Goal: Task Accomplishment & Management: Complete application form

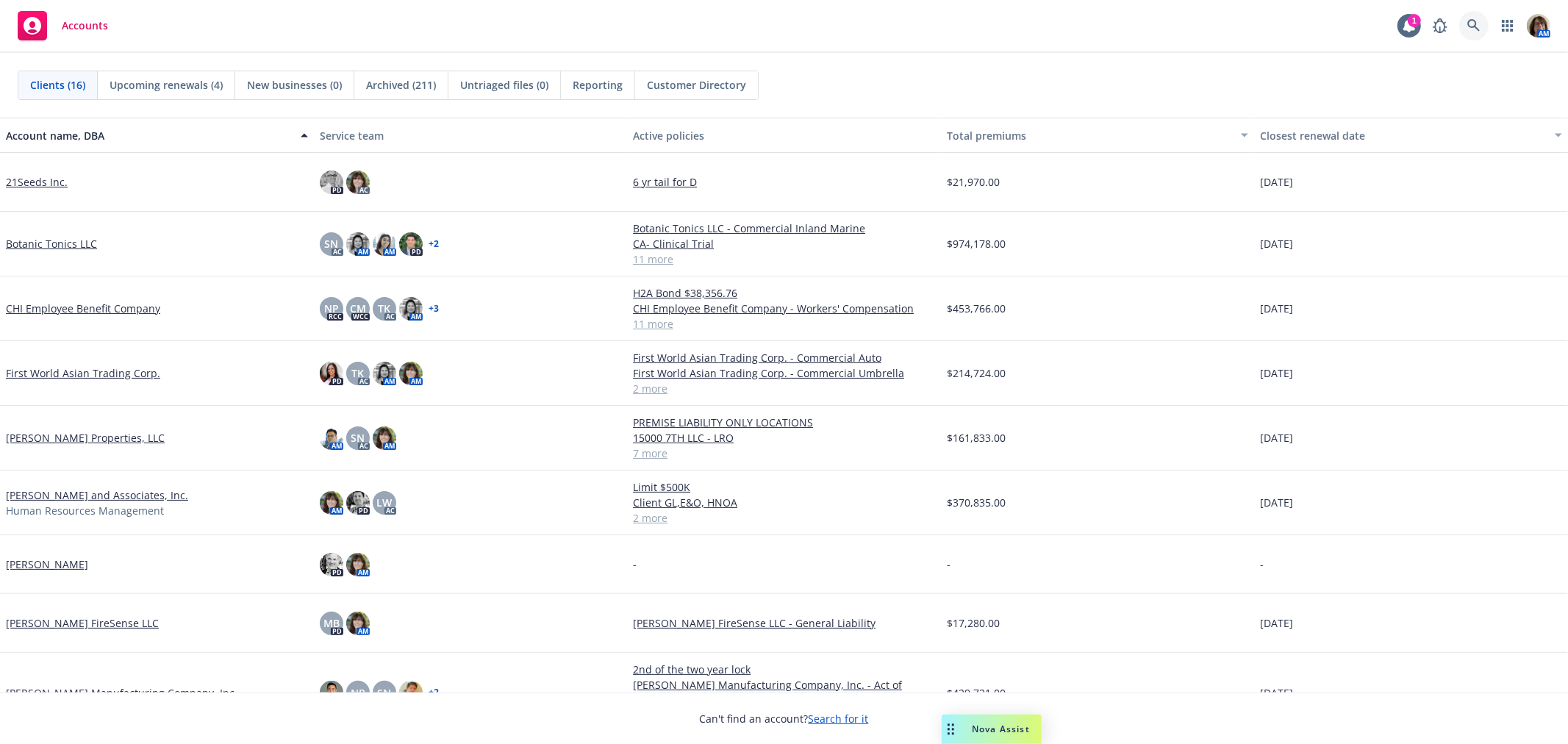
click at [1476, 18] on link at bounding box center [1474, 25] width 30 height 30
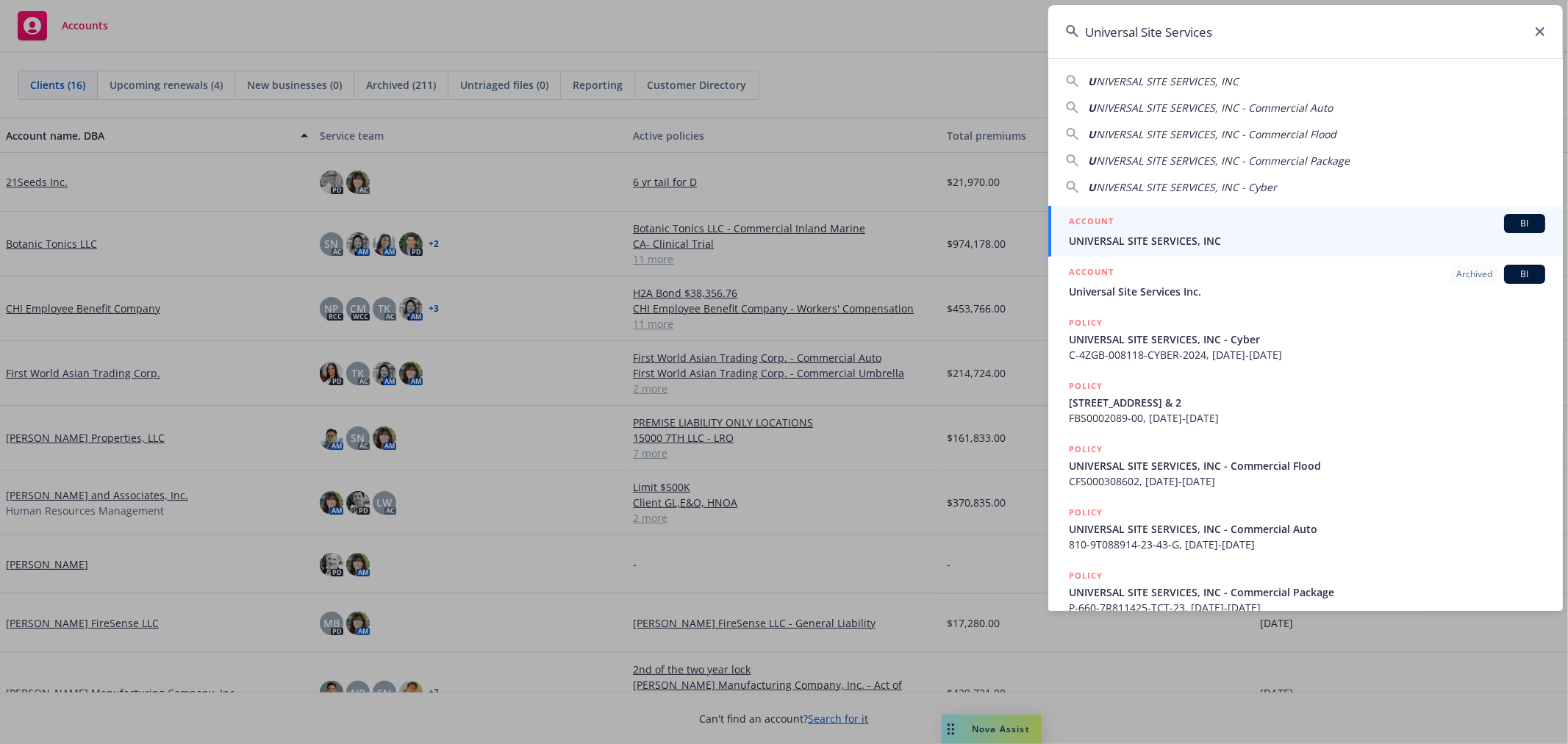
type input "Universal Site Services"
click at [1148, 239] on span "UNIVERSAL SITE SERVICES, INC" at bounding box center [1307, 240] width 476 height 15
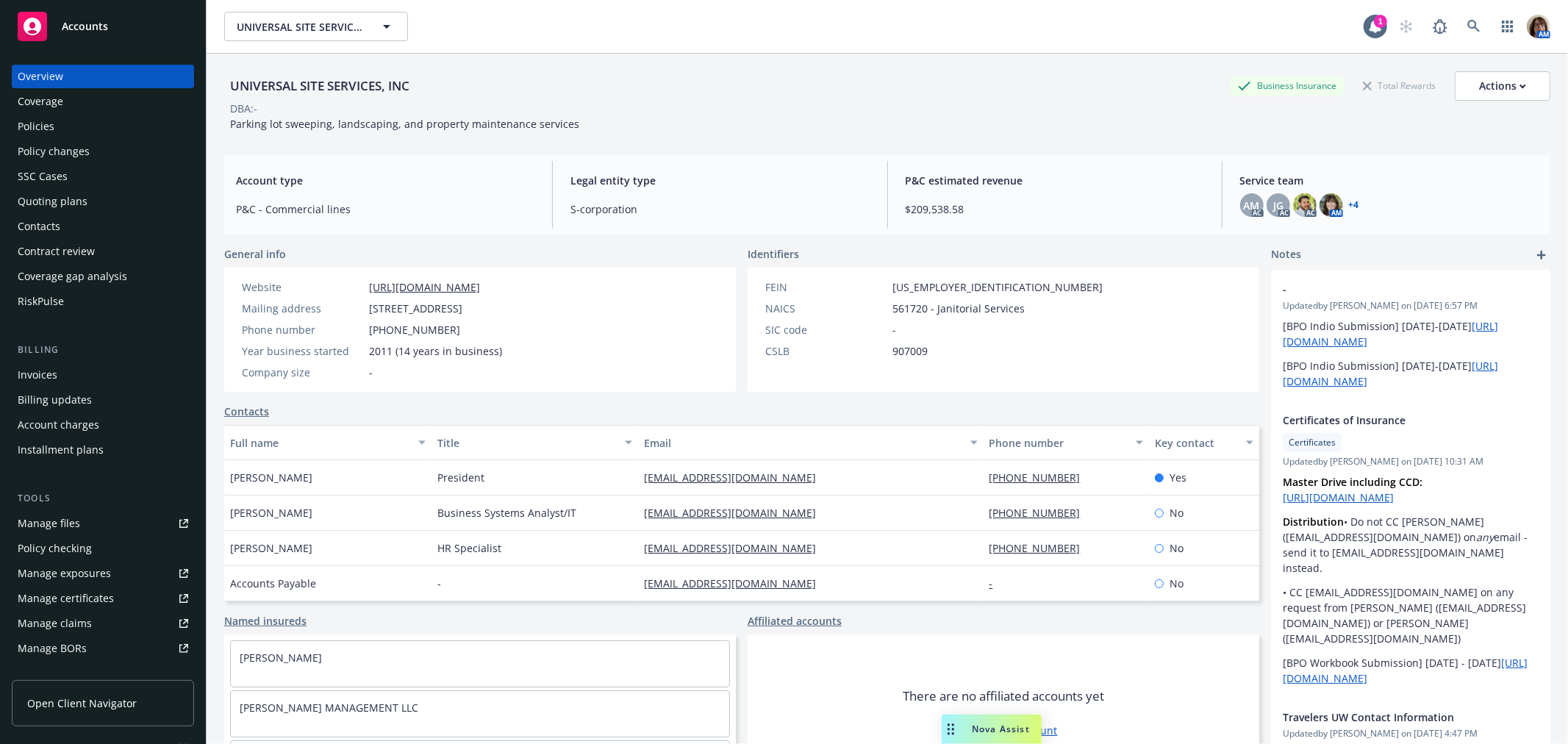
click at [53, 204] on div "Quoting plans" at bounding box center [53, 202] width 70 height 23
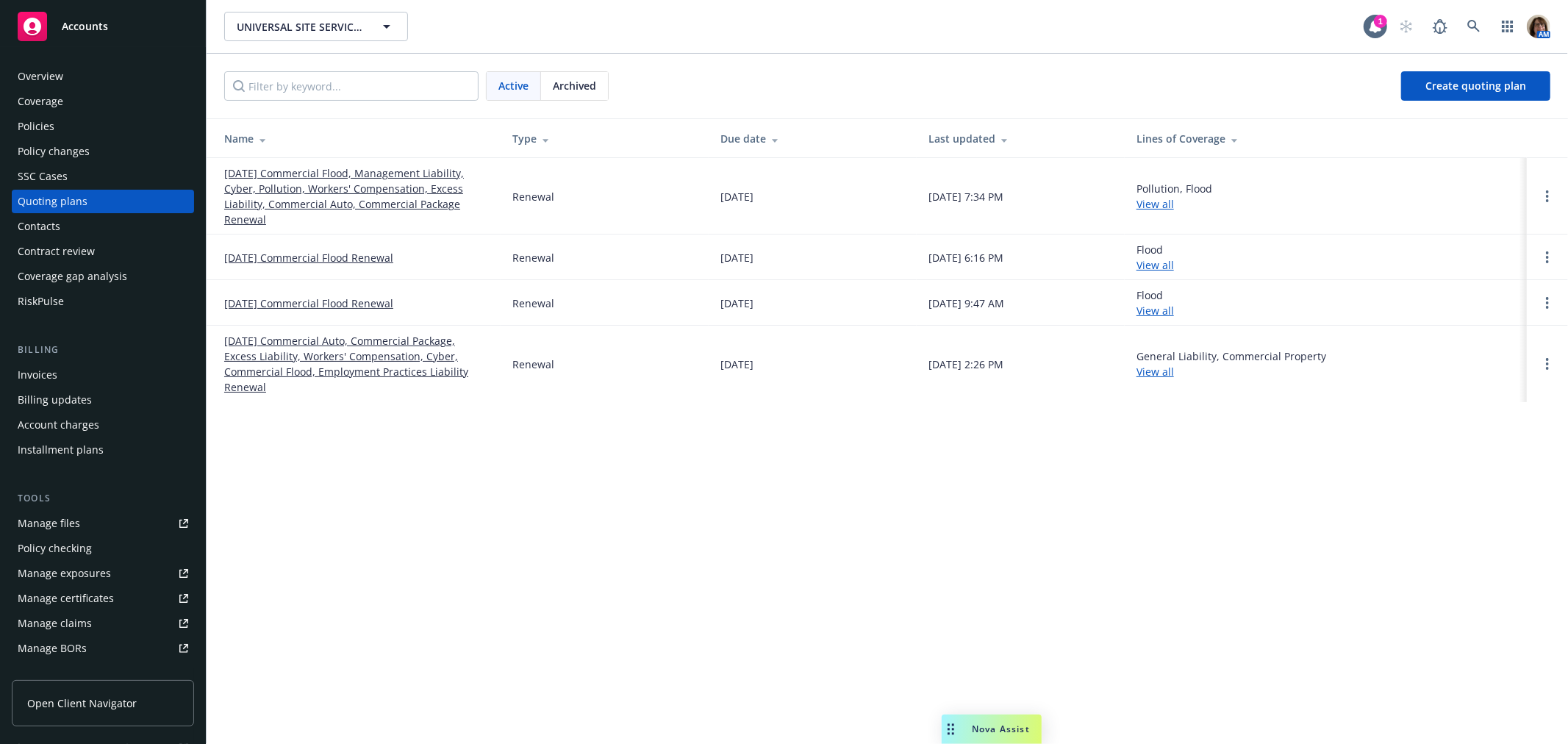
click at [325, 192] on link "[DATE] Commercial Flood, Management Liability, Cyber, Pollution, Workers' Compe…" at bounding box center [356, 196] width 264 height 62
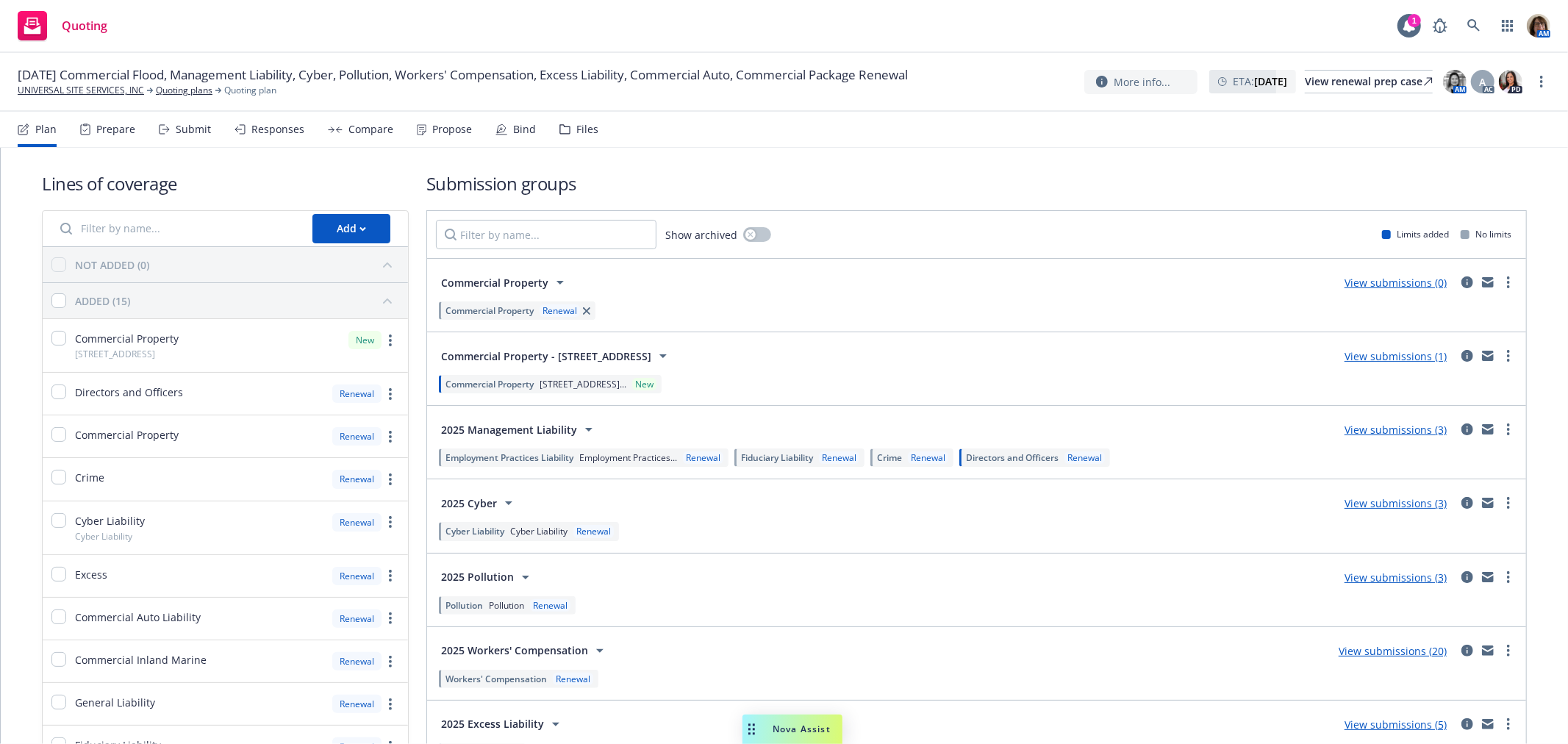
click at [360, 129] on div "Compare" at bounding box center [371, 129] width 45 height 12
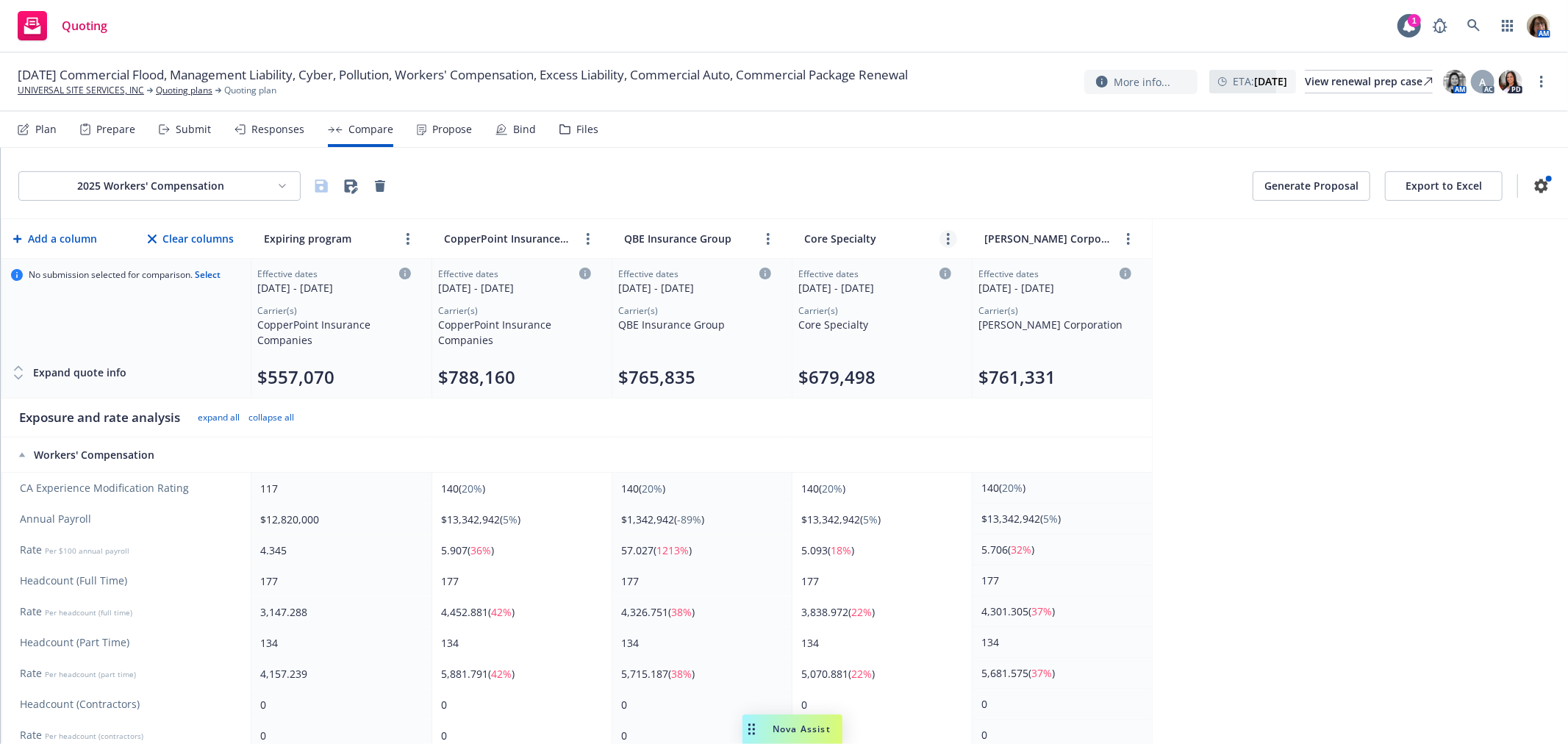
click at [947, 235] on circle "more" at bounding box center [948, 234] width 3 height 3
click at [888, 269] on icon "chevronLeft" at bounding box center [890, 273] width 9 height 9
click at [1128, 239] on circle "more" at bounding box center [1128, 238] width 3 height 3
click at [1079, 272] on icon "chevronLeft" at bounding box center [1081, 273] width 4 height 9
click at [1130, 238] on icon "more" at bounding box center [1128, 238] width 3 height 12
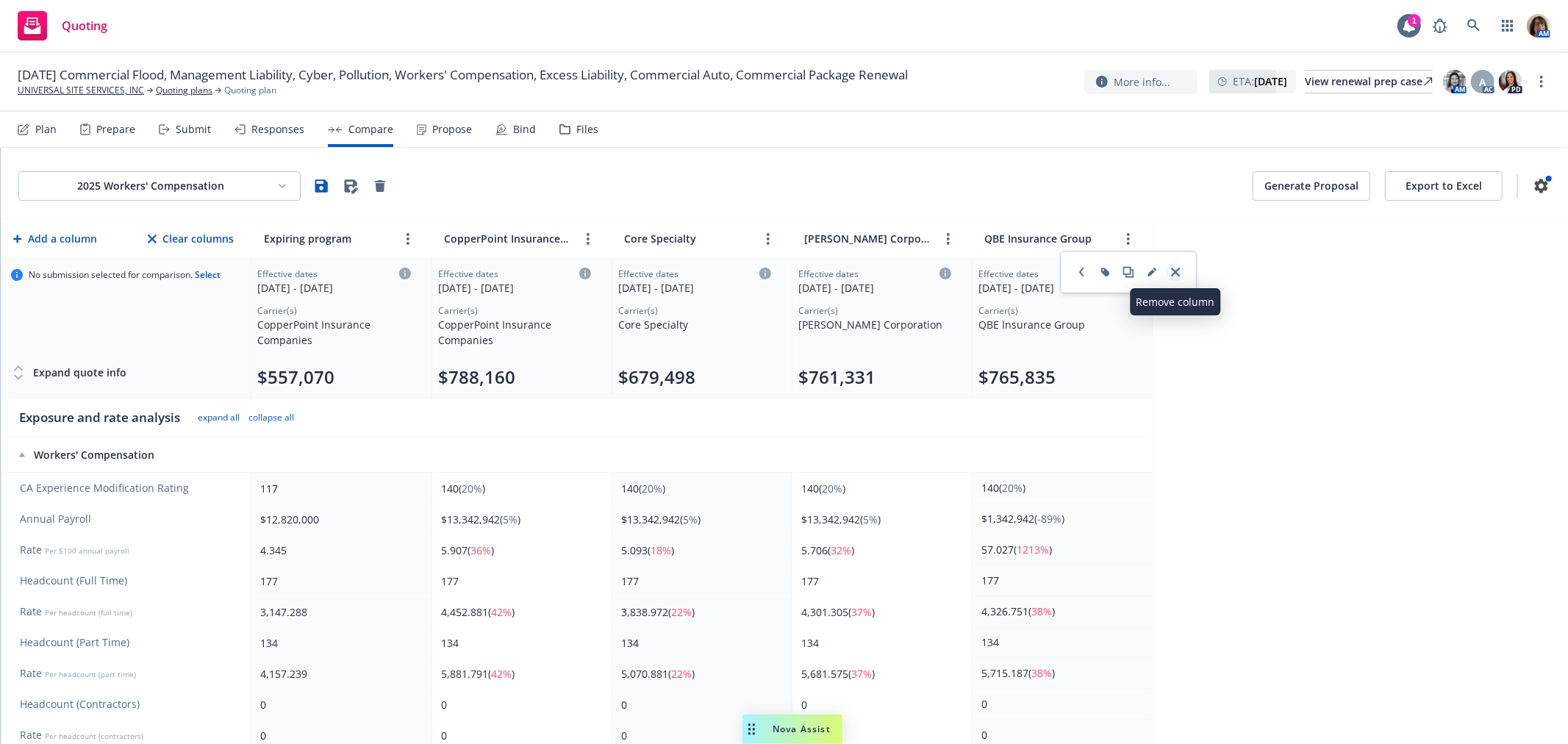
click at [1174, 268] on icon "close" at bounding box center [1176, 273] width 9 height 9
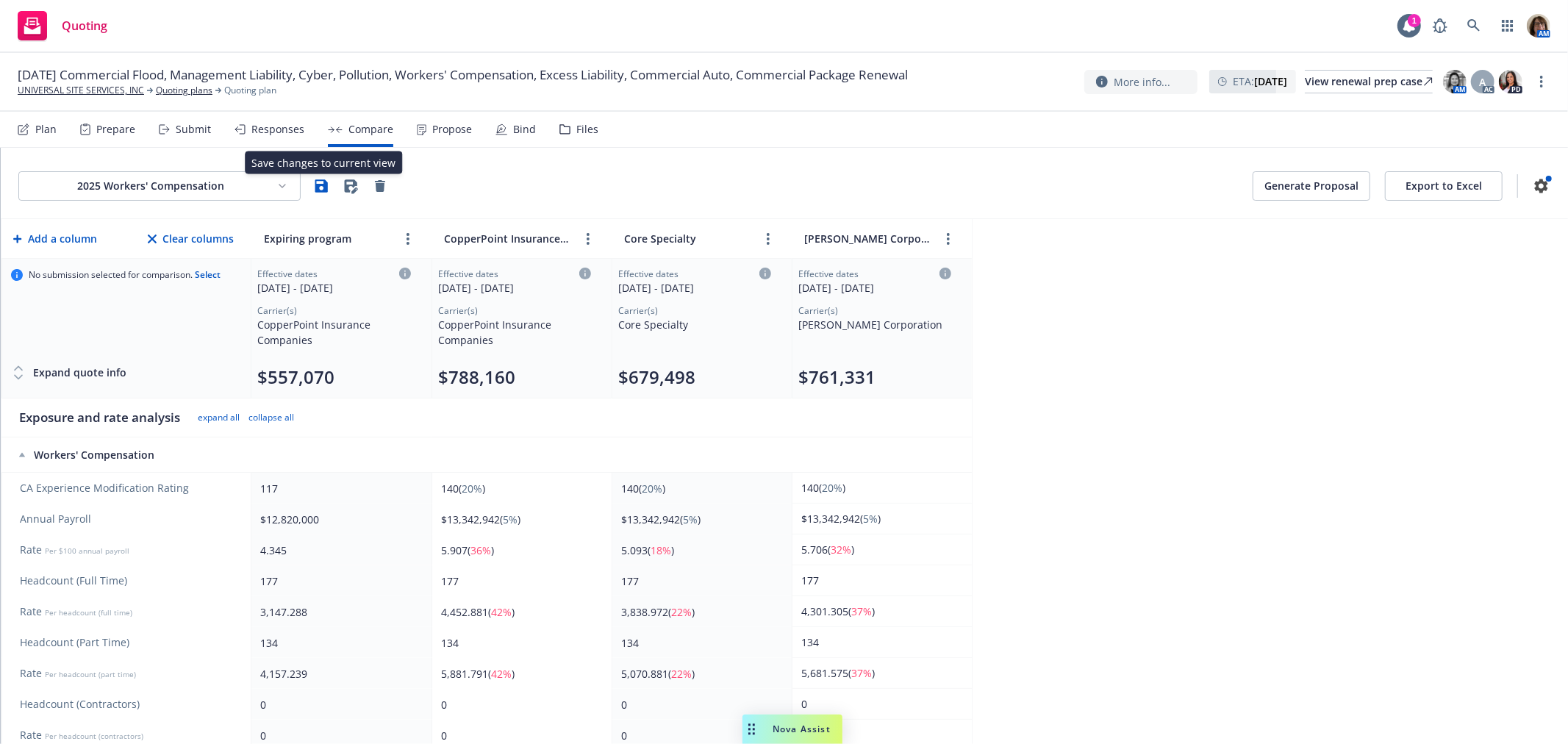
click at [324, 186] on icon "button" at bounding box center [322, 186] width 13 height 13
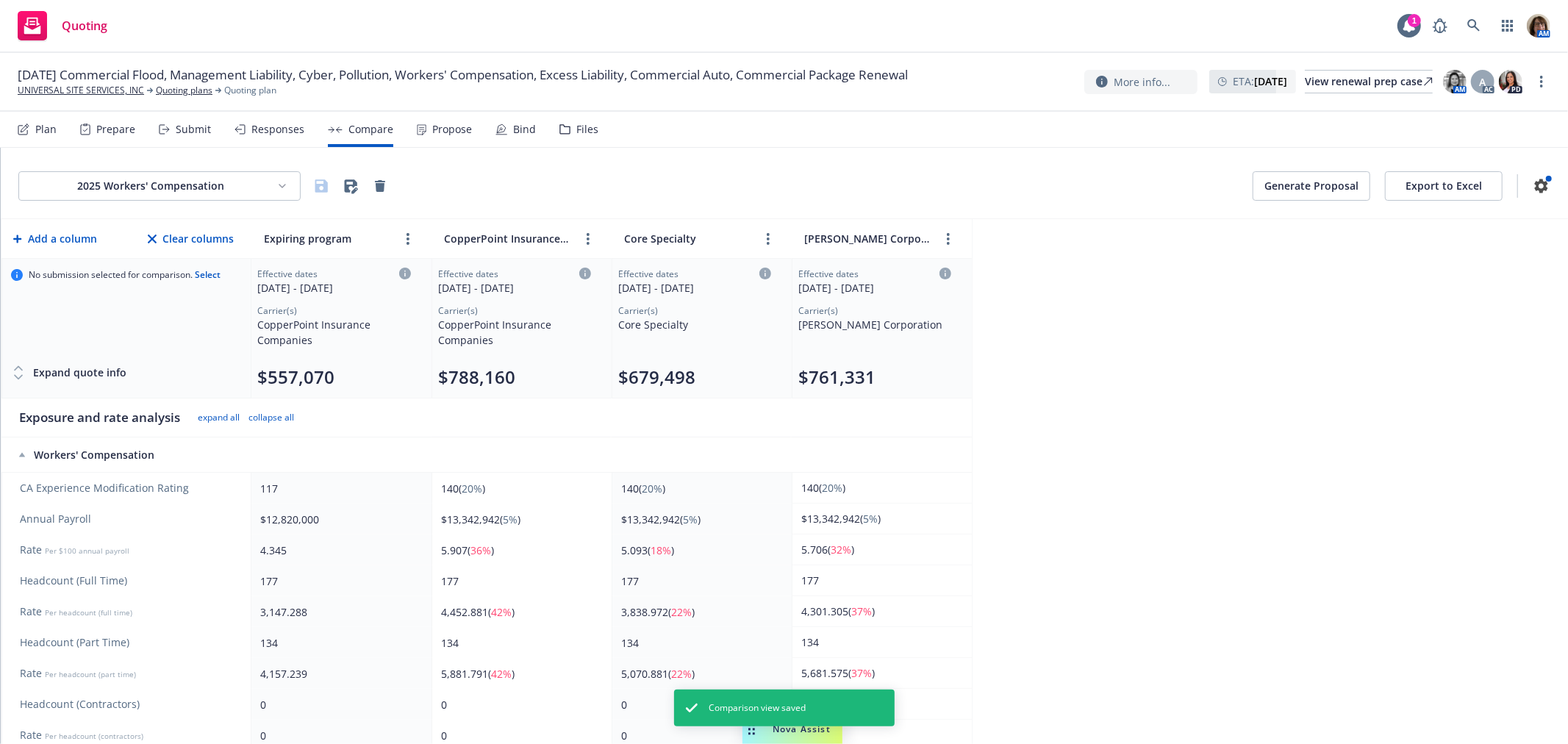
click at [1304, 186] on button "Generate Proposal" at bounding box center [1312, 186] width 117 height 30
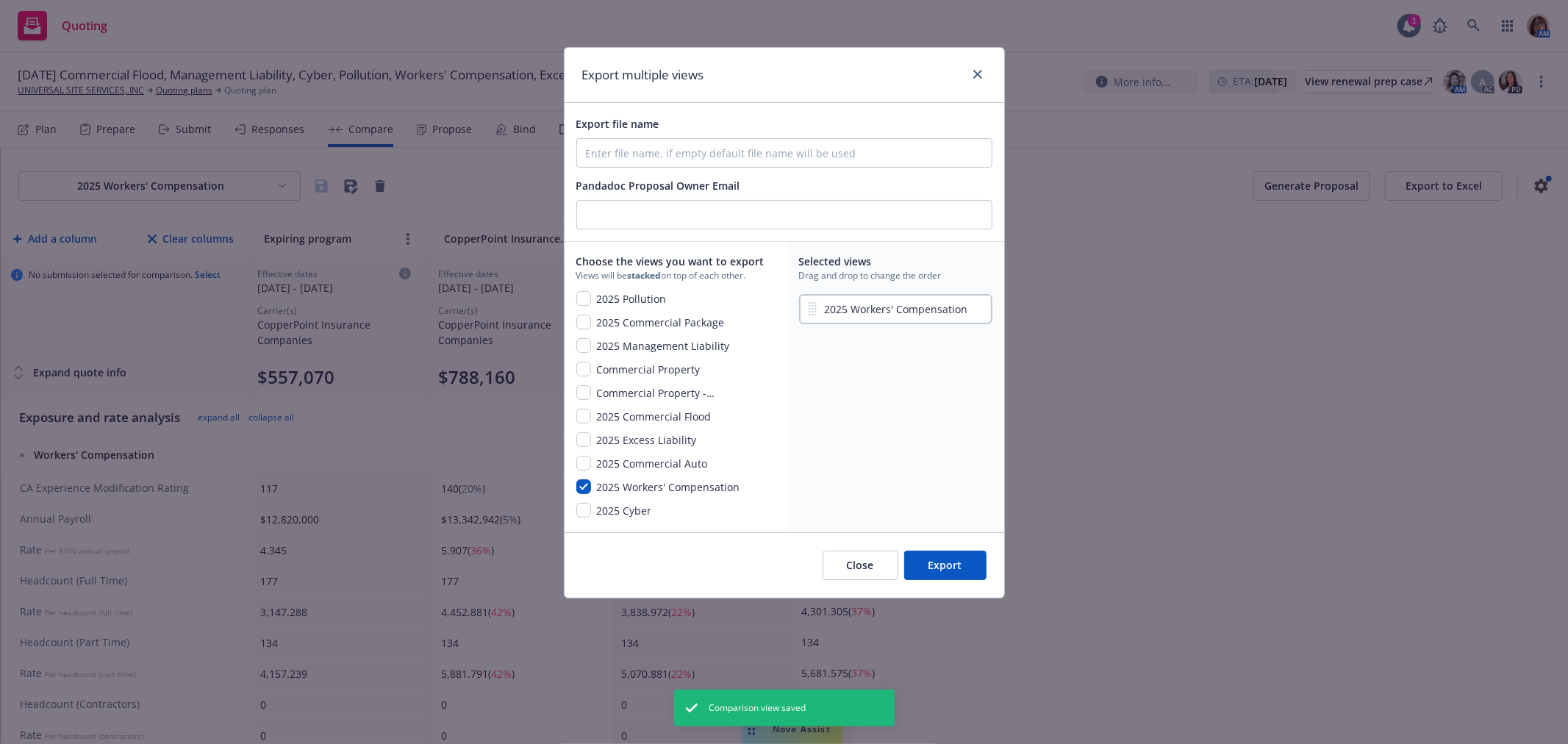
type input "kathy.marey@newfront.com"
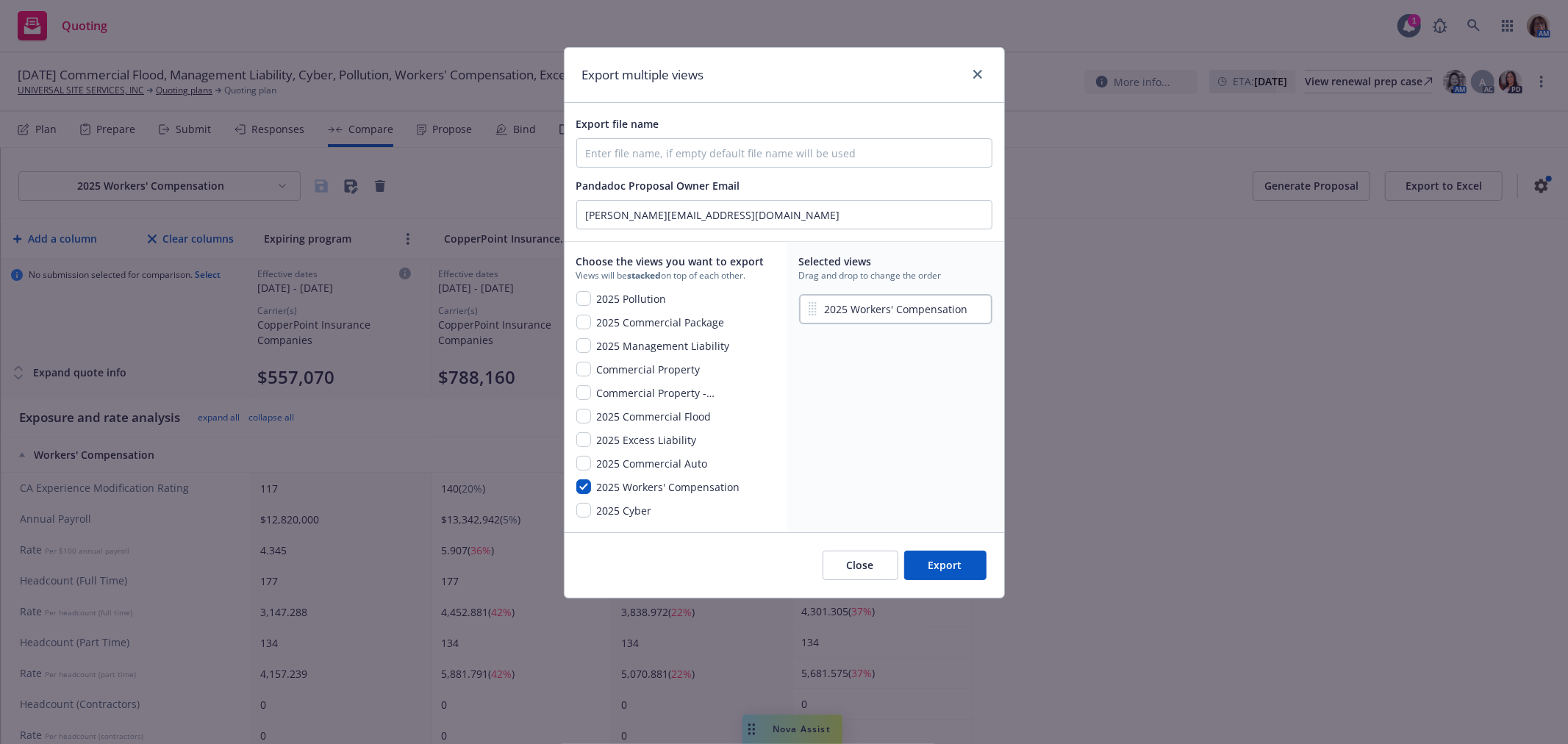
click at [868, 564] on button "Close" at bounding box center [861, 565] width 75 height 30
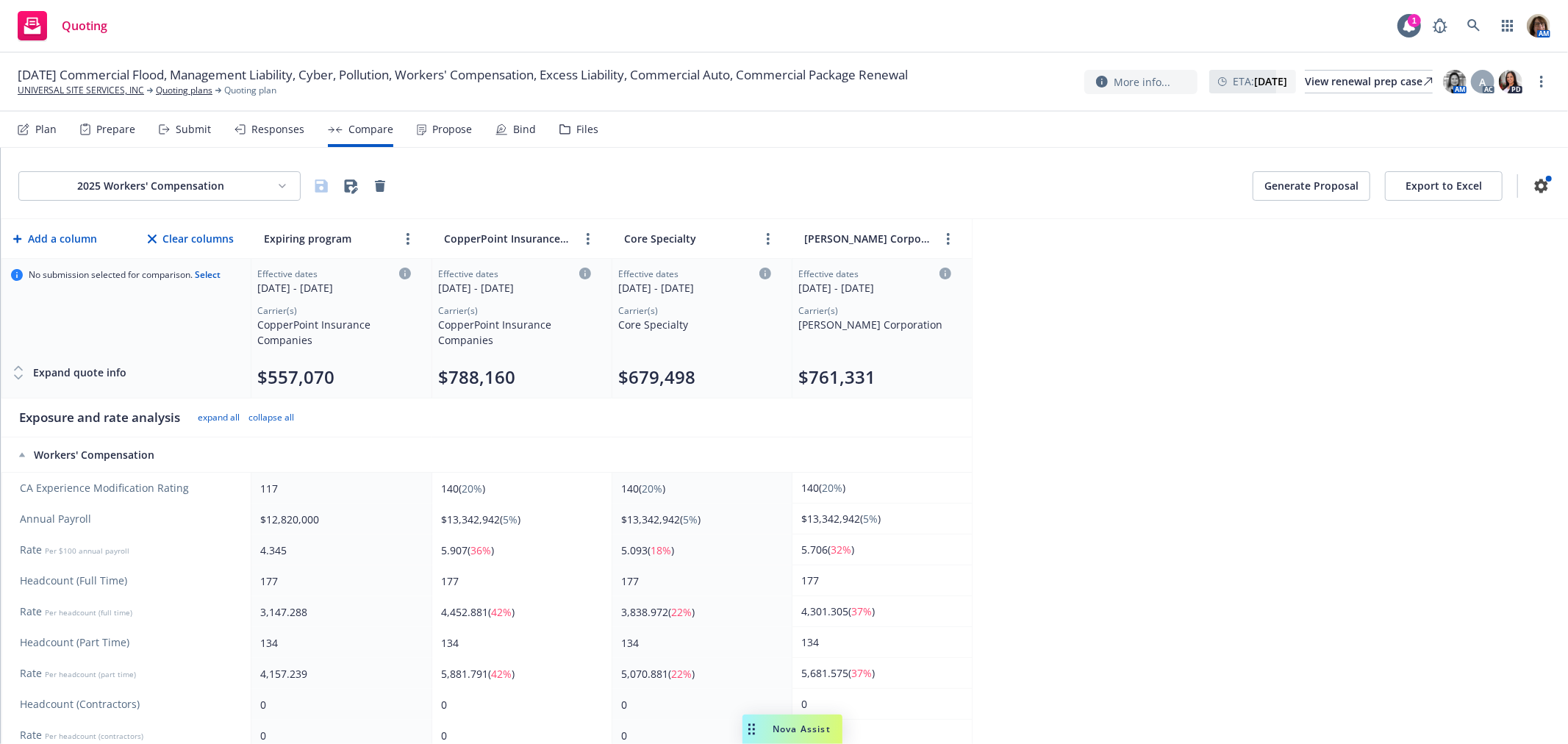
click at [1435, 188] on button "Export to Excel" at bounding box center [1443, 186] width 117 height 30
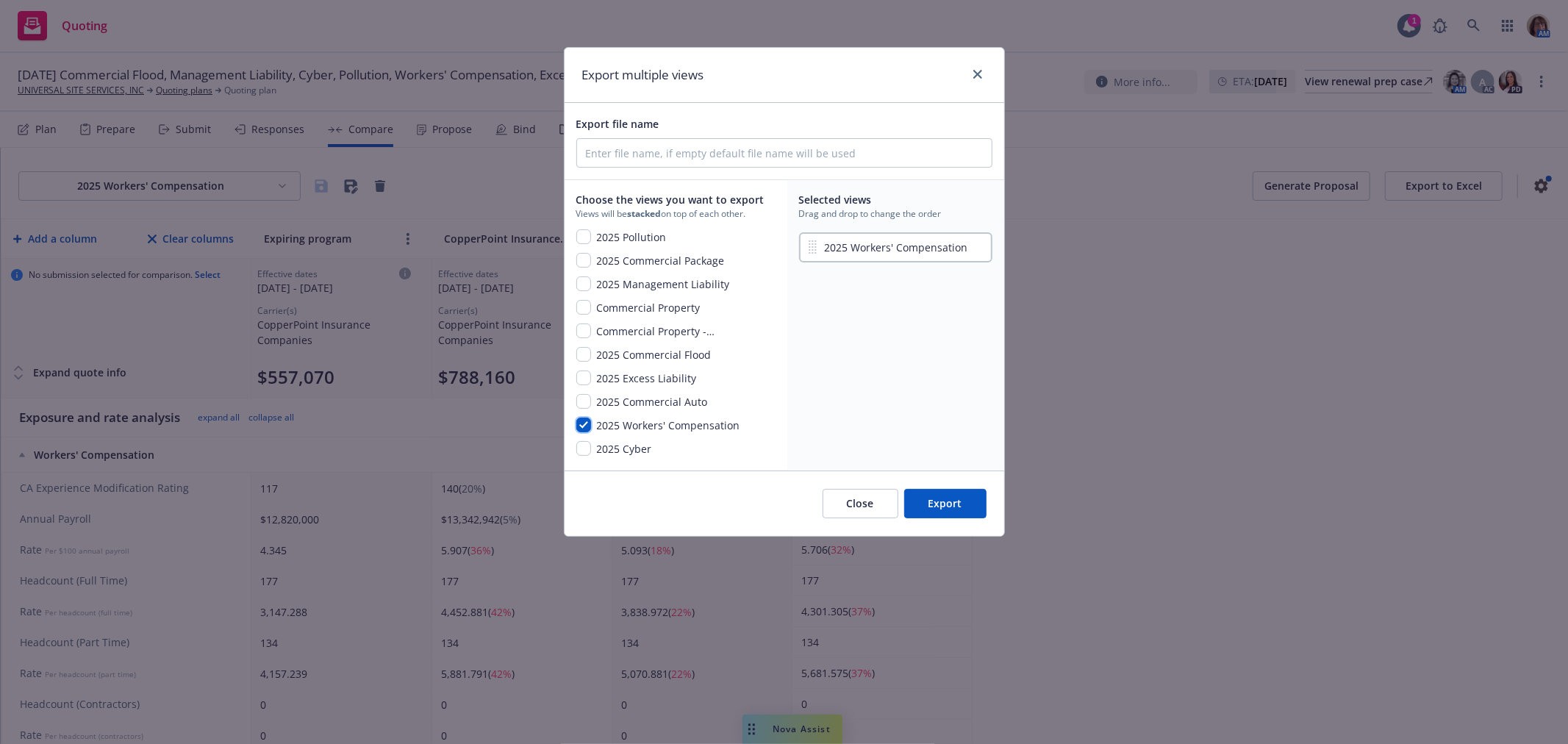
click at [579, 425] on input "checkbox" at bounding box center [584, 425] width 14 height 14
checkbox input "false"
click at [583, 259] on input "checkbox" at bounding box center [584, 260] width 14 height 14
checkbox input "true"
click at [583, 400] on input "checkbox" at bounding box center [584, 402] width 14 height 14
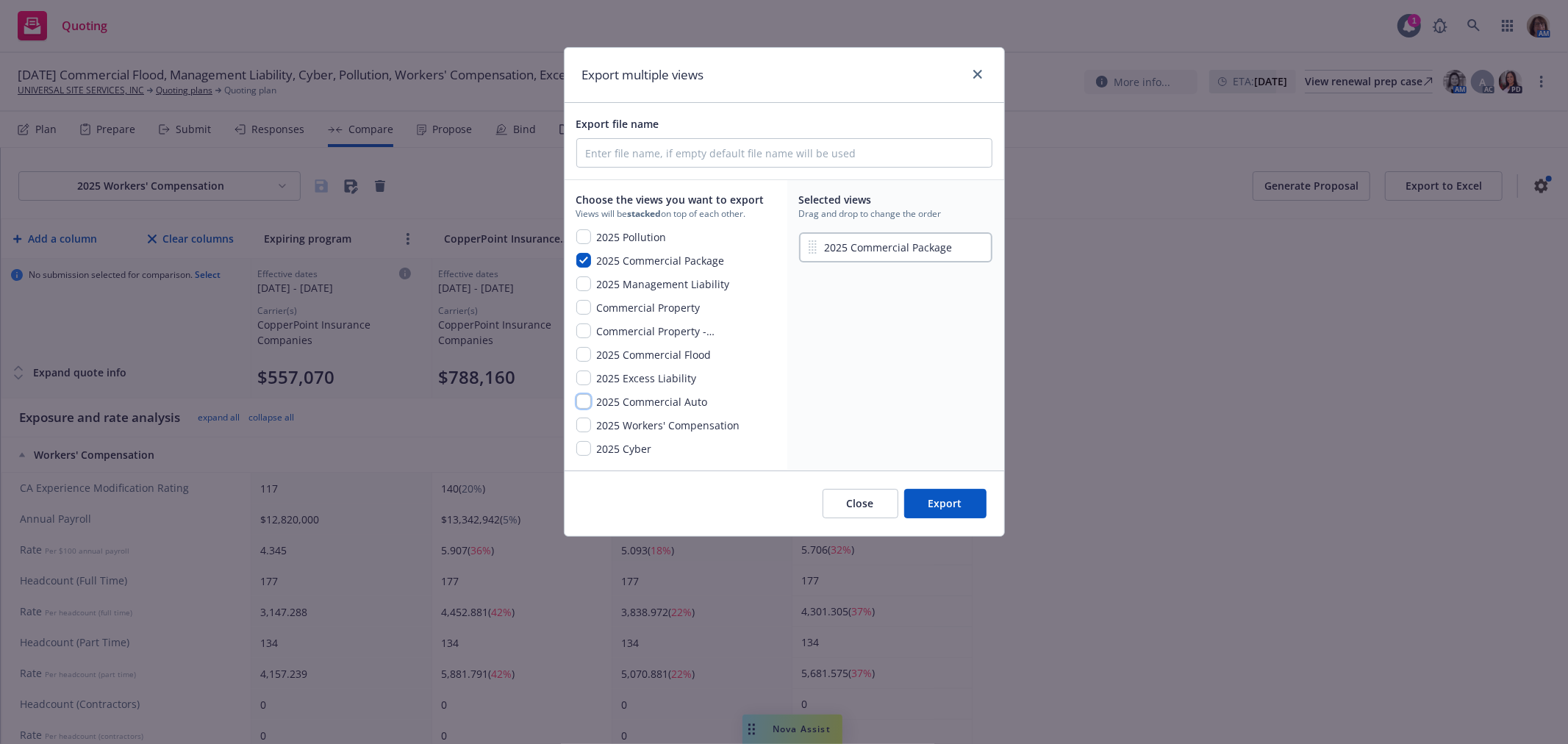
checkbox input "true"
click at [583, 378] on input "checkbox" at bounding box center [584, 377] width 14 height 14
checkbox input "true"
click at [585, 236] on input "checkbox" at bounding box center [584, 237] width 14 height 14
checkbox input "true"
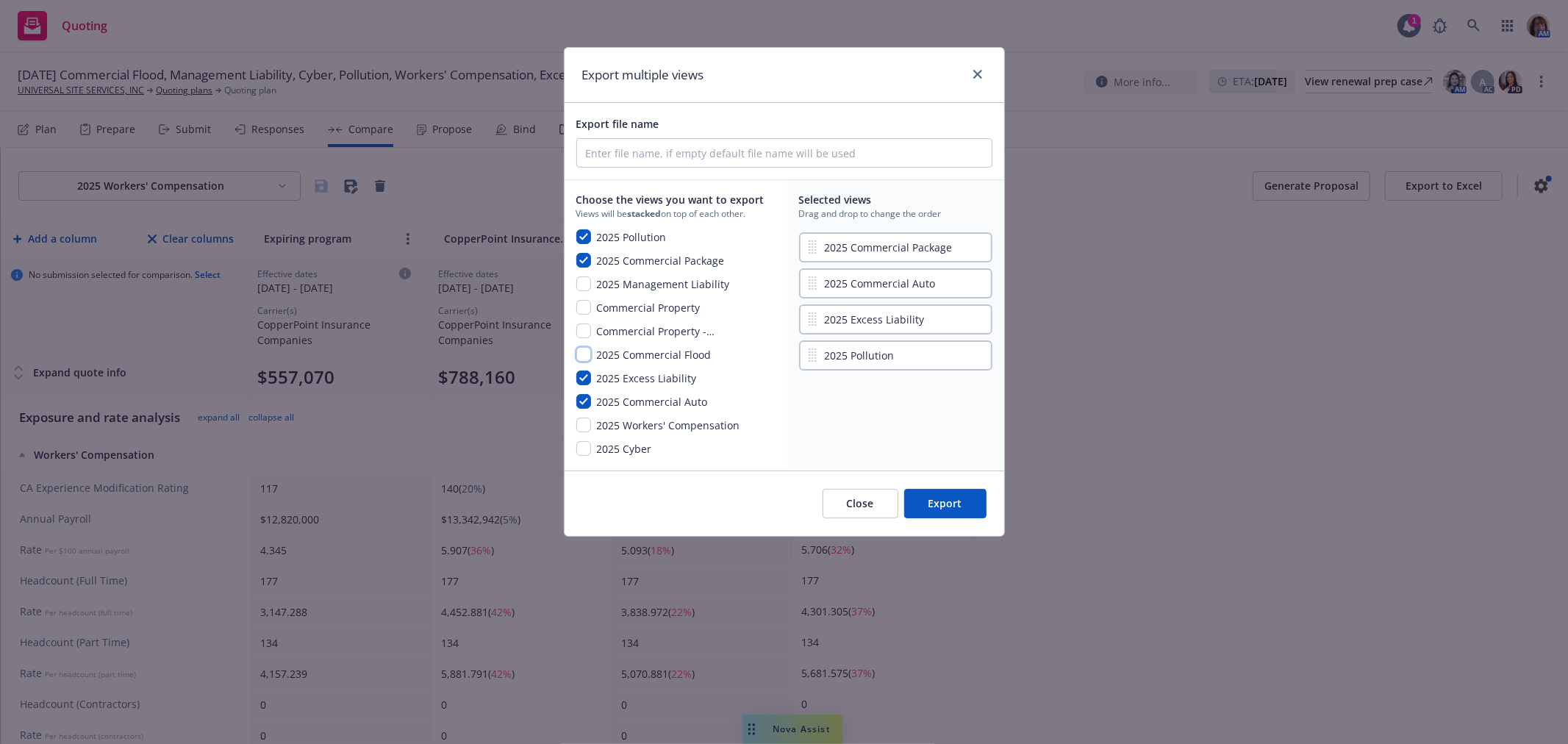
click at [579, 354] on input "checkbox" at bounding box center [584, 354] width 14 height 14
checkbox input "true"
click at [582, 421] on input "checkbox" at bounding box center [584, 425] width 14 height 14
checkbox input "true"
click at [578, 277] on input "checkbox" at bounding box center [584, 283] width 14 height 14
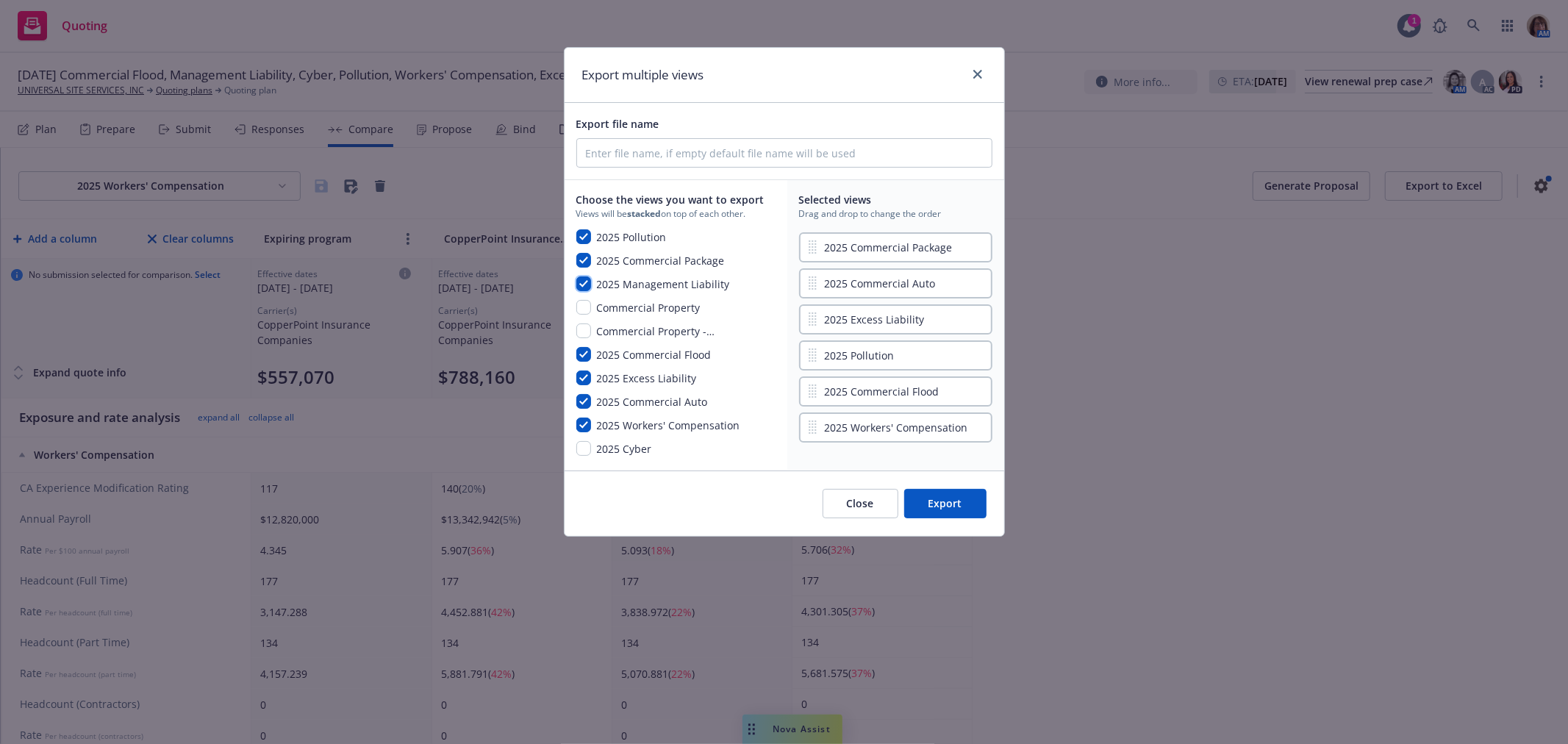
checkbox input "true"
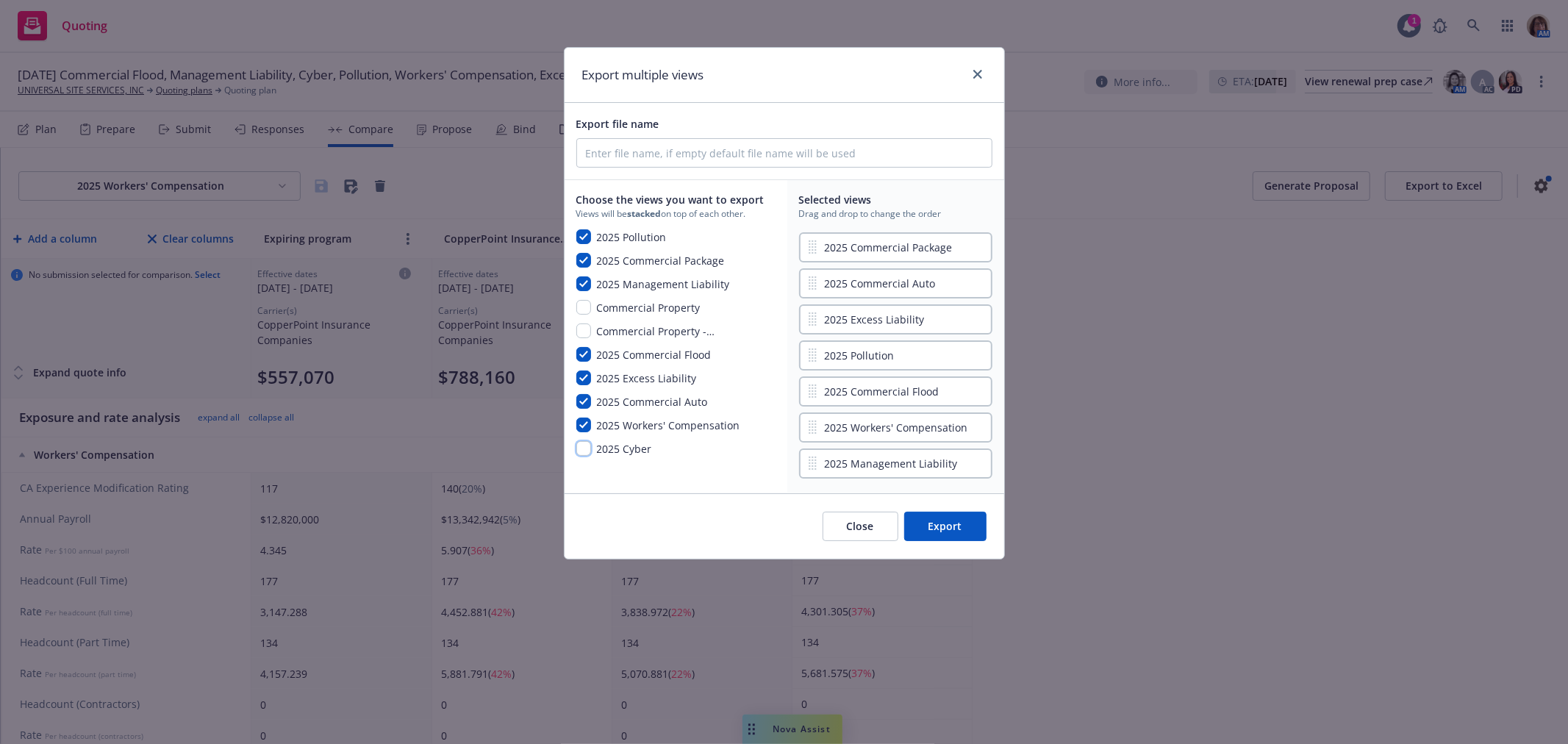
click at [591, 447] on input "checkbox" at bounding box center [584, 448] width 14 height 14
checkbox input "true"
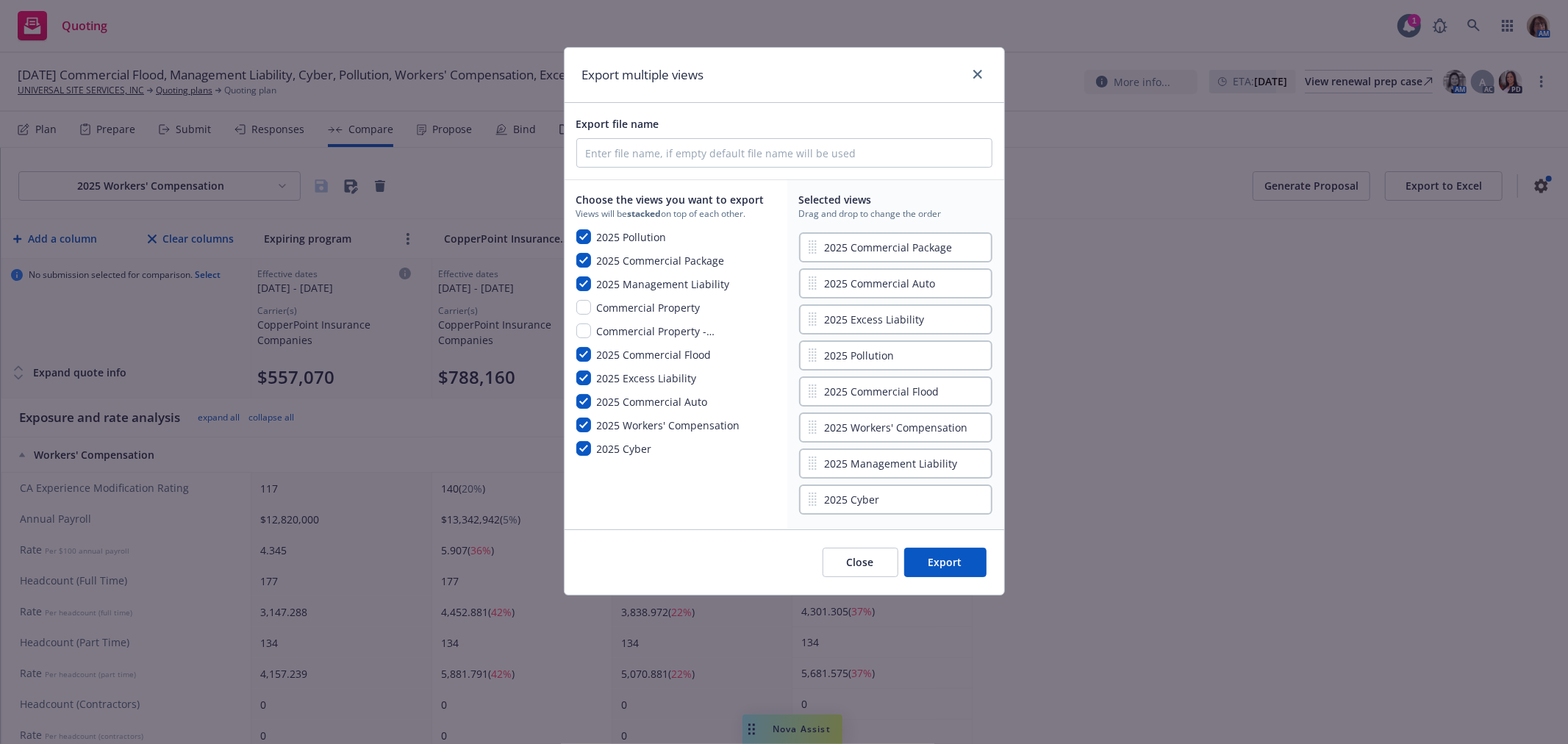
click at [953, 555] on button "Export" at bounding box center [946, 562] width 82 height 30
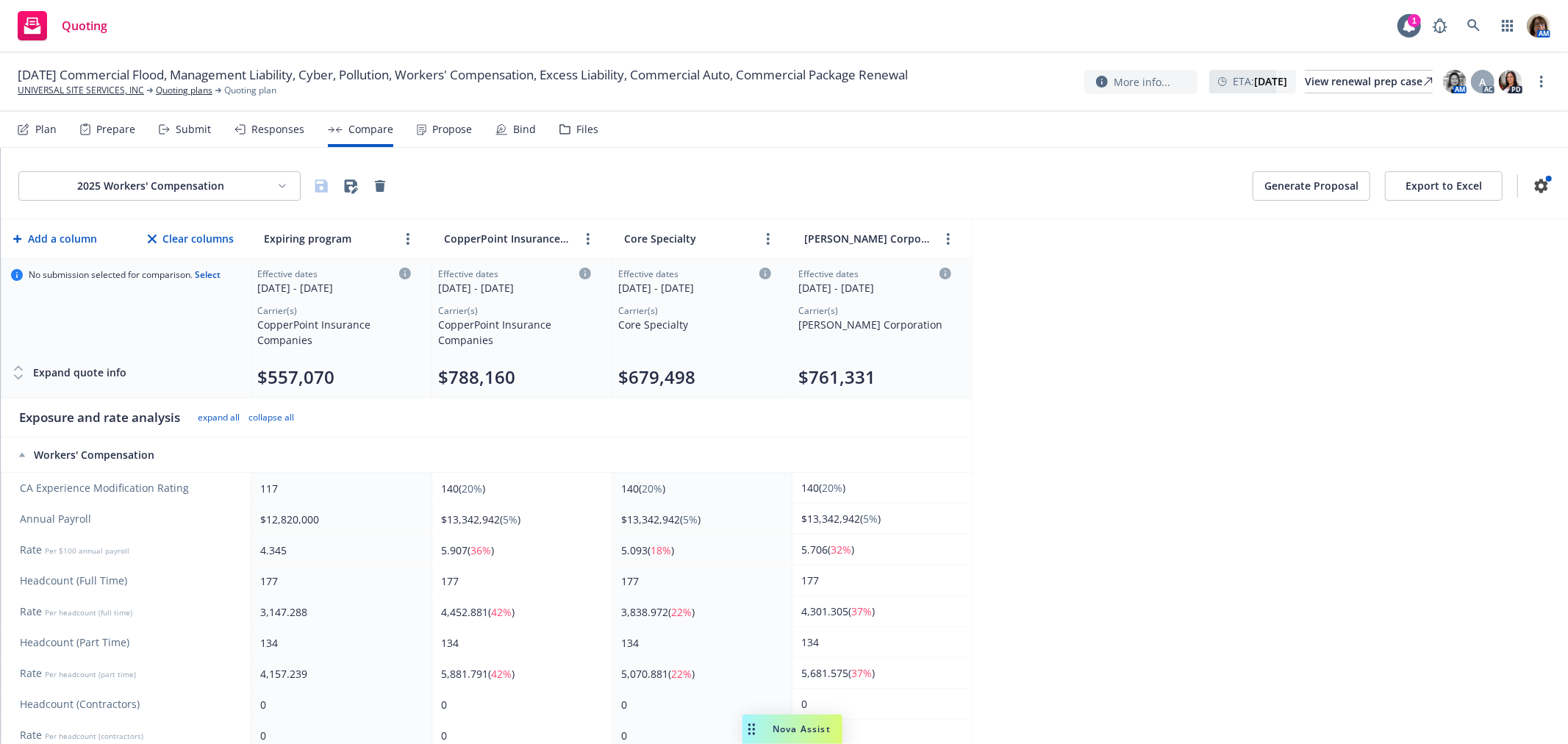
click at [284, 131] on div "Responses" at bounding box center [278, 129] width 53 height 12
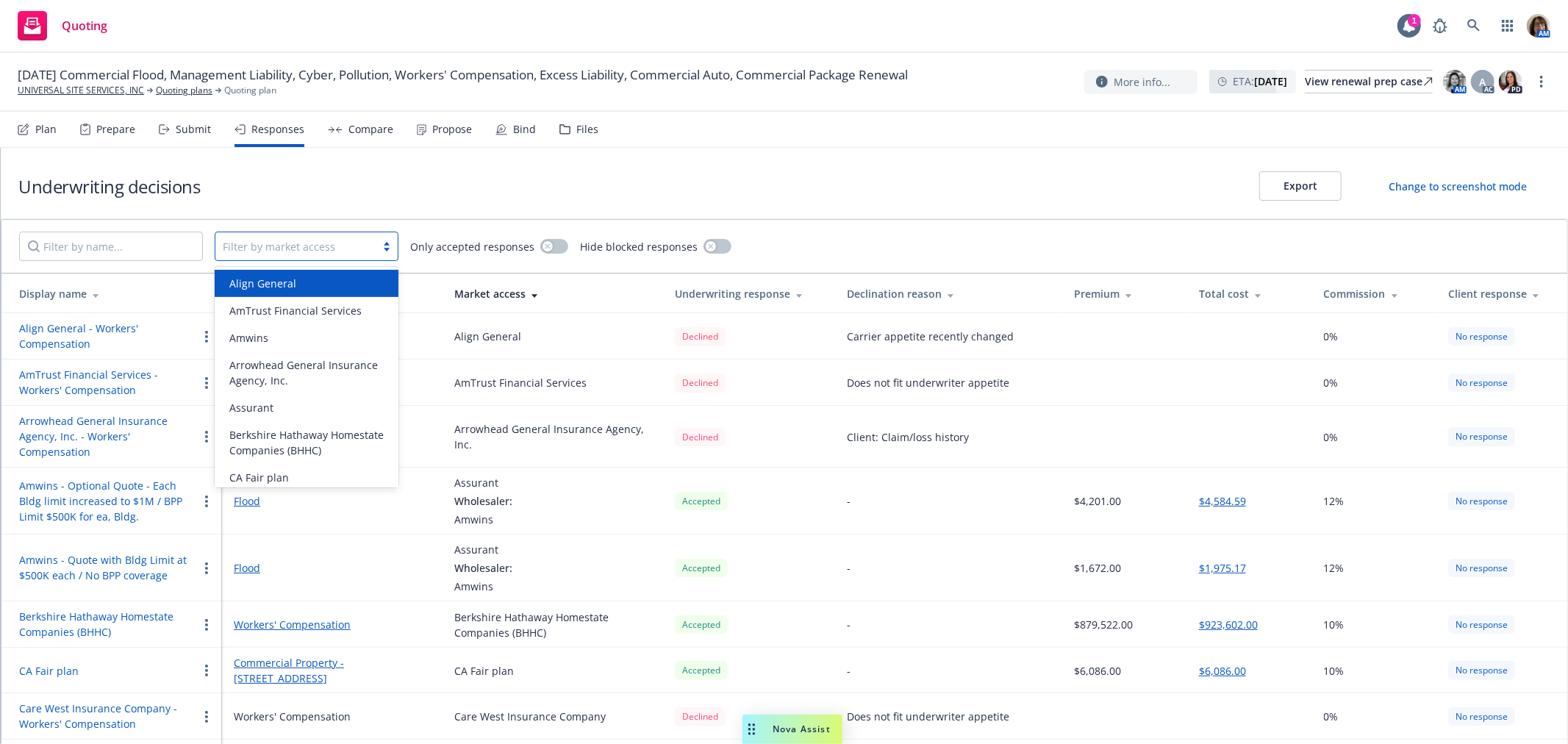
click at [252, 243] on div at bounding box center [296, 247] width 145 height 18
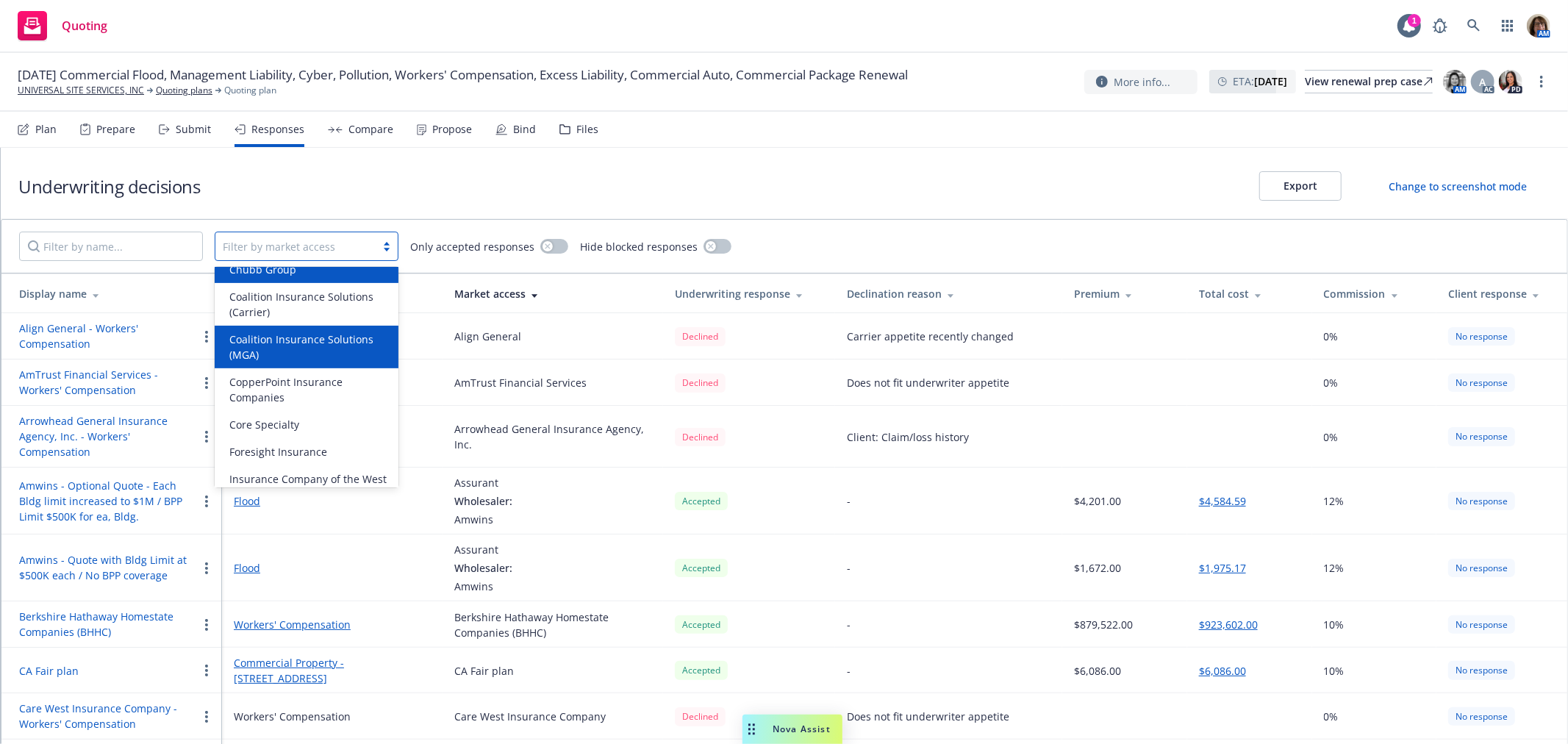
scroll to position [326, 0]
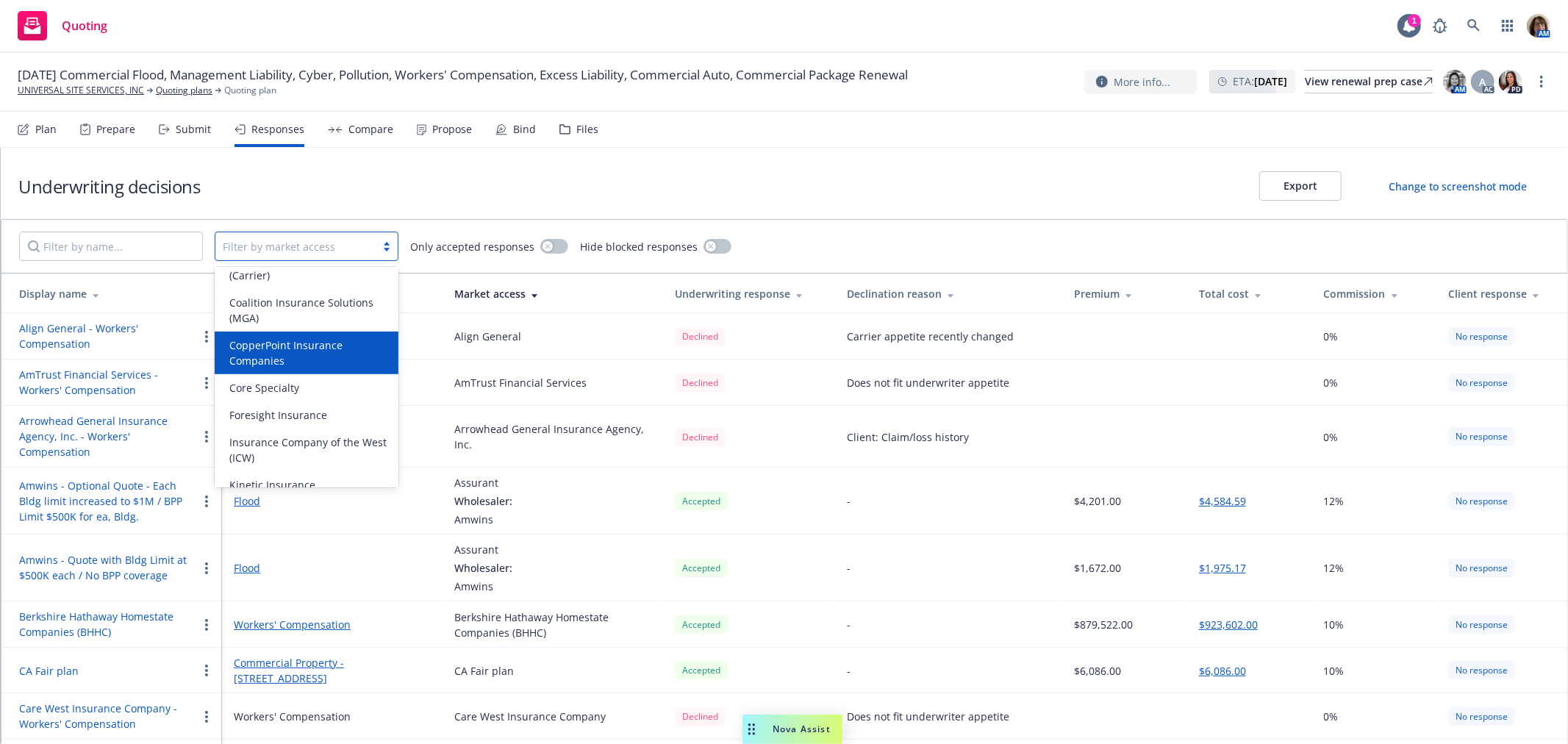
click at [306, 354] on span "CopperPoint Insurance Companies" at bounding box center [309, 352] width 160 height 30
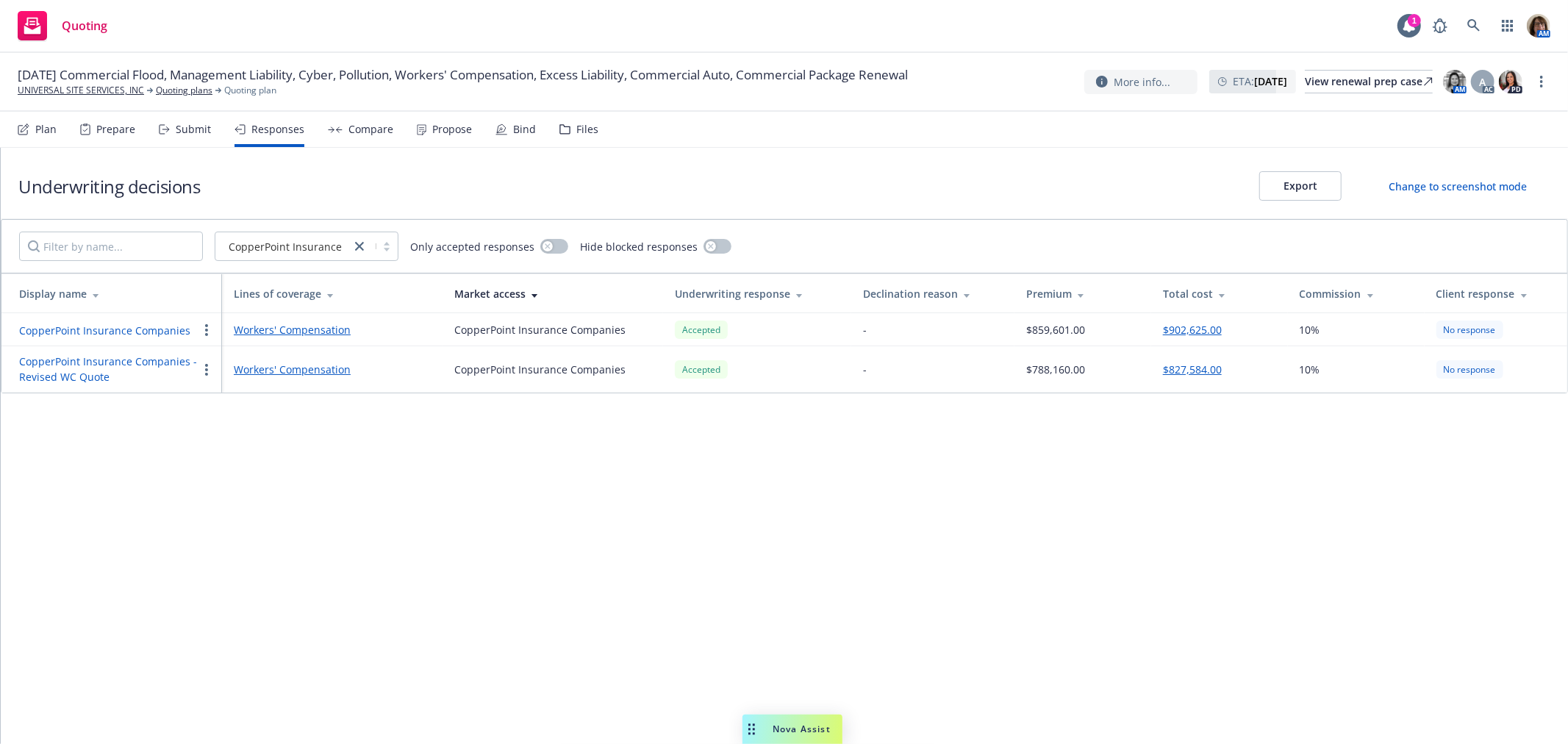
click at [1186, 369] on button "$827,584.00" at bounding box center [1193, 369] width 59 height 15
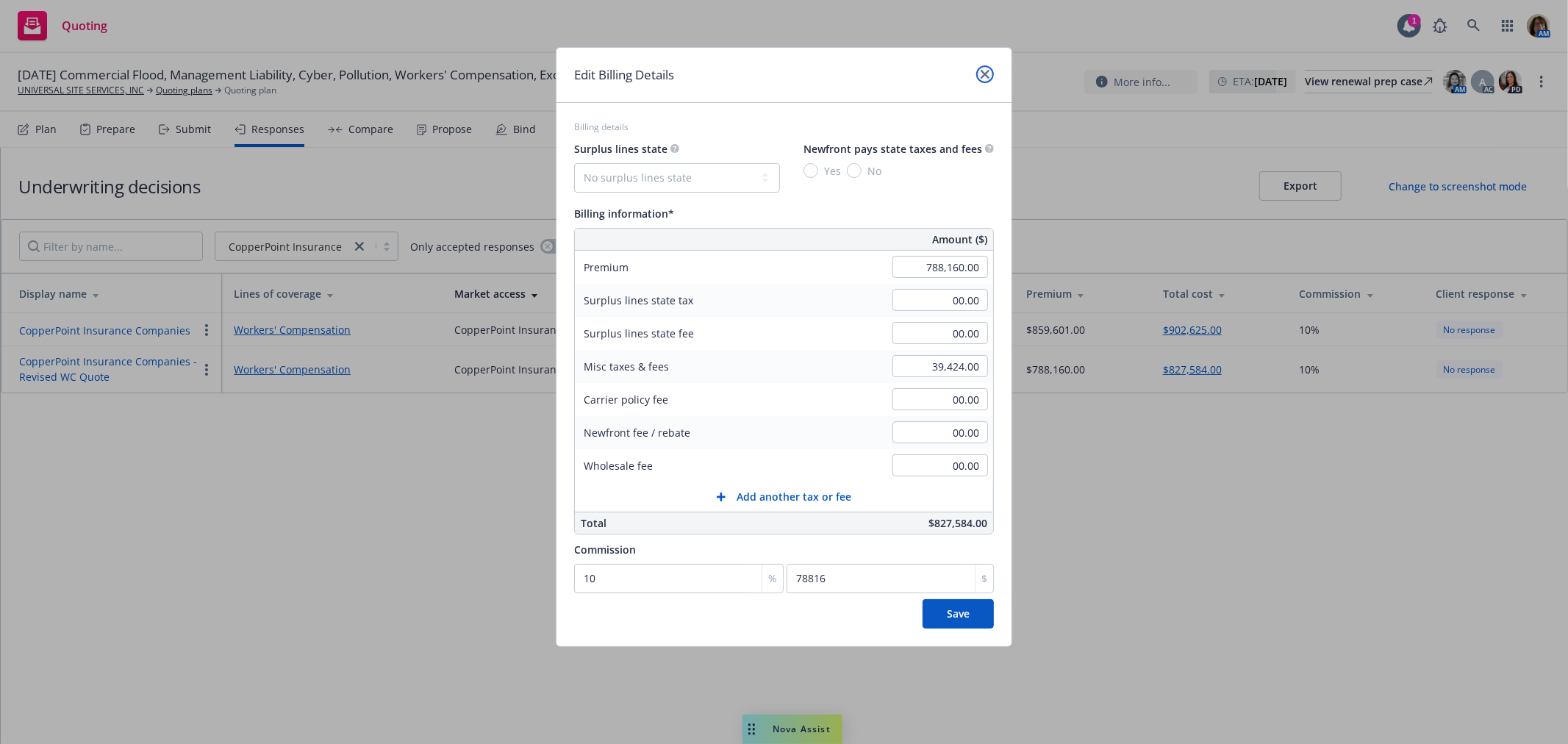
click at [986, 72] on icon "close" at bounding box center [985, 74] width 9 height 9
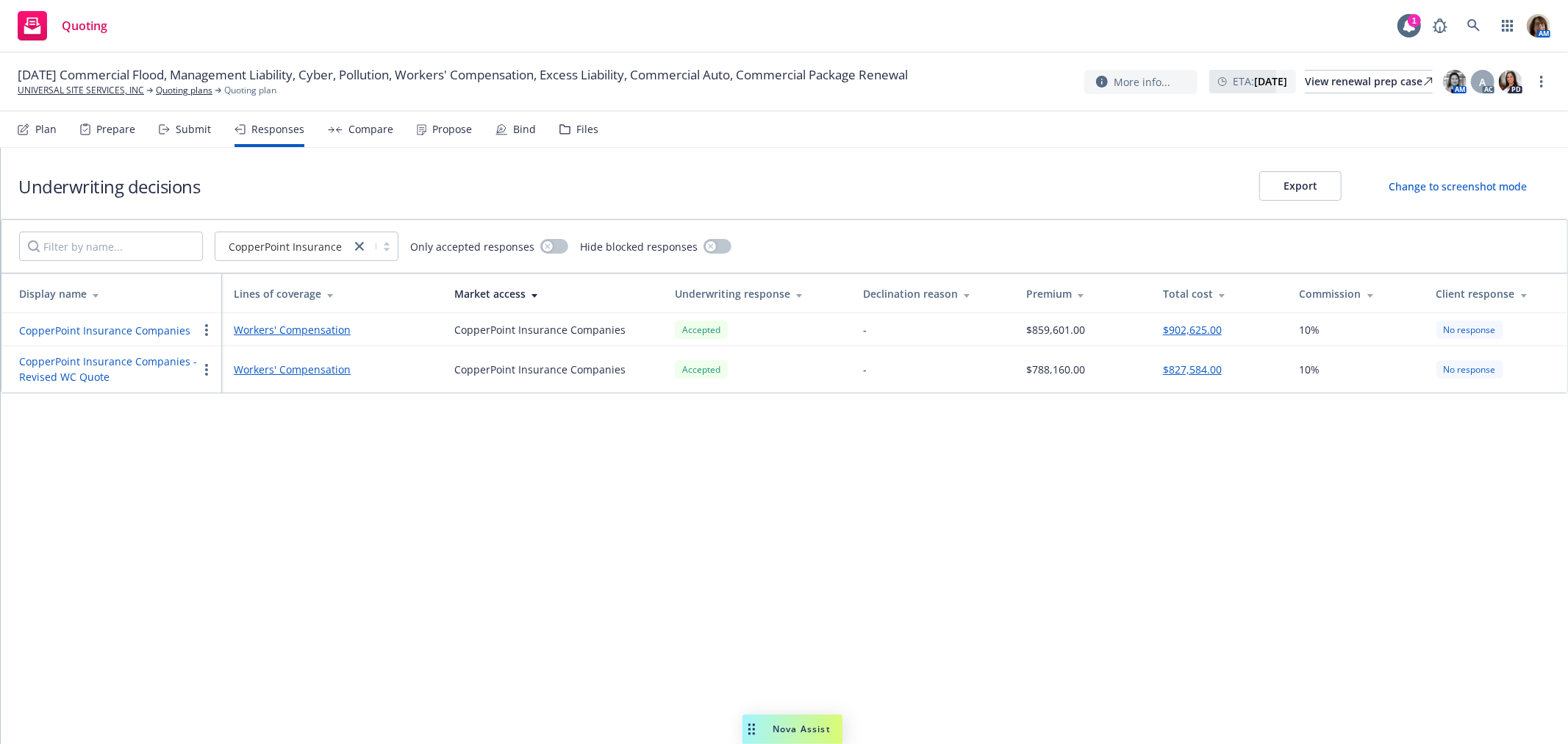
click at [181, 129] on div "Submit" at bounding box center [193, 129] width 35 height 12
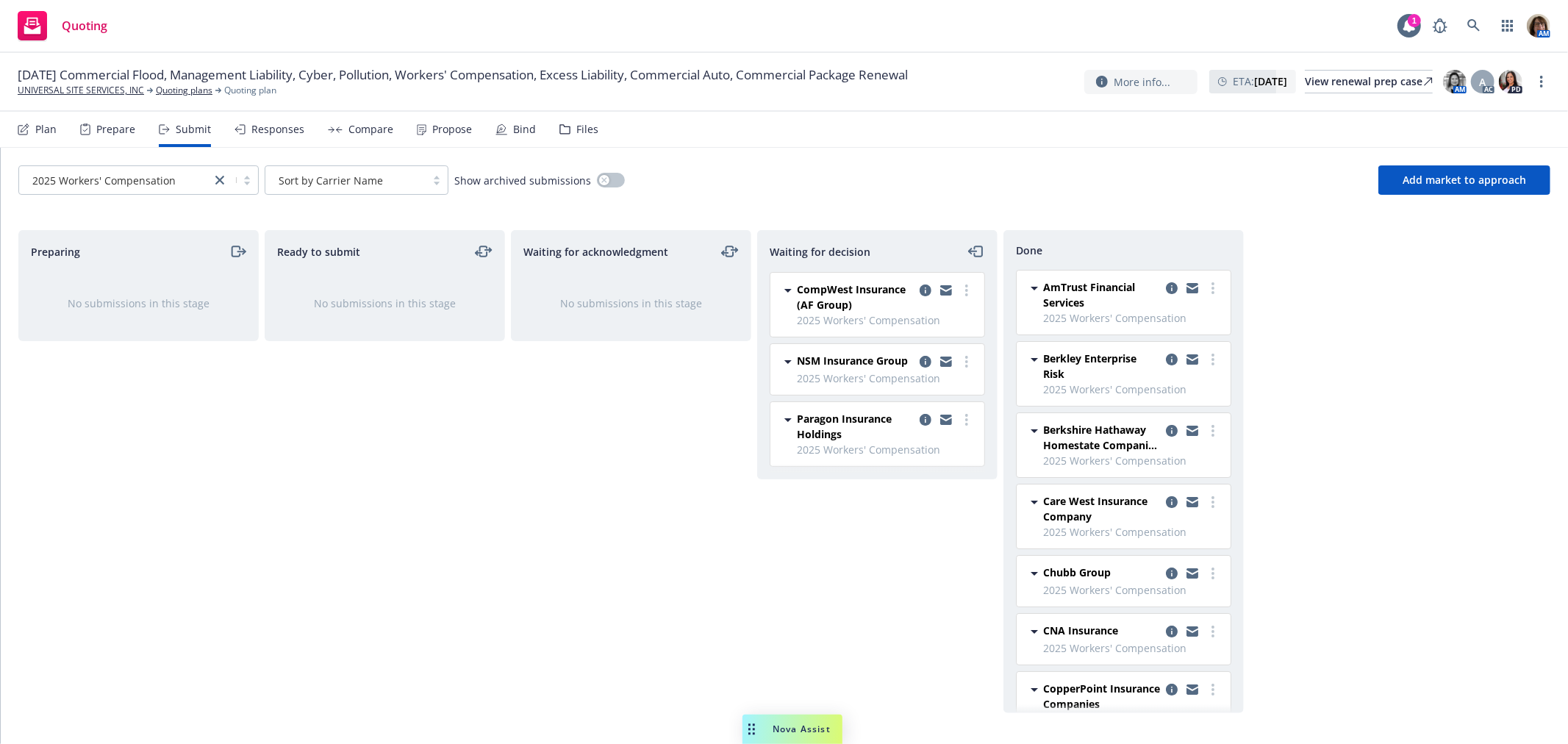
scroll to position [82, 0]
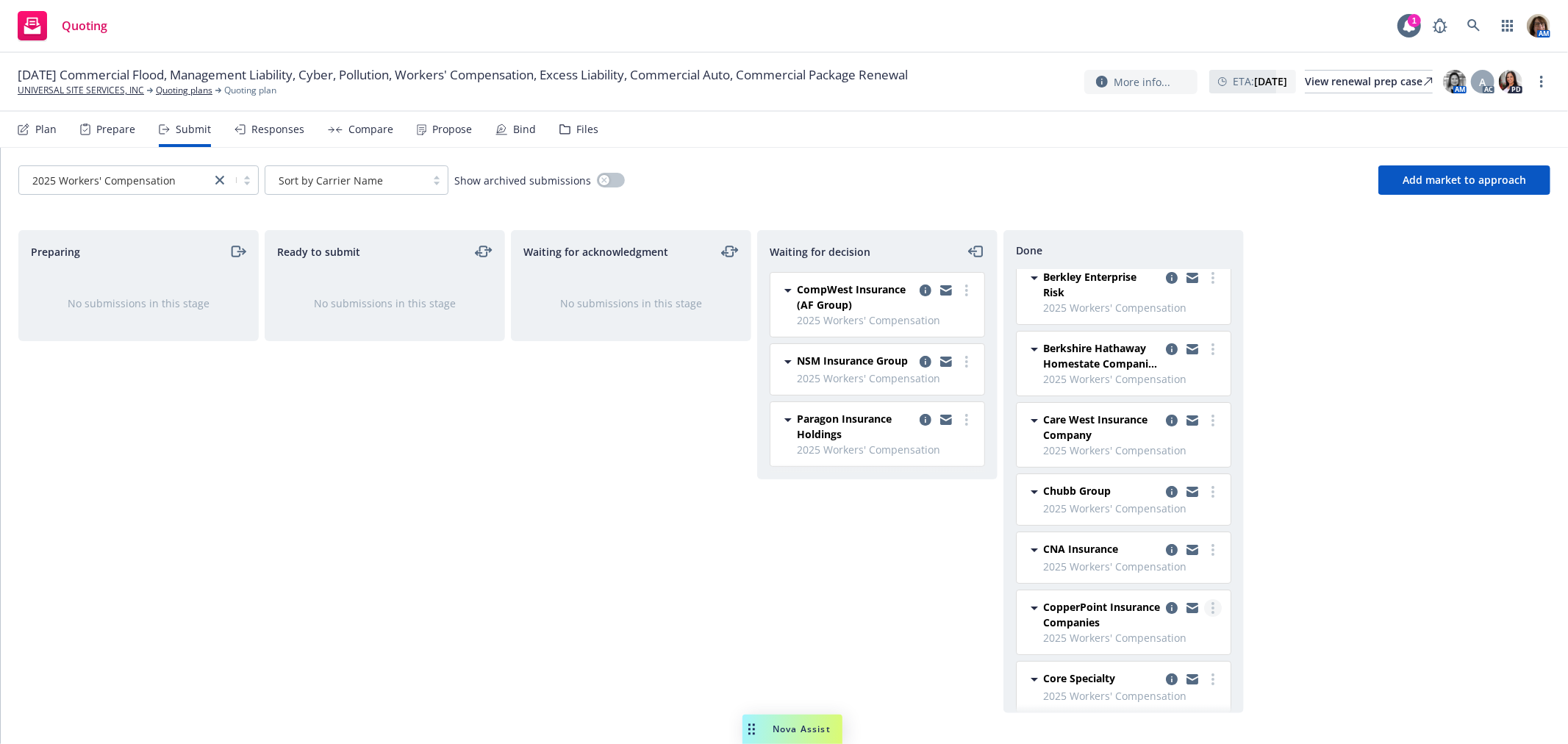
click at [1204, 610] on link "more" at bounding box center [1213, 608] width 18 height 18
click at [1122, 487] on span "Add accepted decision" at bounding box center [1135, 491] width 147 height 14
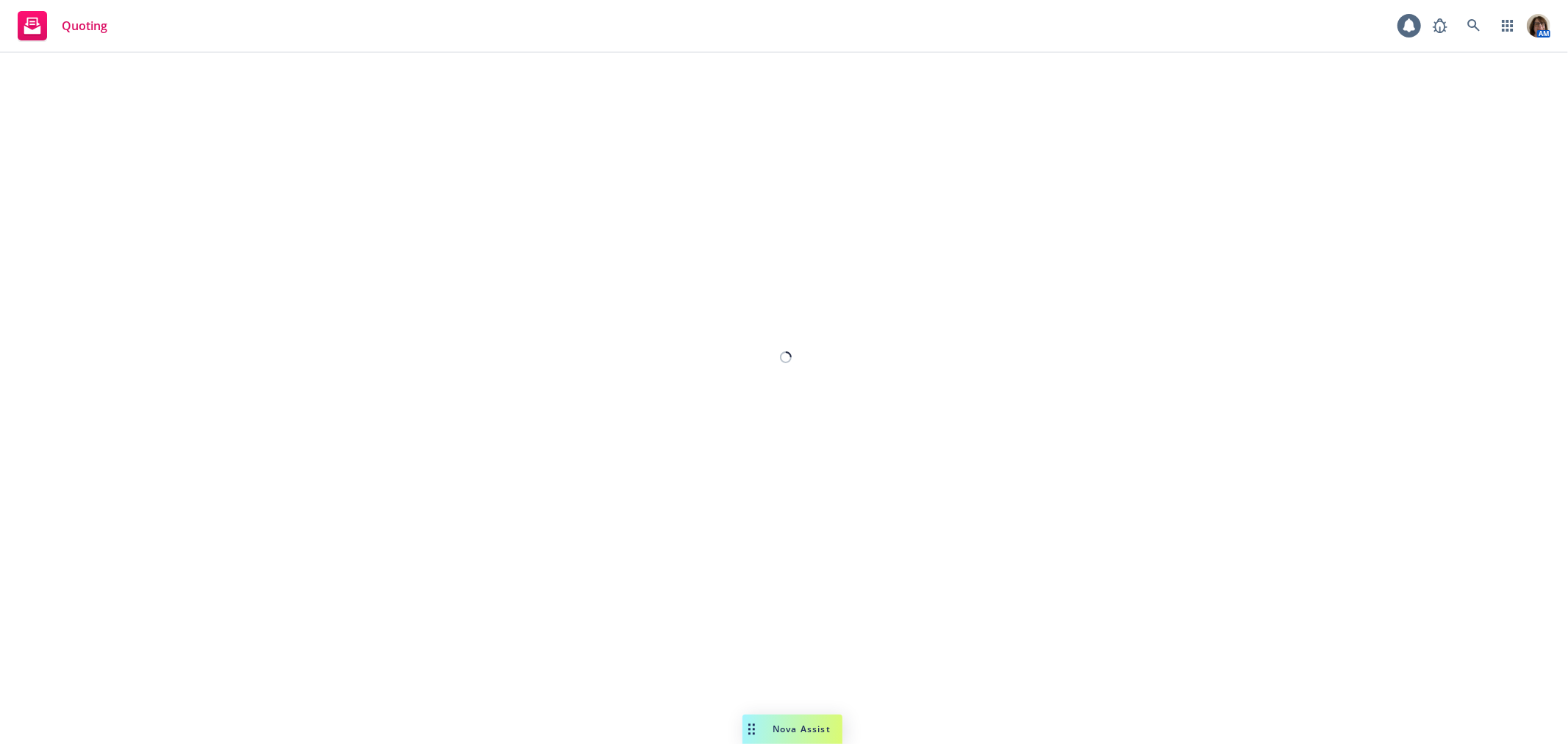
select select "12"
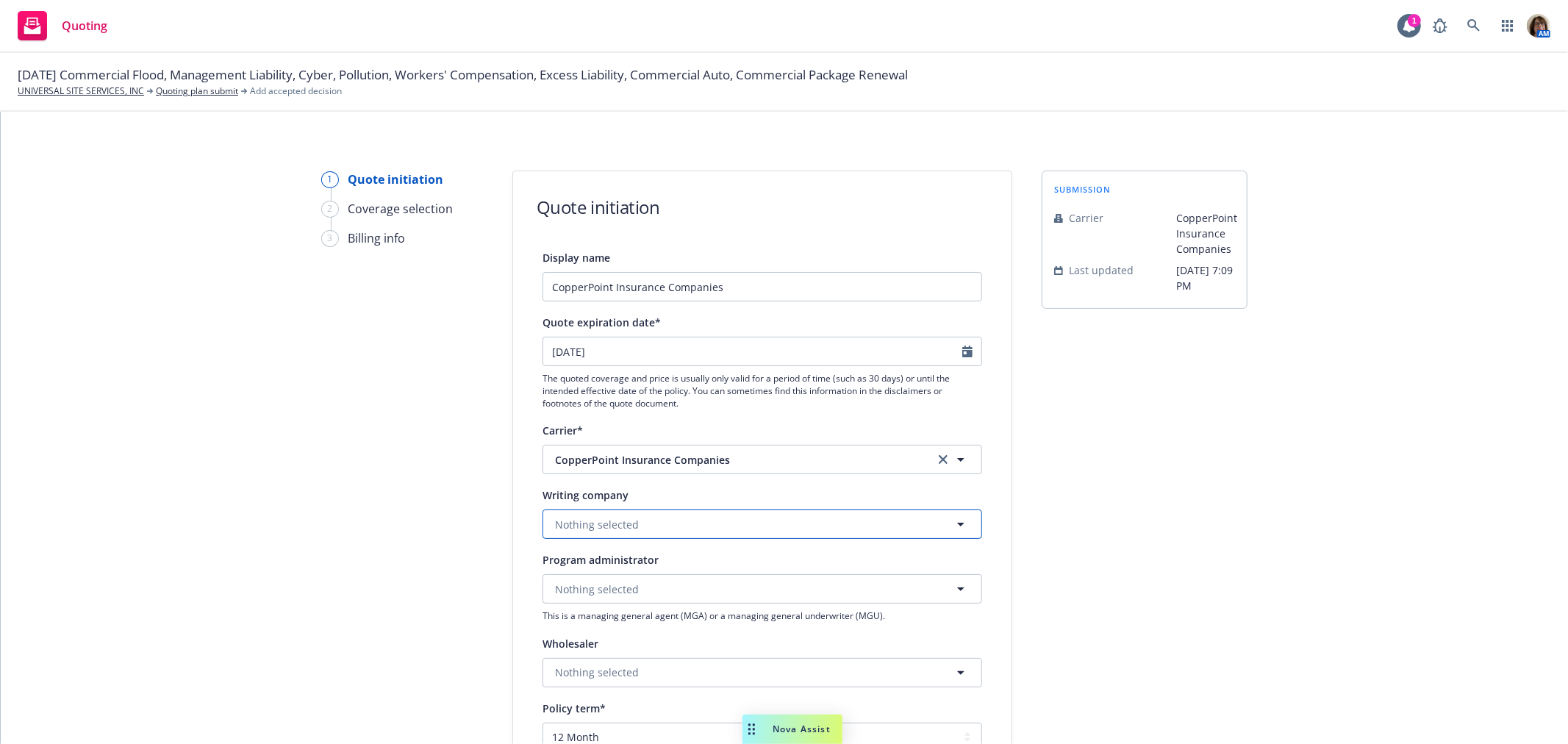
click at [572, 523] on span "Nothing selected" at bounding box center [597, 524] width 84 height 15
type input "Pacific"
click at [598, 464] on strong "Pacific Compensation Insurance Company" at bounding box center [664, 468] width 212 height 14
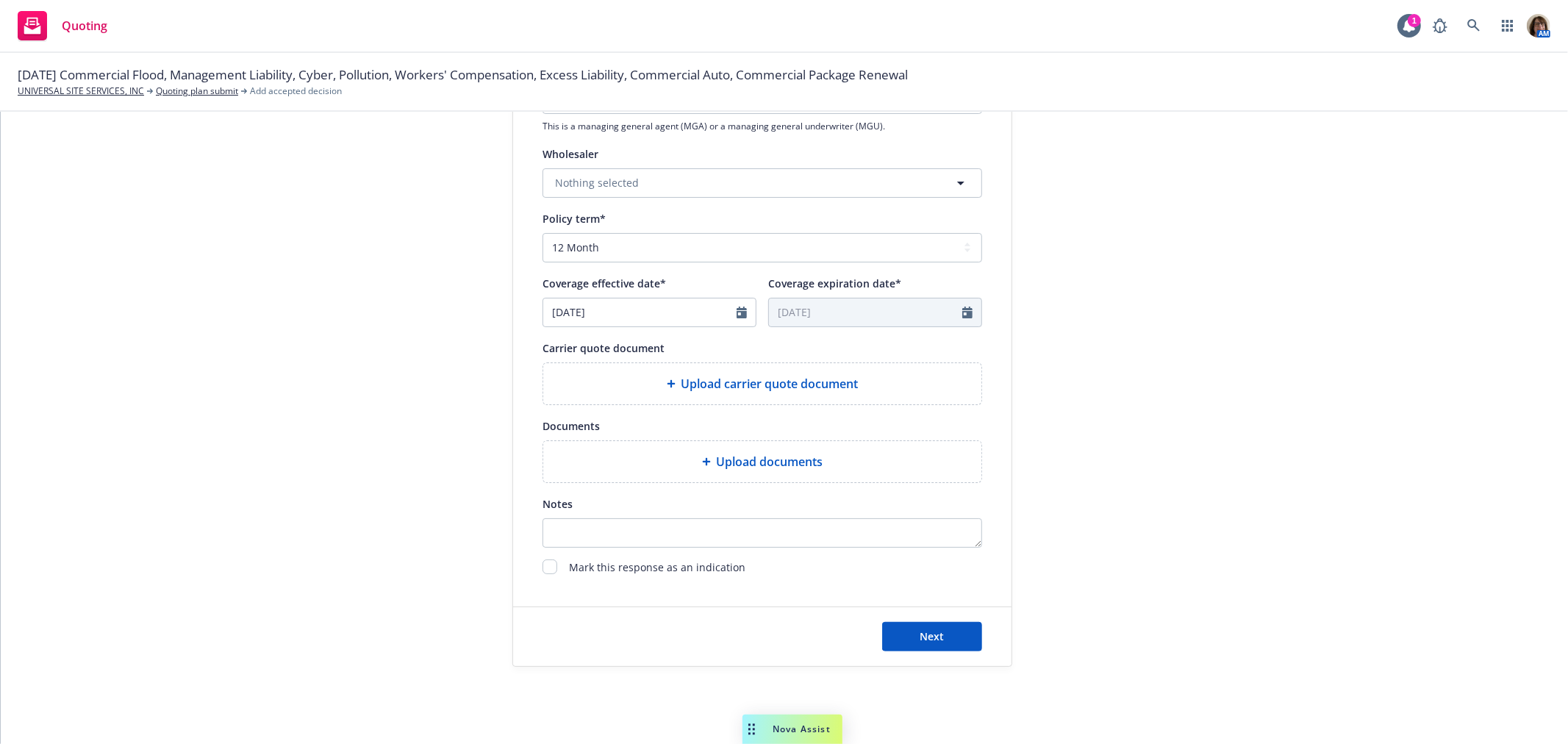
scroll to position [509, 0]
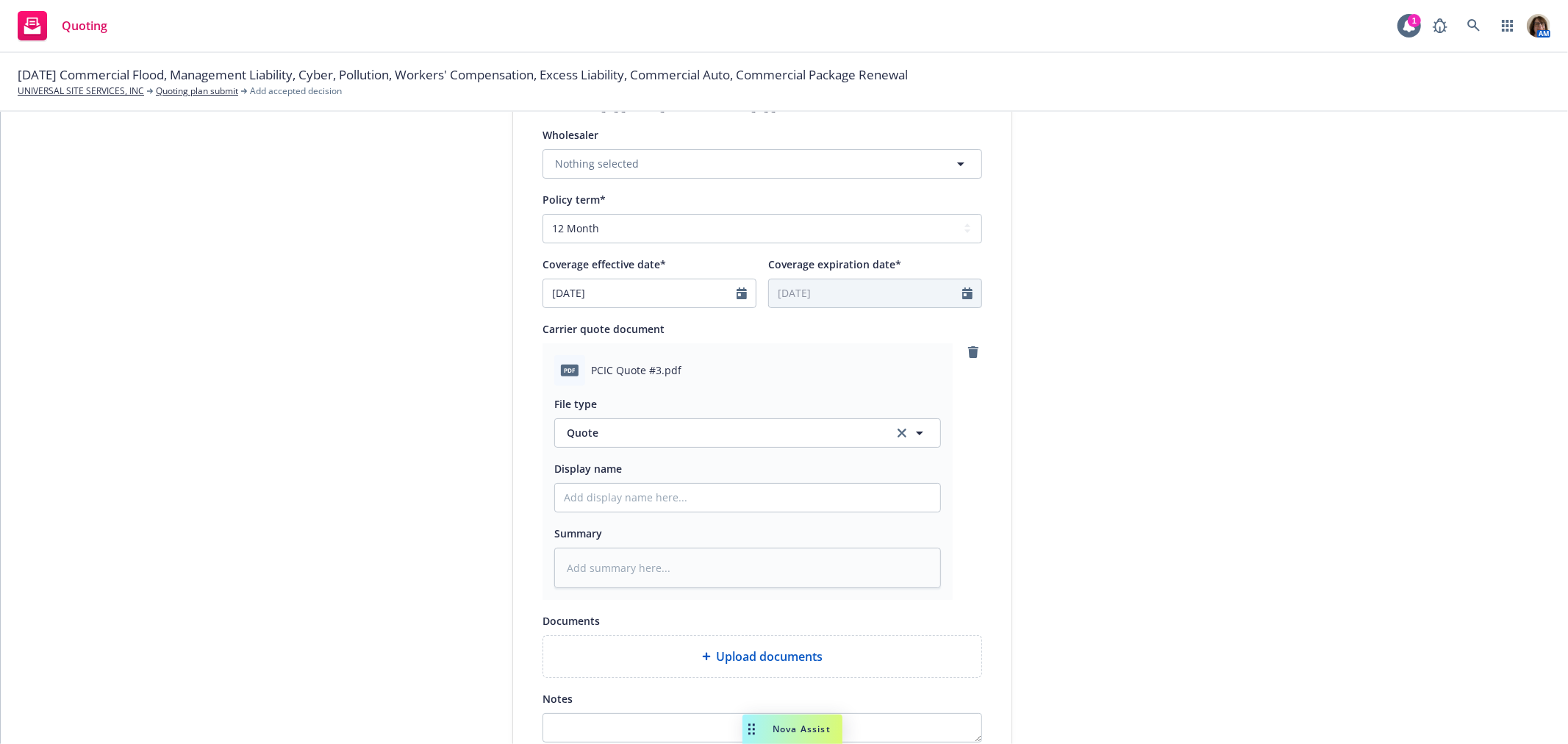
type textarea "x"
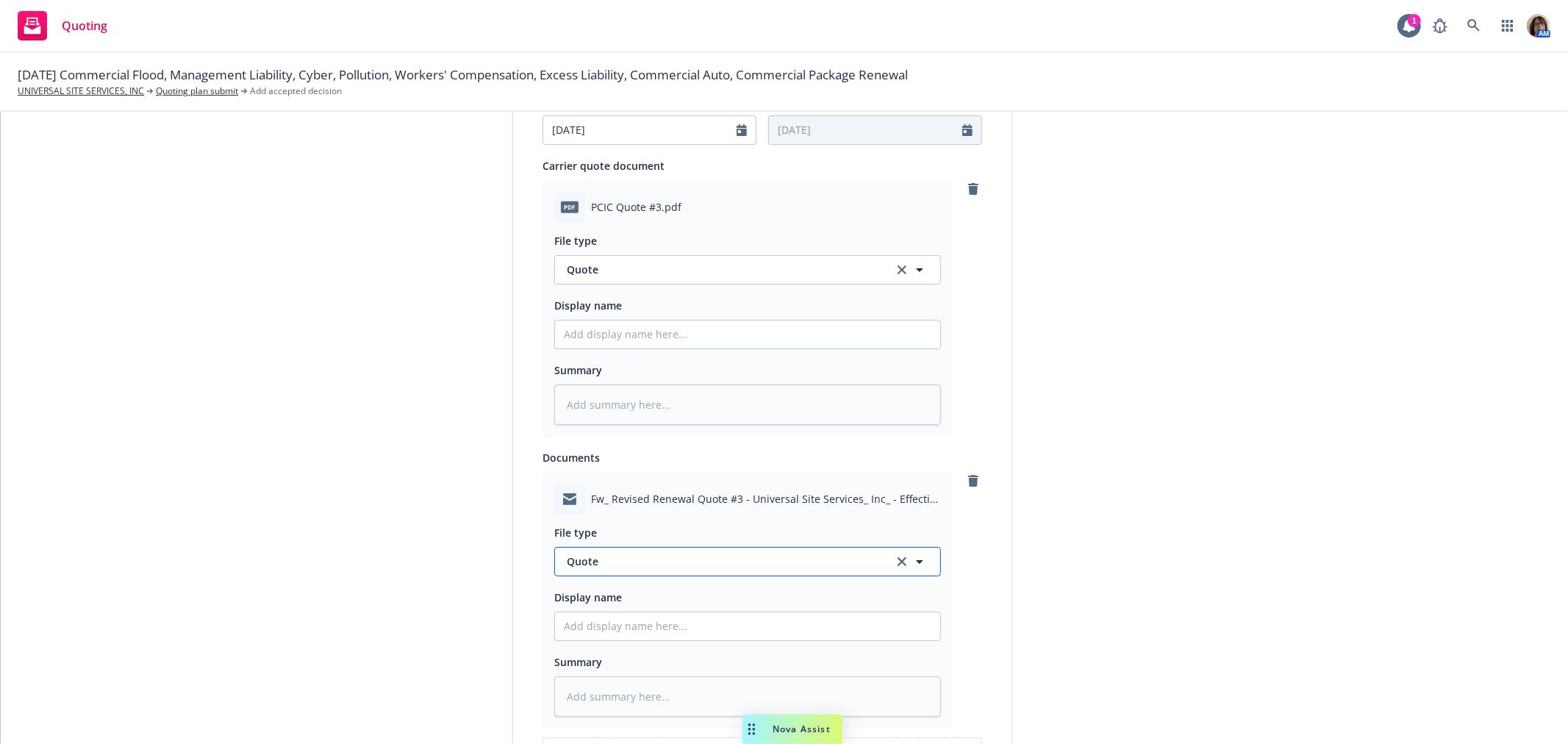
click at [605, 559] on span "Quote" at bounding box center [721, 561] width 309 height 15
type input "emai"
click at [575, 524] on span "Email" at bounding box center [584, 521] width 27 height 15
click at [568, 627] on input "Display name" at bounding box center [748, 626] width 386 height 28
type textarea "x"
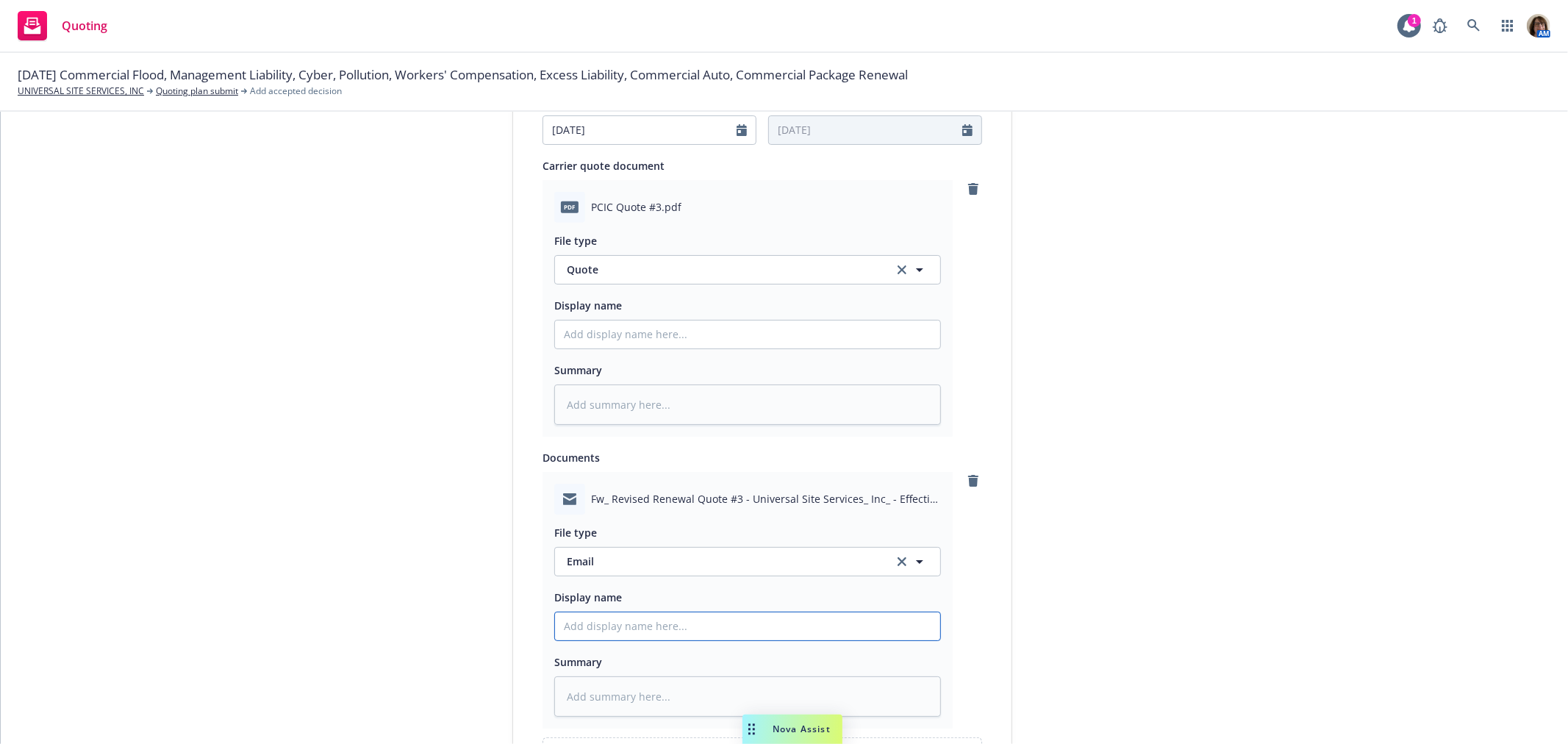
type input "F"
type textarea "x"
type input "Fr"
type textarea "x"
type input "Fro"
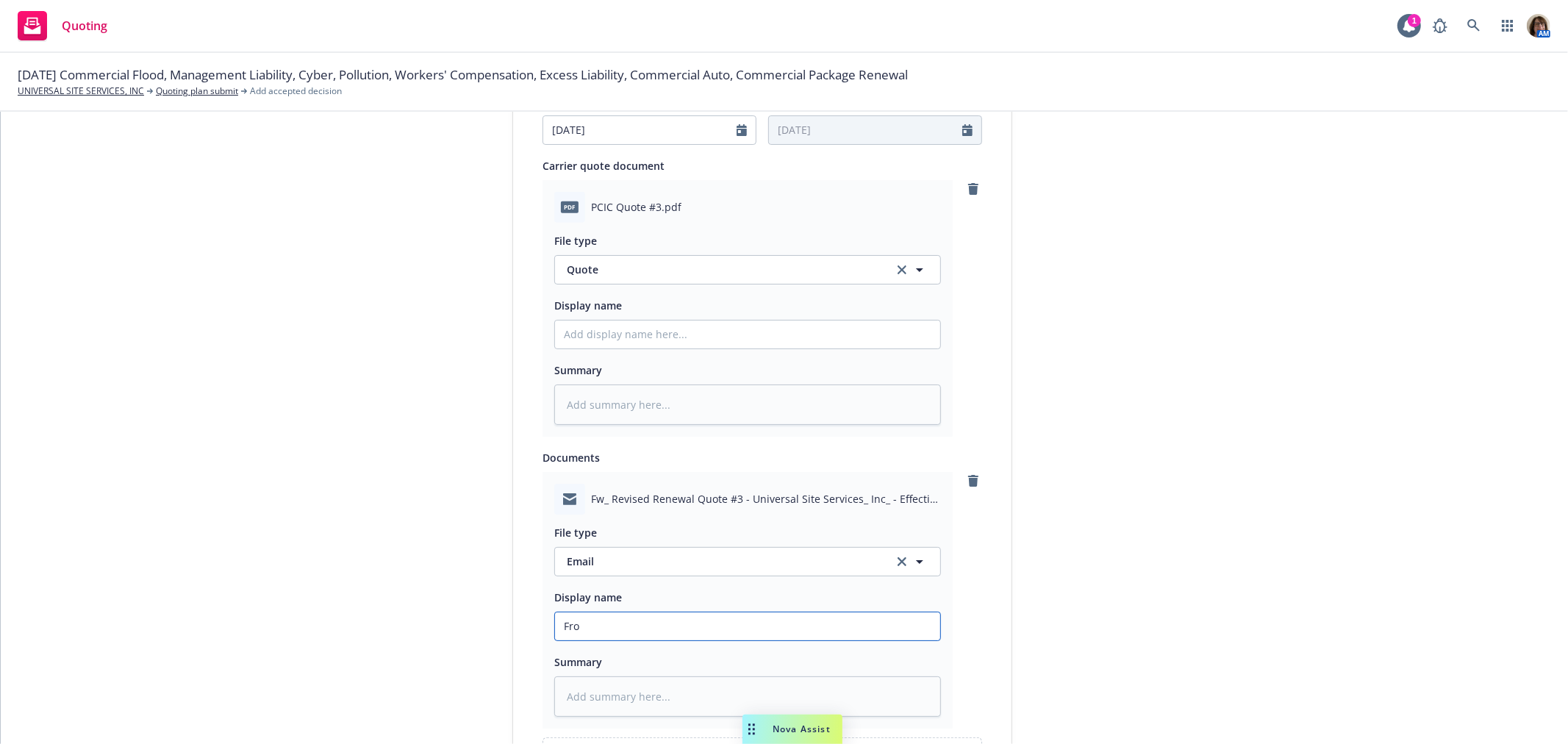
type textarea "x"
type input "From"
type textarea "x"
type input "From"
type textarea "x"
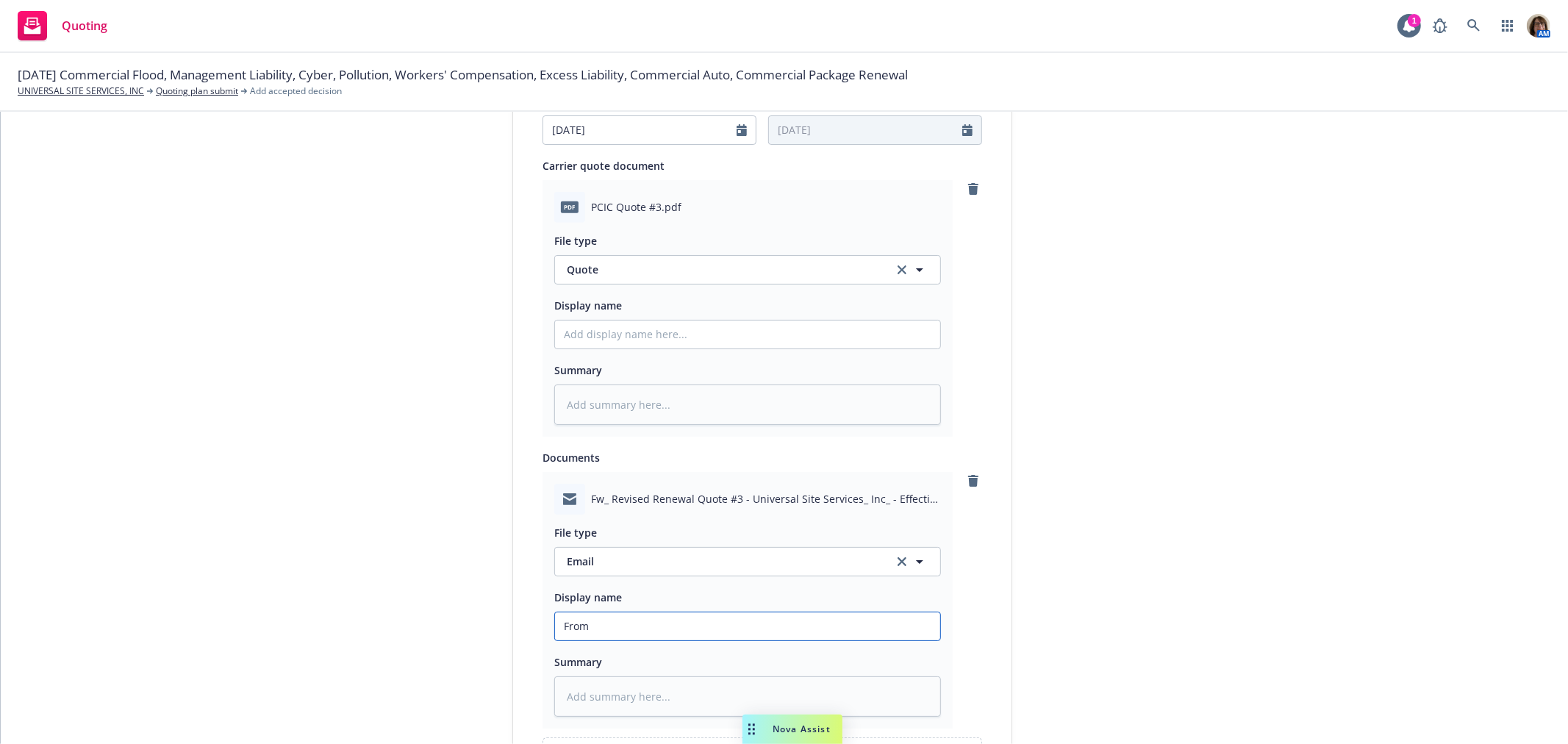
type input "From C"
type textarea "x"
type input "From Co"
type textarea "x"
type input "From Cop"
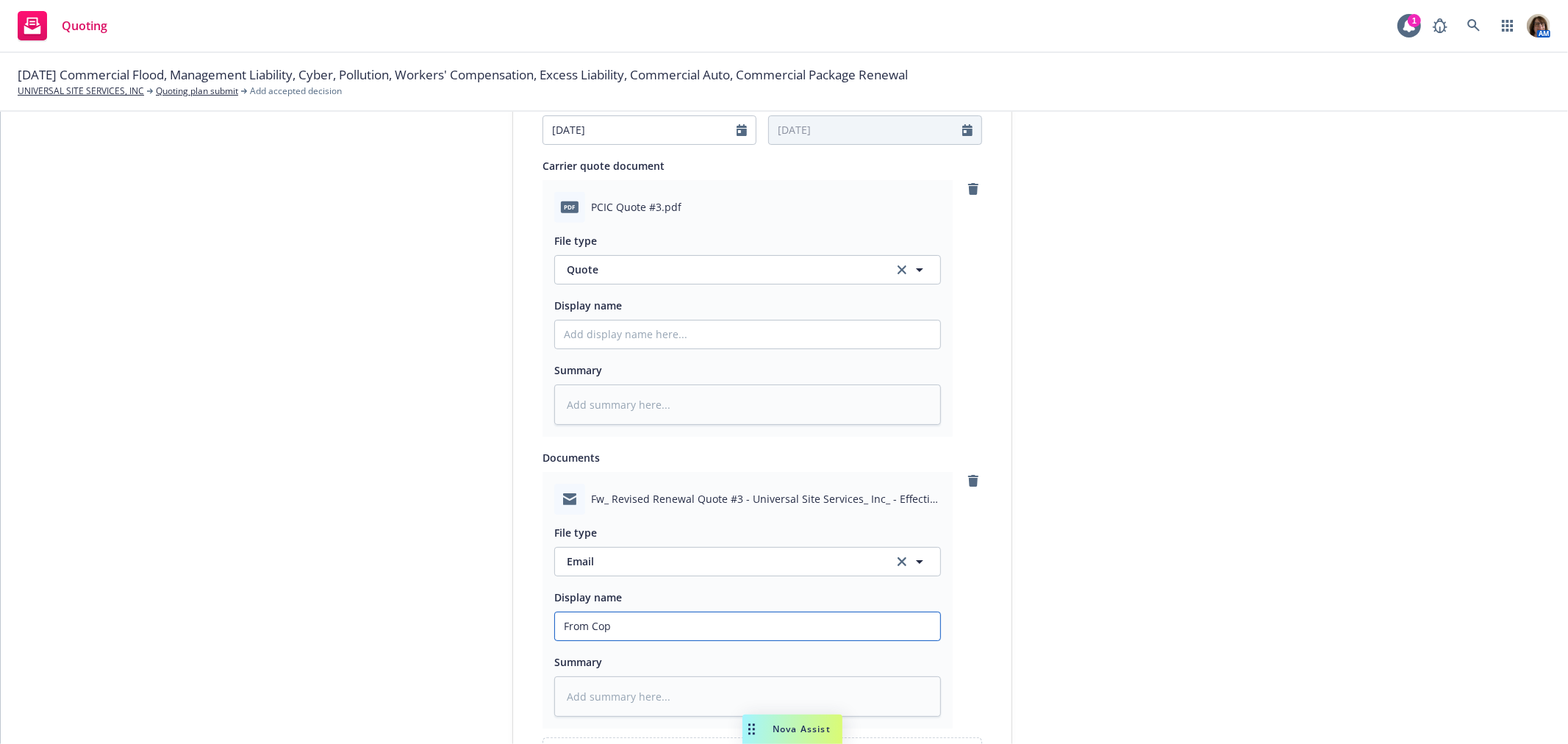
type textarea "x"
type input "From Copp"
type textarea "x"
type input "From Coppe"
type textarea "x"
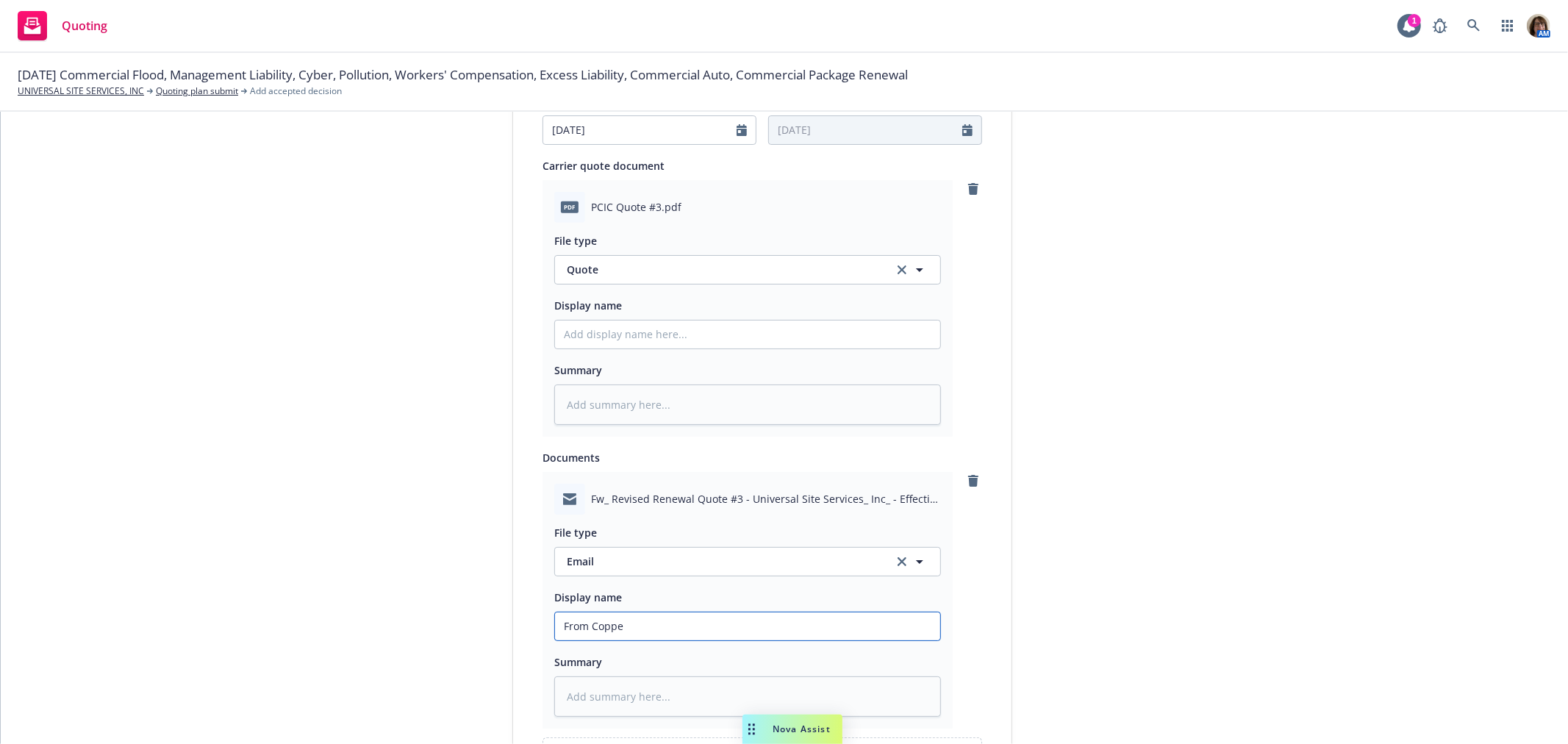
type input "From Copper"
type textarea "x"
type input "From Copperp"
type textarea "x"
type input "From Copperpo"
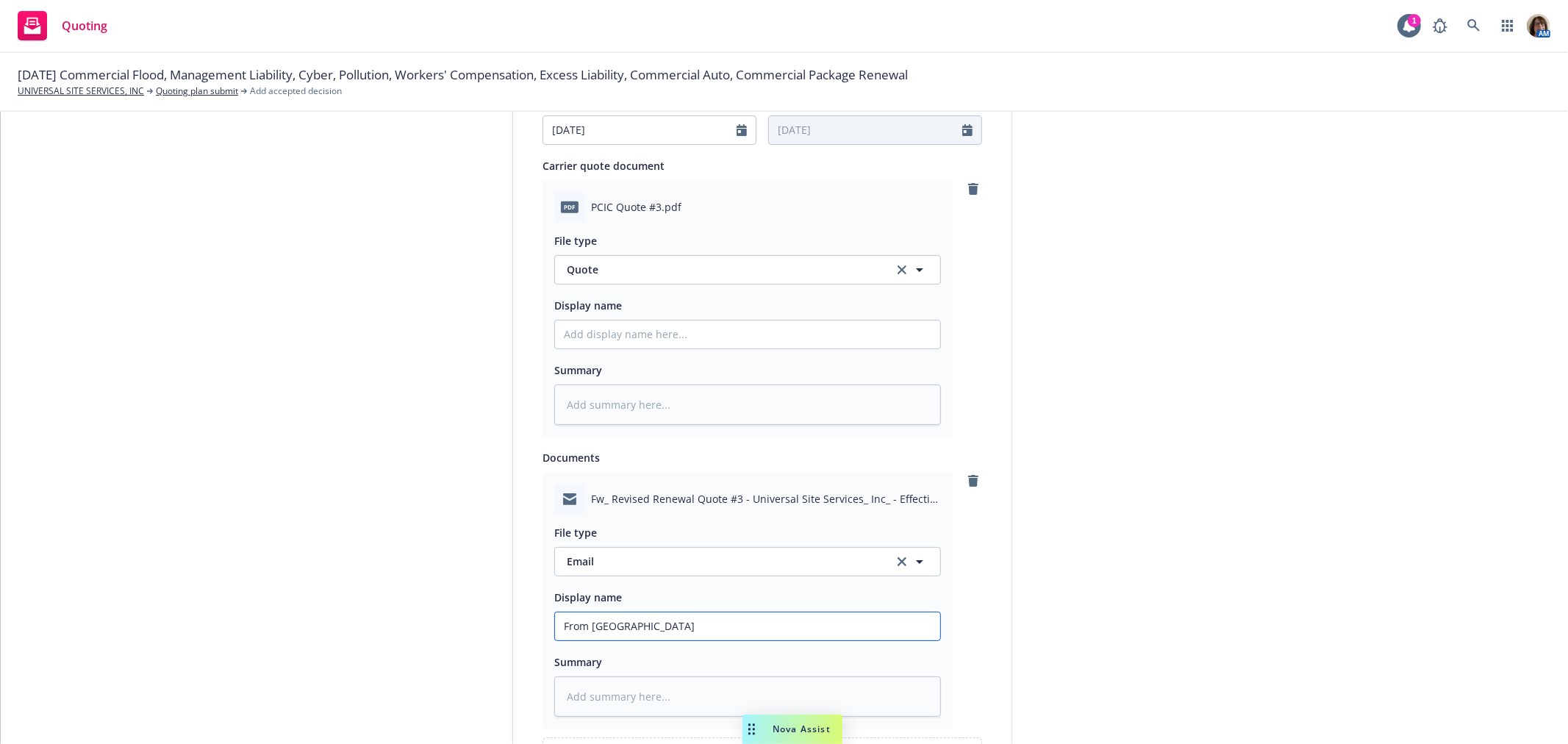
type textarea "x"
type input "From Copperpoi"
type textarea "x"
type input "From Copperpoin"
type textarea "x"
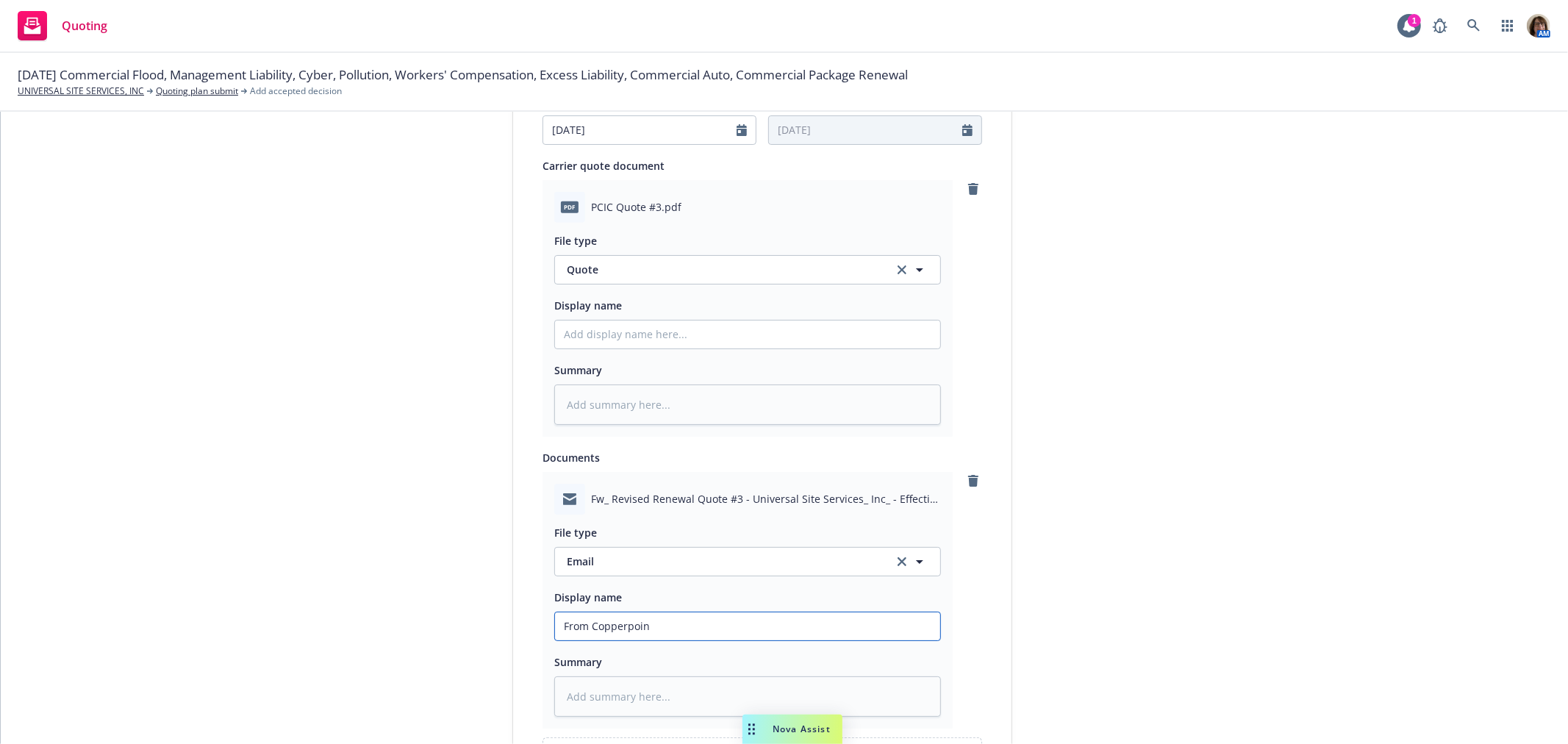
type input "From Copperpoint"
type textarea "x"
type input "From Copperpoint"
type textarea "x"
type input "From Copperpoint -"
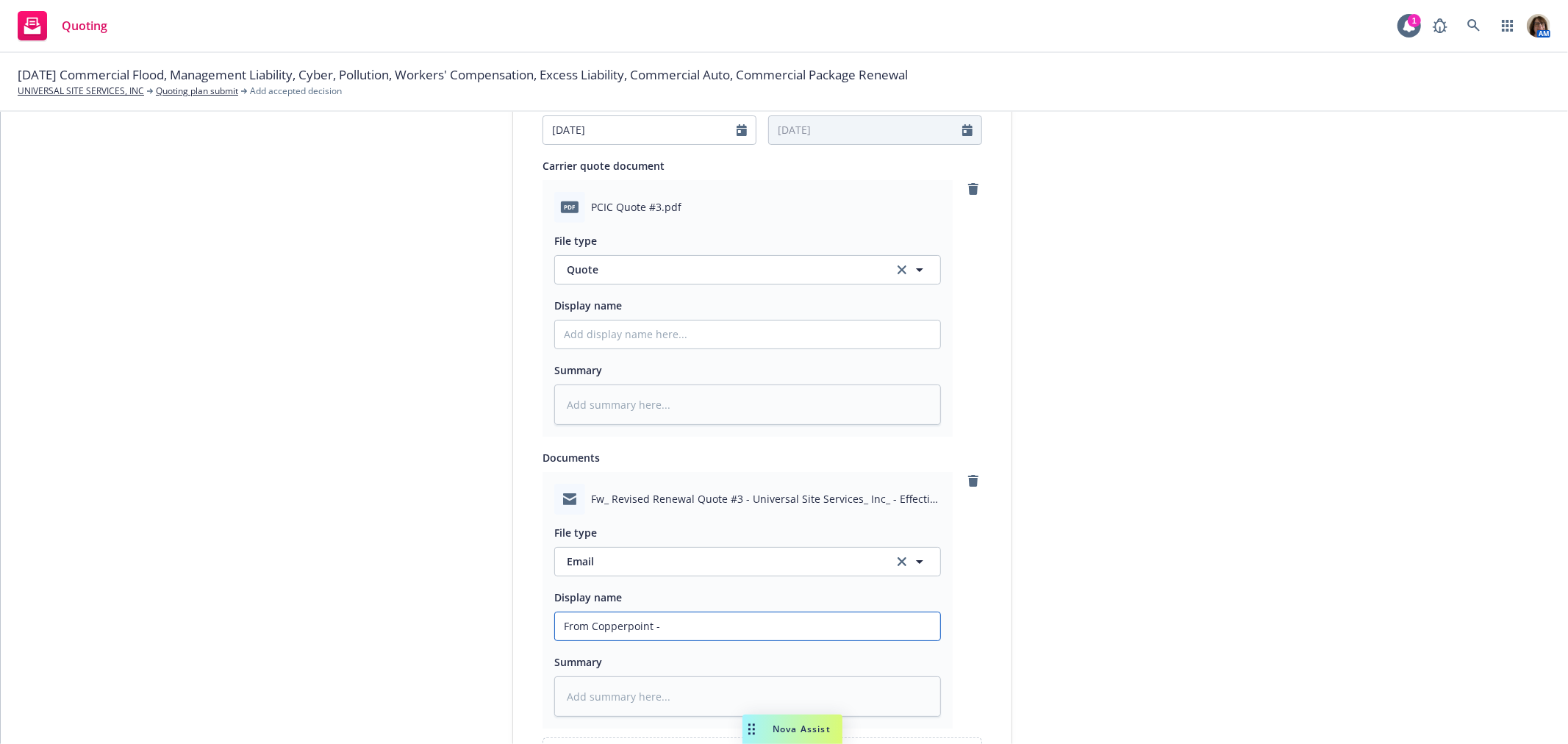
type textarea "x"
type input "From Copperpoint -0"
type textarea "x"
type input "From Copperpoint -"
type textarea "x"
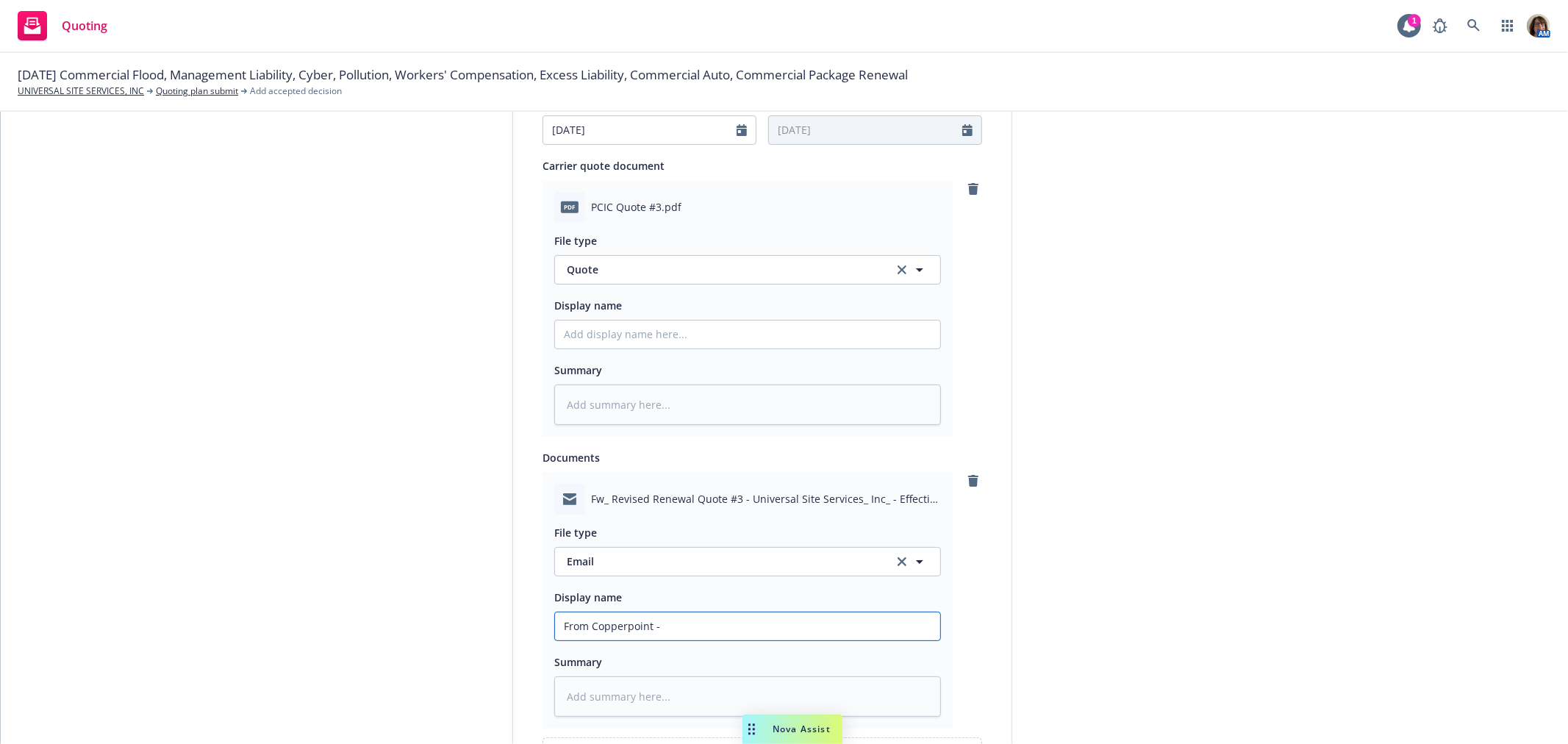
type input "From Copperpoint -"
type textarea "x"
type input "From Copperpoint - 2"
type textarea "x"
type input "From Copperpoint - 2n"
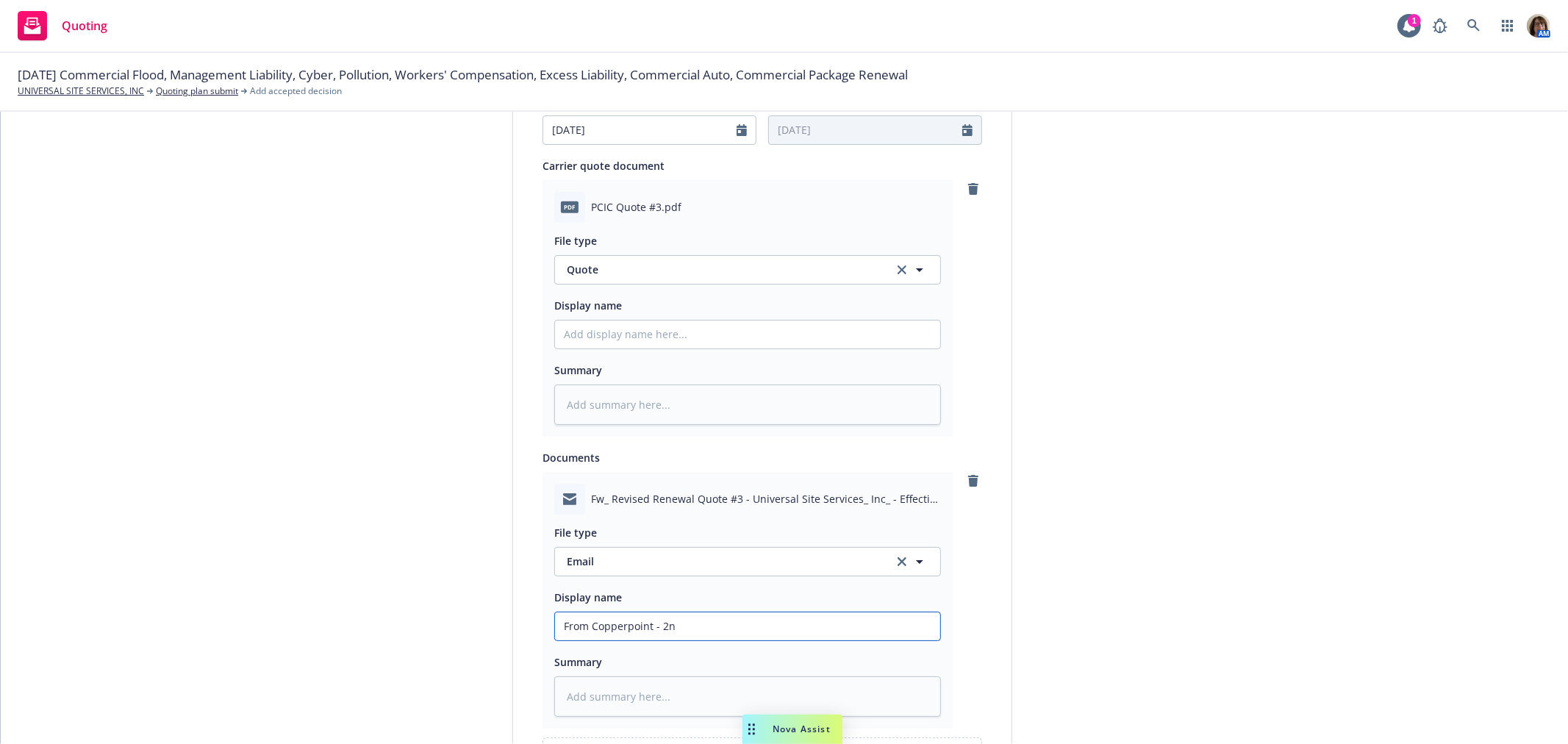
type textarea "x"
type input "From Copperpoint - 2nd"
type textarea "x"
type input "From Copperpoint - 2n"
type textarea "x"
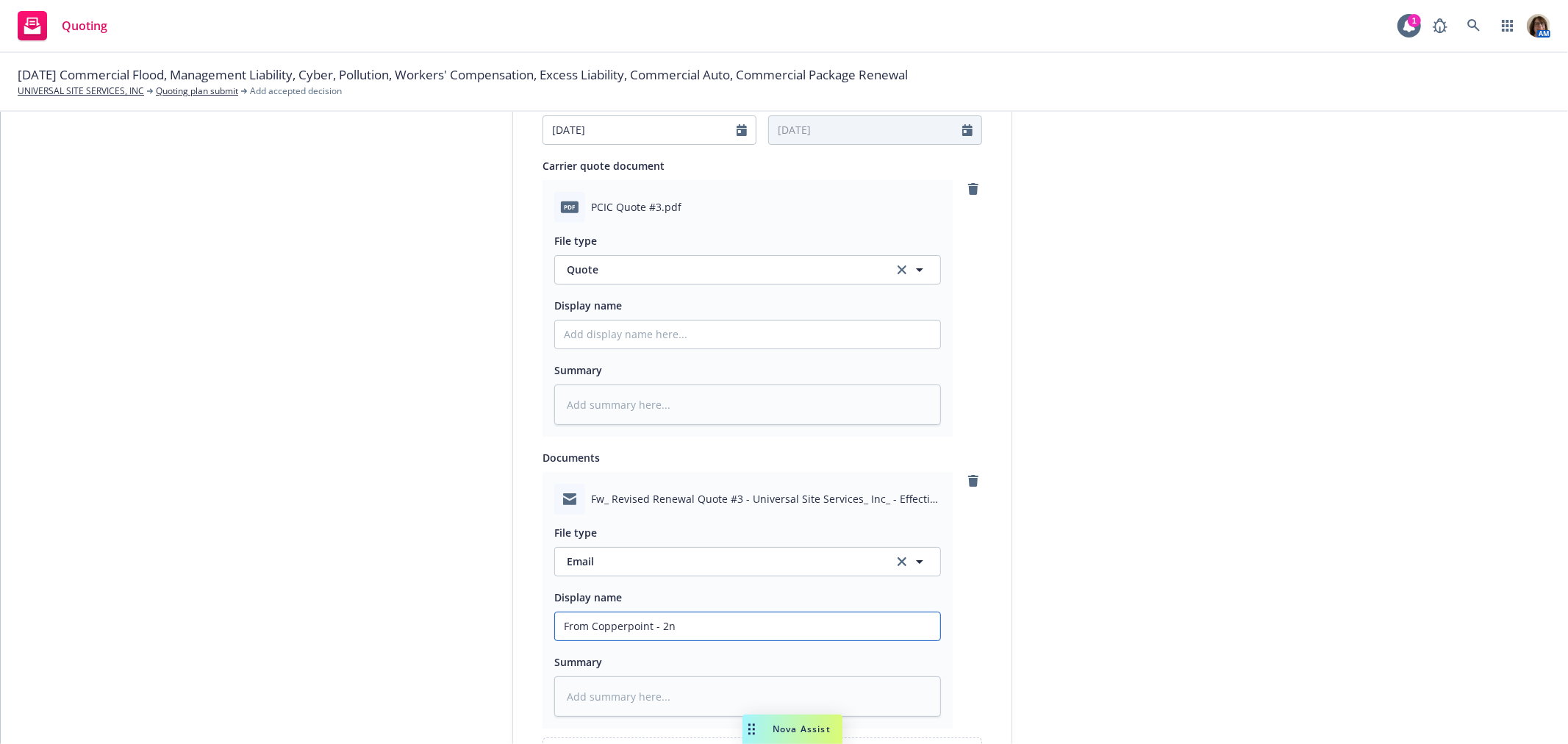
type input "From Copperpoint - 2"
type textarea "x"
type input "From Copperpoint -"
type textarea "x"
type input "From Copperpoint -"
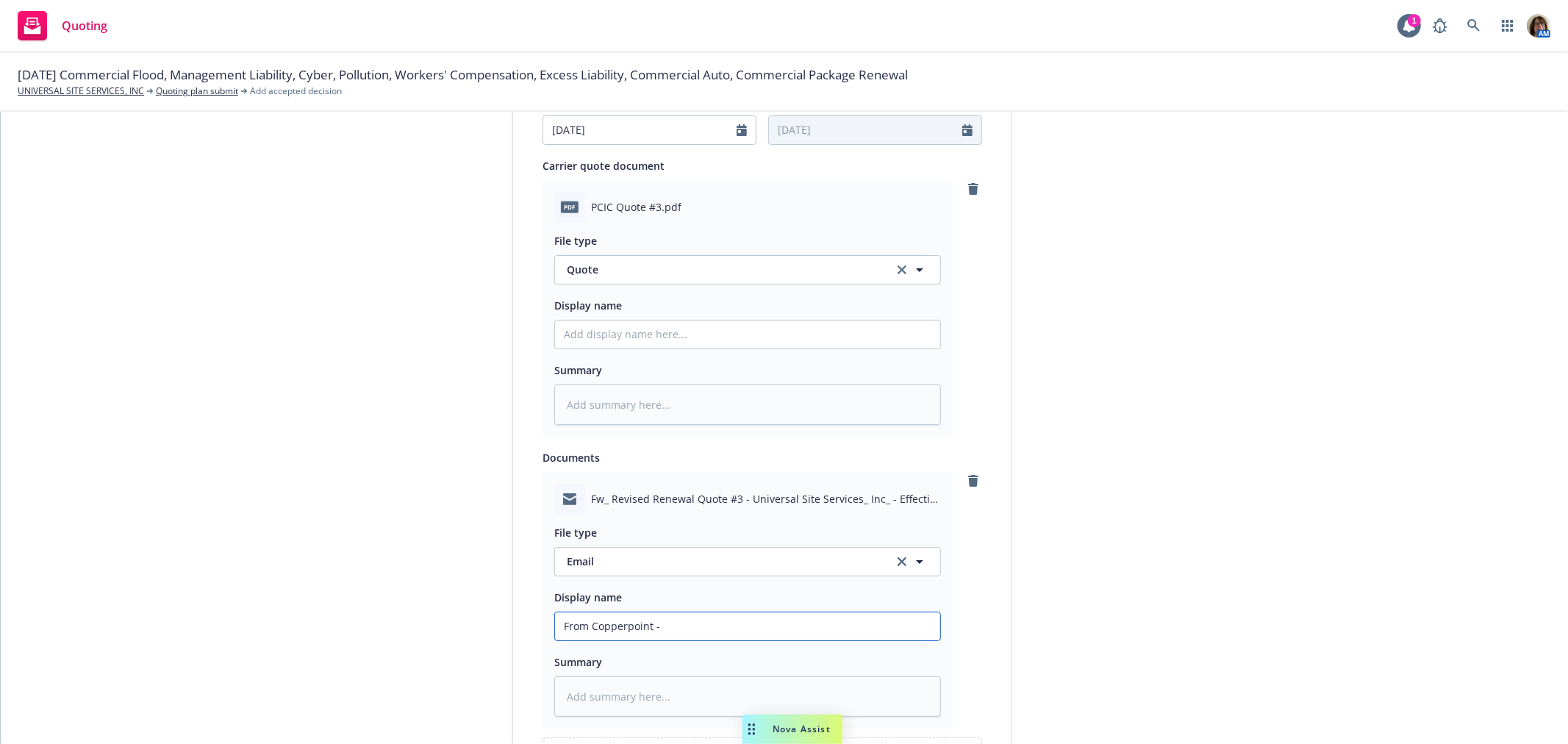
type textarea "x"
type input "From Copperpoint"
type textarea "x"
type input "From Copperpoint ("
type textarea "x"
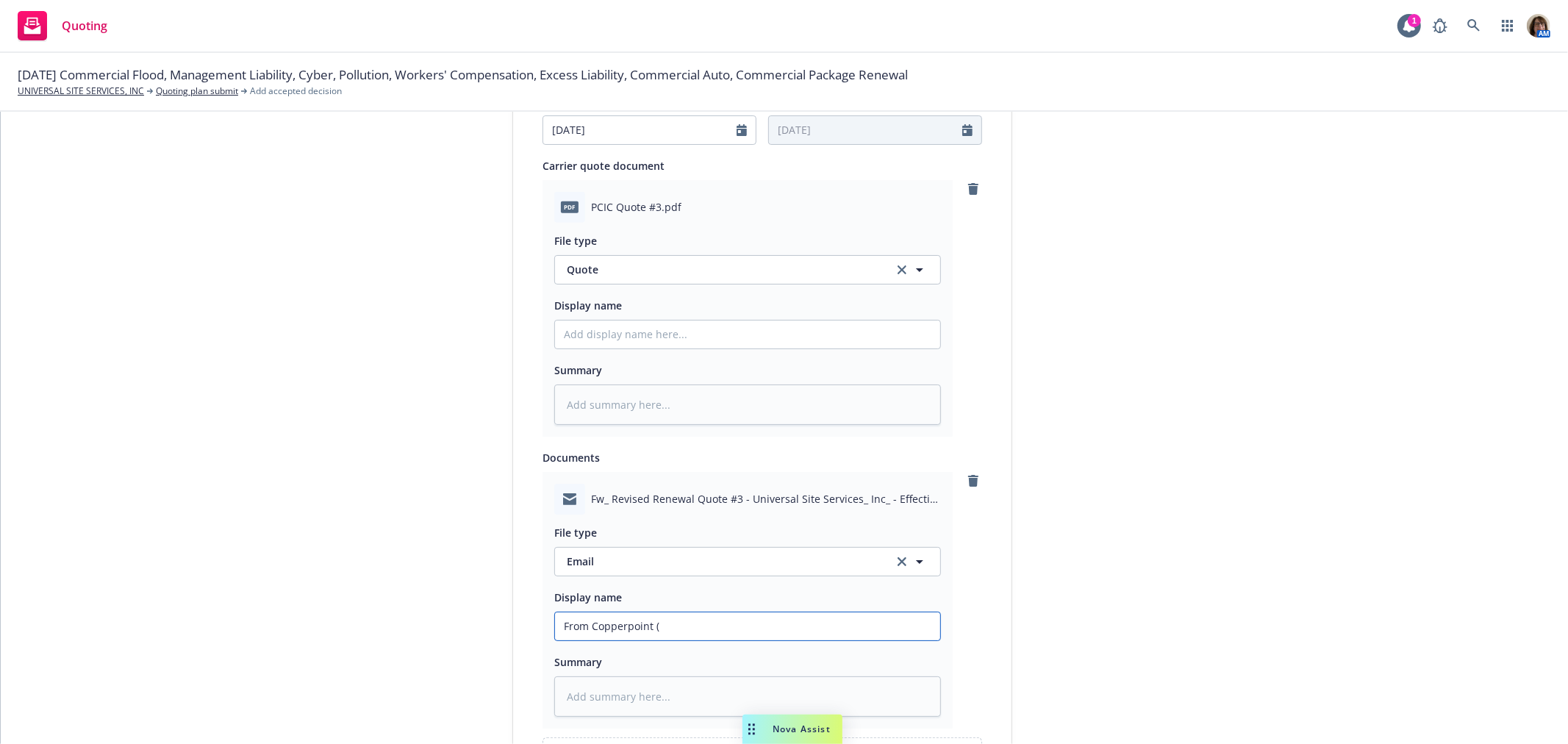
type input "From Copperpoint (m"
type textarea "x"
type input "From Copperpoint (me"
type textarea "x"
type input "From Copperpoint (mel"
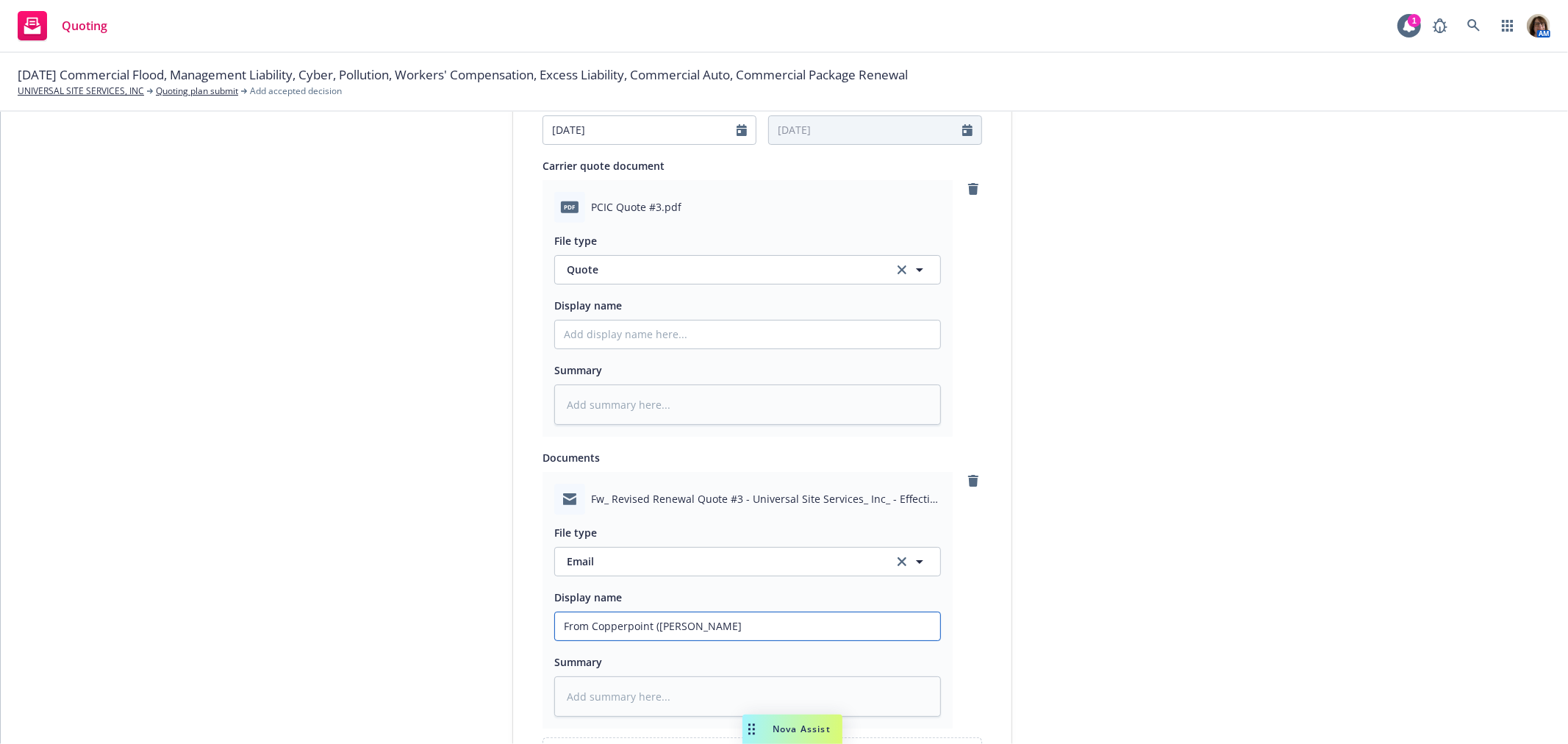
type textarea "x"
type input "From Copperpoint (melo"
type textarea "x"
type input "From Copperpoint (melod"
type textarea "x"
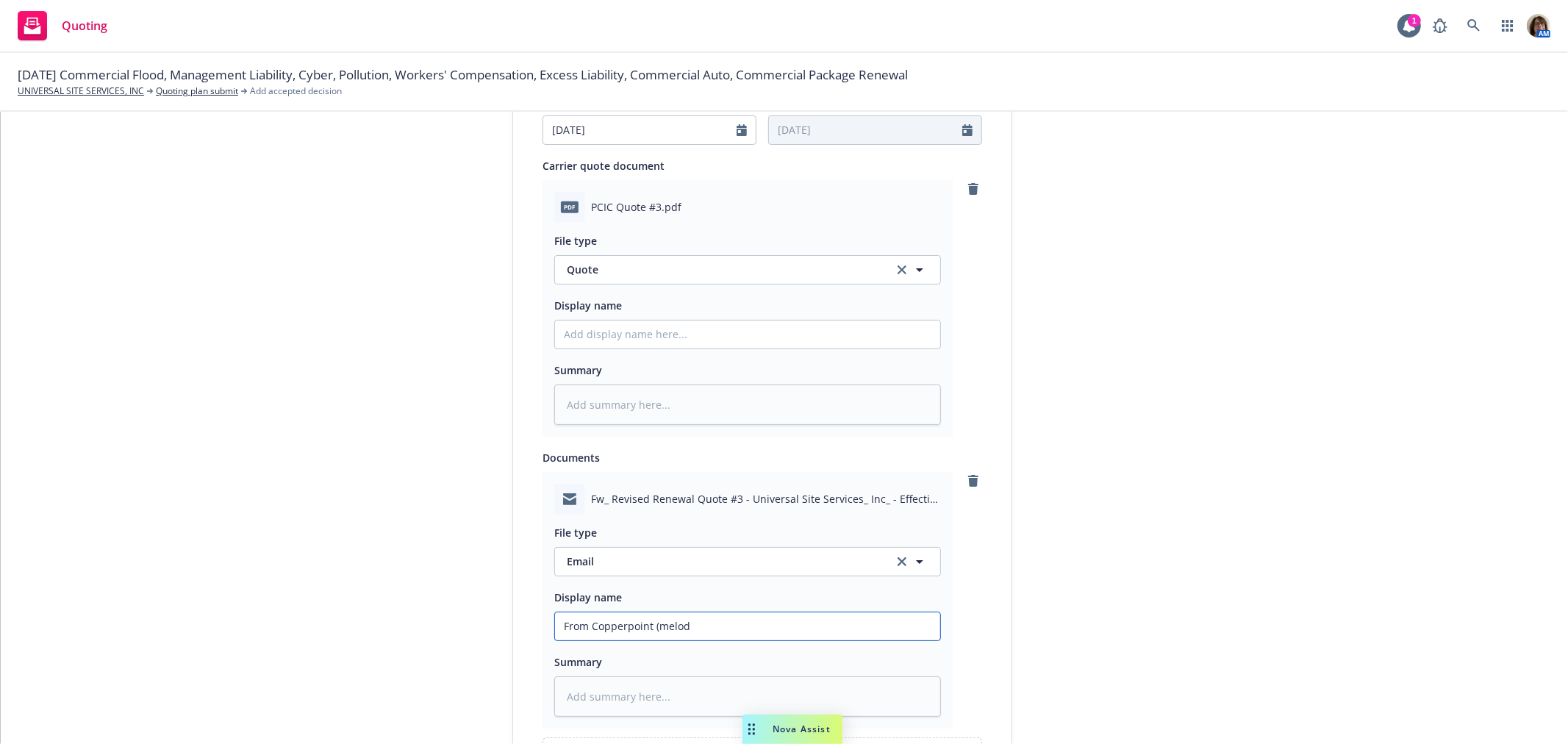
type input "From Copperpoint (melody"
type textarea "x"
type input "From Copperpoint (melody"
type textarea "x"
type input "From Copperpoint (melody W"
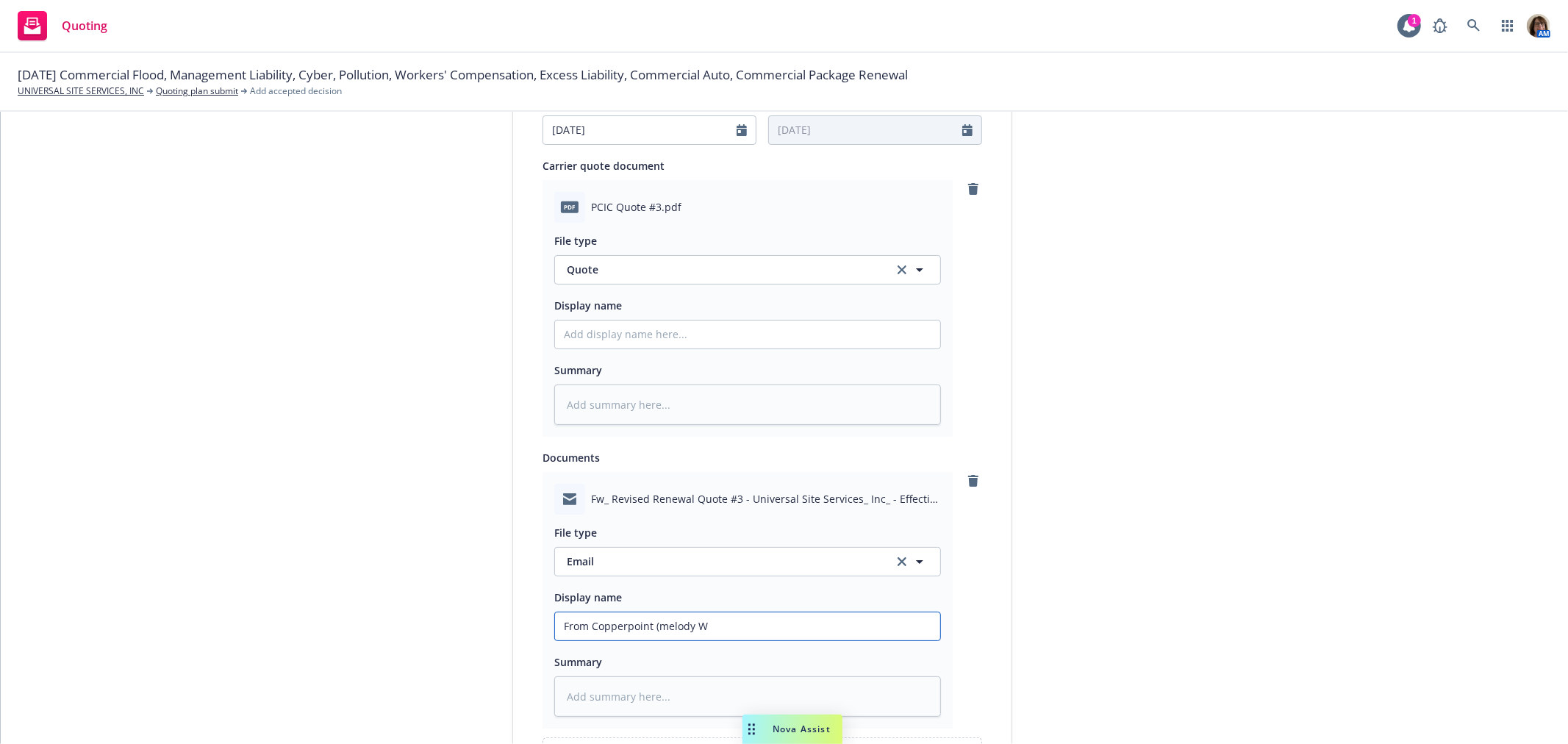
type textarea "x"
type input "From Copperpoint (melody Wi"
type textarea "x"
type input "From Copperpoint (melody Wil"
type textarea "x"
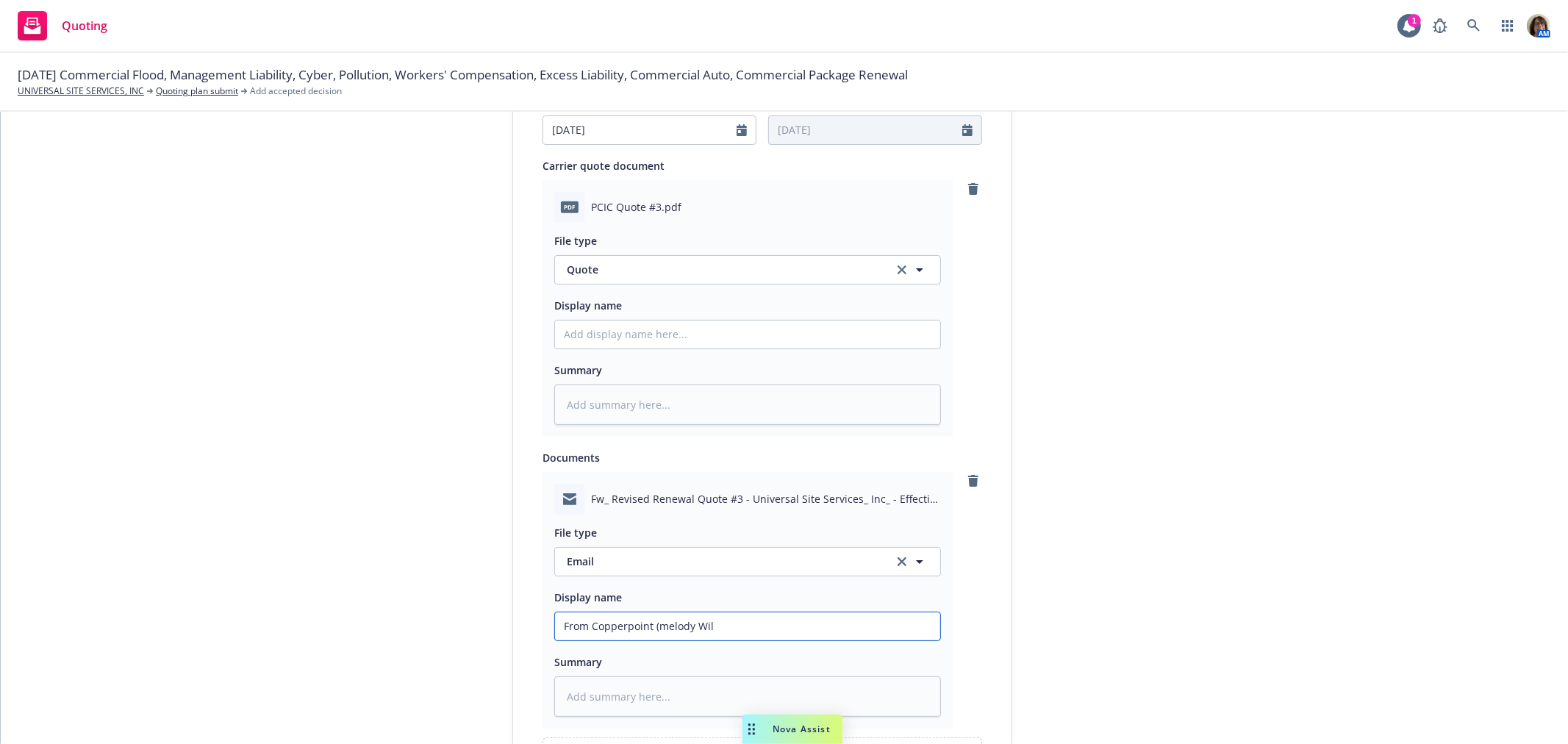
type input "From Copperpoint (melody Wils"
type textarea "x"
type input "From Copperpoint (melody Wilso"
type textarea "x"
type input "From Copperpoint (melody Wilson"
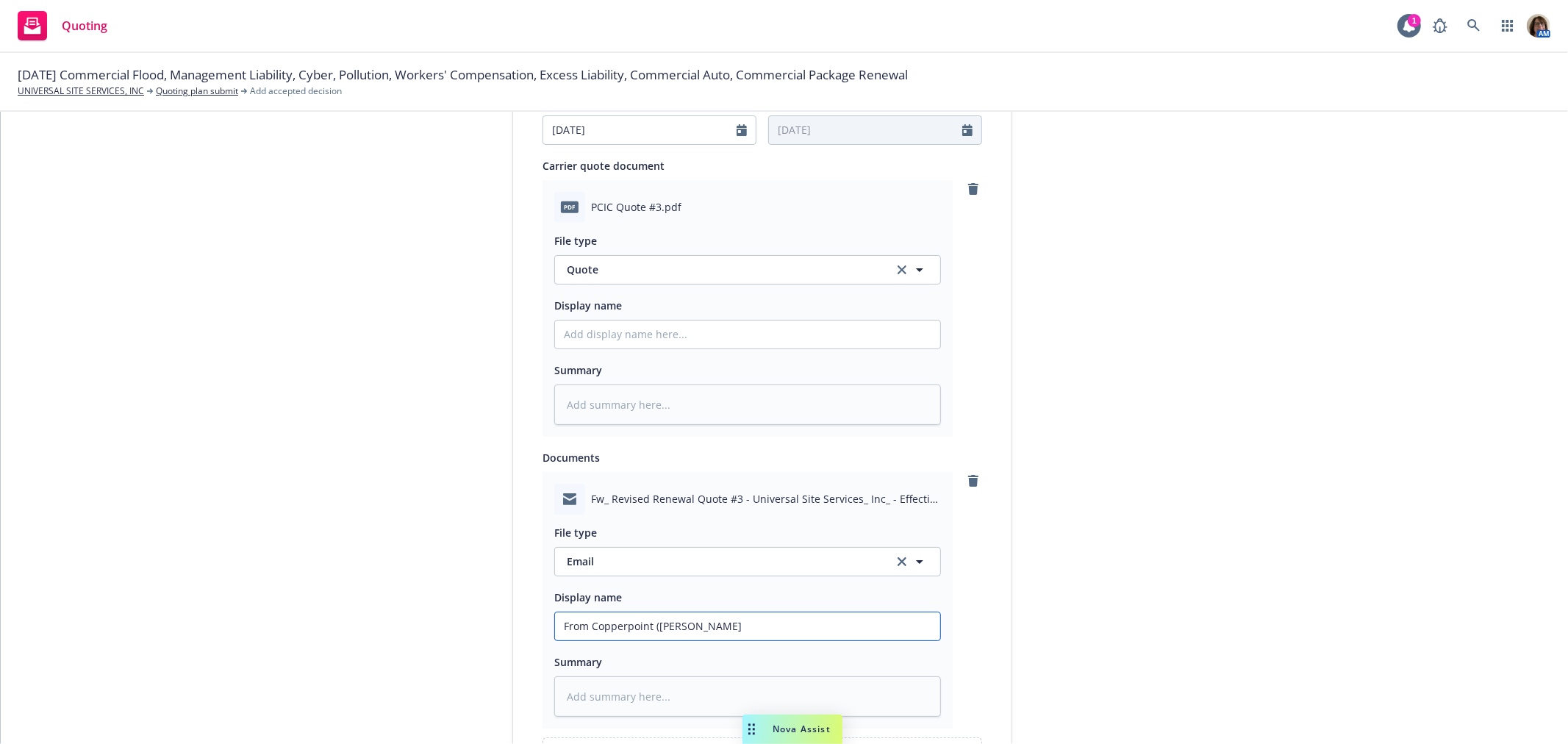
type textarea "x"
type input "From Copperpoint (melody Wilson)"
click at [651, 626] on input "From Copperpoint (melody Wilson)" at bounding box center [748, 626] width 386 height 28
type textarea "x"
type input "From Copperpoint (elody Wilson)"
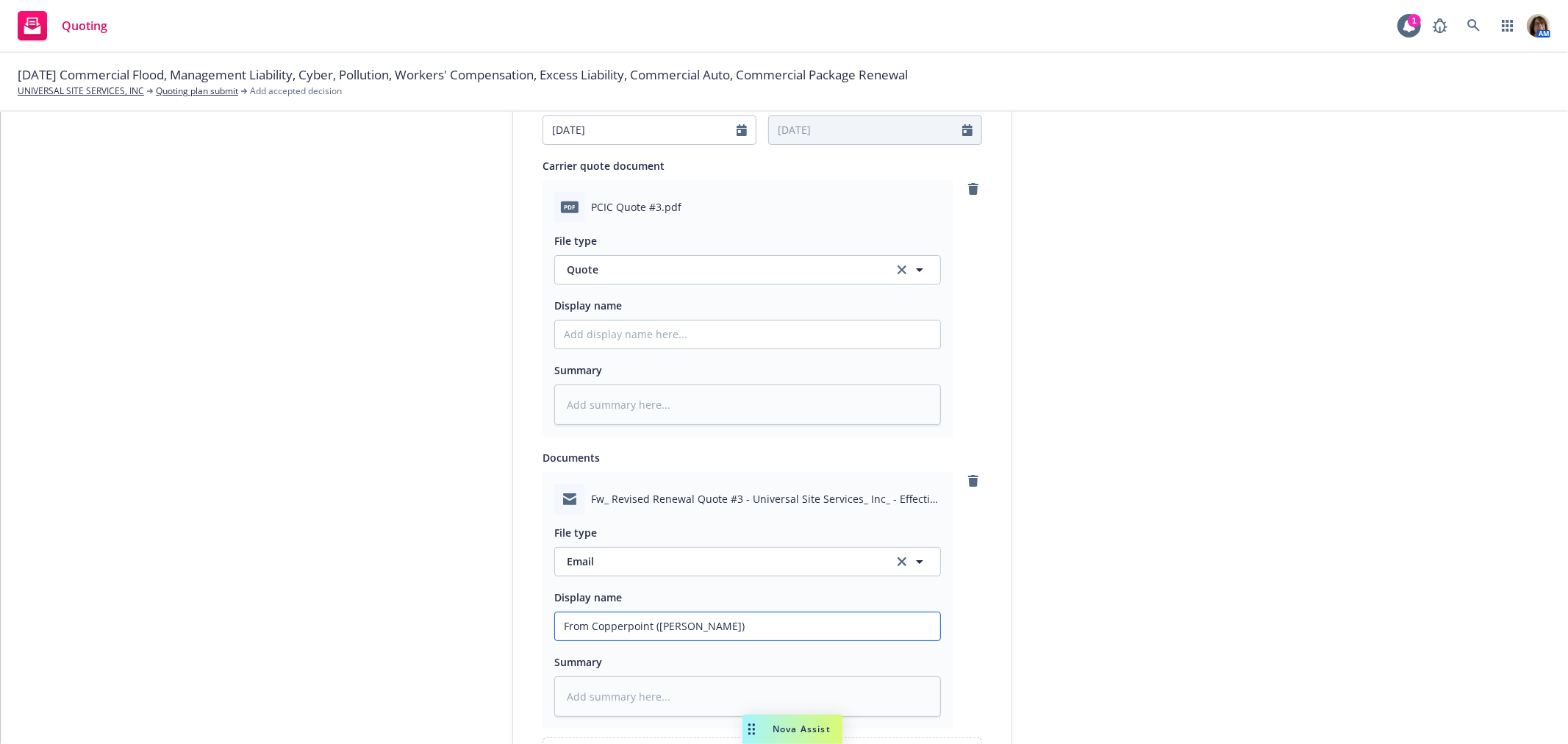
type textarea "x"
type input "From Copperpoint (Melody Wilson)"
click at [738, 624] on input "From Copperpoint (Melody Wilson)" at bounding box center [748, 626] width 386 height 28
type textarea "x"
type input "From Copperpoint (Melody Wilson)"
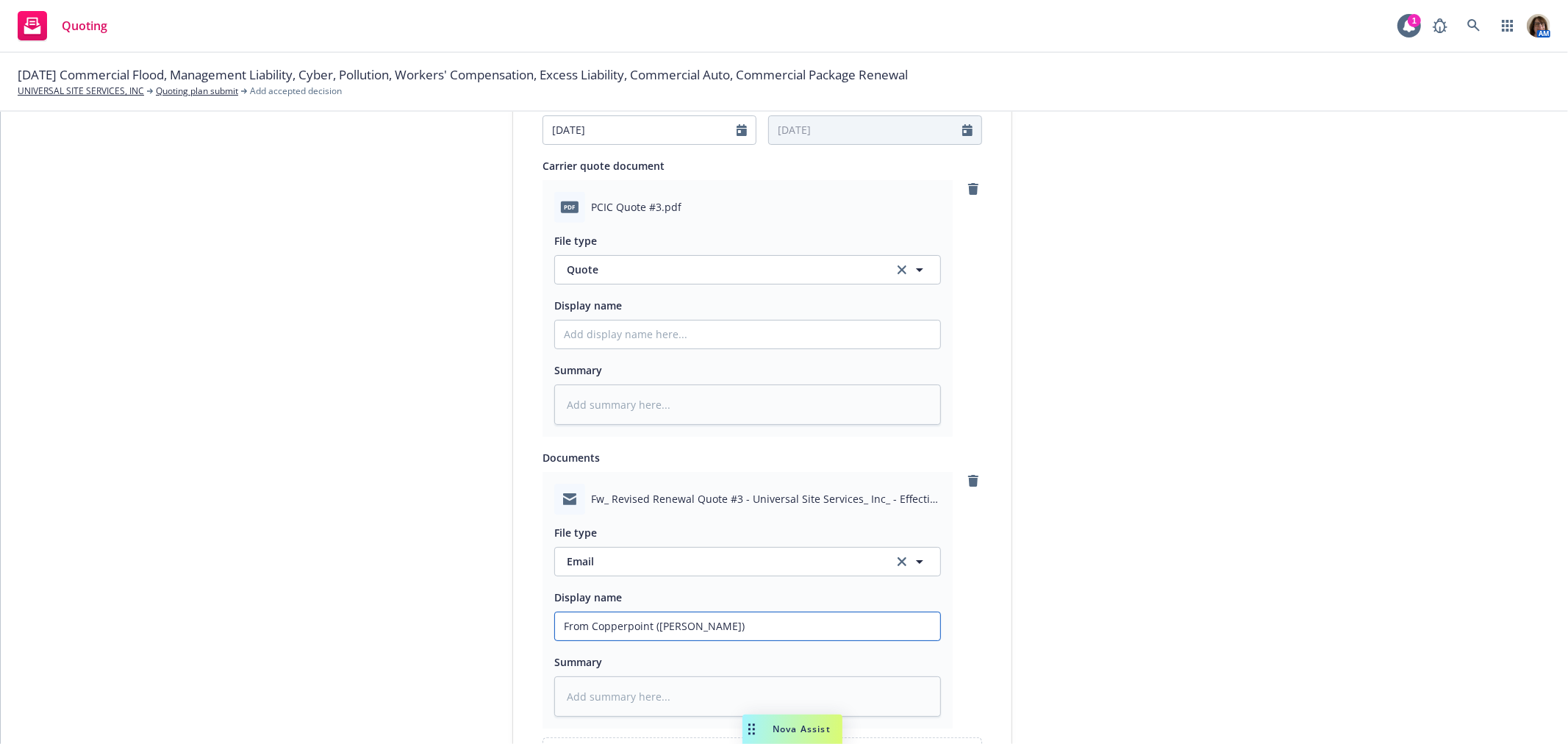
type textarea "x"
type input "From Copperpoint (Melody Wilson) -"
type textarea "x"
type input "From Copperpoint (Melody Wilson) -"
type textarea "x"
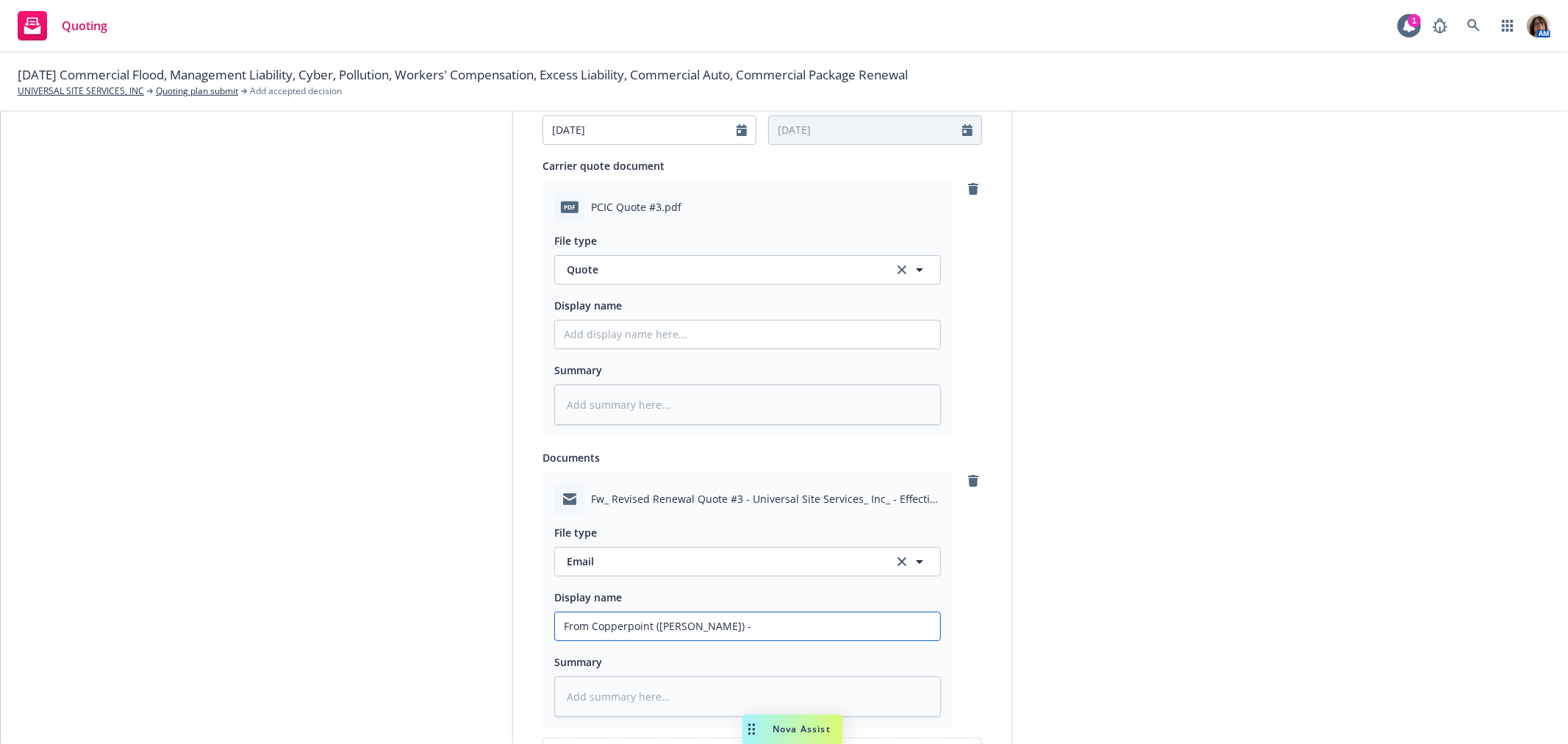
type input "From Copperpoint (Melody Wilson) - 2"
type textarea "x"
type input "From Copperpoint (Melody Wilson) - 2n"
type textarea "x"
type input "From Copperpoint (Melody Wilson) - 2nd"
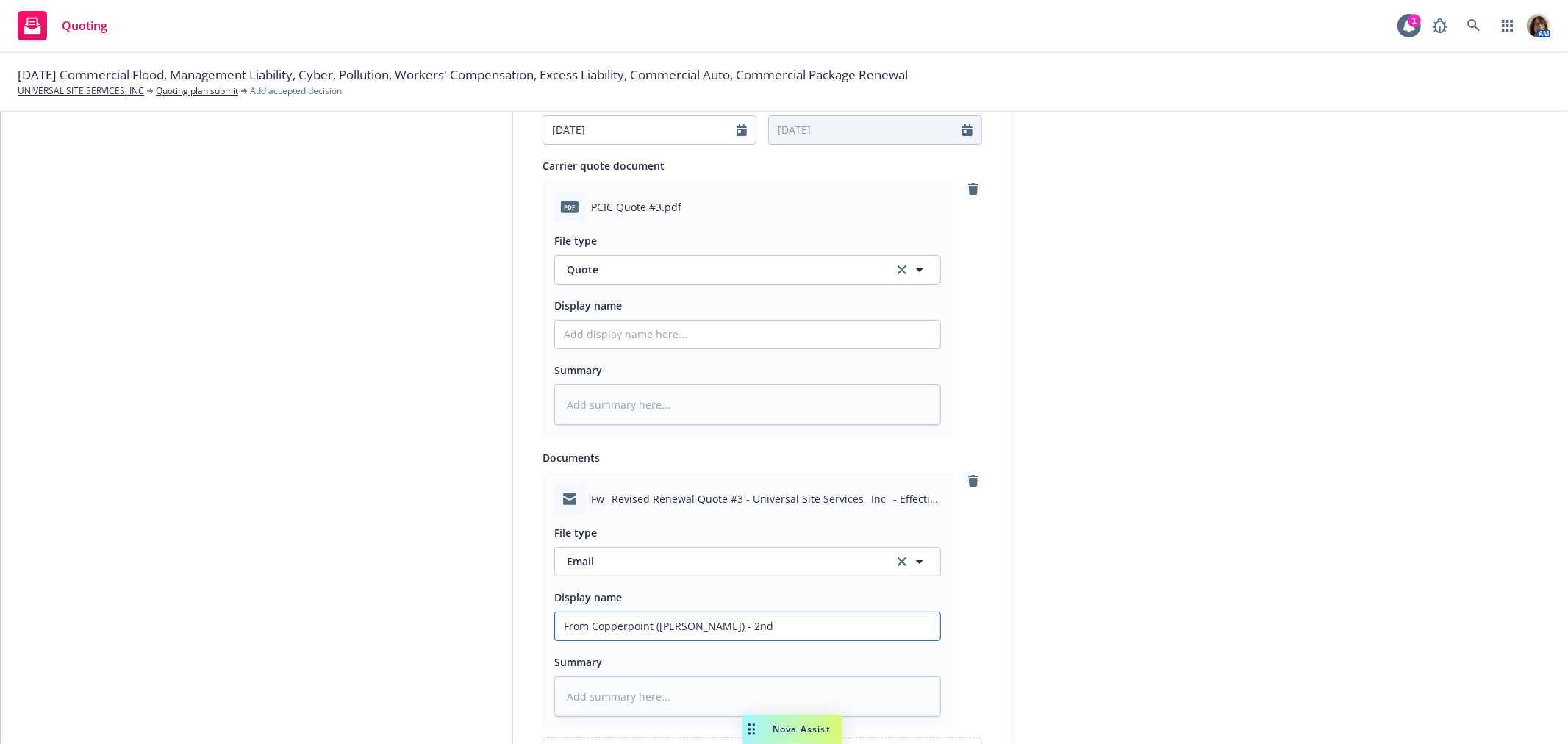
type textarea "x"
type input "From Copperpoint (Melody Wilson) - 2nd"
type textarea "x"
type input "From Copperpoint (Melody Wilson) - 2nd R"
type textarea "x"
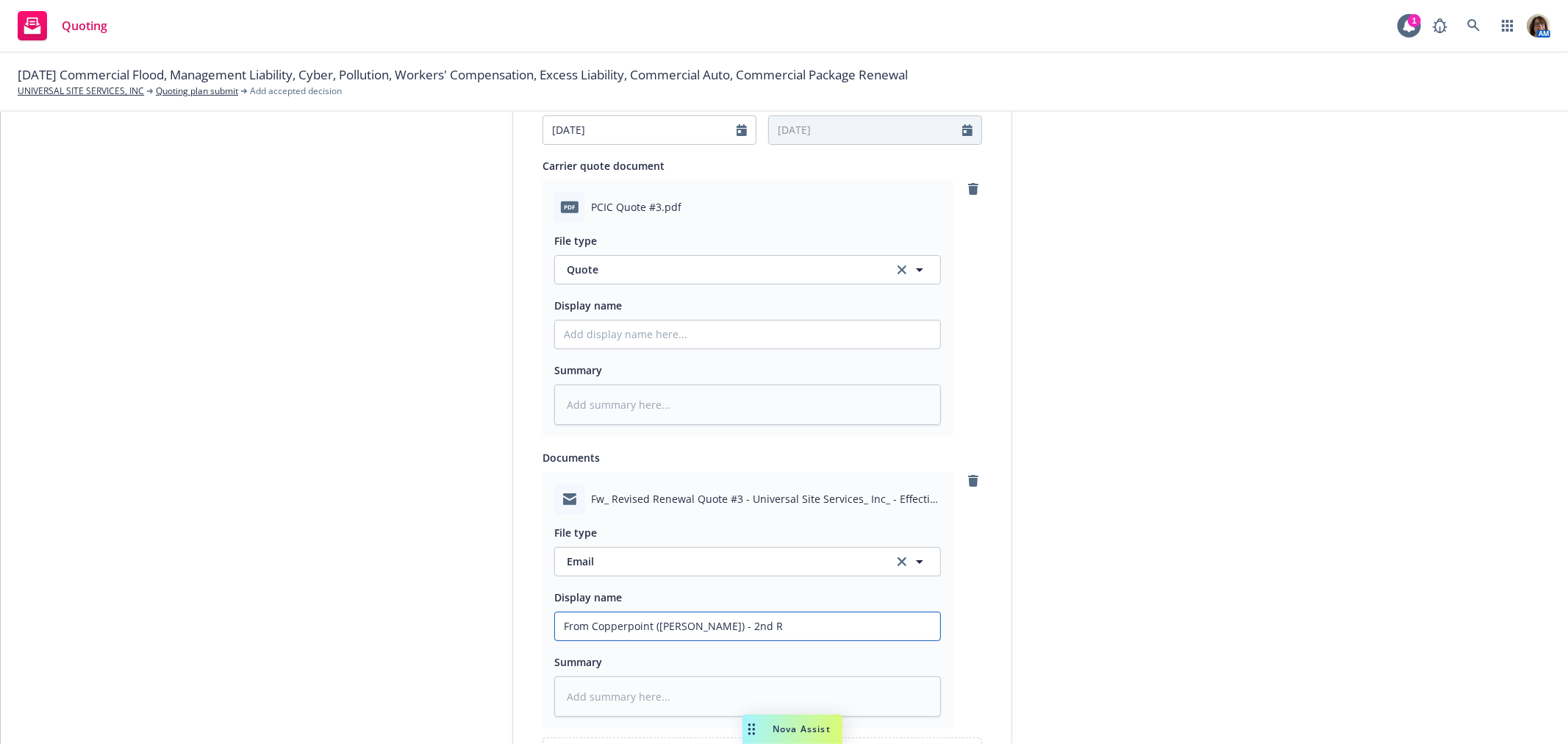
type input "From Copperpoint (Melody Wilson) - 2nd Re"
type textarea "x"
type input "From Copperpoint (Melody Wilson) - 2nd Rev"
type textarea "x"
type input "From Copperpoint (Melody Wilson) - 2nd Revi"
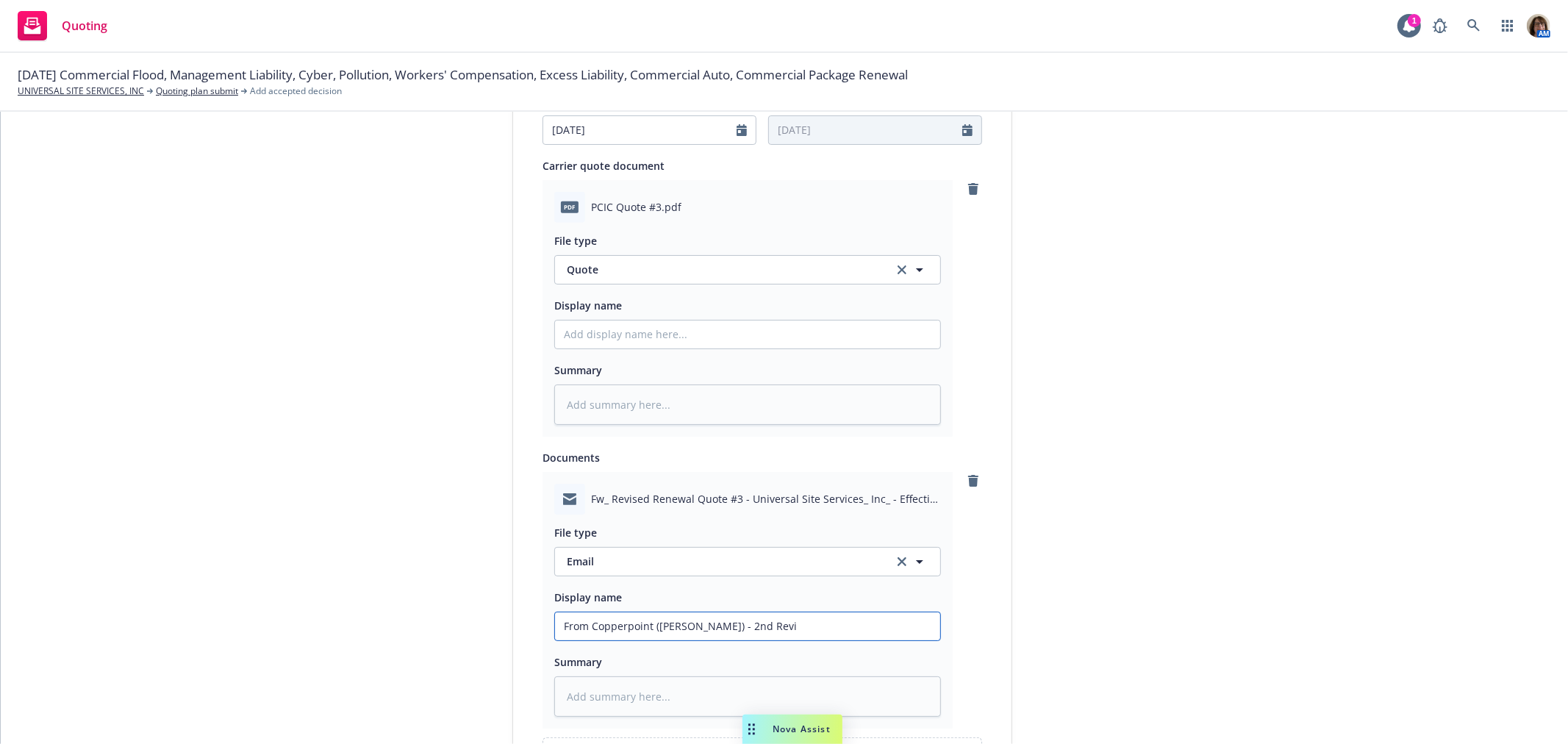
type textarea "x"
type input "From Copperpoint (Melody Wilson) - 2nd Revis"
type textarea "x"
type input "From Copperpoint (Melody Wilson) - 2nd Revise"
type textarea "x"
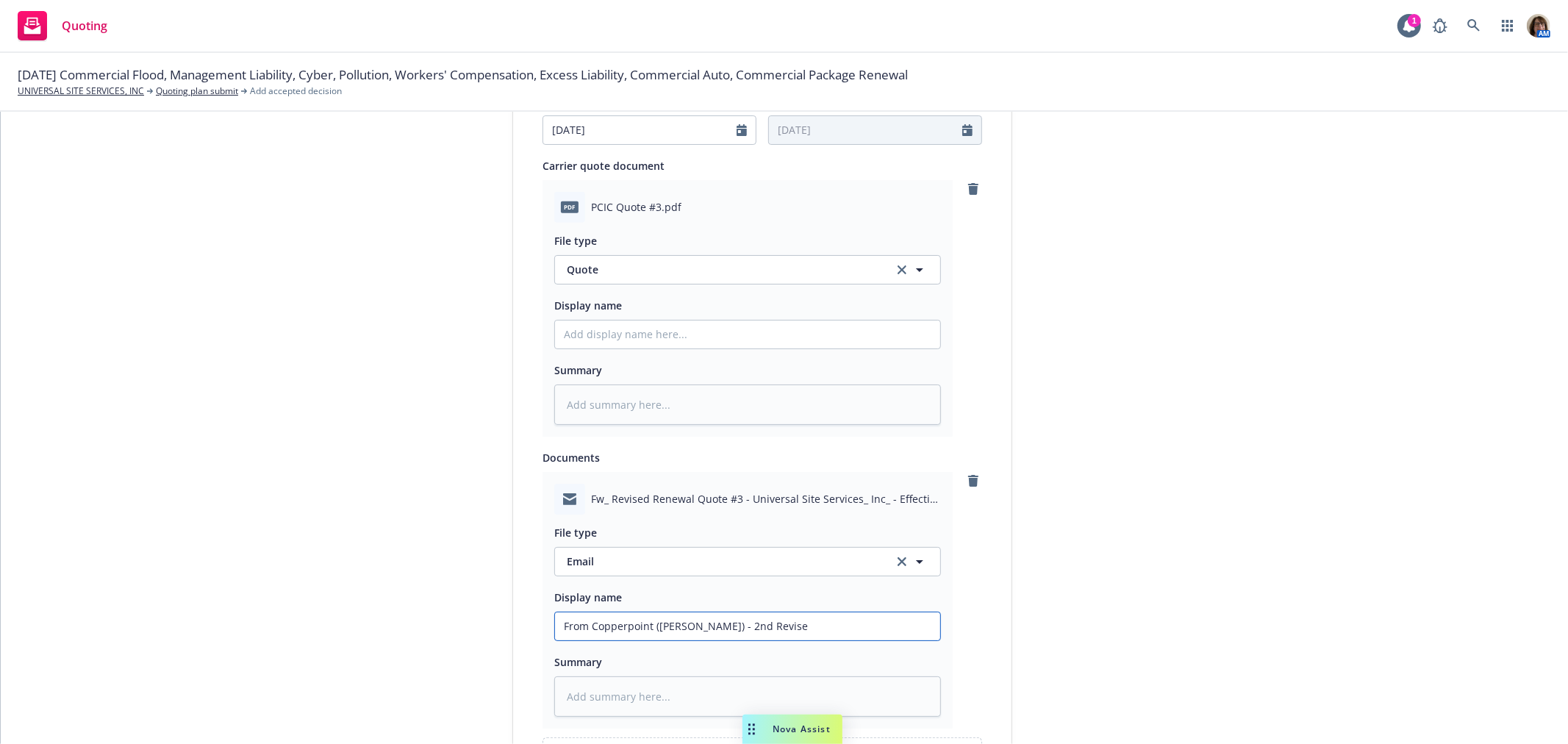
type input "From Copperpoint (Melody Wilson) - 2nd Revised"
type textarea "x"
type input "From Copperpoint (Melody Wilson) - 2nd Revised"
type textarea "x"
type input "From Copperpoint (Melody Wilson) - 2nd Revised W"
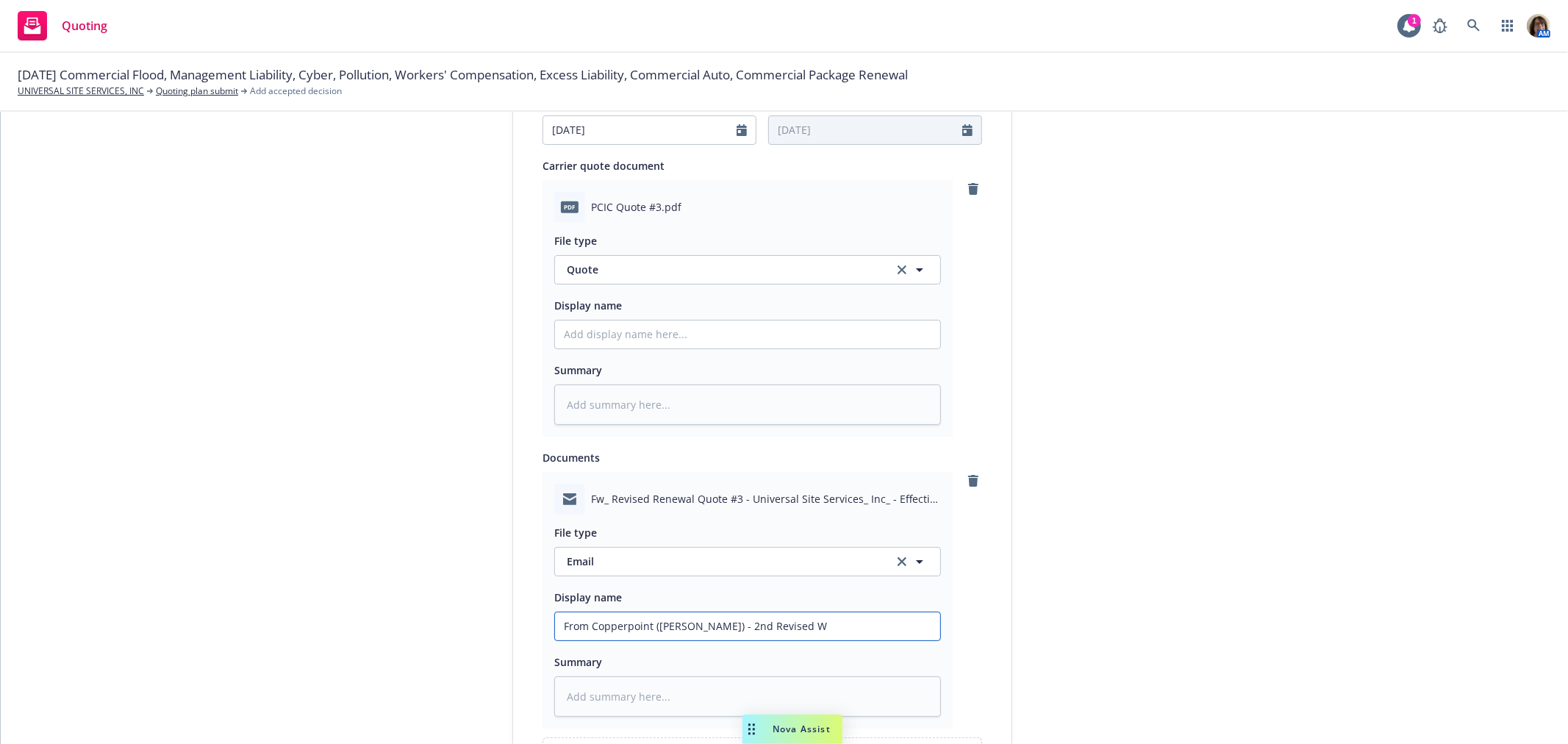
type textarea "x"
type input "From Copperpoint (Melody Wilson) - 2nd Revised WC"
type textarea "x"
type input "From Copperpoint (Melody Wilson) - 2nd Revised WC"
type textarea "x"
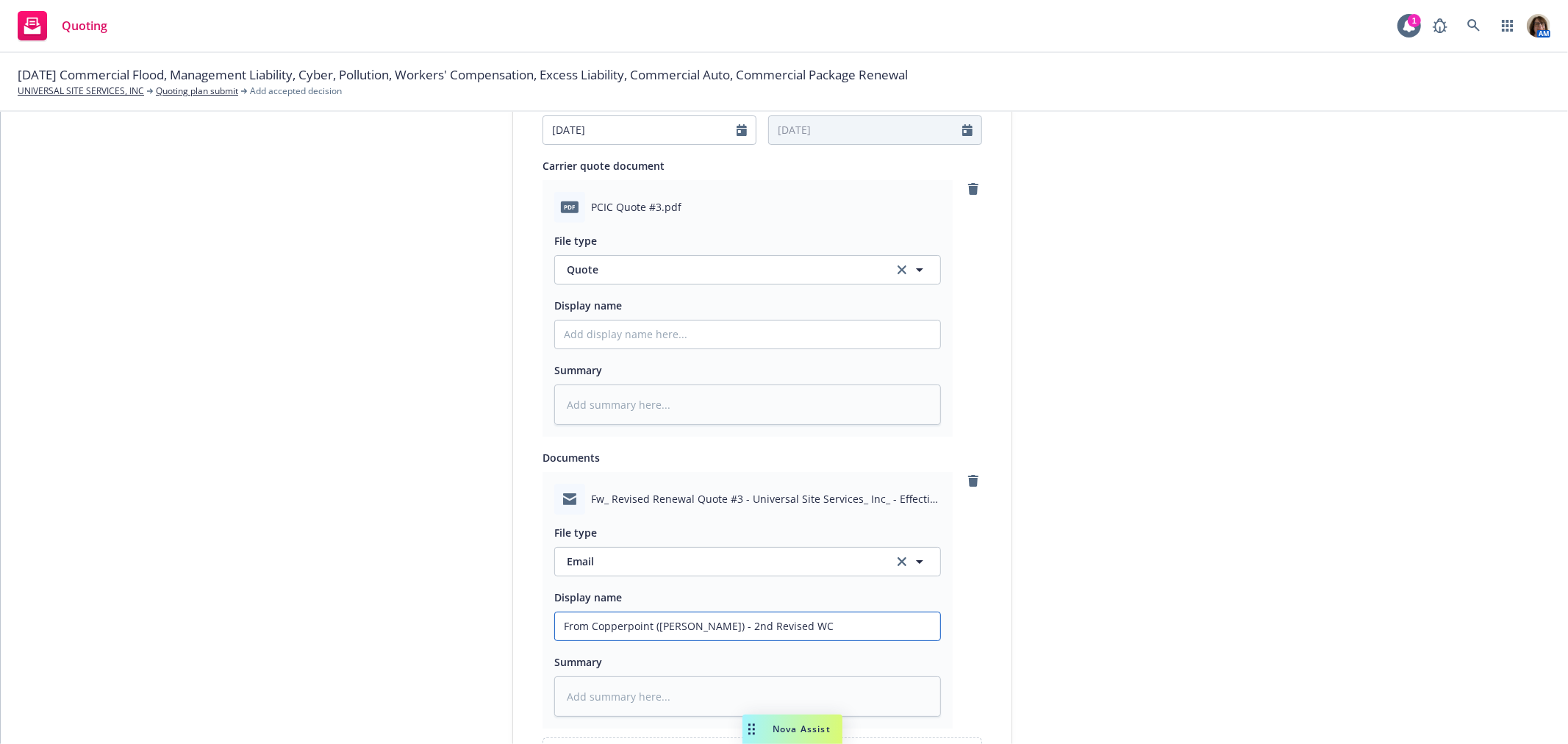
type input "From Copperpoint (Melody Wilson) - 2nd Revised WC Q"
type textarea "x"
type input "From Copperpoint (Melody Wilson) - 2nd Revised WC Qu"
type textarea "x"
type input "From Copperpoint (Melody Wilson) - 2nd Revised WC Quo"
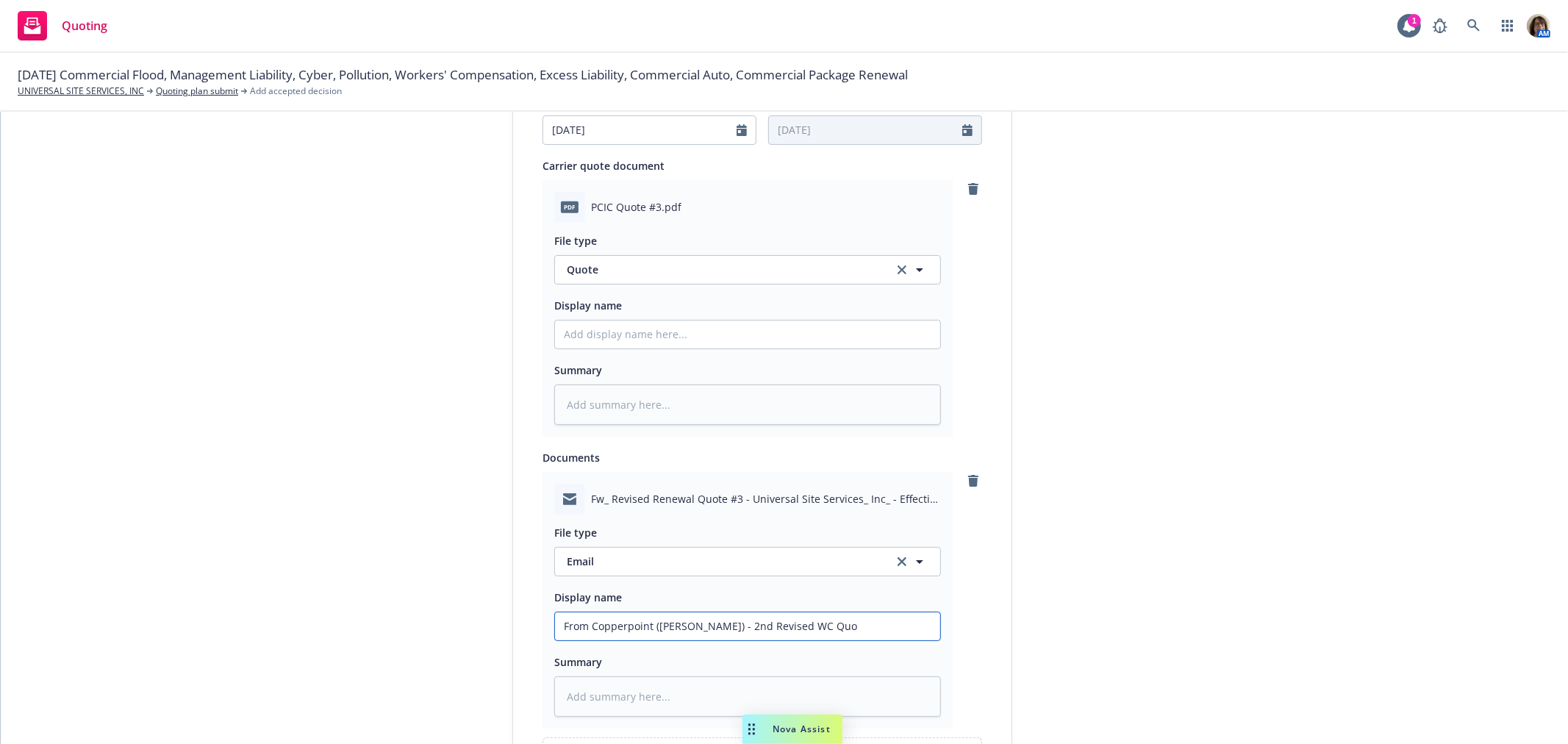
type textarea "x"
type input "From Copperpoint (Melody Wilson) - 2nd Revised WC Quot"
type textarea "x"
type input "From Copperpoint (Melody Wilson) - 2nd Revised WC Quote"
type textarea "x"
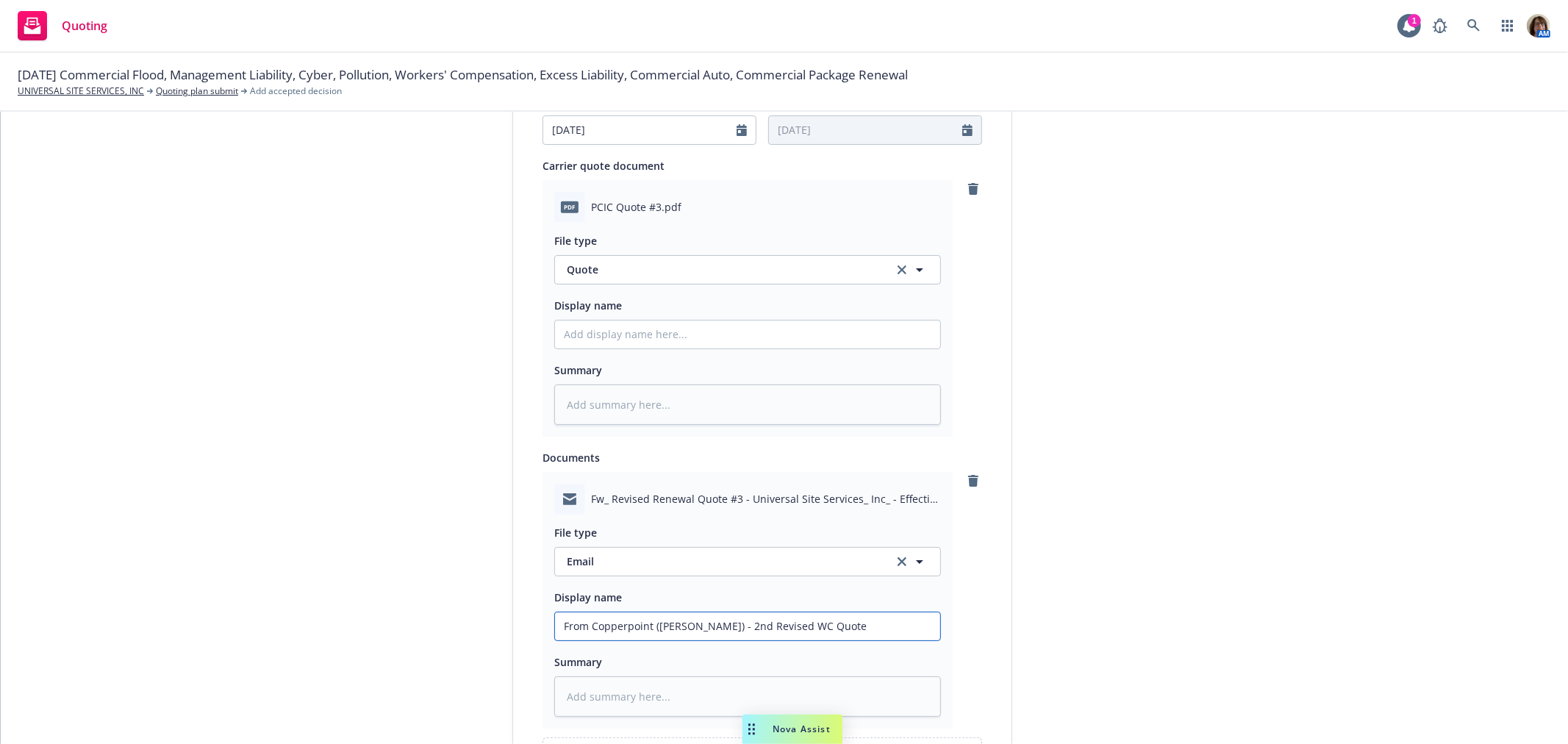
type input "From Copperpoint (Melody Wilson) - 2nd Revised WC Quote"
type textarea "x"
type input "From Copperpoint (Melody Wilson) - 2nd Revised WC Quote A"
type textarea "x"
type input "From Copperpoint (Melody Wilson) - 2nd Revised WC Quote At"
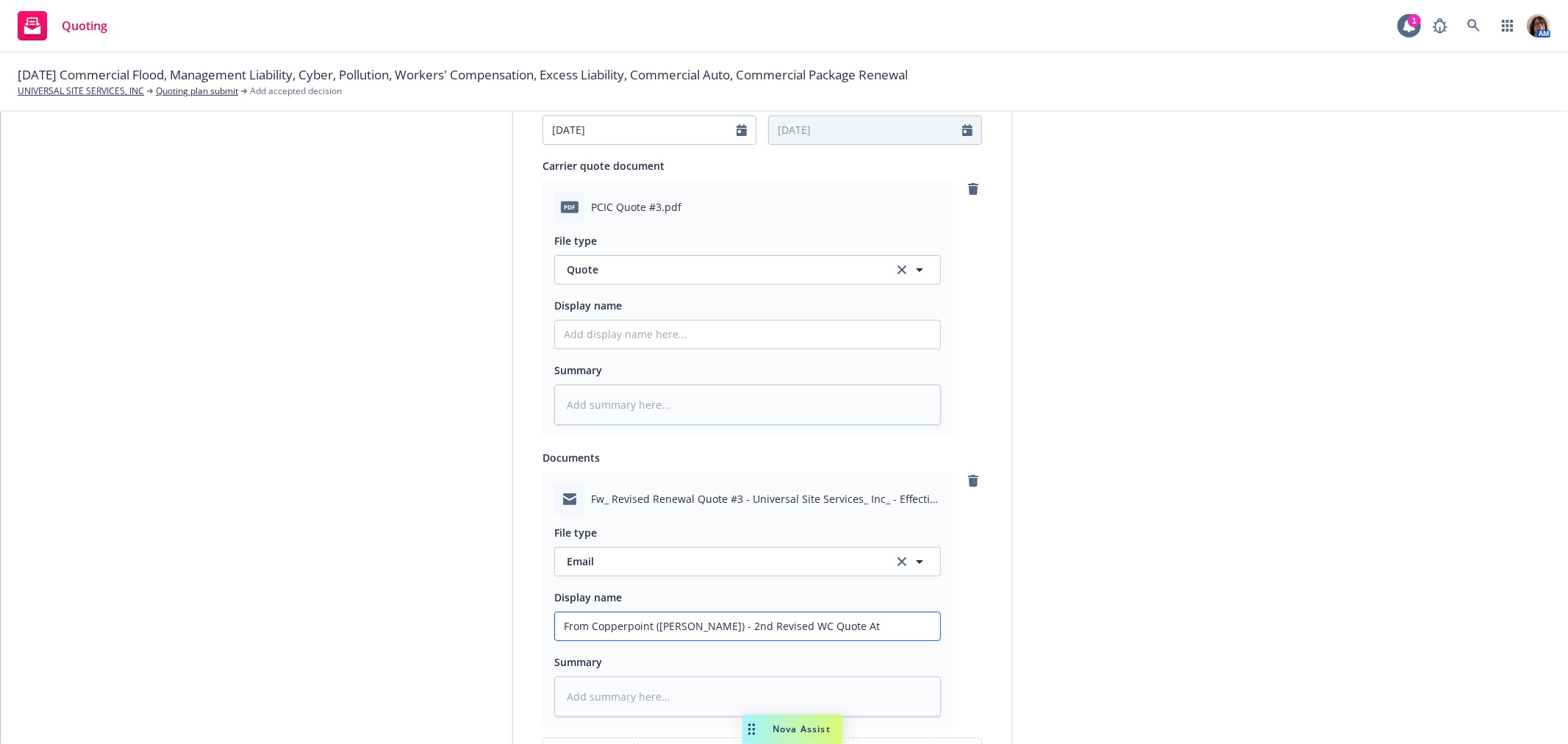
type textarea "x"
type input "From Copperpoint (Melody Wilson) - 2nd Revised WC Quote Att"
type textarea "x"
type input "From Copperpoint (Melody Wilson) - 2nd Revised WC Quote Atta"
type textarea "x"
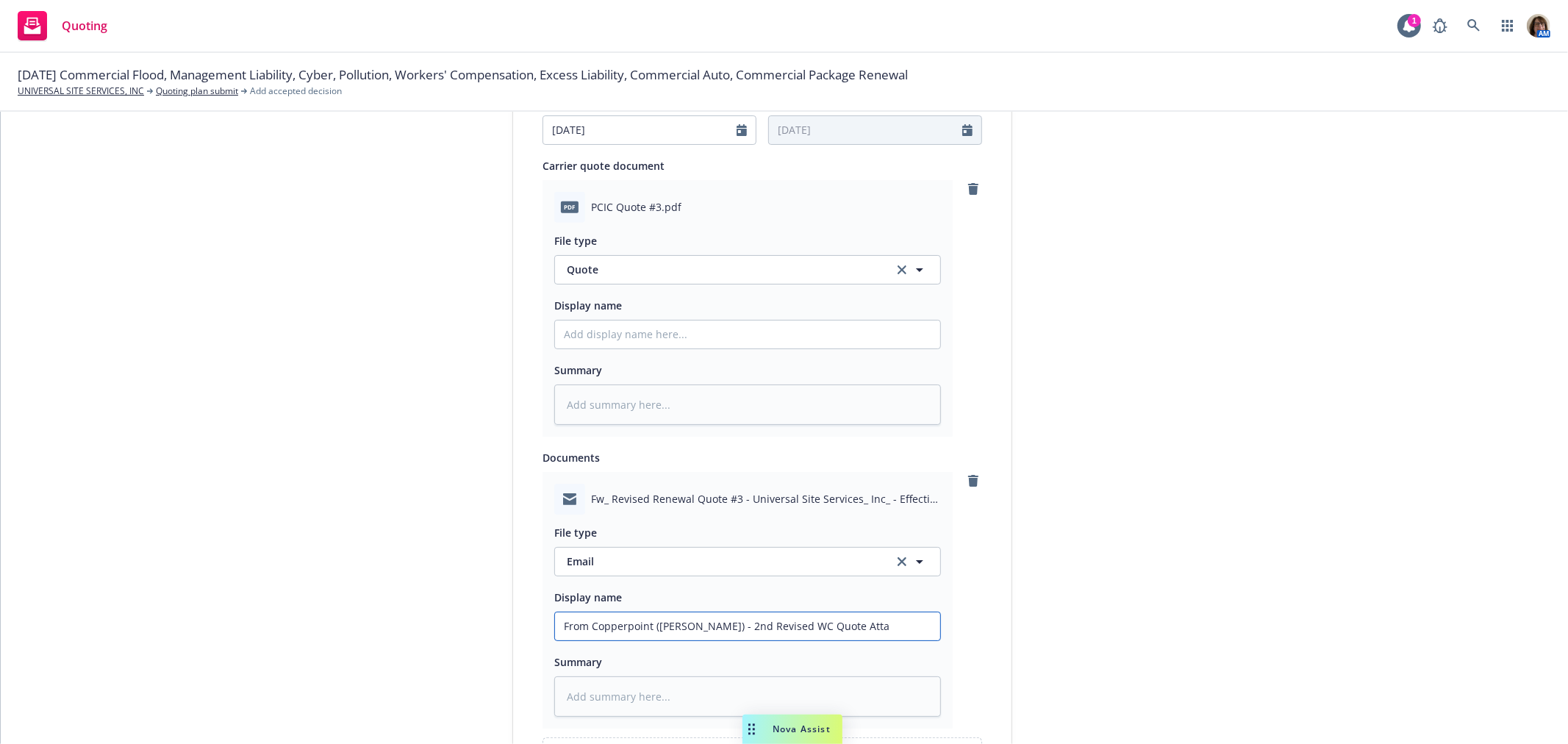
type input "From Copperpoint (Melody Wilson) - 2nd Revised WC Quote Attac"
type textarea "x"
type input "From Copperpoint (Melody Wilson) - 2nd Revised WC Quote Attach"
type textarea "x"
type input "From Copperpoint (Melody Wilson) - 2nd Revised WC Quote Attache"
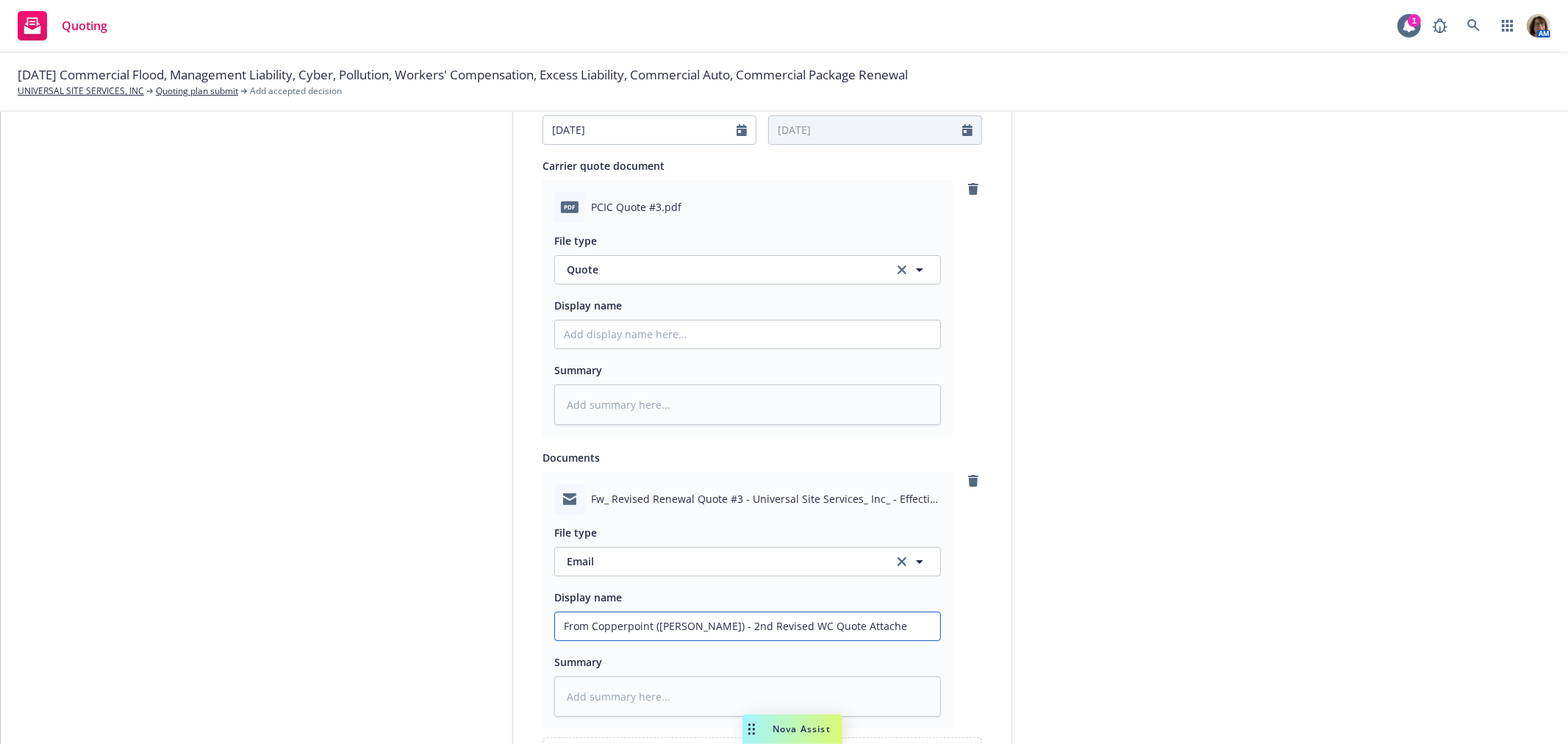
type textarea "x"
type input "From Copperpoint (Melody Wilson) - 2nd Revised WC Quote Attached"
click at [576, 337] on input "Display name" at bounding box center [748, 334] width 386 height 28
type textarea "x"
type input "1"
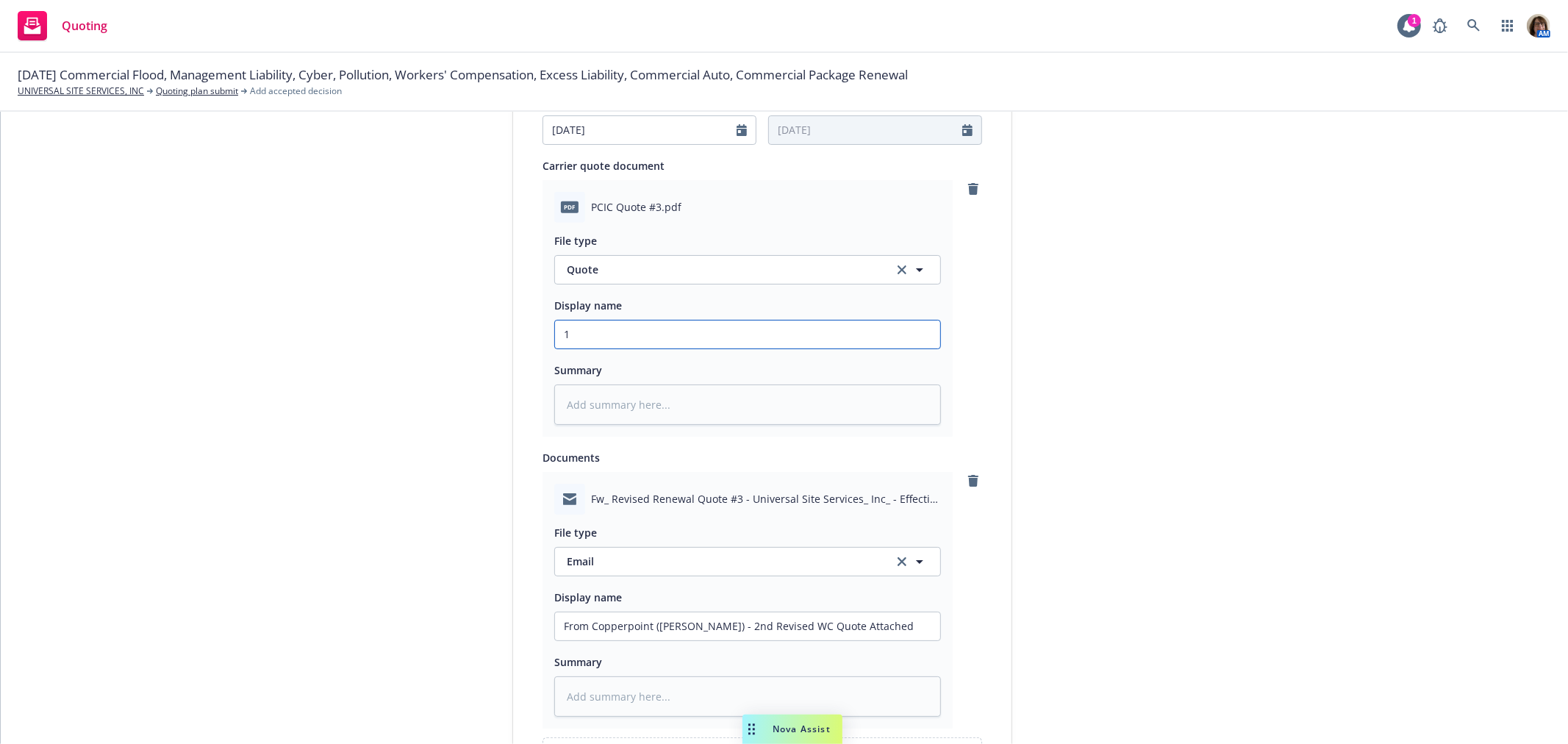
type textarea "x"
type input "10"
type textarea "x"
type input "108"
type textarea "x"
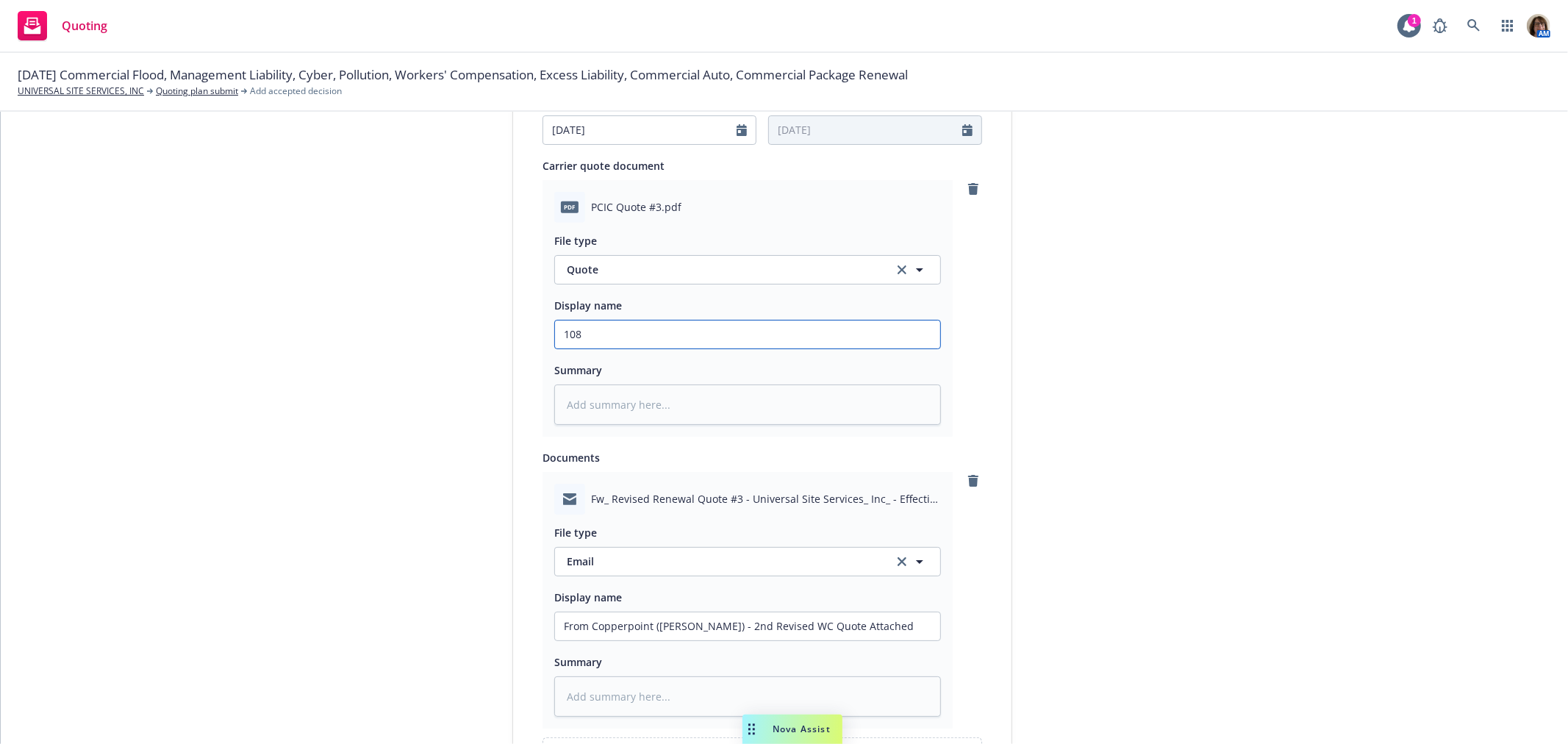
type input "1080"
type textarea "x"
type input "108"
type textarea "x"
type input "10"
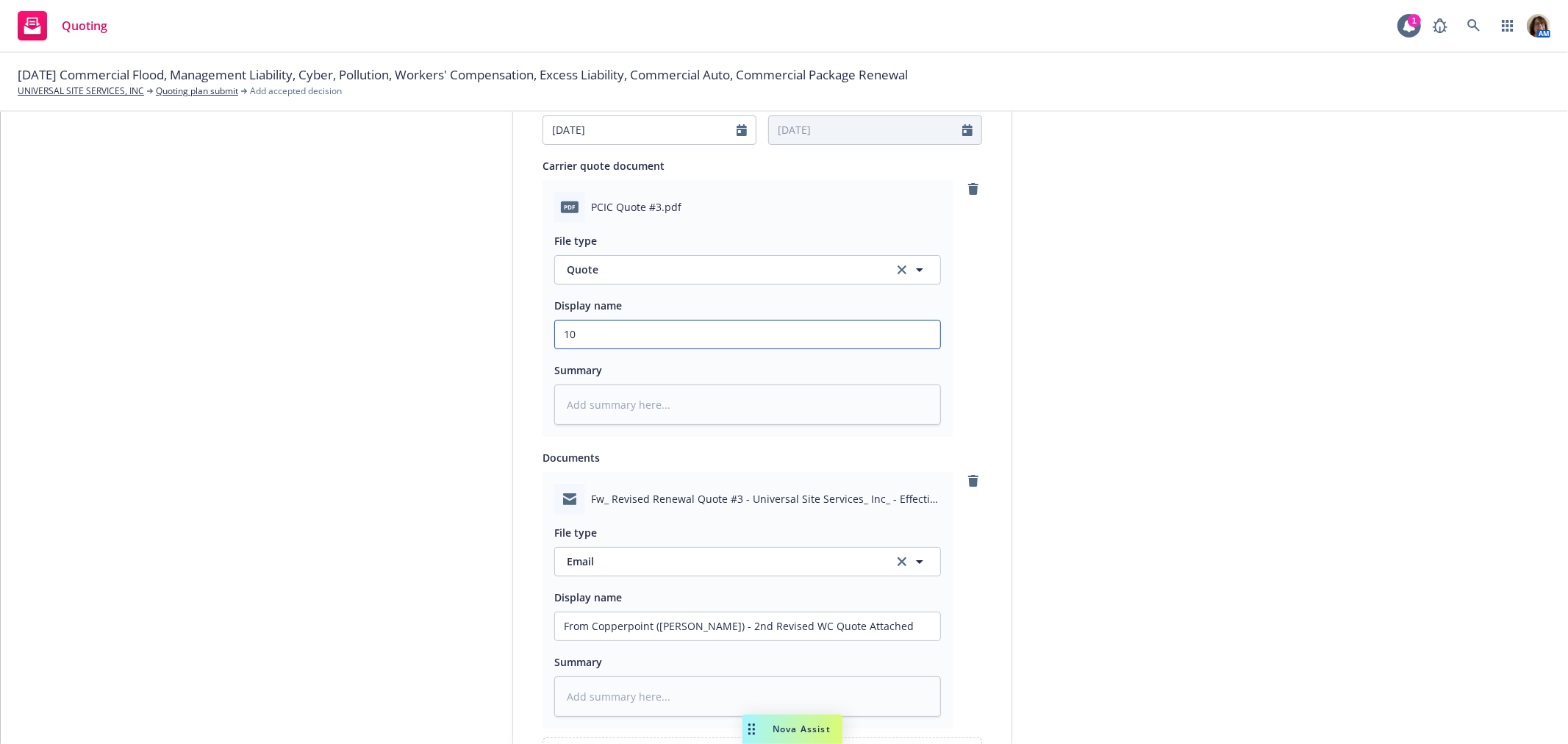
type textarea "x"
type input "10/"
type textarea "x"
type input "10/0"
type textarea "x"
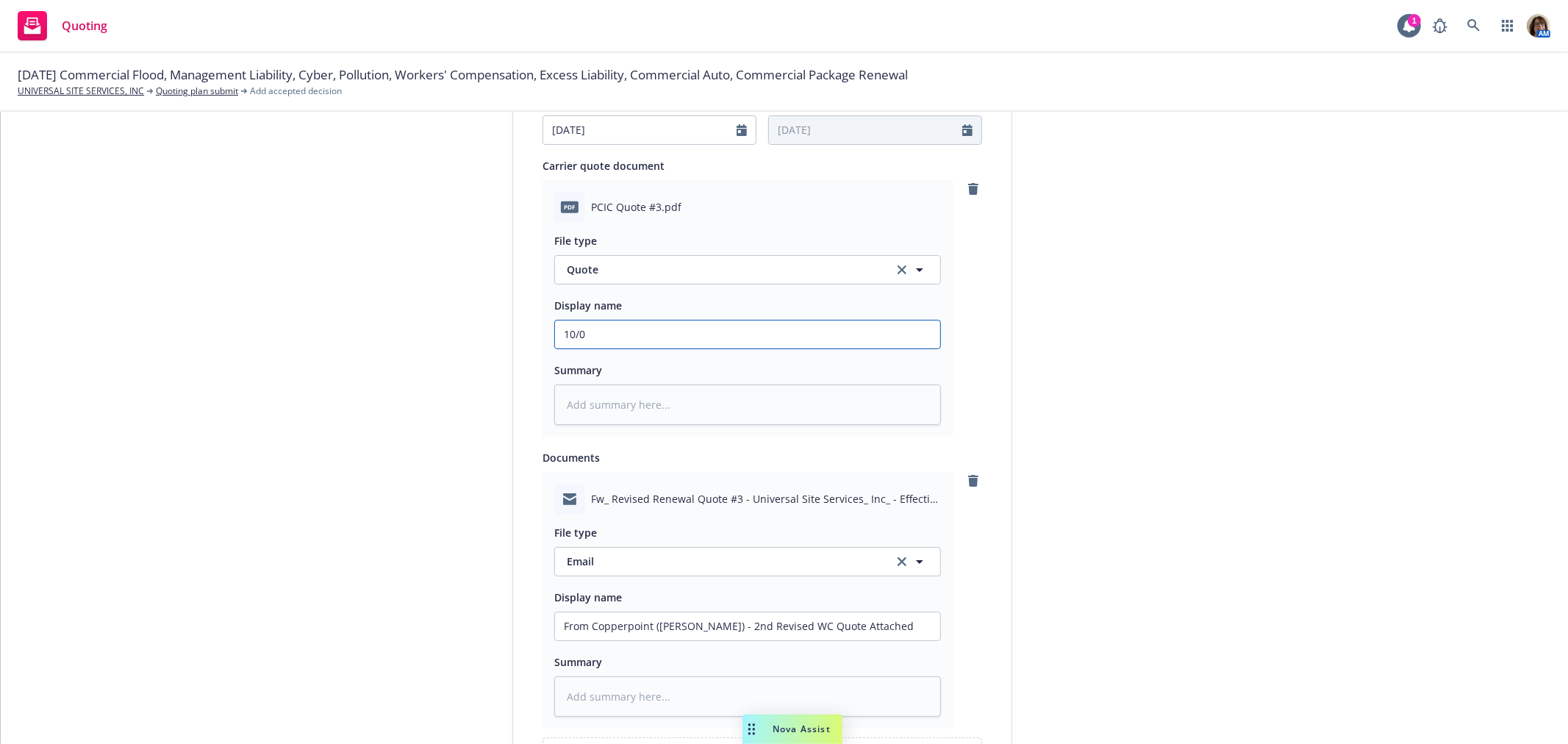
type input "10/01"
type textarea "x"
type input "10/01/"
type textarea "x"
type input "10/01/2"
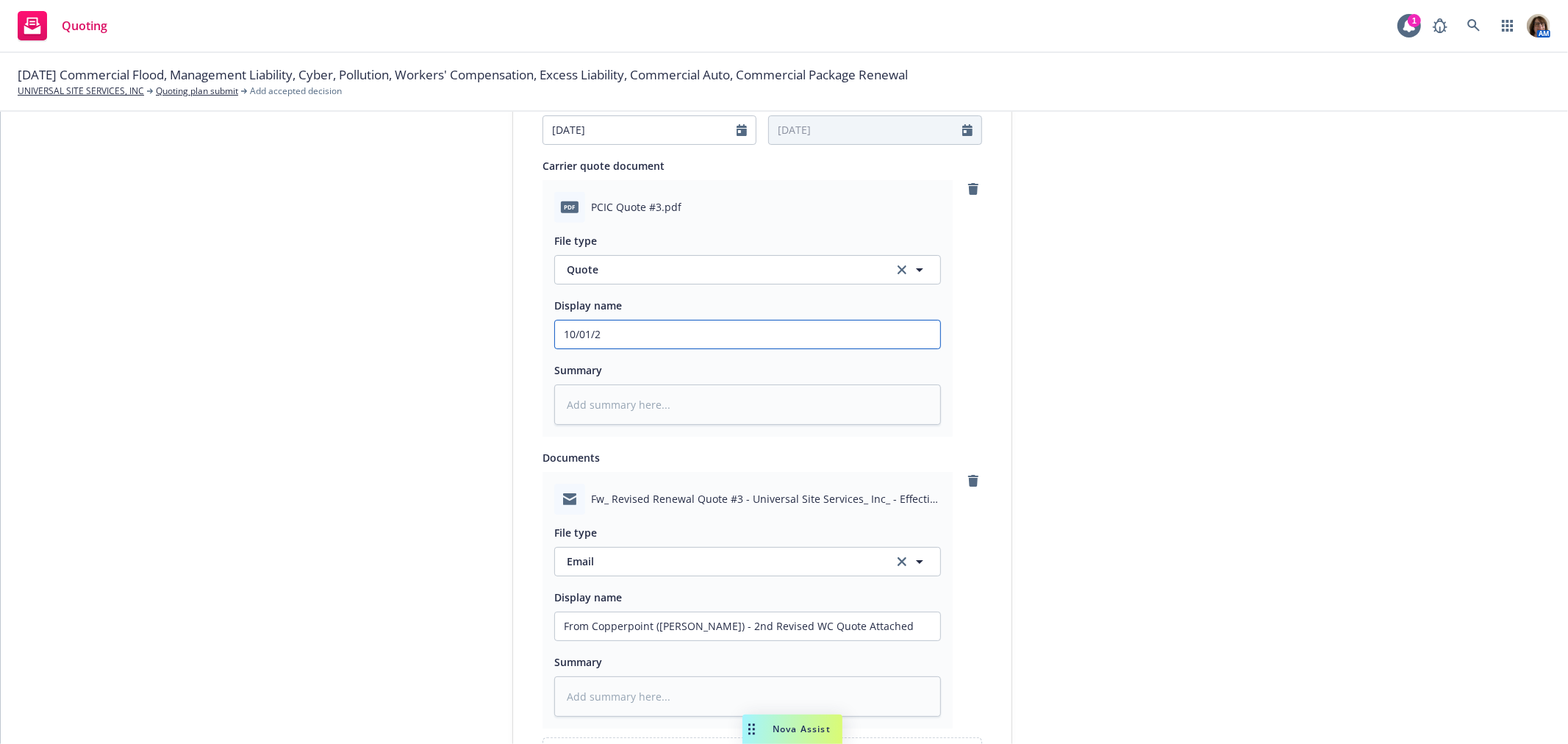
type textarea "x"
type input "10/01/25"
type textarea "x"
type input "10/01/25"
type textarea "x"
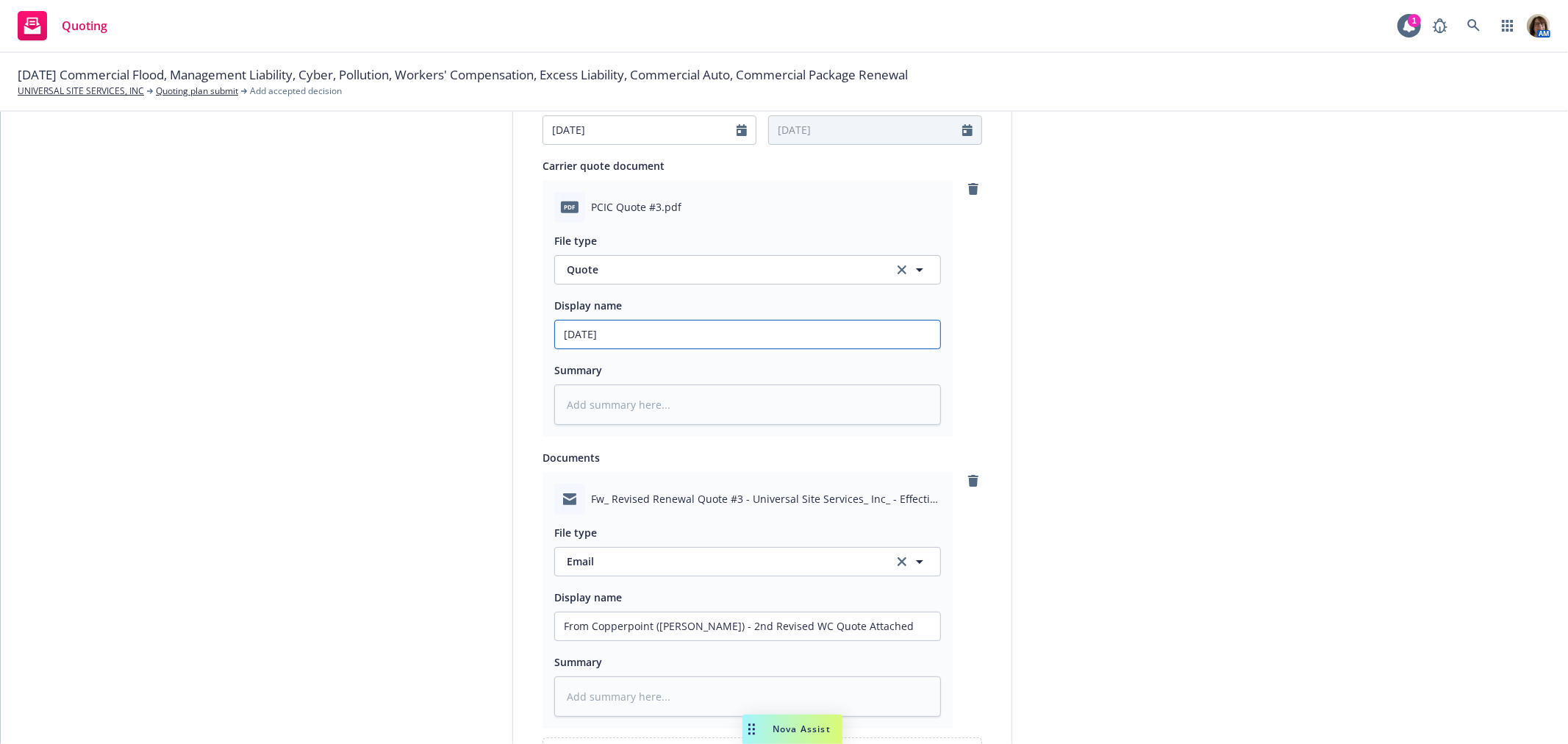
type input "10/01/25 R"
type textarea "x"
type input "10/01/25 Re"
drag, startPoint x: 606, startPoint y: 334, endPoint x: 657, endPoint y: 338, distance: 51.2
click at [657, 338] on input "10/01/25 Revised #2 Copperpoint" at bounding box center [748, 334] width 386 height 28
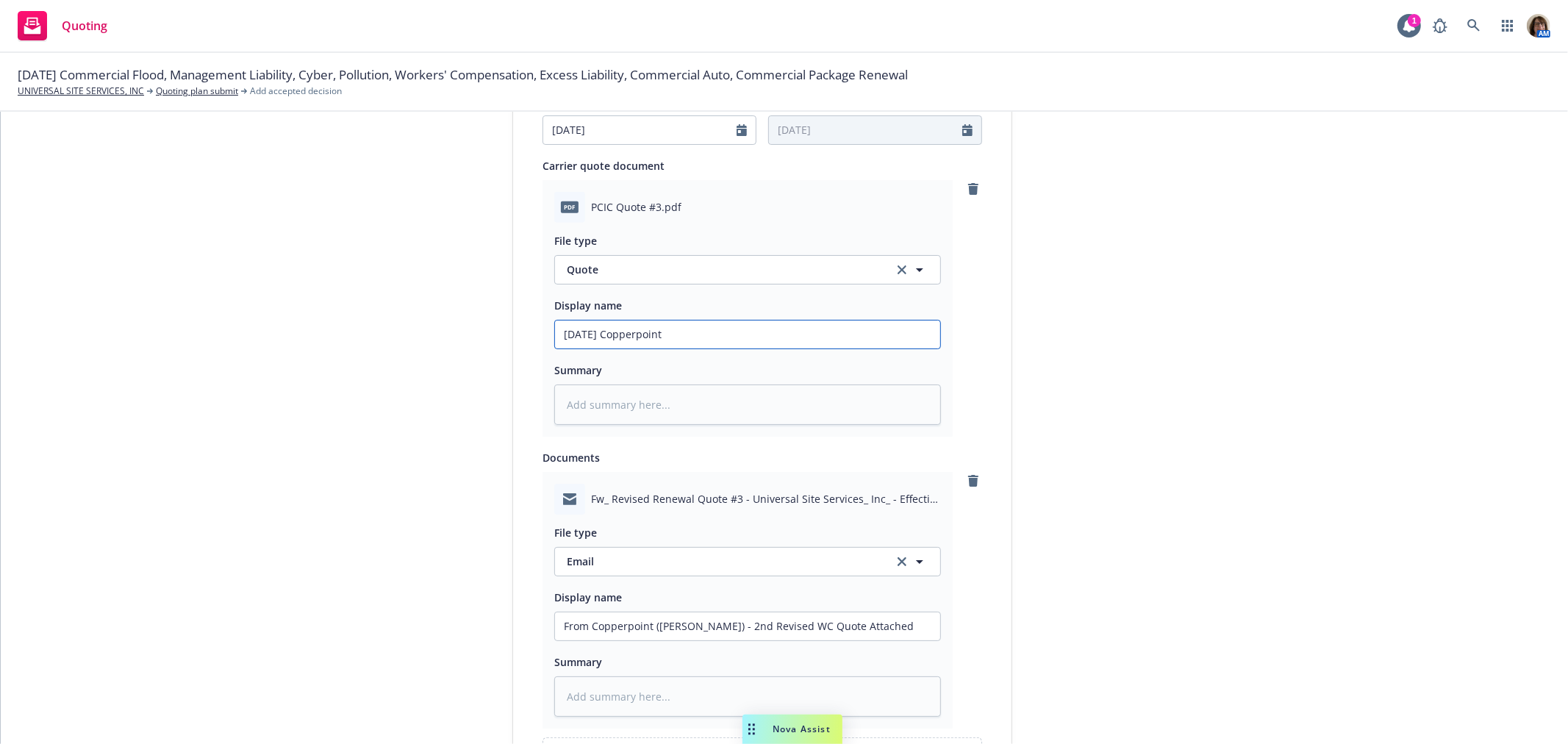
click at [680, 339] on input "10/01/25 Copperpoint" at bounding box center [748, 334] width 386 height 28
click at [811, 329] on input "10/01/25 Copperpoint WC Quote - 2nd revision - $" at bounding box center [748, 334] width 386 height 28
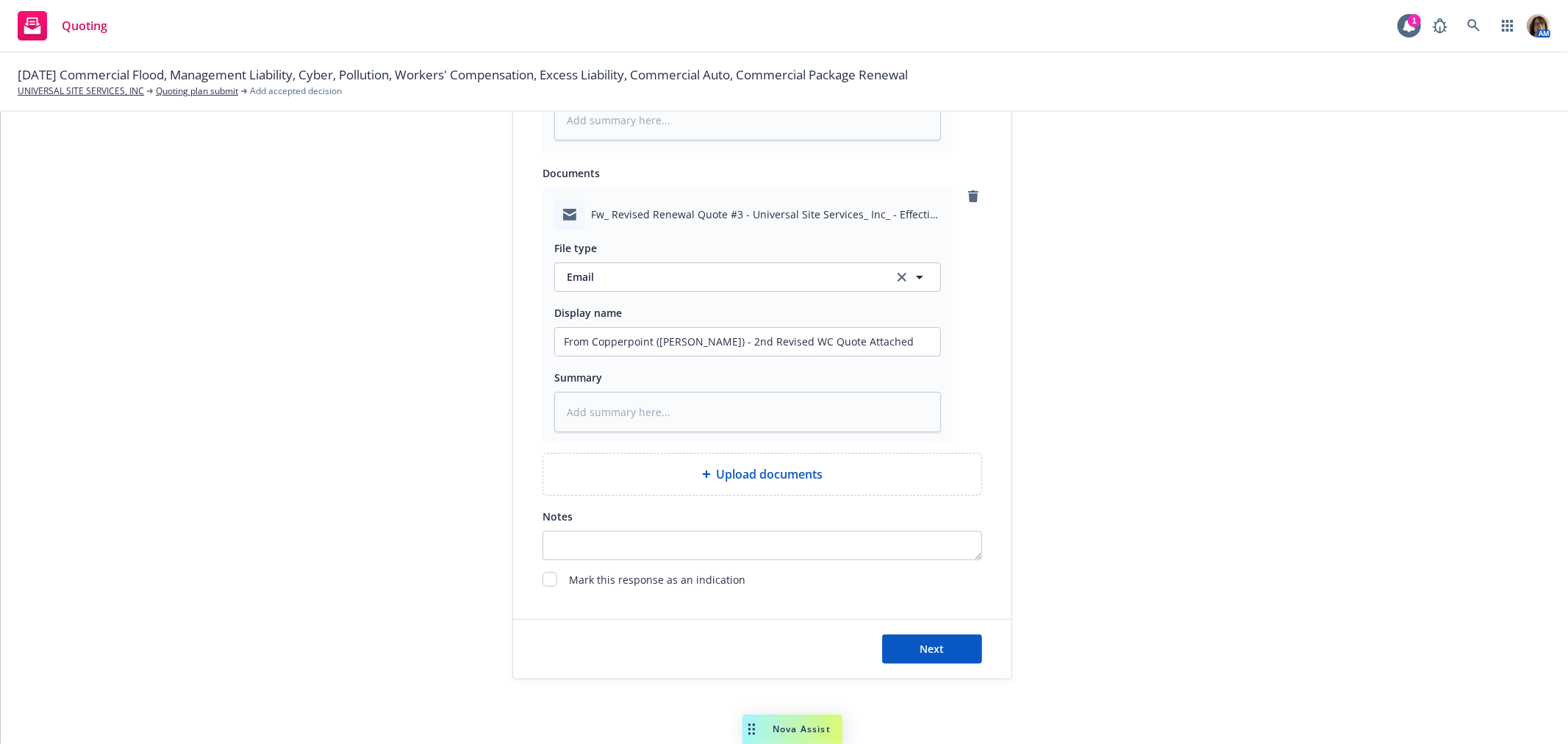
scroll to position [990, 0]
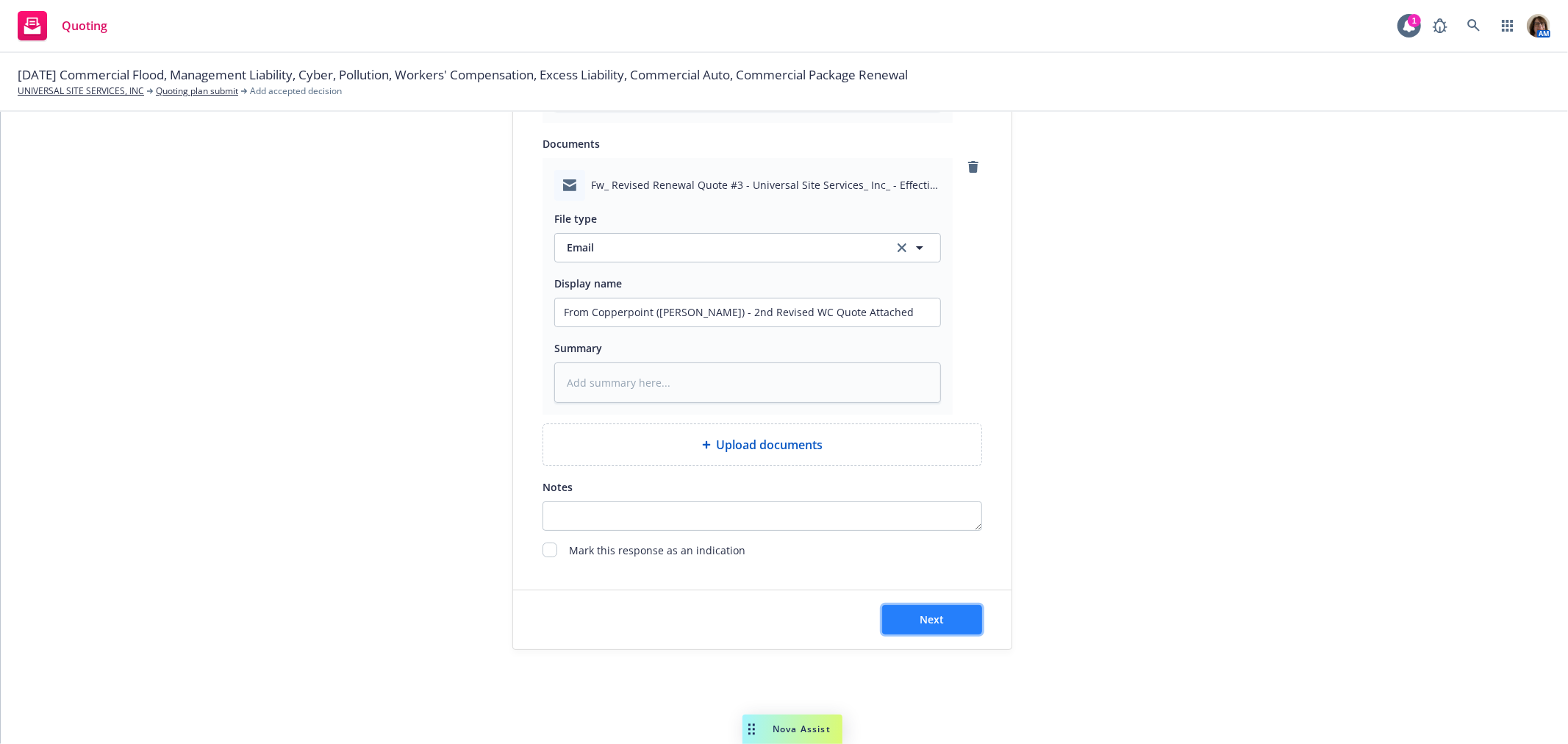
click at [934, 614] on span "Next" at bounding box center [932, 619] width 24 height 14
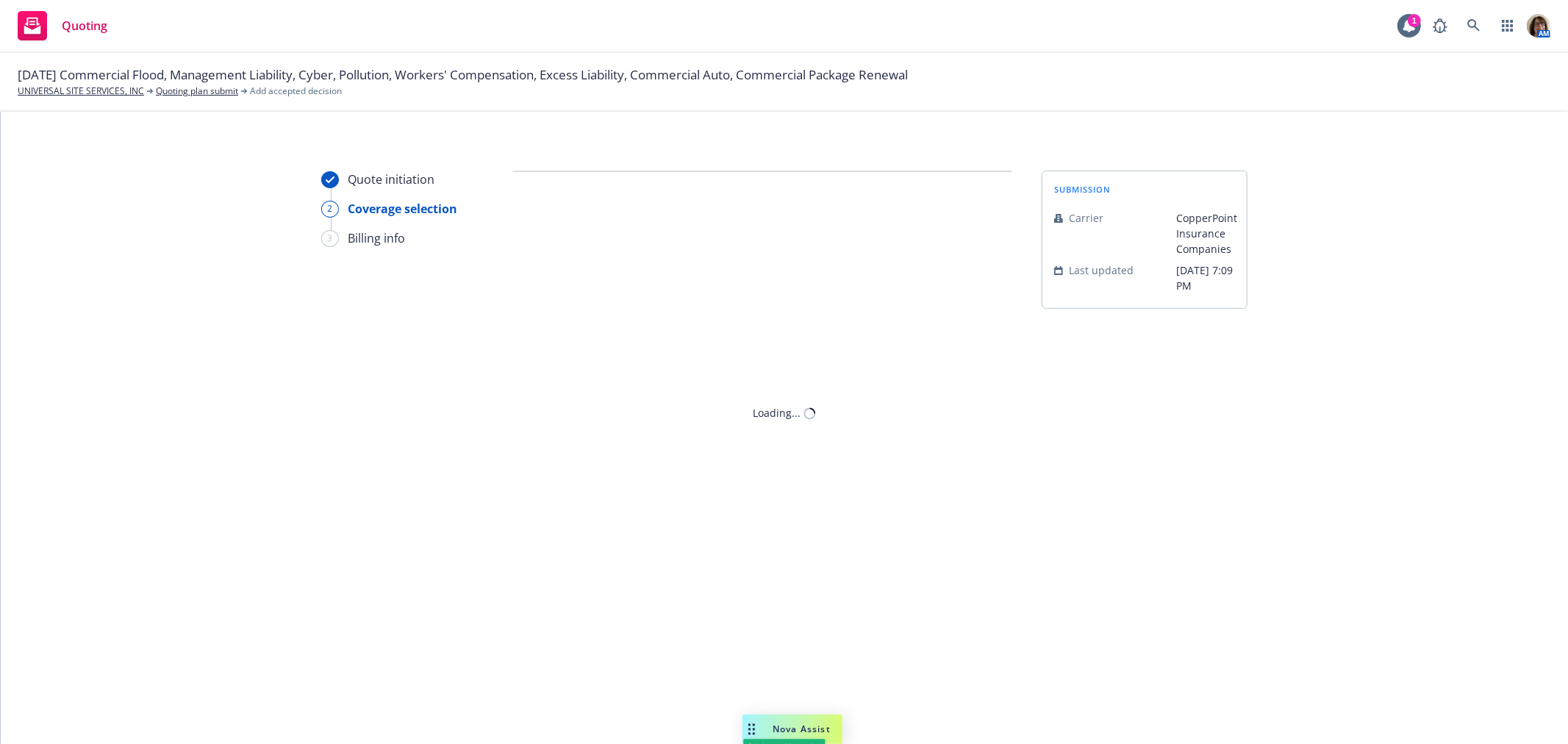
scroll to position [0, 0]
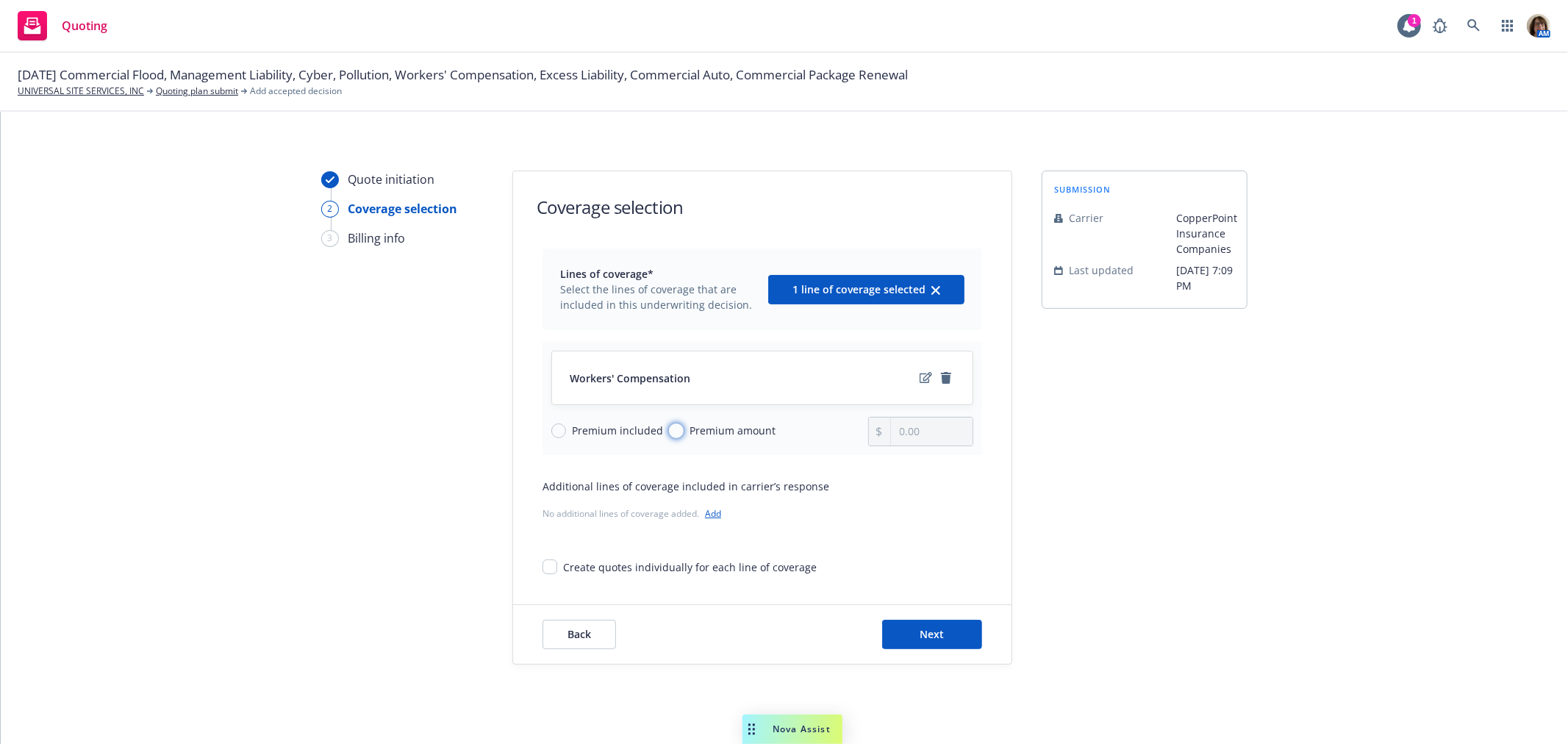
click at [669, 428] on input "Premium amount" at bounding box center [676, 430] width 14 height 14
click at [919, 436] on input "0.00" at bounding box center [931, 431] width 82 height 28
drag, startPoint x: 919, startPoint y: 436, endPoint x: 851, endPoint y: 439, distance: 68.1
click at [851, 439] on div "Premium included Premium amount 0.00" at bounding box center [762, 431] width 422 height 30
click at [920, 376] on icon "edit" at bounding box center [926, 377] width 13 height 12
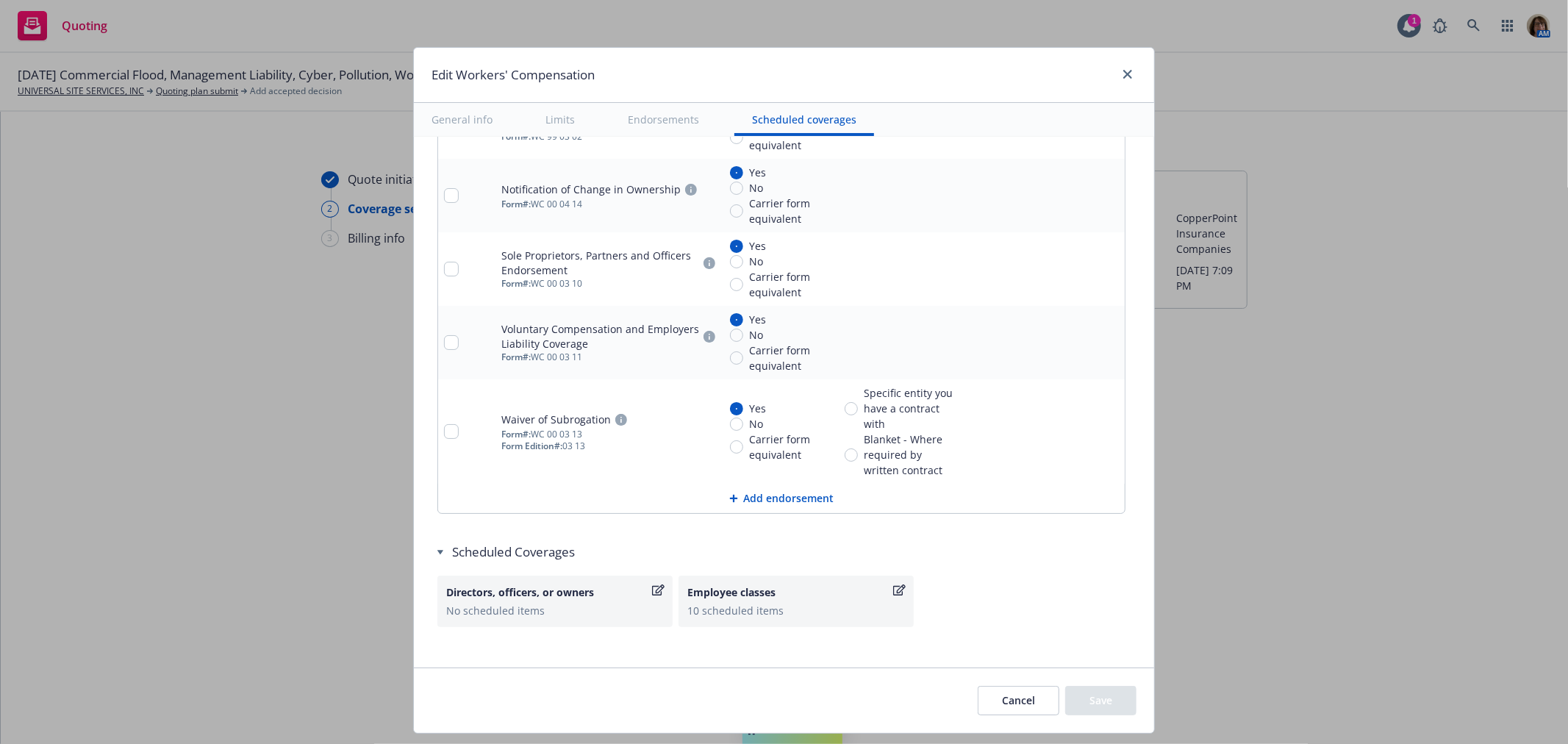
scroll to position [1674, 0]
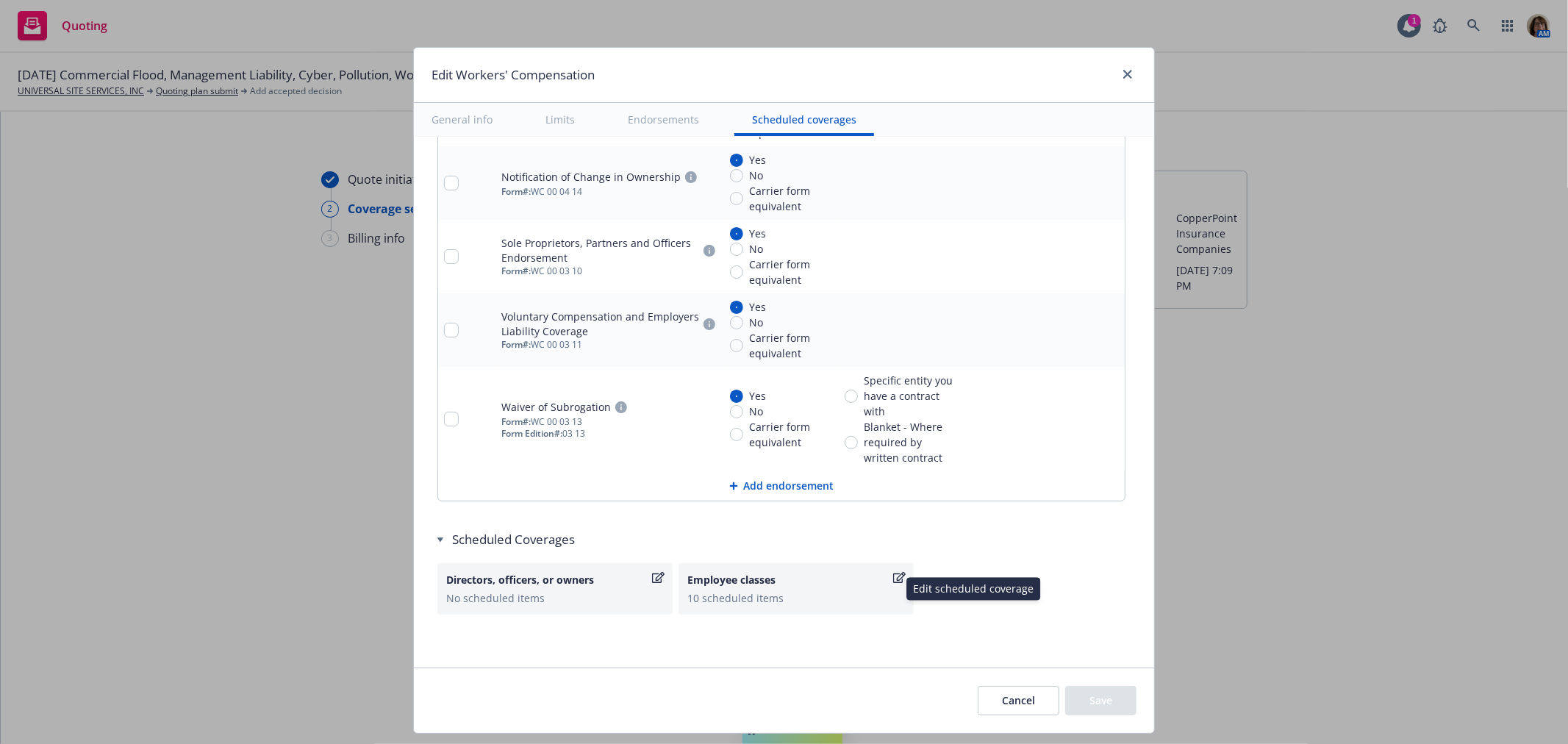
click at [894, 575] on icon "button" at bounding box center [900, 577] width 13 height 12
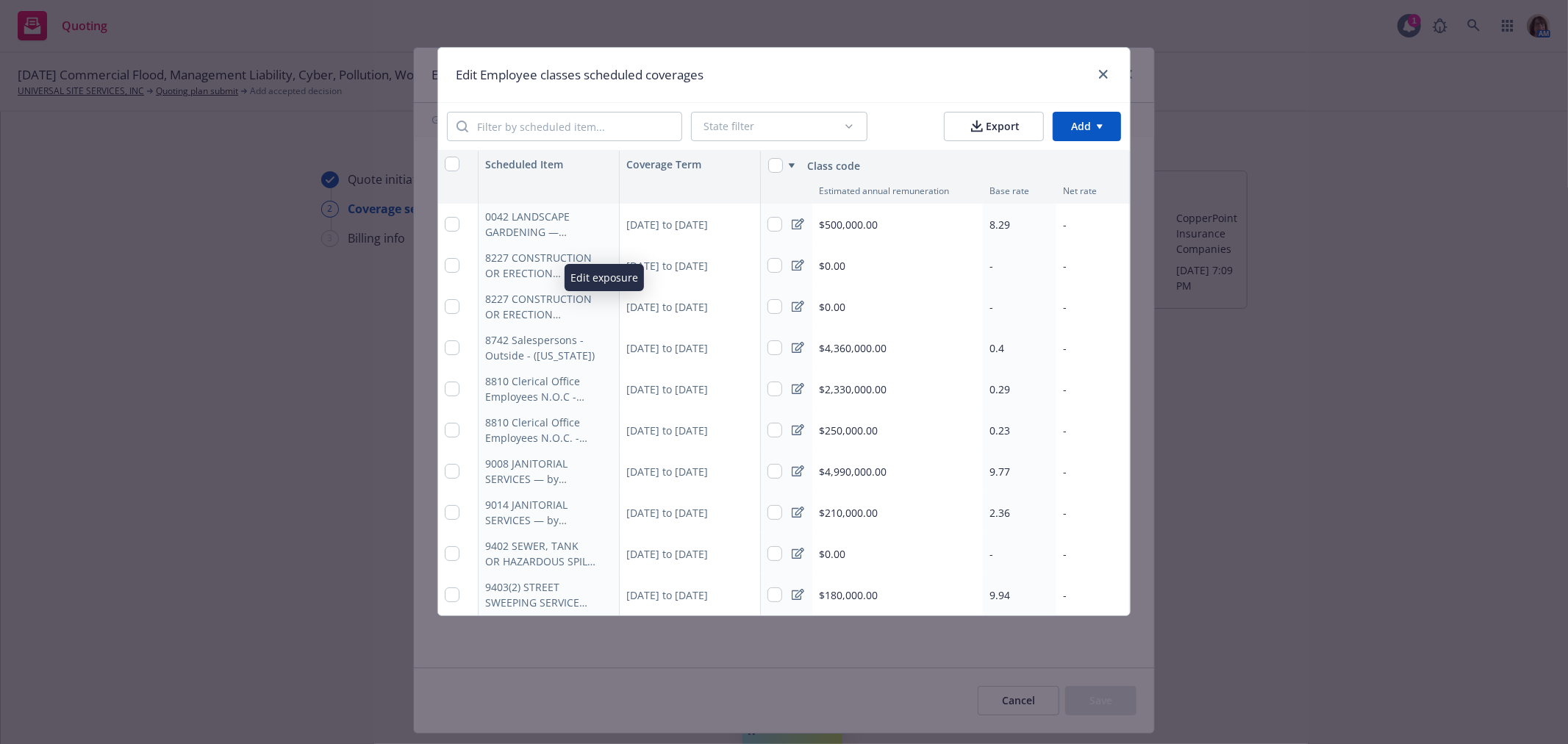
click at [601, 306] on icon "button" at bounding box center [604, 307] width 9 height 9
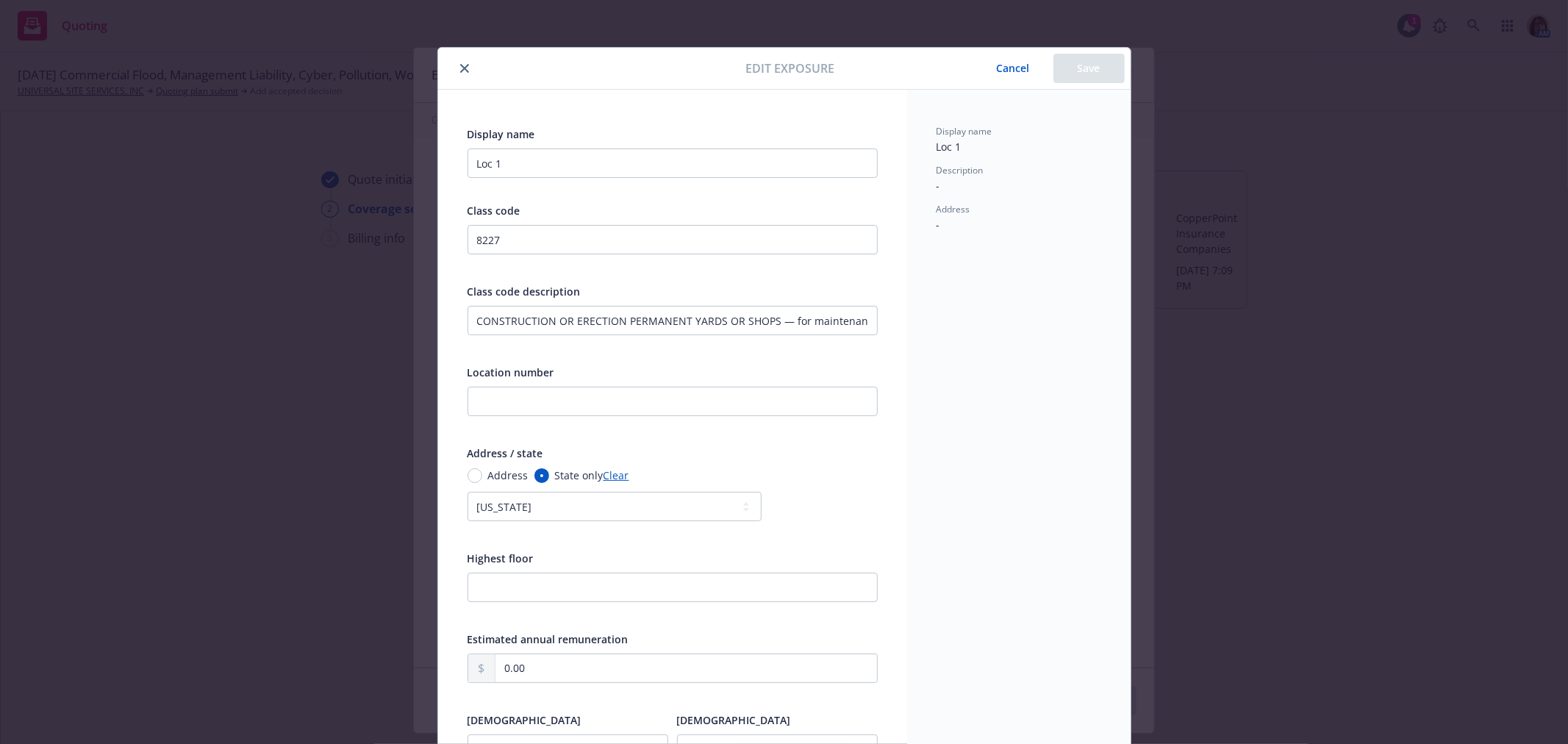
click at [462, 64] on icon "close" at bounding box center [464, 68] width 9 height 9
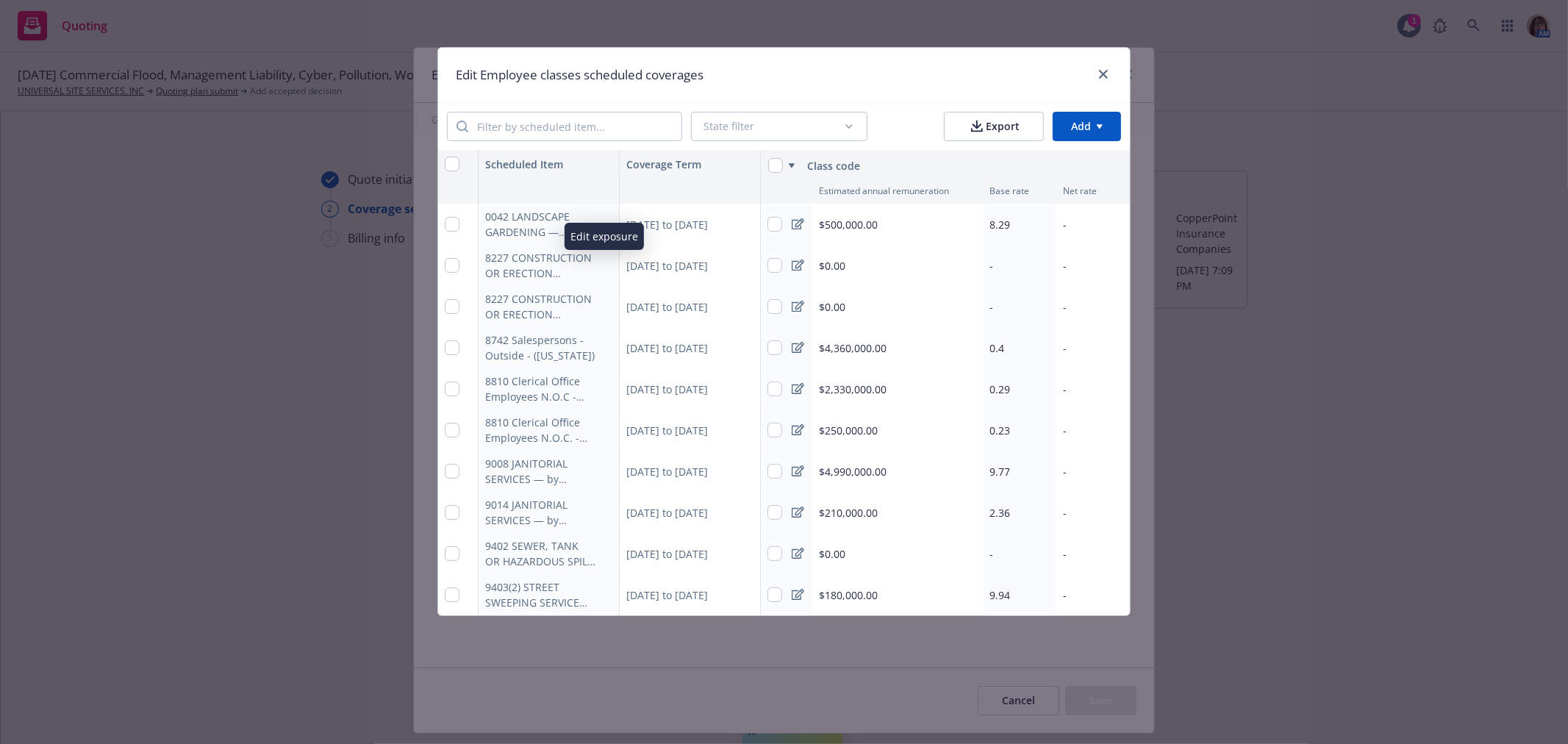
click at [603, 264] on icon "button" at bounding box center [604, 265] width 9 height 9
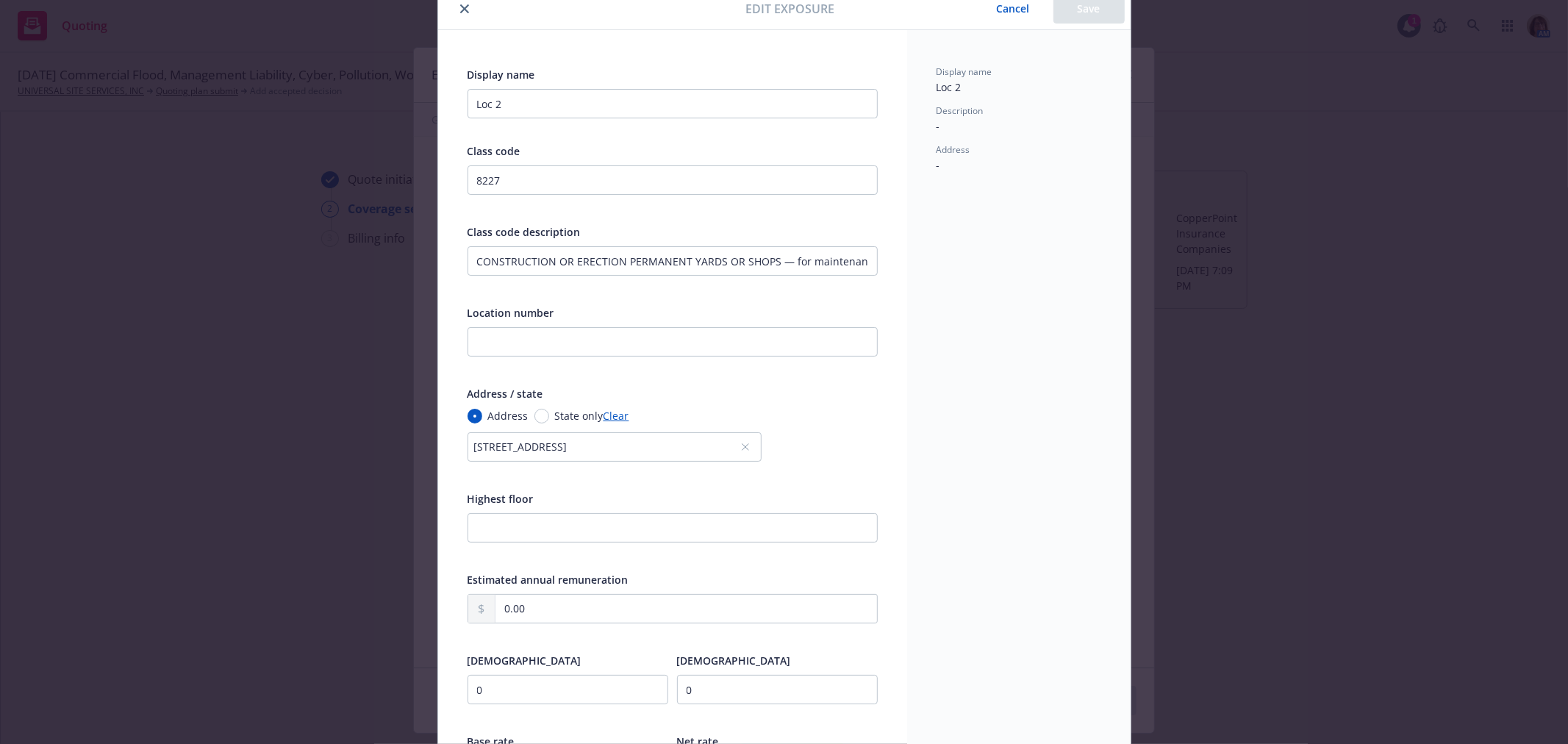
scroll to position [0, 0]
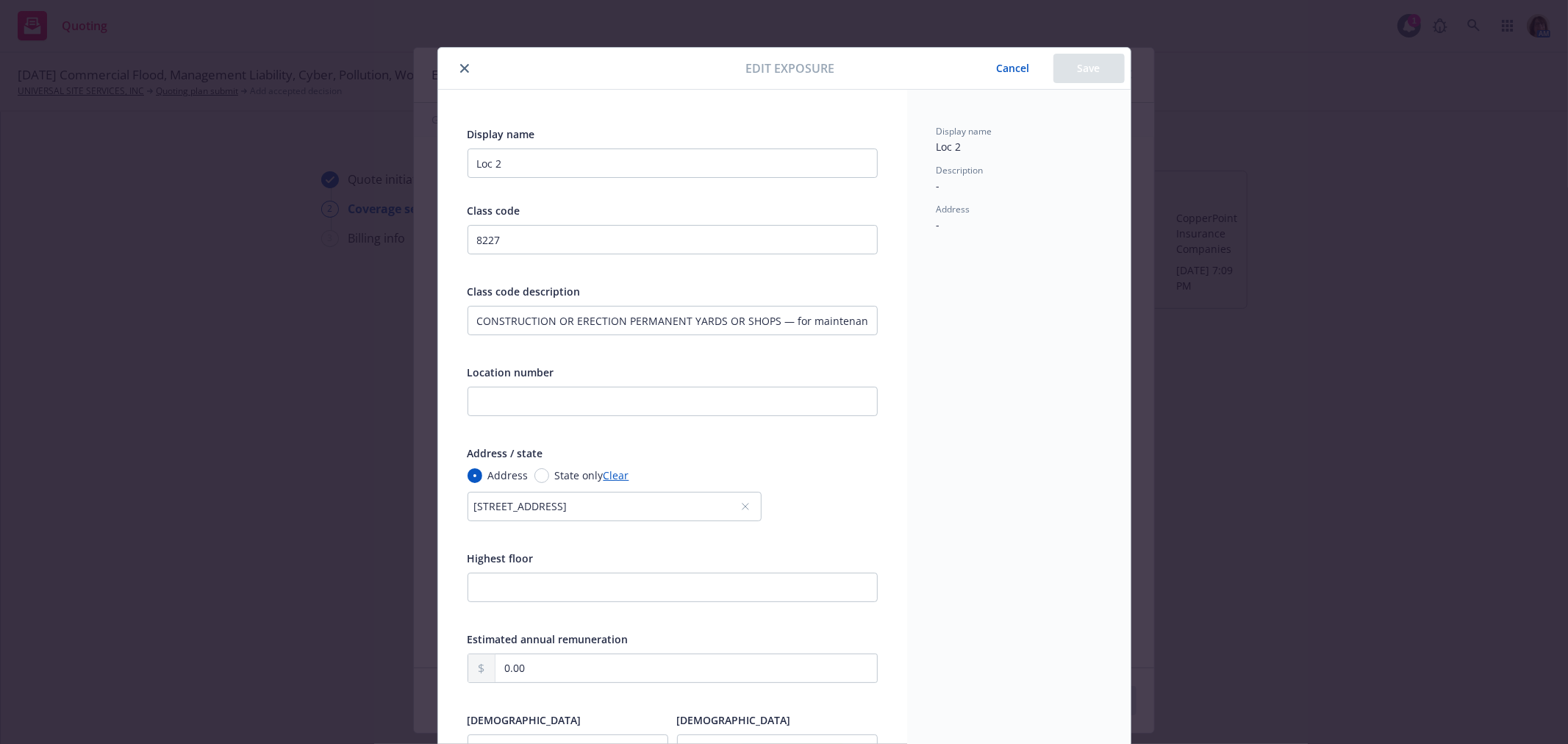
click at [1005, 69] on button "Cancel" at bounding box center [1013, 68] width 80 height 30
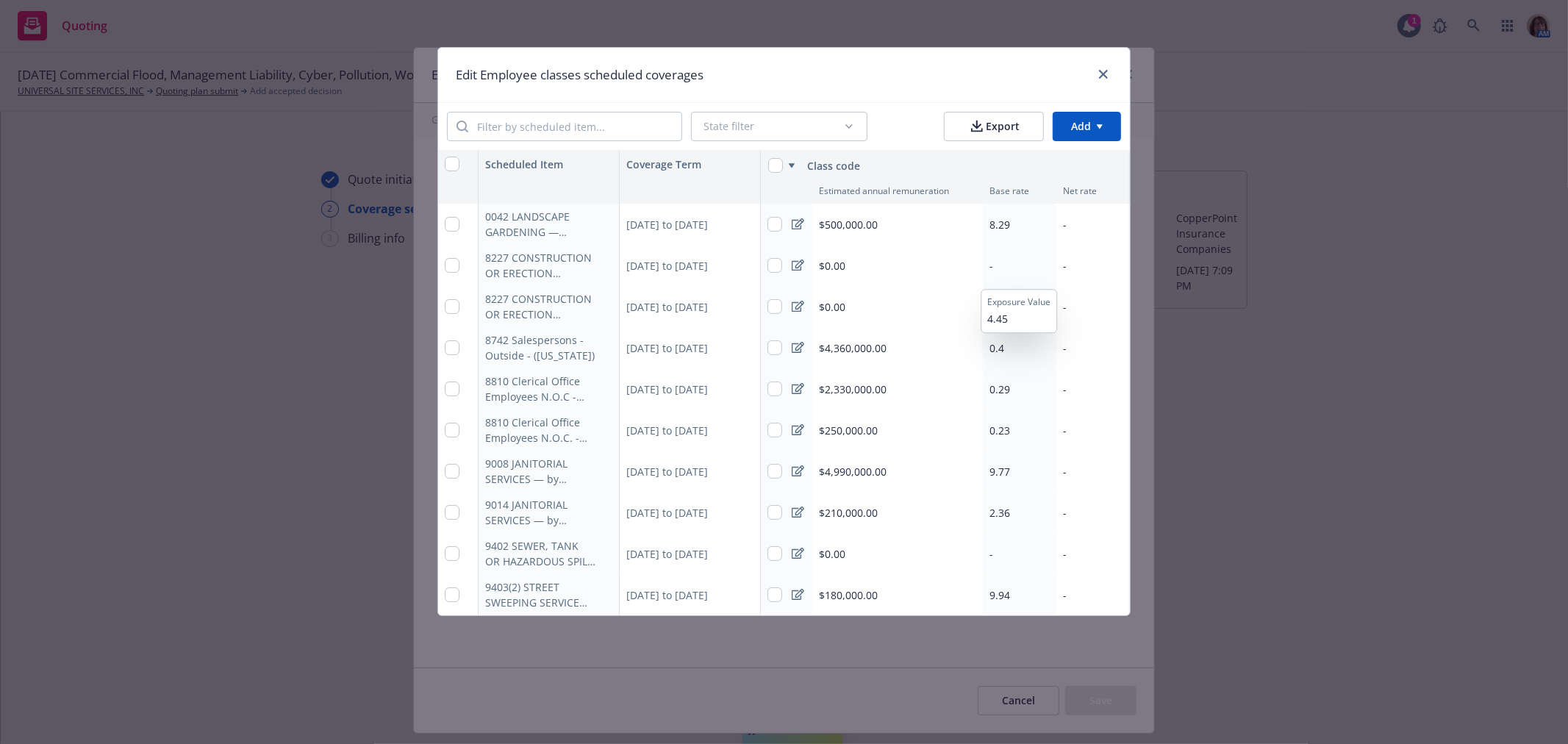
click at [996, 266] on div "-" at bounding box center [1020, 265] width 74 height 41
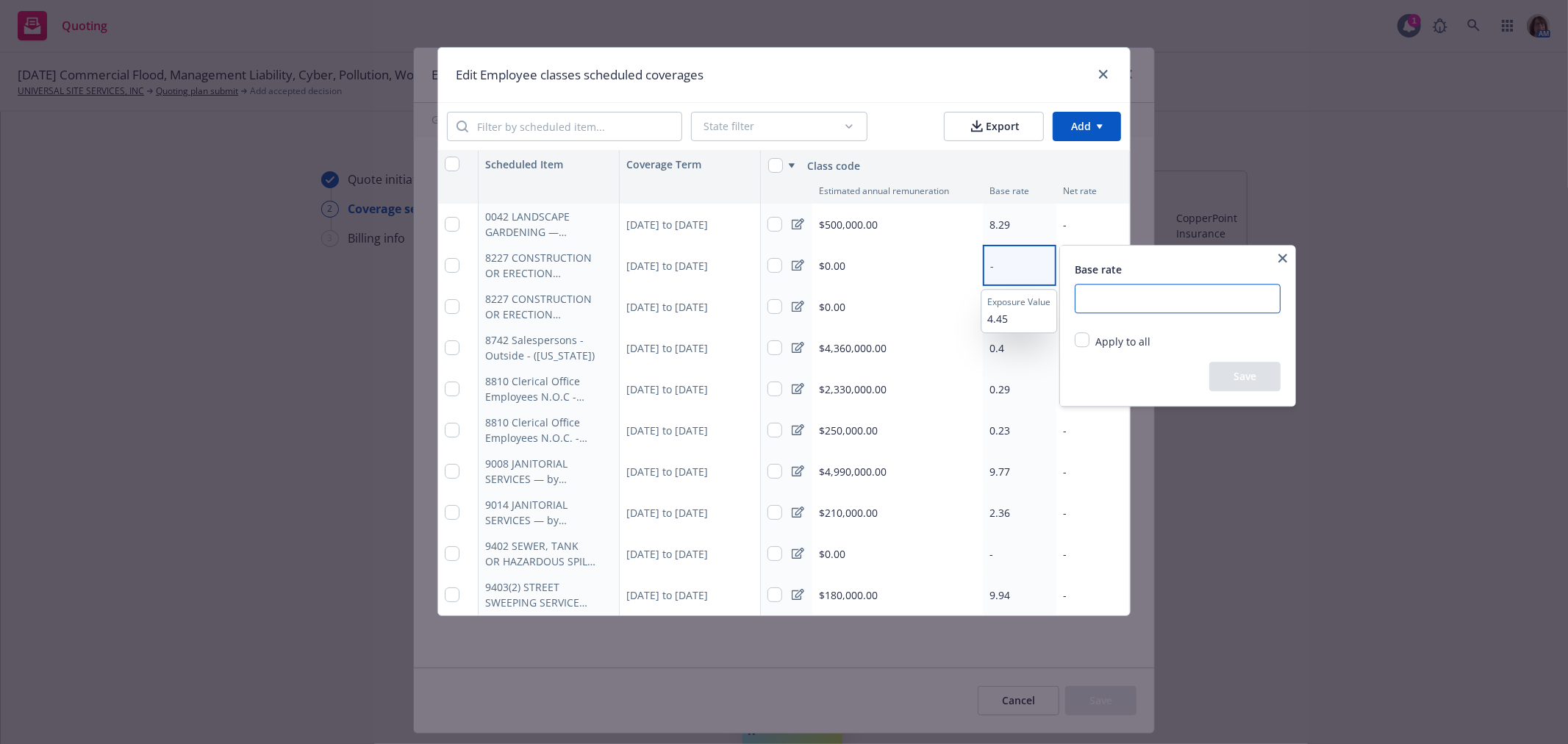
click at [1086, 298] on input "number" at bounding box center [1178, 298] width 206 height 30
click at [1248, 383] on button "Save" at bounding box center [1245, 376] width 72 height 30
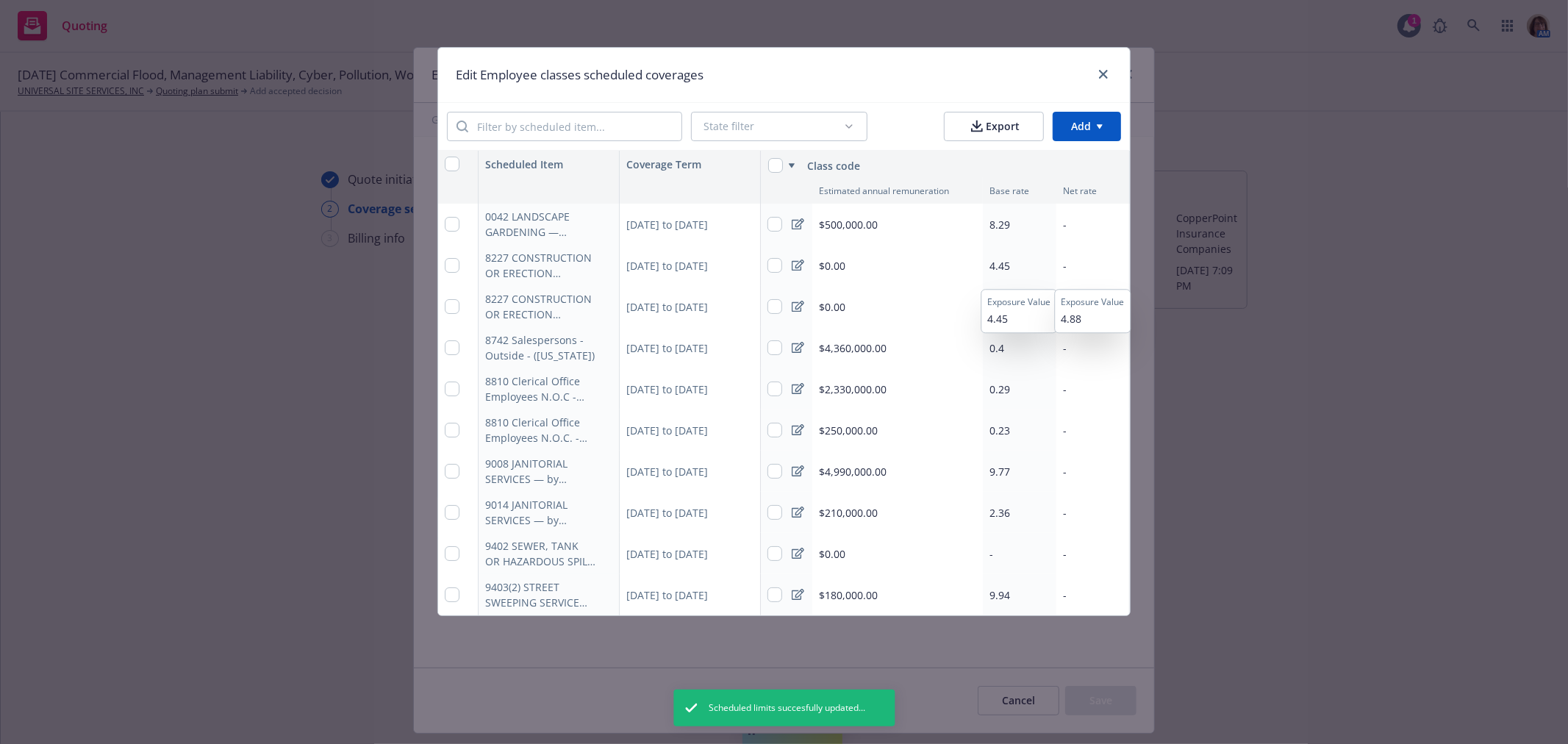
click at [1071, 262] on div "-" at bounding box center [1094, 265] width 74 height 41
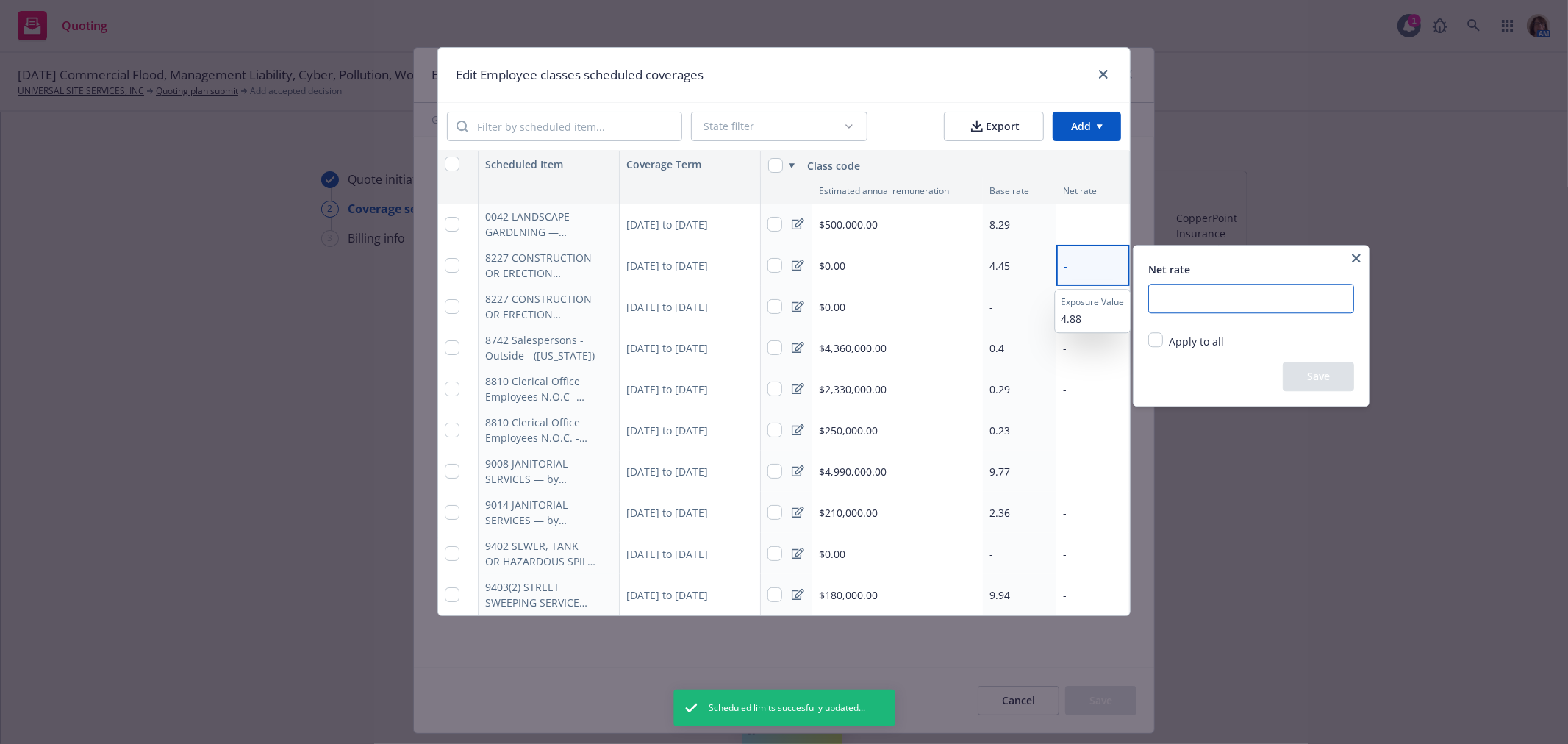
click at [1164, 290] on input "number" at bounding box center [1252, 298] width 206 height 30
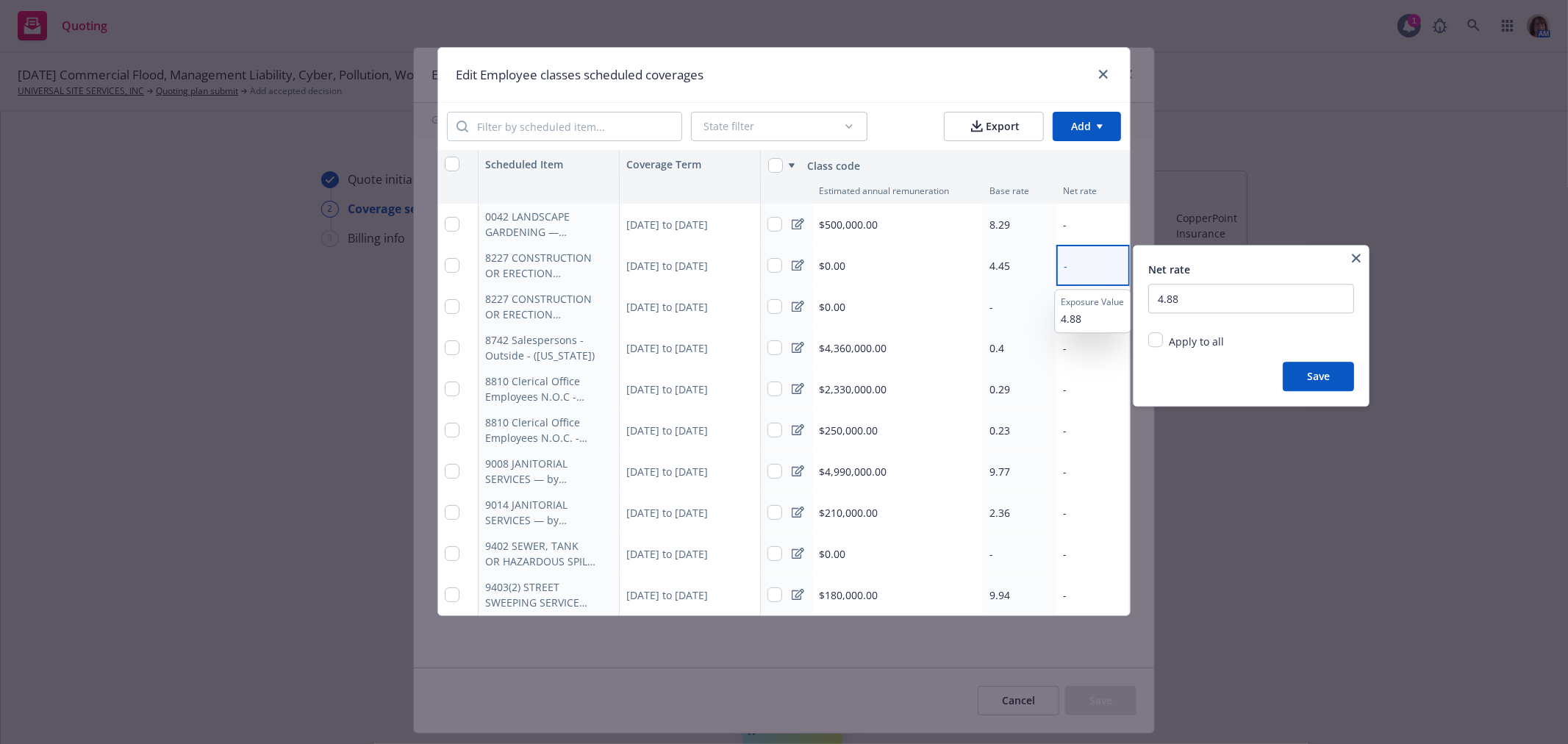
click at [1329, 378] on button "Save" at bounding box center [1319, 376] width 72 height 30
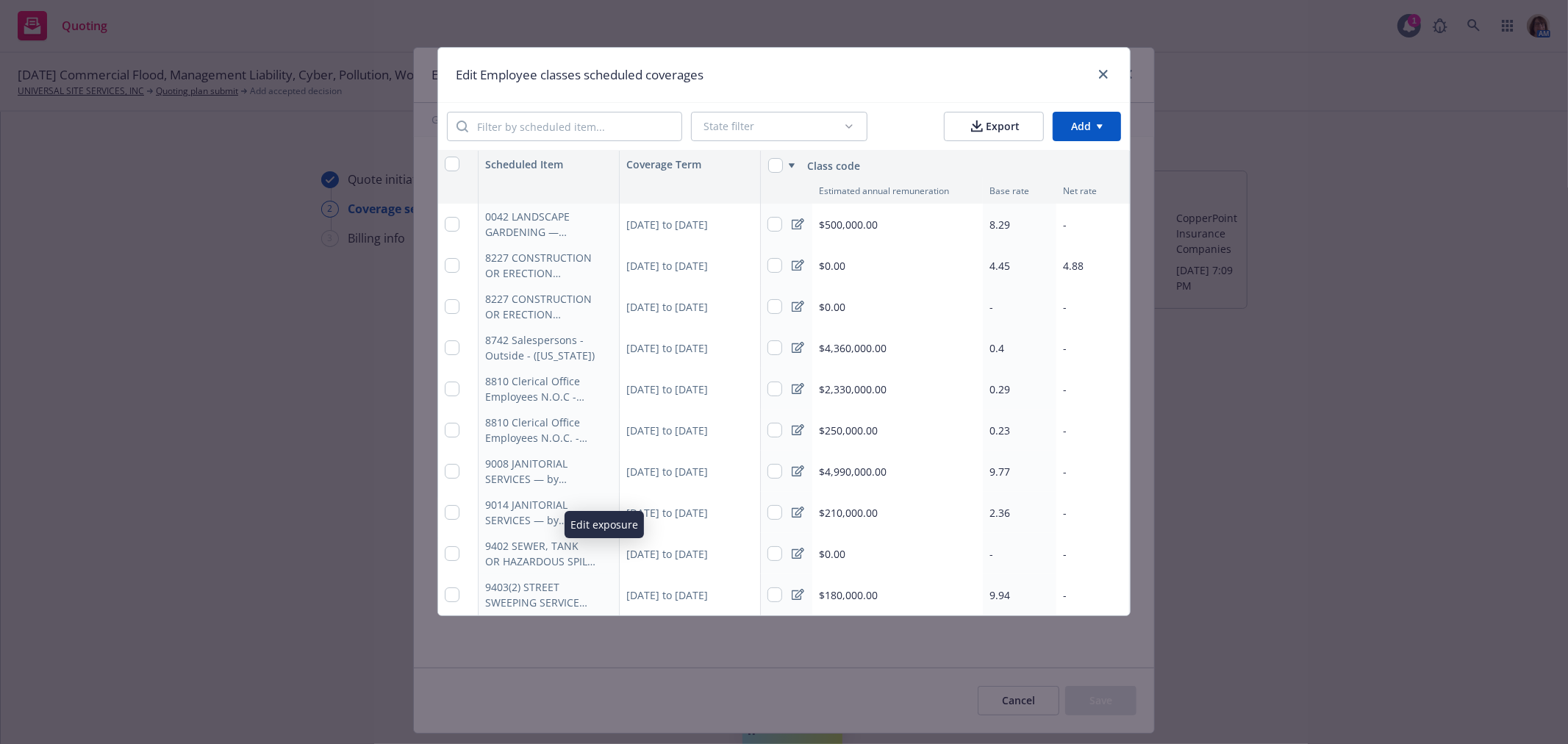
click at [600, 553] on icon "button" at bounding box center [604, 554] width 9 height 9
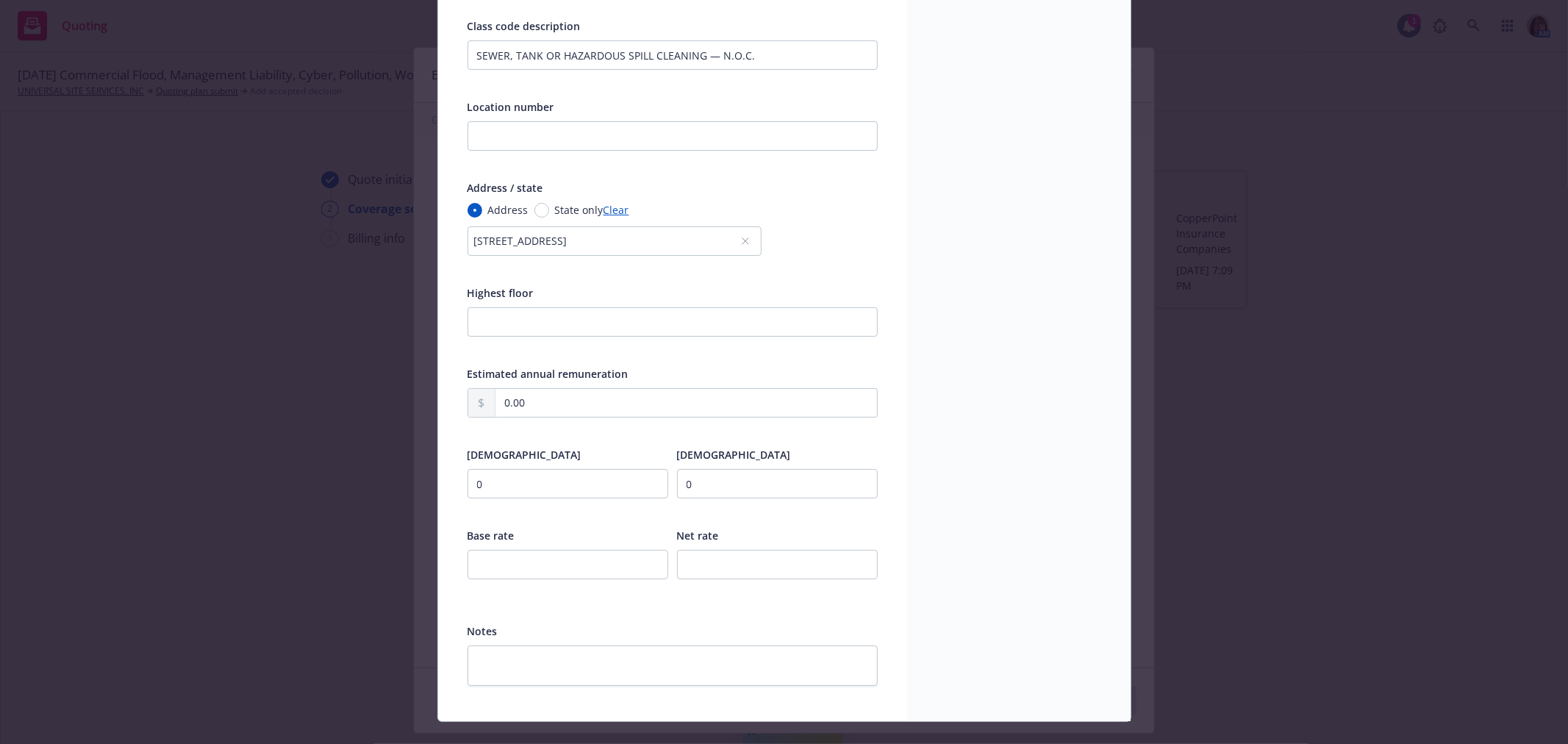
scroll to position [292, 0]
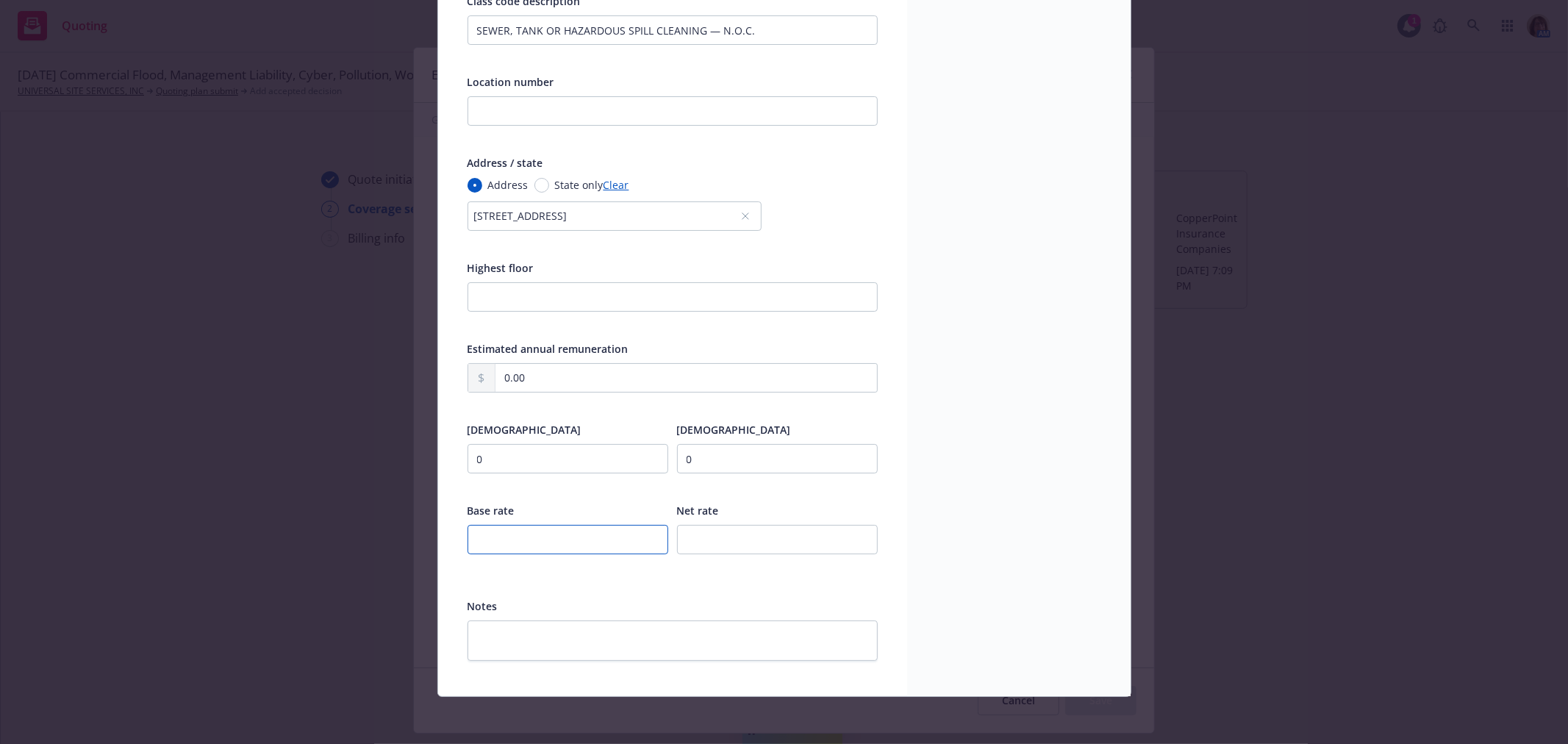
click at [483, 540] on input "number" at bounding box center [568, 540] width 201 height 30
click at [688, 550] on input "number" at bounding box center [777, 540] width 201 height 30
click at [486, 541] on input "number" at bounding box center [568, 540] width 201 height 30
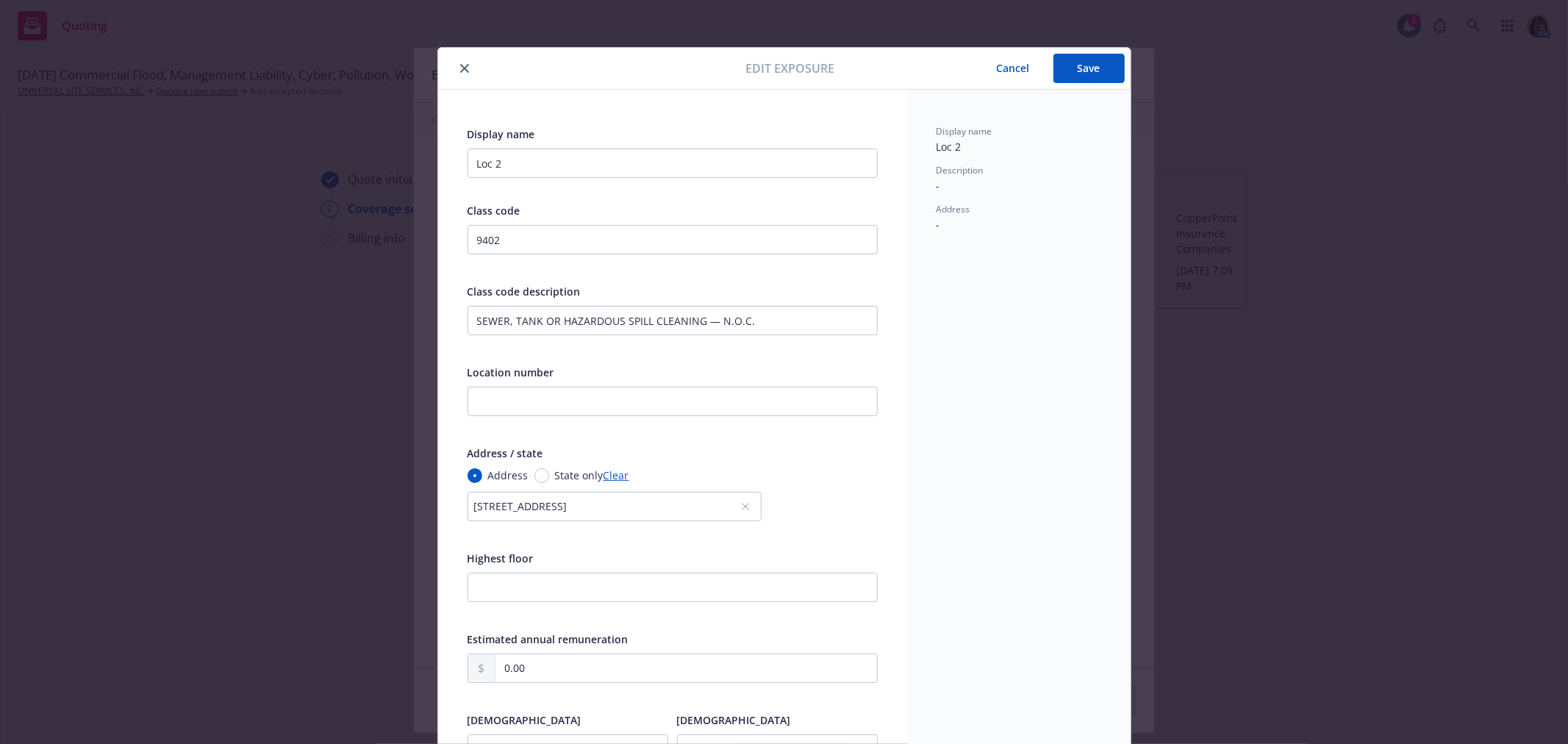
click at [1099, 74] on button "Save" at bounding box center [1089, 68] width 72 height 30
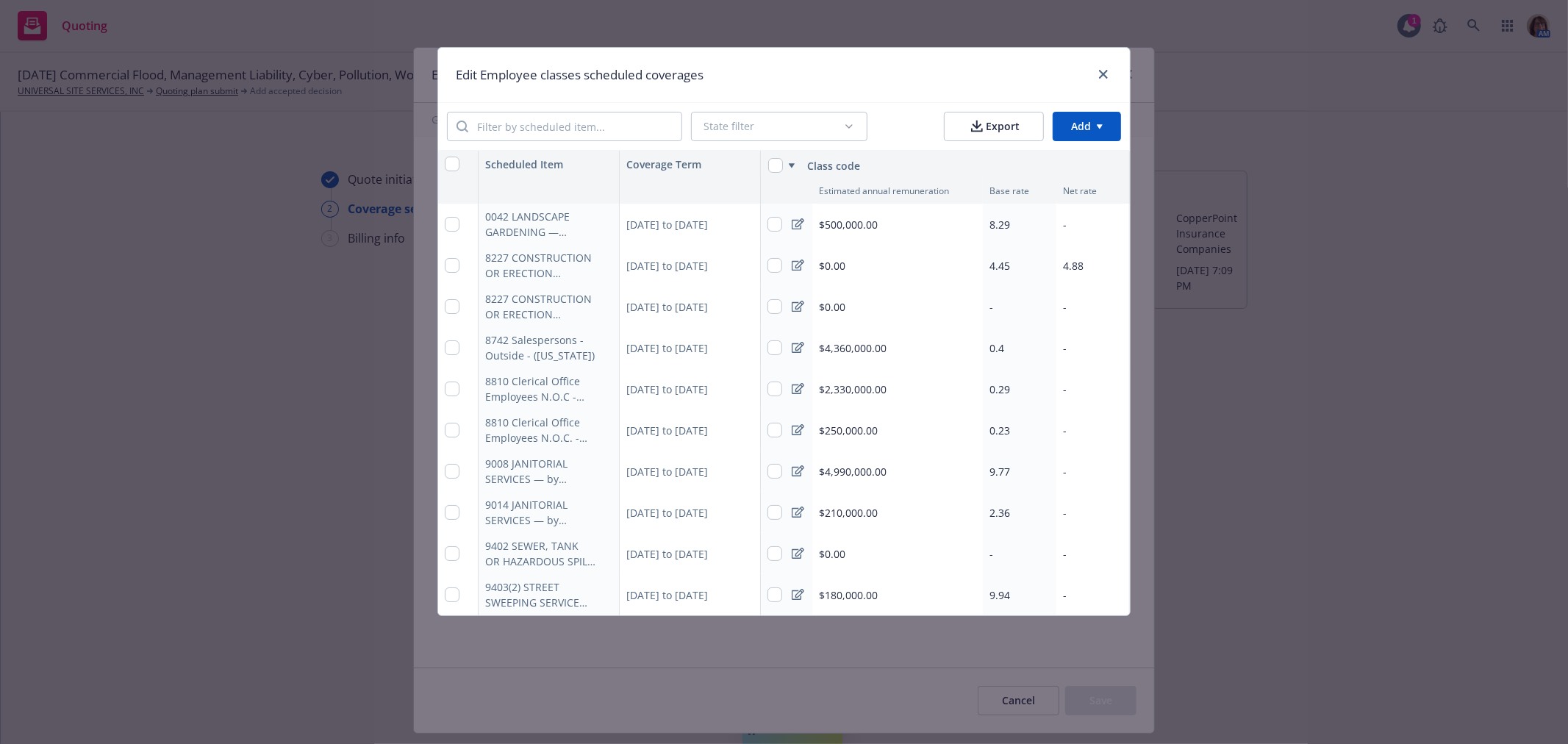
click at [822, 552] on span "$0.00" at bounding box center [833, 553] width 27 height 15
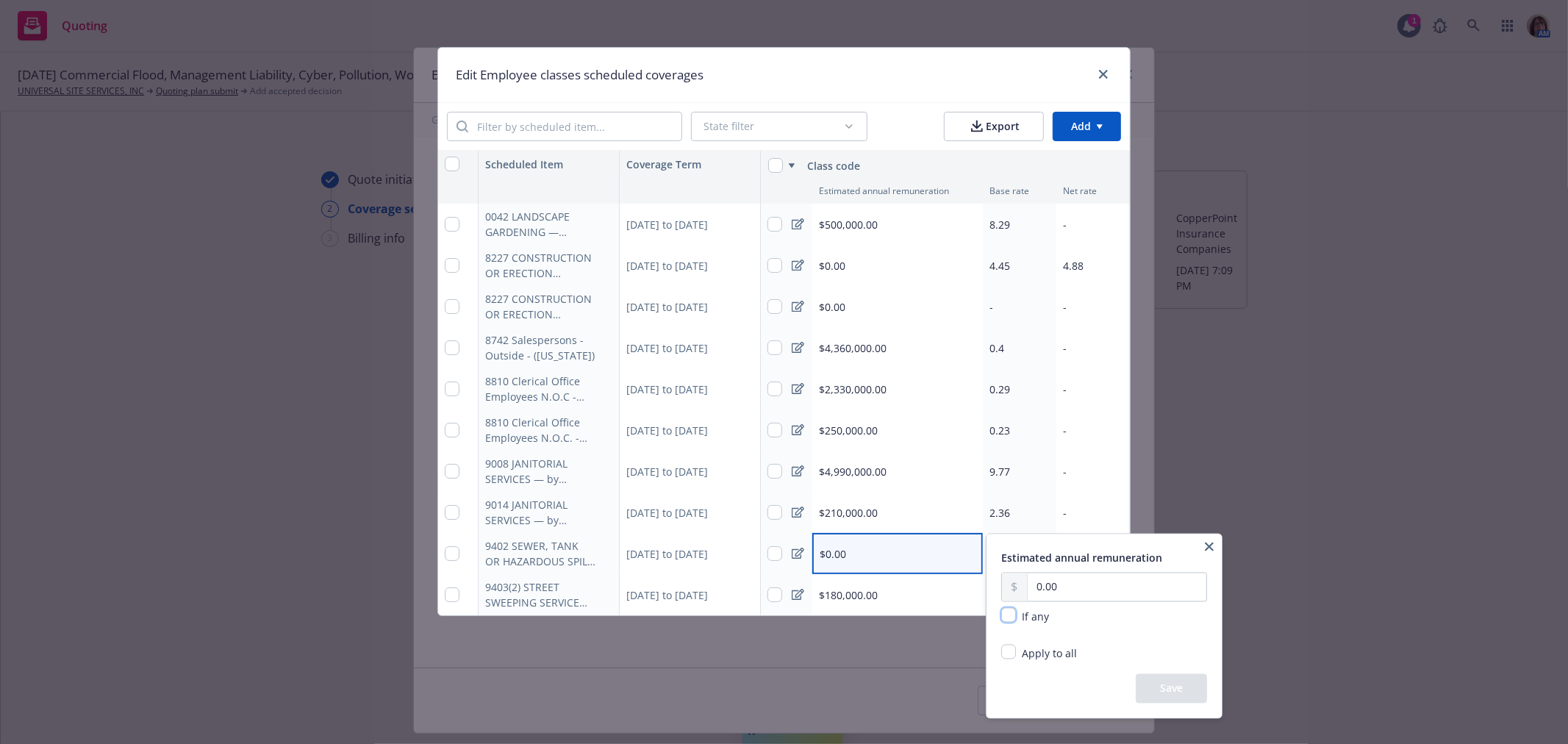
click at [1004, 616] on input "checkbox" at bounding box center [1009, 615] width 14 height 14
click at [1178, 696] on button "Save" at bounding box center [1172, 688] width 72 height 30
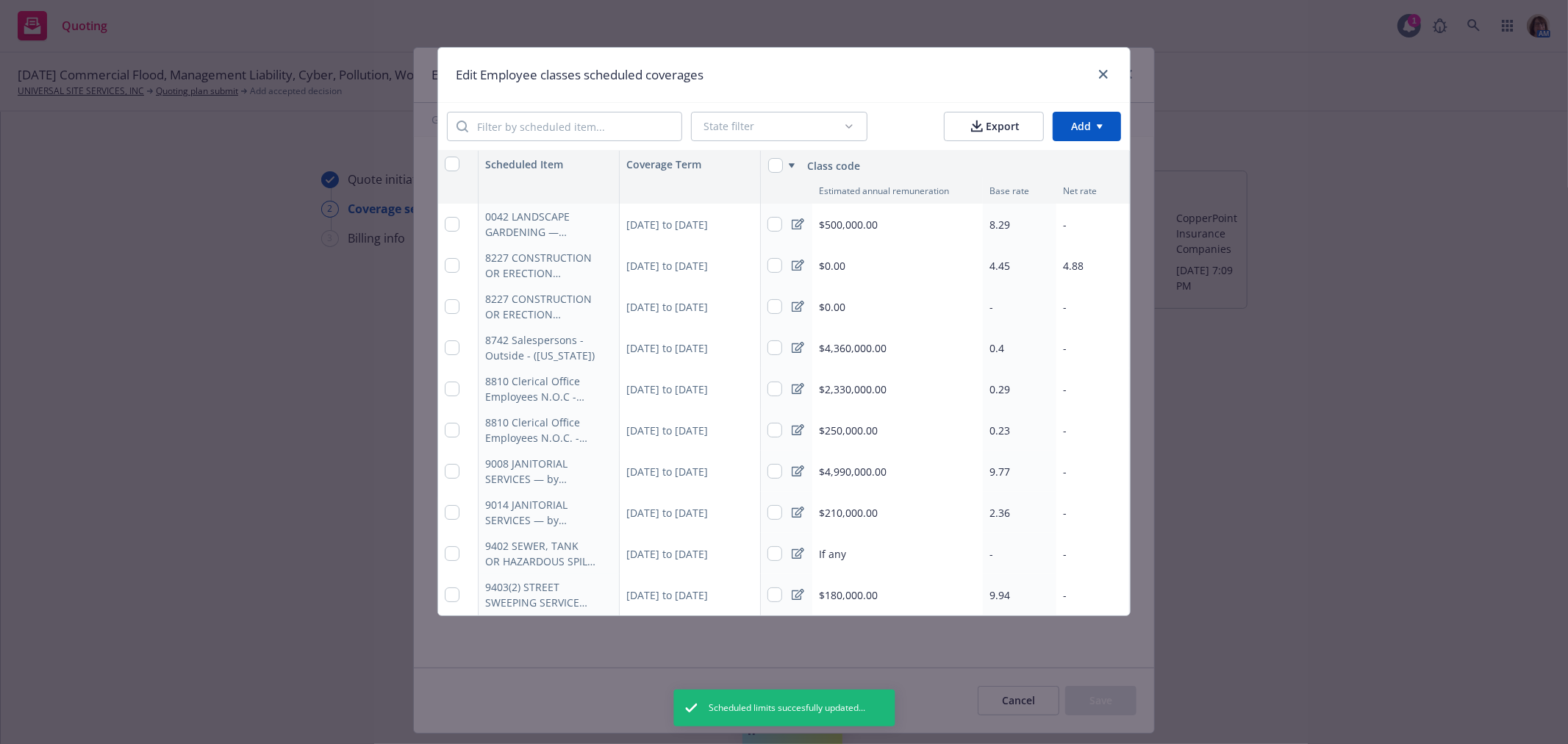
click at [995, 553] on div "-" at bounding box center [1020, 554] width 74 height 41
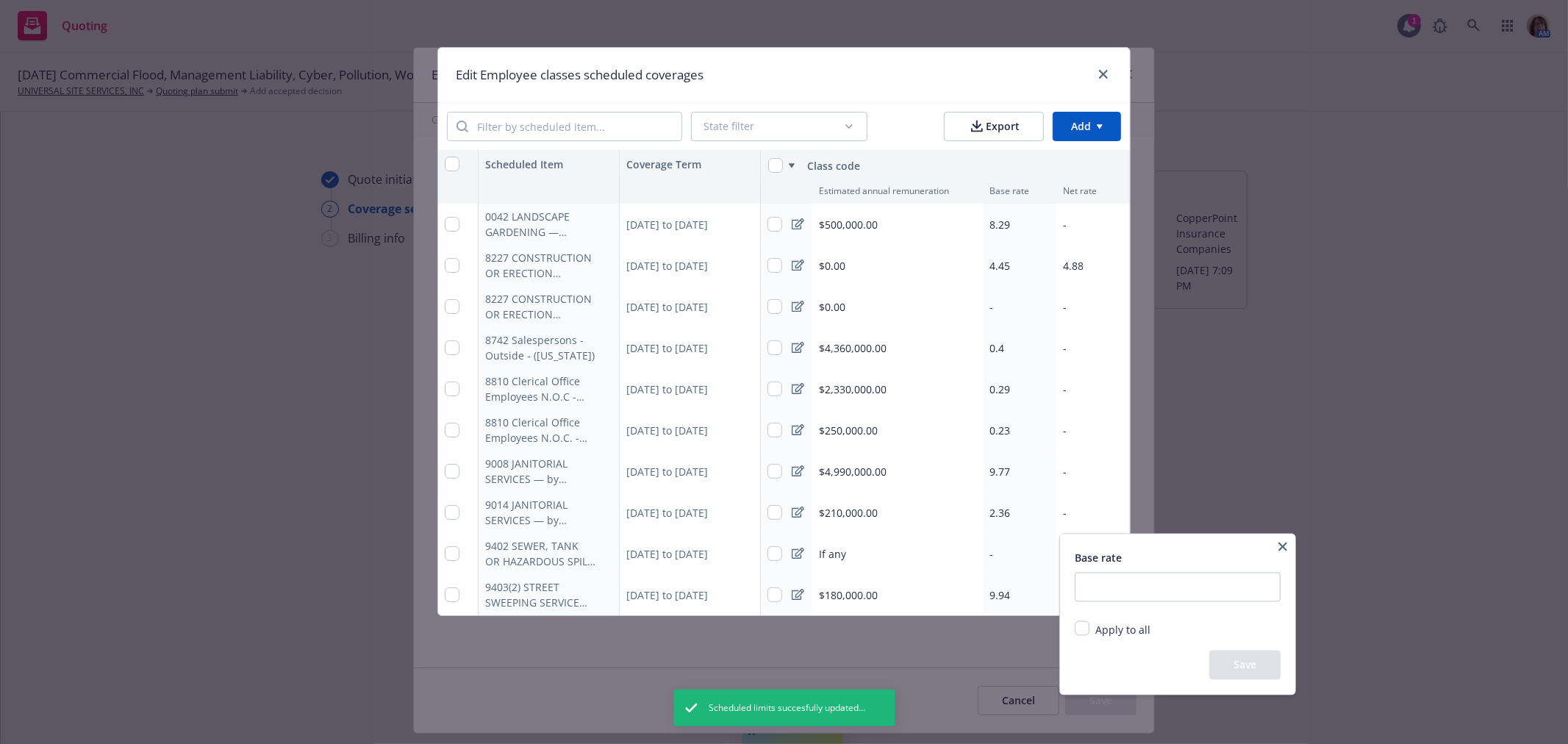
click at [1008, 561] on html "Quoting 1 AM 10/01/25 Commercial Flood, Management Liability, Cyber, Pollution,…" at bounding box center [784, 372] width 1568 height 744
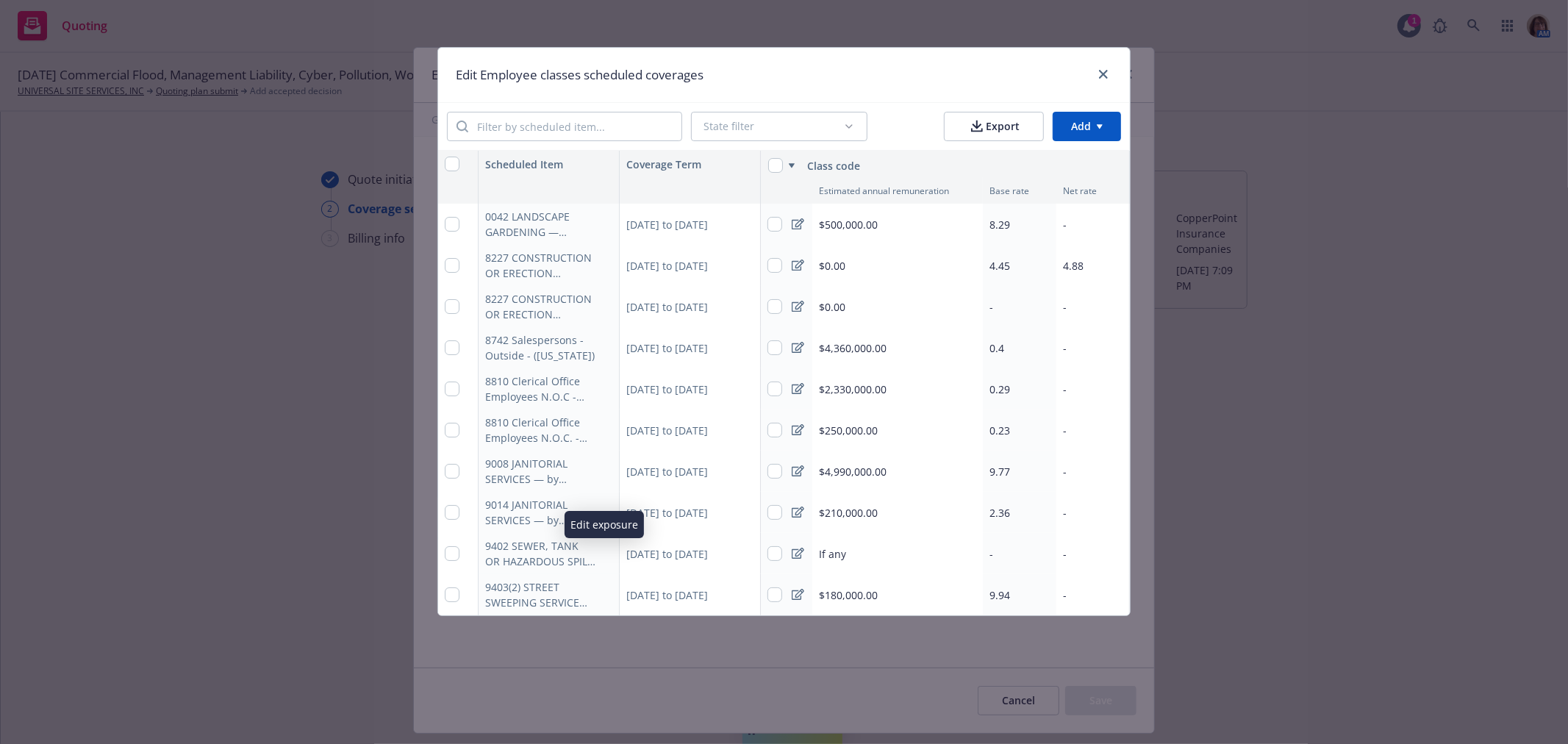
click at [602, 553] on icon "button" at bounding box center [604, 554] width 9 height 9
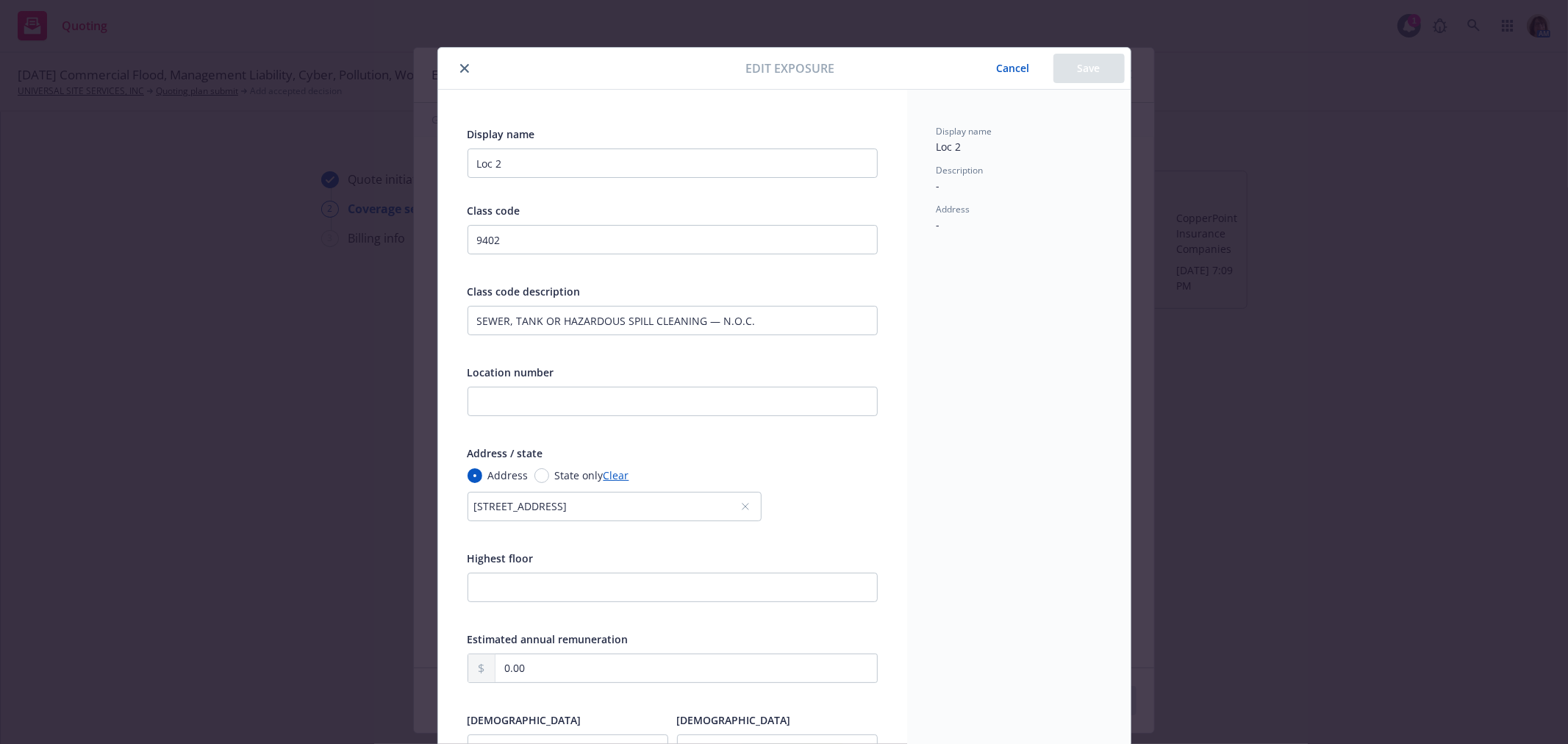
click at [1010, 68] on button "Cancel" at bounding box center [1013, 68] width 80 height 30
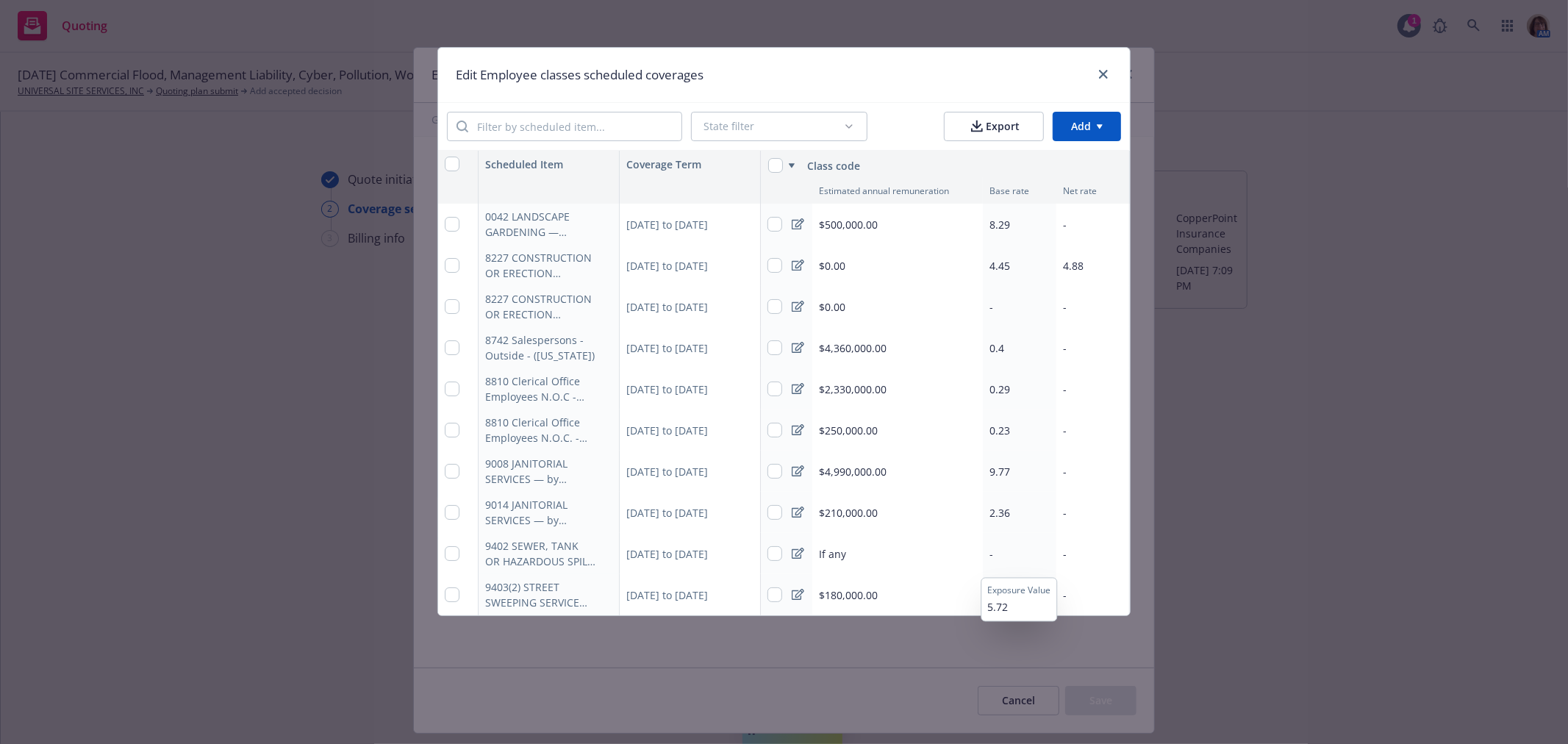
click at [993, 554] on div "-" at bounding box center [1020, 554] width 74 height 41
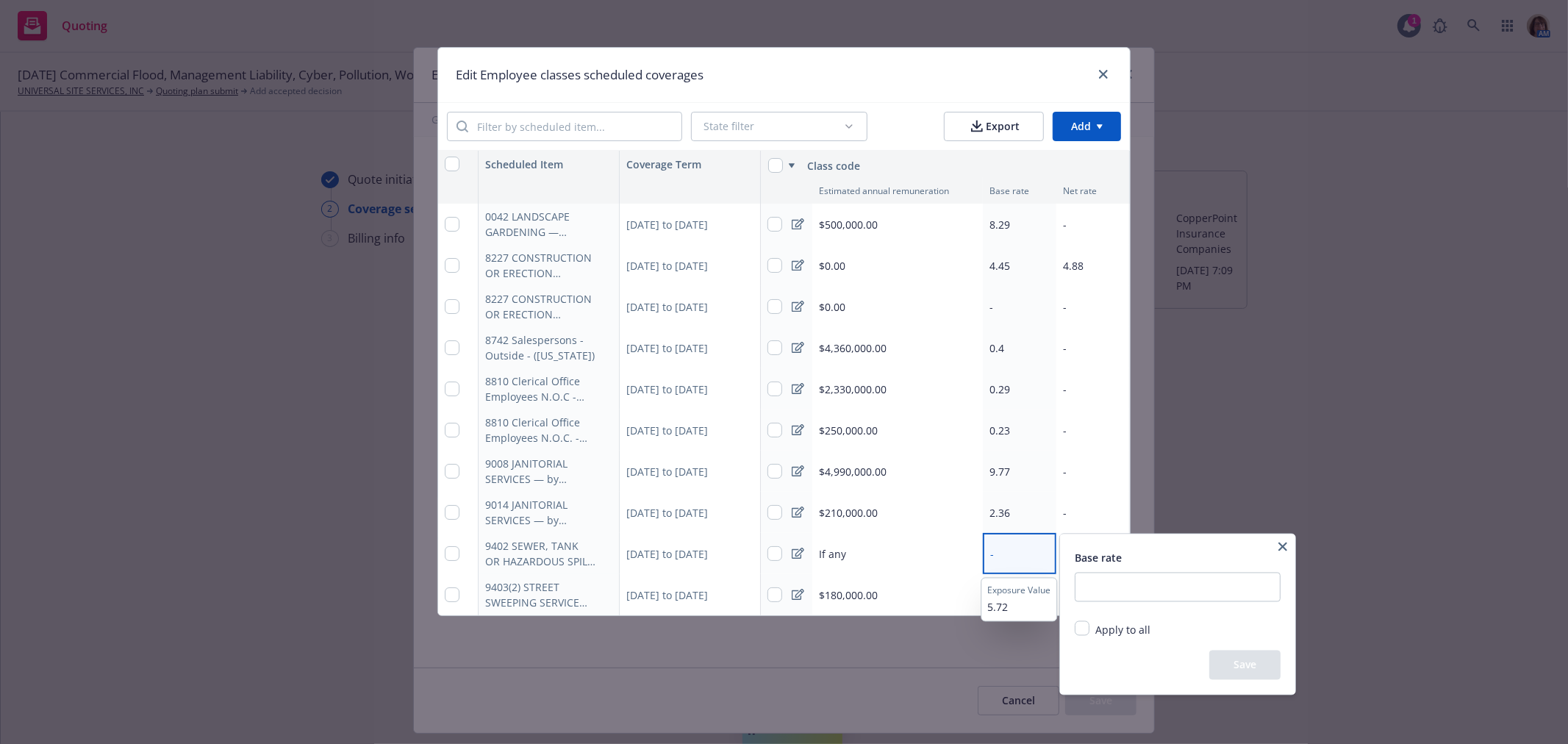
click at [1074, 576] on div "Base rate Apply to all Replace existing and empty values Replace only existing …" at bounding box center [1178, 614] width 235 height 160
click at [1094, 587] on input "number" at bounding box center [1178, 587] width 206 height 30
click at [1243, 666] on button "Save" at bounding box center [1245, 665] width 72 height 30
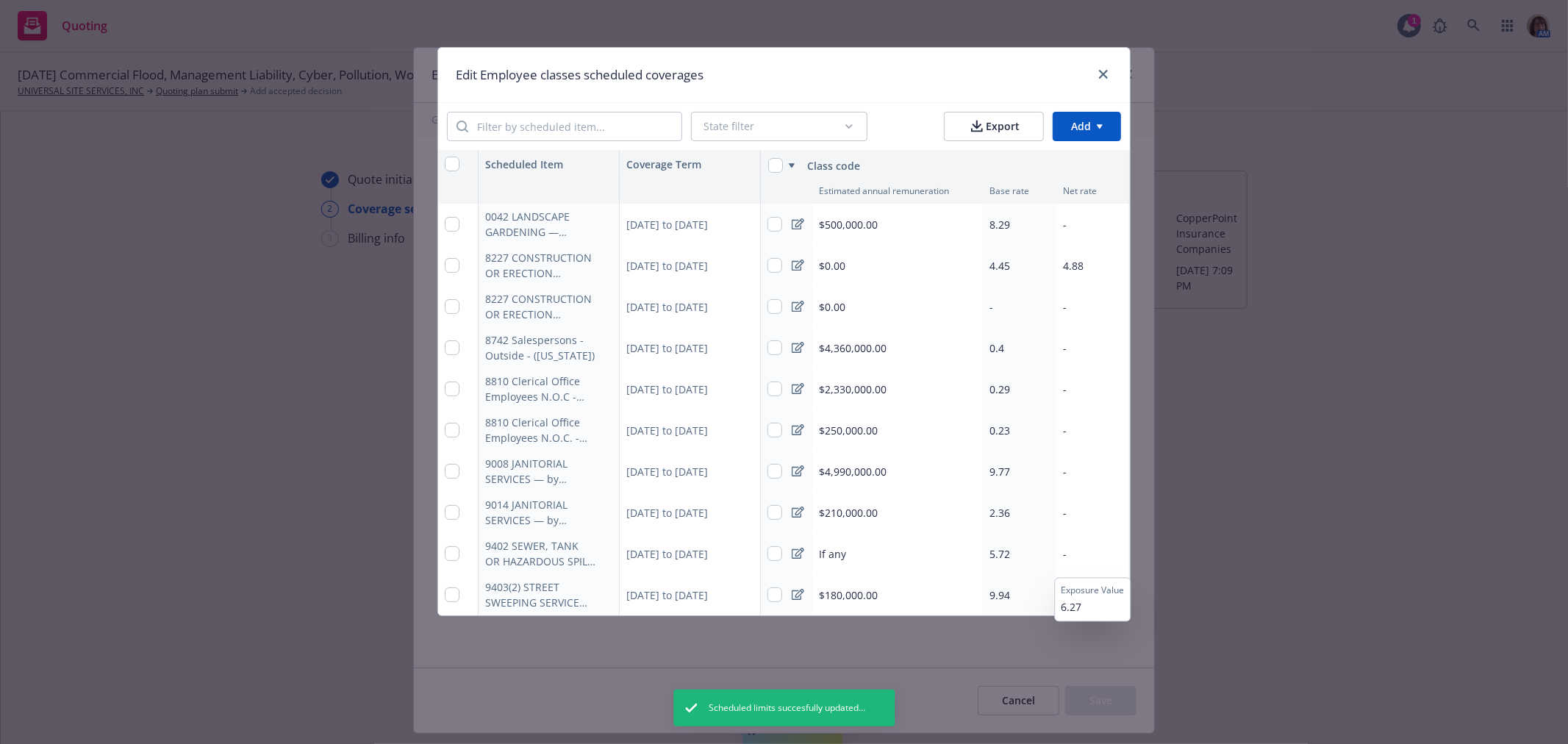
click at [1061, 557] on div "-" at bounding box center [1094, 554] width 74 height 41
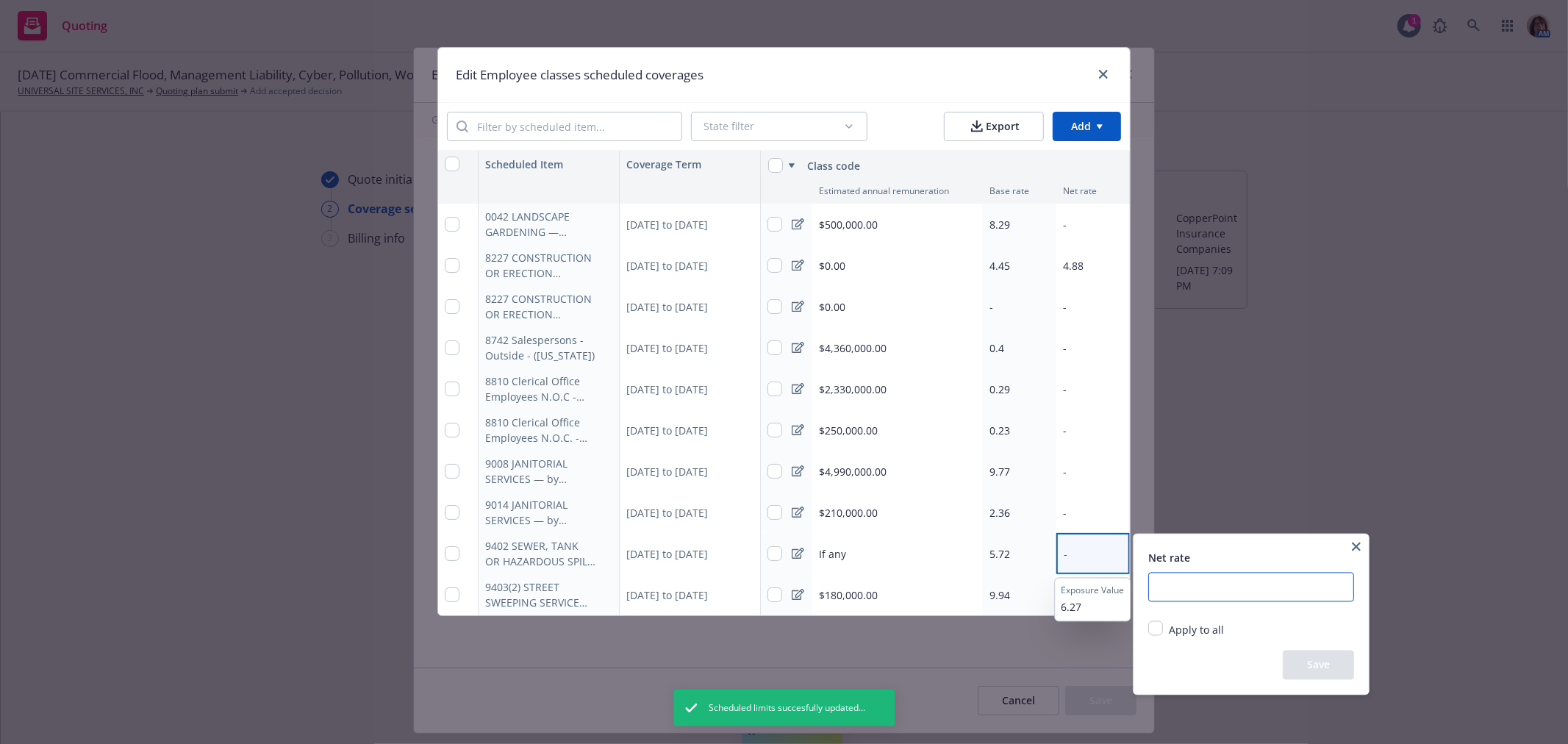
click at [1172, 585] on input "number" at bounding box center [1252, 587] width 206 height 30
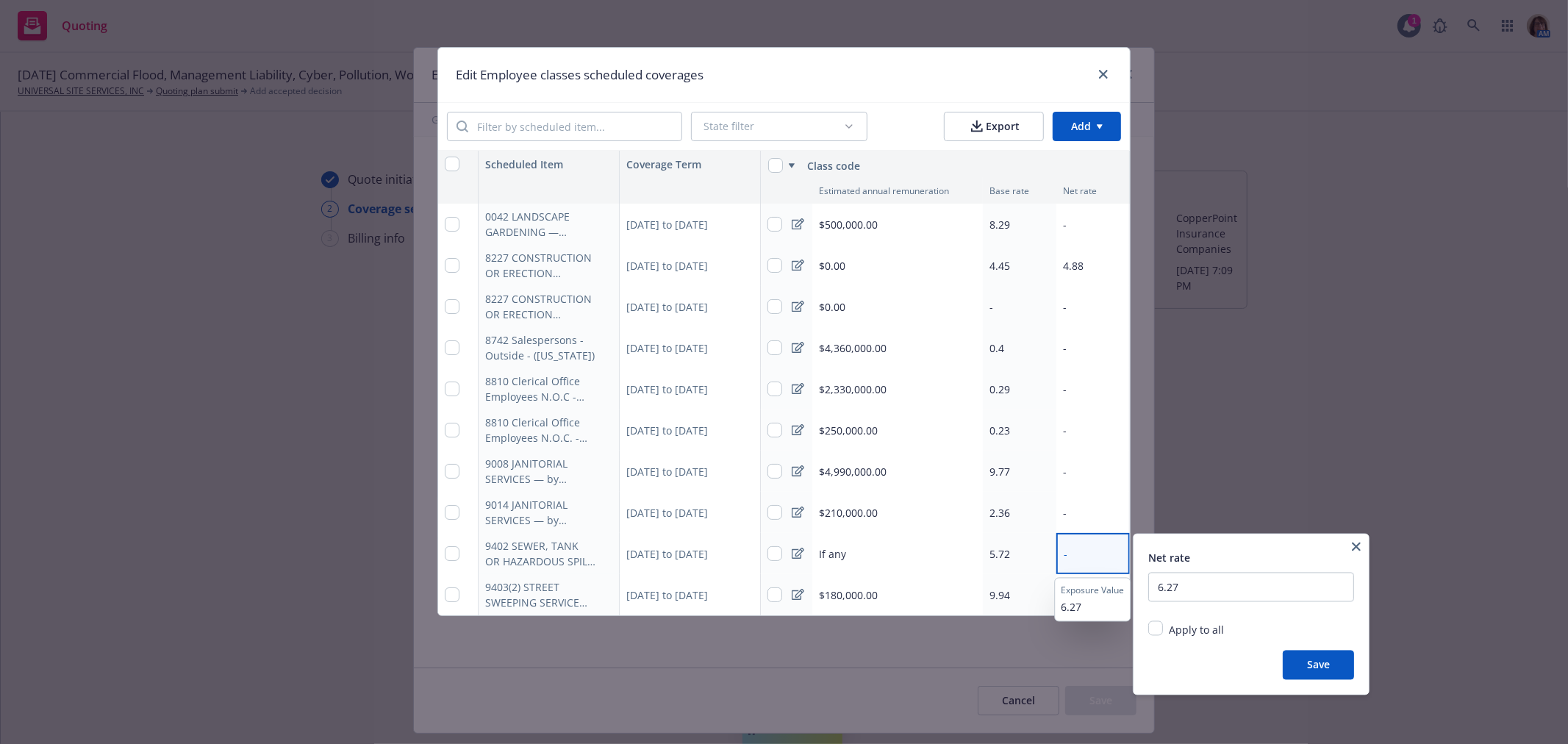
click at [1313, 669] on button "Save" at bounding box center [1319, 665] width 72 height 30
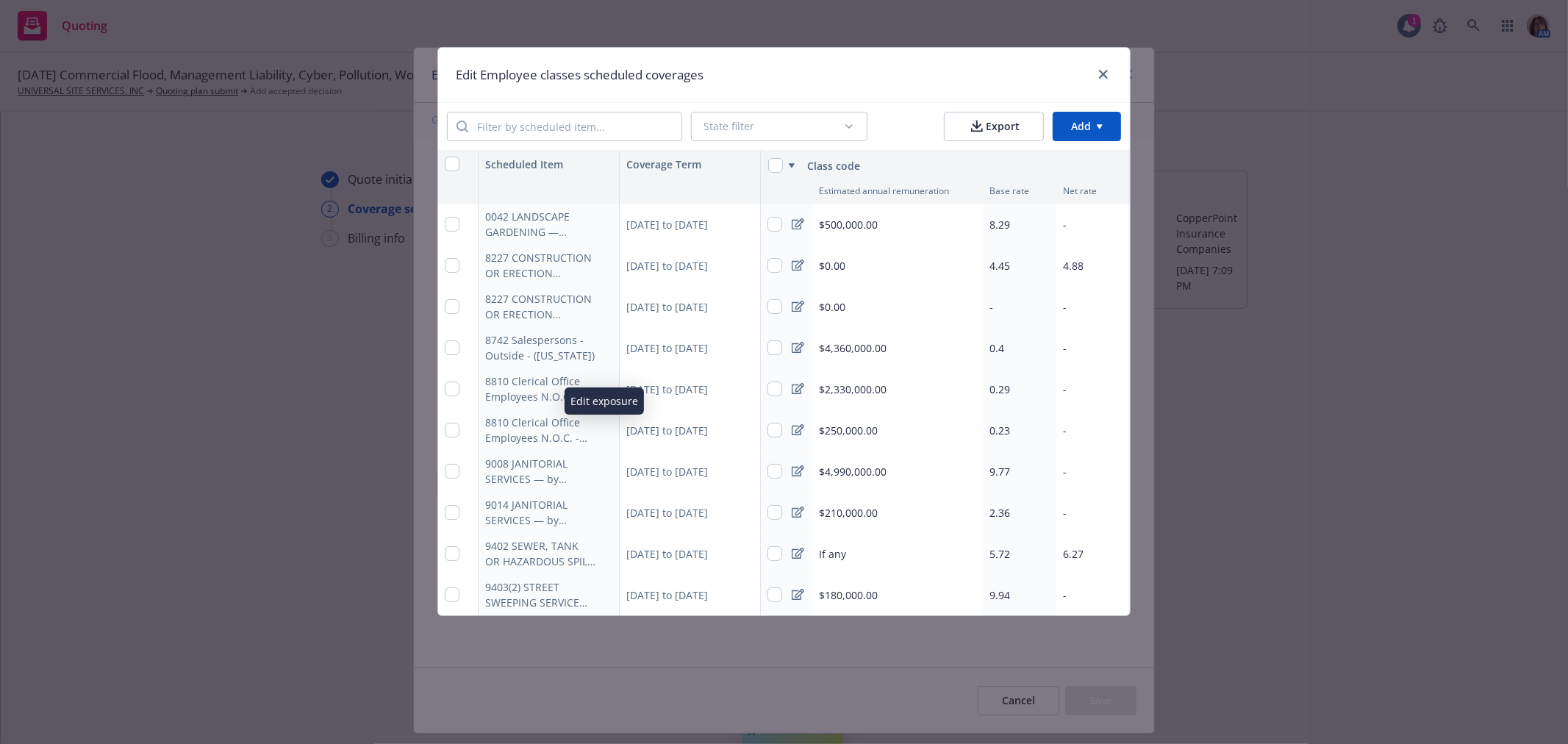
click at [603, 434] on icon "button" at bounding box center [604, 430] width 9 height 9
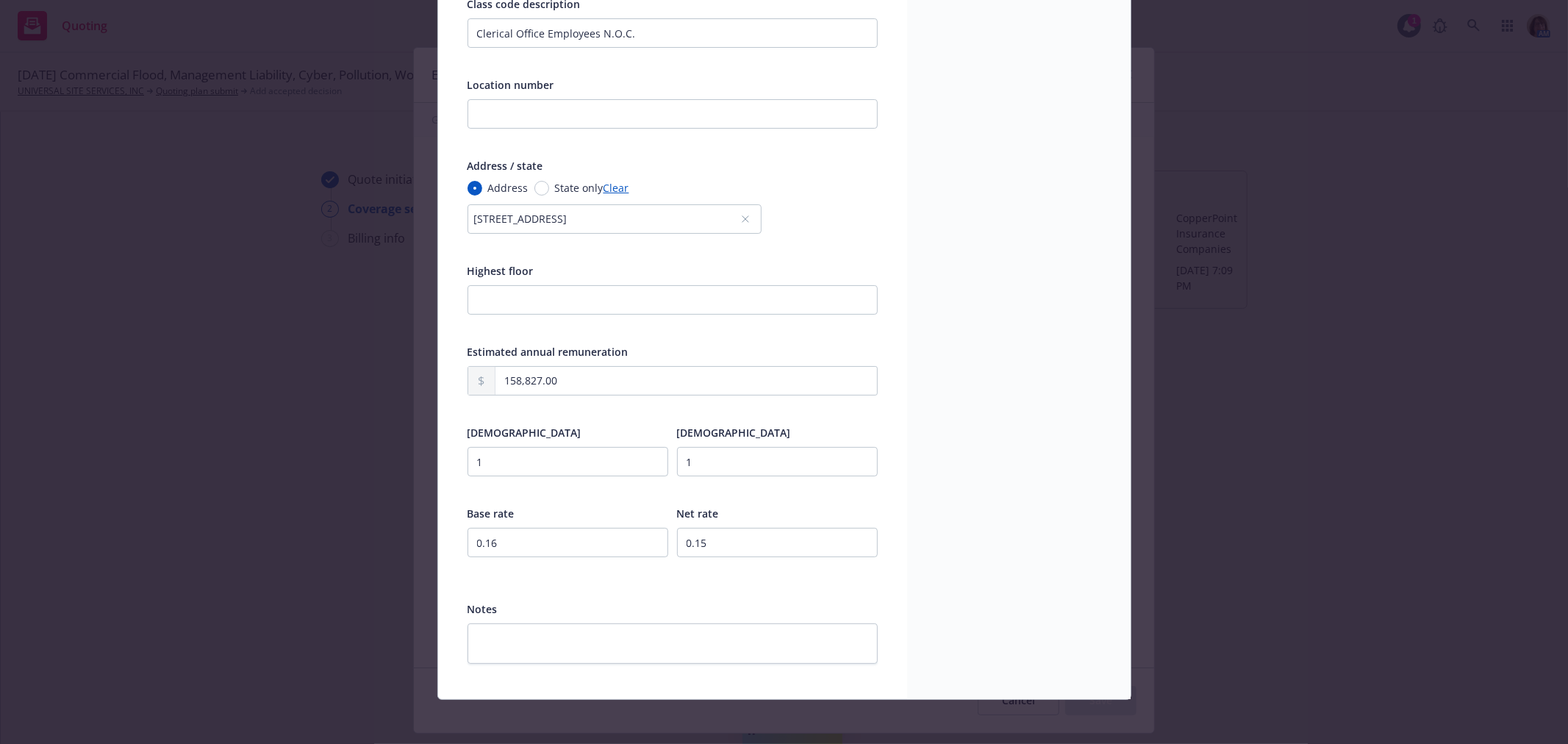
scroll to position [289, 0]
click at [501, 542] on input "0.16" at bounding box center [568, 541] width 201 height 30
click at [719, 541] on input "0.15" at bounding box center [777, 541] width 201 height 30
click at [691, 549] on input "0.15" at bounding box center [777, 541] width 201 height 30
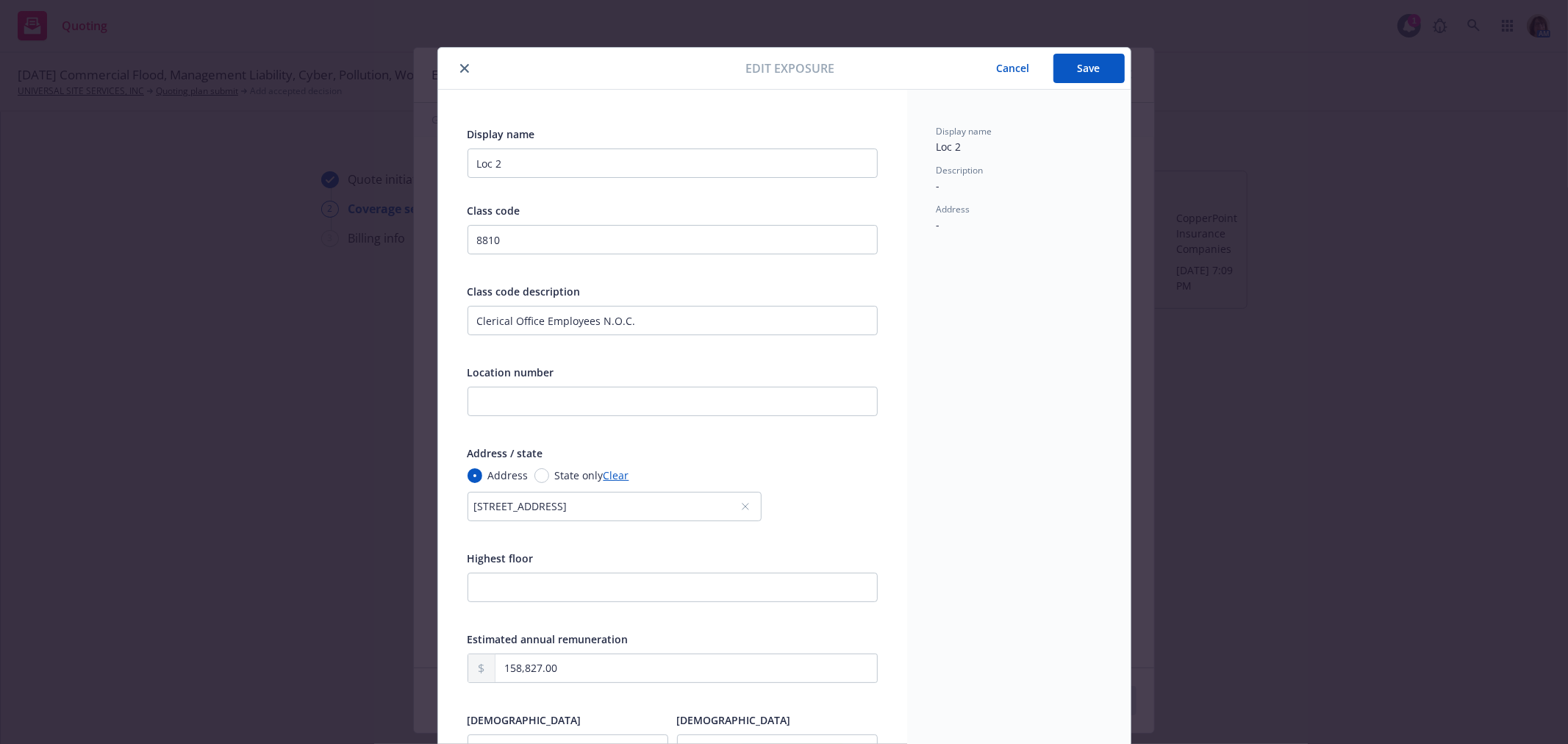
click at [1087, 76] on button "Save" at bounding box center [1089, 68] width 72 height 30
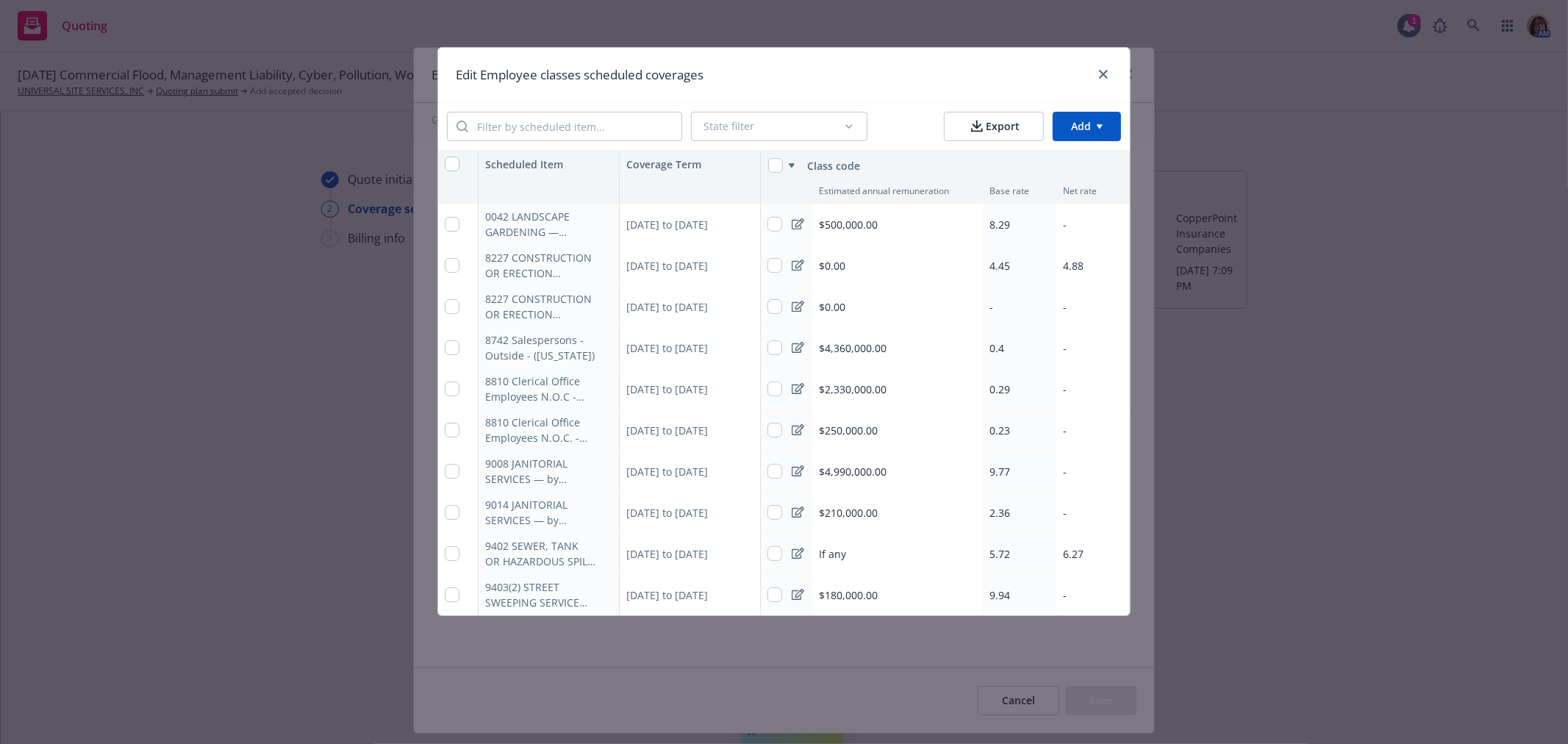
click at [836, 511] on span "$210,000.00" at bounding box center [849, 512] width 59 height 15
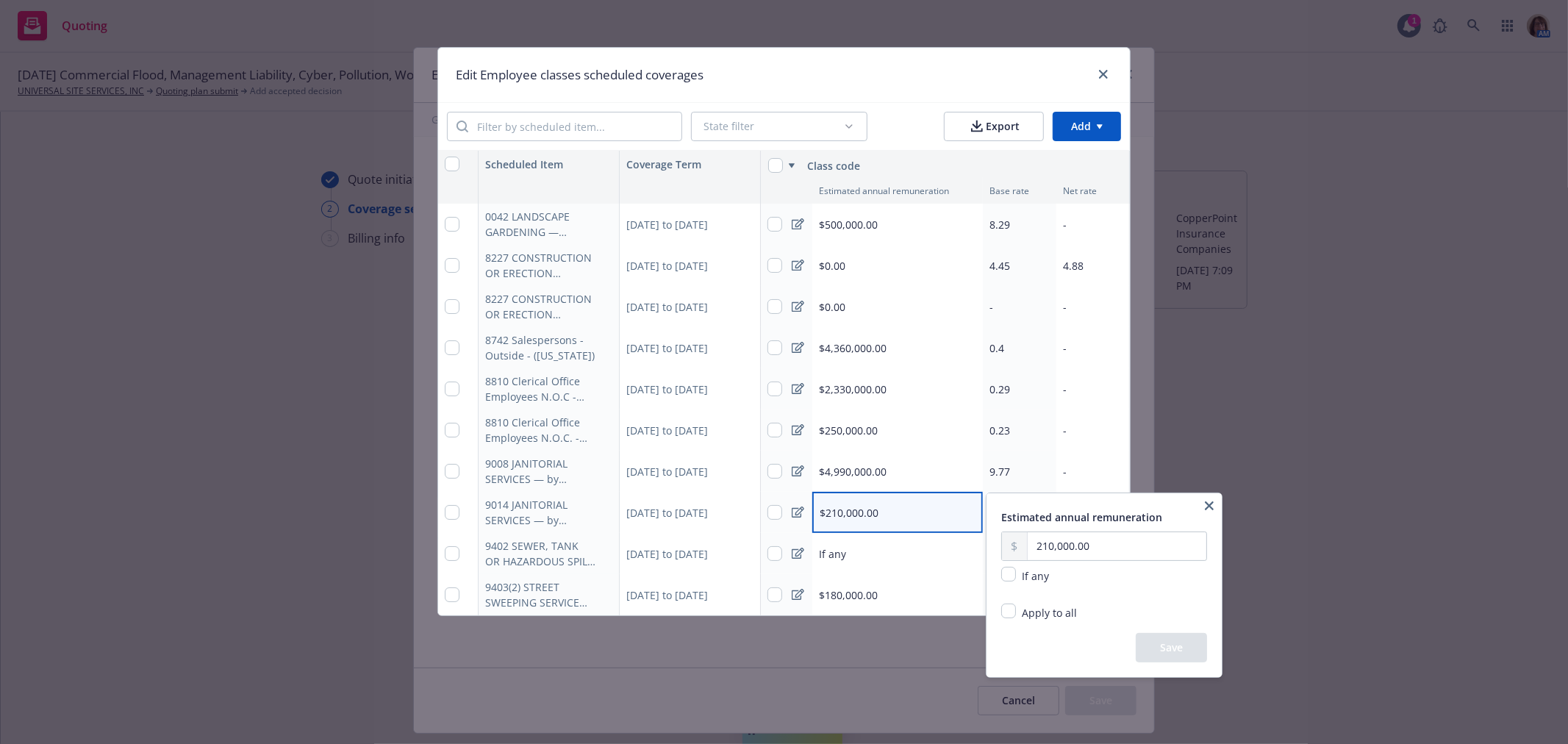
click at [921, 570] on html "Quoting 1 AM 10/01/25 Commercial Flood, Management Liability, Cyber, Pollution,…" at bounding box center [784, 372] width 1568 height 744
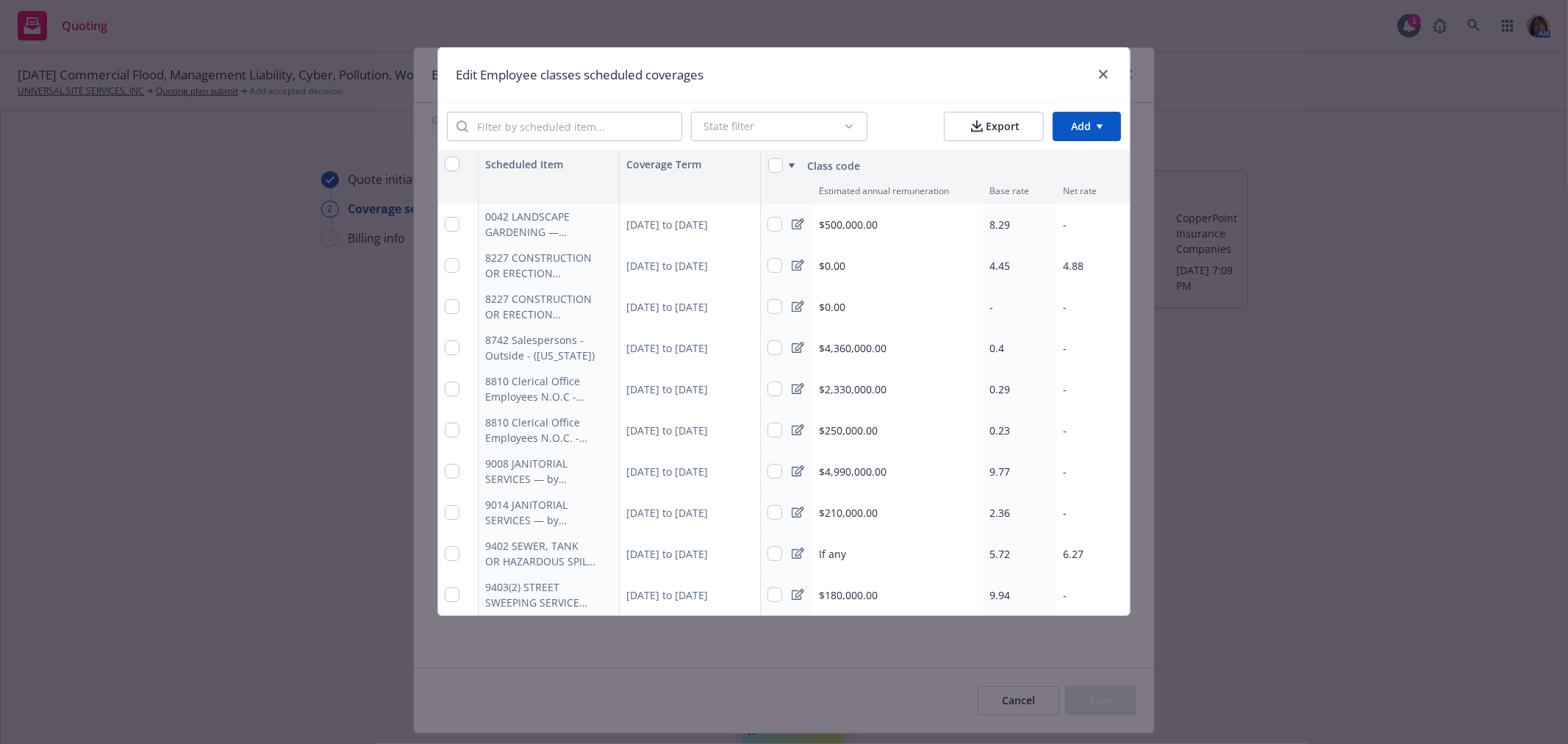
click at [840, 434] on span "$250,000.00" at bounding box center [849, 430] width 59 height 15
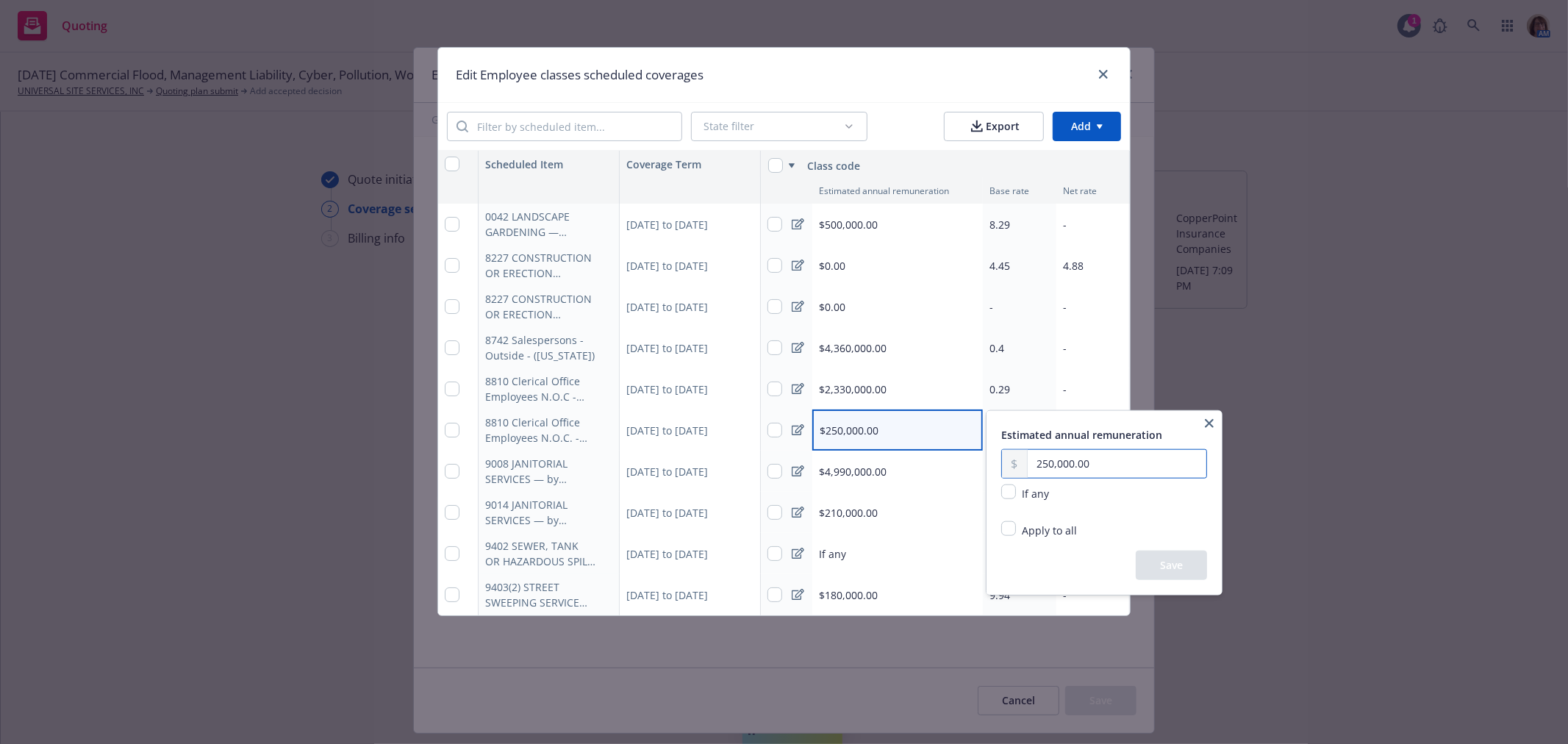
drag, startPoint x: 1097, startPoint y: 458, endPoint x: 996, endPoint y: 463, distance: 101.1
click at [996, 463] on div "Estimated annual remuneration 250,000.00 If any Apply to all Replace existing a…" at bounding box center [1105, 502] width 235 height 184
click at [1174, 565] on button "Save" at bounding box center [1172, 565] width 72 height 30
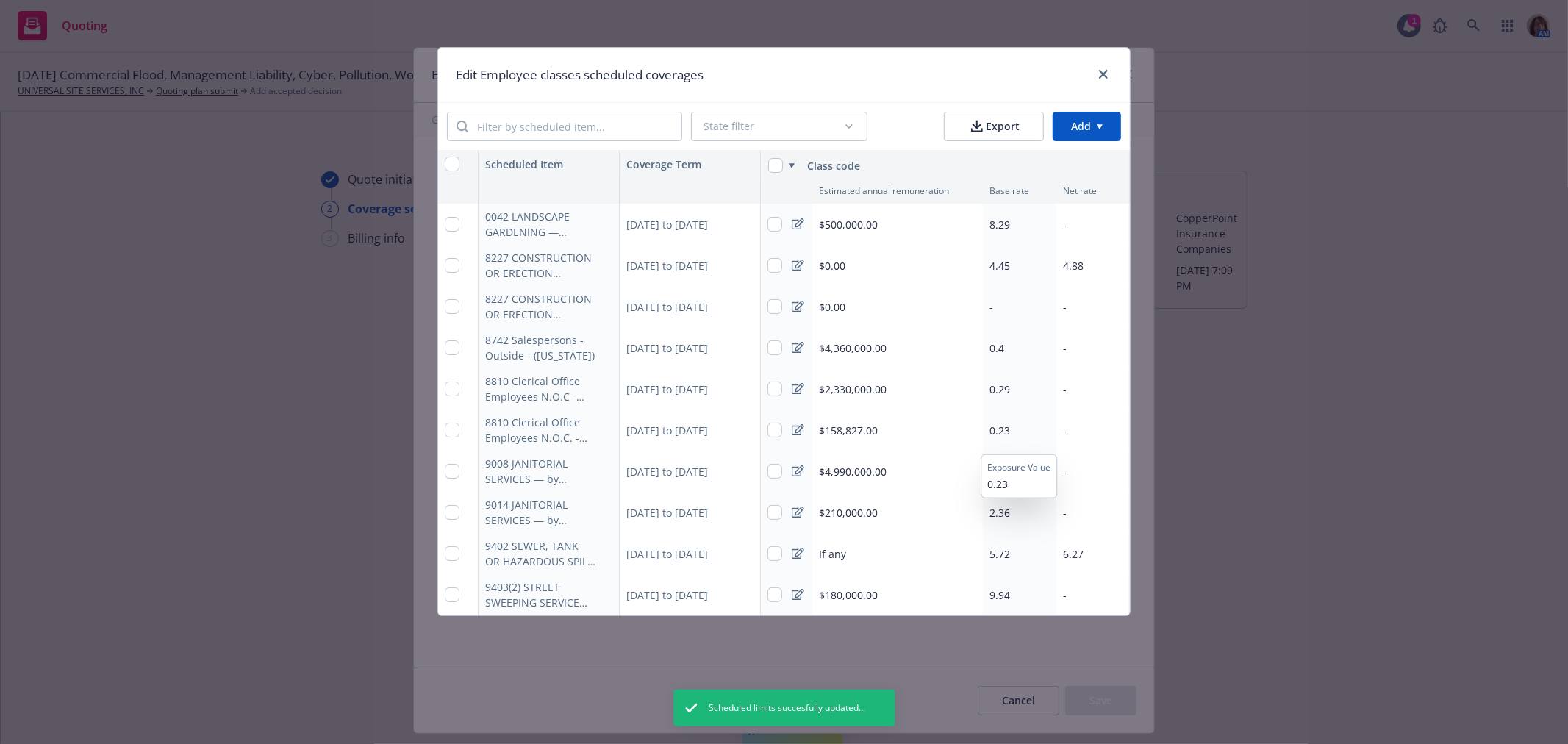
click at [1005, 427] on span "0.23" at bounding box center [1000, 430] width 21 height 14
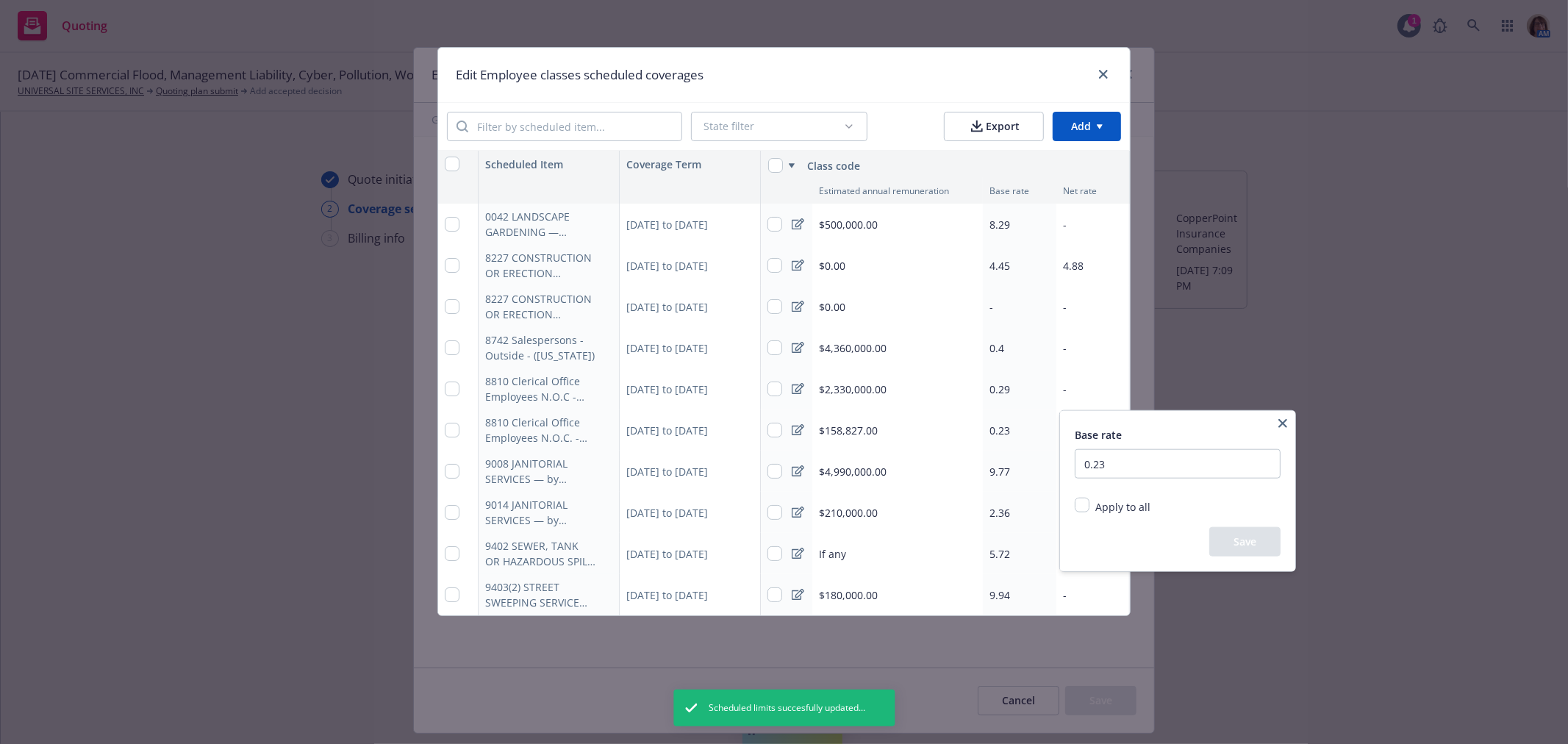
click at [1005, 427] on html "Quoting 1 AM 10/01/25 Commercial Flood, Management Liability, Cyber, Pollution,…" at bounding box center [784, 372] width 1568 height 744
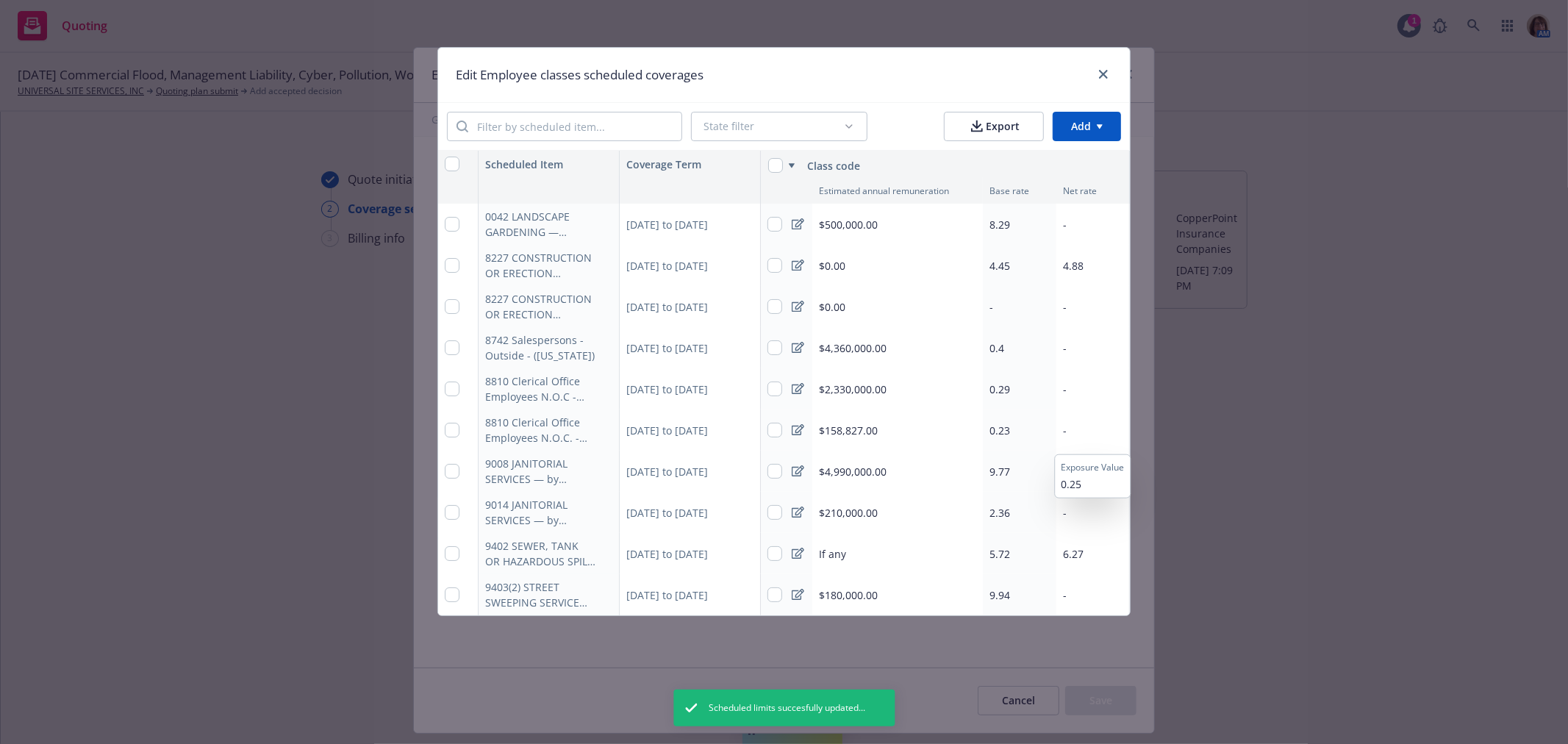
click at [1070, 428] on div "-" at bounding box center [1094, 430] width 74 height 41
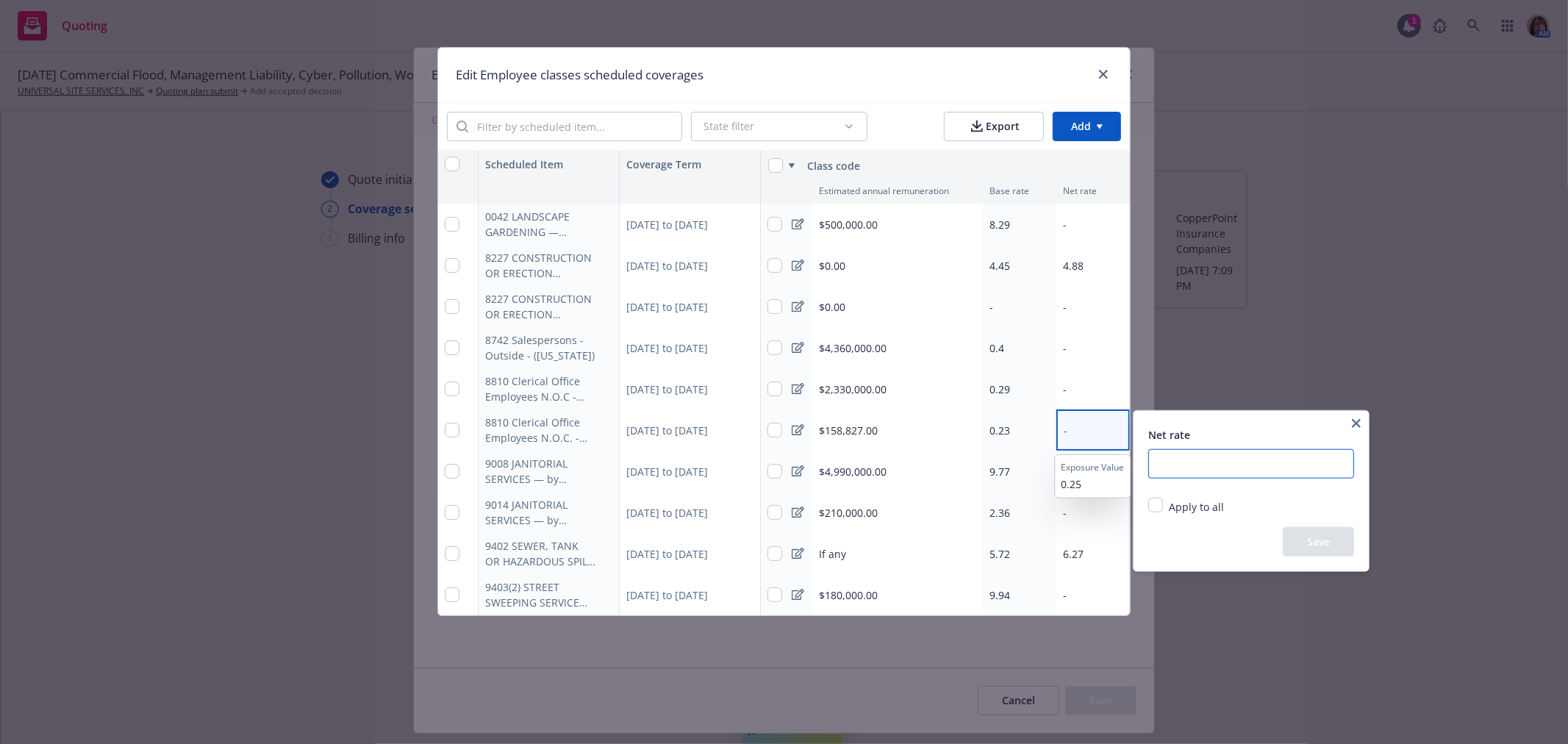
click at [1180, 458] on input "number" at bounding box center [1252, 463] width 206 height 30
click at [1332, 544] on button "Save" at bounding box center [1319, 541] width 72 height 30
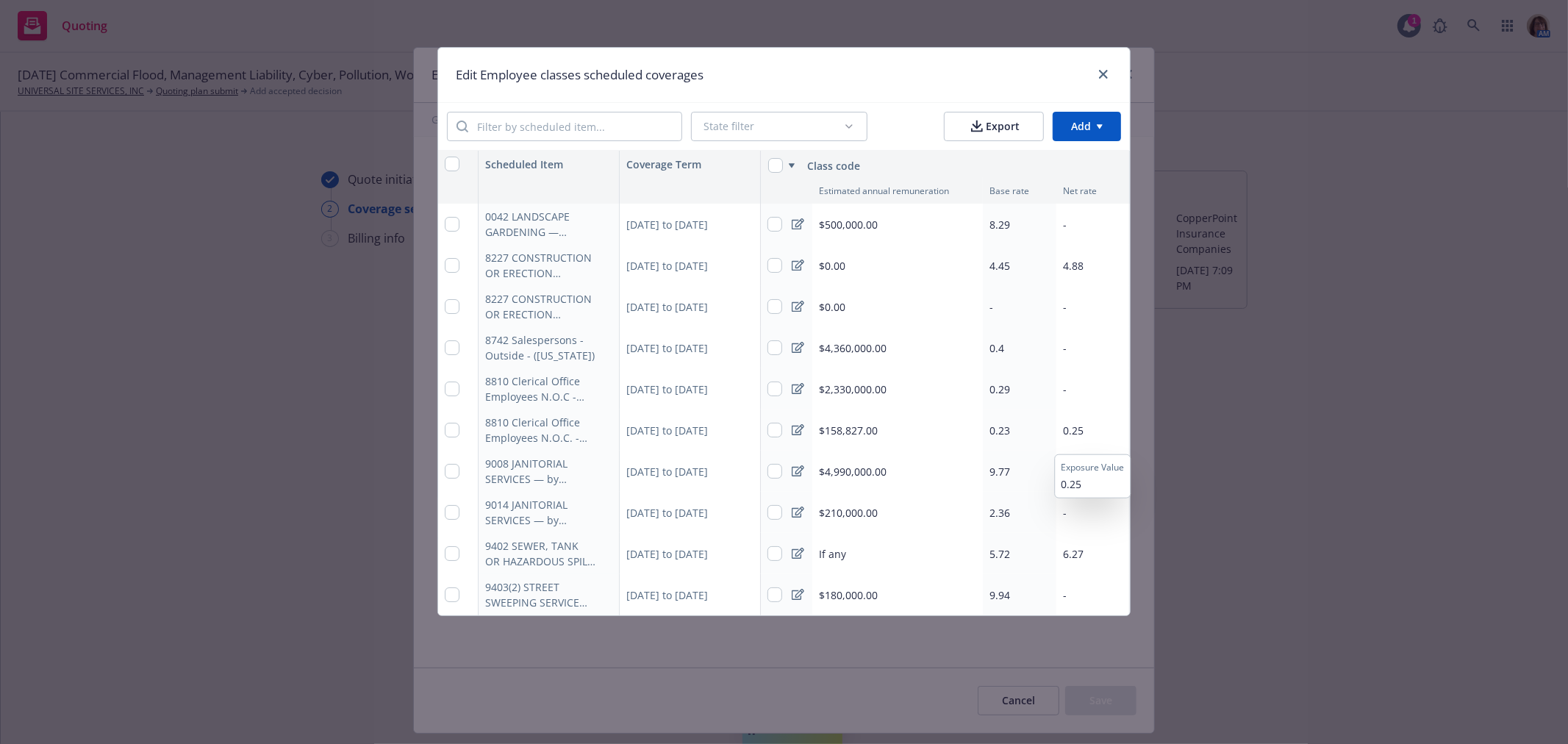
click at [829, 264] on span "$0.00" at bounding box center [833, 265] width 27 height 15
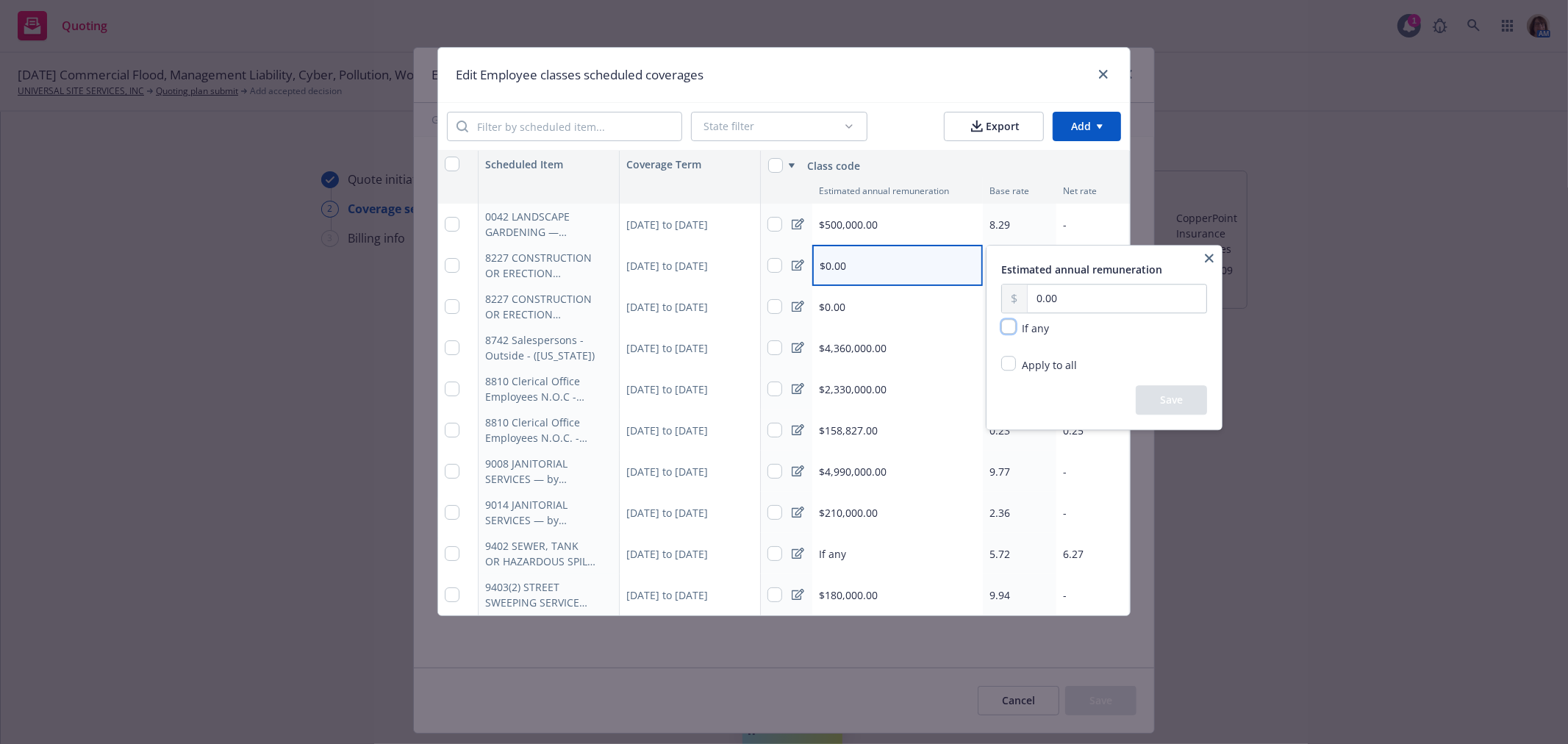
click at [1009, 324] on input "checkbox" at bounding box center [1009, 326] width 14 height 14
click at [1195, 395] on button "Save" at bounding box center [1172, 400] width 72 height 30
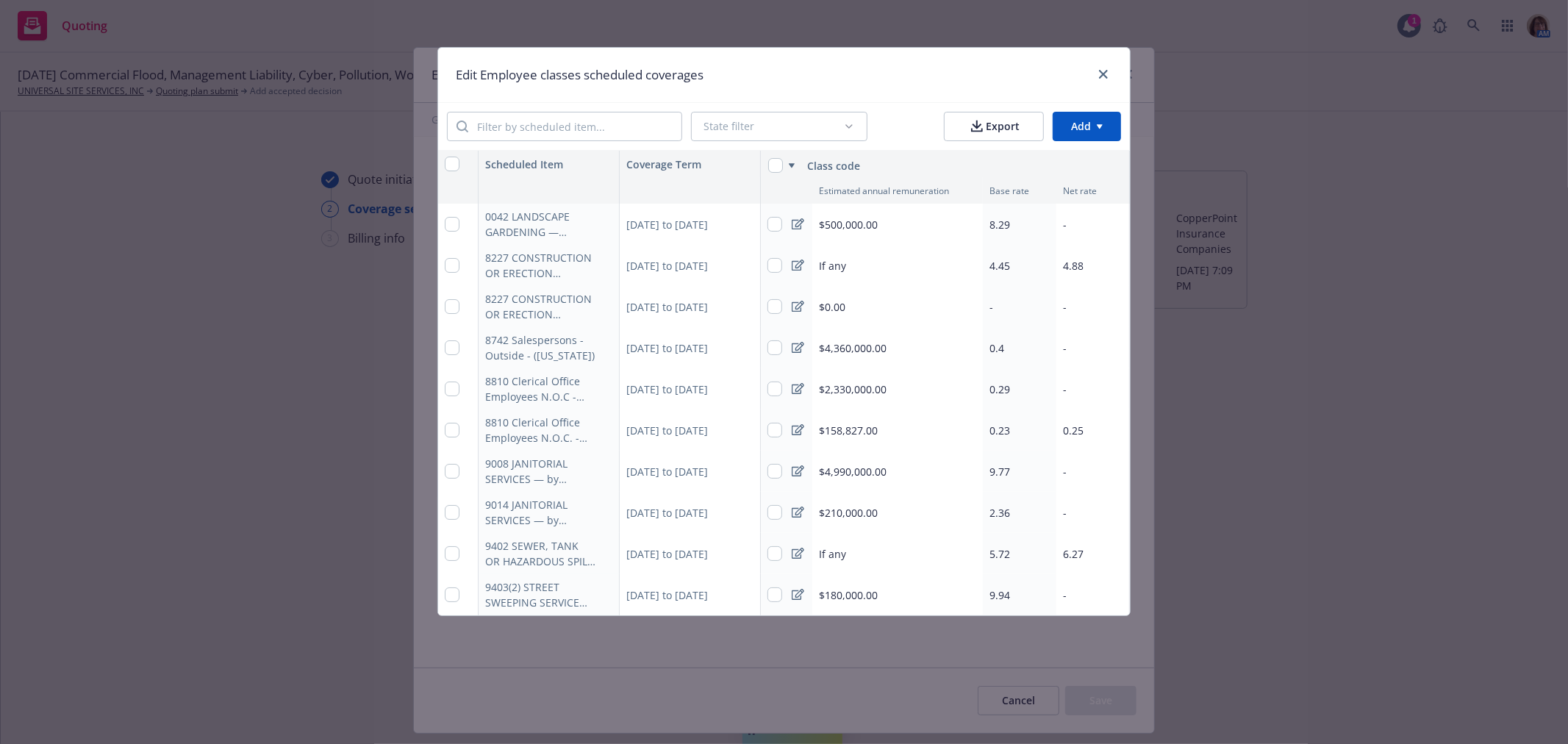
click at [838, 512] on span "$210,000.00" at bounding box center [849, 512] width 59 height 15
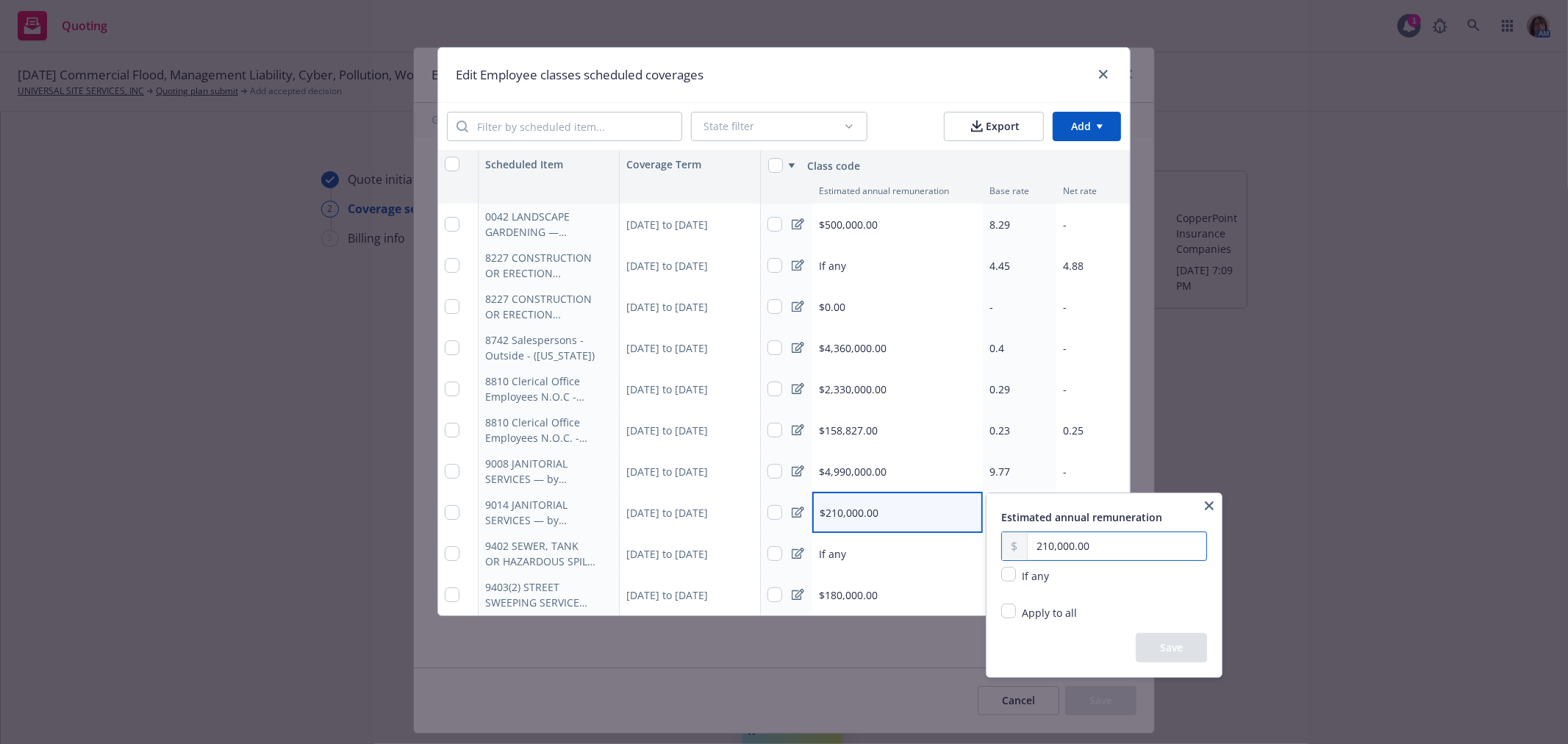
drag, startPoint x: 1096, startPoint y: 549, endPoint x: 1020, endPoint y: 546, distance: 76.1
click at [1020, 546] on div "210,000.00" at bounding box center [1105, 546] width 206 height 30
click at [1172, 650] on button "Save" at bounding box center [1172, 647] width 72 height 30
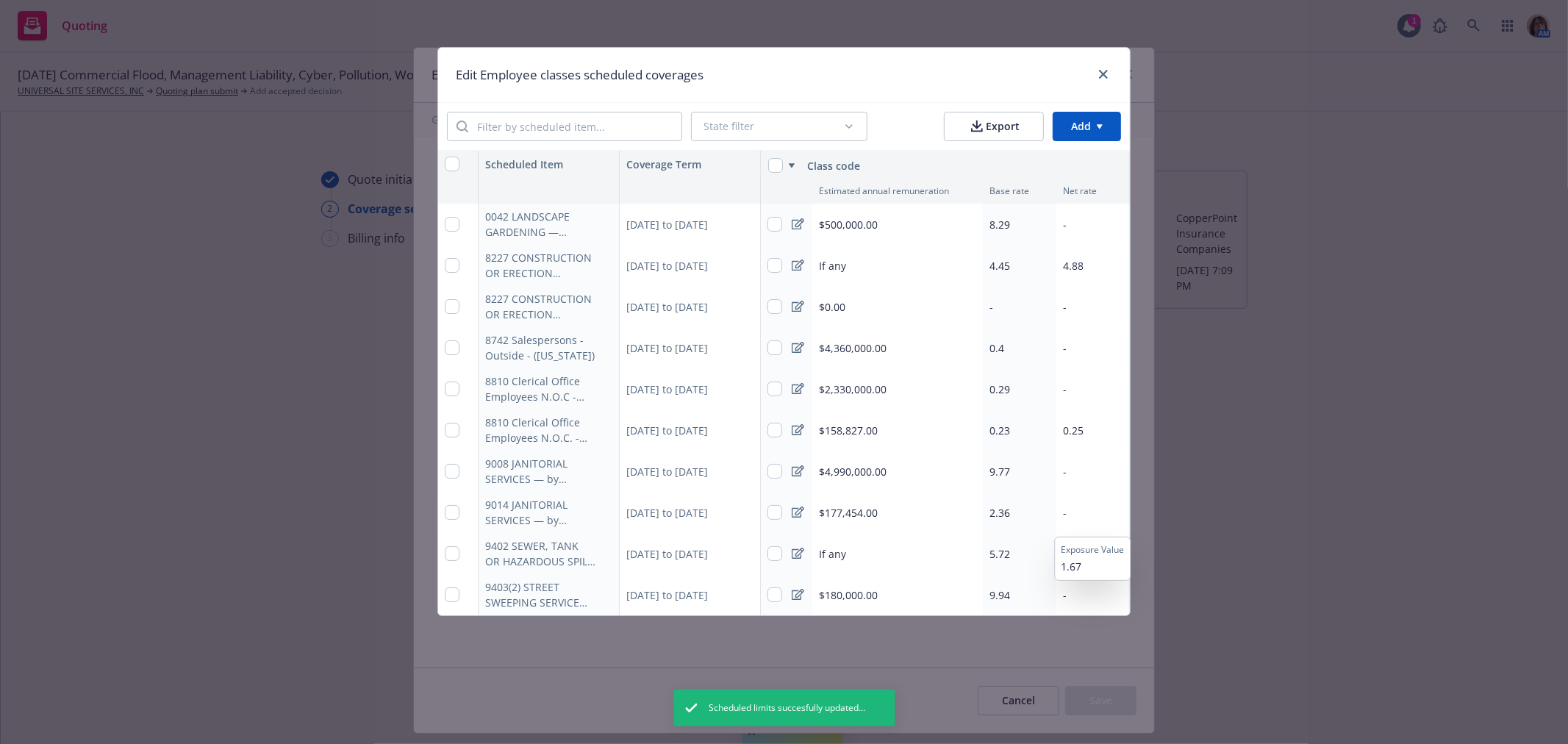
click at [1060, 509] on div "-" at bounding box center [1094, 513] width 74 height 41
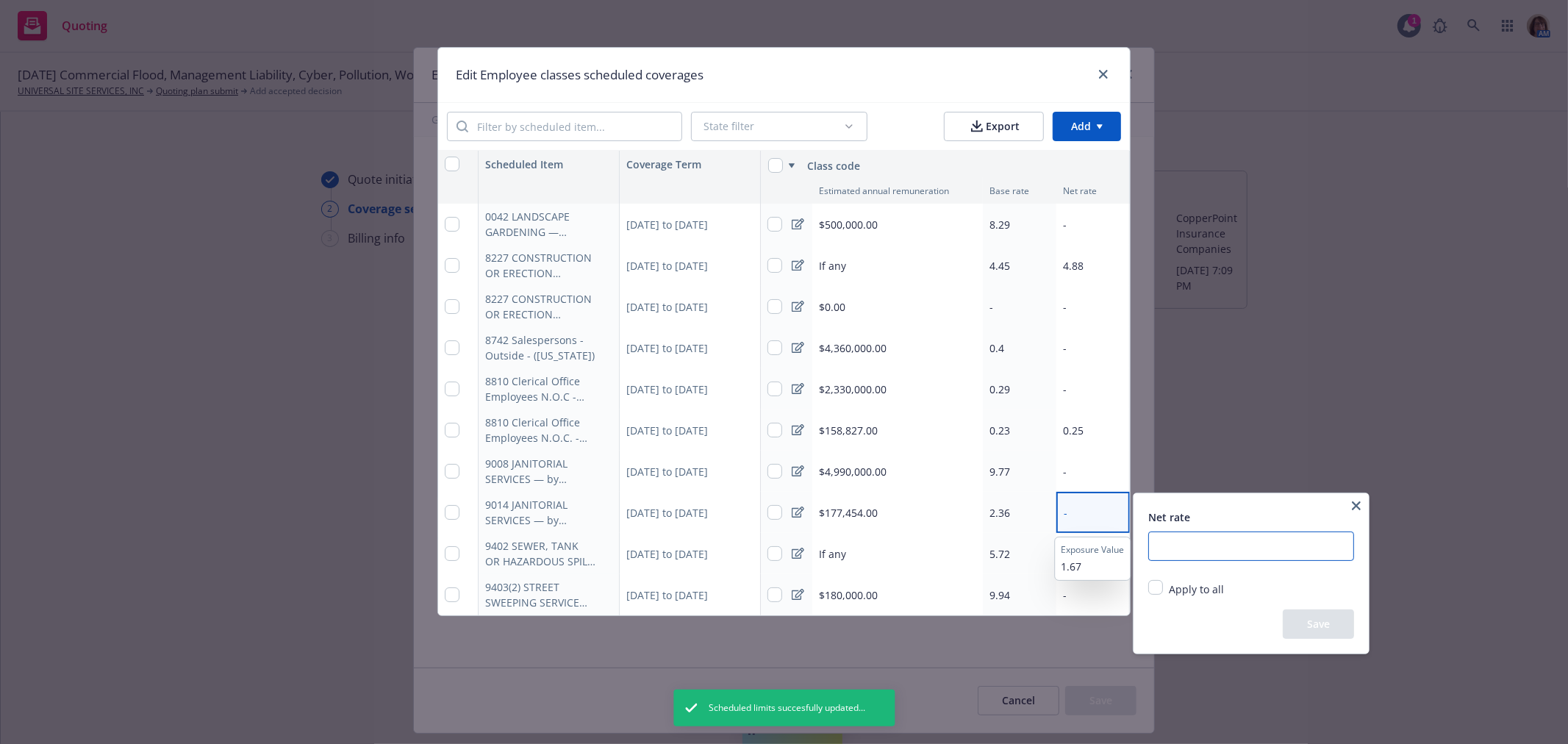
click at [1181, 547] on input "number" at bounding box center [1252, 546] width 206 height 30
click at [1327, 627] on button "Save" at bounding box center [1319, 624] width 72 height 30
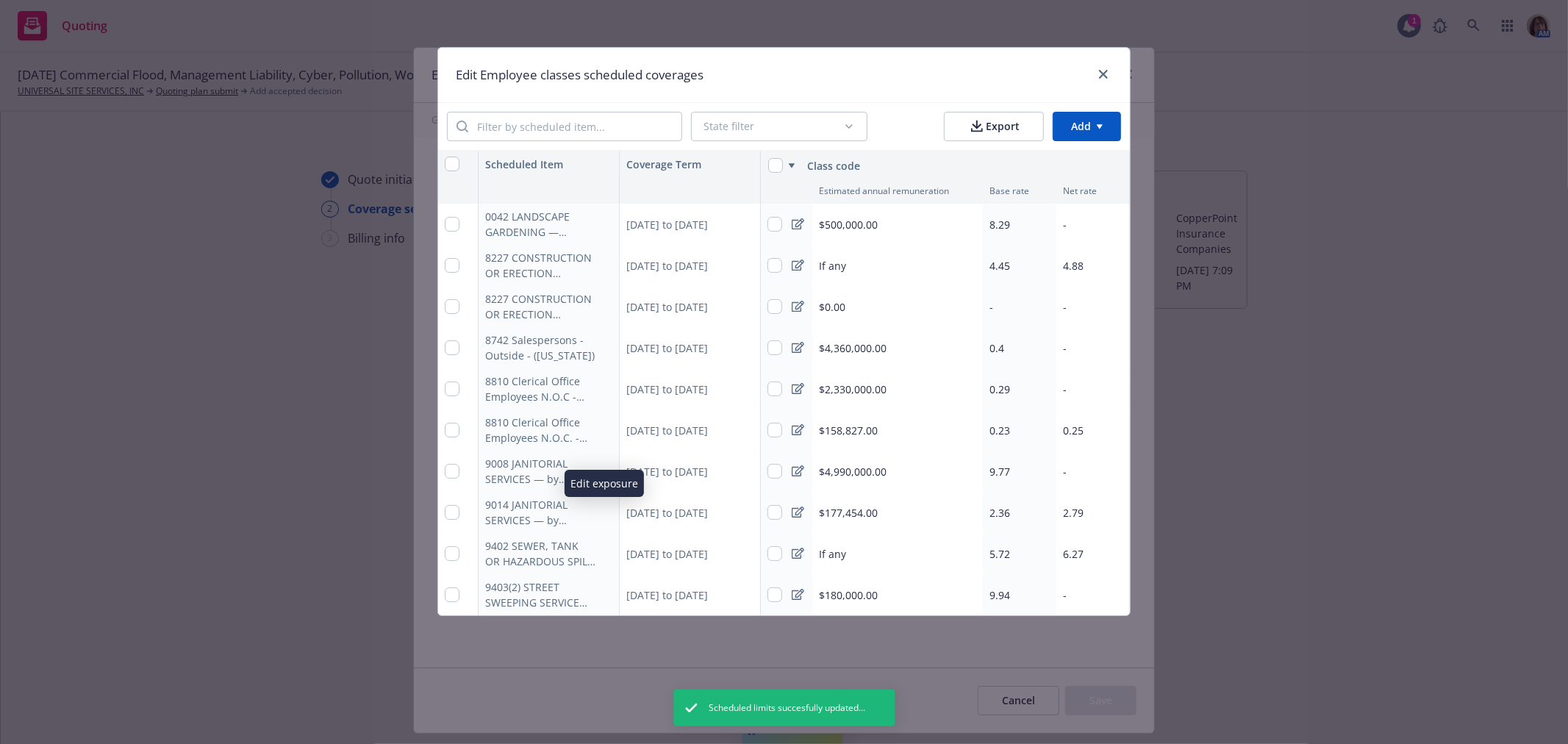
click at [606, 508] on icon "button" at bounding box center [604, 513] width 9 height 9
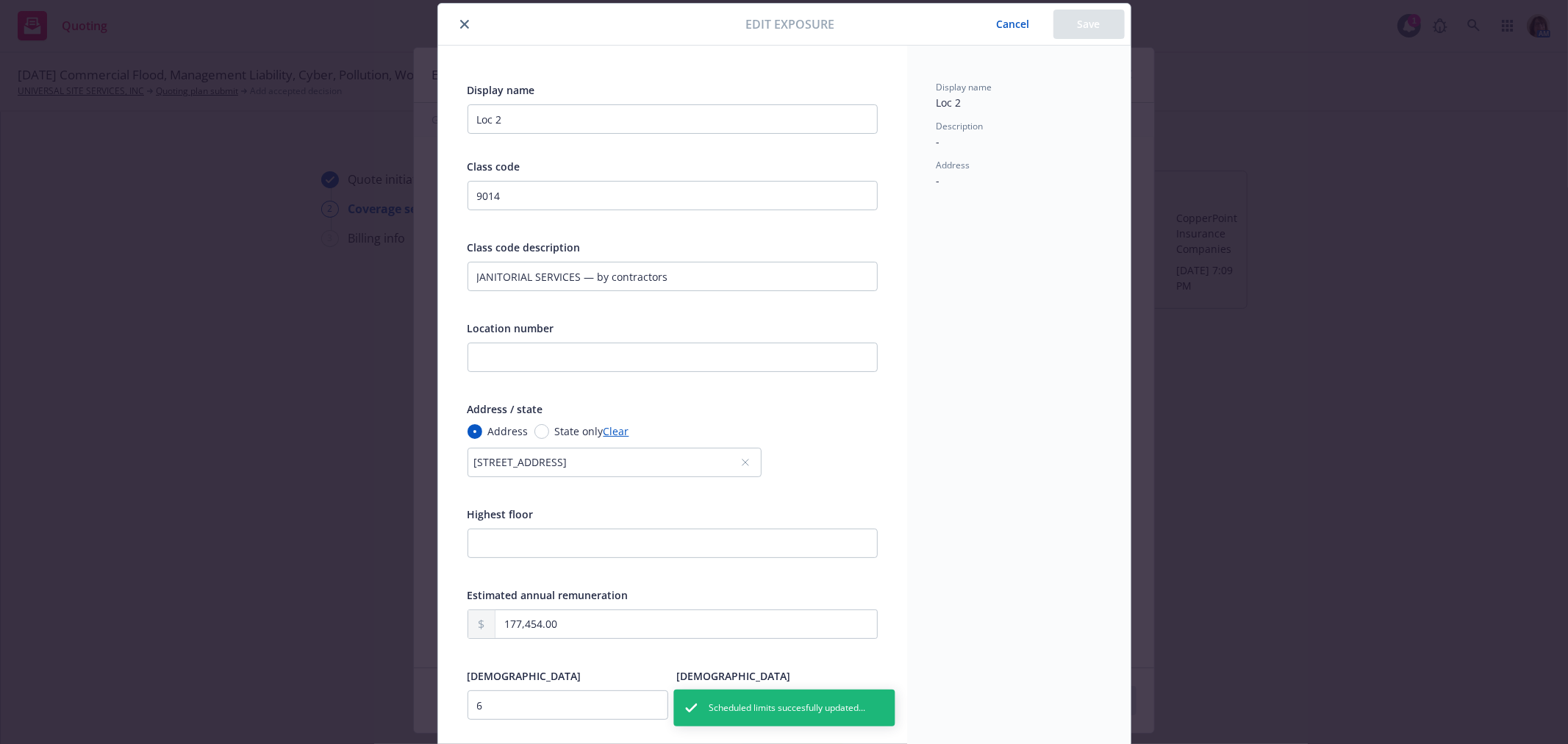
scroll to position [207, 0]
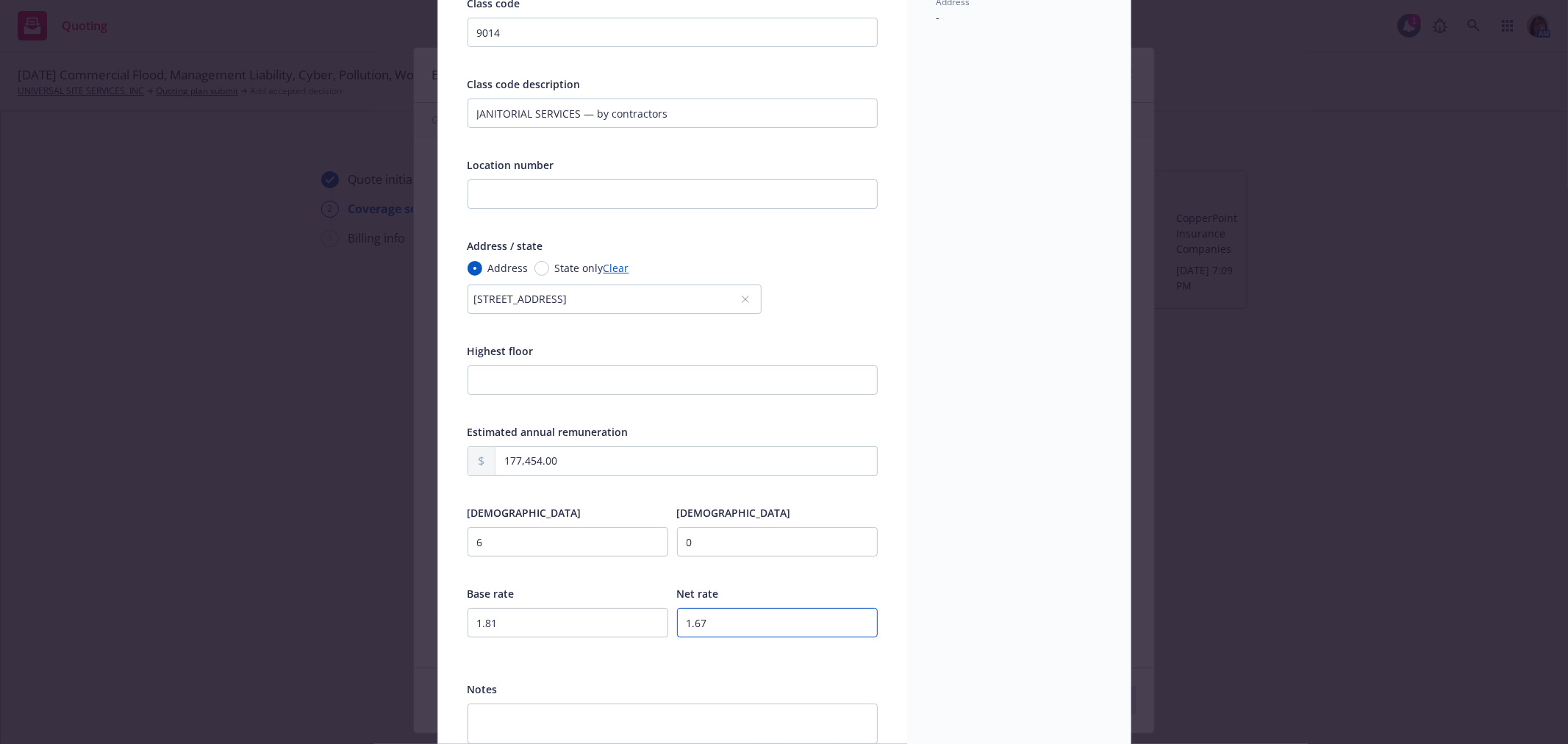
drag, startPoint x: 716, startPoint y: 622, endPoint x: 664, endPoint y: 625, distance: 52.1
click at [664, 625] on div "Base rate 1.81 Net rate 1.67" at bounding box center [673, 620] width 411 height 72
click at [515, 628] on input "1.81" at bounding box center [568, 622] width 201 height 30
drag, startPoint x: 502, startPoint y: 626, endPoint x: 452, endPoint y: 629, distance: 50.1
click at [452, 629] on div "Display name Loc 2 Class code 9014 Class code description JANITORIAL SERVICES —…" at bounding box center [672, 331] width 469 height 897
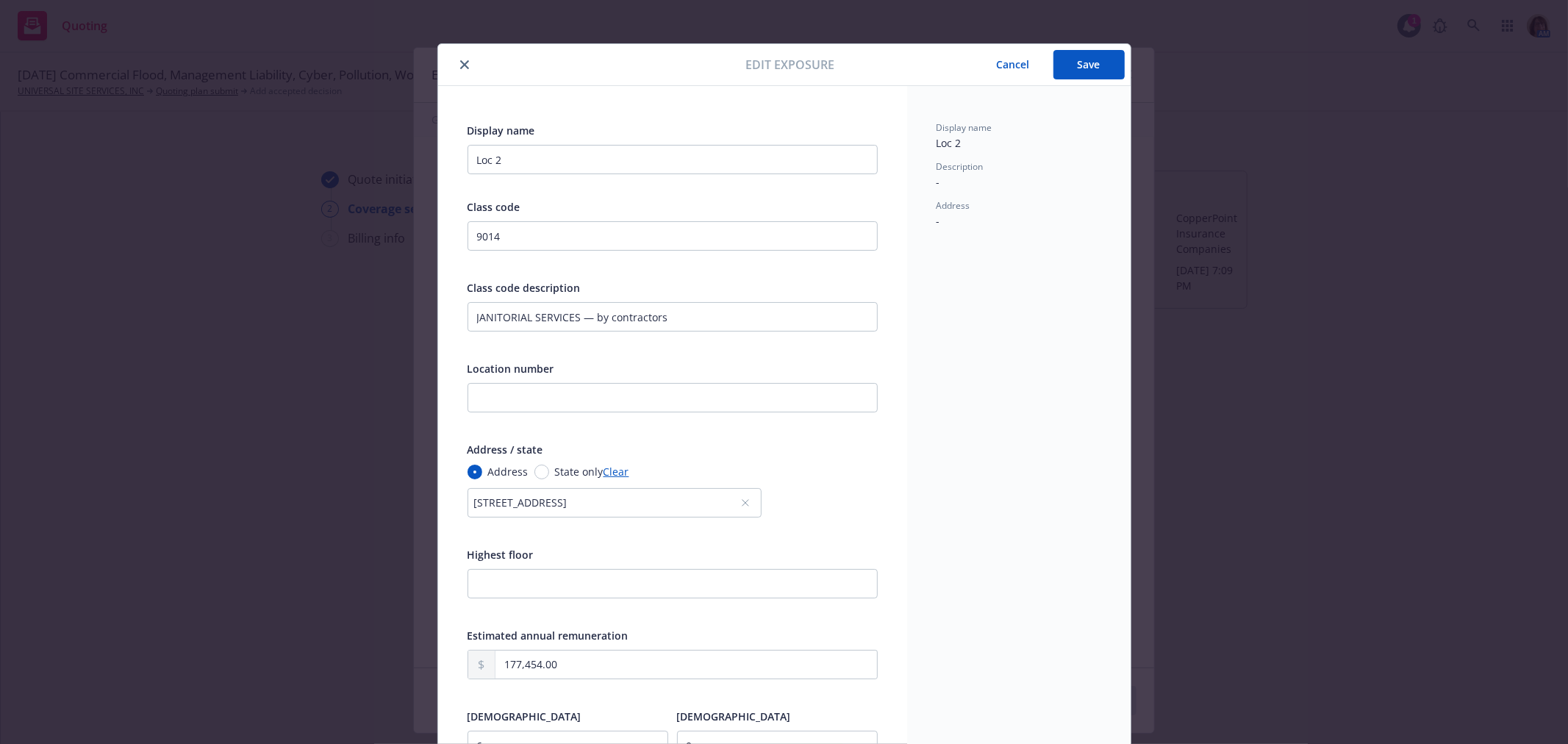
scroll to position [0, 0]
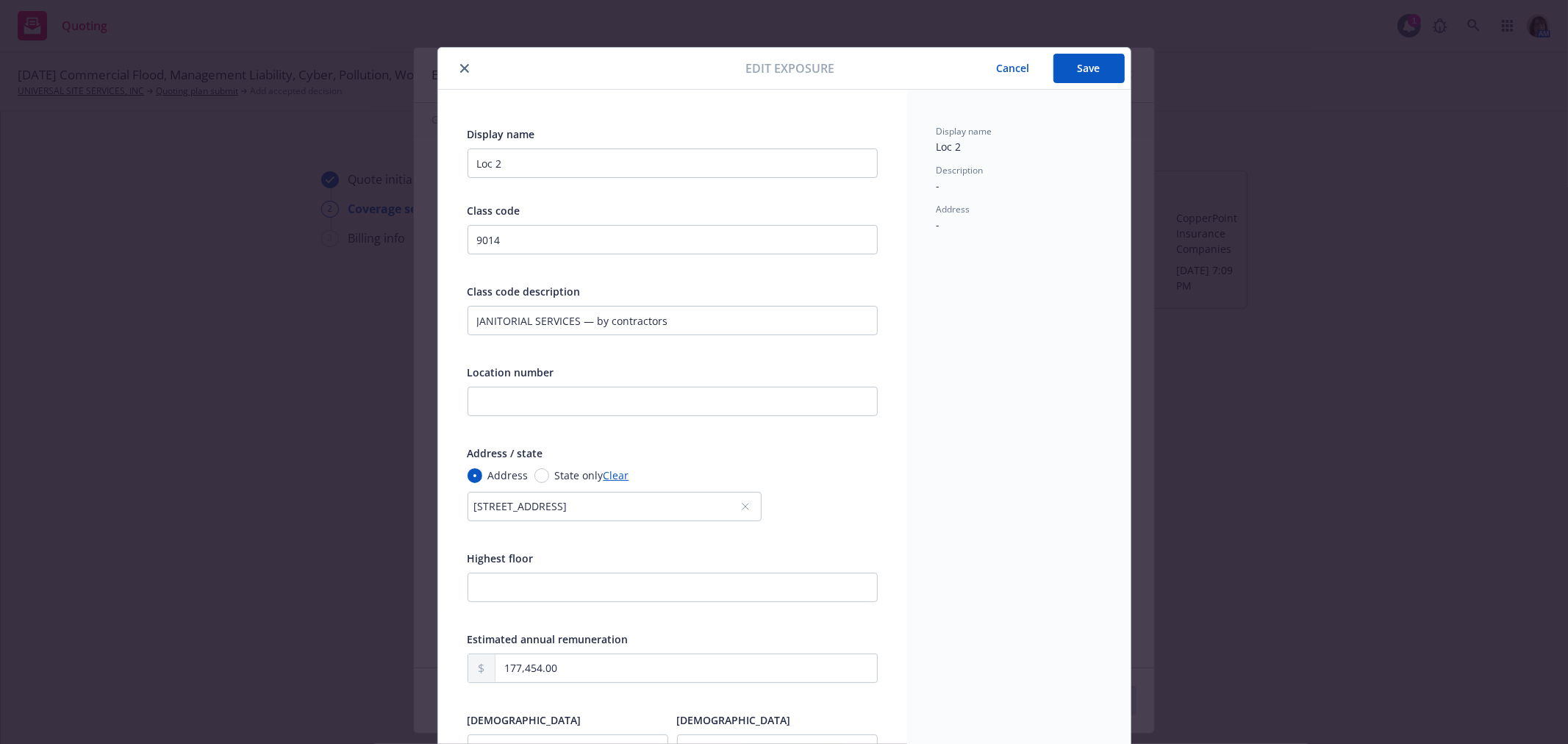
click at [1086, 72] on button "Save" at bounding box center [1089, 68] width 72 height 30
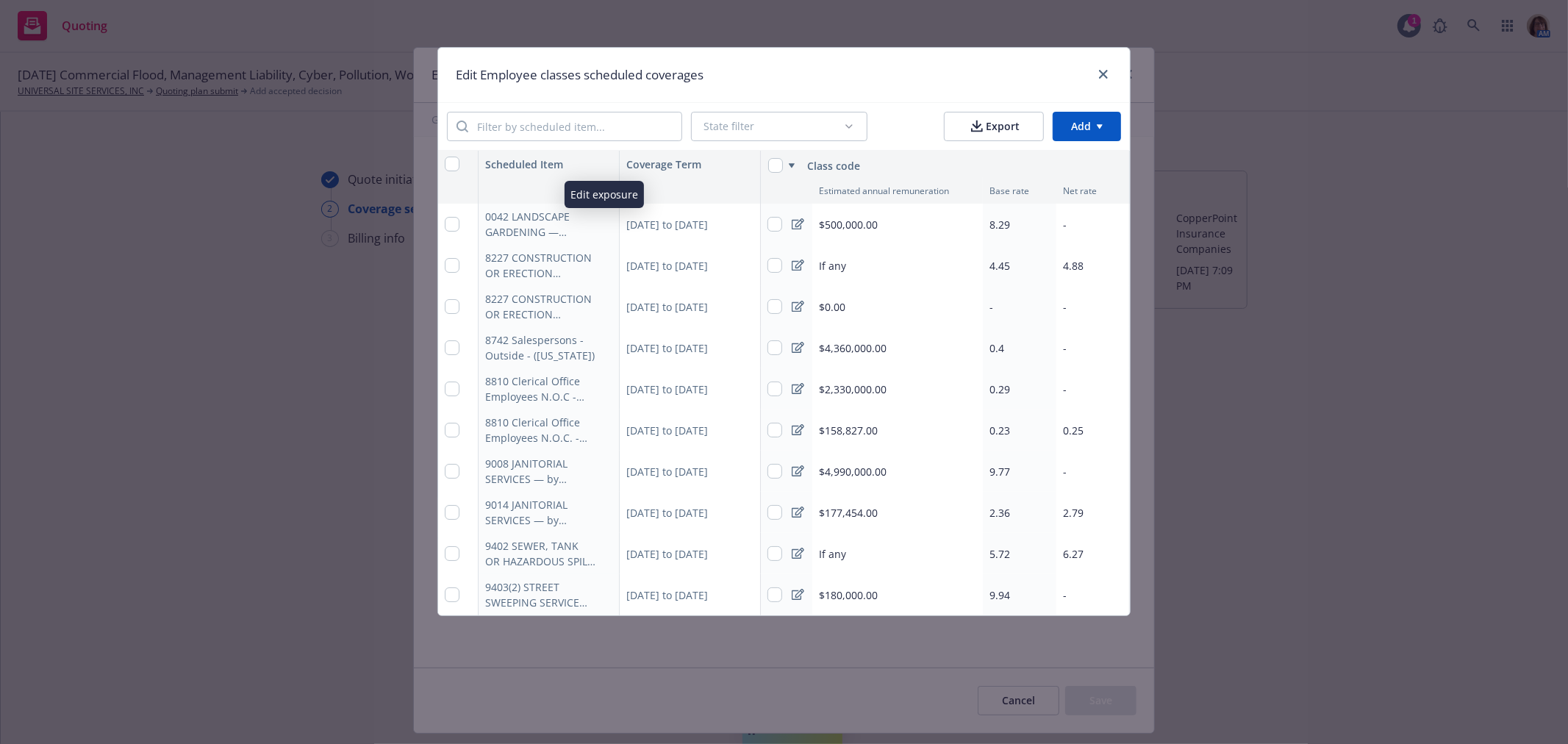
click at [595, 223] on button "button" at bounding box center [604, 224] width 18 height 18
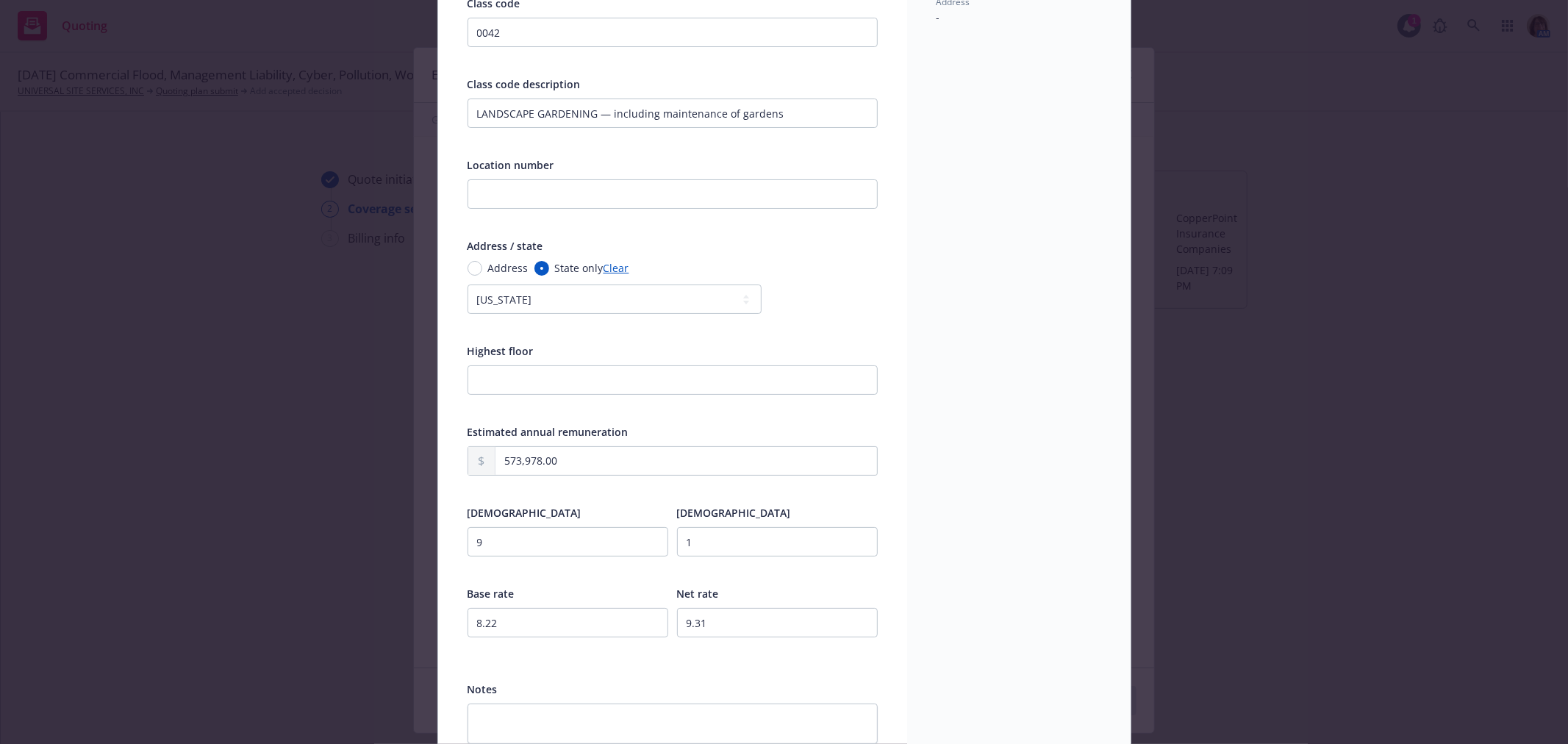
scroll to position [289, 0]
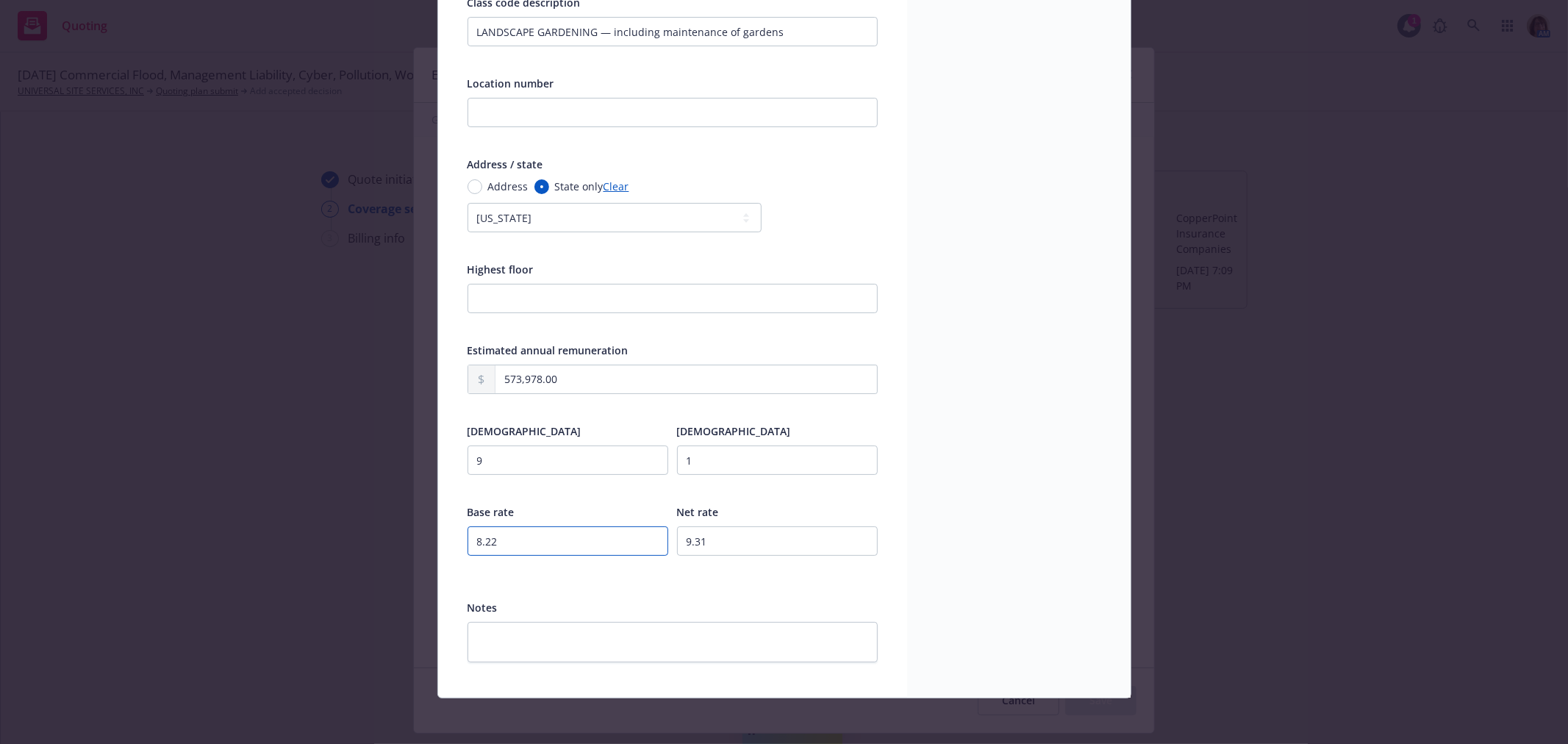
click at [506, 538] on input "8.22" at bounding box center [568, 541] width 201 height 30
drag, startPoint x: 506, startPoint y: 538, endPoint x: 449, endPoint y: 533, distance: 57.2
click at [449, 533] on div "Display name Loc 1 Class code 0042 Class code description LANDSCAPE GARDENING —…" at bounding box center [672, 249] width 469 height 897
click at [712, 546] on input "9.31" at bounding box center [777, 541] width 201 height 30
drag, startPoint x: 712, startPoint y: 546, endPoint x: 623, endPoint y: 551, distance: 89.1
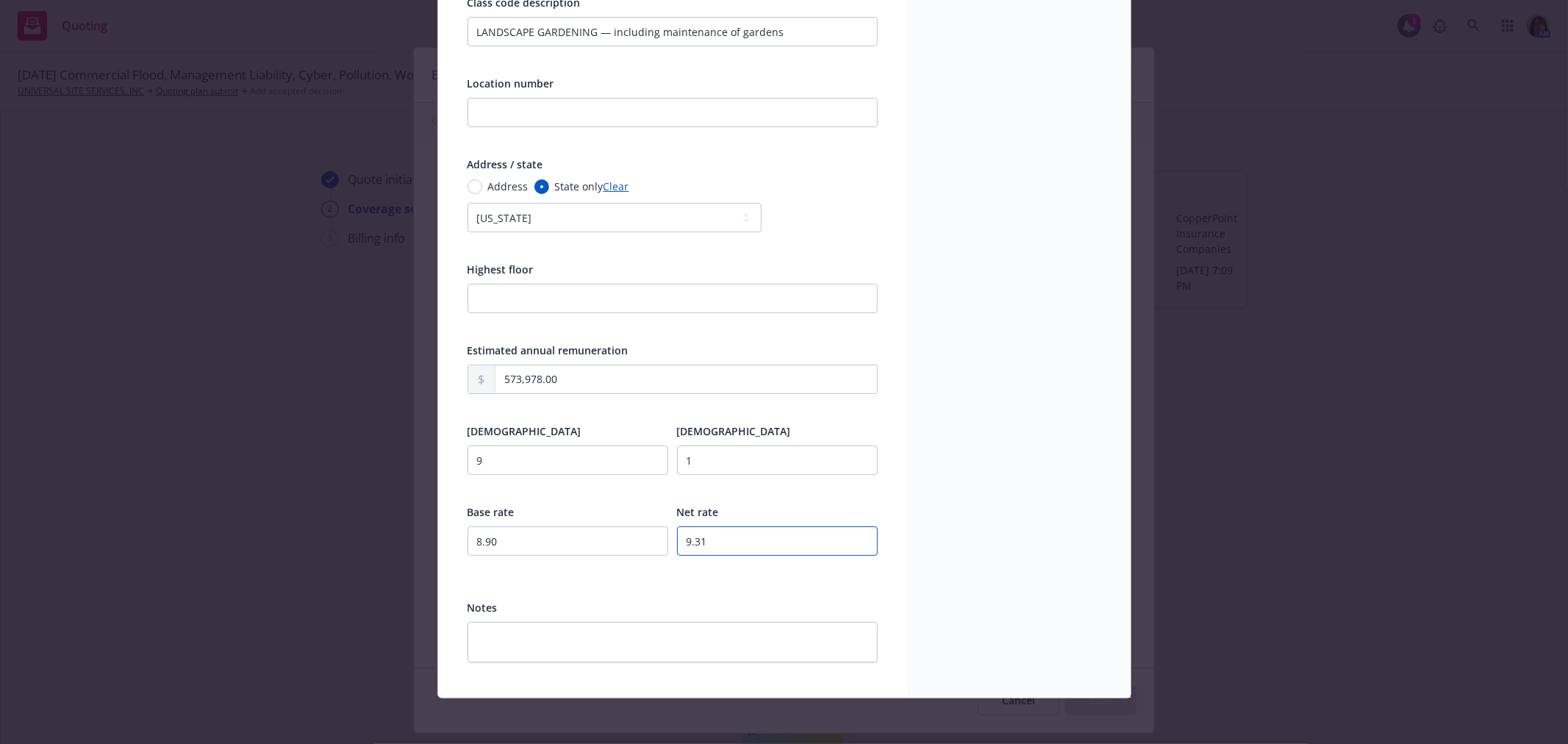
click at [623, 551] on div "Base rate 8.90 Net rate 9.31" at bounding box center [673, 539] width 411 height 72
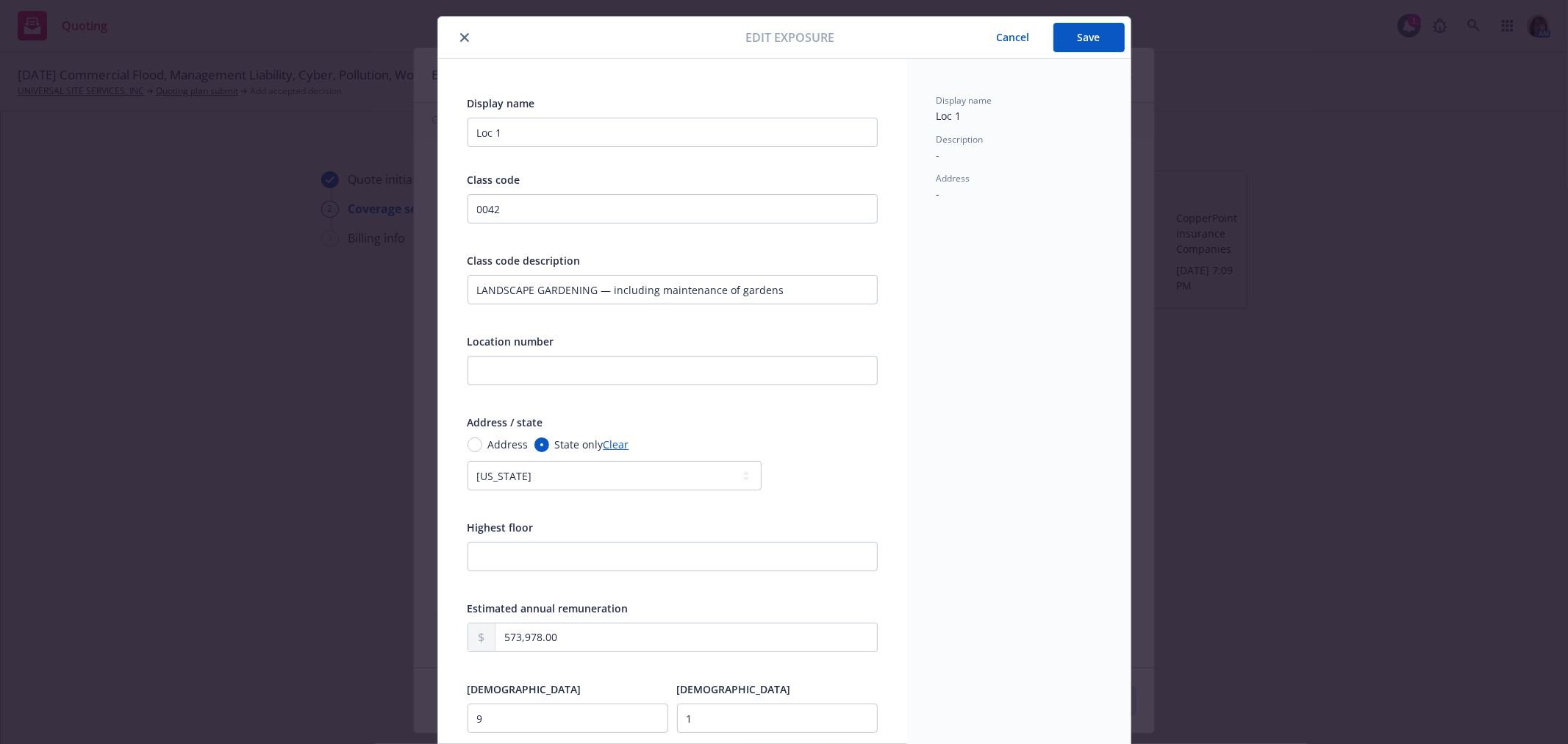
scroll to position [0, 0]
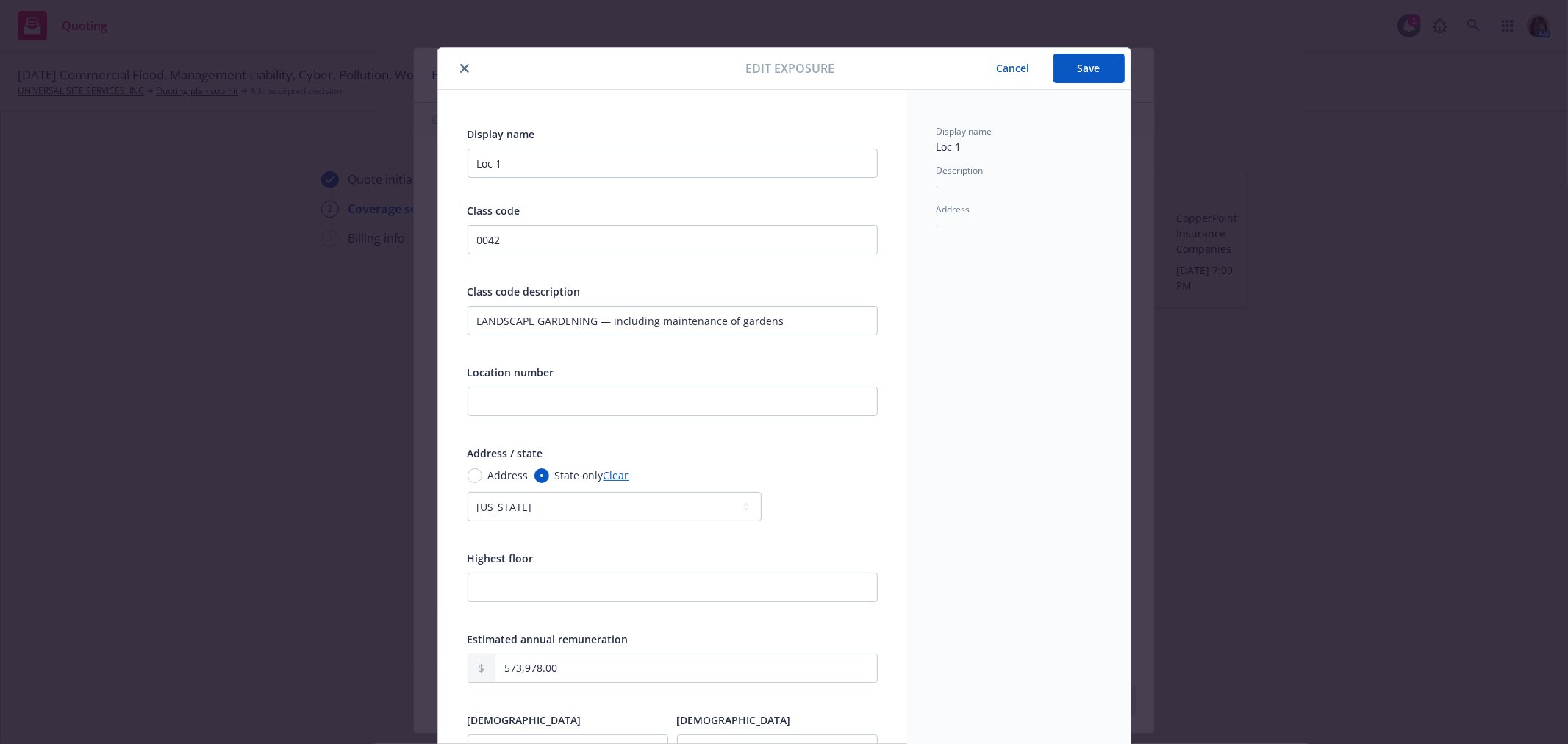
click at [1088, 75] on button "Save" at bounding box center [1089, 68] width 72 height 30
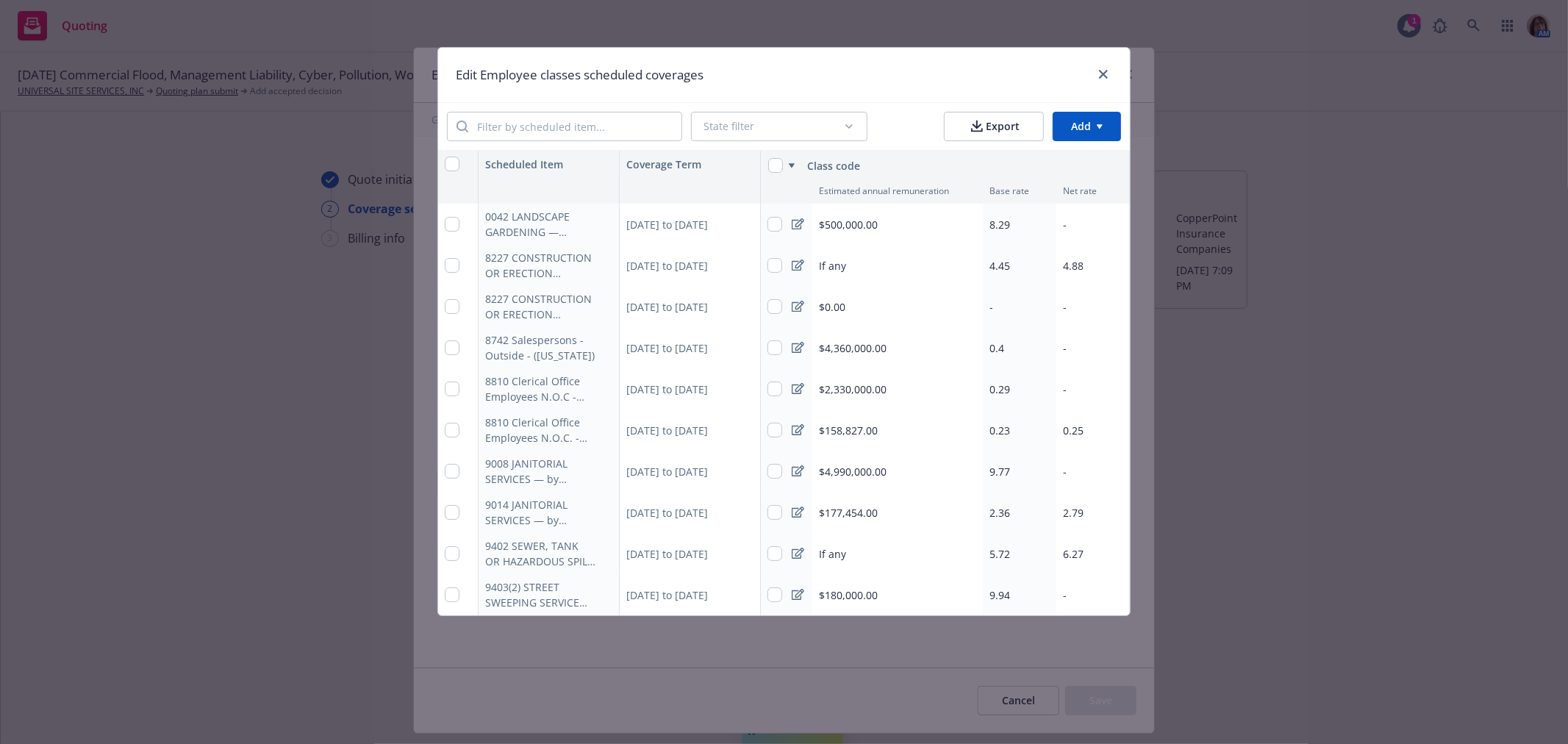
click at [845, 221] on span "$500,000.00" at bounding box center [849, 224] width 59 height 15
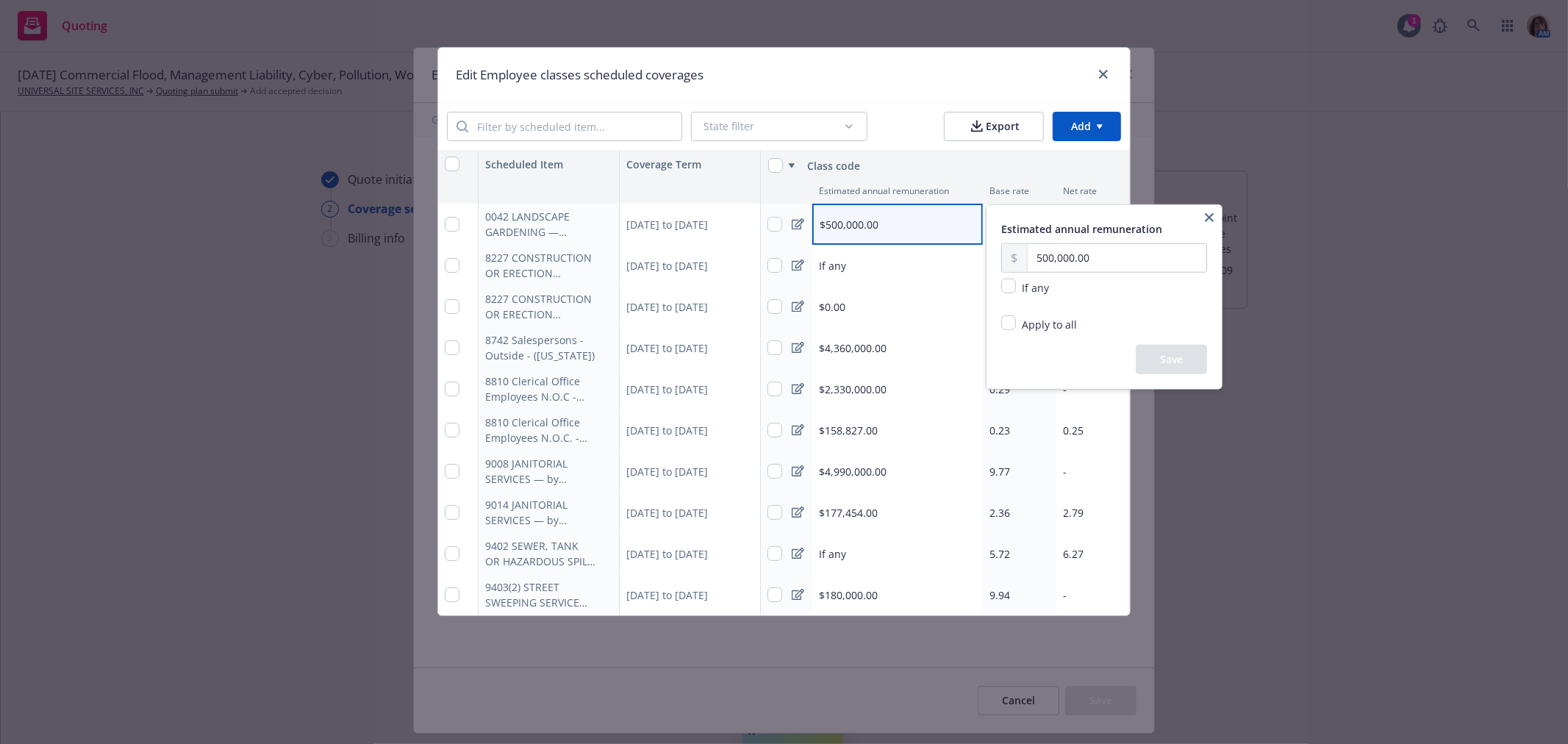
click at [1207, 262] on div "500,000.00" at bounding box center [1105, 257] width 206 height 30
drag, startPoint x: 1105, startPoint y: 255, endPoint x: 963, endPoint y: 252, distance: 142.0
click at [963, 252] on html "Quoting 1 AM 10/01/25 Commercial Flood, Management Liability, Cyber, Pollution,…" at bounding box center [784, 372] width 1568 height 744
click at [1175, 362] on button "Save" at bounding box center [1172, 359] width 72 height 30
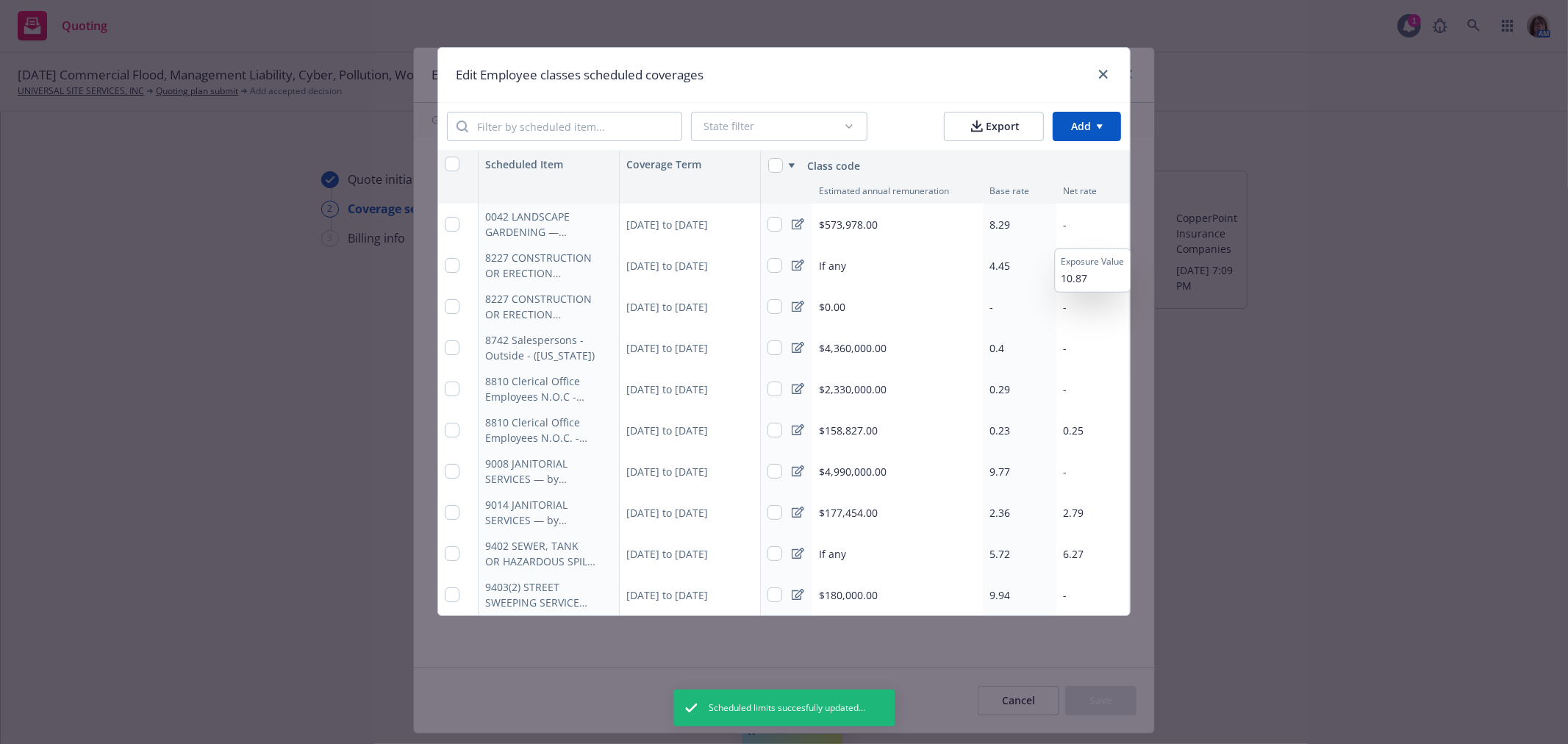
click at [1063, 226] on span "-" at bounding box center [1065, 225] width 4 height 14
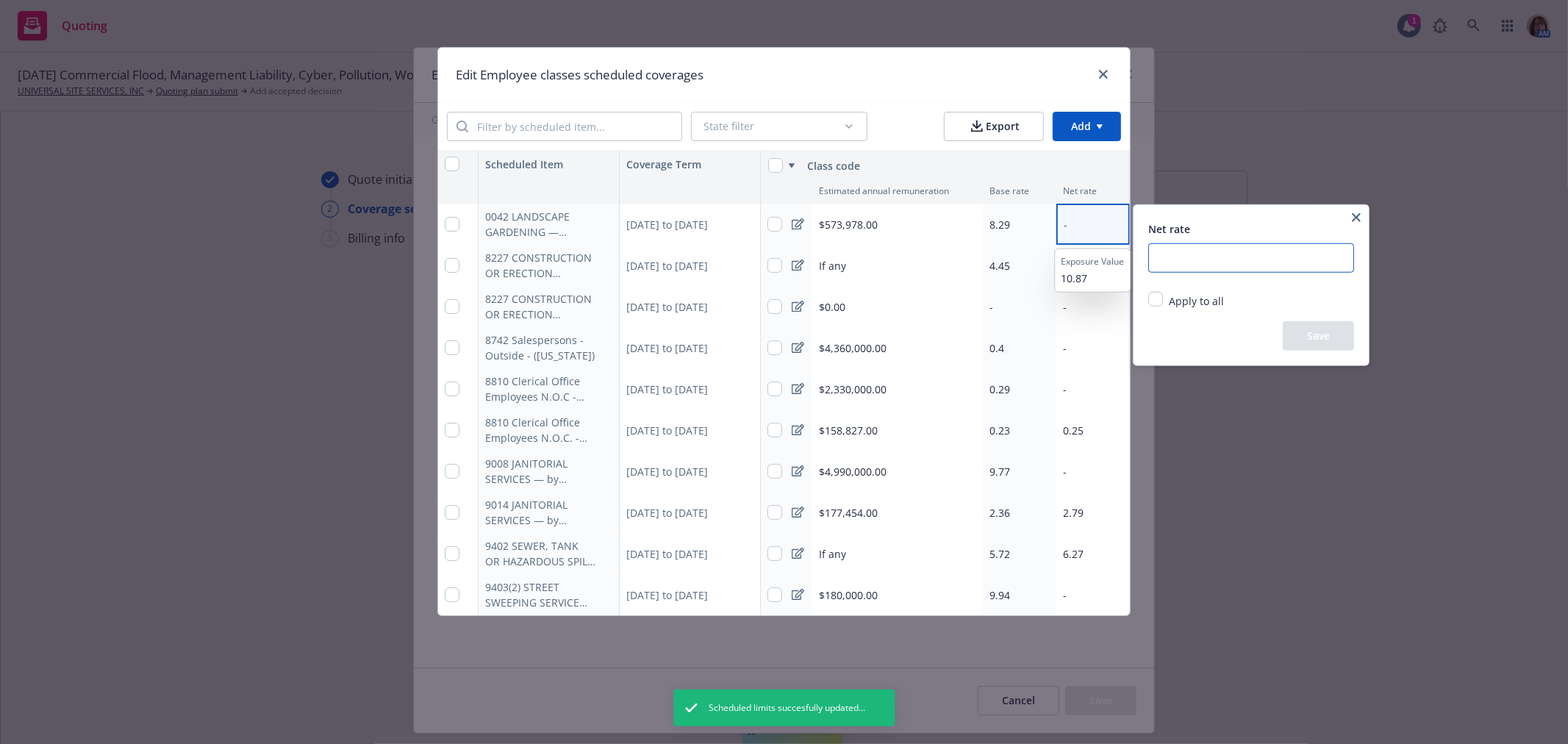
click at [1196, 263] on input "number" at bounding box center [1252, 257] width 206 height 30
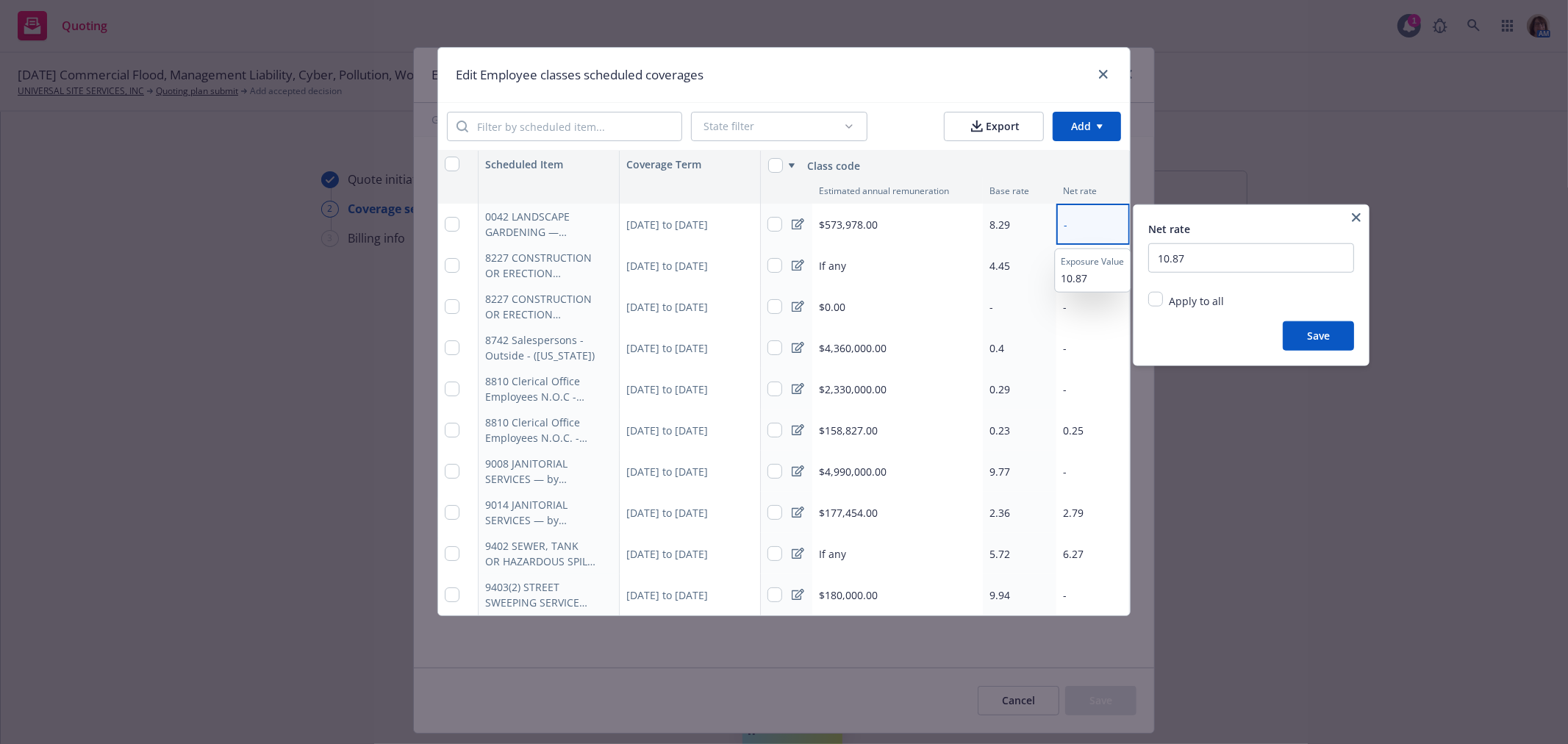
click at [1319, 331] on button "Save" at bounding box center [1319, 335] width 72 height 30
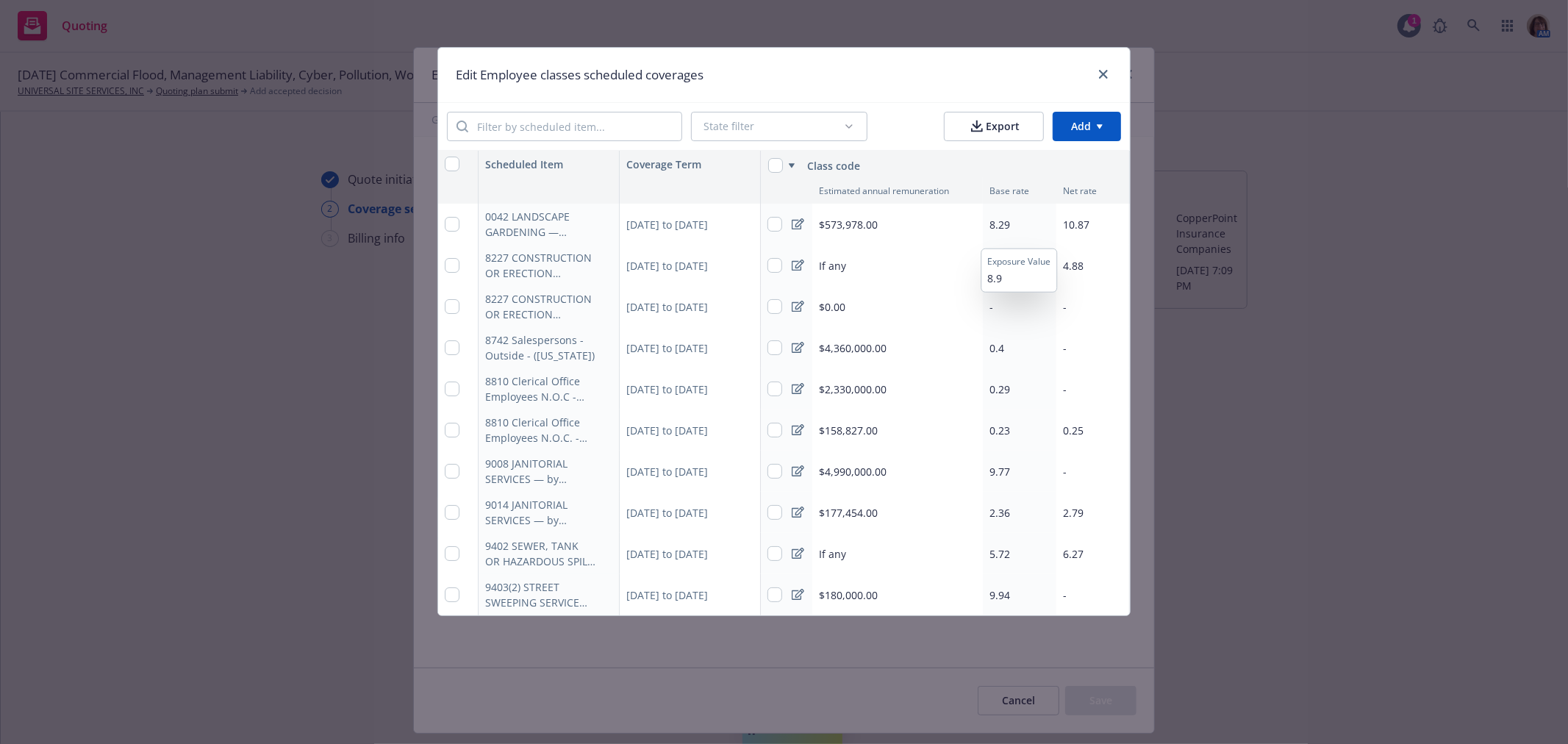
click at [1010, 222] on div "8.29" at bounding box center [1020, 224] width 74 height 41
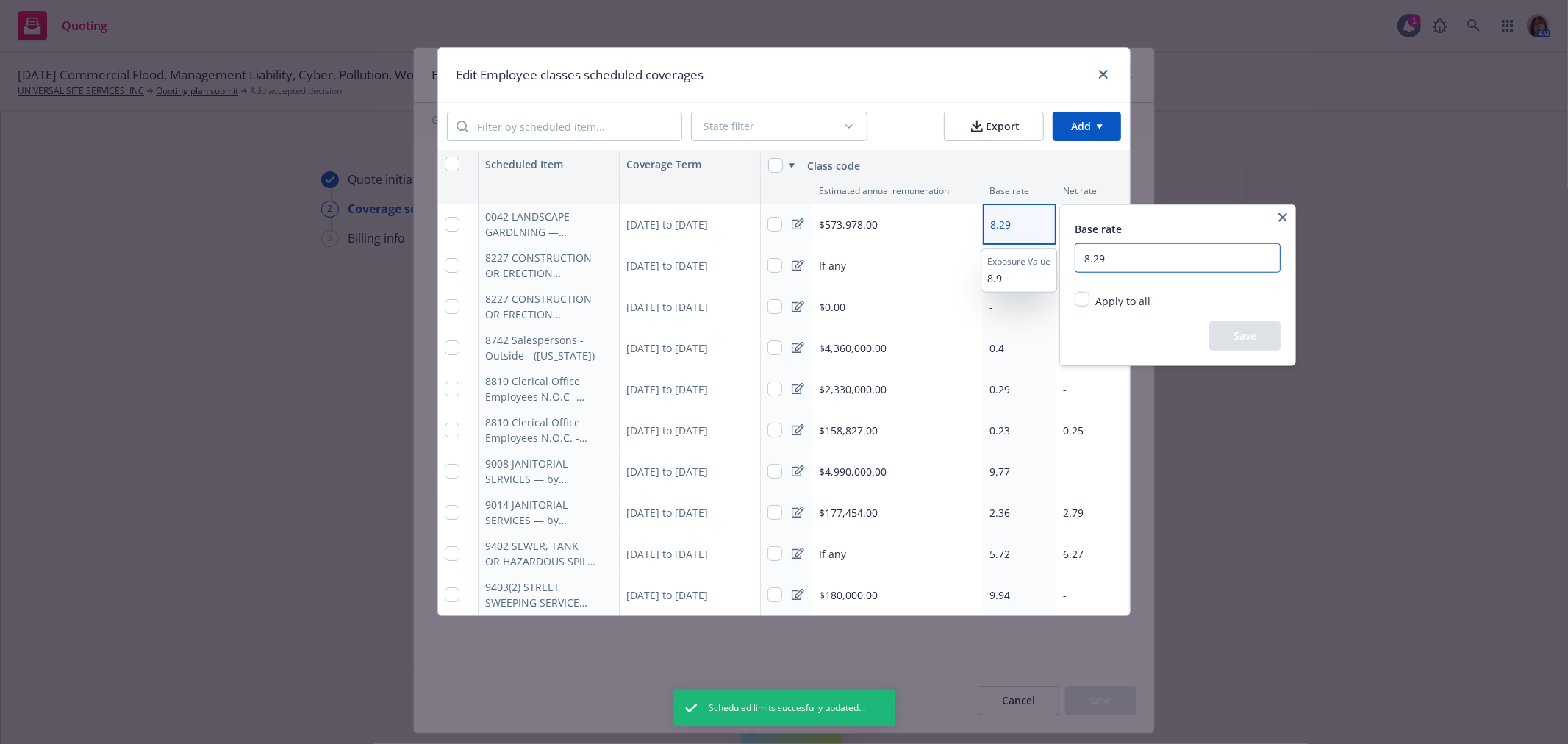
drag, startPoint x: 1118, startPoint y: 255, endPoint x: 1054, endPoint y: 259, distance: 64.1
click at [1054, 259] on body "Quoting 1 AM 10/01/25 Commercial Flood, Management Liability, Cyber, Pollution,…" at bounding box center [784, 372] width 1568 height 744
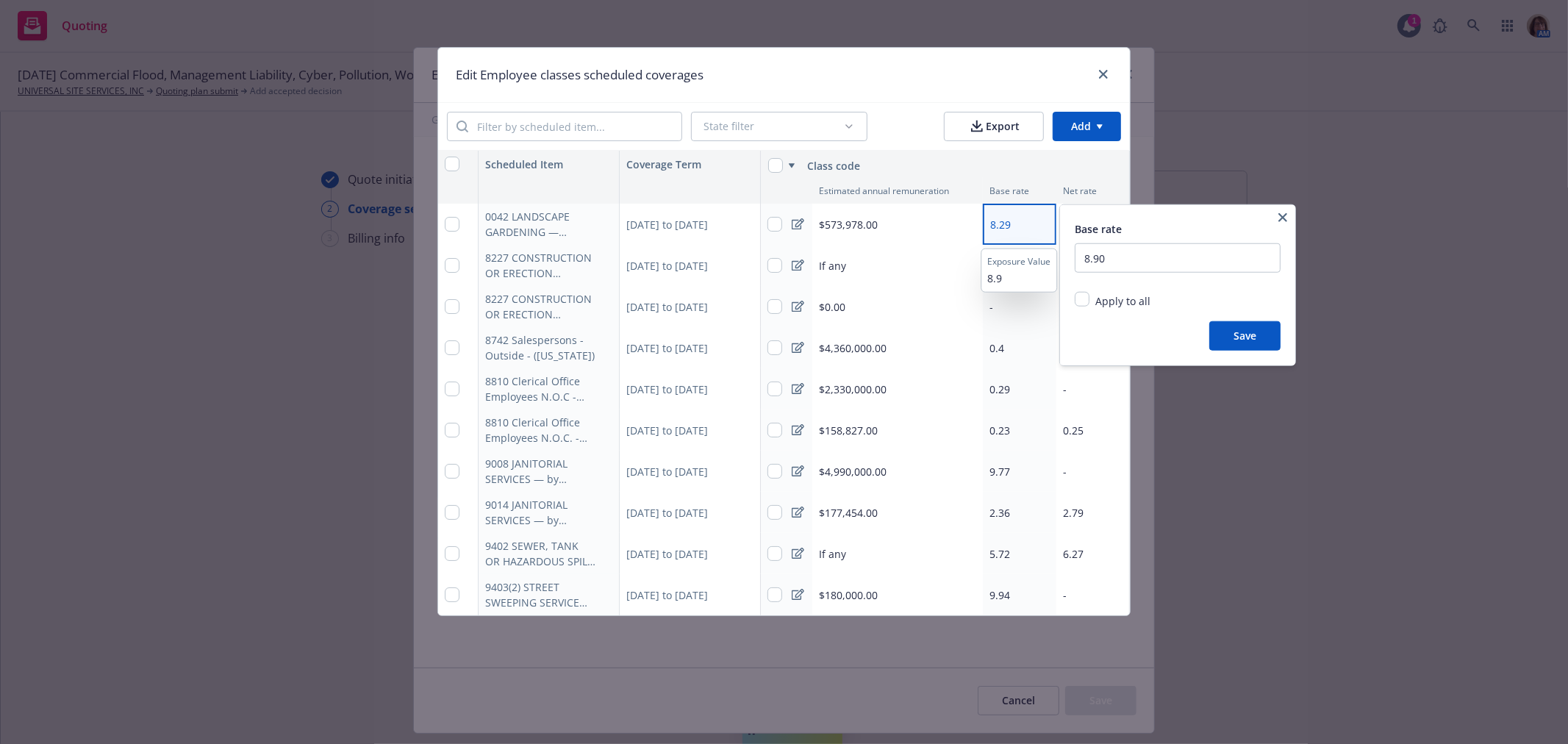
click at [1255, 337] on button "Save" at bounding box center [1245, 335] width 72 height 30
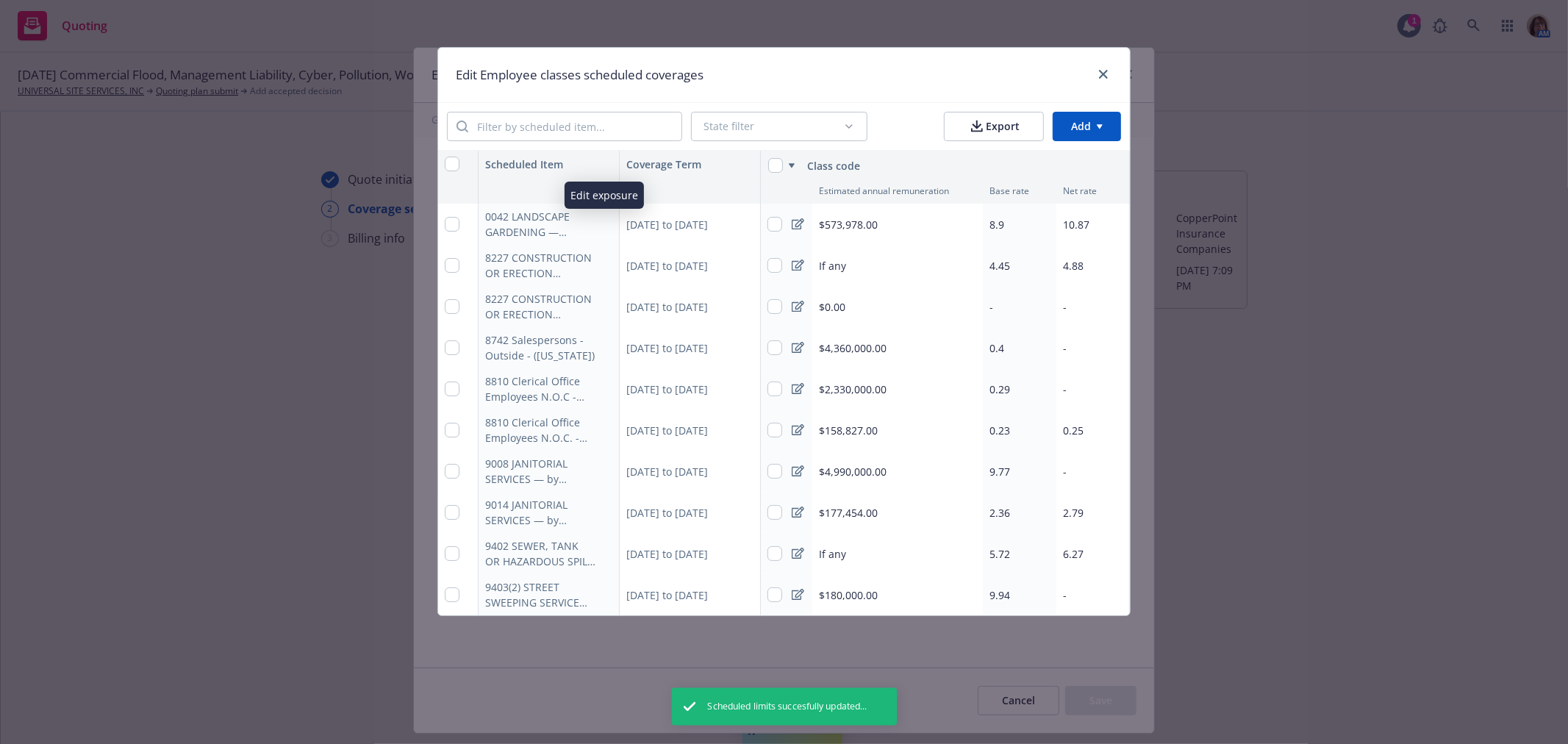
click at [600, 226] on icon "button" at bounding box center [604, 224] width 9 height 9
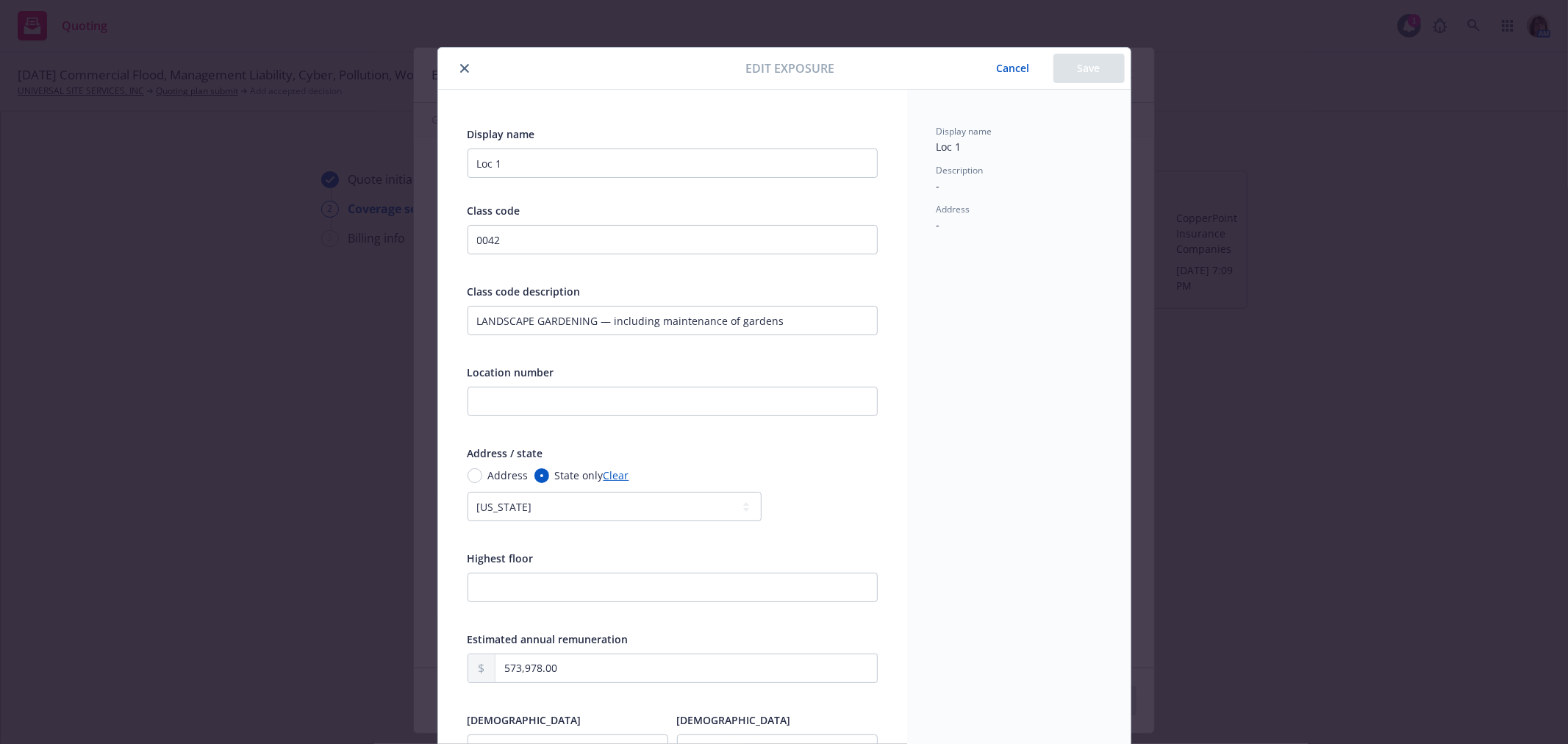
click at [1002, 67] on button "Cancel" at bounding box center [1013, 68] width 80 height 30
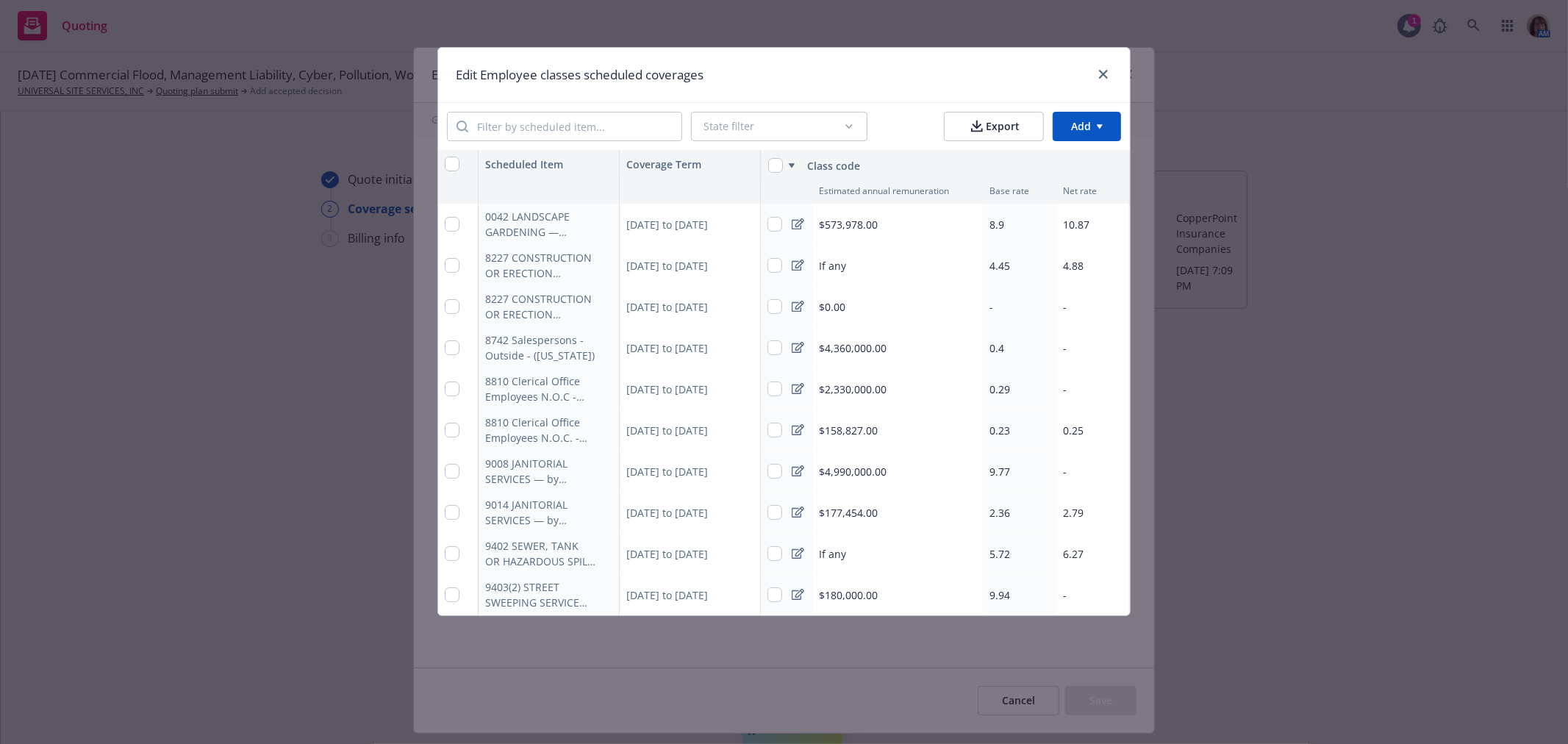
click at [840, 343] on span "$4,360,000.00" at bounding box center [853, 348] width 67 height 15
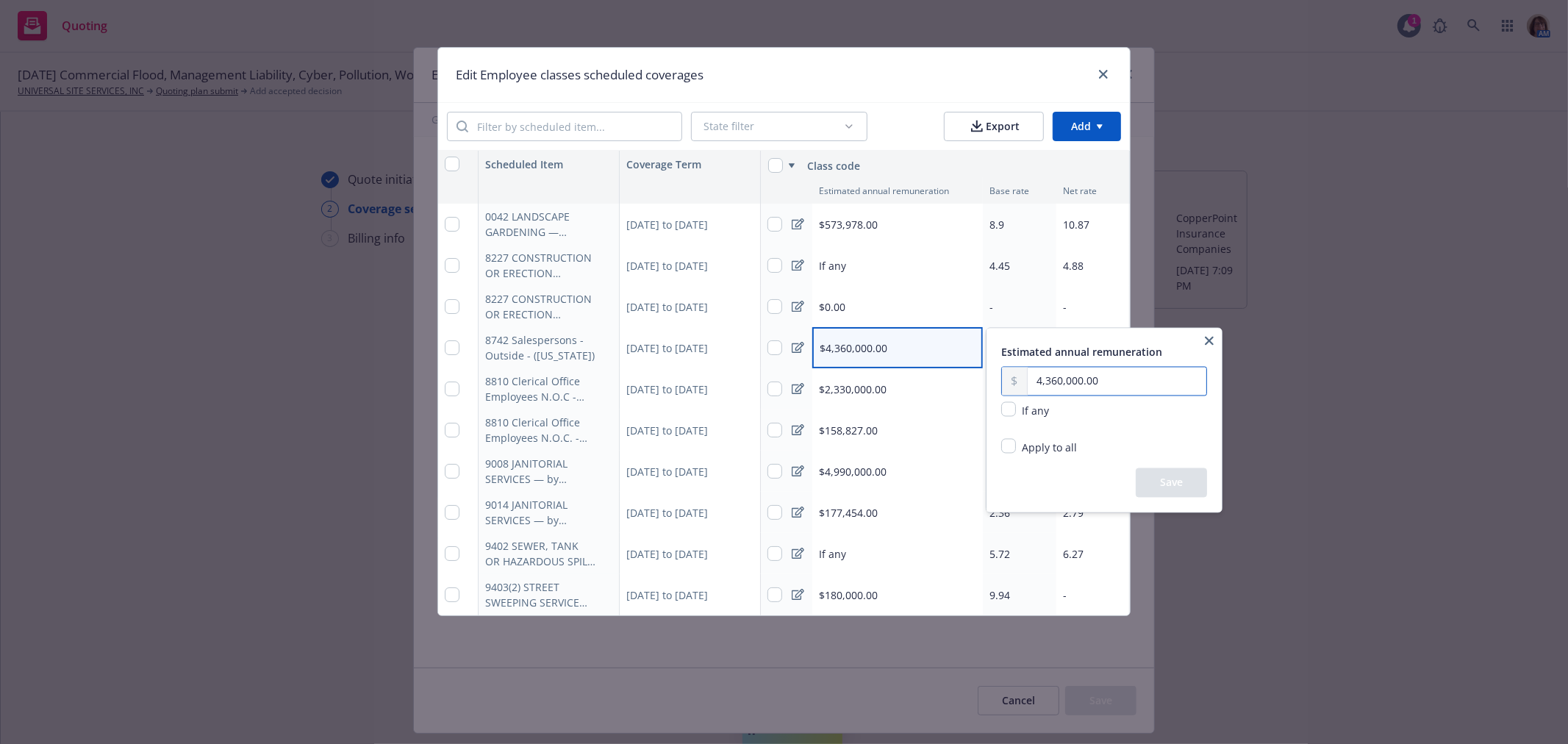
drag, startPoint x: 1114, startPoint y: 379, endPoint x: 1017, endPoint y: 378, distance: 97.0
click at [1017, 378] on div "4,360,000.00" at bounding box center [1105, 381] width 206 height 30
click at [1166, 480] on button "Save" at bounding box center [1172, 482] width 72 height 30
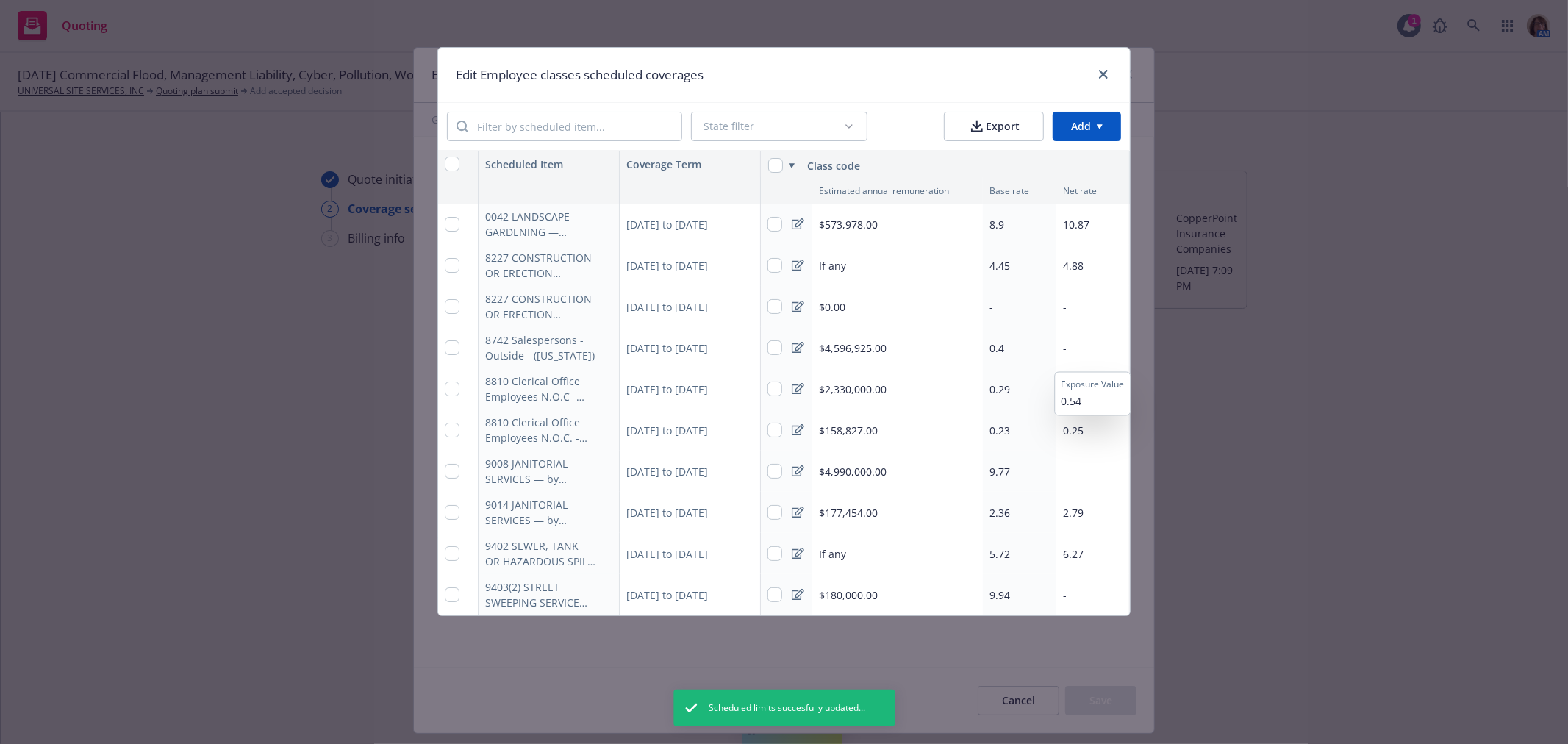
click at [1067, 347] on div "-" at bounding box center [1094, 348] width 74 height 41
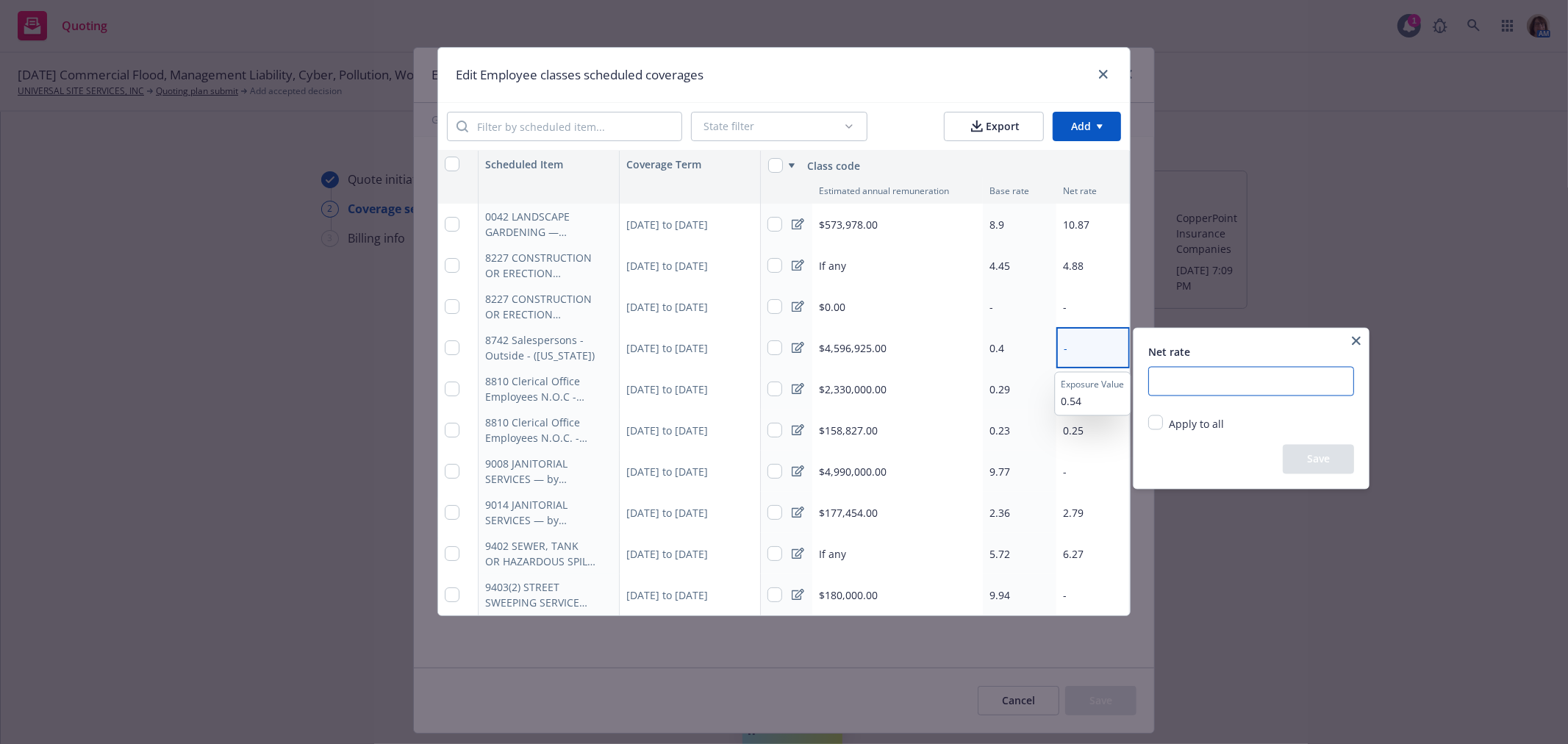
click at [1165, 378] on input "number" at bounding box center [1252, 381] width 206 height 30
click at [1318, 459] on button "Save" at bounding box center [1319, 459] width 72 height 30
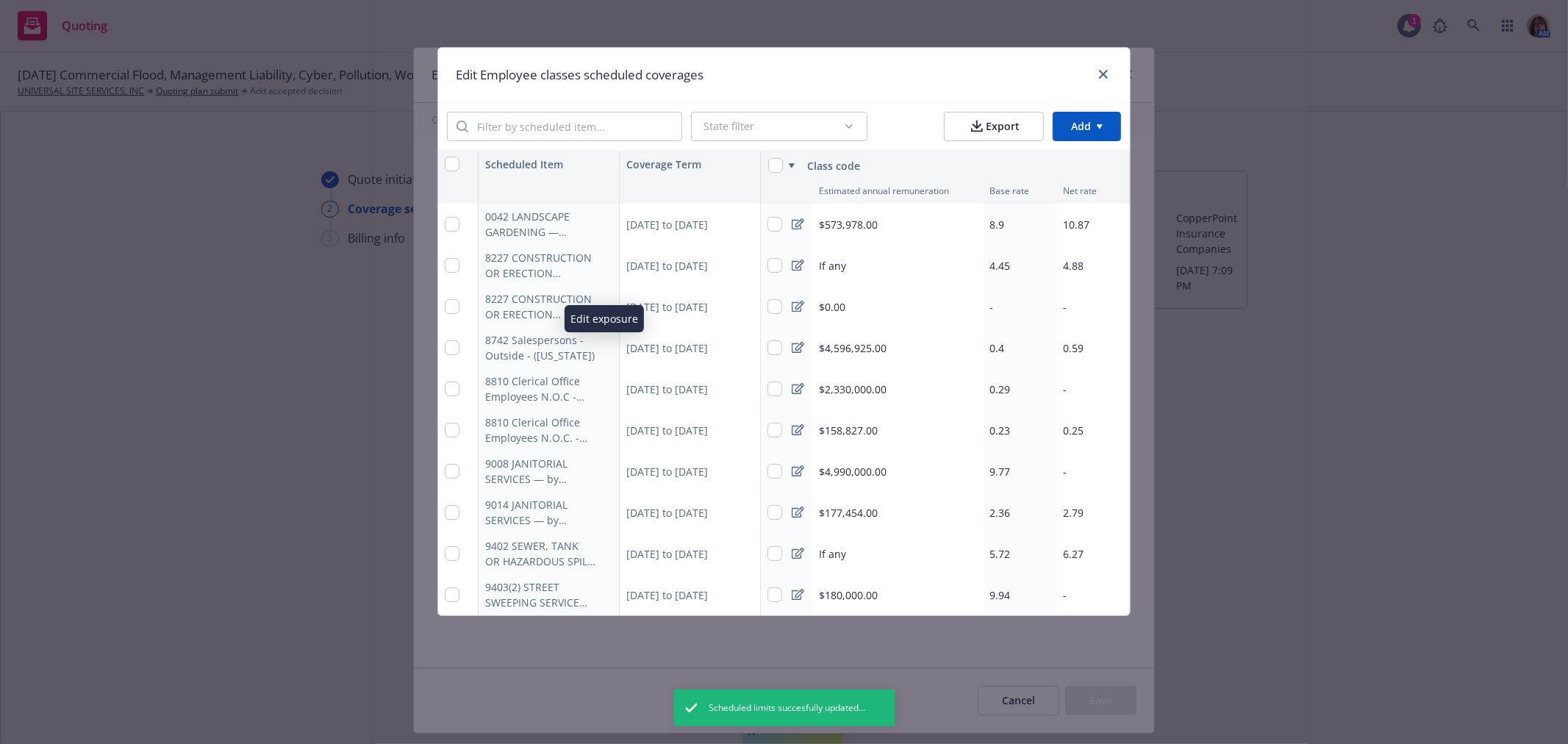
click at [600, 347] on icon "button" at bounding box center [604, 348] width 9 height 9
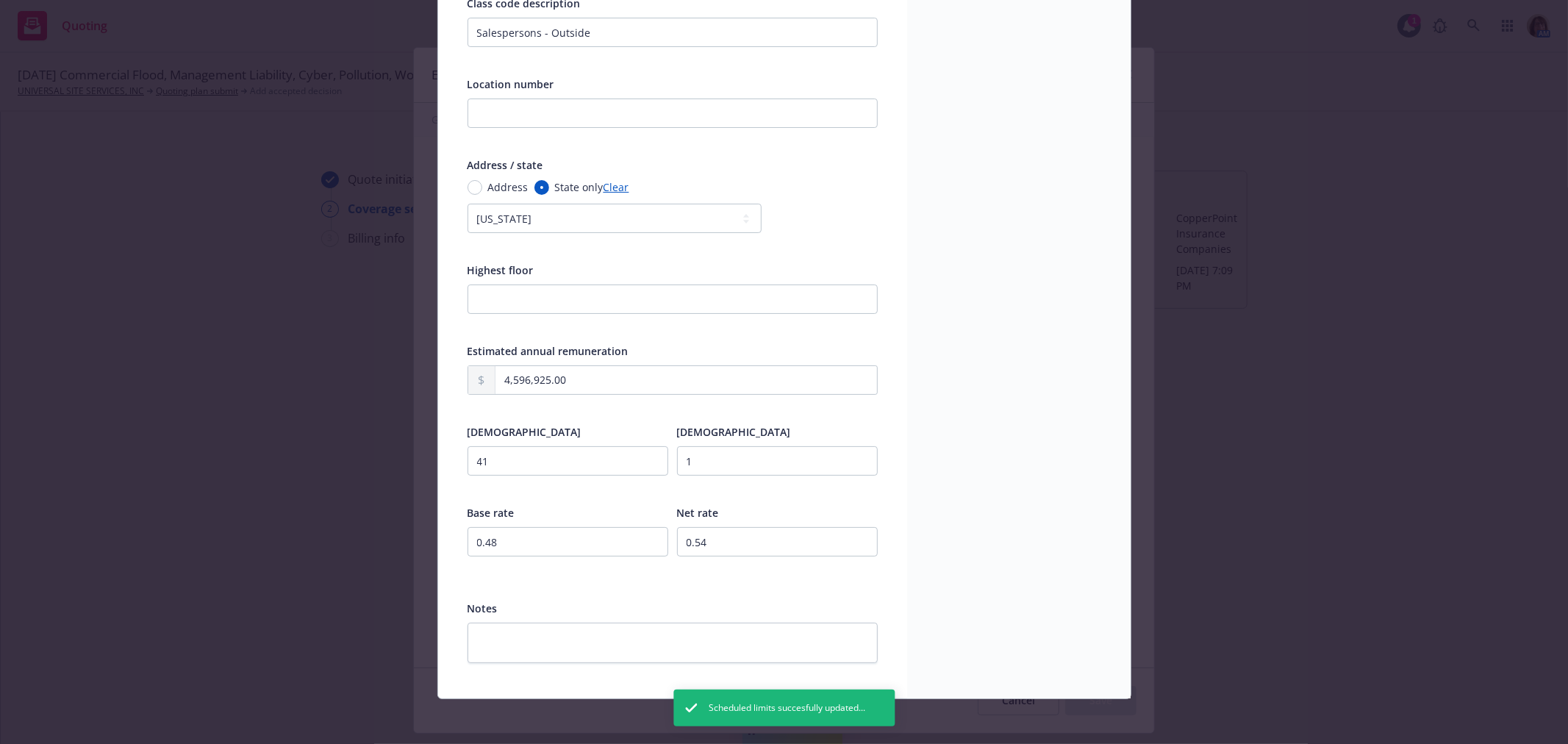
scroll to position [289, 0]
click at [725, 541] on input "0.54" at bounding box center [777, 541] width 201 height 30
click at [506, 546] on input "0.48" at bounding box center [568, 541] width 201 height 30
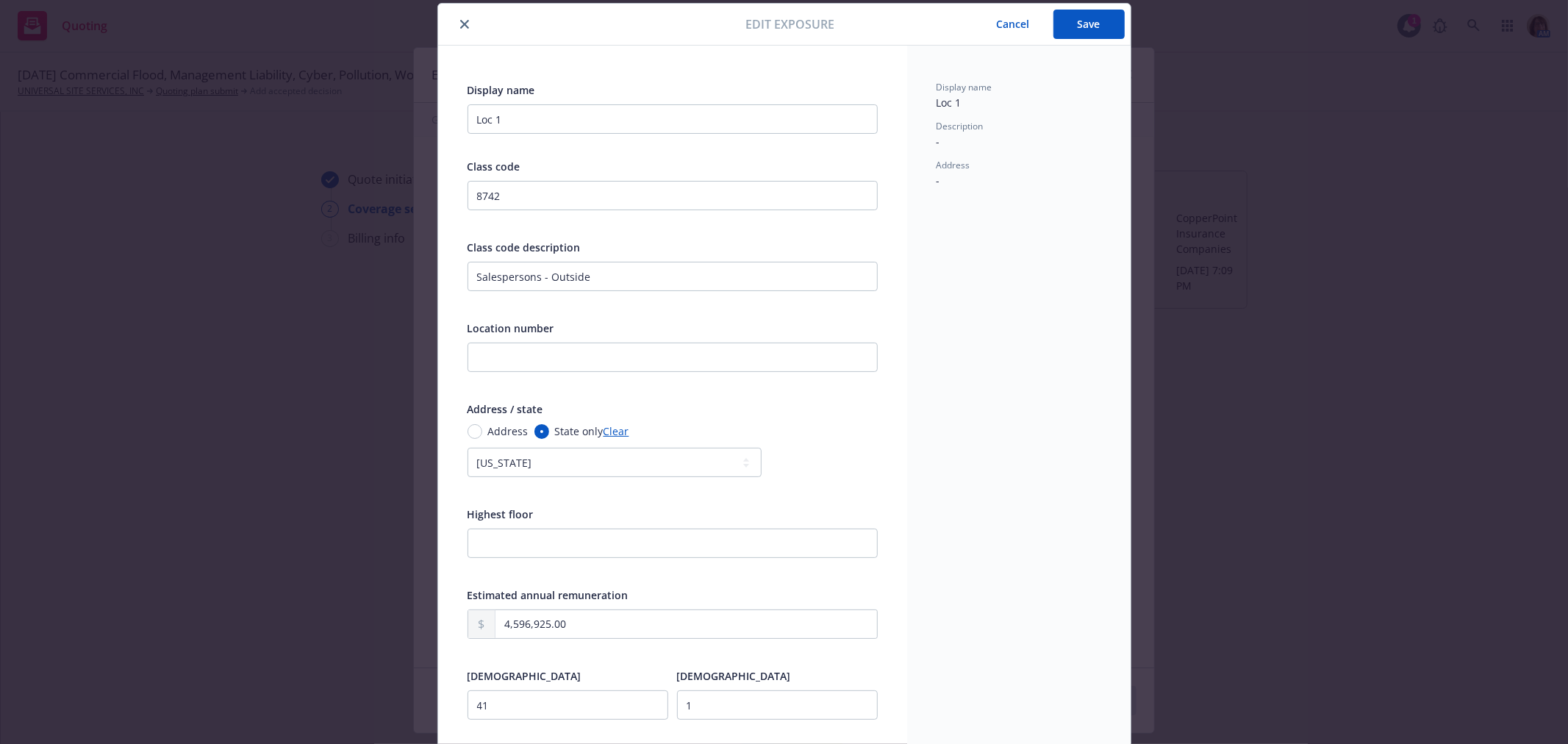
scroll to position [0, 0]
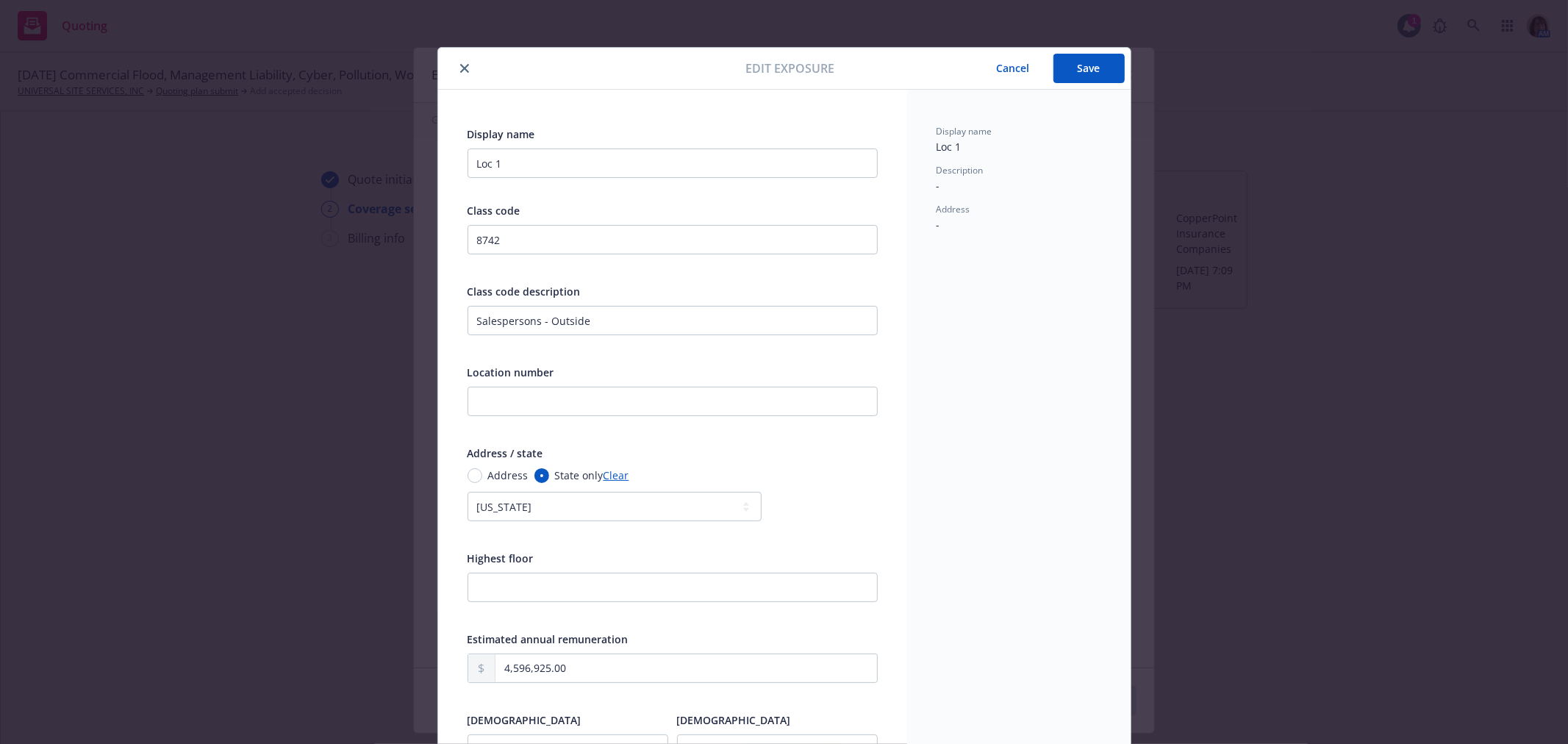
click at [1081, 62] on button "Save" at bounding box center [1089, 68] width 72 height 30
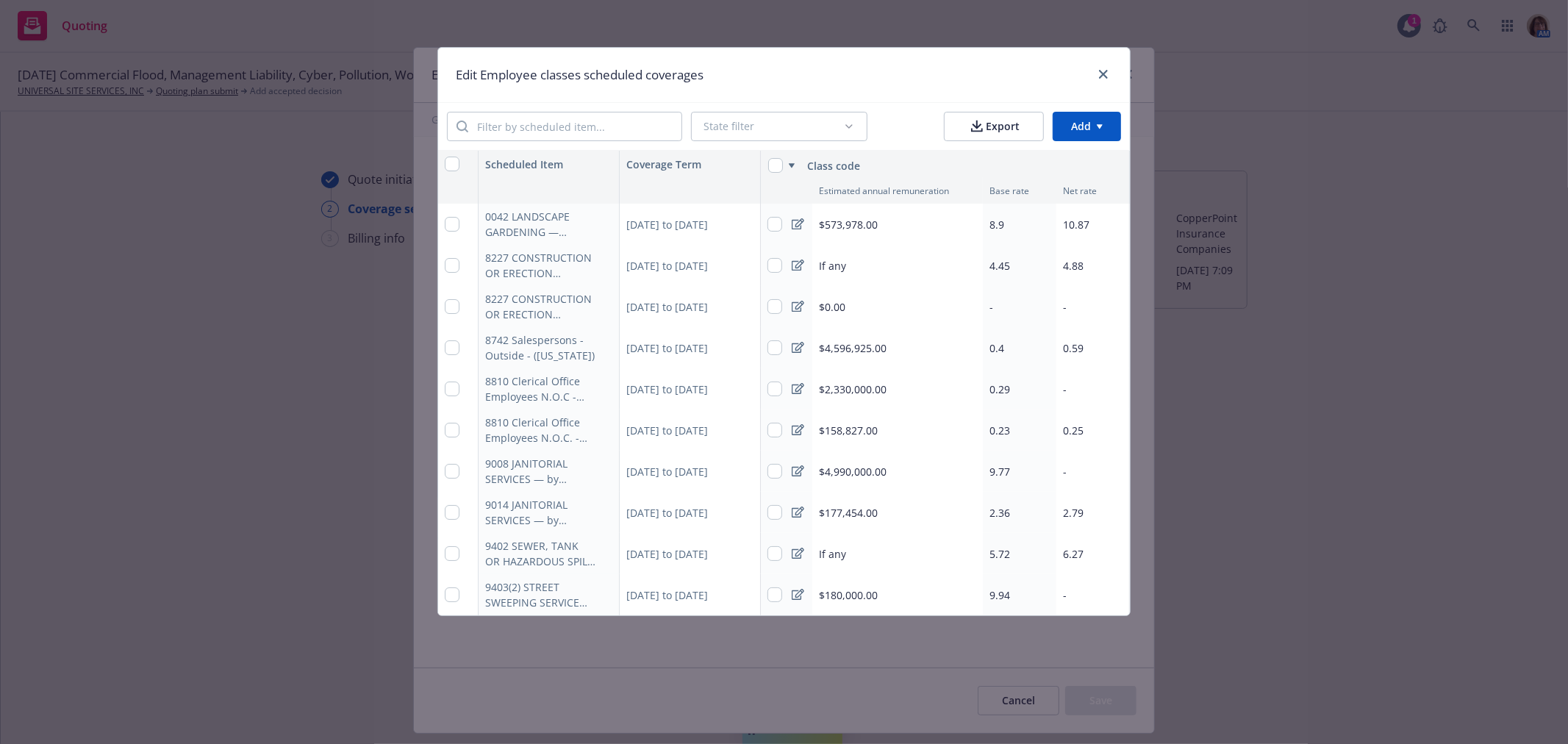
click at [844, 386] on span "$2,330,000.00" at bounding box center [853, 389] width 67 height 15
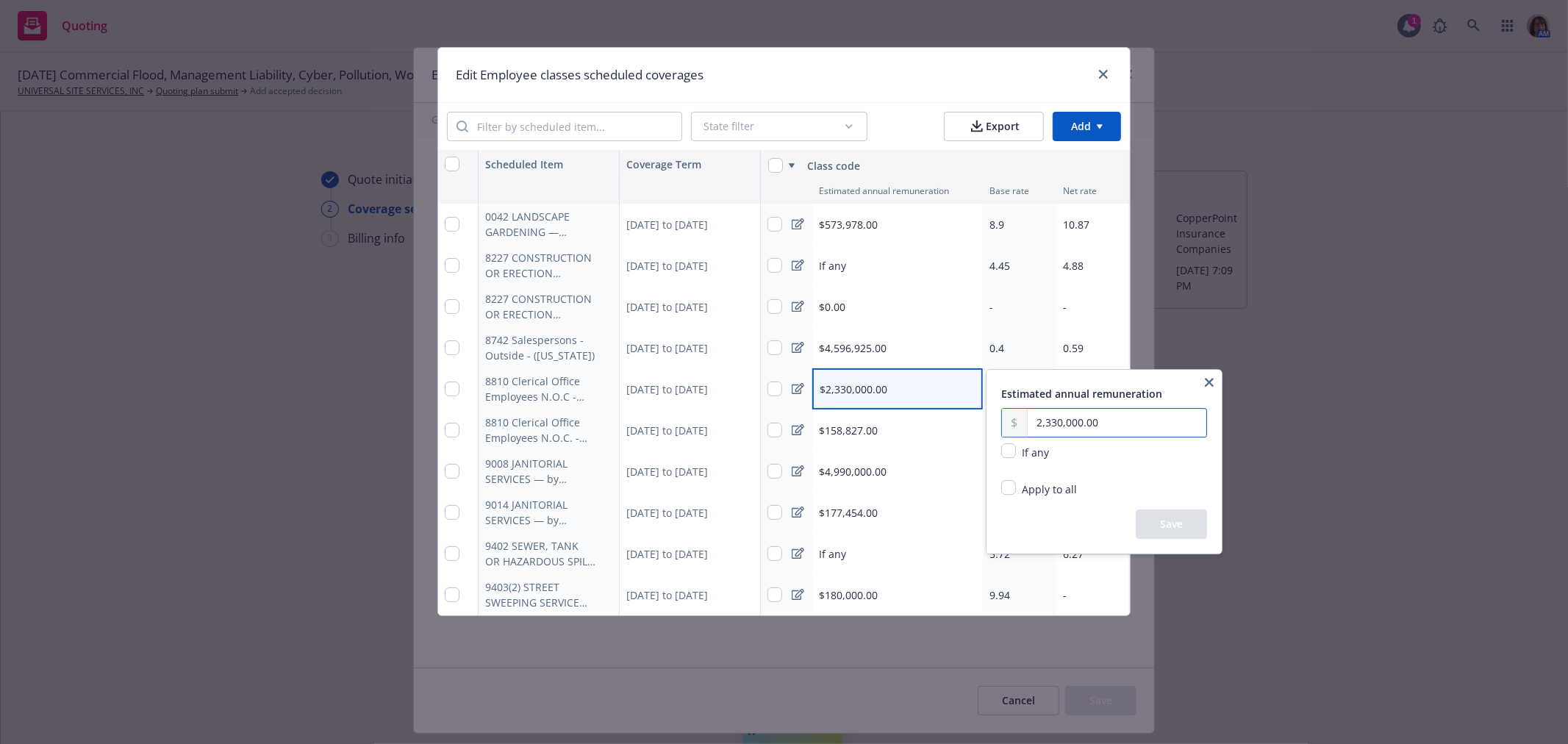
drag, startPoint x: 1119, startPoint y: 423, endPoint x: 1011, endPoint y: 428, distance: 108.1
click at [1011, 428] on div "2,330,000.00" at bounding box center [1105, 422] width 206 height 30
click at [1189, 533] on button "Save" at bounding box center [1172, 523] width 72 height 30
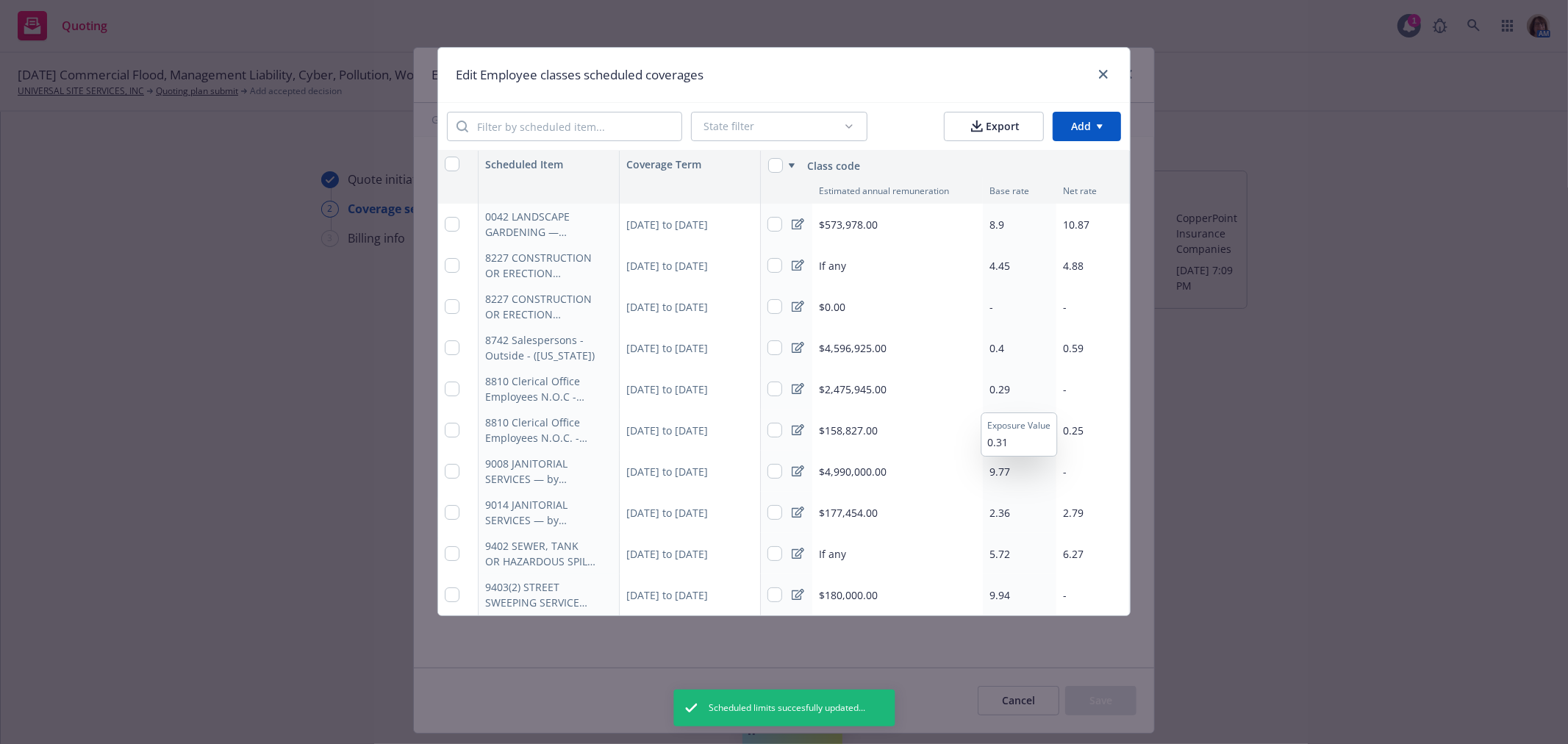
click at [999, 390] on span "0.29" at bounding box center [1000, 390] width 21 height 14
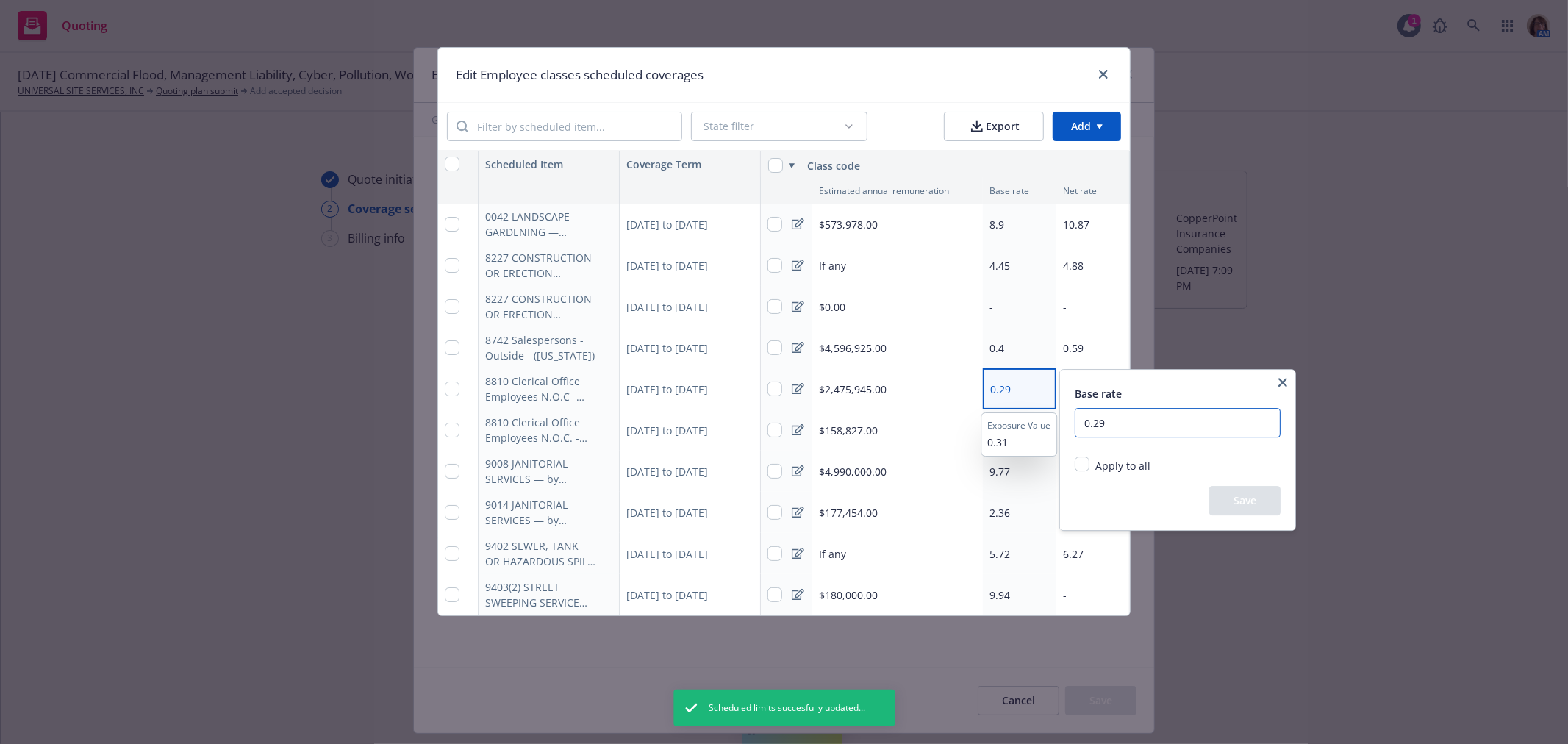
click at [1118, 424] on input "0.29" at bounding box center [1178, 422] width 206 height 30
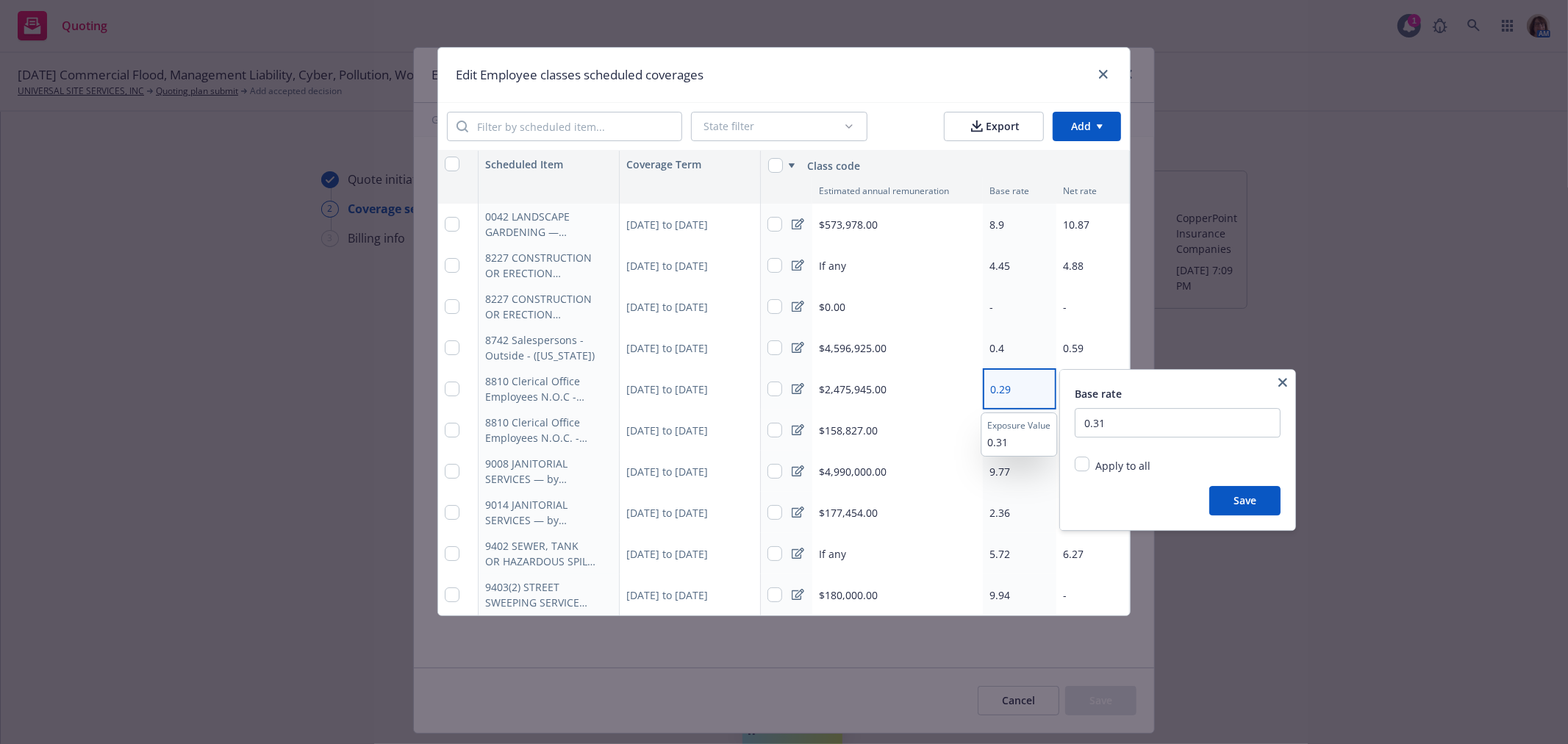
click at [1260, 498] on button "Save" at bounding box center [1245, 500] width 72 height 30
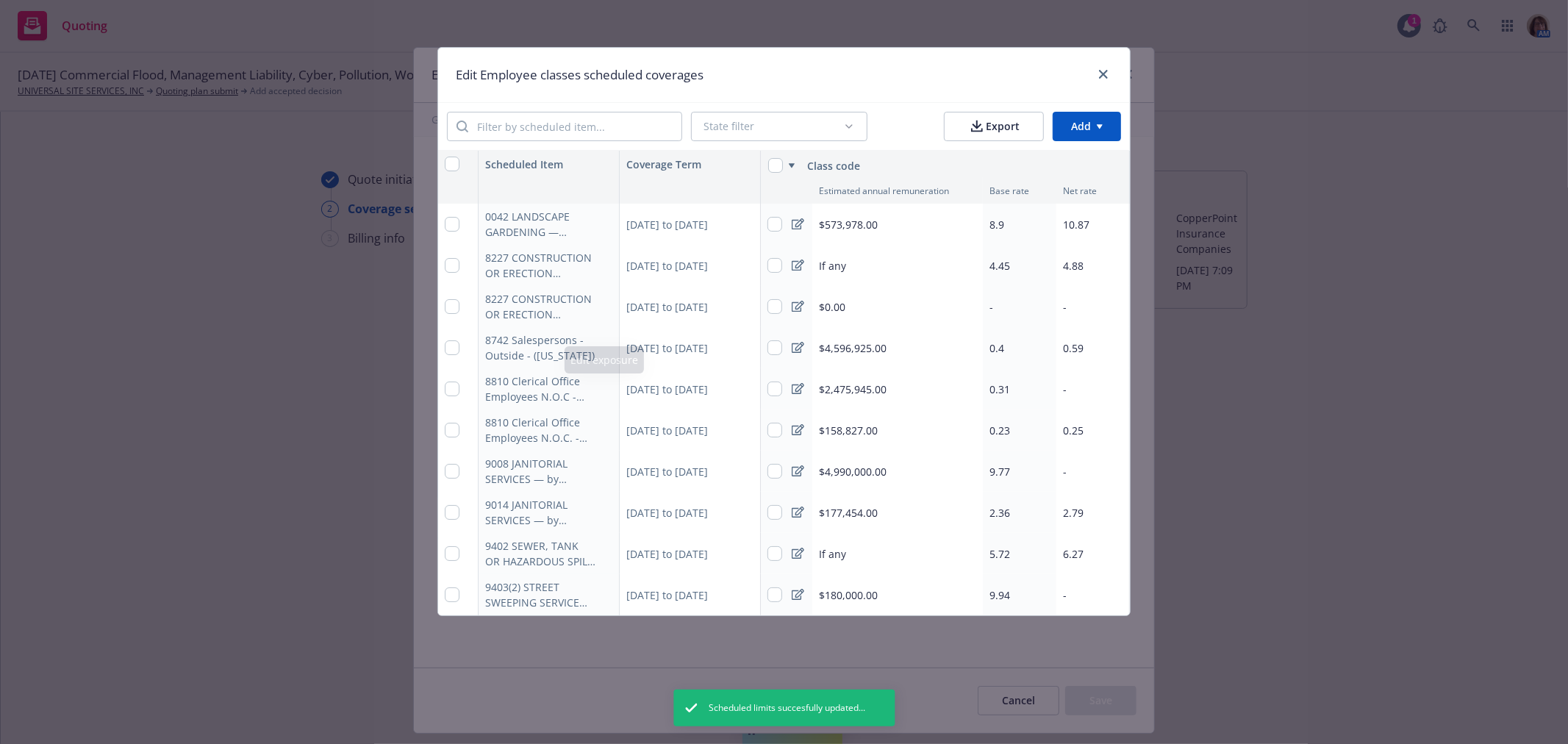
click at [606, 386] on icon "button" at bounding box center [607, 386] width 4 height 4
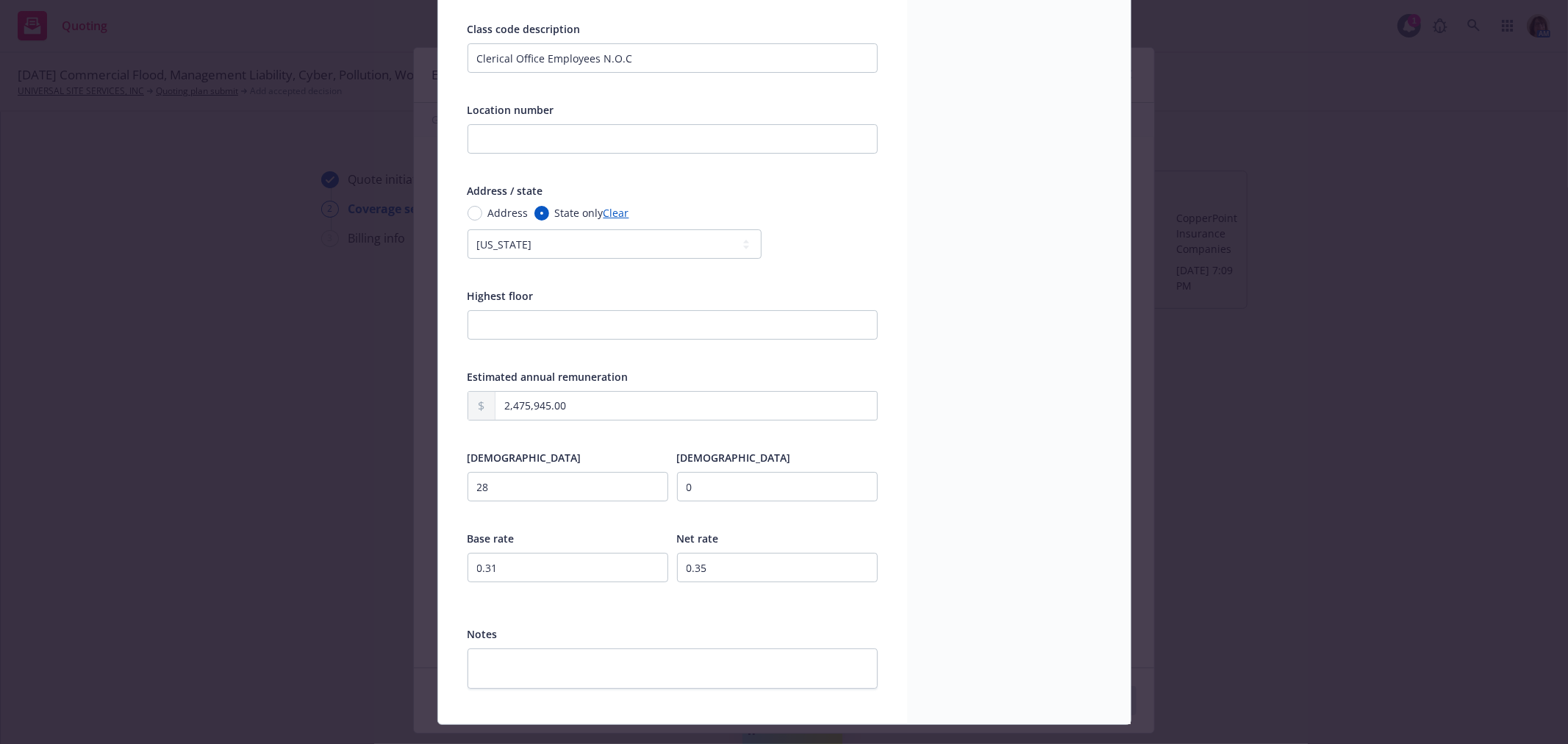
scroll to position [289, 0]
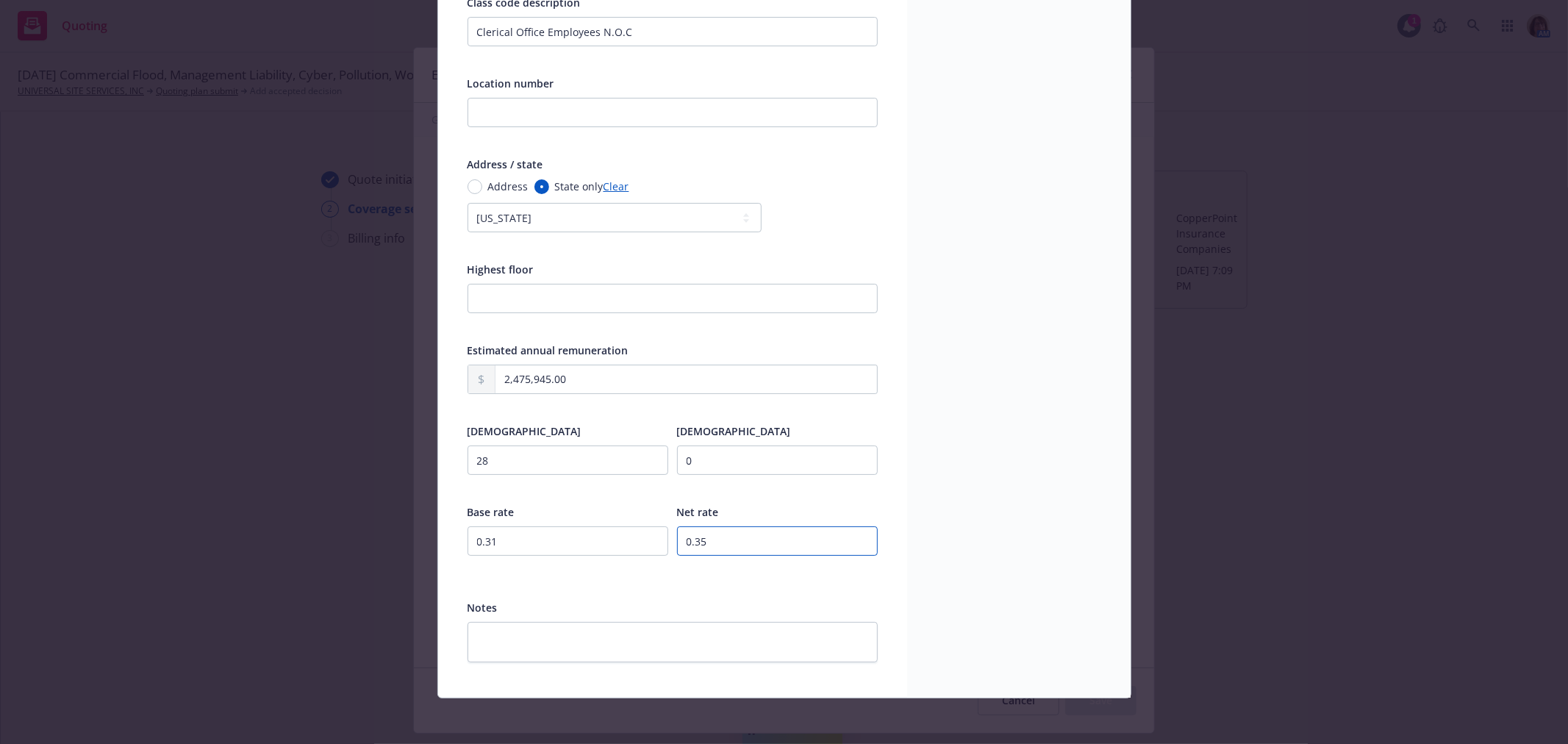
click at [719, 546] on input "0.35" at bounding box center [777, 541] width 201 height 30
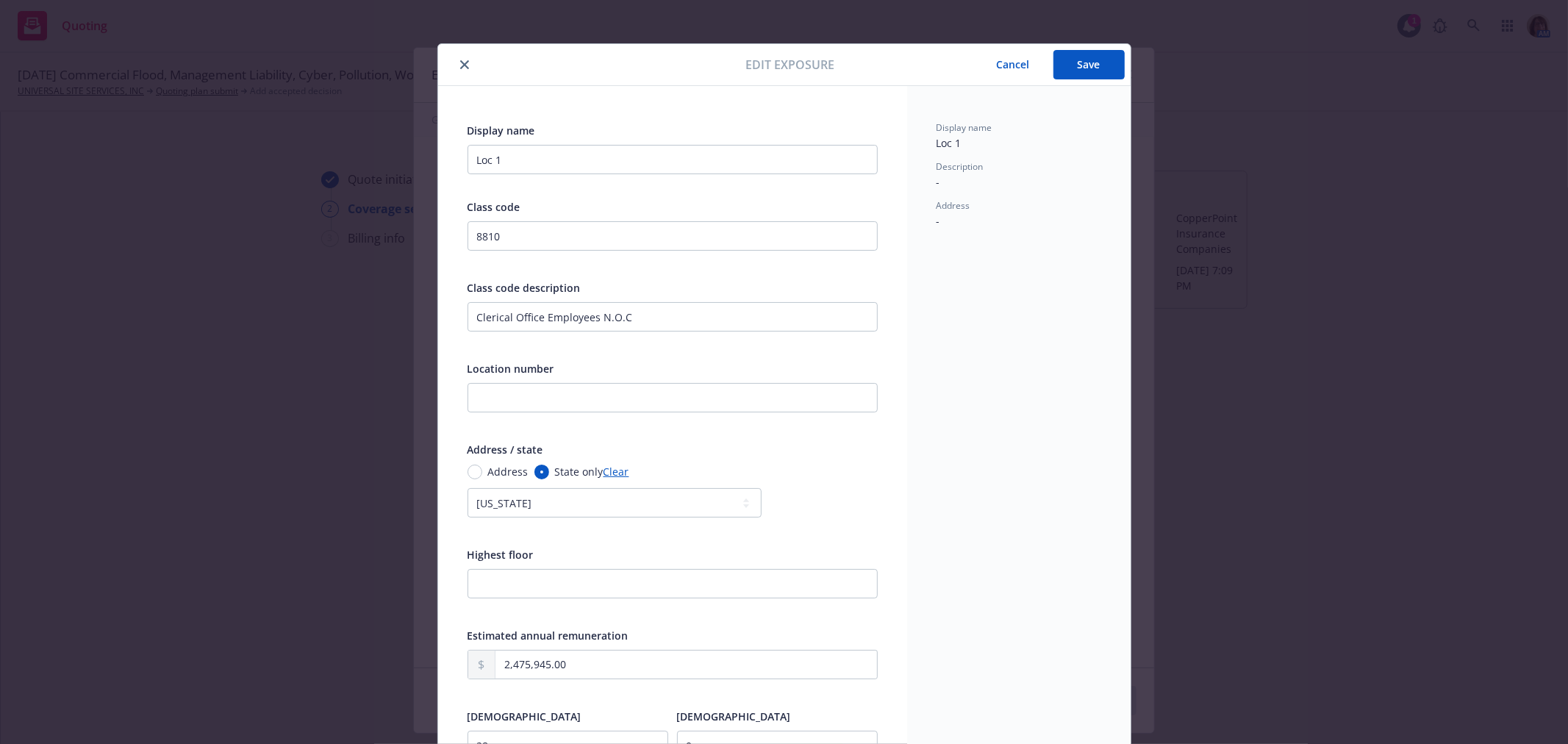
scroll to position [0, 0]
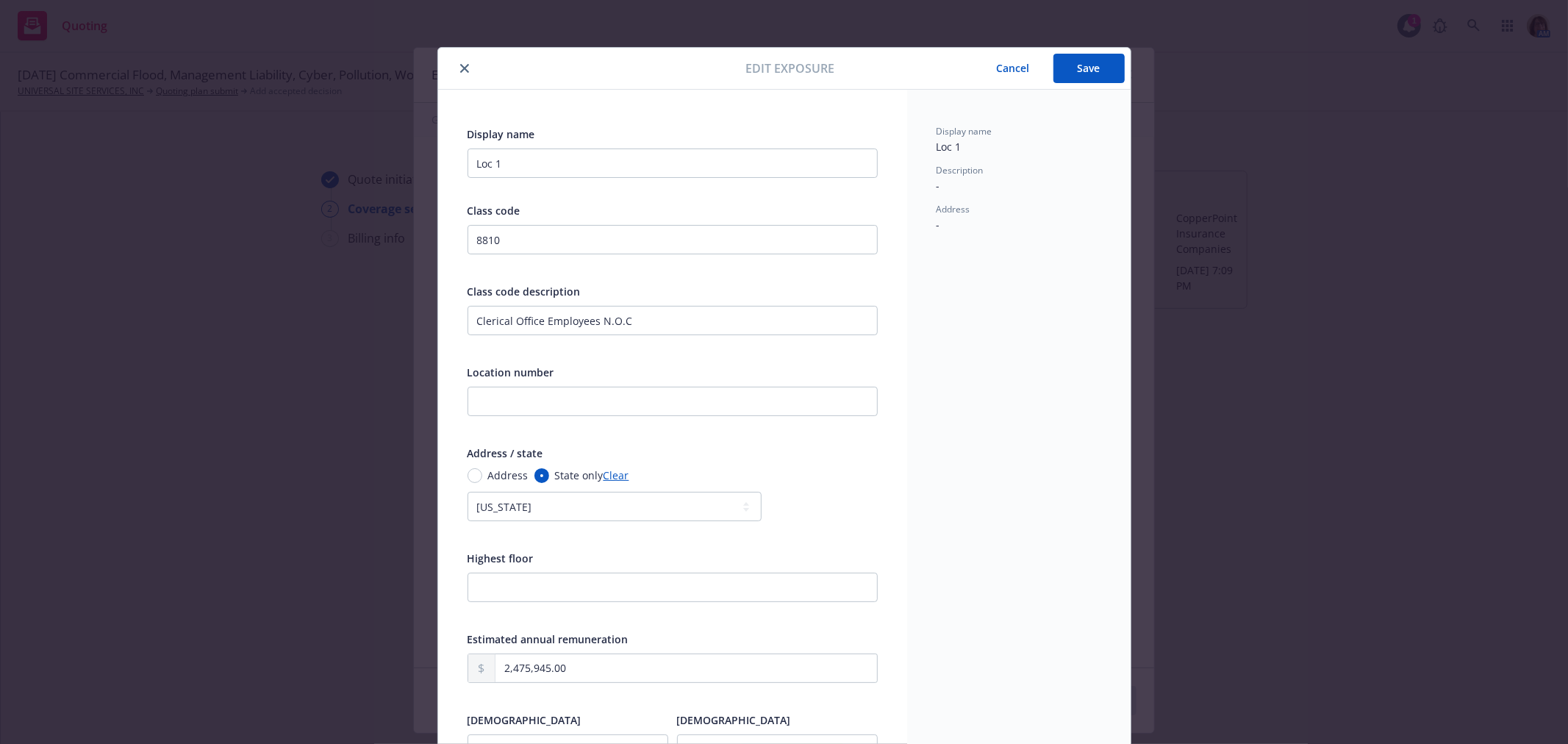
click at [1084, 67] on button "Save" at bounding box center [1089, 68] width 72 height 30
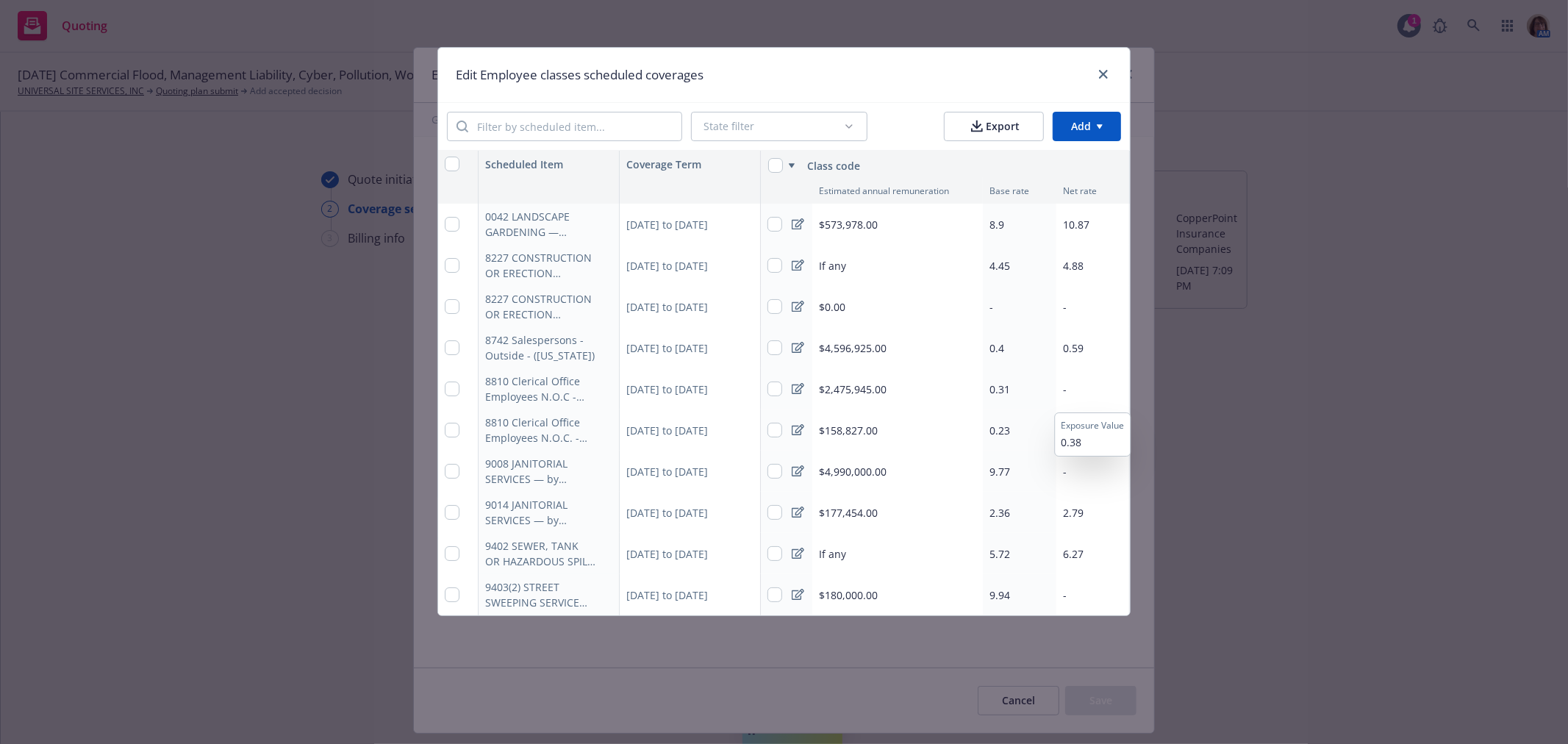
click at [1066, 386] on span "-" at bounding box center [1065, 390] width 4 height 14
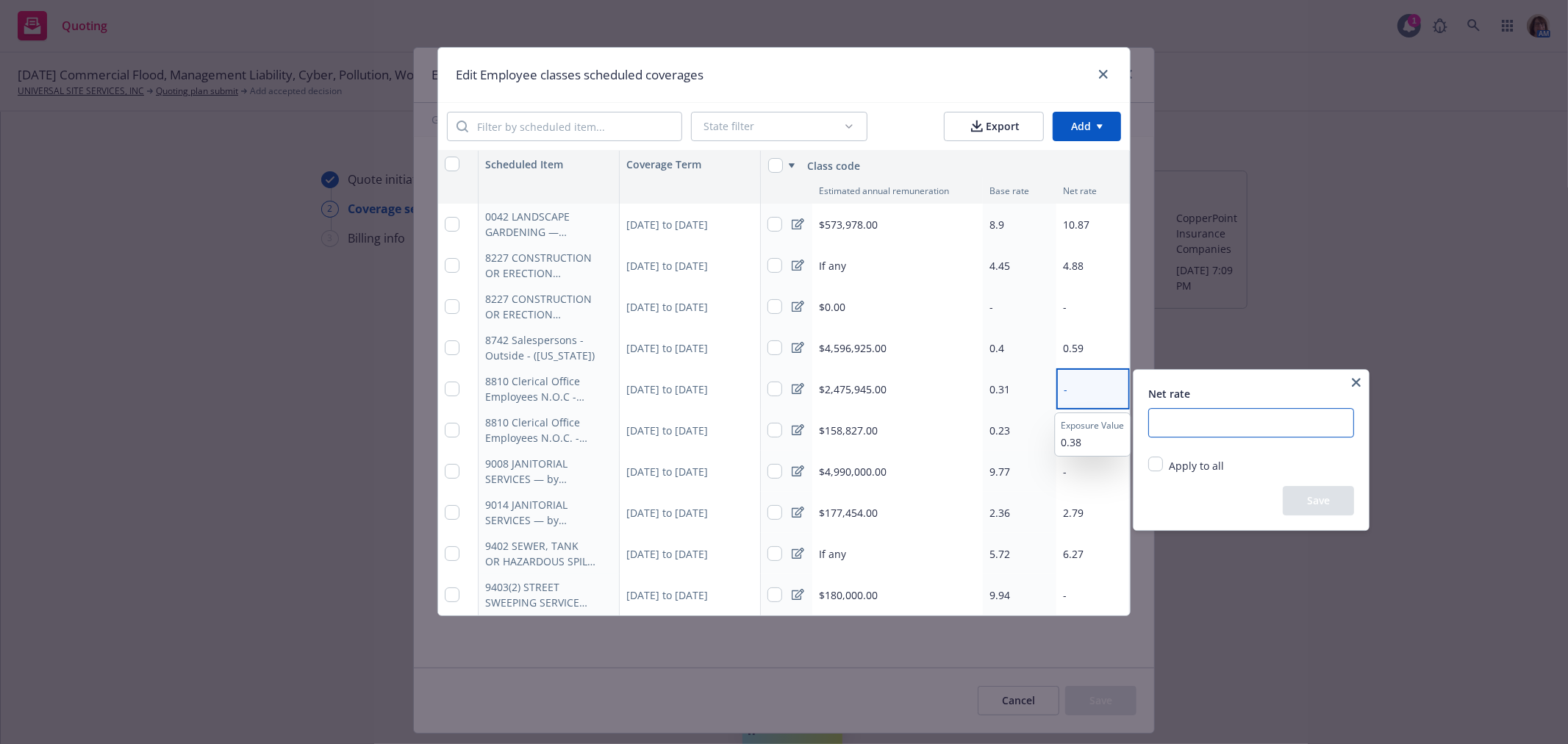
click at [1169, 422] on input "number" at bounding box center [1252, 422] width 206 height 30
click at [1327, 504] on button "Save" at bounding box center [1319, 500] width 72 height 30
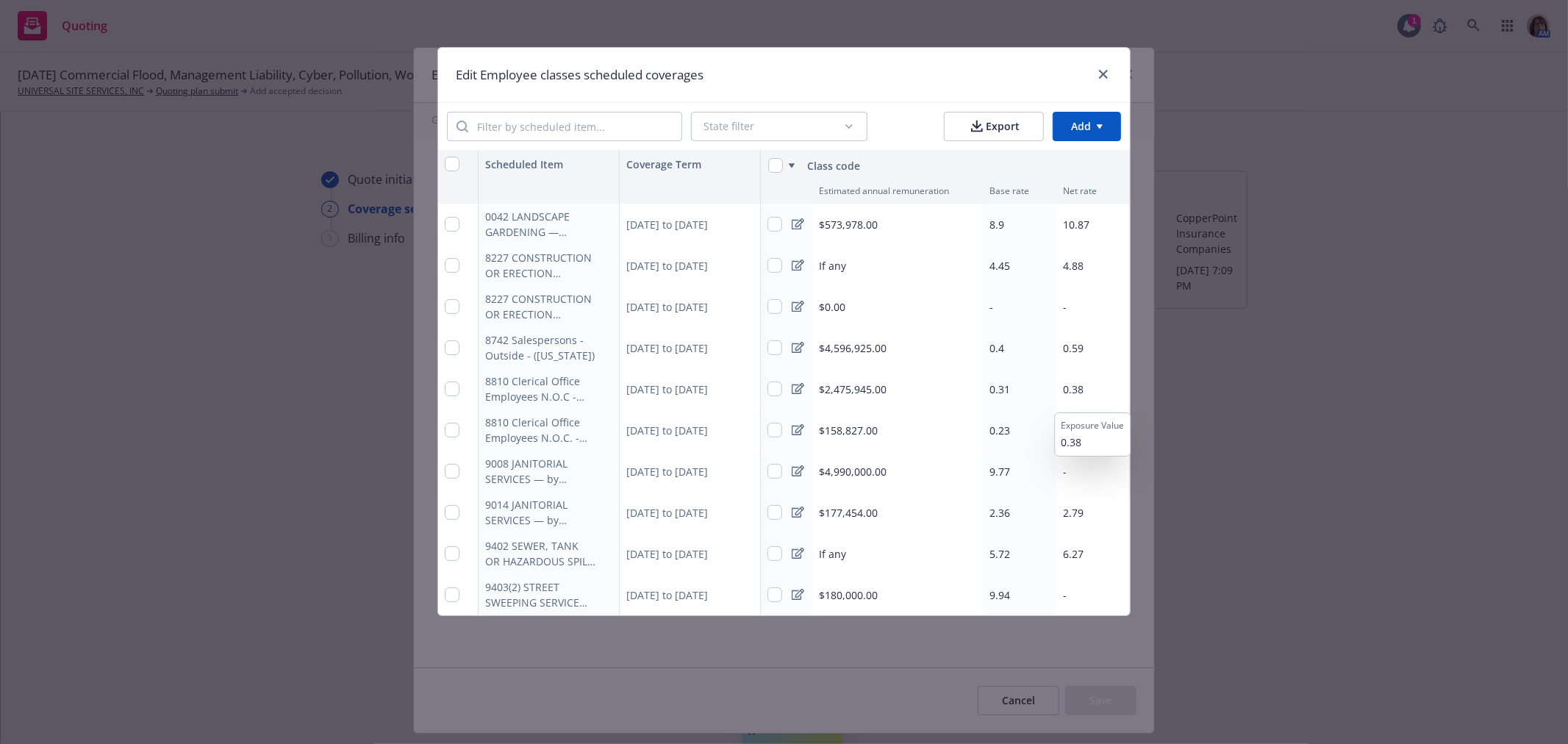
click at [857, 468] on span "$4,990,000.00" at bounding box center [853, 471] width 67 height 15
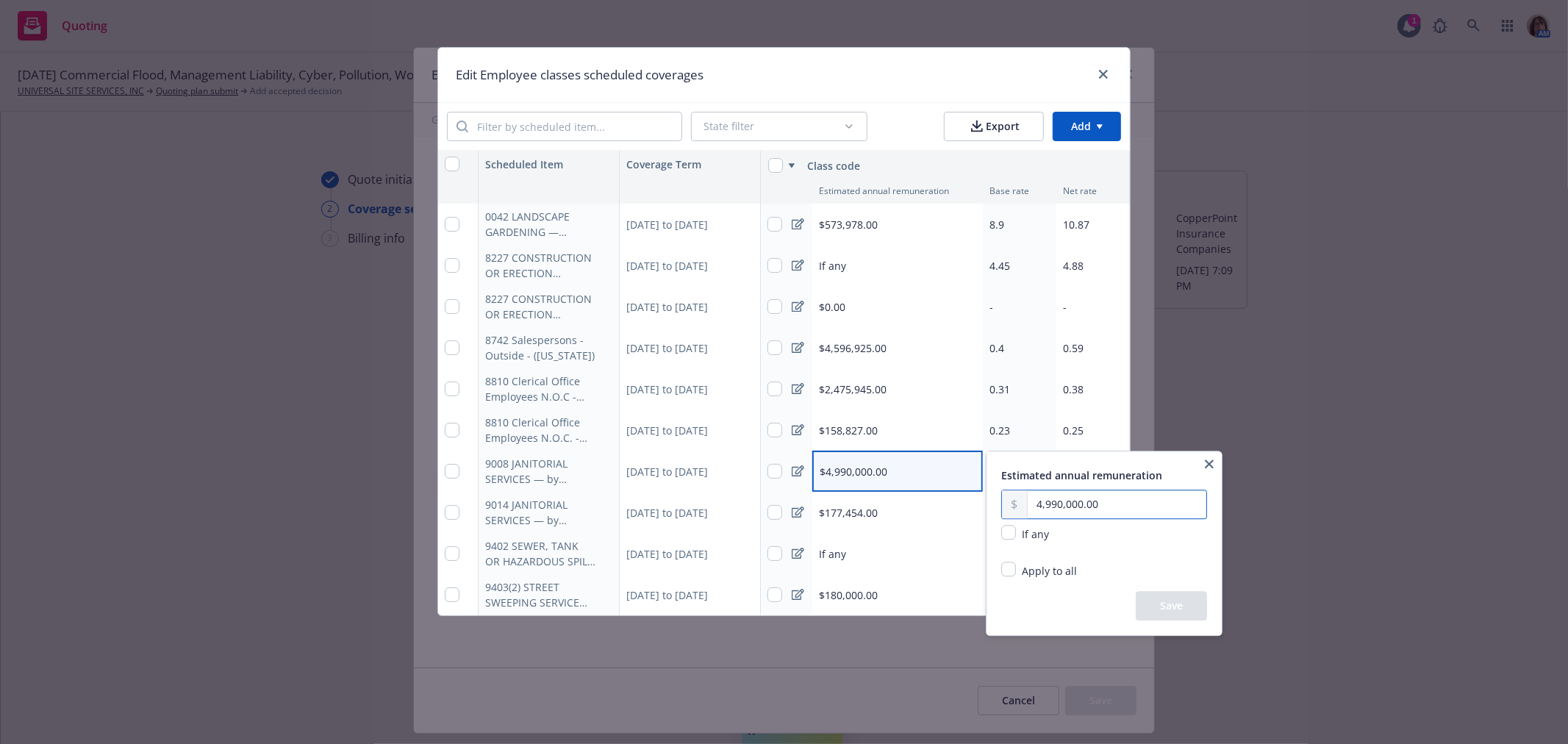
drag, startPoint x: 1109, startPoint y: 505, endPoint x: 1025, endPoint y: 503, distance: 84.0
click at [1025, 503] on div "4,990,000.00" at bounding box center [1105, 504] width 206 height 30
click at [1194, 605] on button "Save" at bounding box center [1172, 605] width 72 height 30
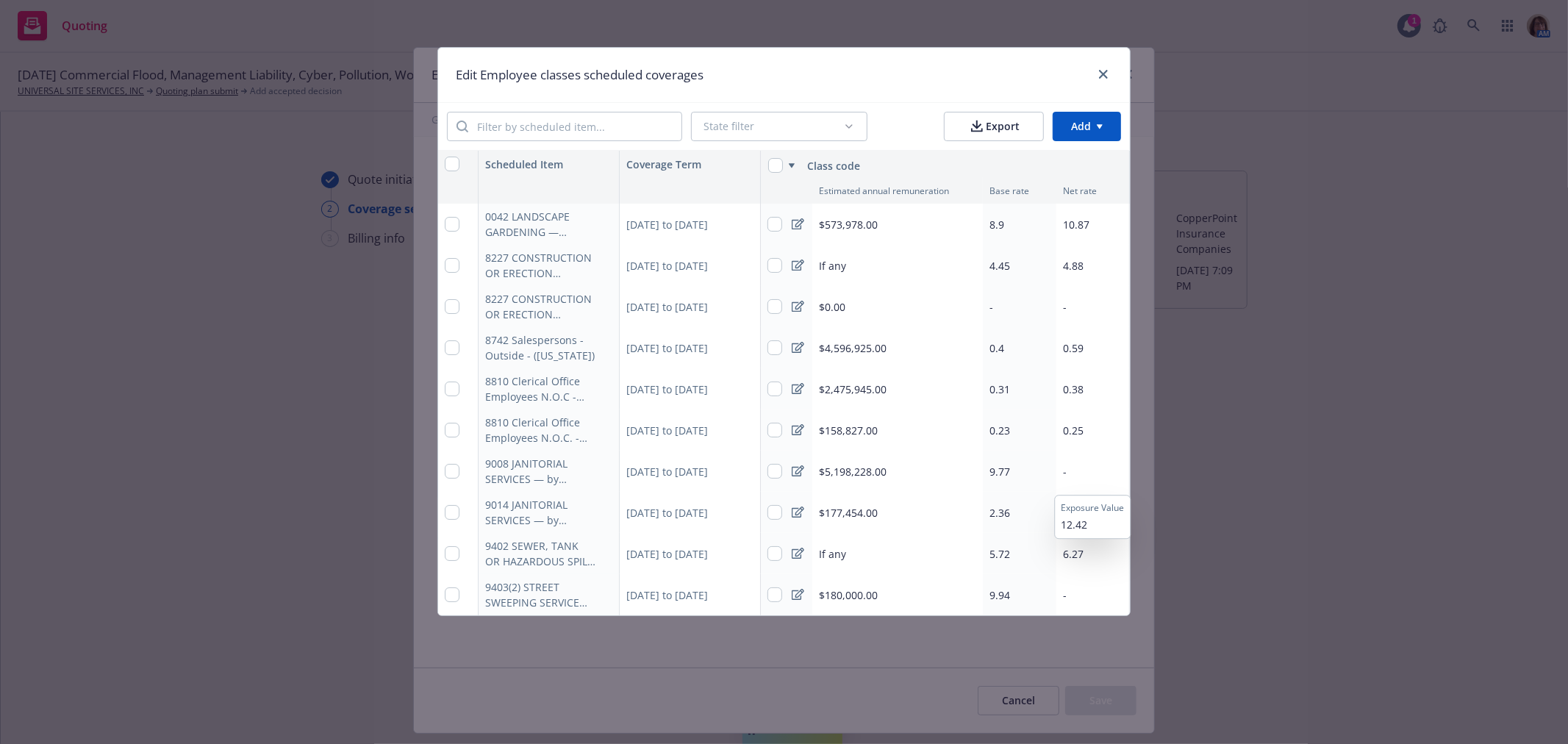
click at [1063, 471] on span "-" at bounding box center [1065, 471] width 4 height 14
click at [1069, 474] on div "-" at bounding box center [1094, 471] width 74 height 41
click at [1068, 471] on div "-" at bounding box center [1094, 471] width 74 height 41
click at [1079, 471] on div "-" at bounding box center [1094, 471] width 74 height 41
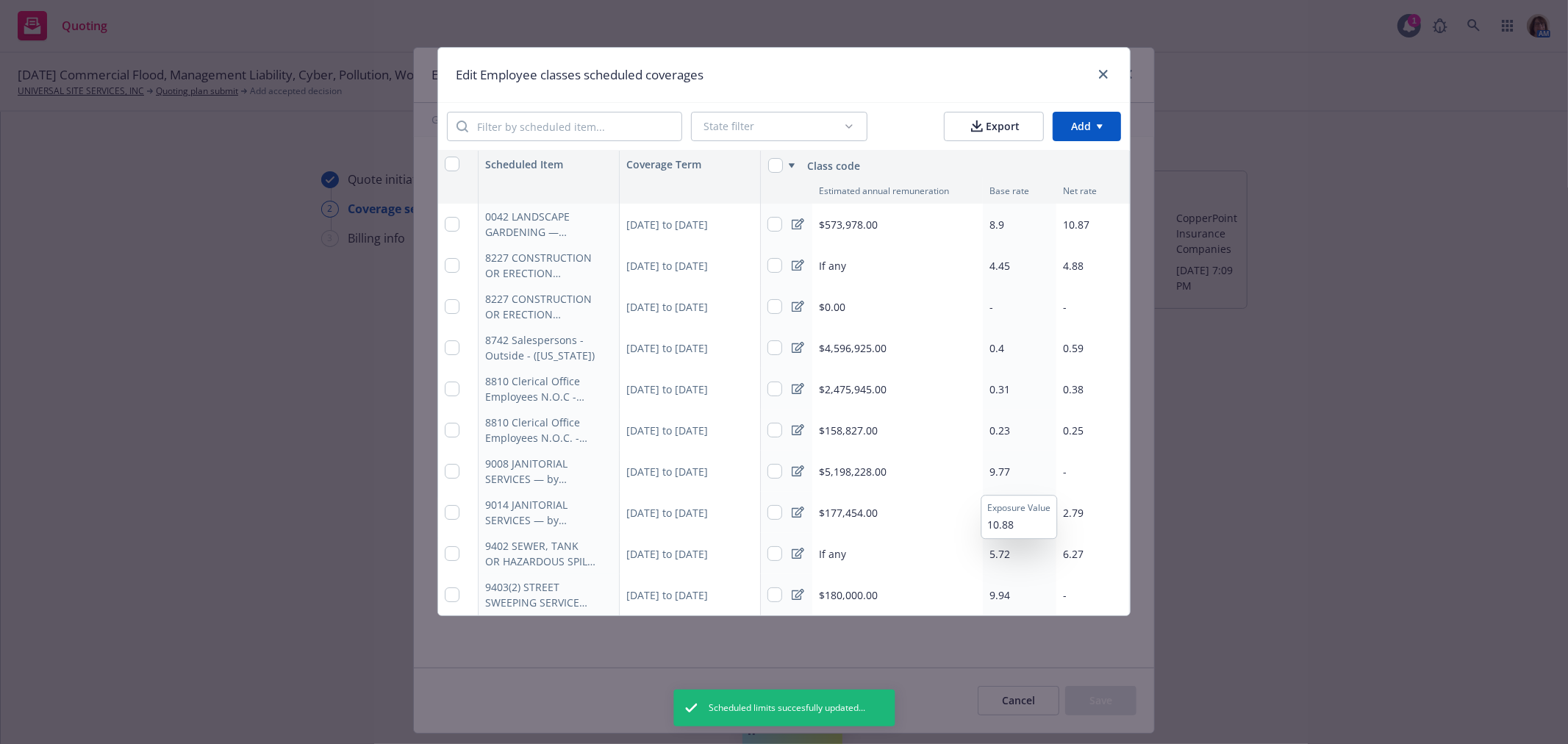
click at [1063, 469] on span "-" at bounding box center [1065, 471] width 4 height 14
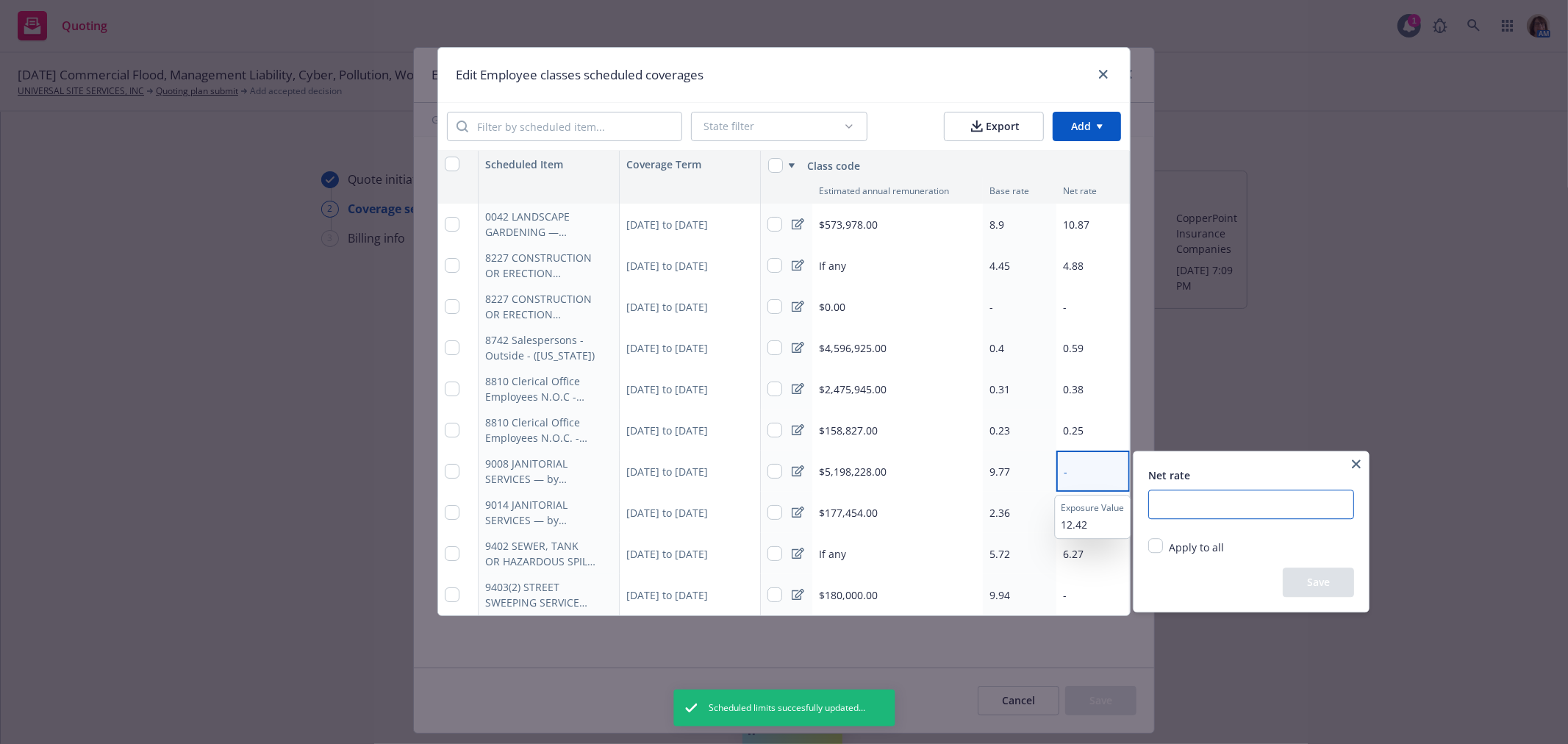
click at [1179, 504] on input "number" at bounding box center [1252, 504] width 206 height 30
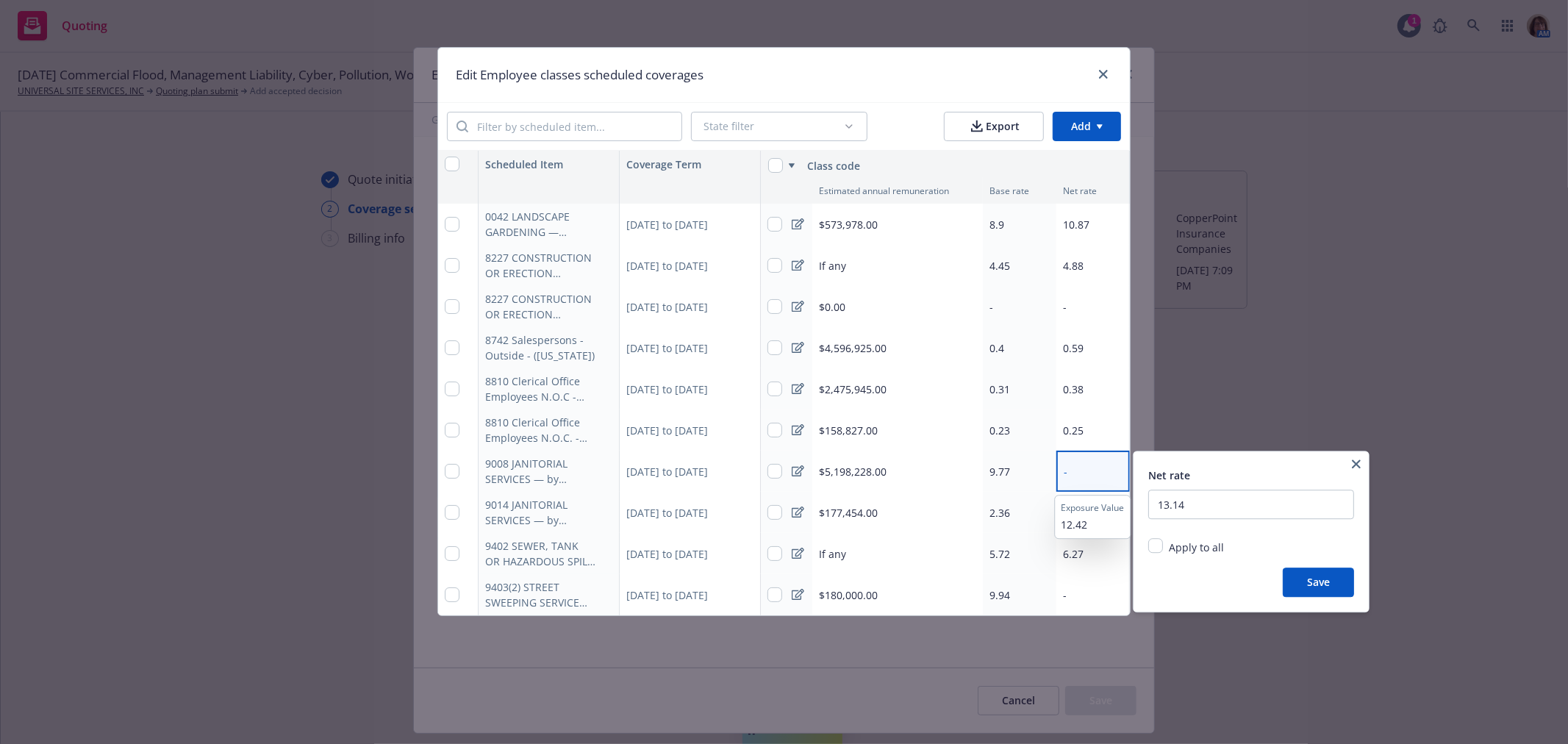
click at [1331, 585] on button "Save" at bounding box center [1319, 582] width 72 height 30
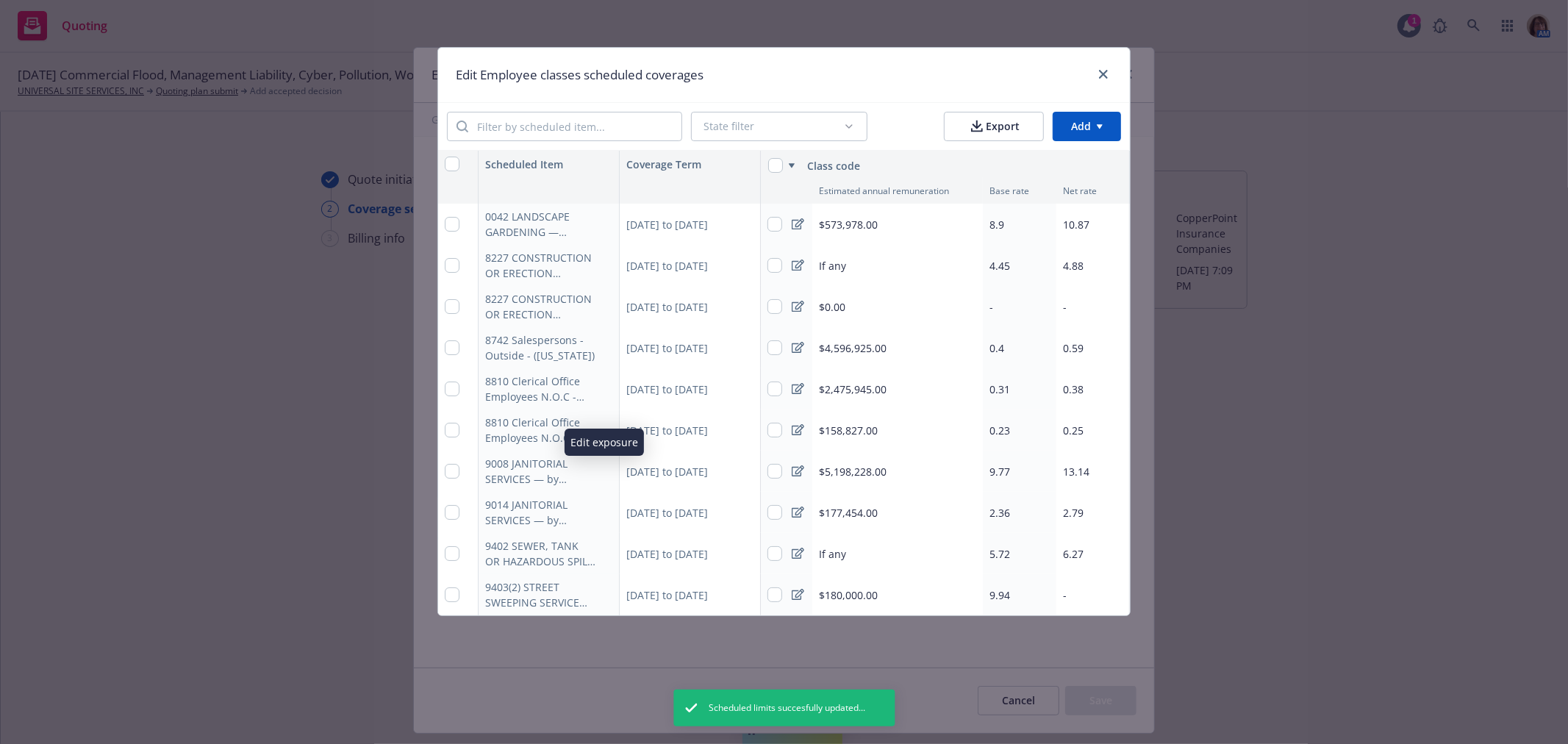
click at [604, 469] on icon "button" at bounding box center [603, 472] width 7 height 7
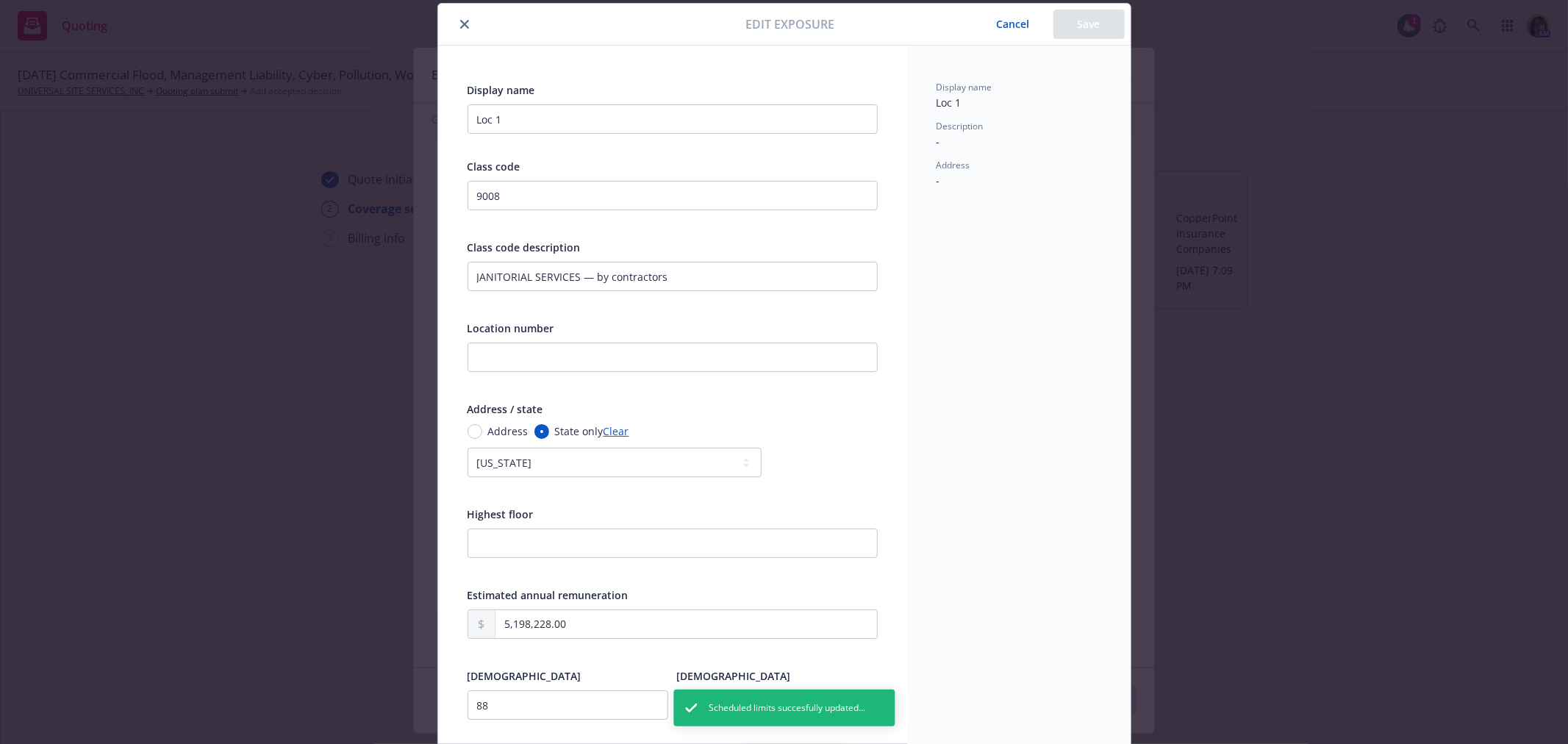
scroll to position [207, 0]
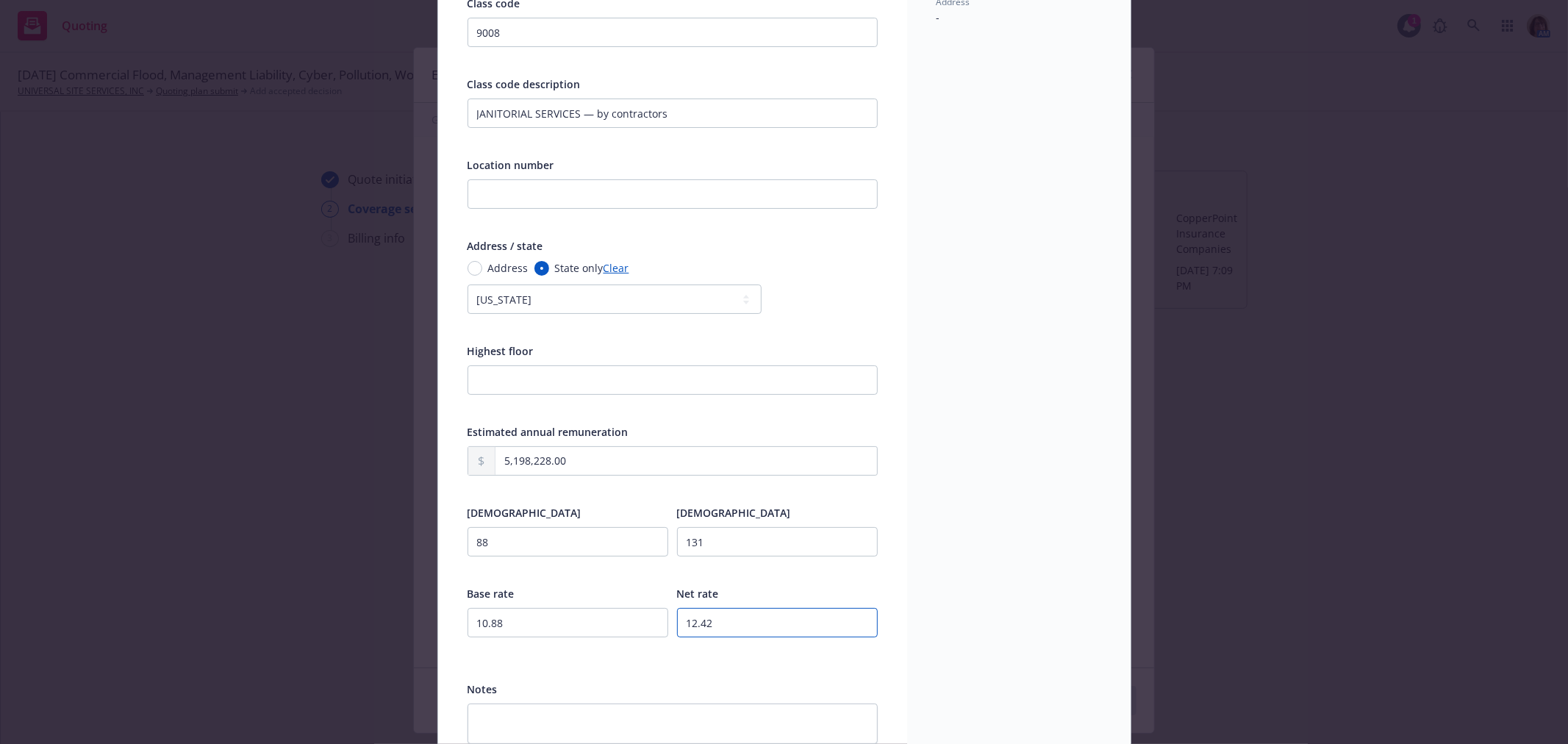
drag, startPoint x: 723, startPoint y: 621, endPoint x: 664, endPoint y: 627, distance: 59.3
click at [664, 627] on div "Base rate 10.88 Net rate 12.42" at bounding box center [673, 620] width 411 height 72
click at [554, 630] on input "10.88" at bounding box center [568, 622] width 201 height 30
drag, startPoint x: 512, startPoint y: 620, endPoint x: 420, endPoint y: 620, distance: 92.0
click at [420, 620] on div "Edit exposure Cancel Save Display name Loc 1 Class code 9008 Class code descrip…" at bounding box center [784, 372] width 1568 height 744
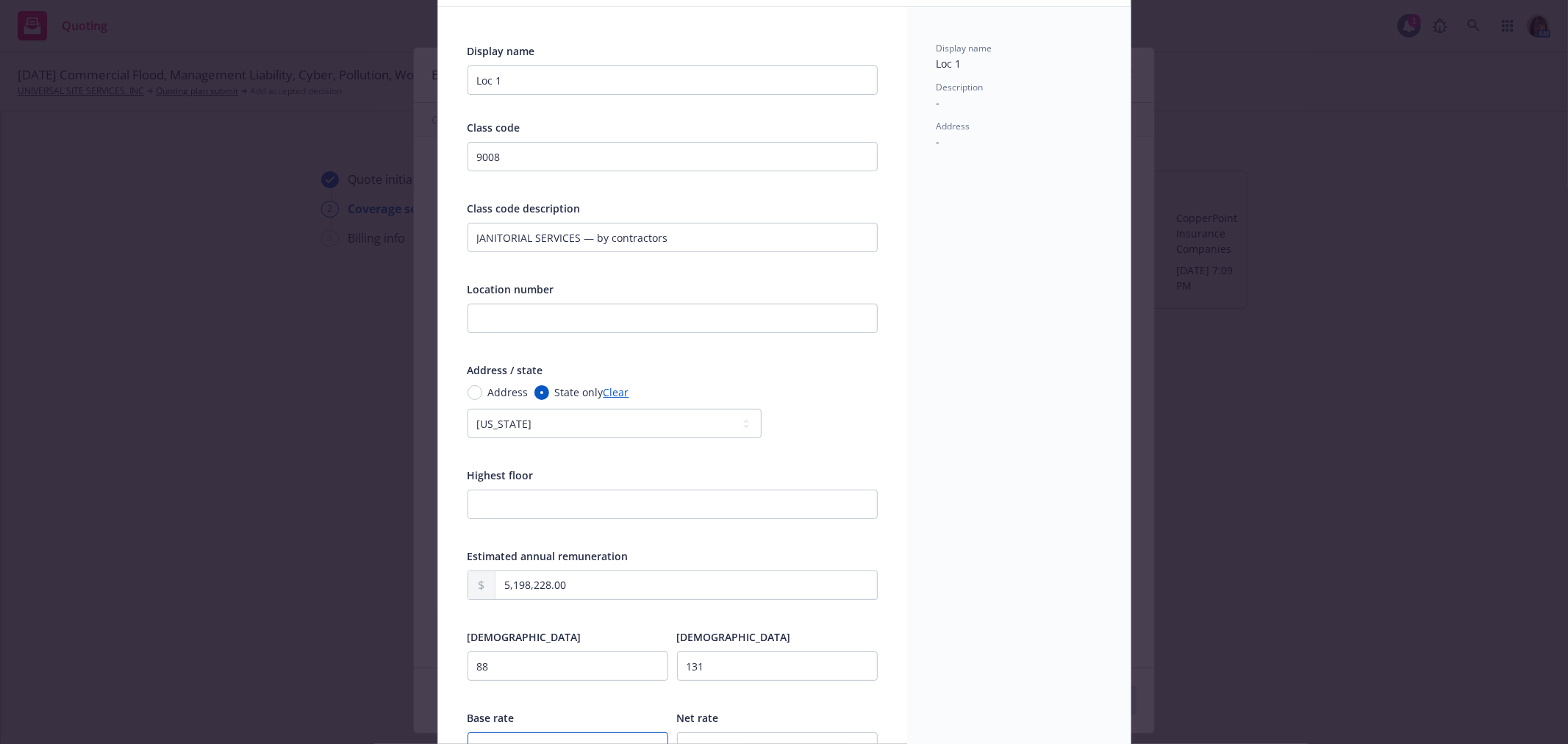
scroll to position [0, 0]
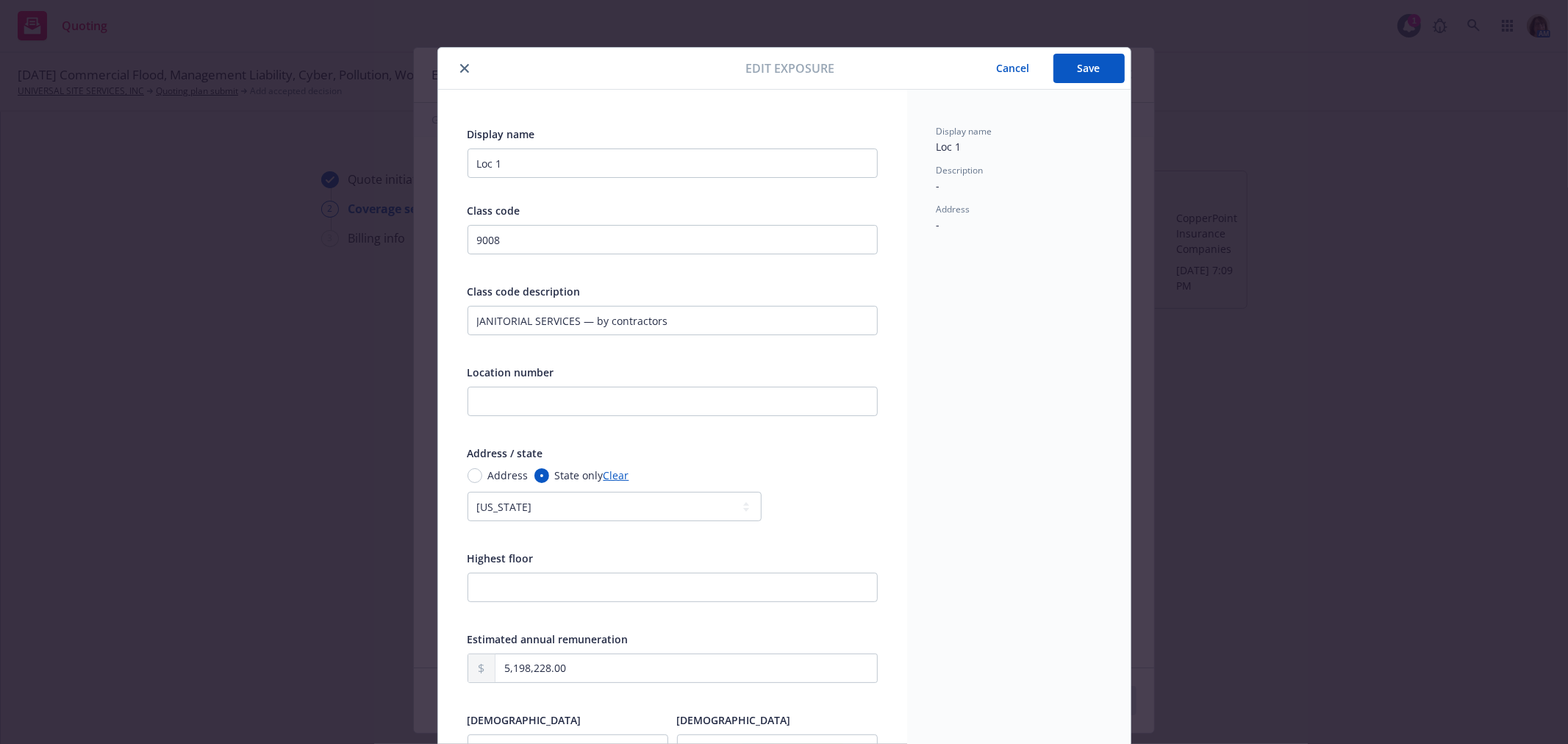
click at [1076, 68] on button "Save" at bounding box center [1089, 68] width 72 height 30
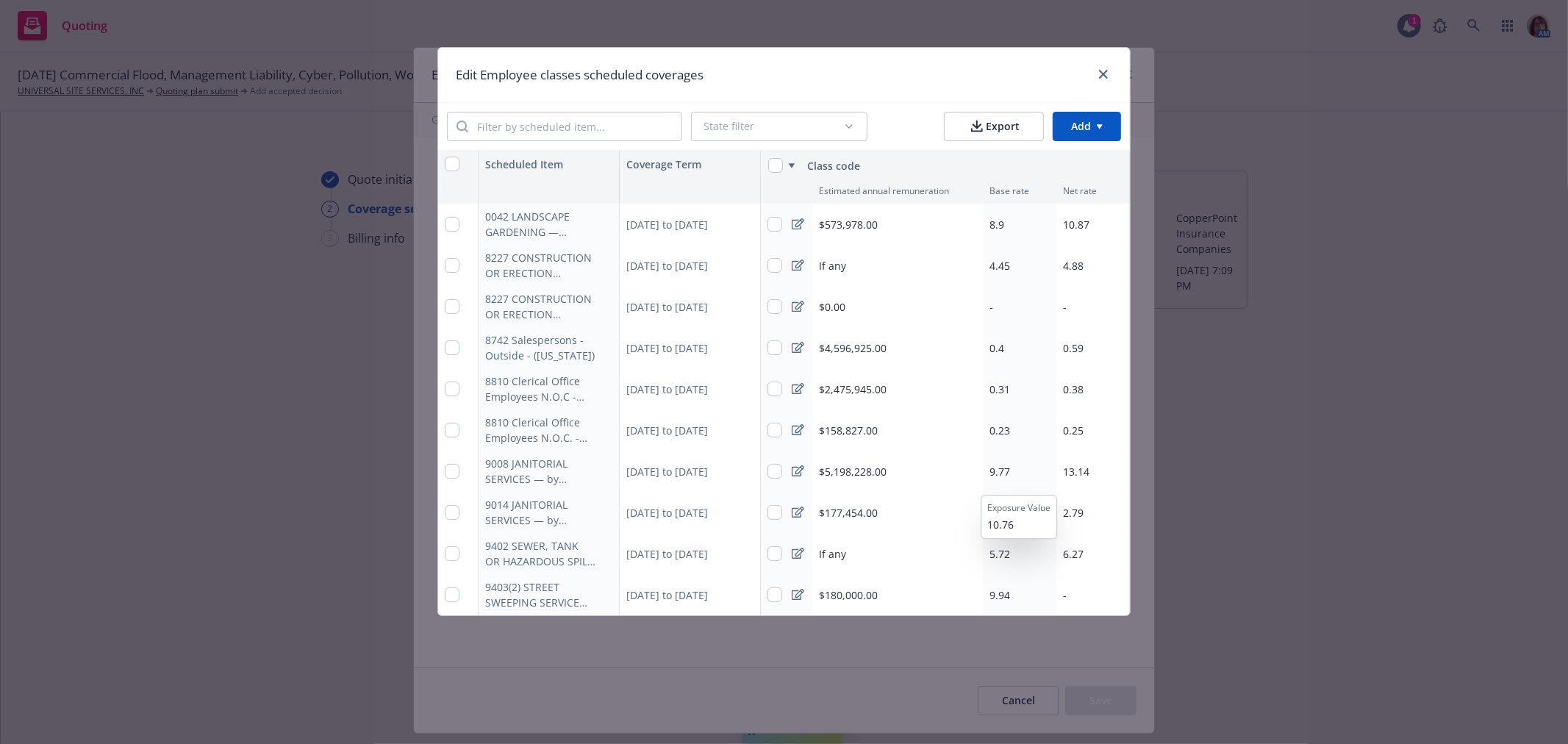
click at [1008, 469] on span "9.77" at bounding box center [1000, 471] width 21 height 14
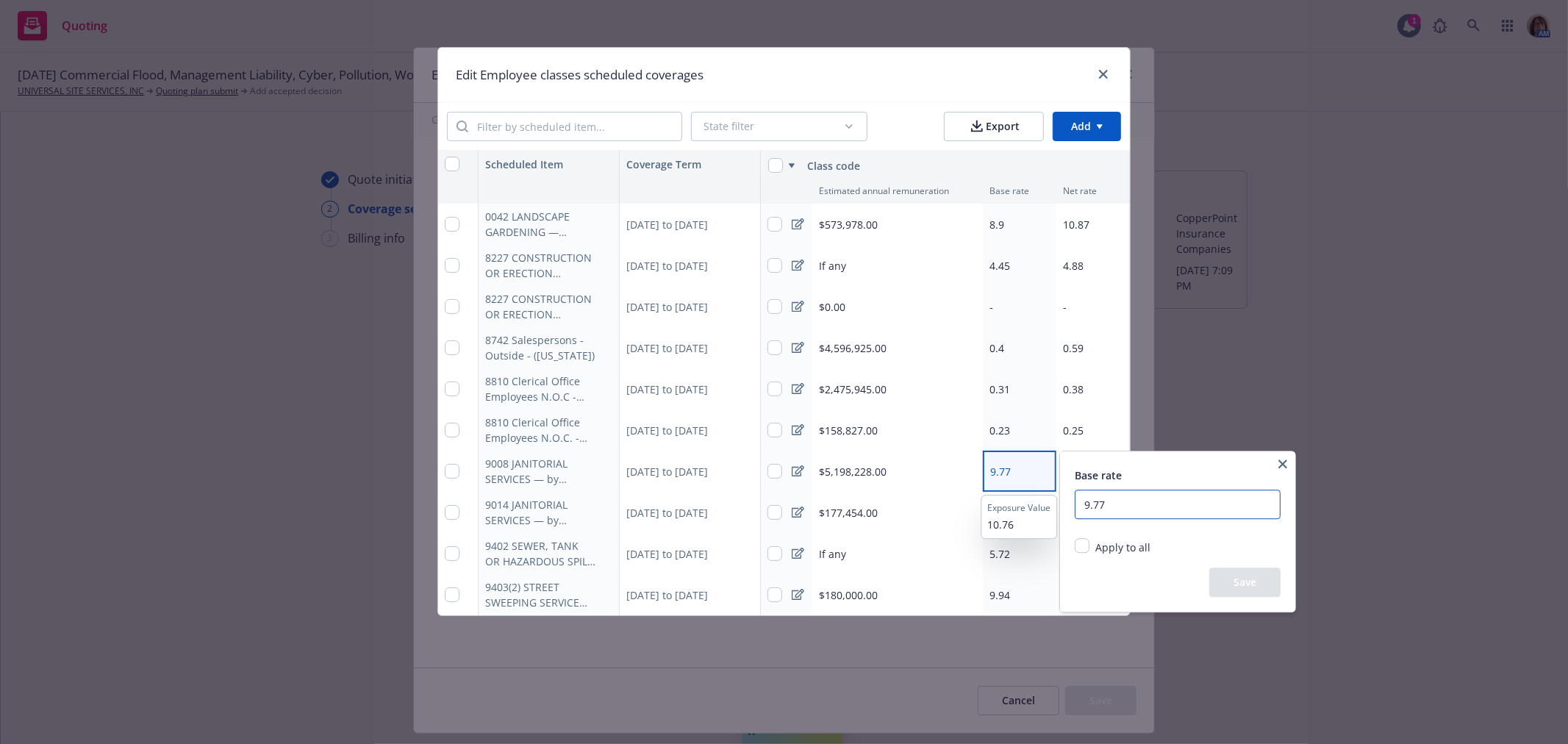
drag, startPoint x: 1125, startPoint y: 503, endPoint x: 1061, endPoint y: 505, distance: 64.0
click at [1053, 505] on body "Quoting 1 AM 10/01/25 Commercial Flood, Management Liability, Cyber, Pollution,…" at bounding box center [784, 372] width 1568 height 744
click at [1243, 591] on button "Save" at bounding box center [1245, 582] width 72 height 30
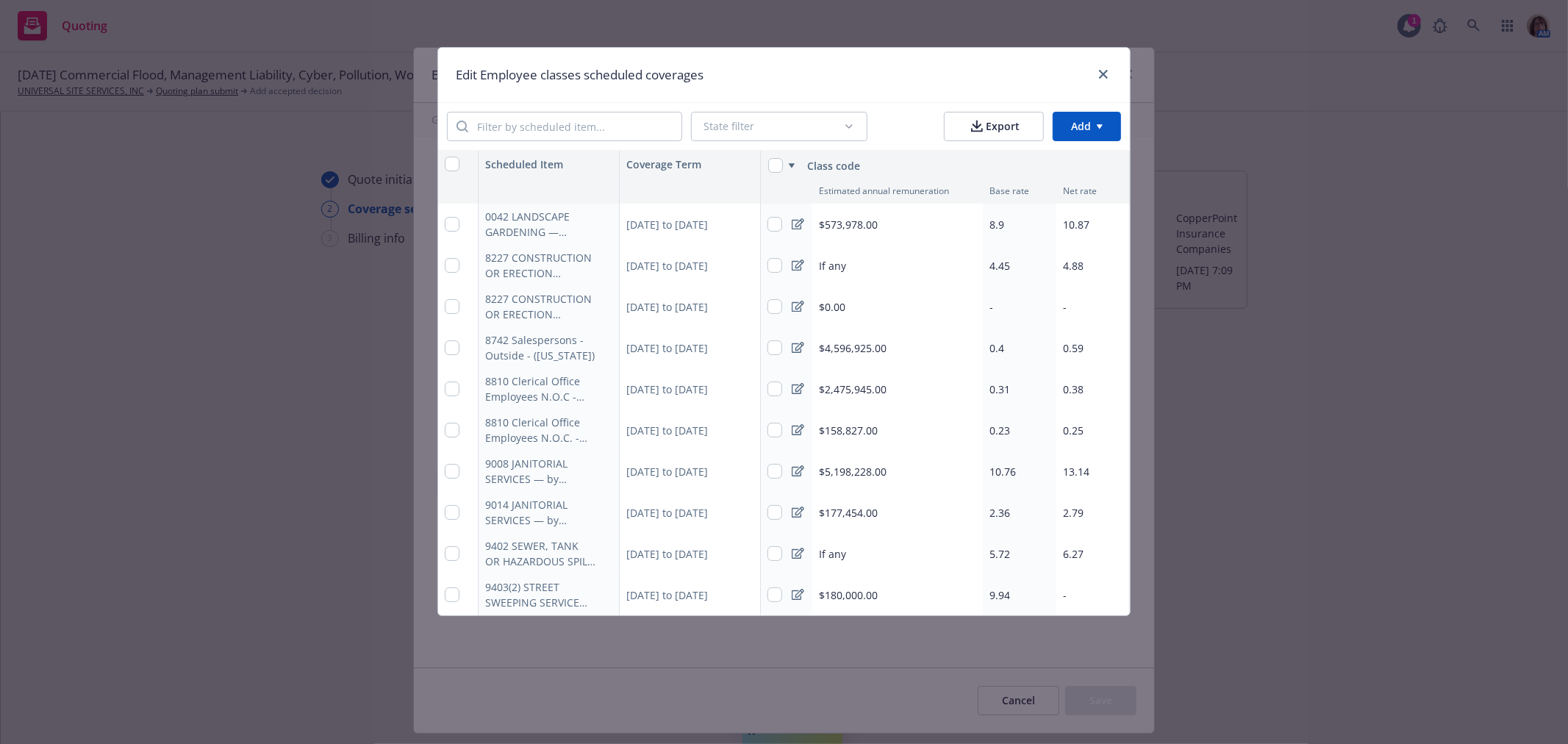
click at [845, 595] on span "$180,000.00" at bounding box center [849, 594] width 59 height 15
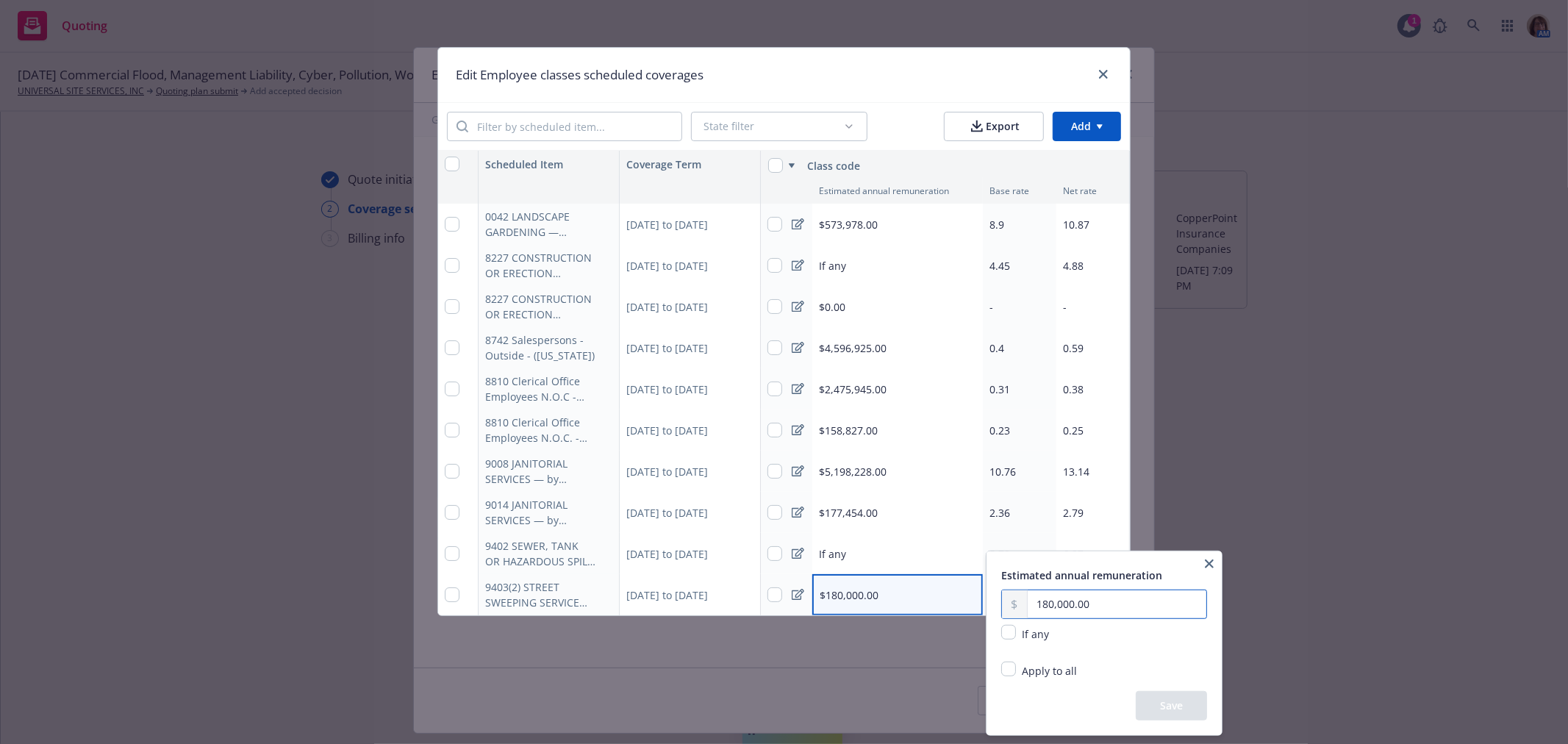
drag, startPoint x: 1105, startPoint y: 601, endPoint x: 1006, endPoint y: 593, distance: 99.3
click at [1006, 593] on div "180,000.00" at bounding box center [1105, 604] width 206 height 30
click at [1043, 604] on input "151,585.00" at bounding box center [1117, 604] width 178 height 28
click at [1174, 710] on button "Save" at bounding box center [1172, 705] width 72 height 30
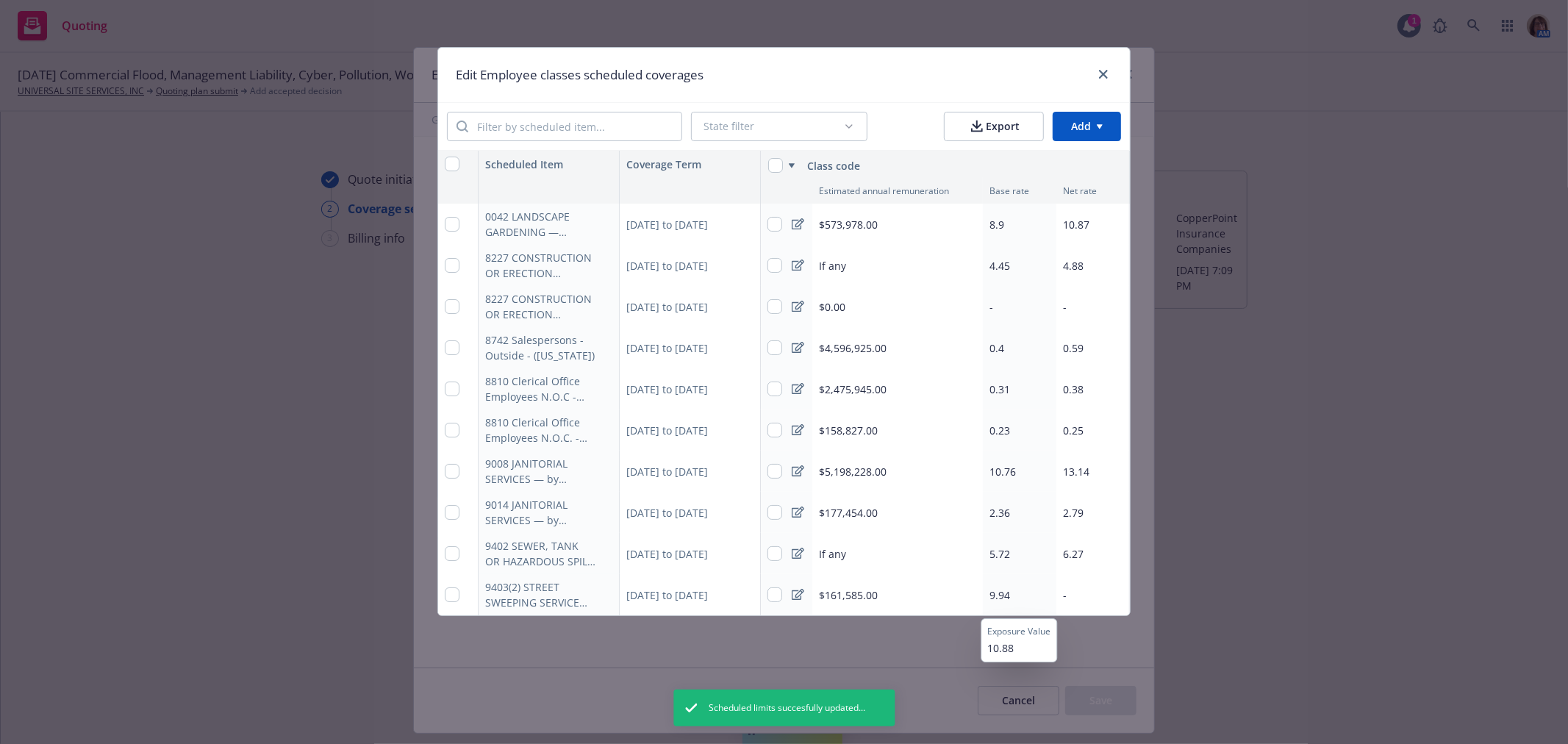
click at [1002, 593] on span "9.94" at bounding box center [1000, 595] width 21 height 14
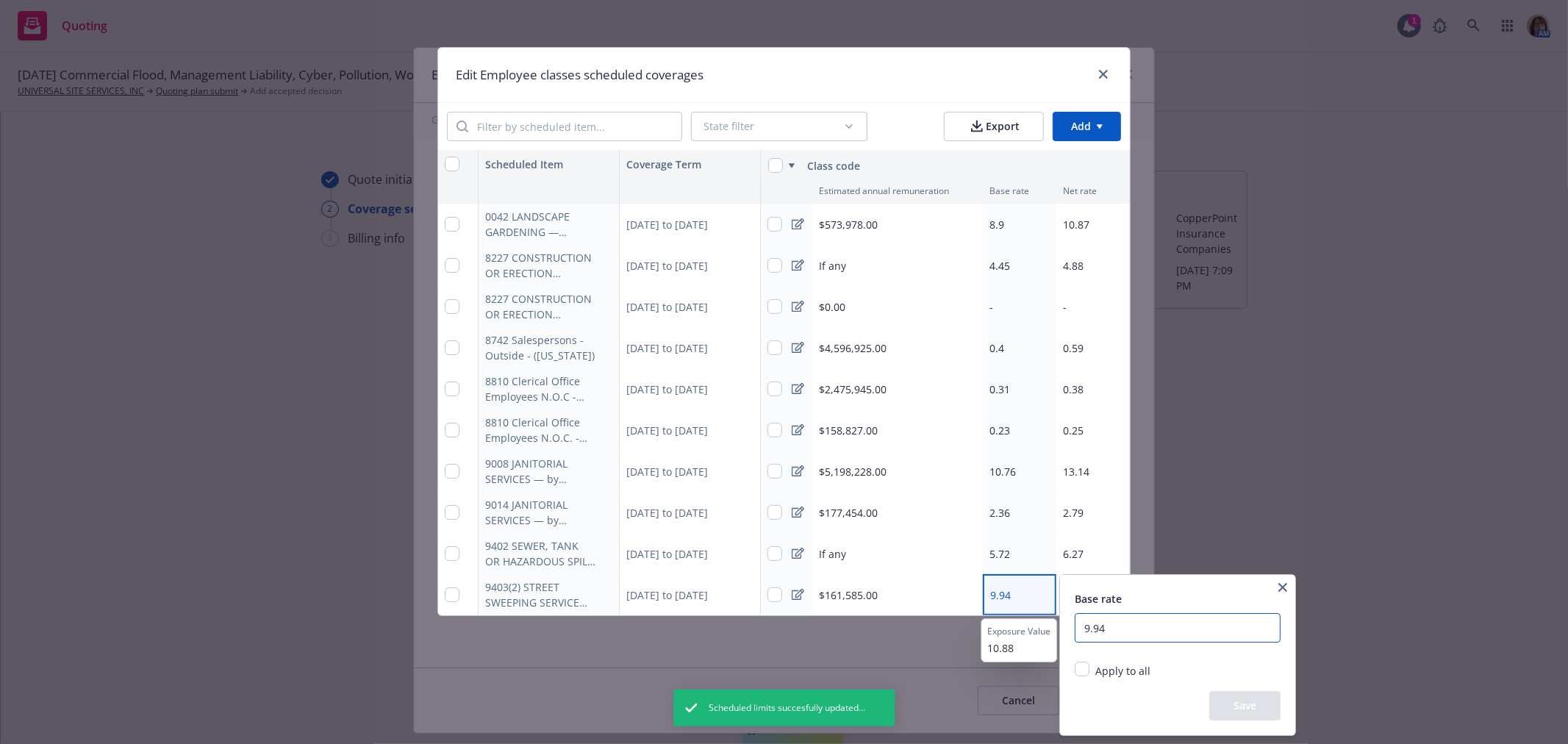
click at [1122, 624] on input "9.94" at bounding box center [1178, 627] width 206 height 30
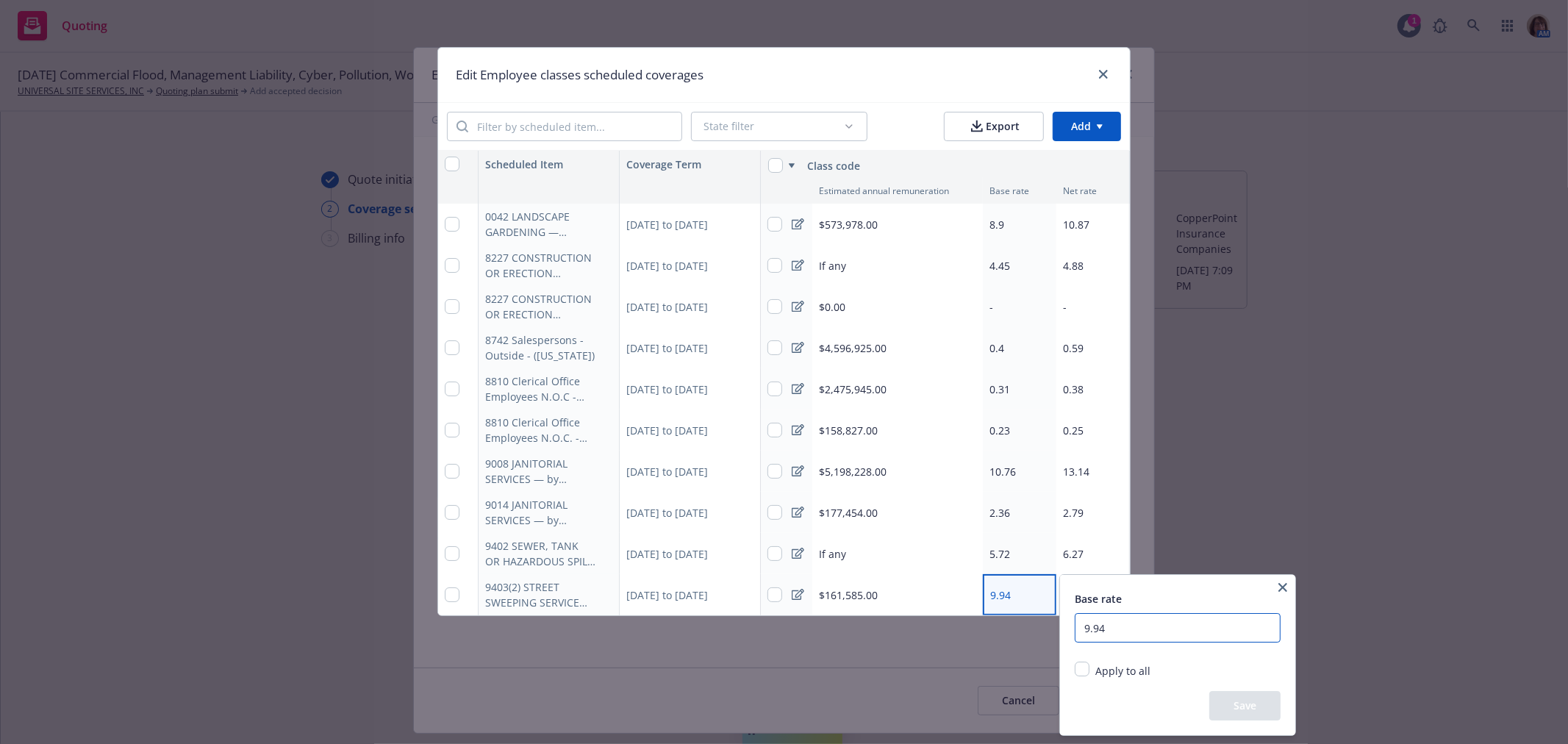
drag, startPoint x: 1116, startPoint y: 624, endPoint x: 1079, endPoint y: 627, distance: 37.1
click at [1079, 627] on input "9.94" at bounding box center [1178, 627] width 206 height 30
click at [1245, 708] on button "Save" at bounding box center [1245, 705] width 72 height 30
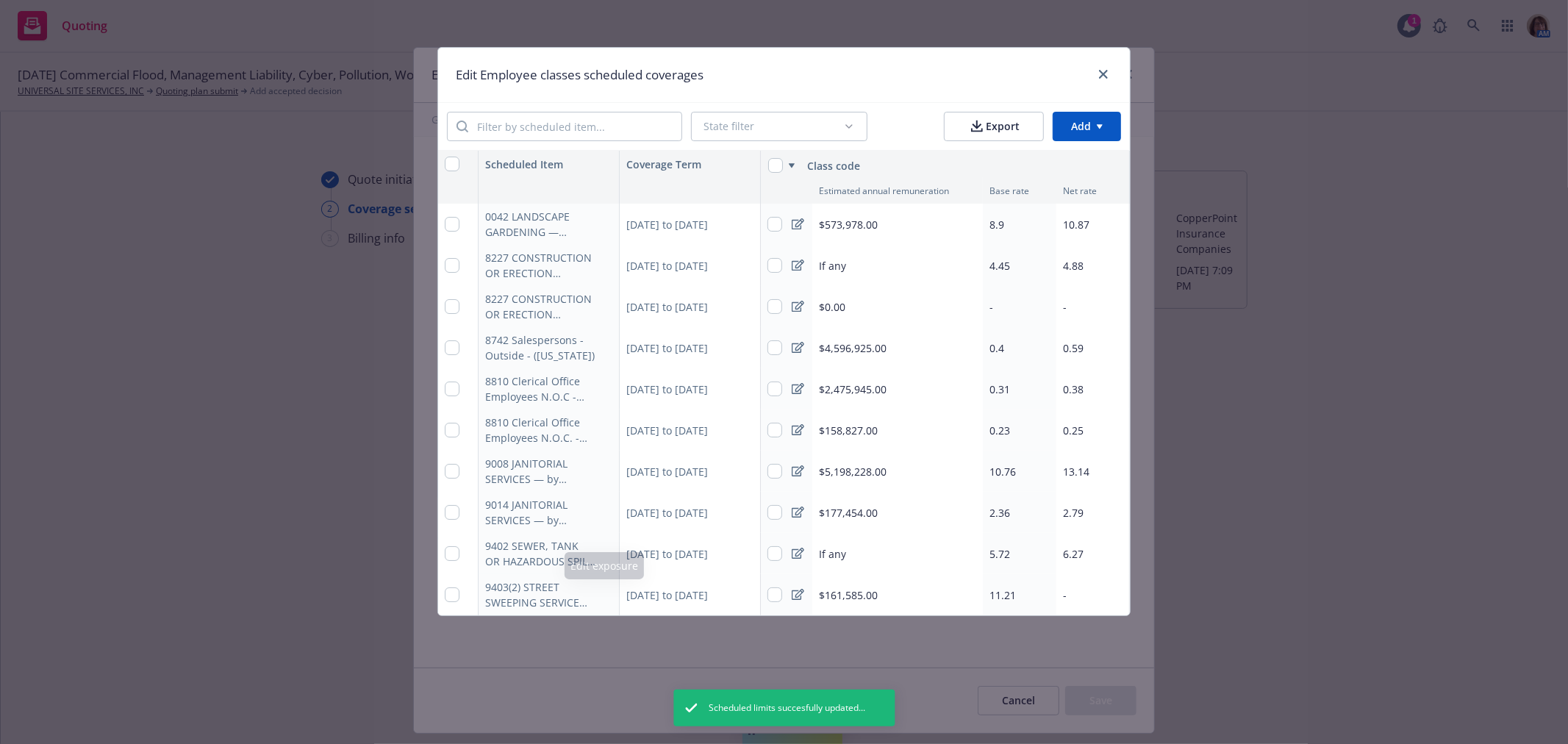
click at [609, 594] on button "button" at bounding box center [604, 595] width 18 height 18
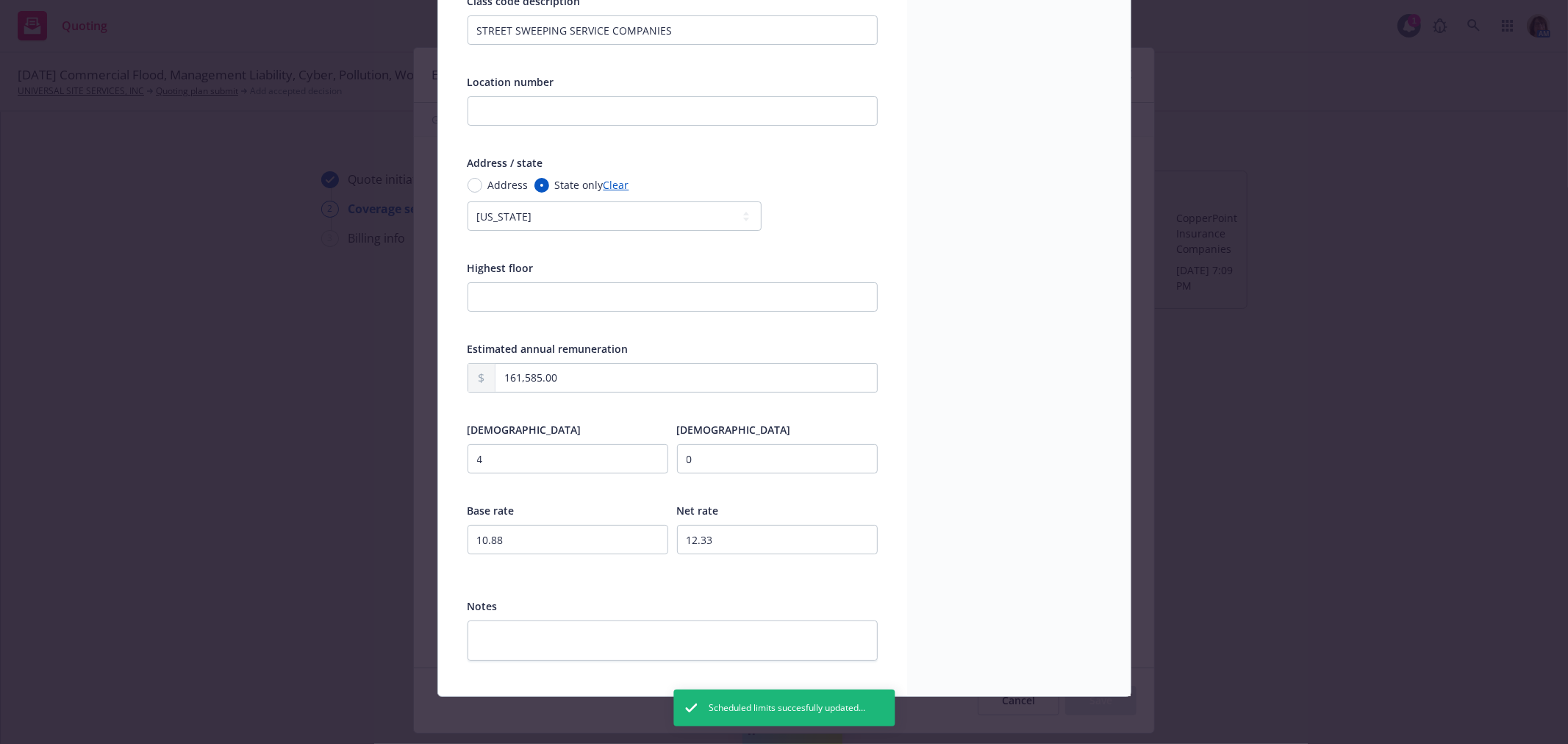
scroll to position [292, 0]
click at [503, 541] on input "10.88" at bounding box center [568, 540] width 201 height 30
drag, startPoint x: 503, startPoint y: 541, endPoint x: 392, endPoint y: 535, distance: 111.2
click at [392, 535] on div "Edit exposure Cancel Save Display name Loc 1 Class code 9403(2) Class code desc…" at bounding box center [784, 372] width 1568 height 744
click at [707, 541] on input "12.33" at bounding box center [777, 540] width 201 height 30
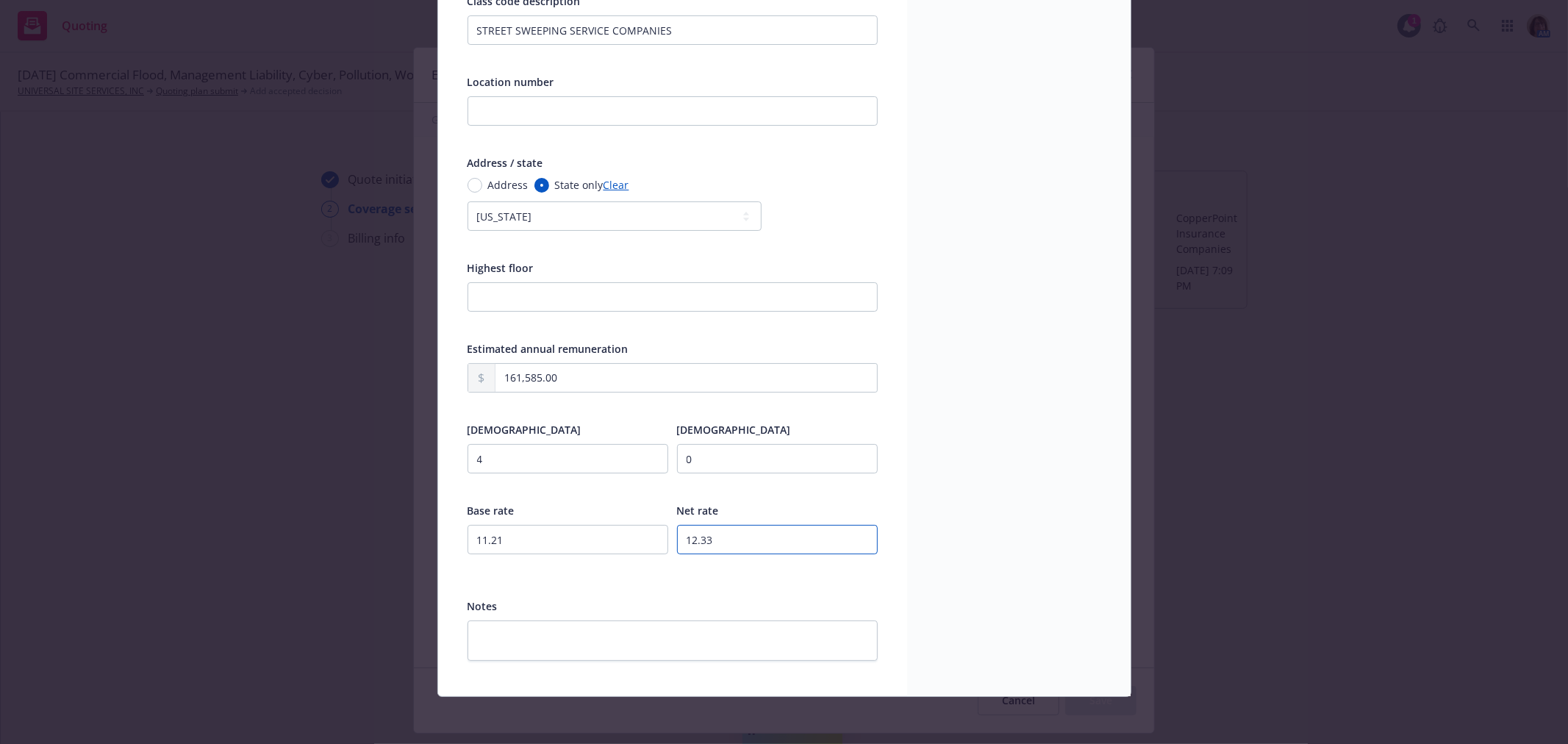
drag, startPoint x: 716, startPoint y: 538, endPoint x: 654, endPoint y: 534, distance: 62.1
click at [654, 534] on div "Base rate 11.21 Net rate 12.33" at bounding box center [673, 537] width 411 height 72
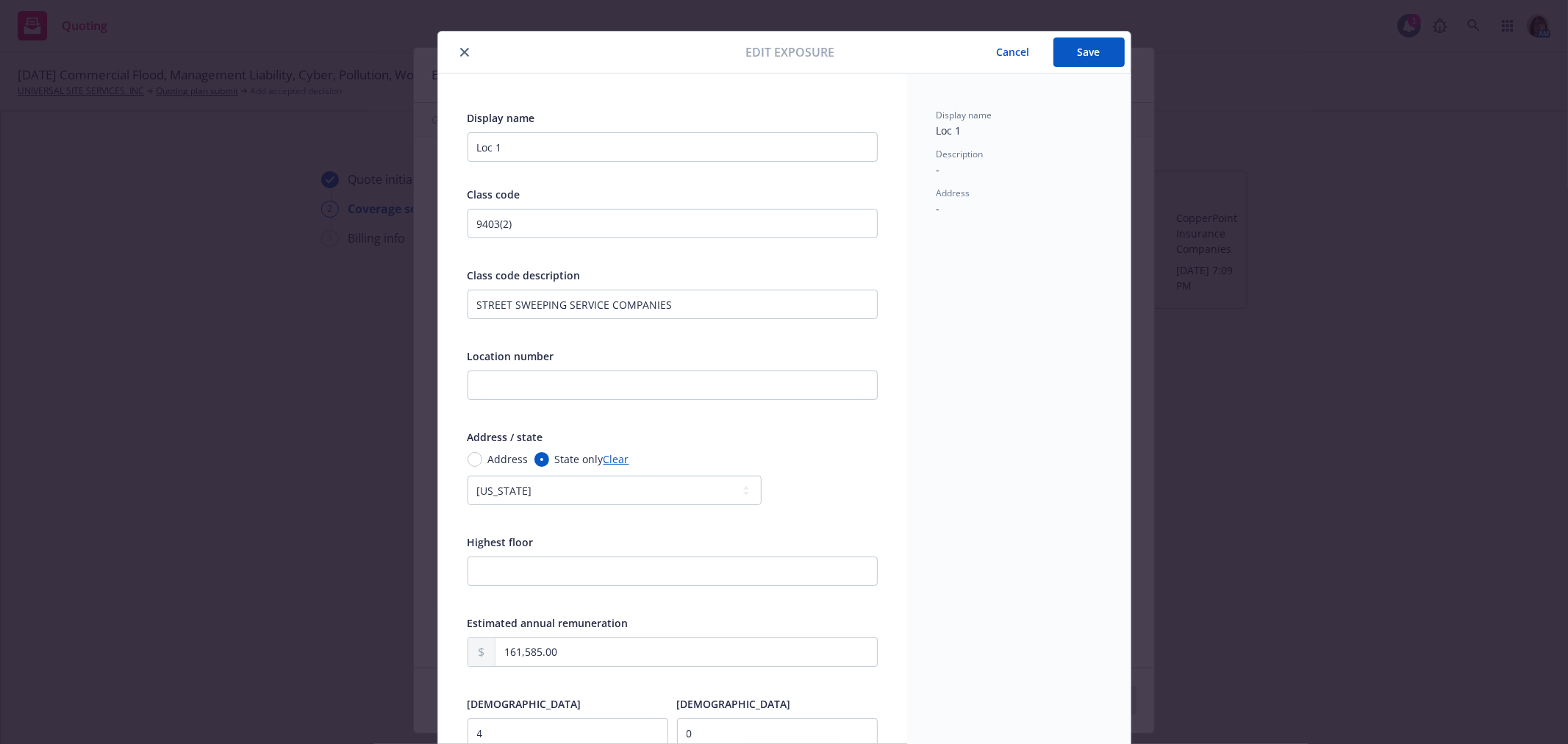
scroll to position [0, 0]
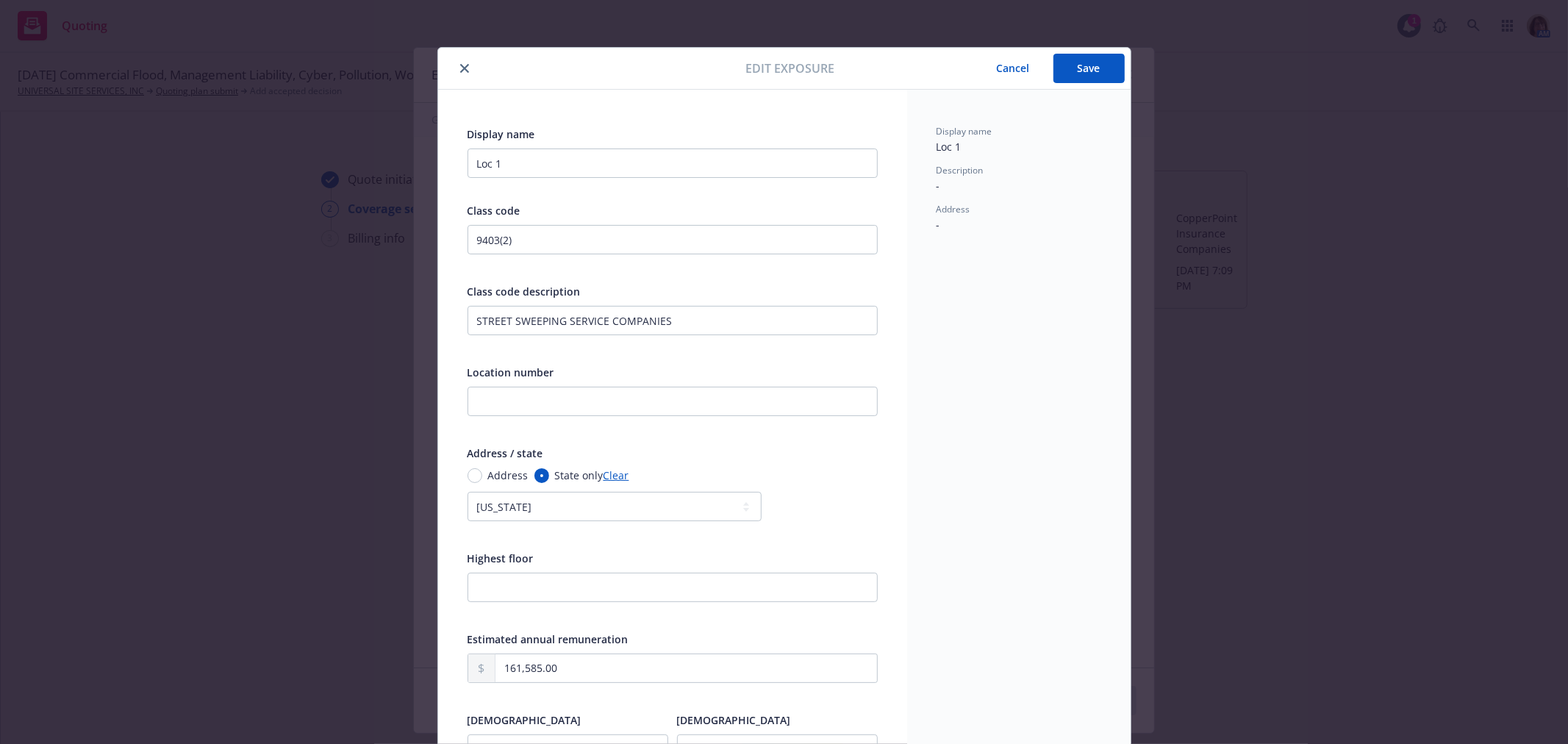
click at [1078, 70] on button "Save" at bounding box center [1089, 68] width 72 height 30
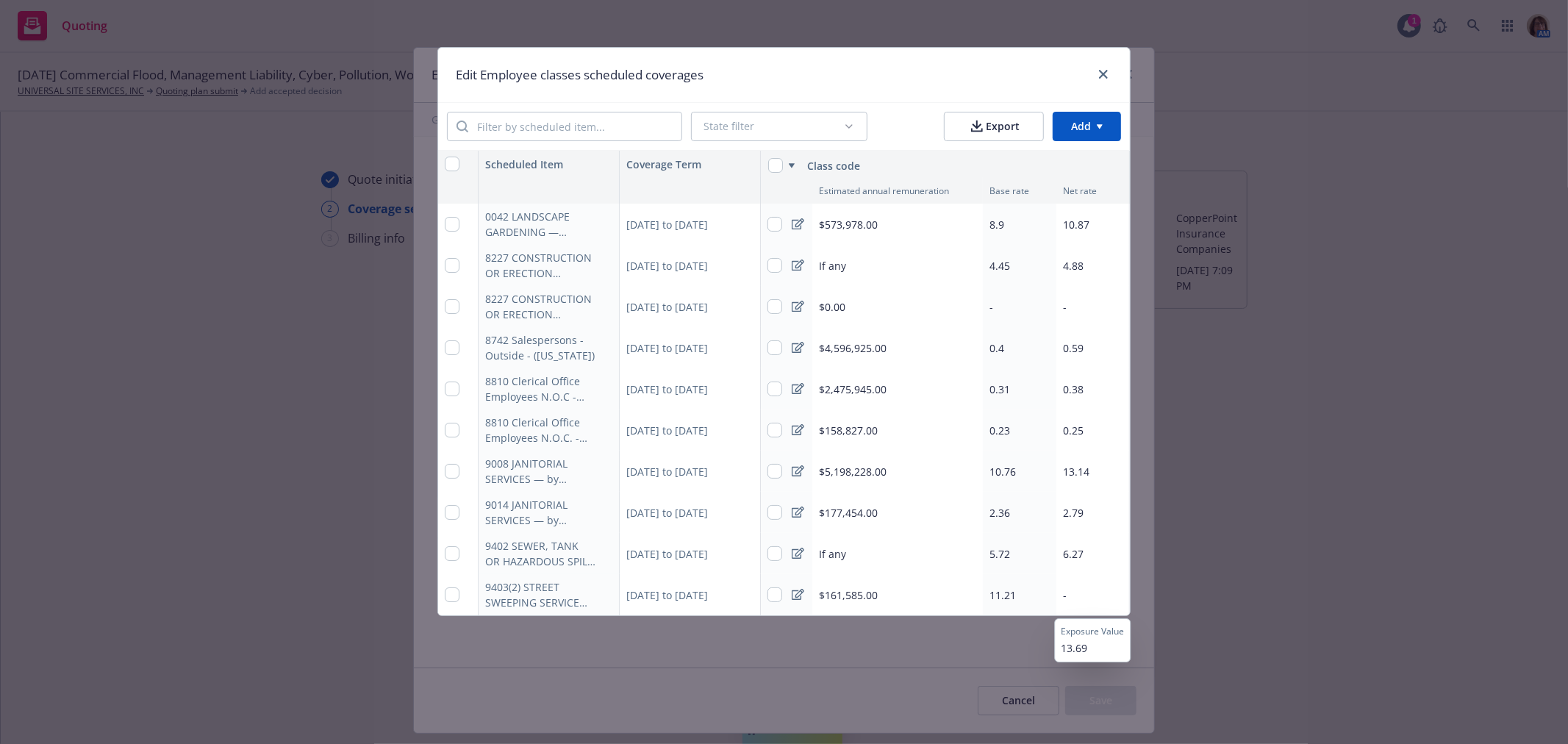
click at [1065, 591] on span "-" at bounding box center [1065, 595] width 4 height 14
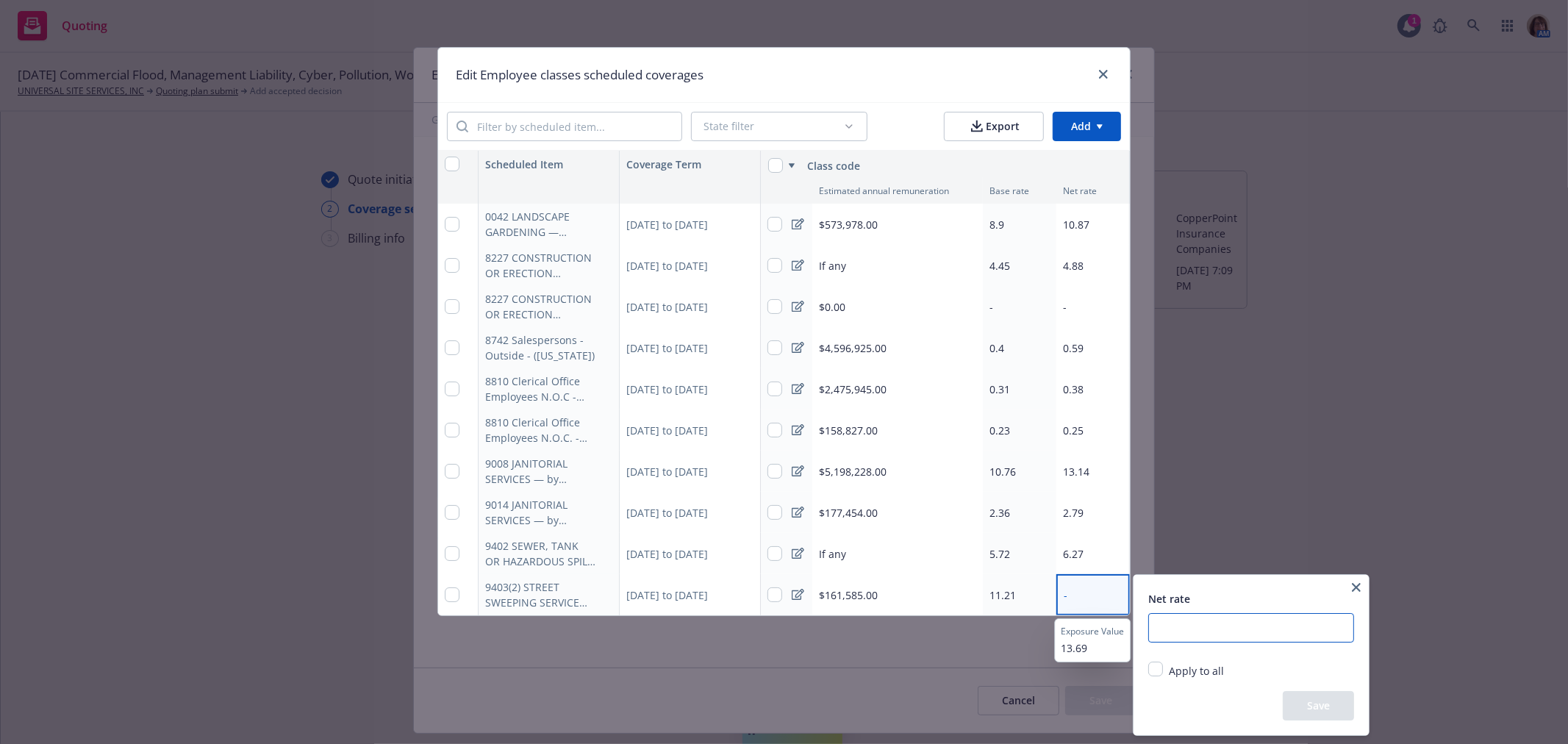
click at [1180, 627] on input "number" at bounding box center [1252, 627] width 206 height 30
click at [1315, 707] on button "Save" at bounding box center [1319, 705] width 72 height 30
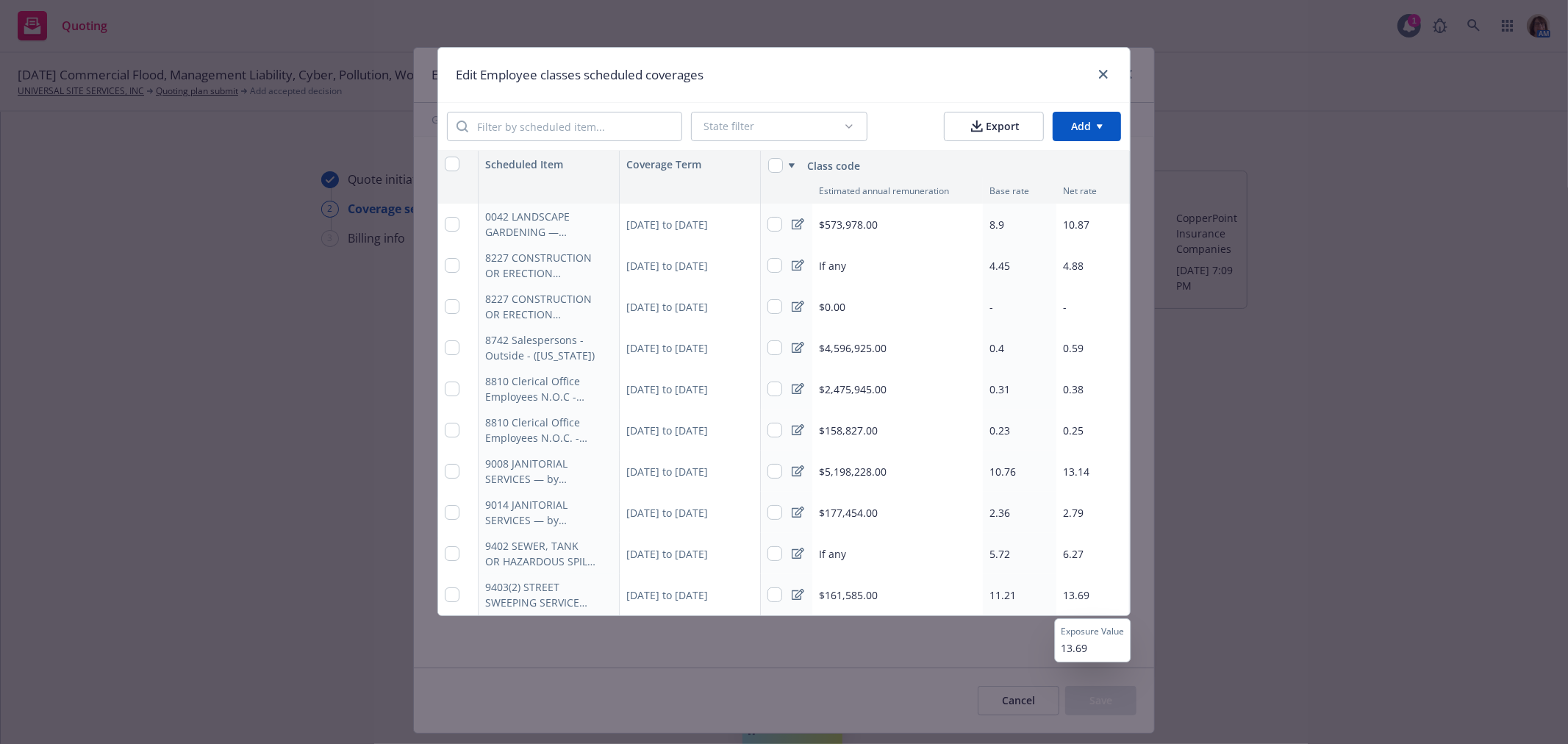
click at [838, 305] on span "$0.00" at bounding box center [833, 307] width 27 height 15
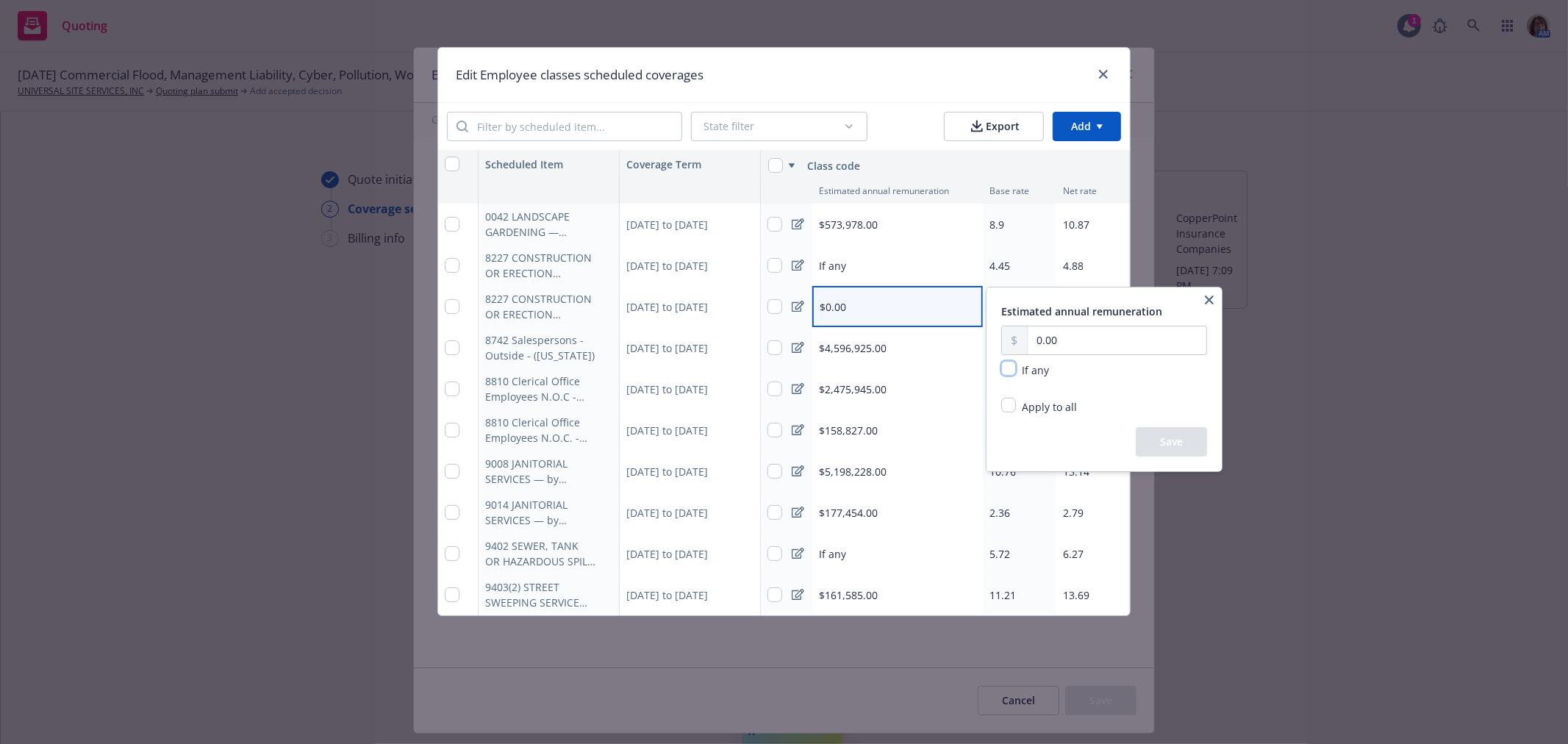
click at [1010, 368] on input "checkbox" at bounding box center [1009, 368] width 14 height 14
click at [1182, 442] on button "Save" at bounding box center [1172, 442] width 72 height 30
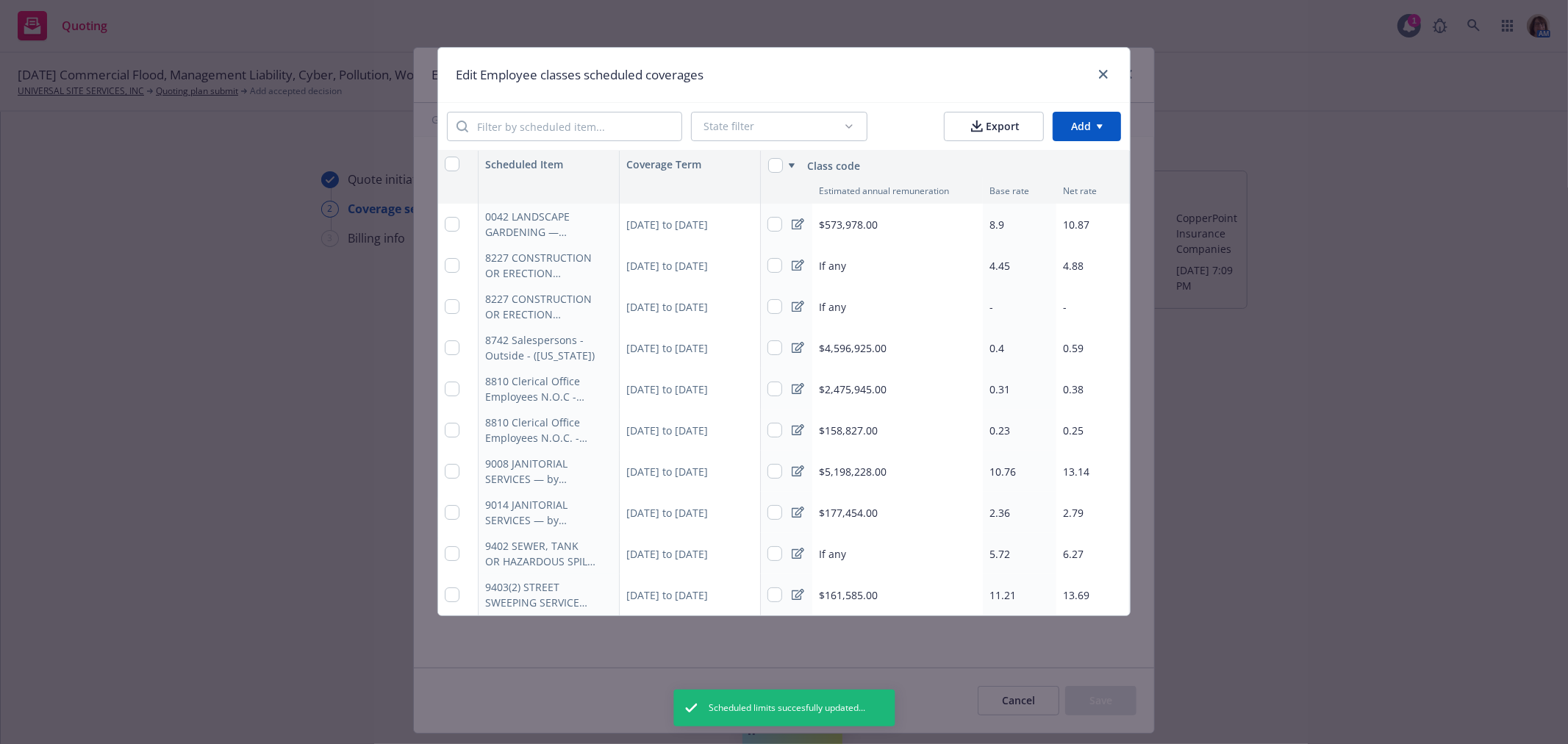
click at [1070, 306] on div "-" at bounding box center [1094, 307] width 74 height 41
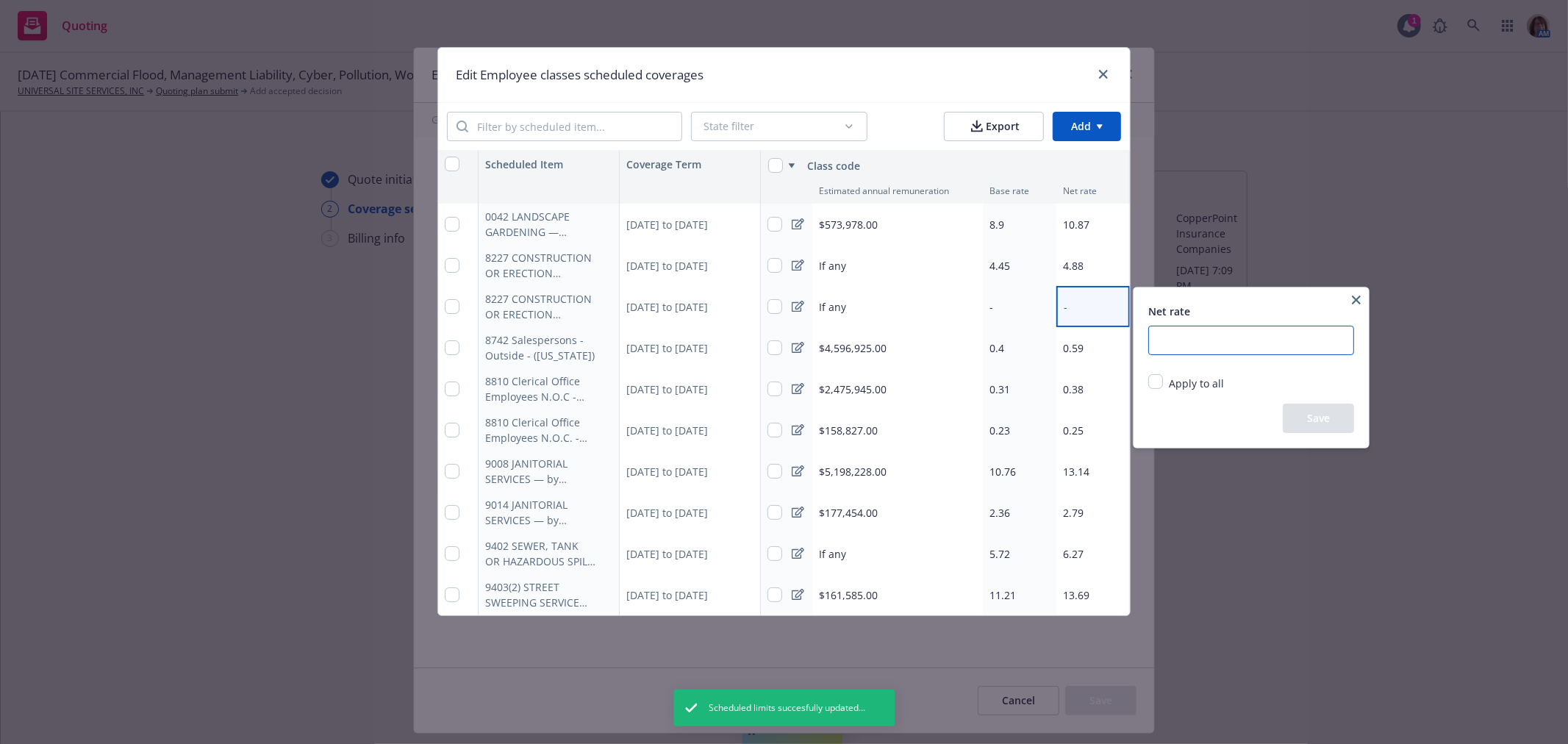
click at [1164, 327] on input "number" at bounding box center [1252, 340] width 206 height 30
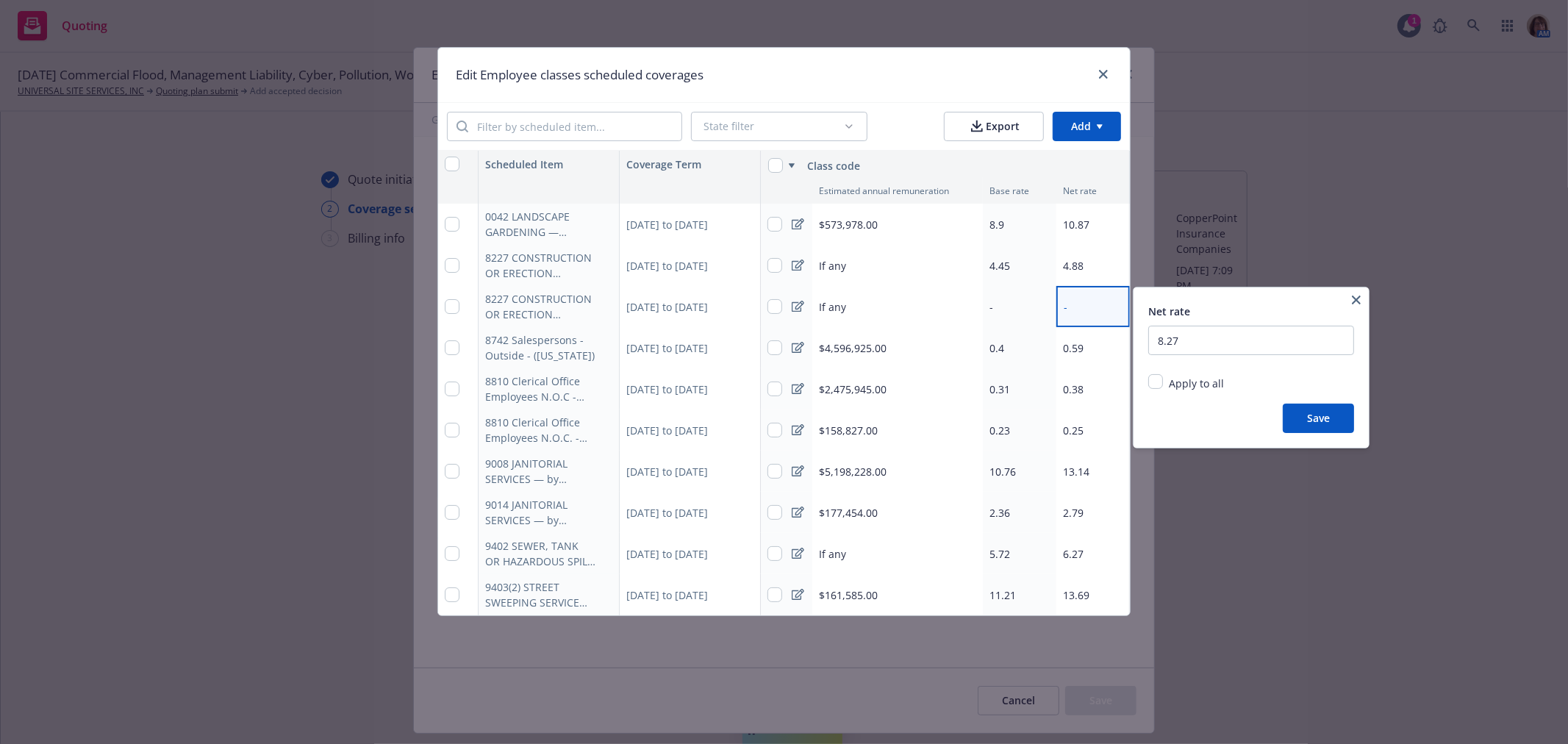
click at [1324, 417] on button "Save" at bounding box center [1319, 418] width 72 height 30
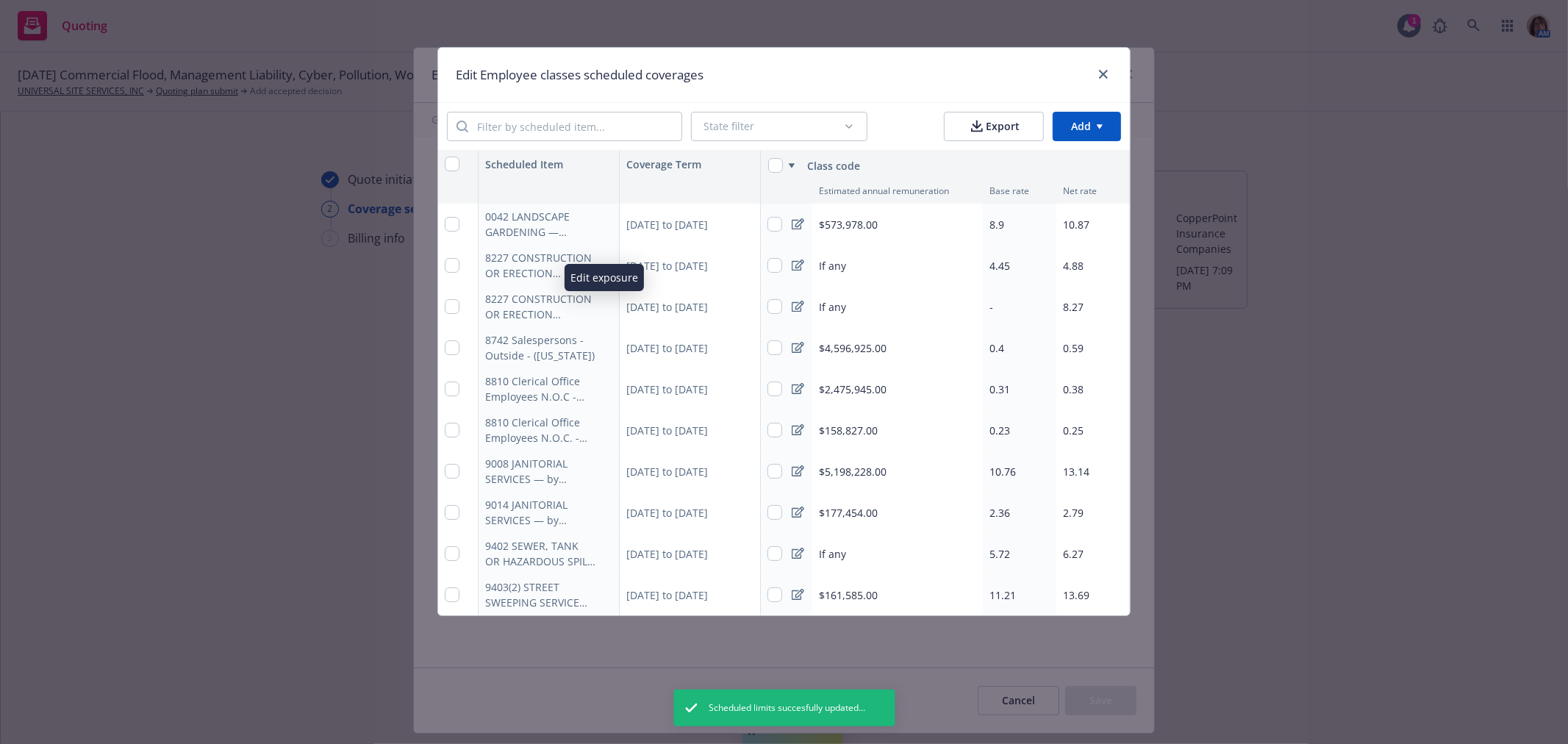
click at [603, 307] on icon "button" at bounding box center [603, 308] width 7 height 7
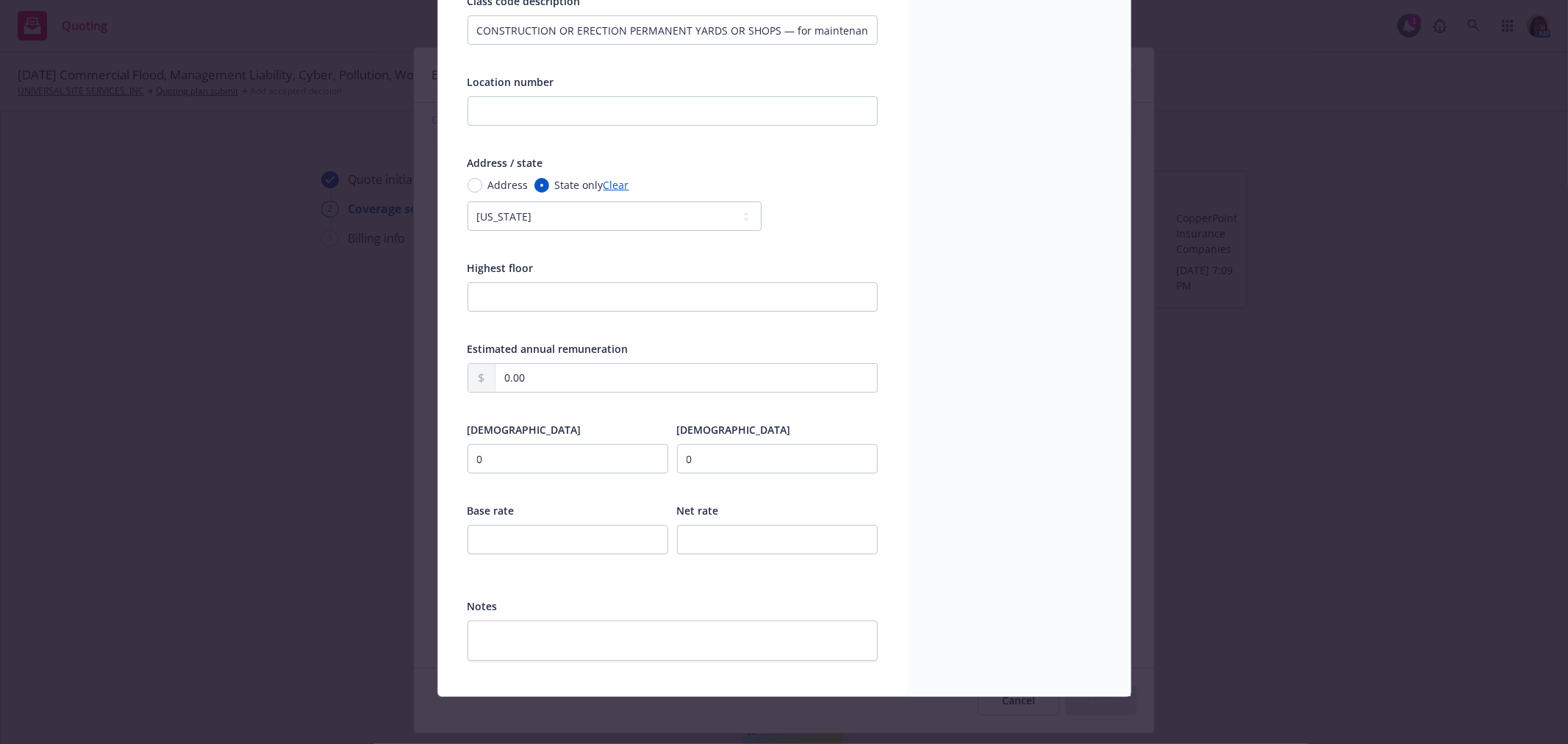
scroll to position [292, 0]
click at [469, 538] on input "number" at bounding box center [568, 540] width 201 height 30
click at [693, 538] on input "number" at bounding box center [777, 540] width 201 height 30
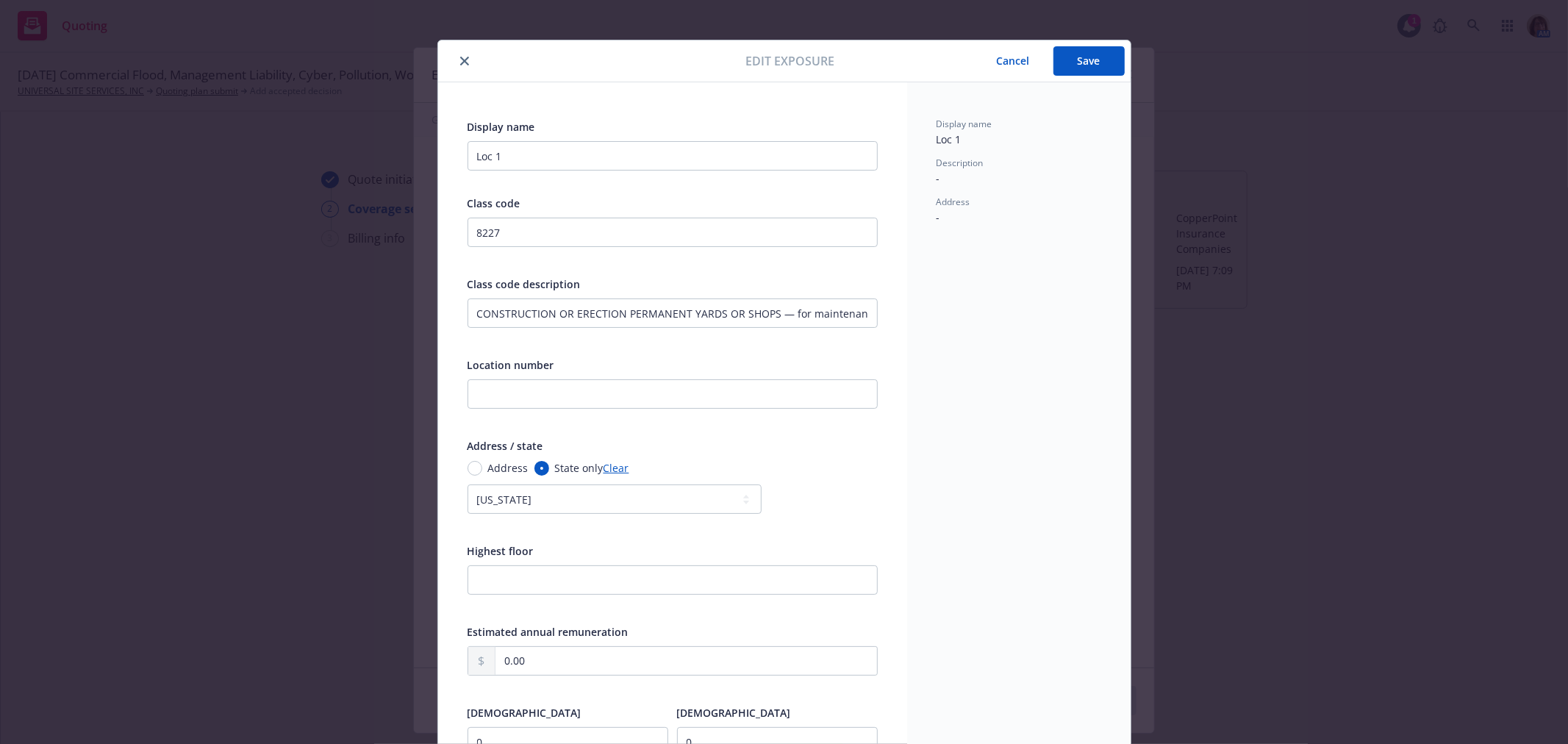
scroll to position [0, 0]
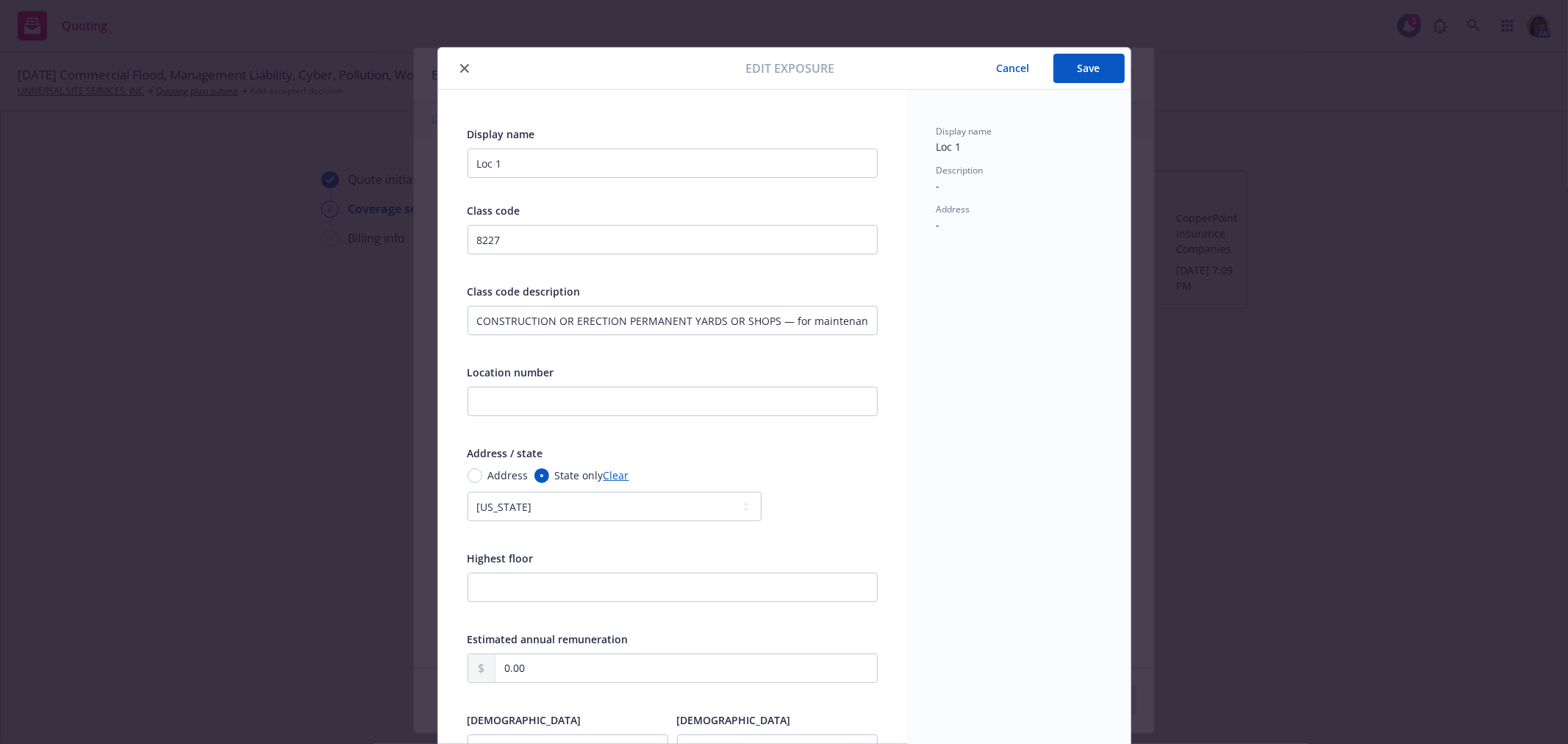
click at [1072, 67] on button "Save" at bounding box center [1089, 68] width 72 height 30
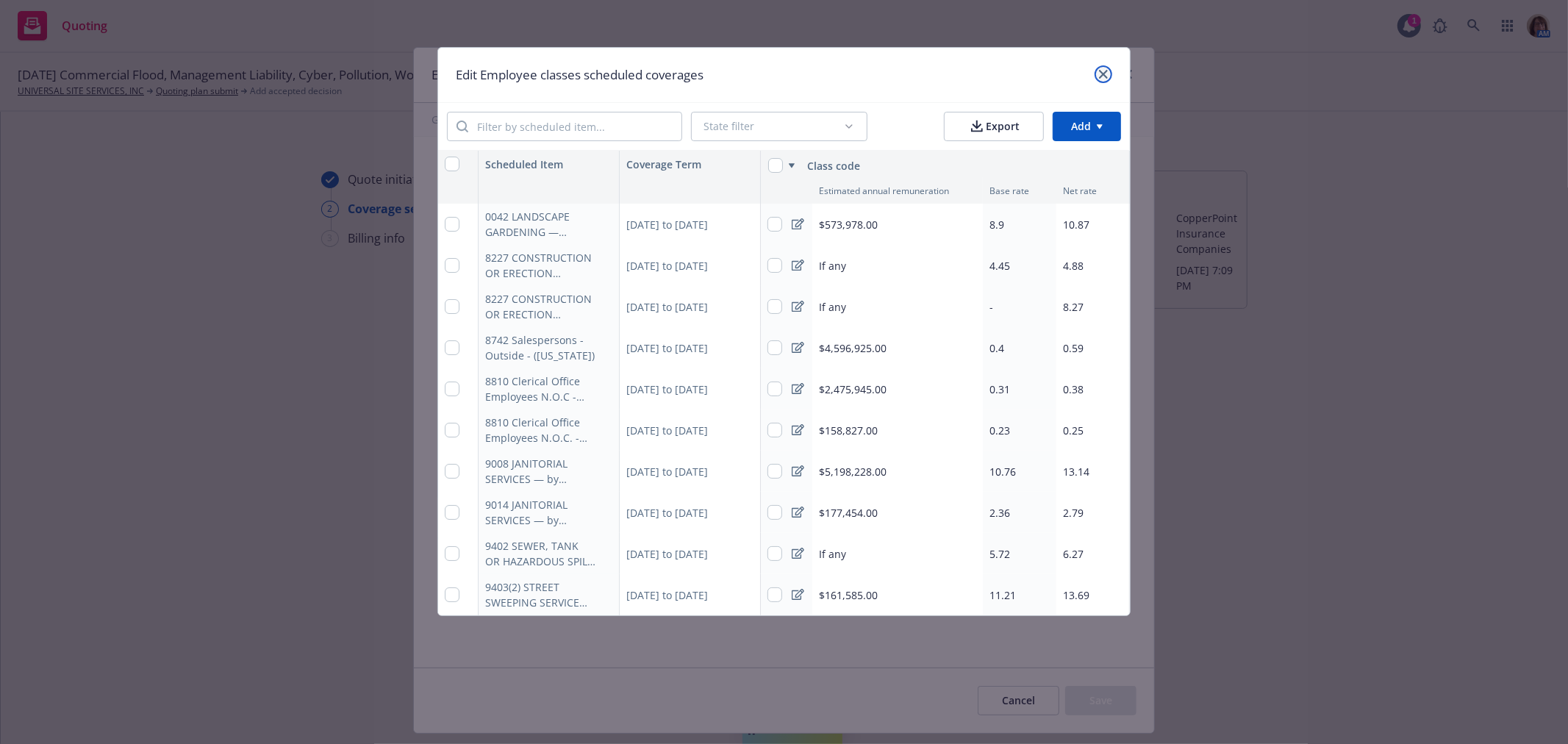
click at [1105, 74] on icon "close" at bounding box center [1104, 74] width 9 height 9
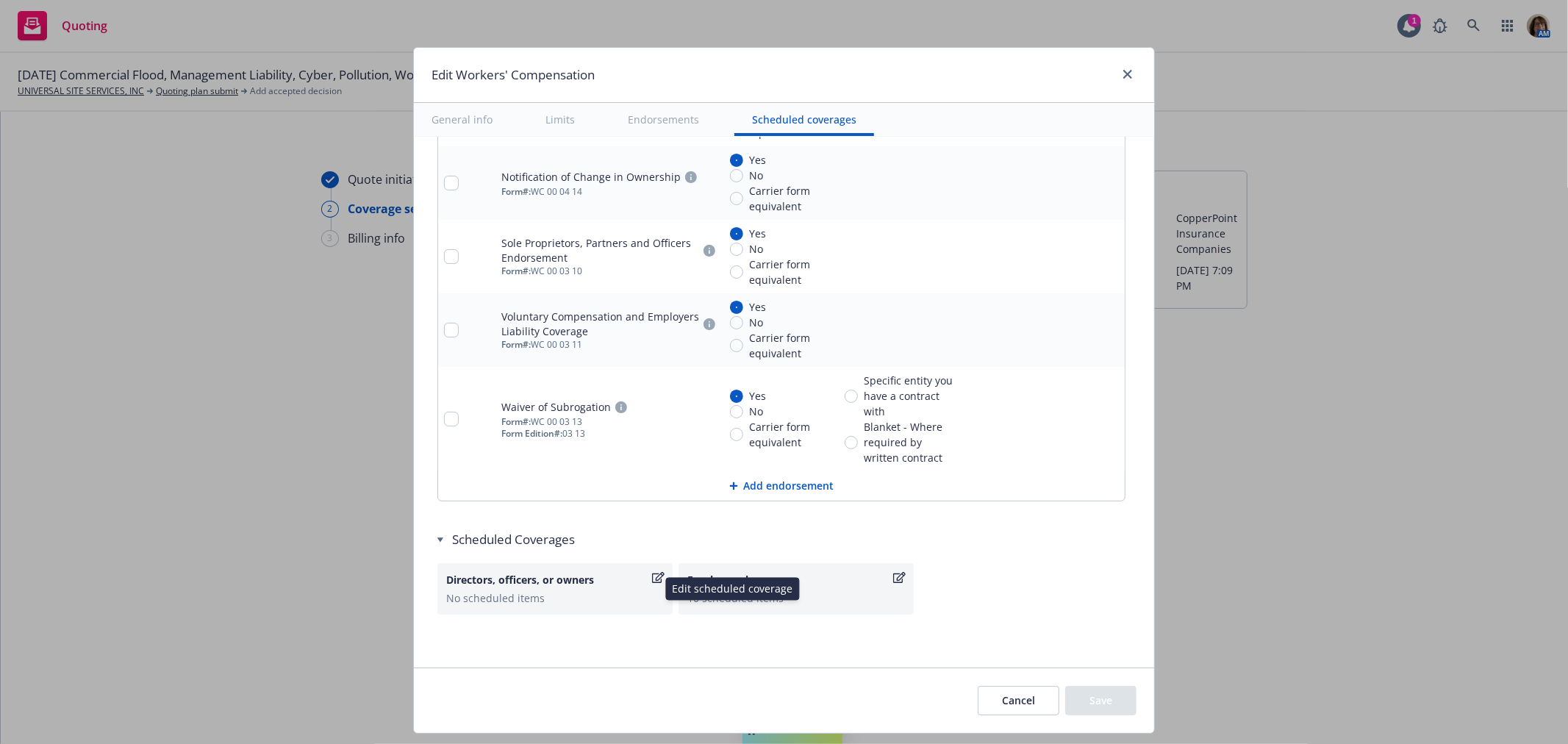
click at [653, 576] on icon "button" at bounding box center [659, 577] width 13 height 12
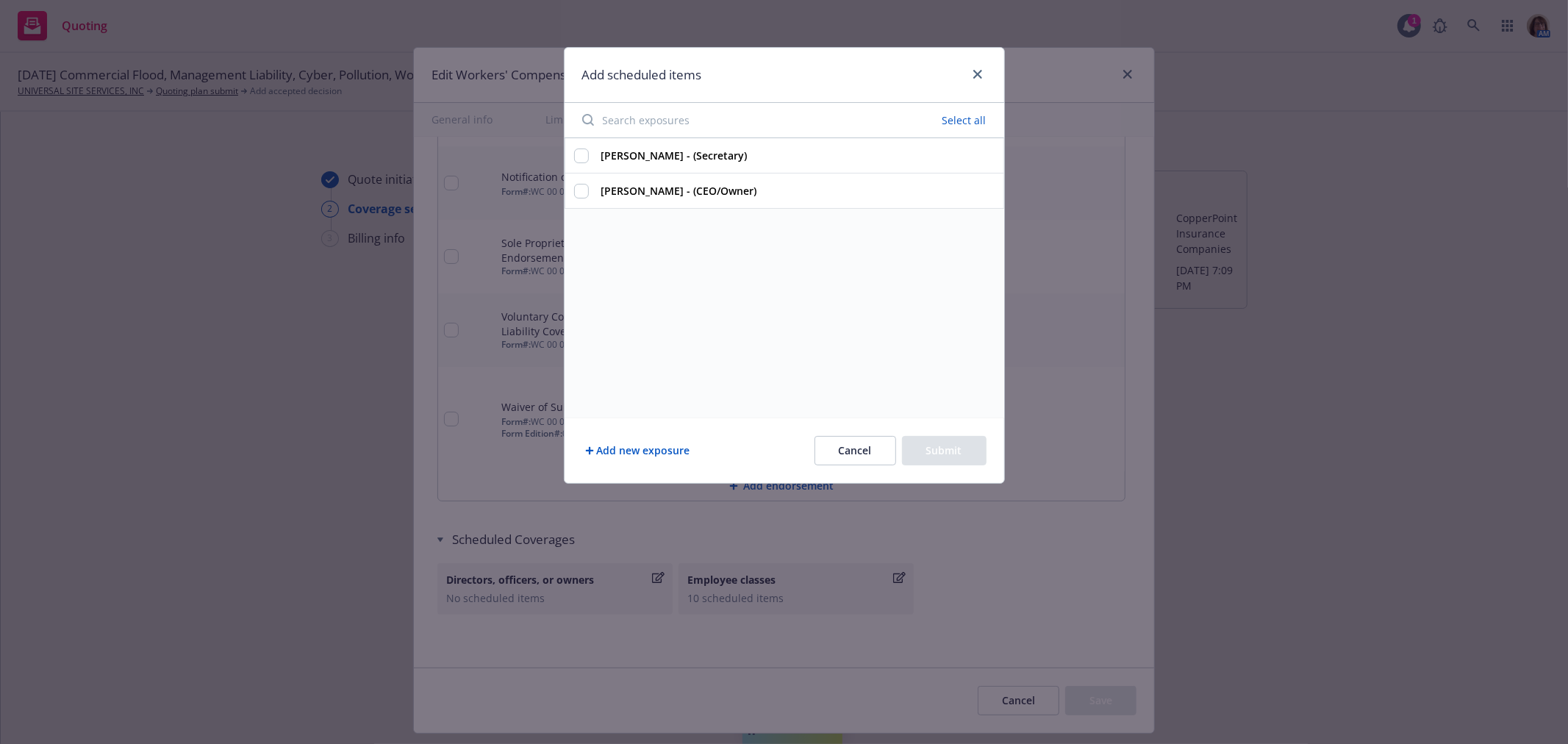
click at [966, 114] on button "Select all" at bounding box center [965, 120] width 62 height 21
click at [952, 451] on button "Submit" at bounding box center [944, 450] width 84 height 30
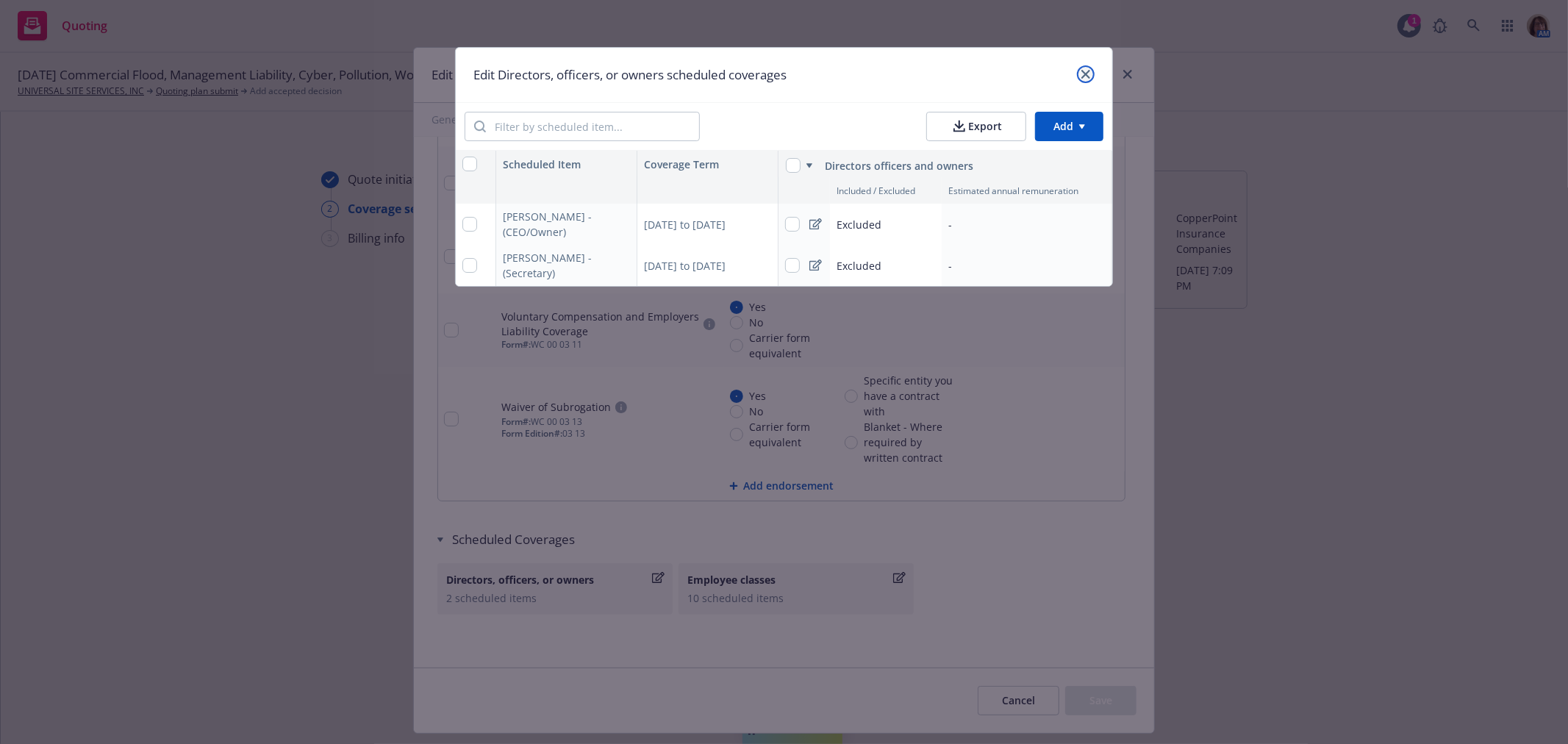
click at [1083, 74] on icon "close" at bounding box center [1087, 74] width 9 height 9
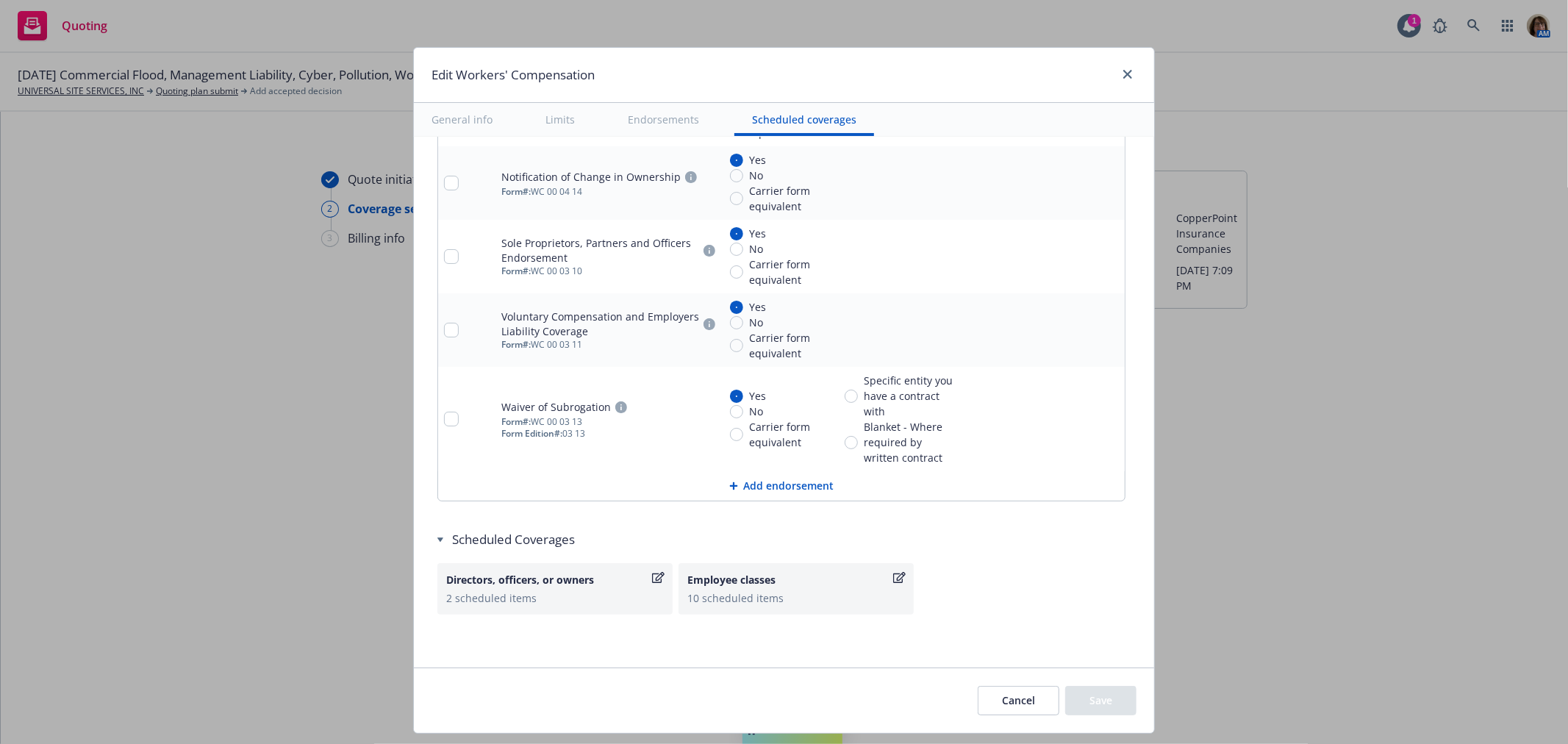
click at [1079, 416] on icon "pencil" at bounding box center [1084, 420] width 9 height 9
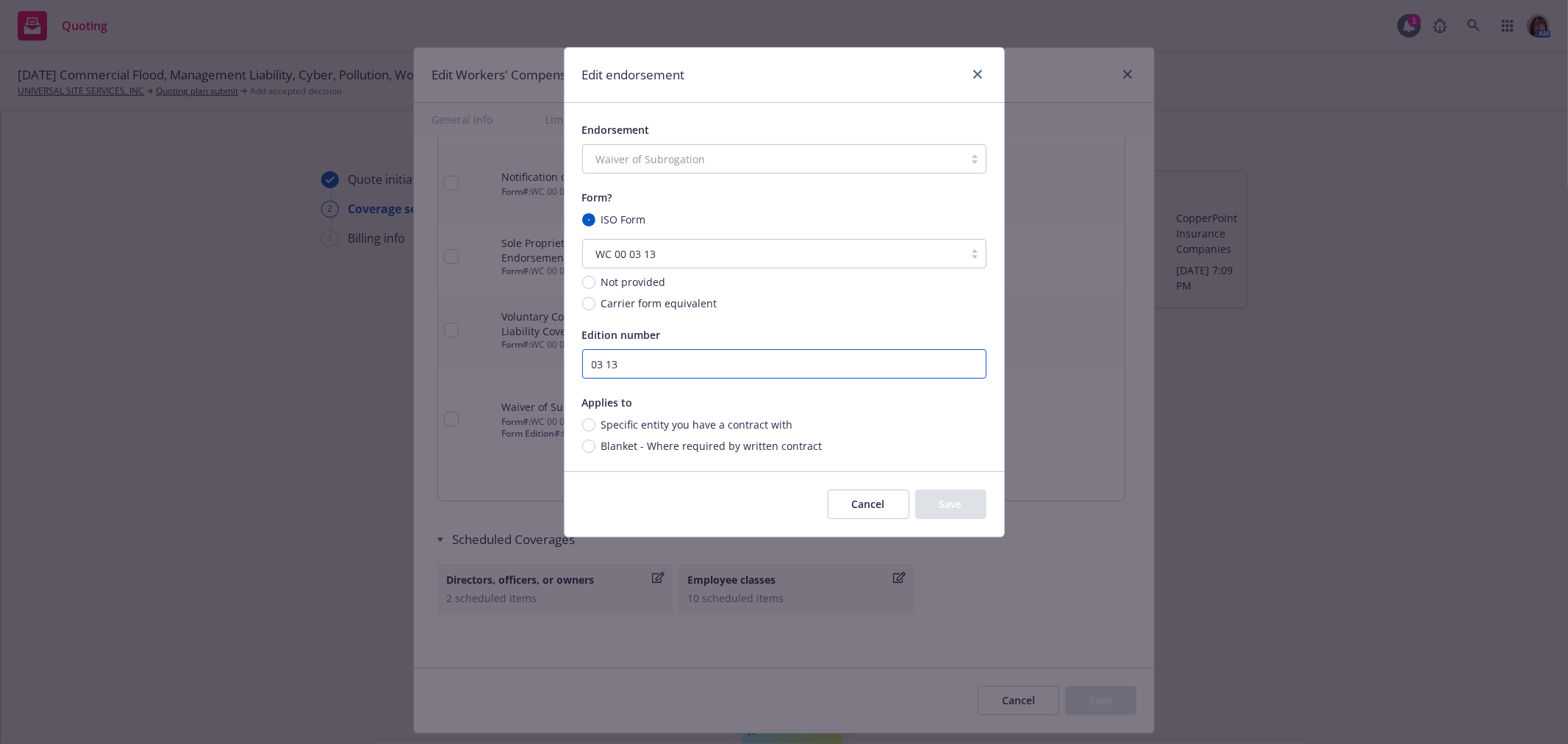
drag, startPoint x: 640, startPoint y: 368, endPoint x: 521, endPoint y: 364, distance: 119.1
click at [521, 364] on div "Edit endorsement Endorsement Waiver of Subrogation Form? ISO Form WC 00 03 13 N…" at bounding box center [784, 372] width 1568 height 744
click at [587, 445] on input "Blanket - Where required by written contract" at bounding box center [589, 446] width 13 height 13
click at [952, 517] on button "Save" at bounding box center [951, 504] width 72 height 30
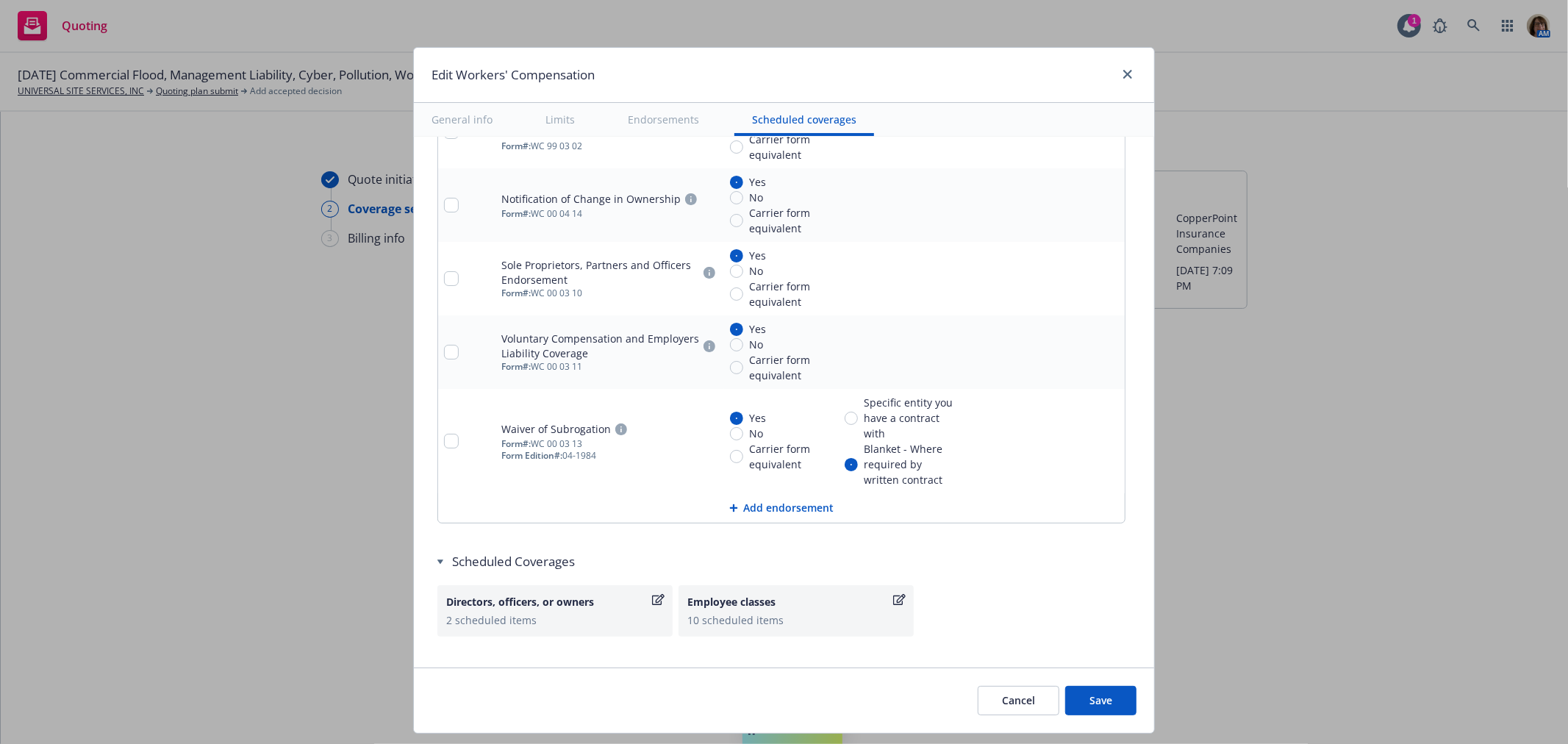
scroll to position [1674, 0]
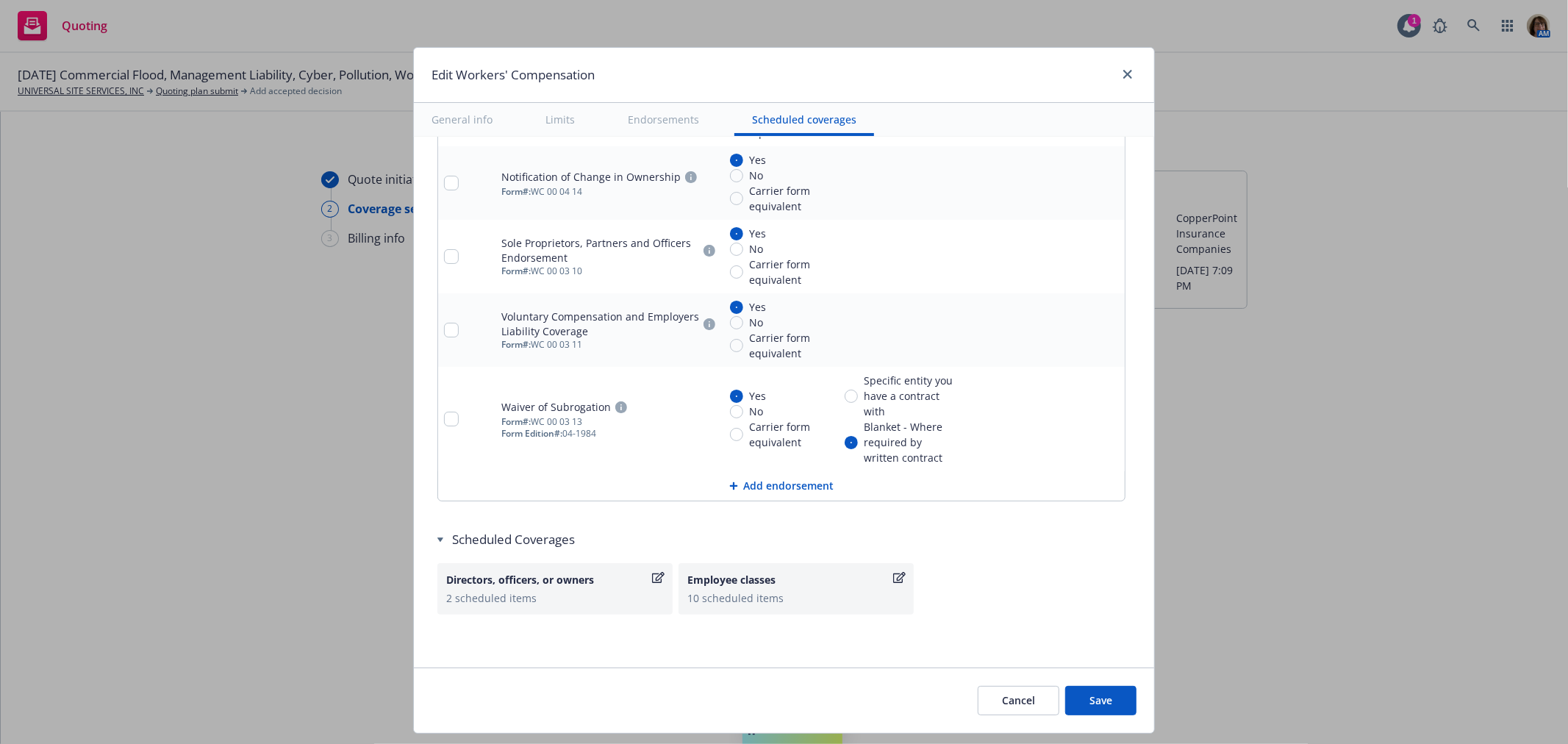
click at [777, 484] on button "Add endorsement" at bounding box center [782, 486] width 687 height 30
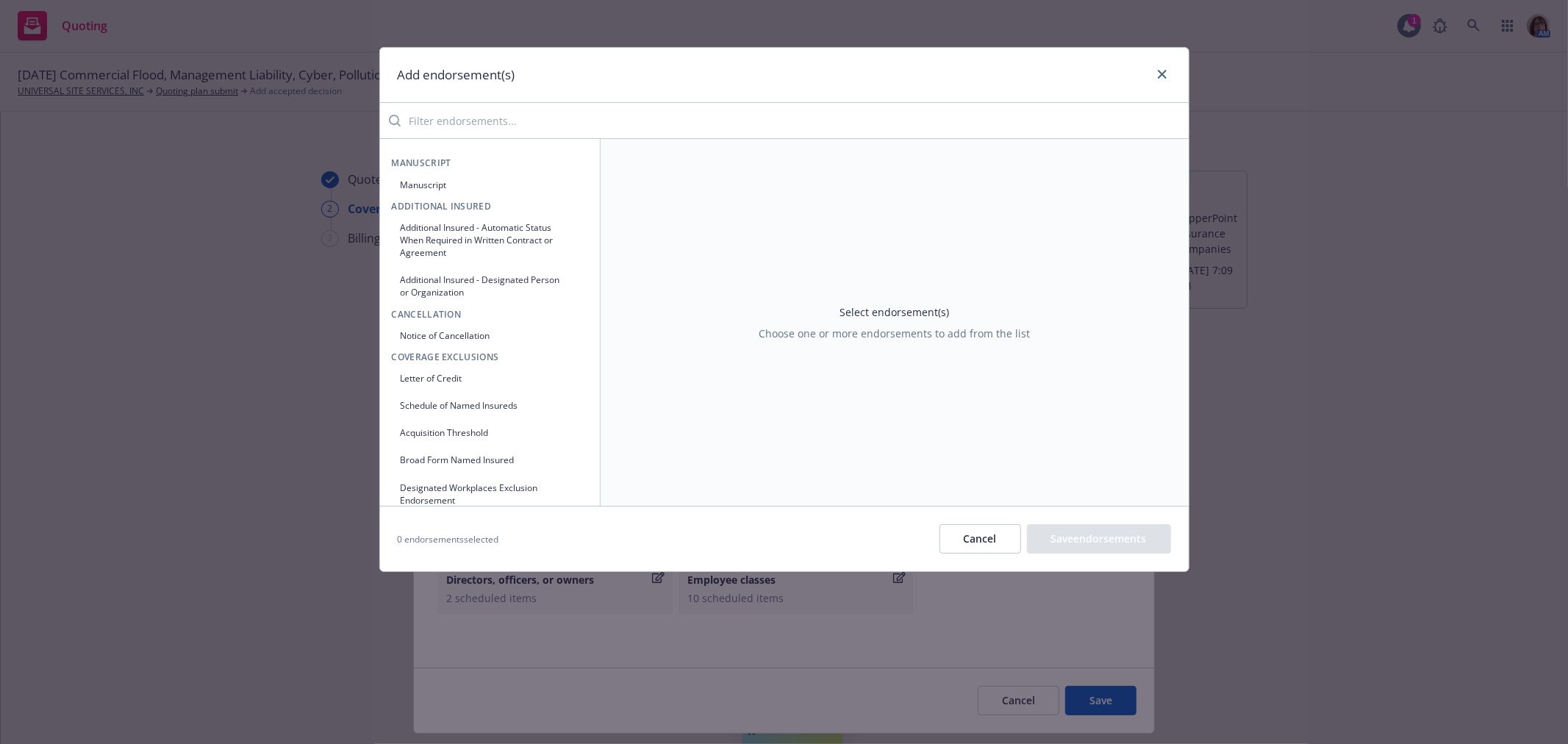
click at [444, 112] on input "search" at bounding box center [794, 120] width 788 height 30
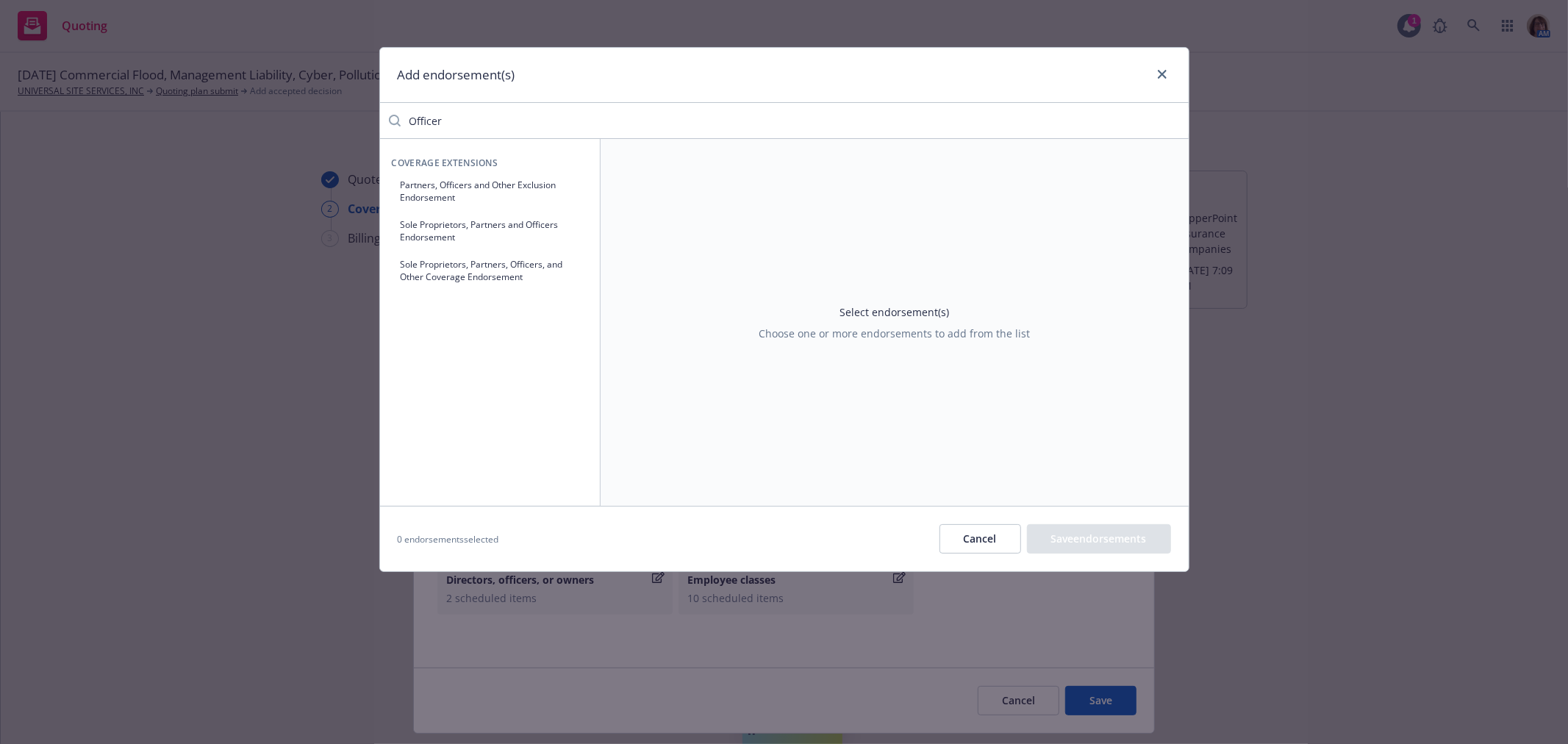
drag, startPoint x: 456, startPoint y: 115, endPoint x: 368, endPoint y: 108, distance: 88.3
click at [368, 108] on div "Add endorsement(s) Officer Coverage Extensions Partners, Officers and Other Exc…" at bounding box center [784, 372] width 1568 height 744
click at [979, 538] on button "Cancel" at bounding box center [980, 539] width 82 height 30
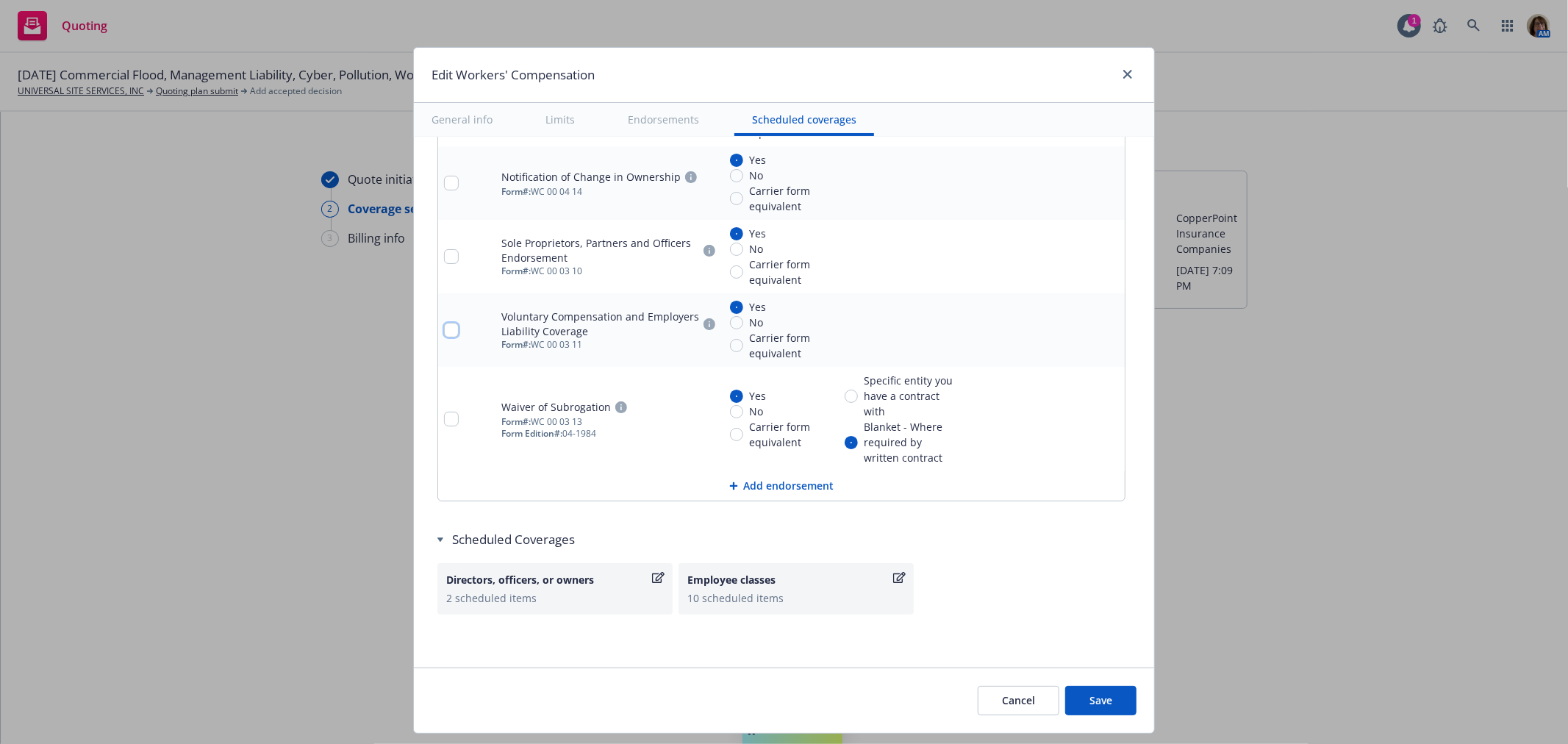
click at [444, 326] on input "checkbox" at bounding box center [451, 330] width 14 height 14
click at [444, 252] on input "checkbox" at bounding box center [451, 256] width 14 height 14
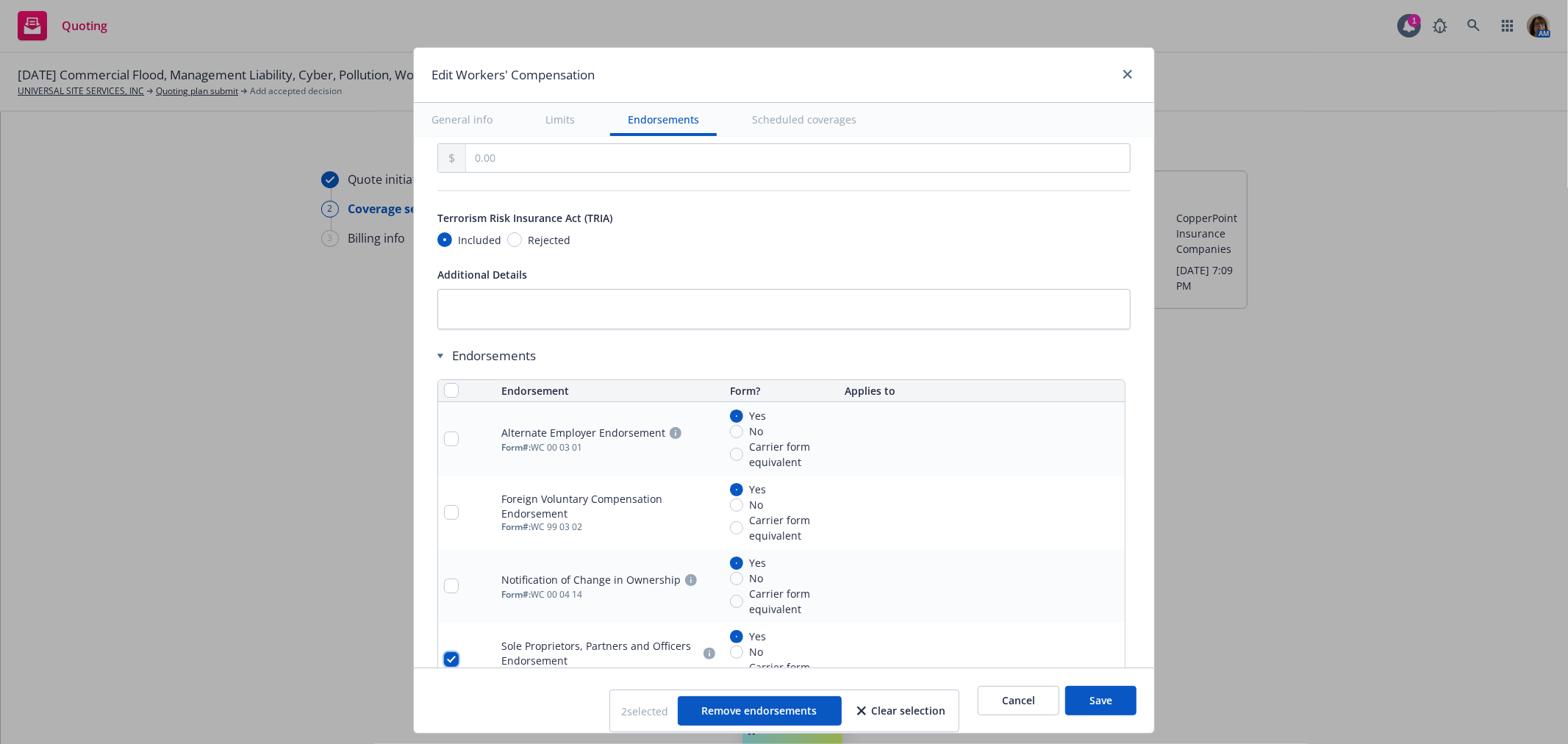
scroll to position [1267, 0]
click at [444, 439] on input "checkbox" at bounding box center [451, 442] width 14 height 14
click at [444, 515] on input "checkbox" at bounding box center [451, 515] width 14 height 14
click at [444, 591] on input "checkbox" at bounding box center [451, 589] width 14 height 14
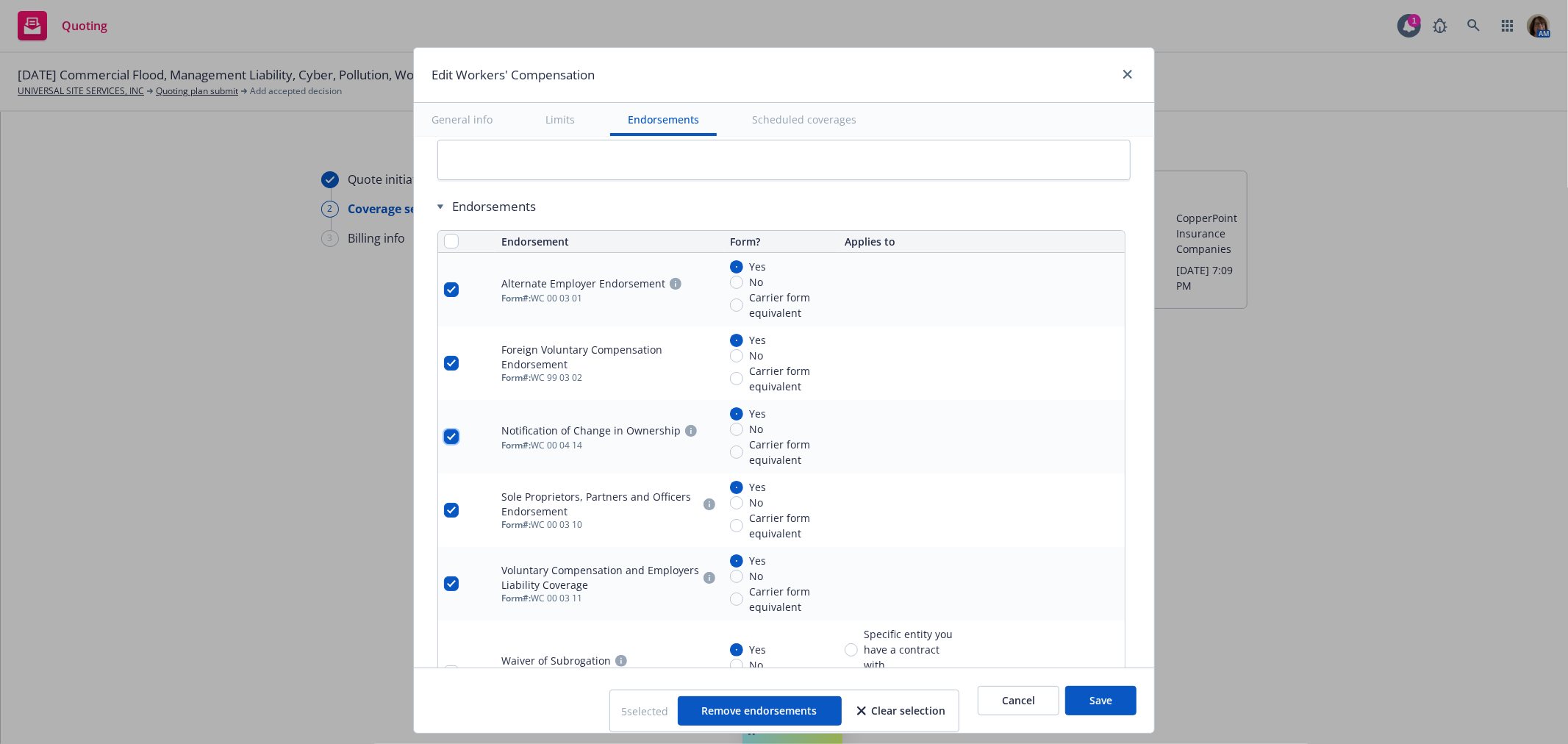
scroll to position [1430, 0]
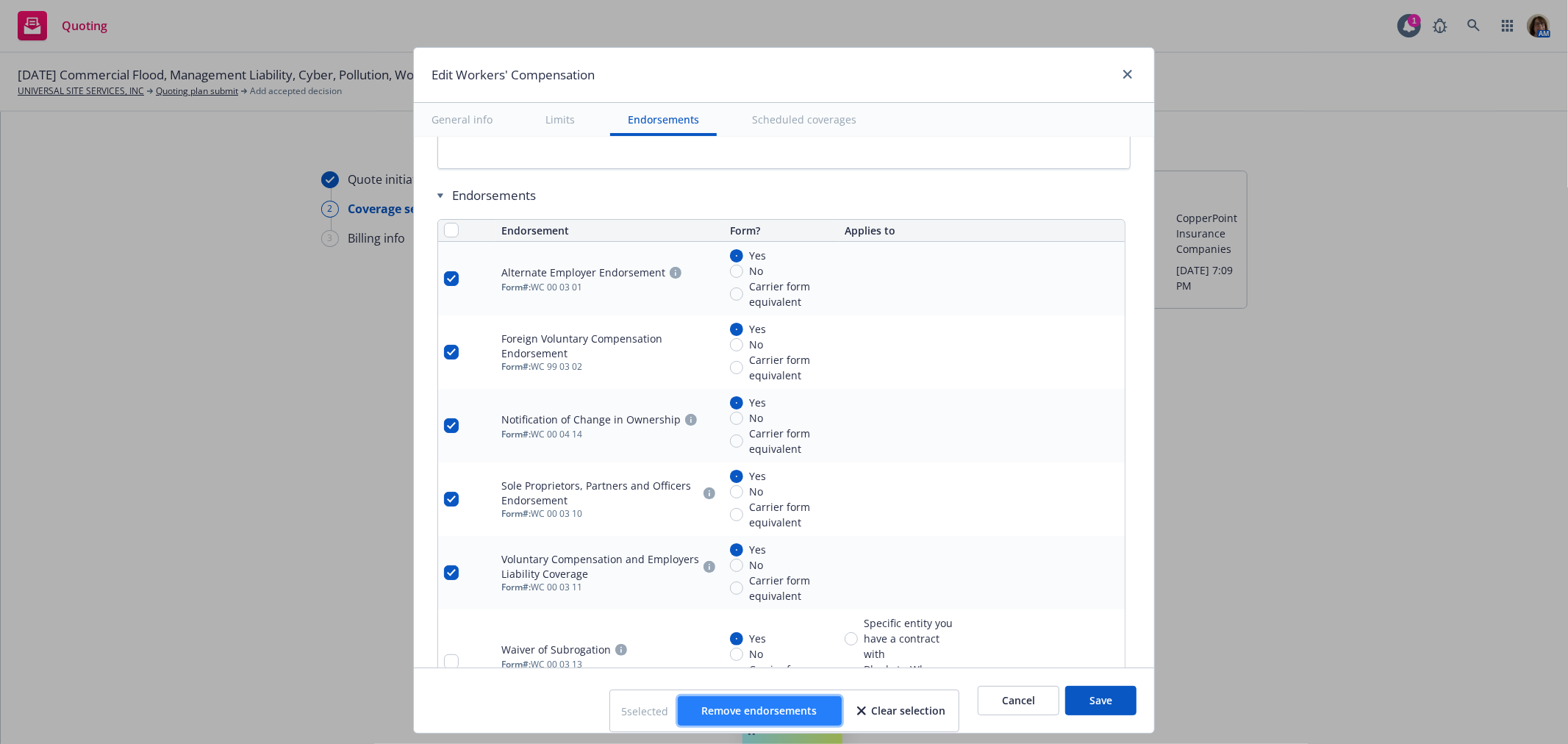
click at [779, 708] on span "Remove endorsements" at bounding box center [759, 711] width 116 height 14
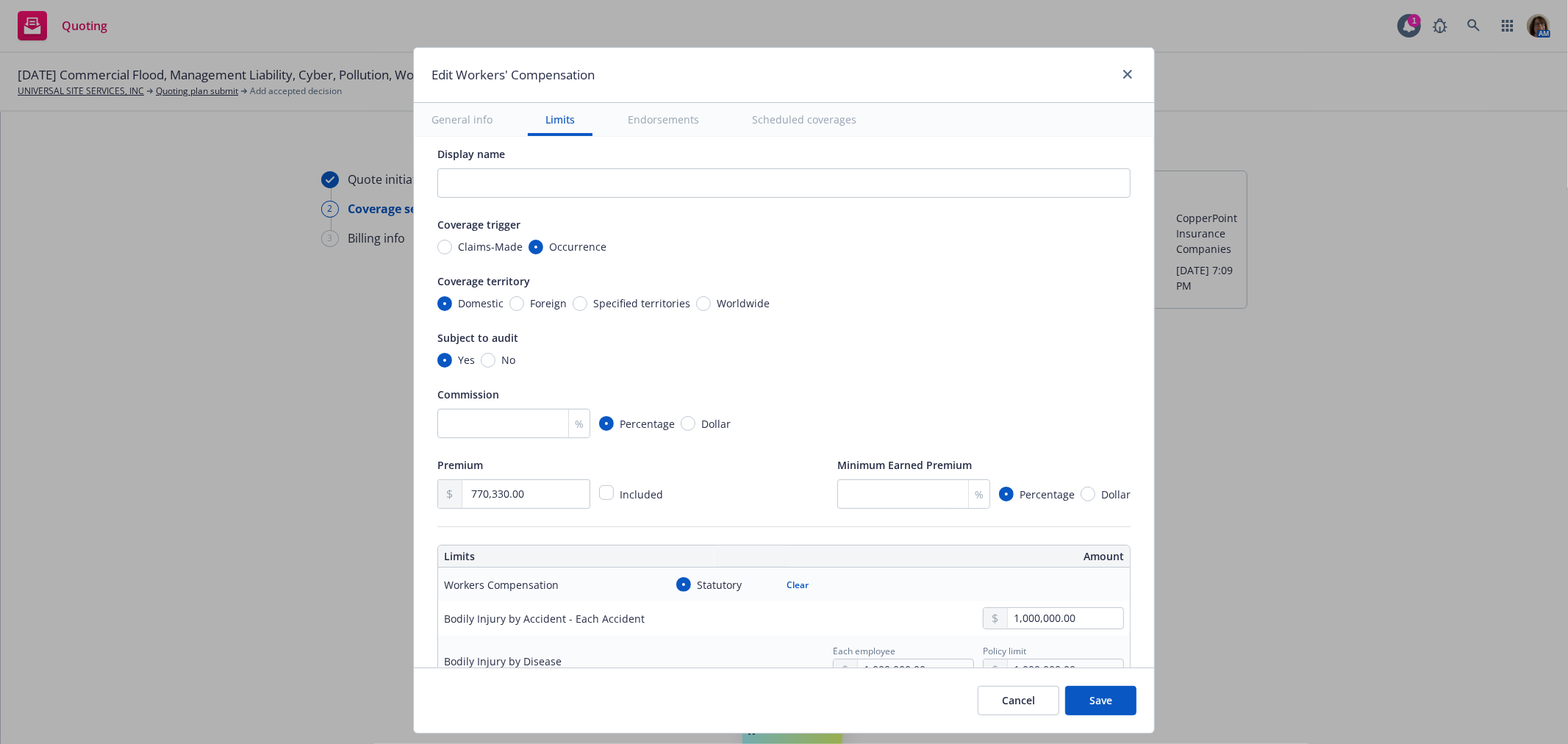
scroll to position [0, 0]
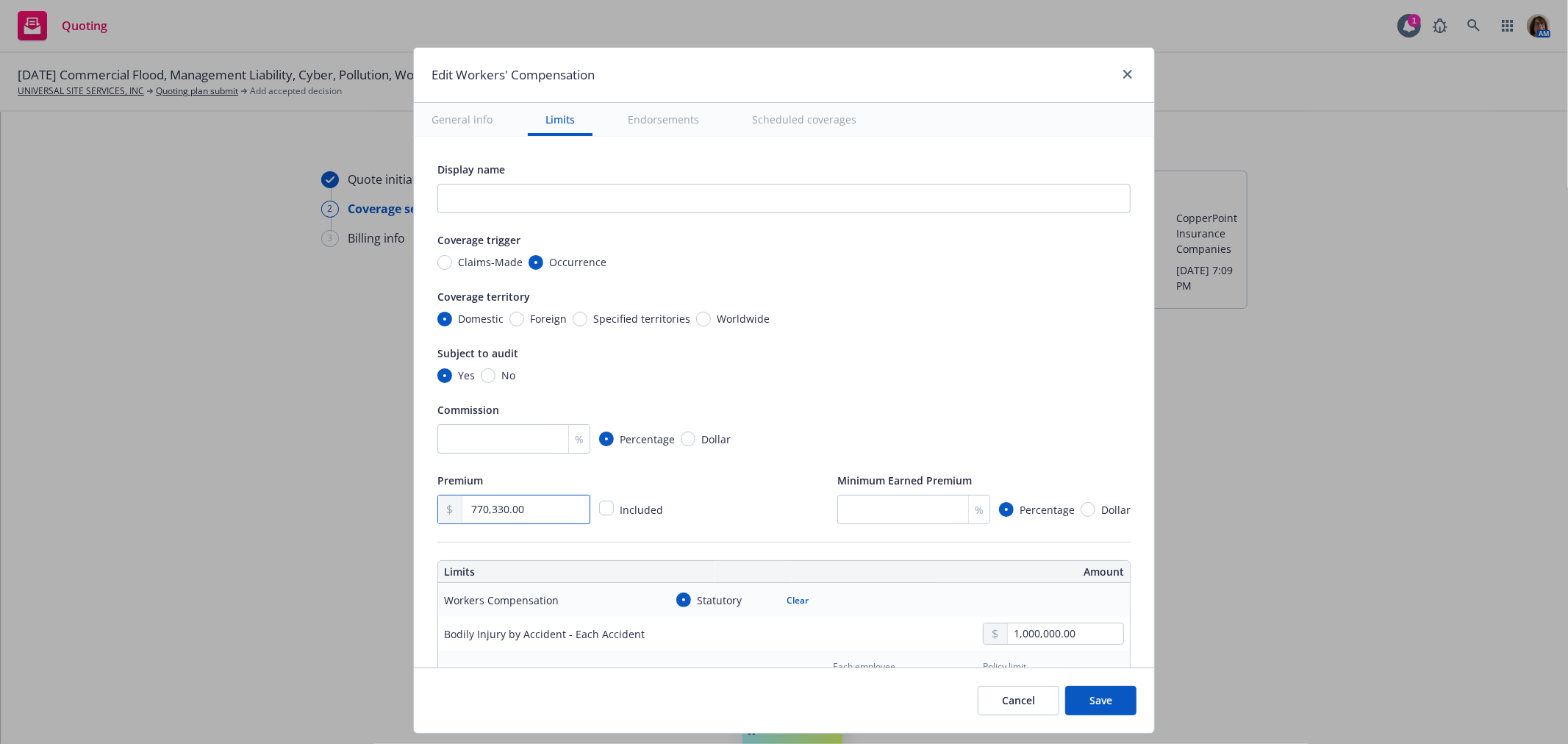
click at [525, 510] on input "770,330.00" at bounding box center [526, 509] width 127 height 28
click at [465, 439] on input "number" at bounding box center [514, 438] width 153 height 30
click at [454, 436] on input "number" at bounding box center [514, 438] width 153 height 30
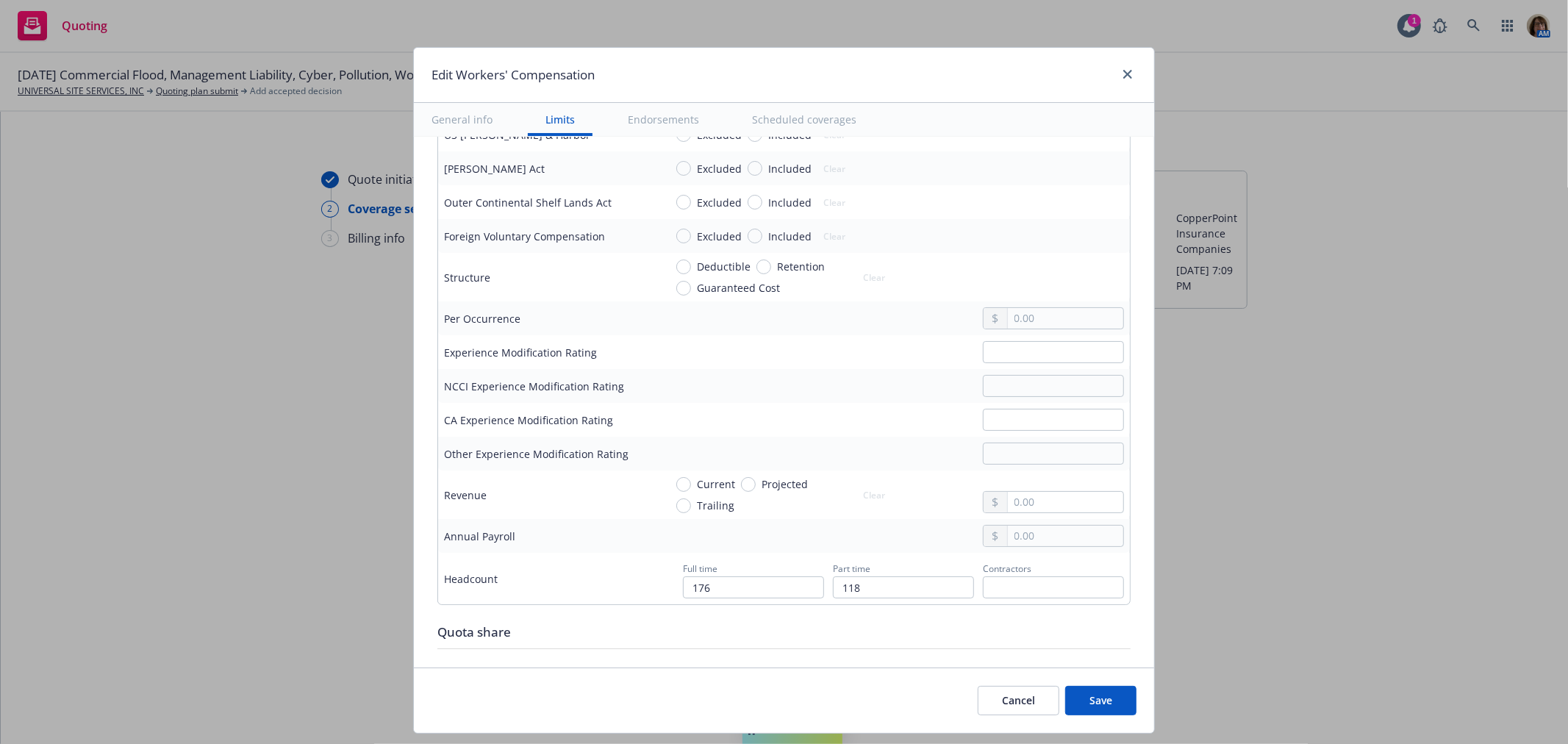
scroll to position [653, 0]
click at [1001, 422] on input "text" at bounding box center [1053, 419] width 141 height 22
click at [1008, 540] on input "text" at bounding box center [1065, 535] width 116 height 21
click at [726, 593] on input "176" at bounding box center [753, 586] width 141 height 22
drag, startPoint x: 851, startPoint y: 583, endPoint x: 784, endPoint y: 589, distance: 67.3
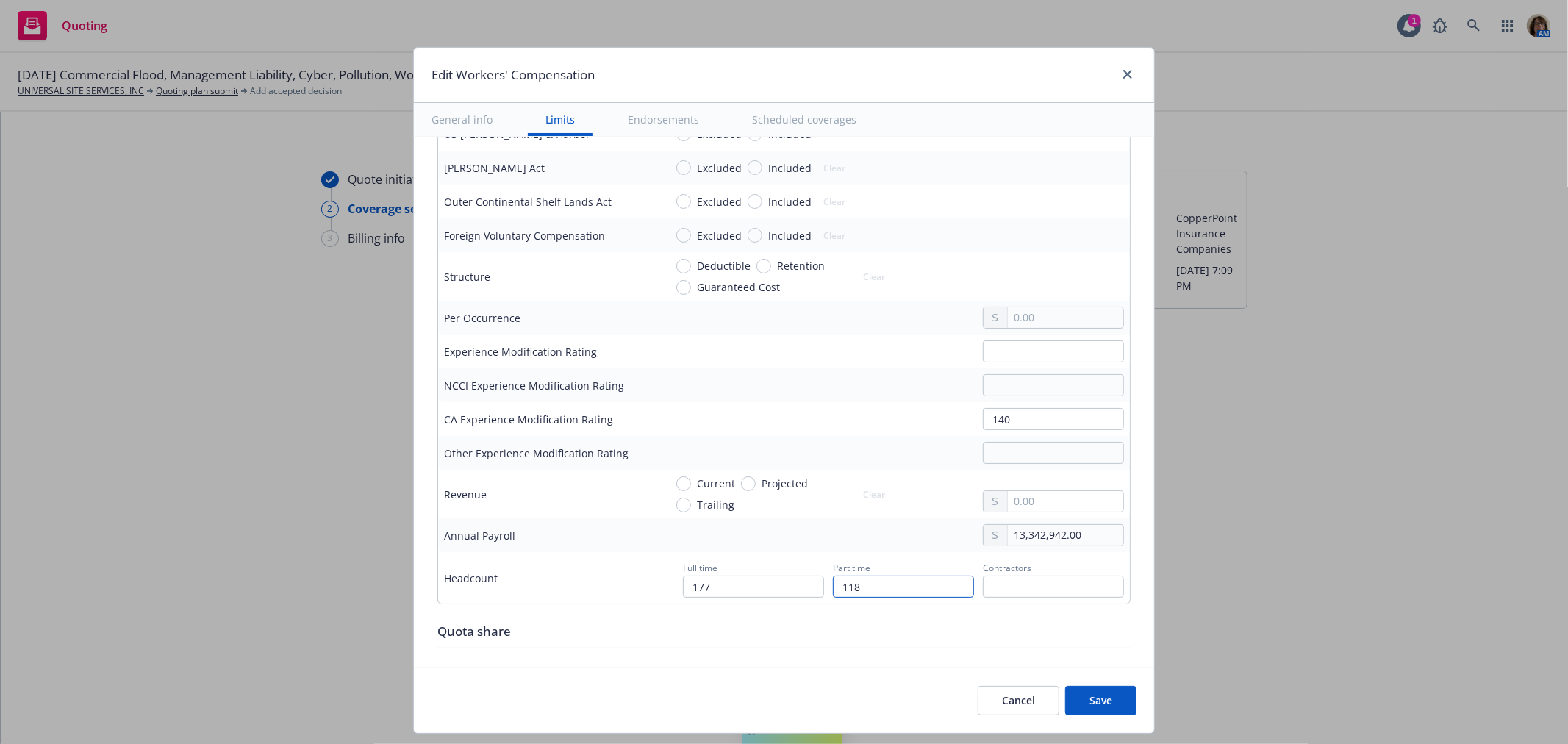
click at [784, 589] on div "Full time 177 Part time 118 Contractors" at bounding box center [897, 578] width 453 height 39
click at [983, 592] on input "text" at bounding box center [1053, 586] width 141 height 22
click at [1098, 692] on button "Save" at bounding box center [1101, 700] width 72 height 30
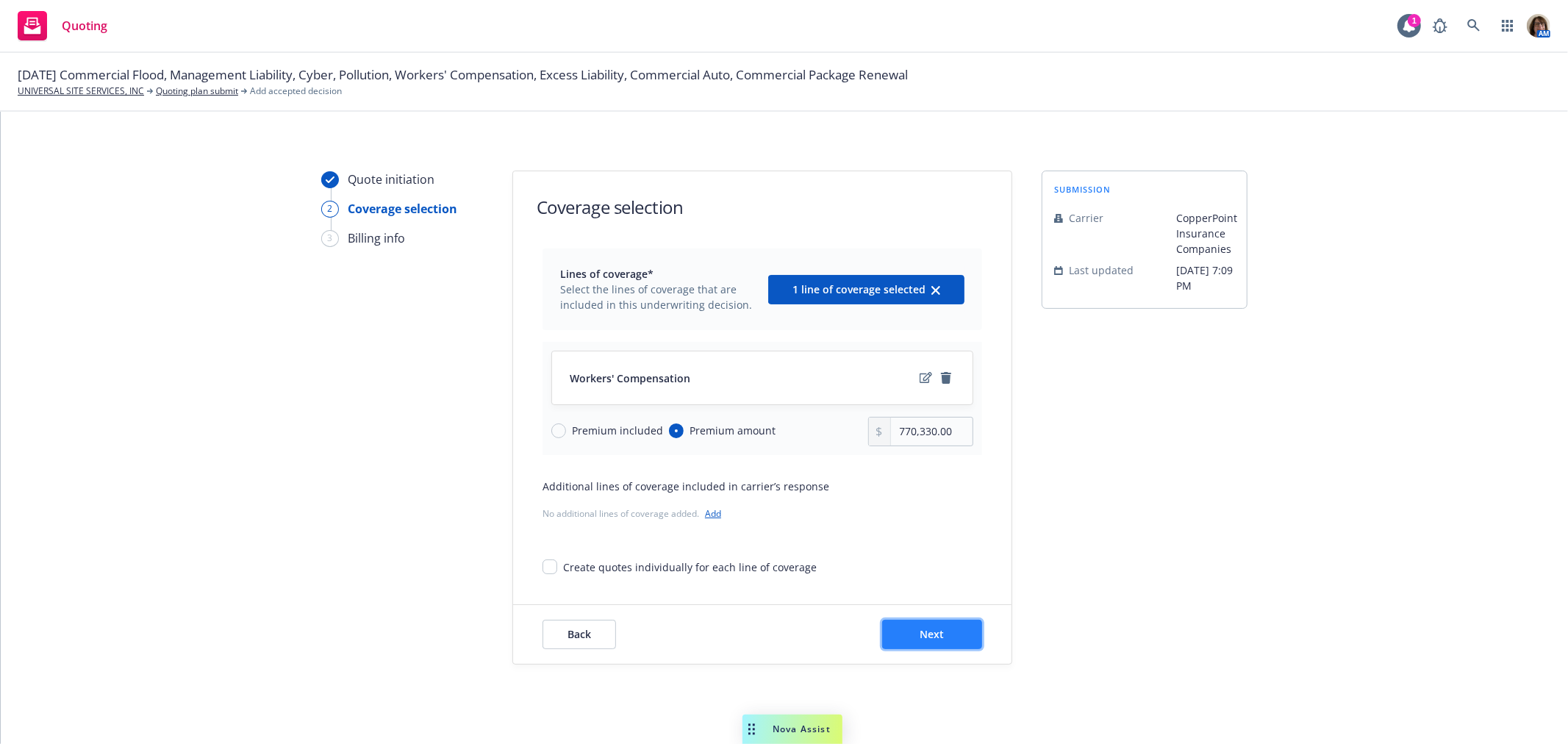
click at [937, 636] on span "Next" at bounding box center [932, 635] width 24 height 14
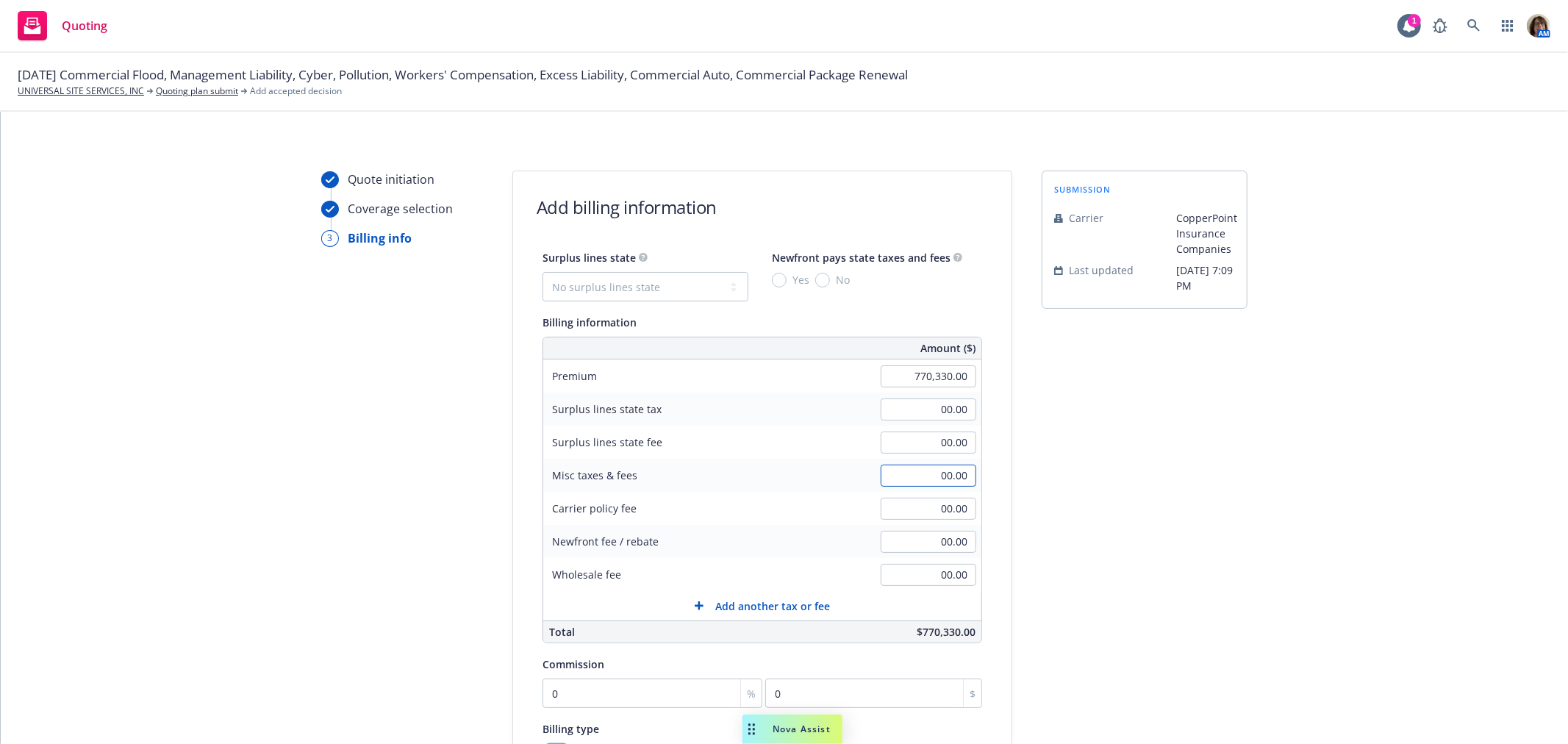
click at [924, 472] on input "00.00" at bounding box center [929, 475] width 96 height 22
click at [554, 693] on input "0" at bounding box center [652, 693] width 220 height 30
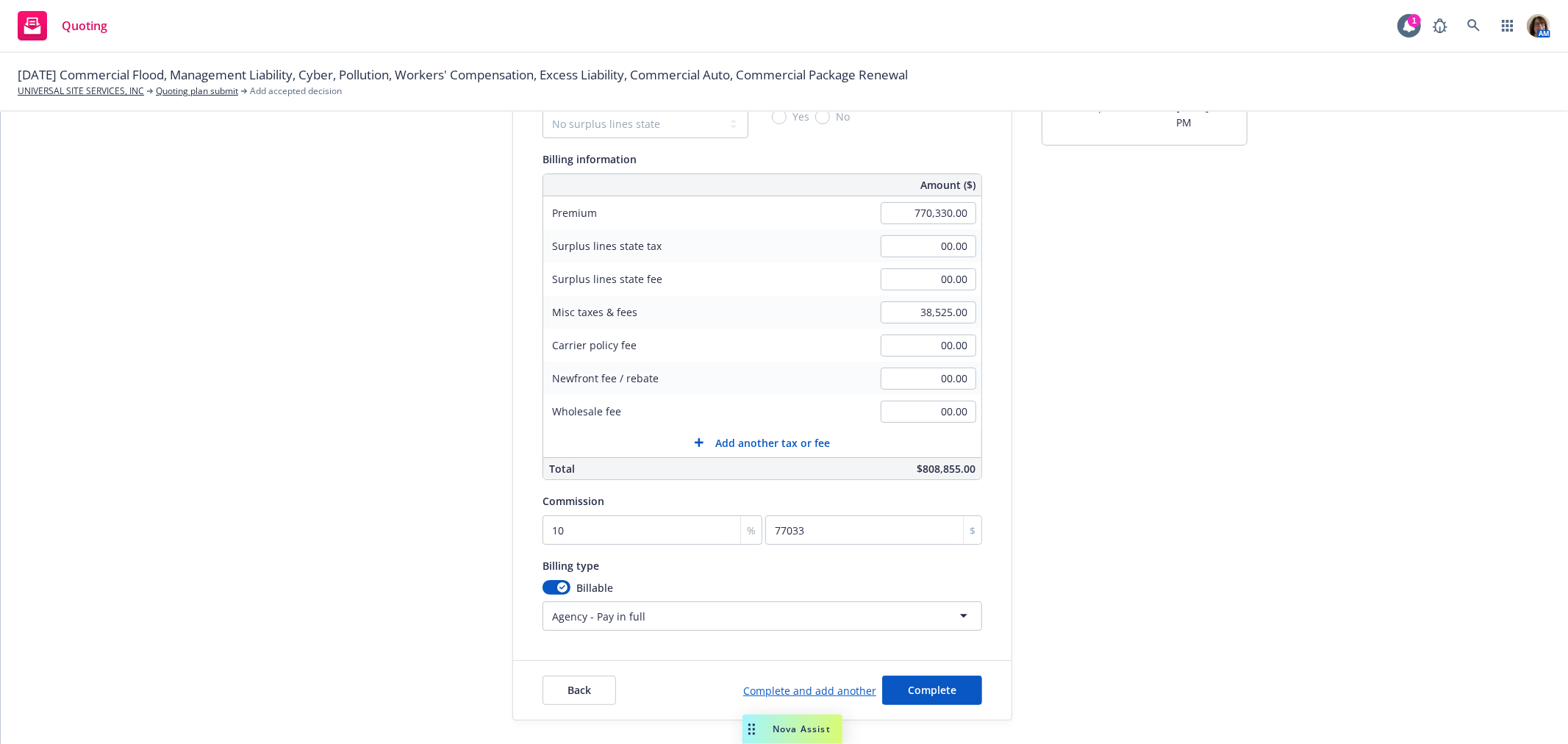
click at [652, 616] on html "Quoting 1 AM 10/01/25 Commercial Flood, Management Liability, Cyber, Pollution,…" at bounding box center [784, 372] width 1568 height 744
click at [935, 692] on span "Complete" at bounding box center [932, 690] width 48 height 14
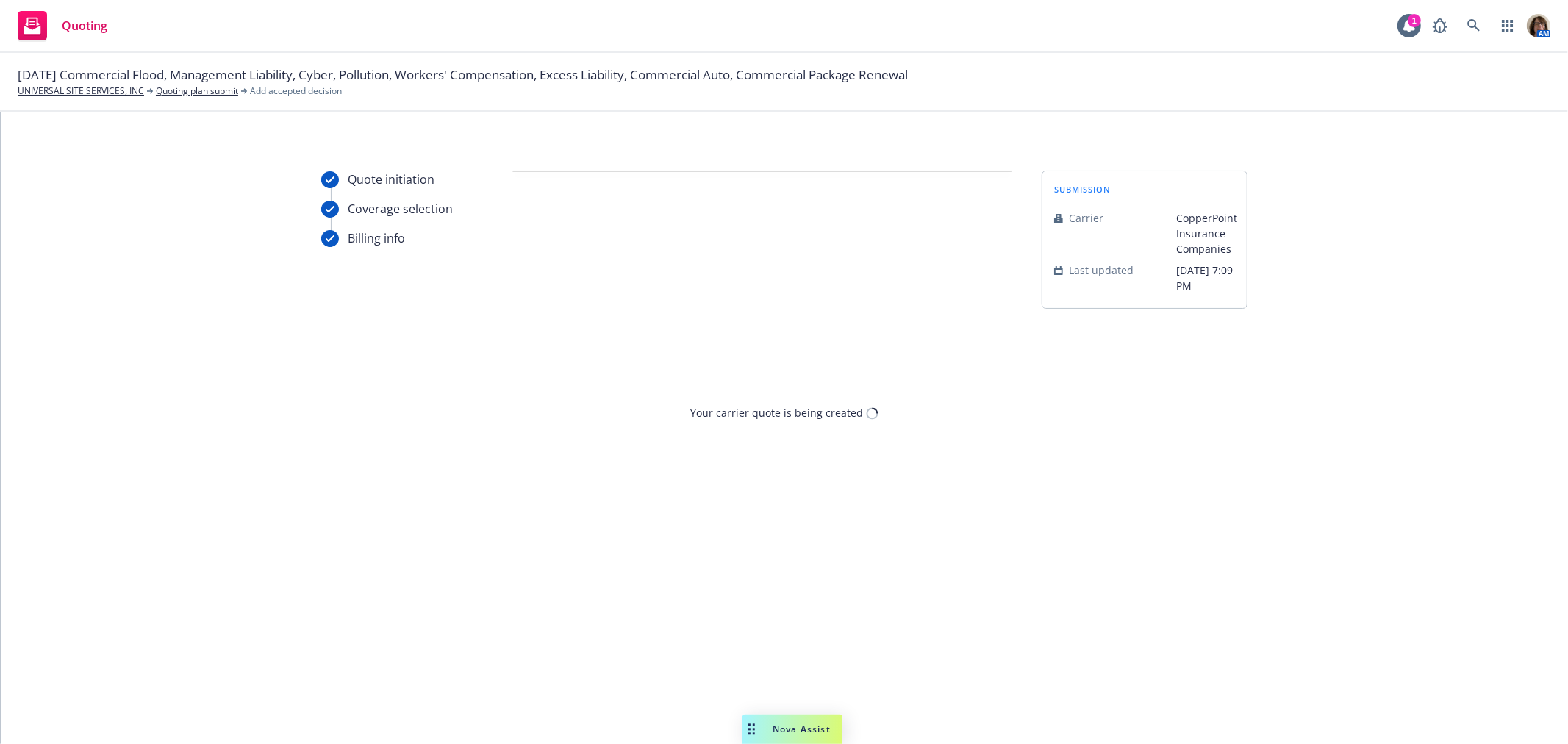
scroll to position [0, 0]
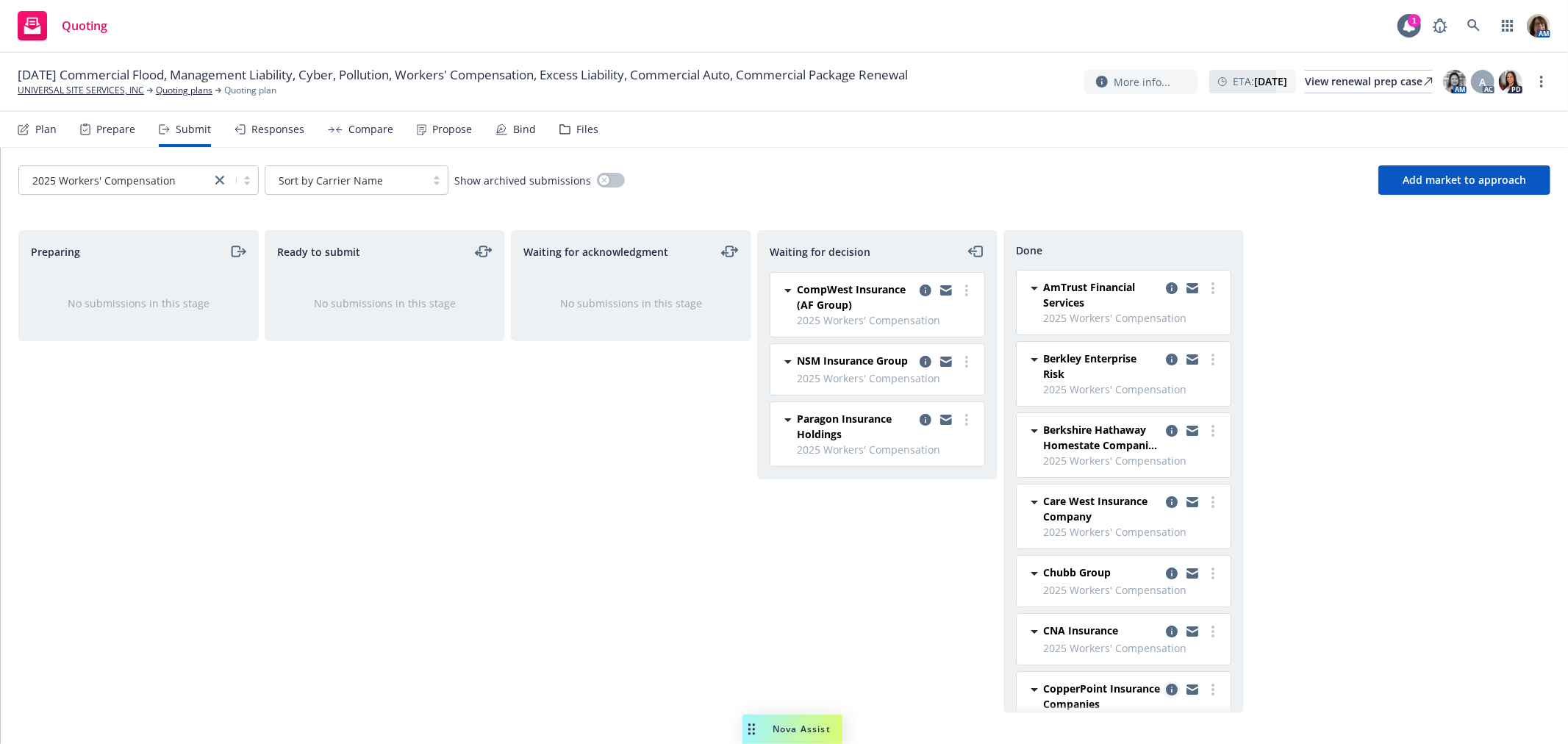
click at [1166, 689] on icon "copy logging email" at bounding box center [1172, 689] width 12 height 12
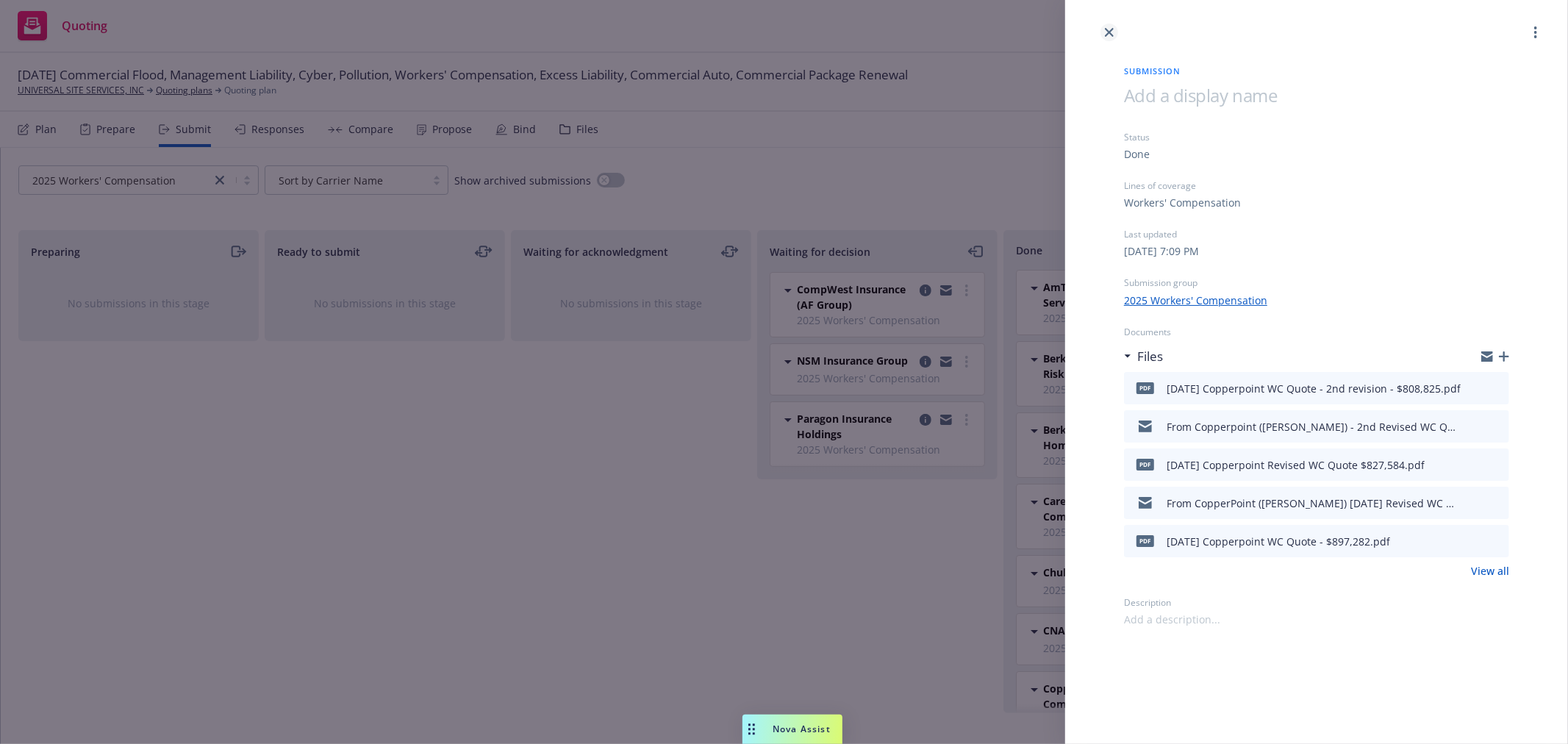
click at [1104, 25] on link "close" at bounding box center [1110, 32] width 18 height 18
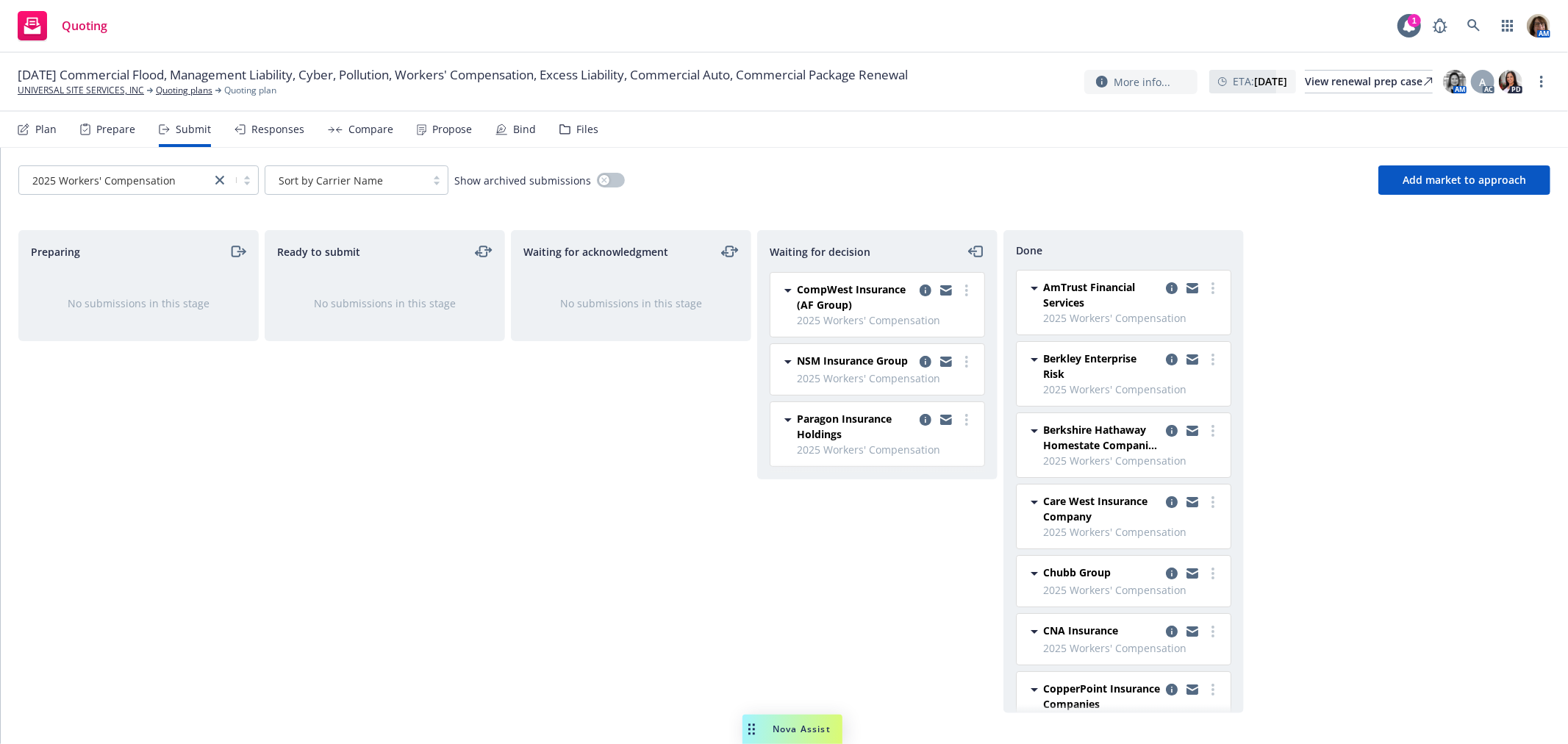
click at [263, 129] on div "Responses" at bounding box center [278, 129] width 53 height 12
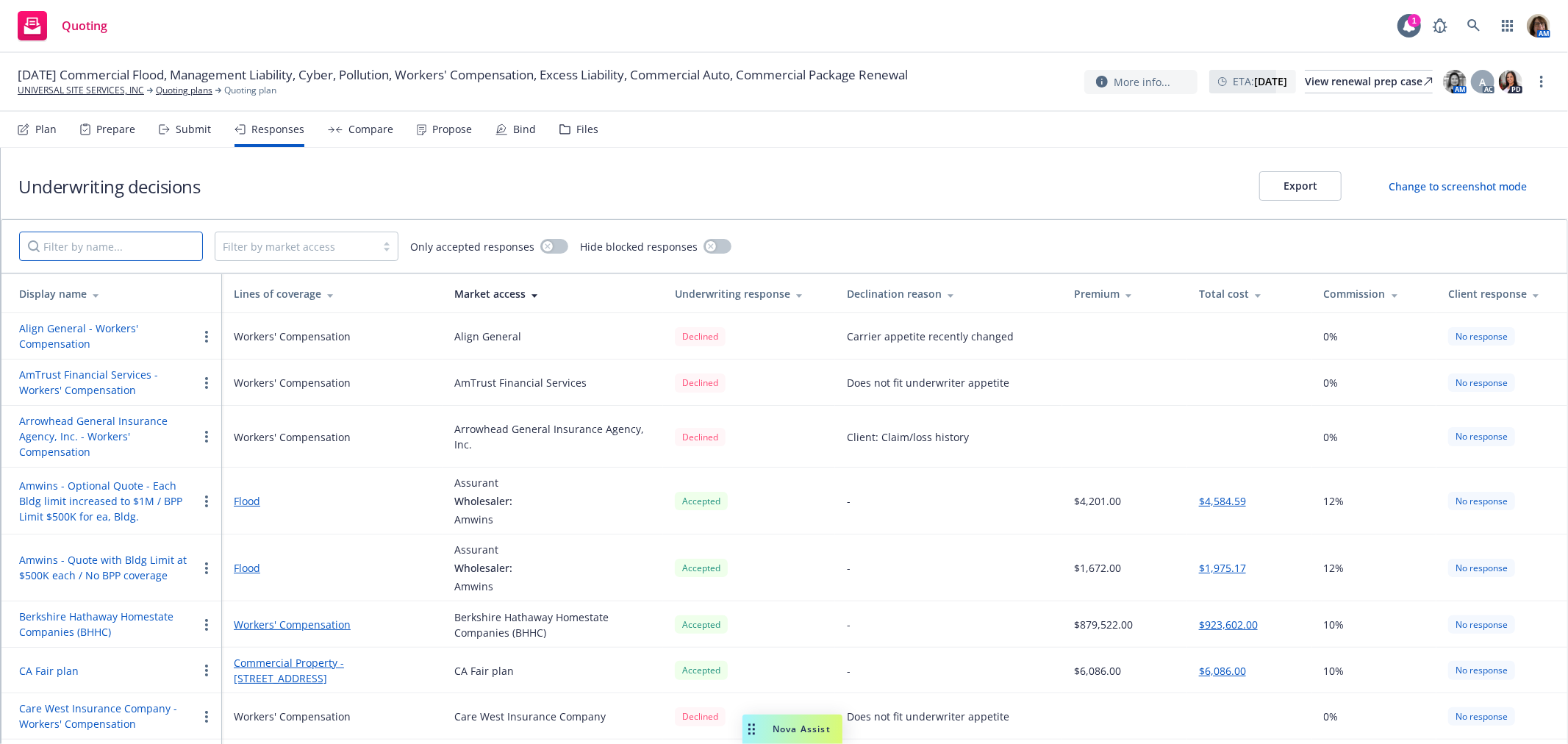
click at [177, 245] on input "Filter by name..." at bounding box center [110, 246] width 184 height 30
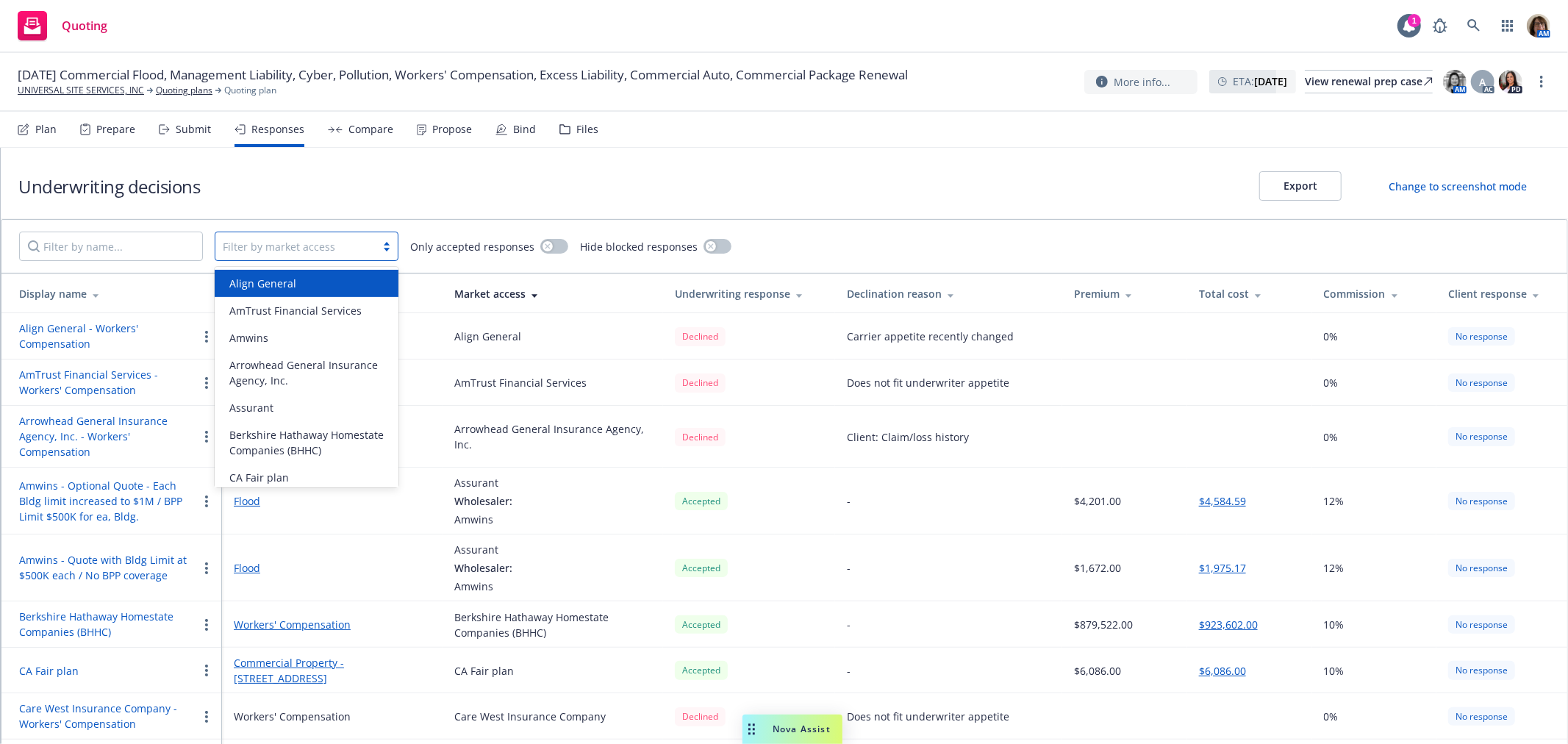
click at [290, 247] on div at bounding box center [296, 247] width 145 height 18
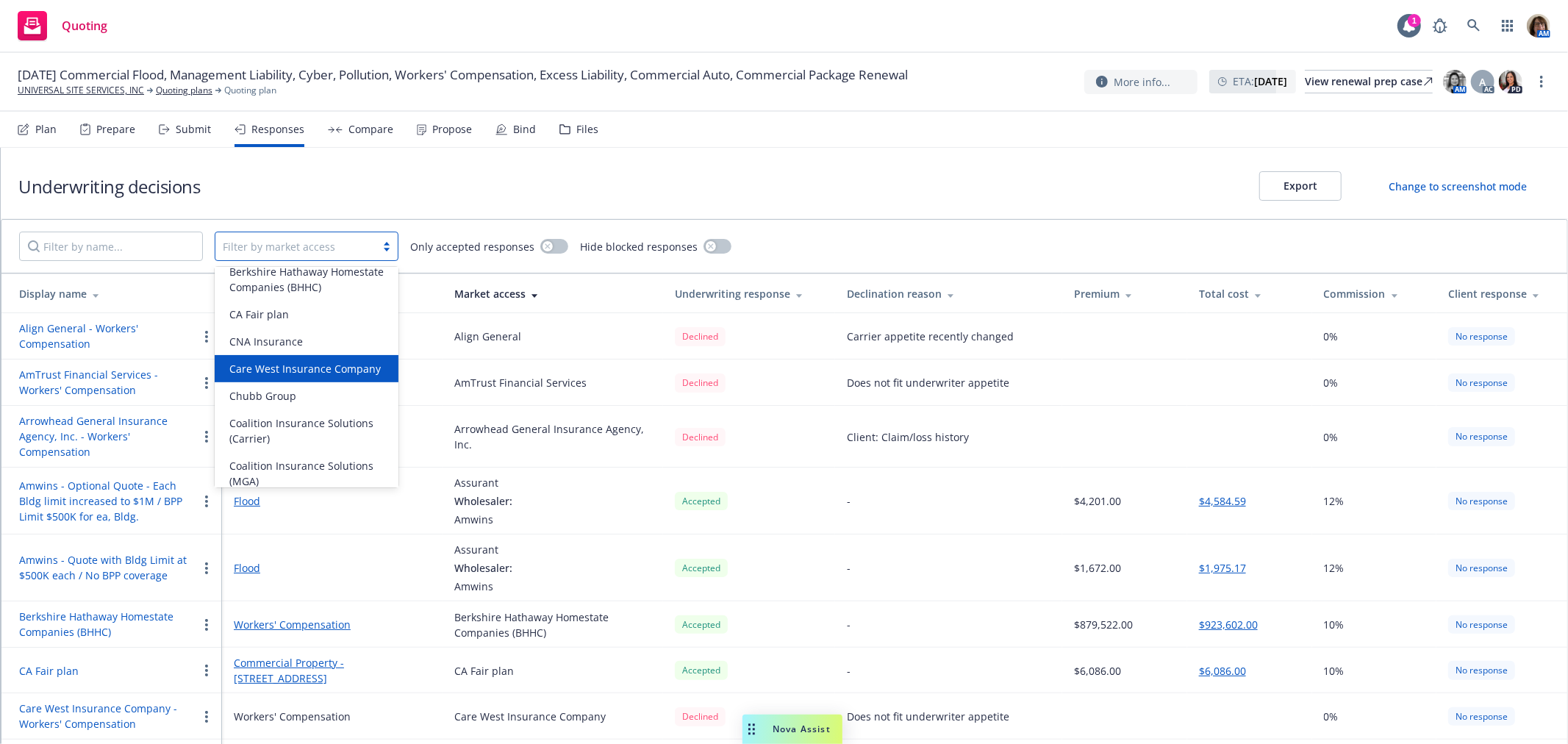
scroll to position [245, 0]
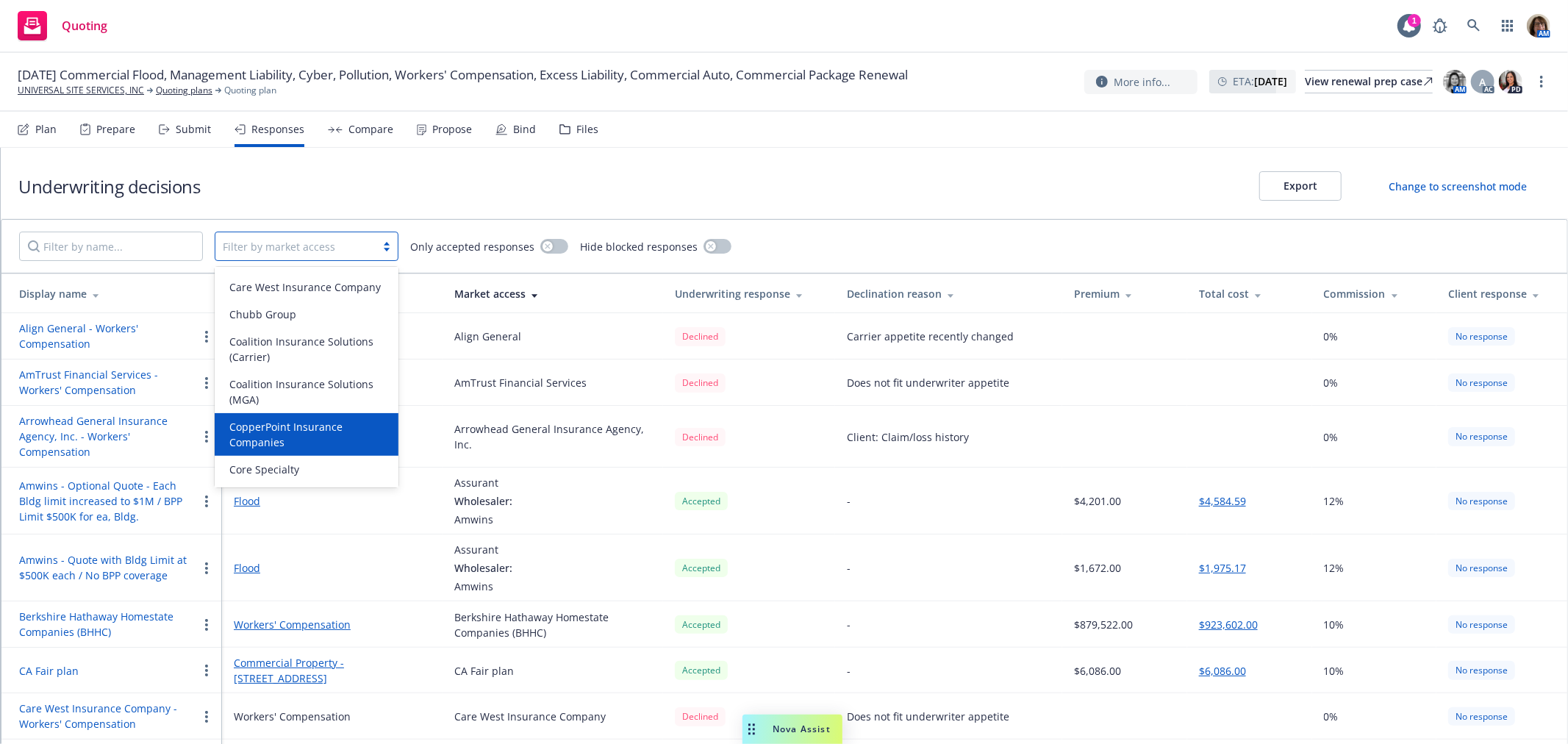
click at [297, 415] on div "CopperPoint Insurance Companies" at bounding box center [306, 435] width 184 height 43
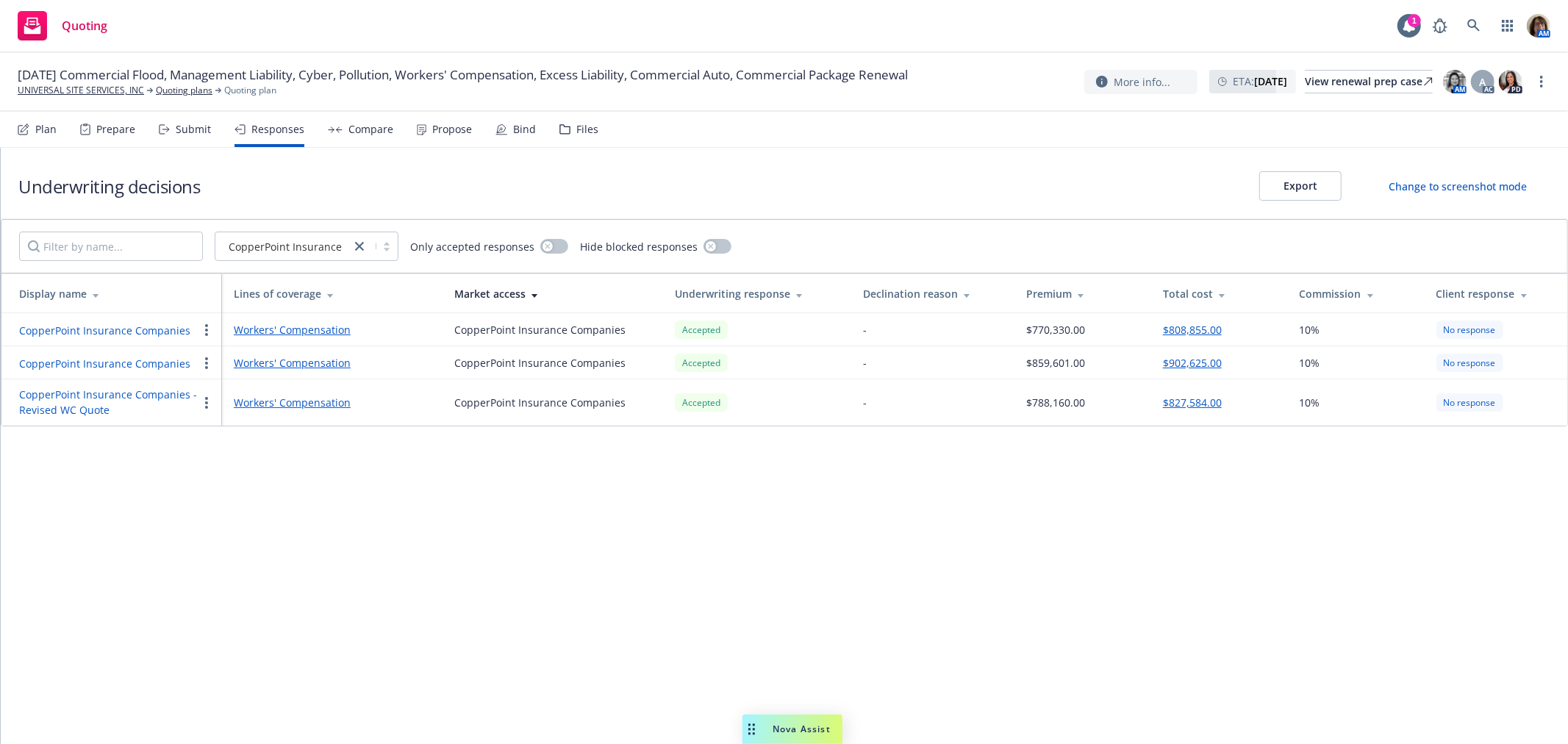
click at [1192, 335] on button "$808,855.00" at bounding box center [1193, 329] width 59 height 15
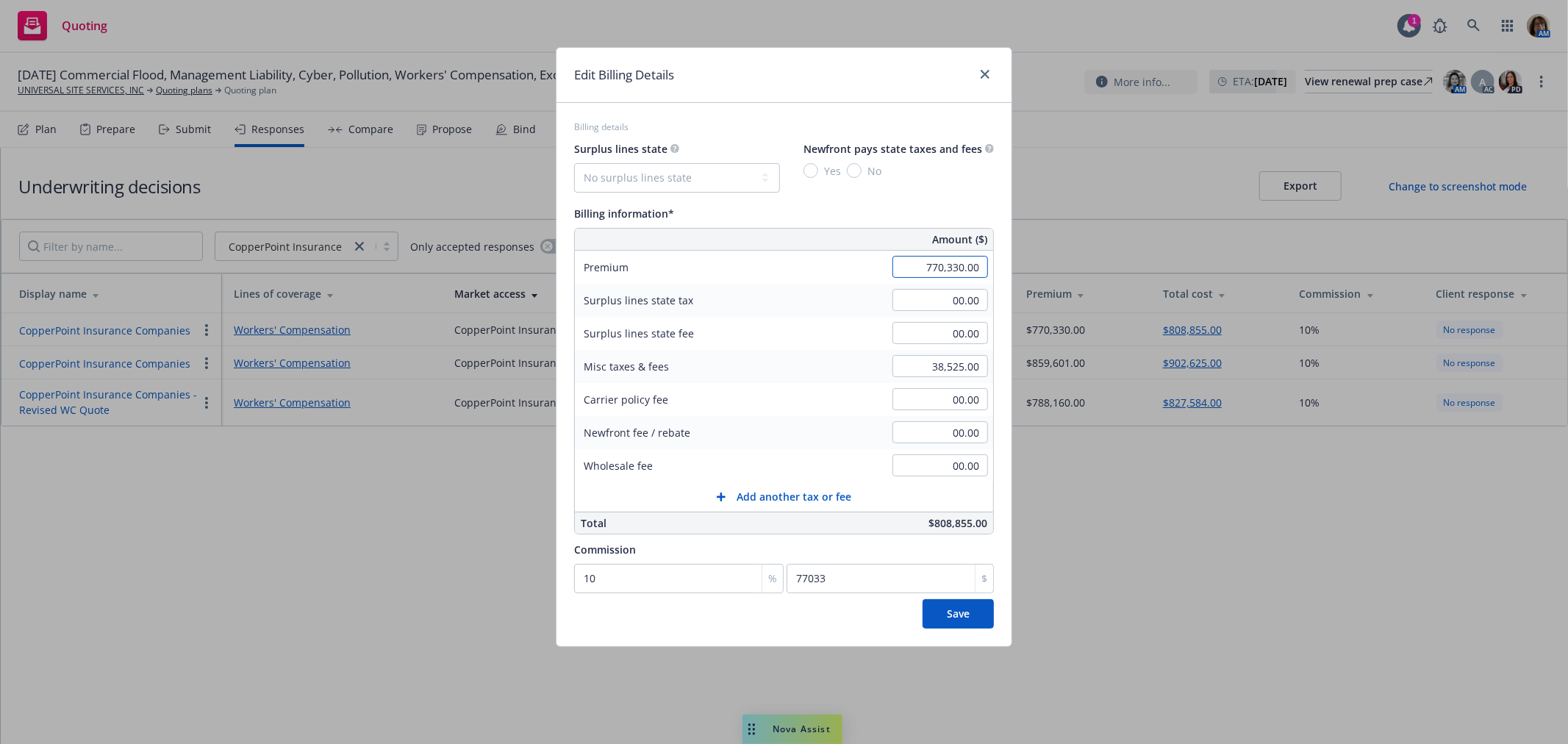
click at [919, 268] on input "770,330.00" at bounding box center [940, 266] width 96 height 22
click at [957, 266] on input "770,330.00" at bounding box center [940, 266] width 96 height 22
click at [956, 613] on span "Save" at bounding box center [957, 614] width 22 height 14
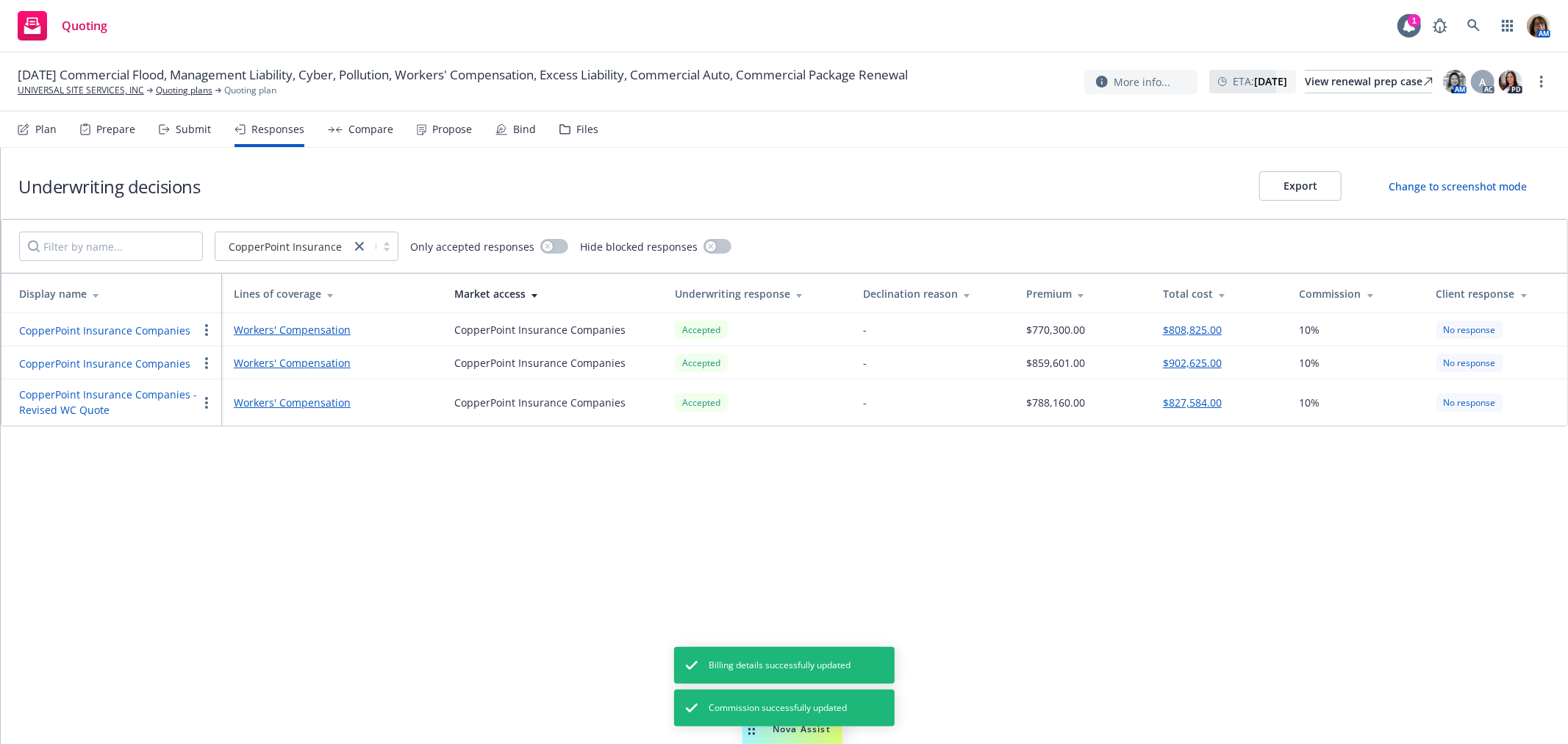
click at [300, 331] on link "Workers' Compensation" at bounding box center [333, 329] width 197 height 15
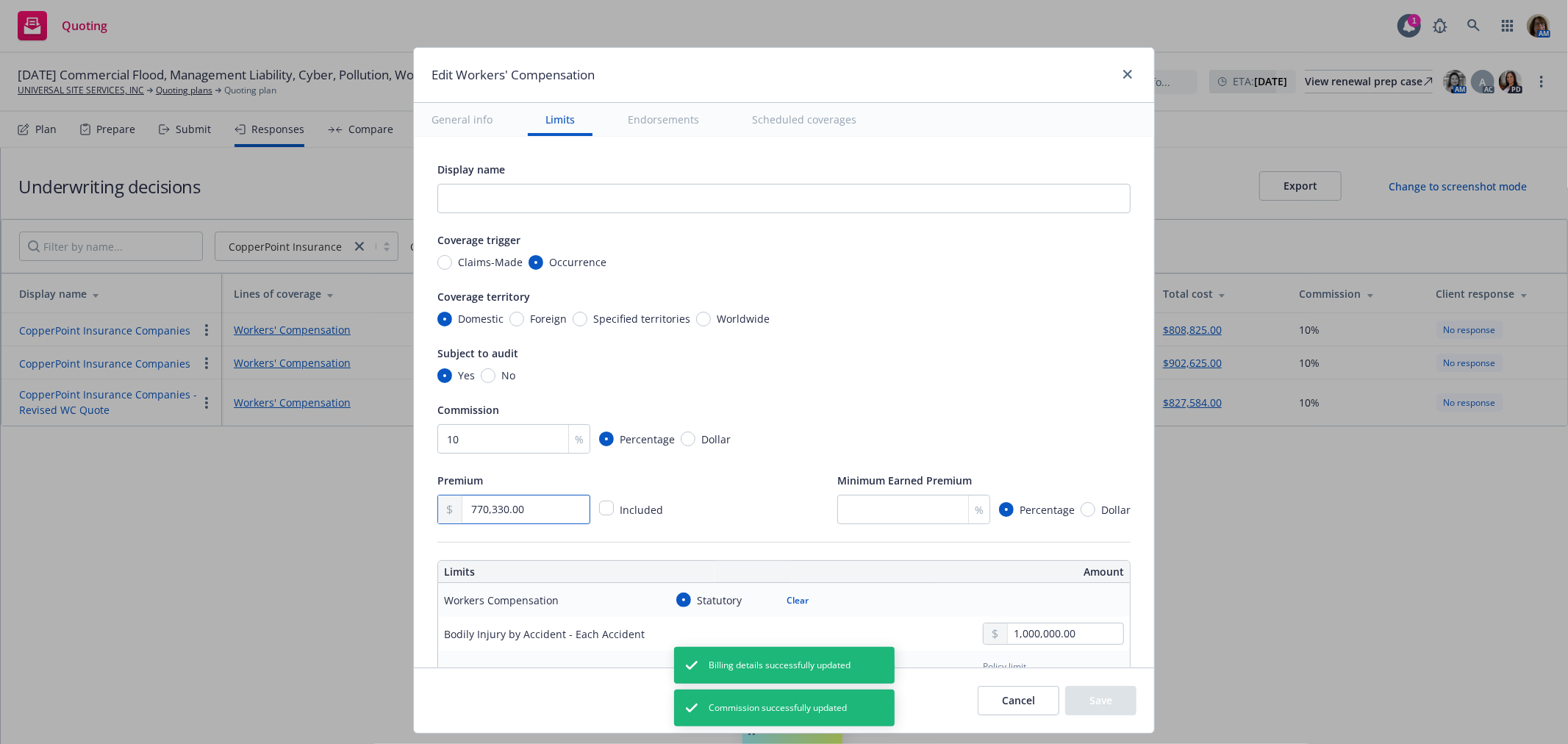
click at [493, 508] on input "770,330.00" at bounding box center [526, 509] width 127 height 28
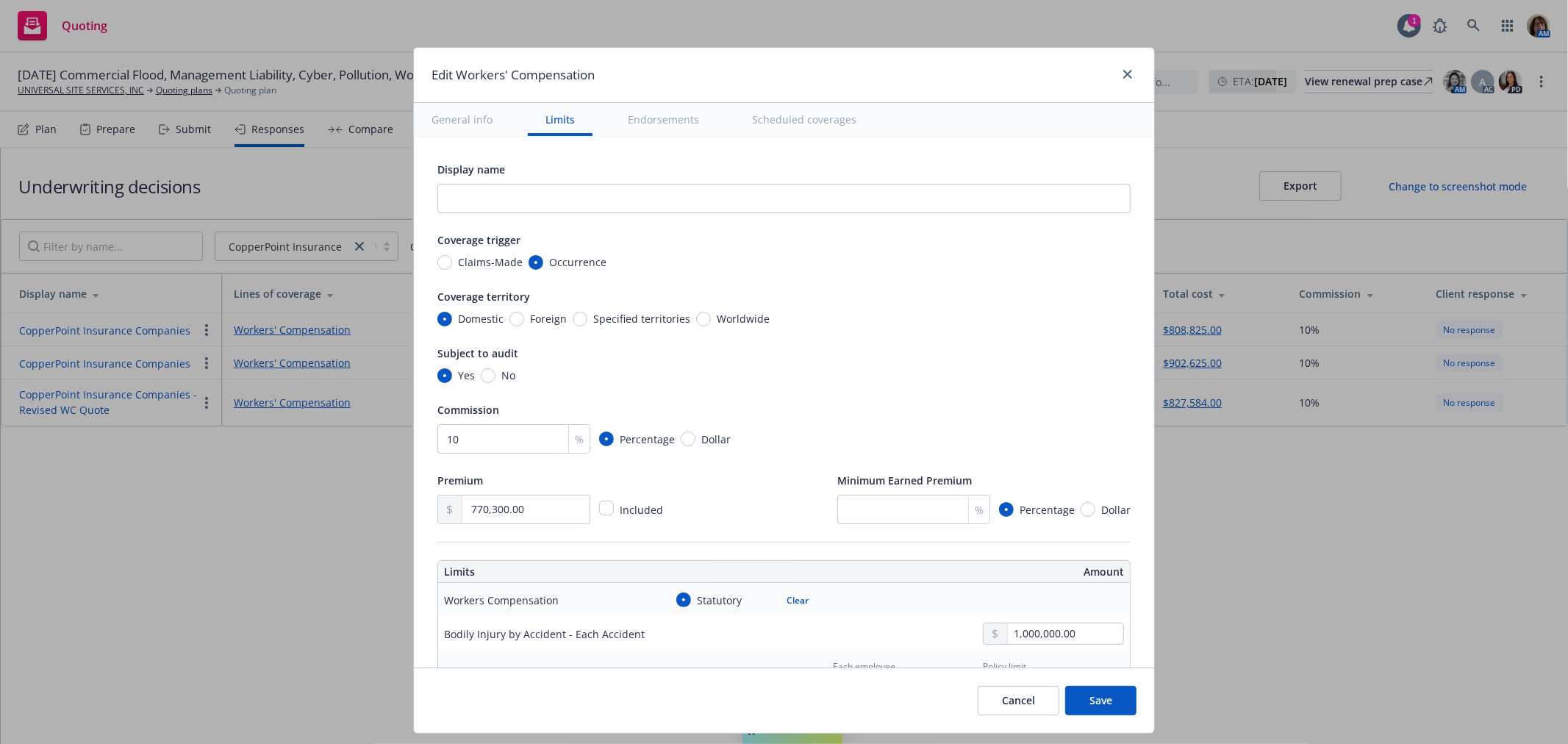
click at [1098, 697] on button "Save" at bounding box center [1101, 700] width 72 height 30
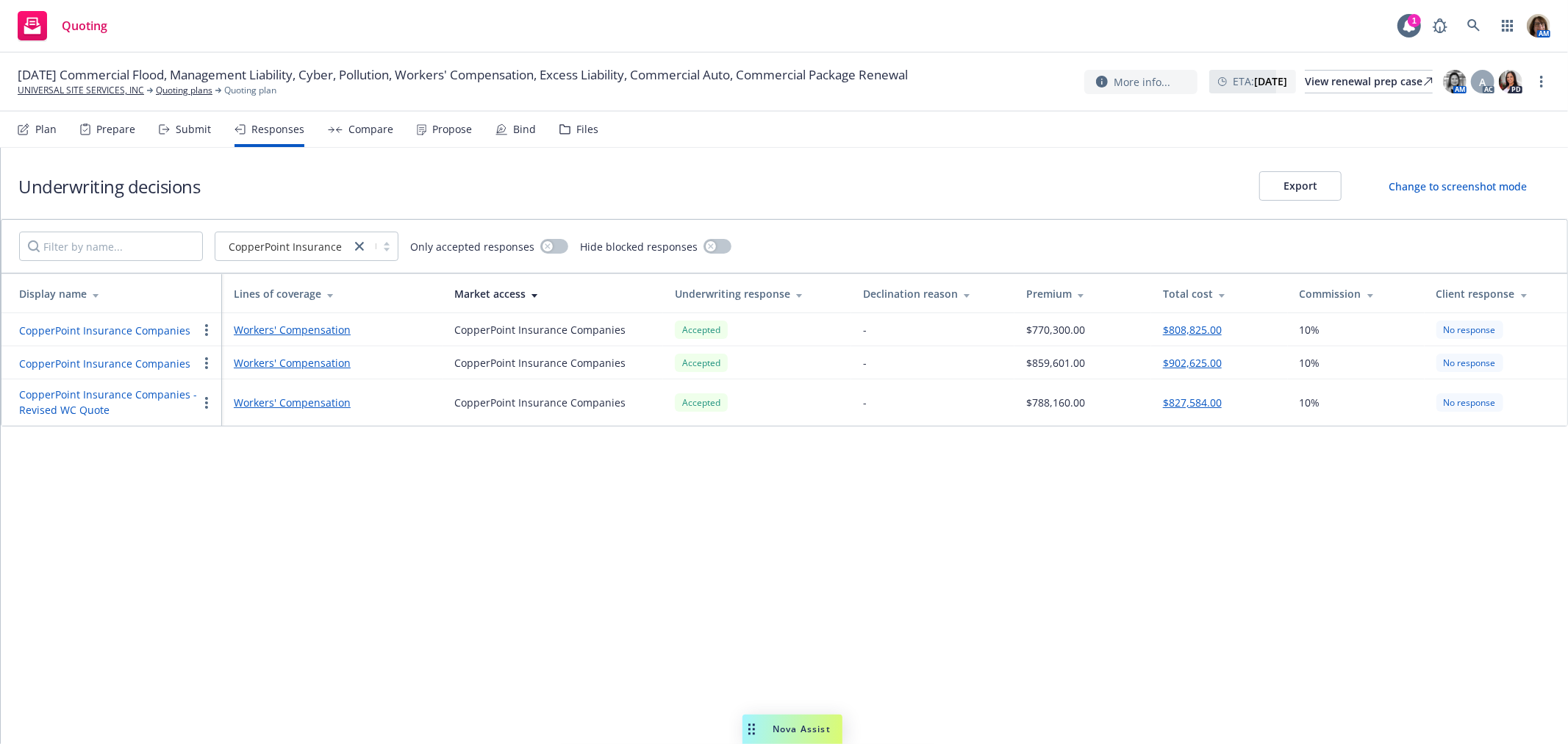
click at [317, 332] on link "Workers' Compensation" at bounding box center [333, 329] width 197 height 15
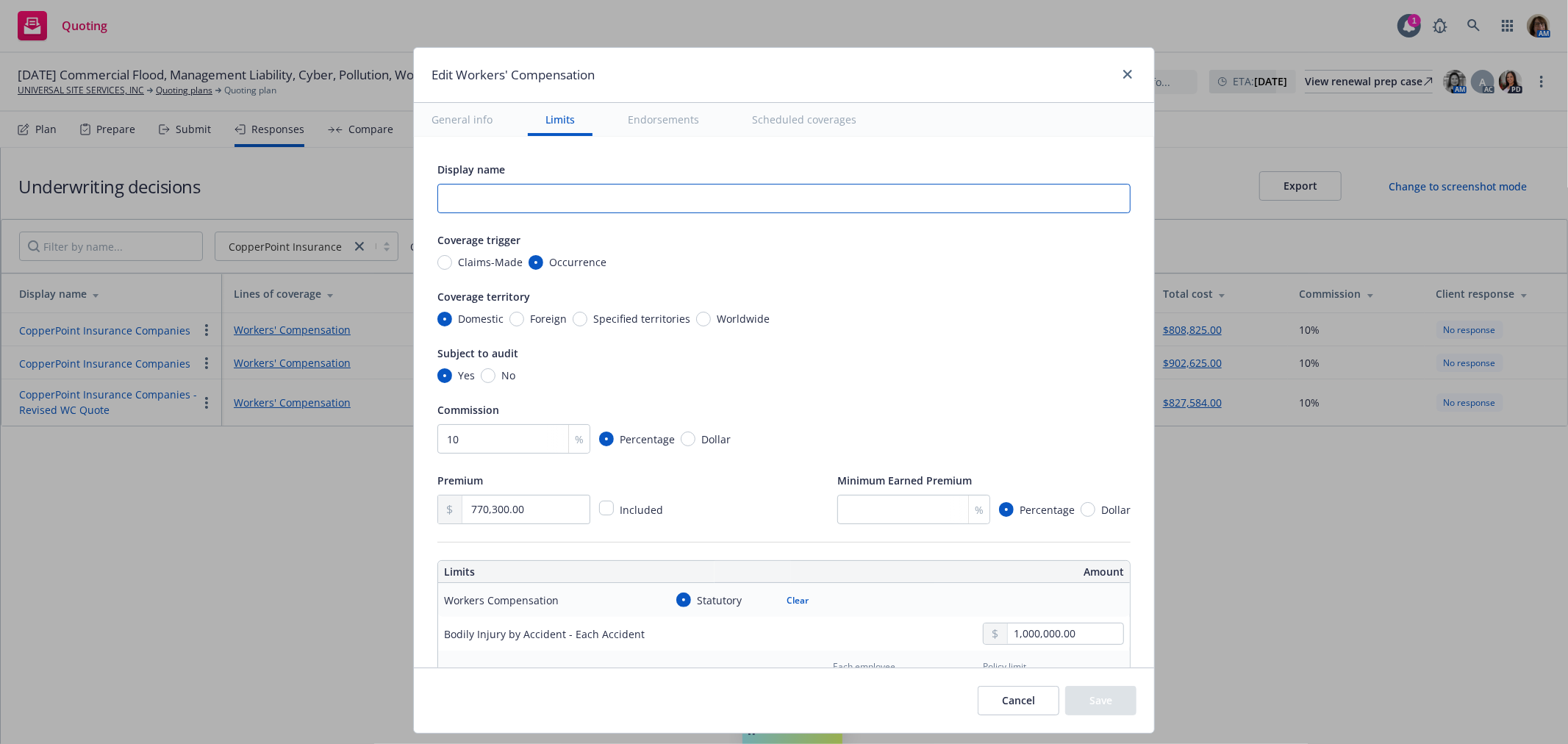
click at [446, 202] on input "text" at bounding box center [784, 198] width 693 height 30
click at [447, 117] on button "General info" at bounding box center [462, 119] width 96 height 33
click at [1093, 702] on button "Save" at bounding box center [1101, 700] width 72 height 30
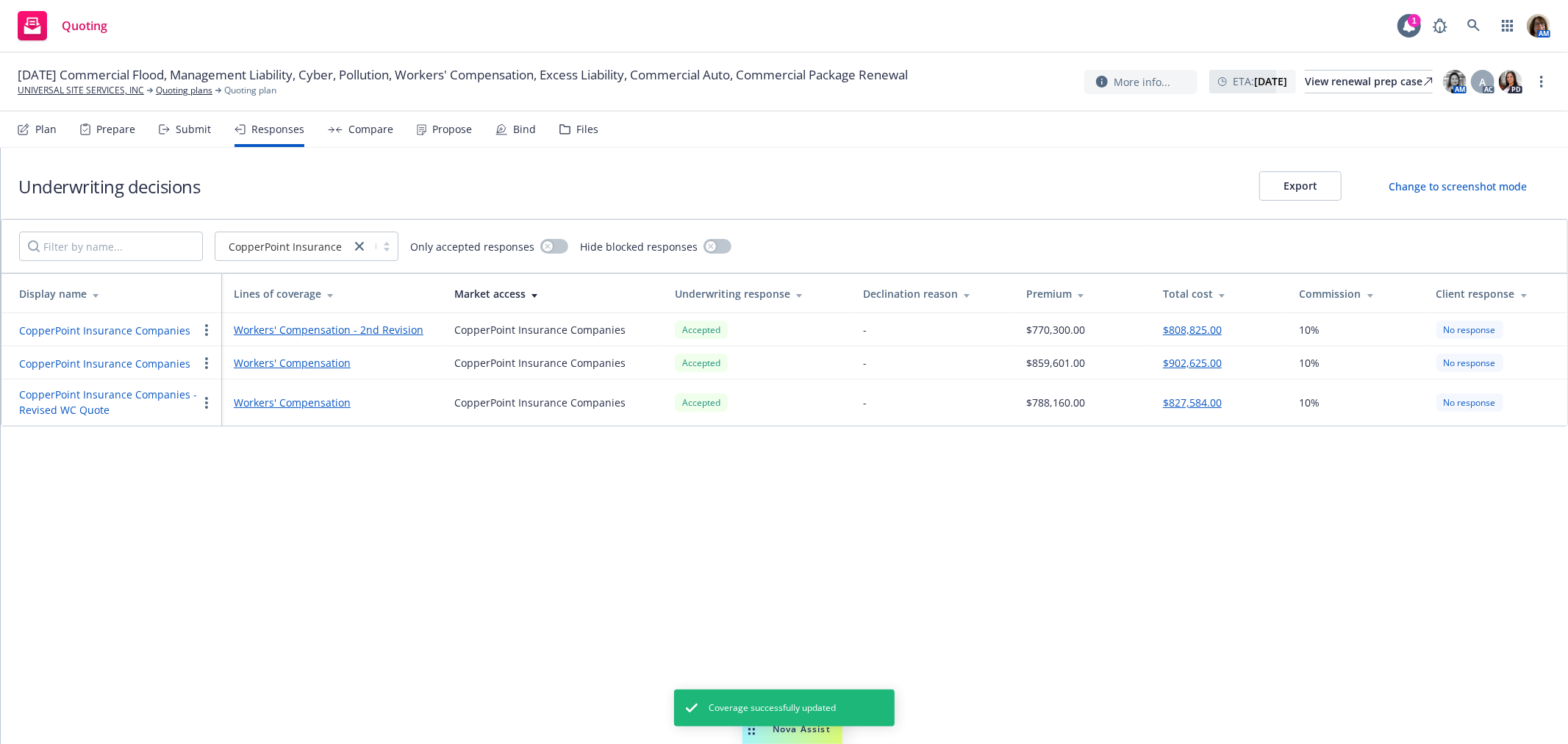
click at [302, 399] on link "Workers' Compensation" at bounding box center [333, 402] width 197 height 15
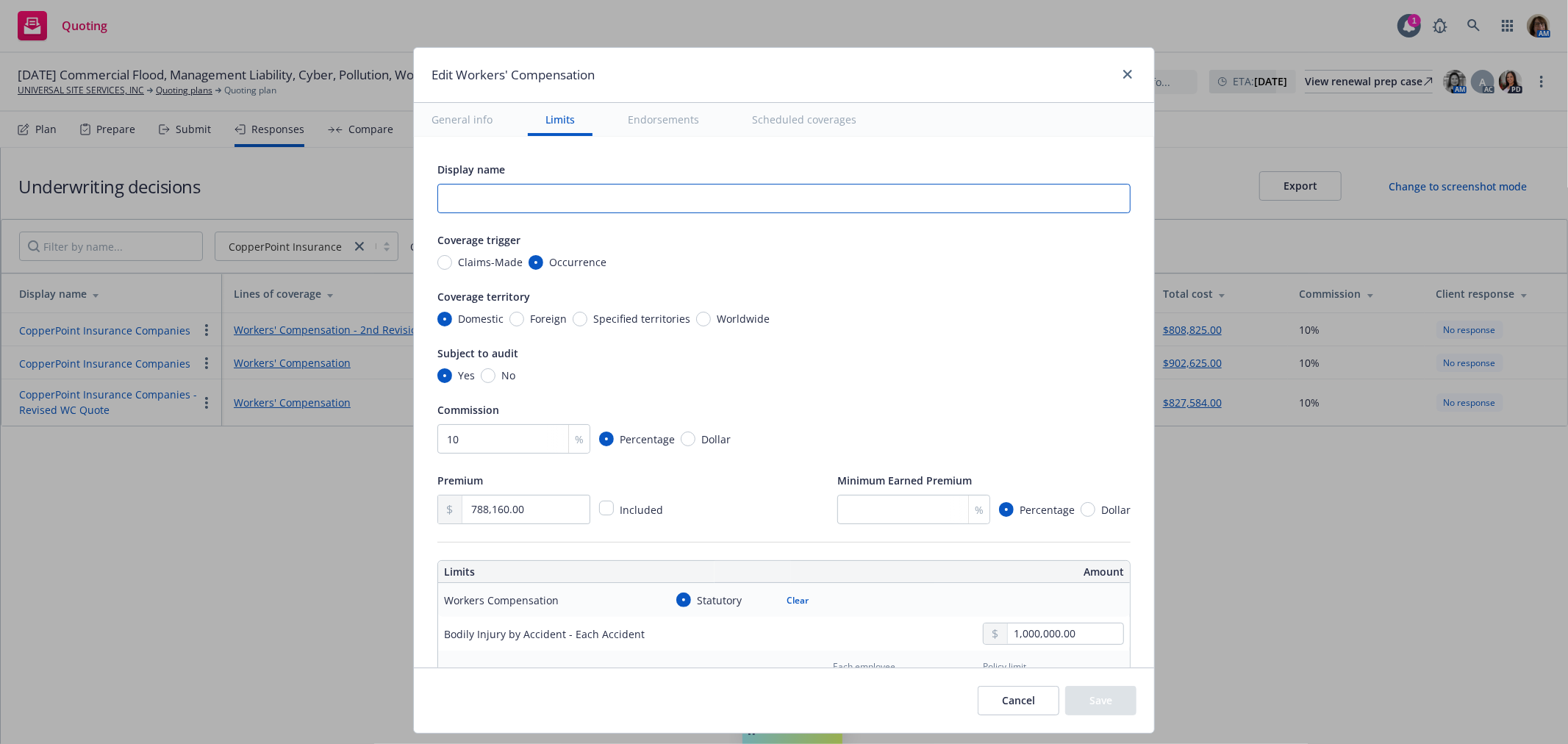
click at [445, 190] on input "text" at bounding box center [784, 198] width 693 height 30
click at [1099, 696] on button "Save" at bounding box center [1101, 700] width 72 height 30
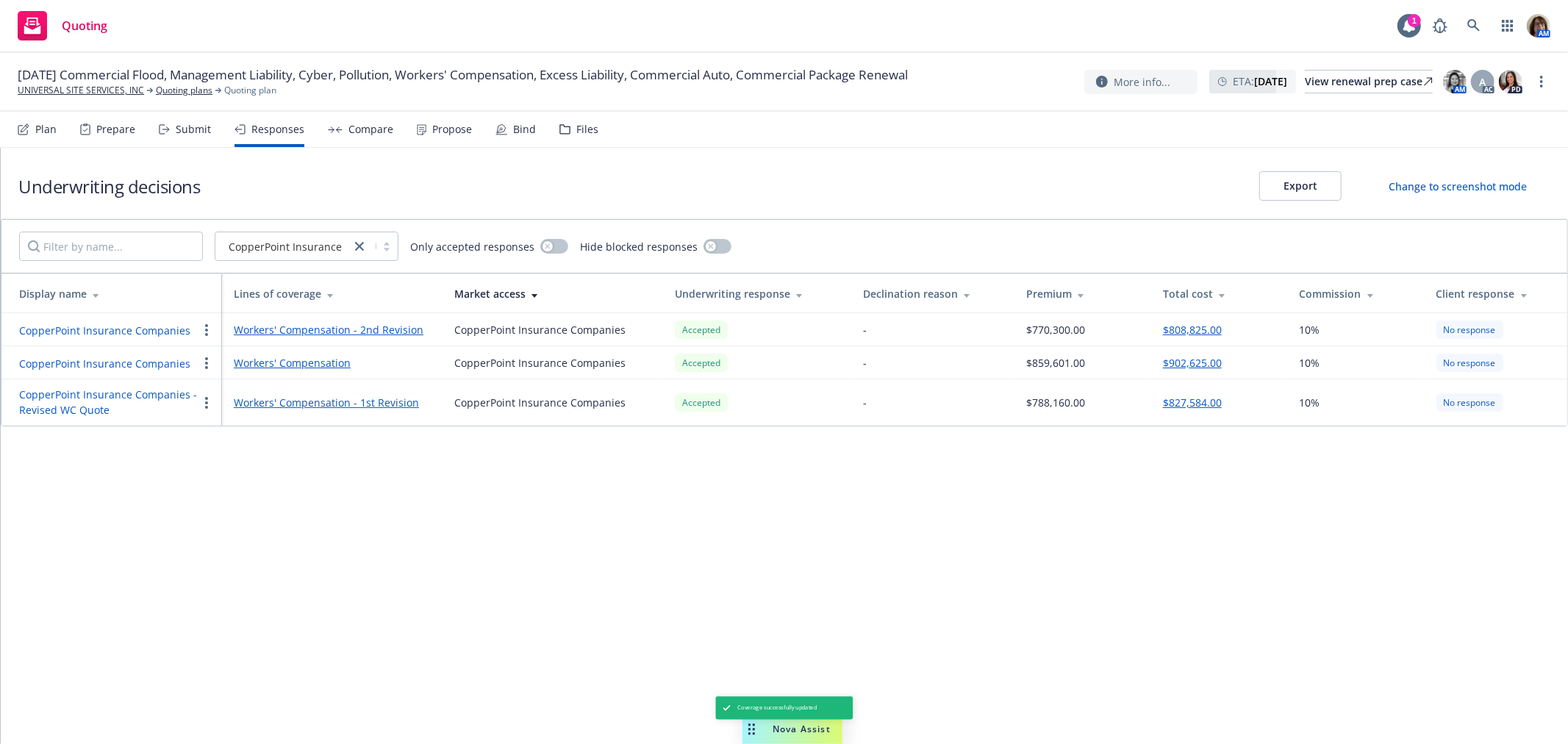
click at [368, 129] on div "Compare" at bounding box center [371, 129] width 45 height 12
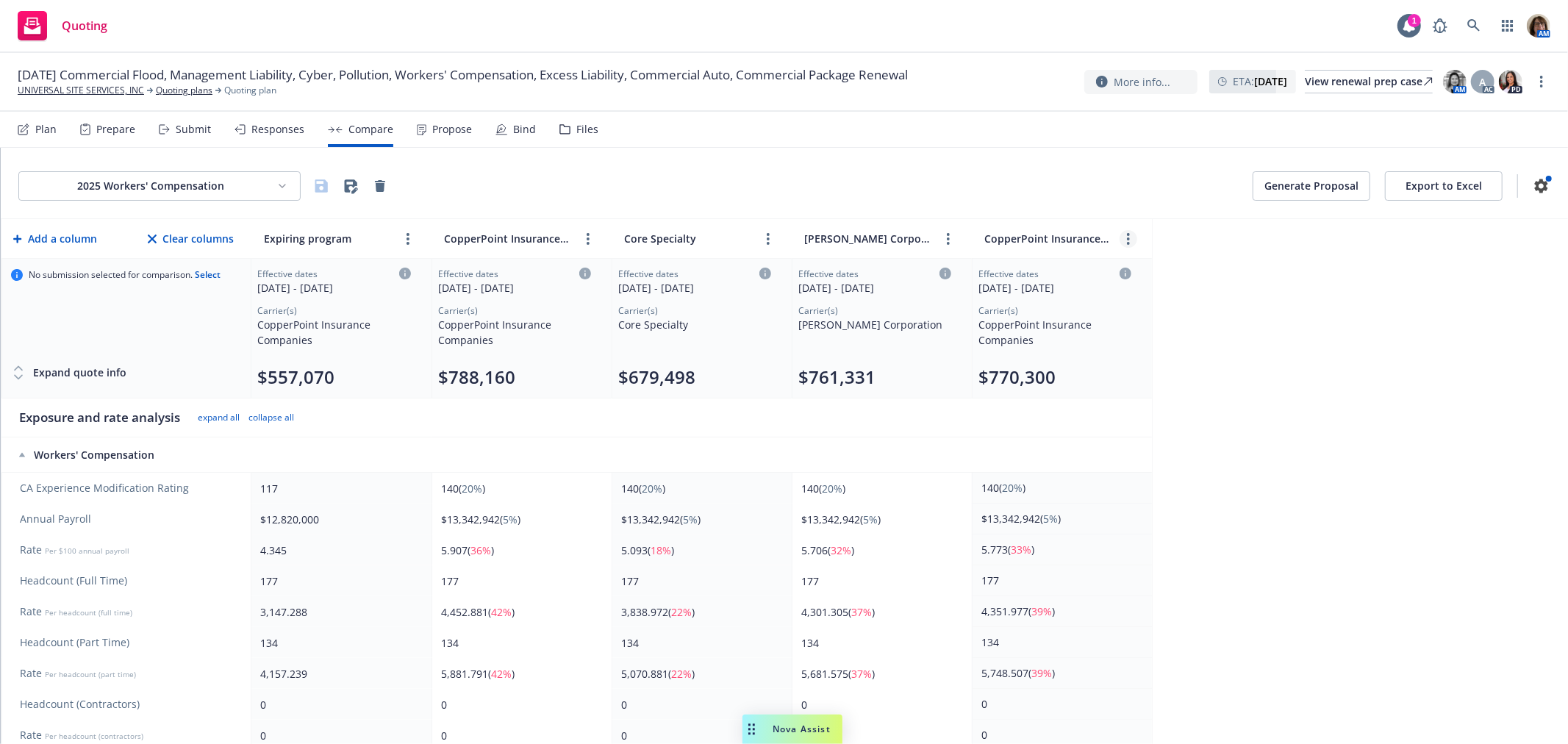
click at [1125, 238] on link "more" at bounding box center [1129, 239] width 18 height 18
click at [1082, 268] on icon "chevronLeft" at bounding box center [1082, 273] width 9 height 9
click at [947, 238] on icon "more" at bounding box center [948, 238] width 3 height 12
click at [889, 271] on icon "chevronLeft" at bounding box center [889, 273] width 4 height 9
click at [767, 237] on icon "more" at bounding box center [767, 238] width 3 height 12
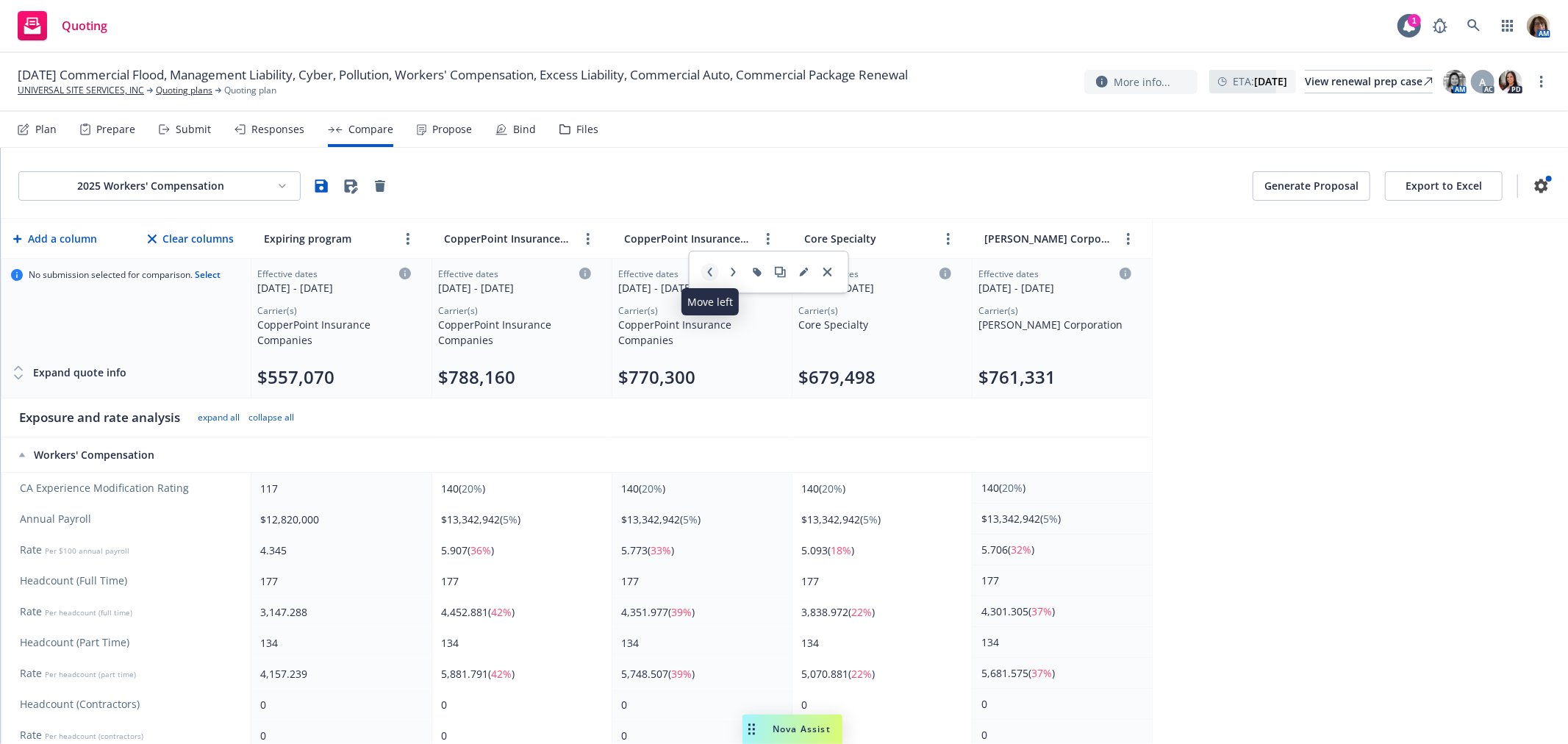
click at [709, 271] on icon "chevronLeft" at bounding box center [710, 273] width 4 height 9
click at [768, 233] on circle "more" at bounding box center [767, 234] width 3 height 3
click at [832, 268] on link "close" at bounding box center [828, 273] width 18 height 18
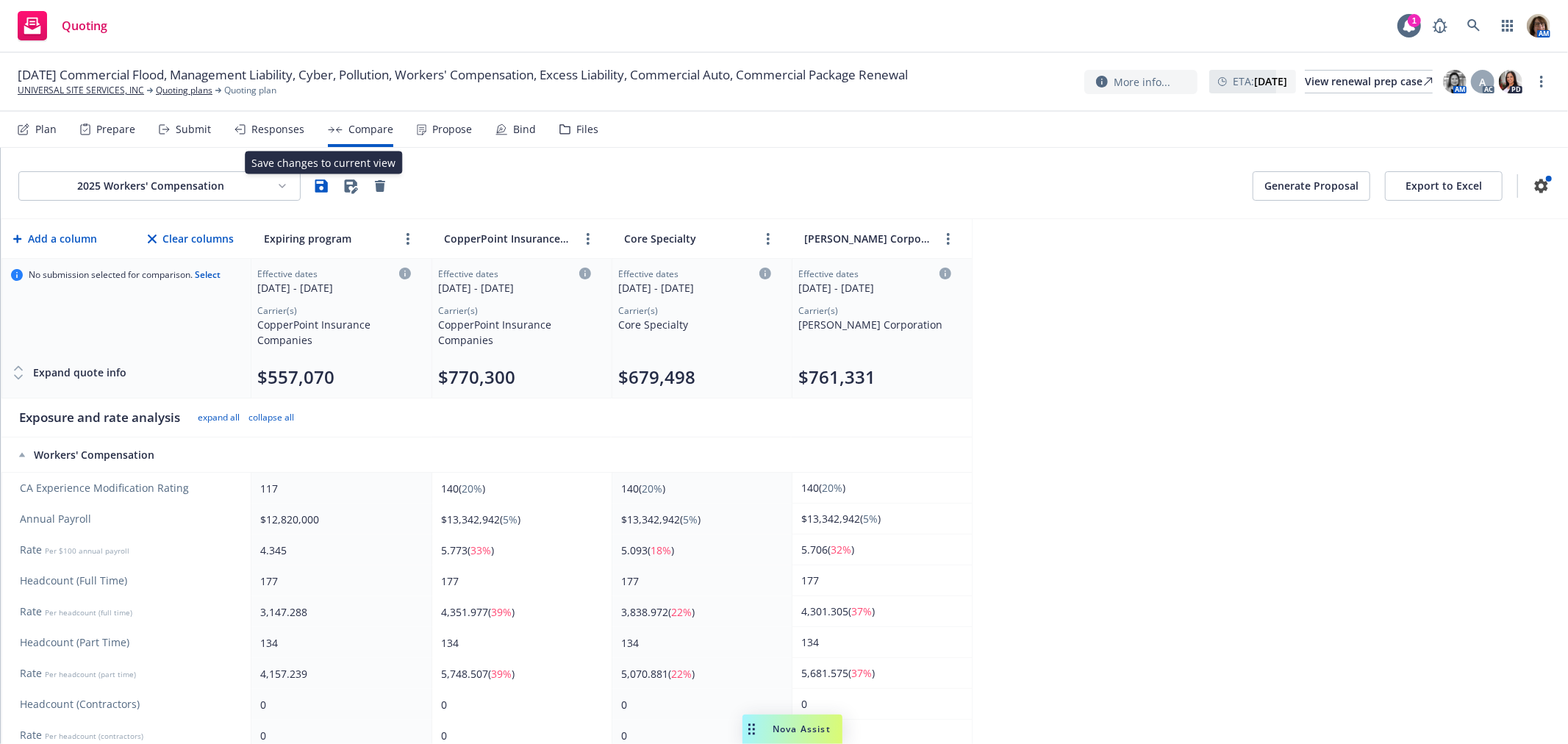
click at [321, 186] on icon "button" at bounding box center [322, 186] width 13 height 13
click at [271, 133] on div "Responses" at bounding box center [278, 129] width 53 height 12
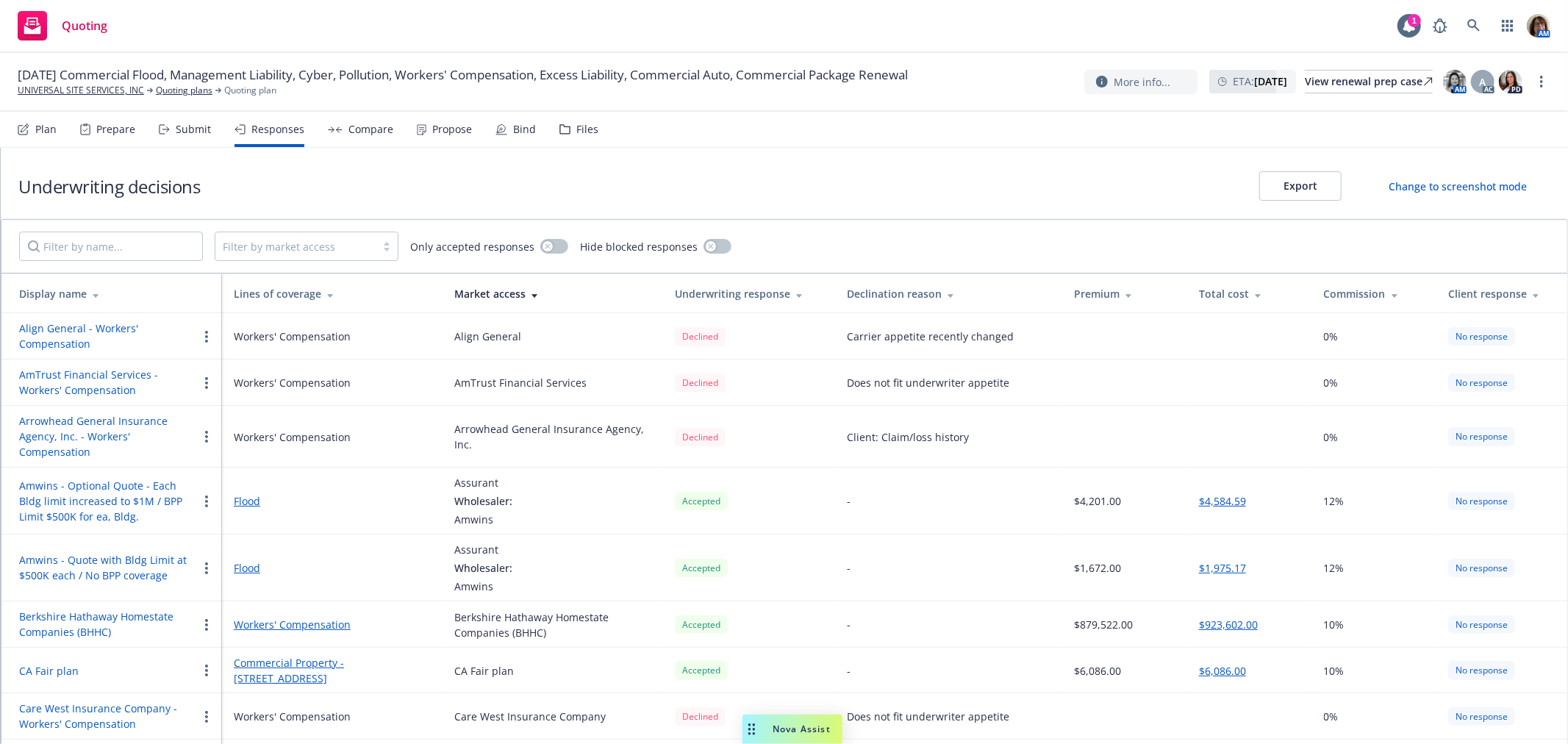
click at [245, 252] on div at bounding box center [296, 247] width 145 height 18
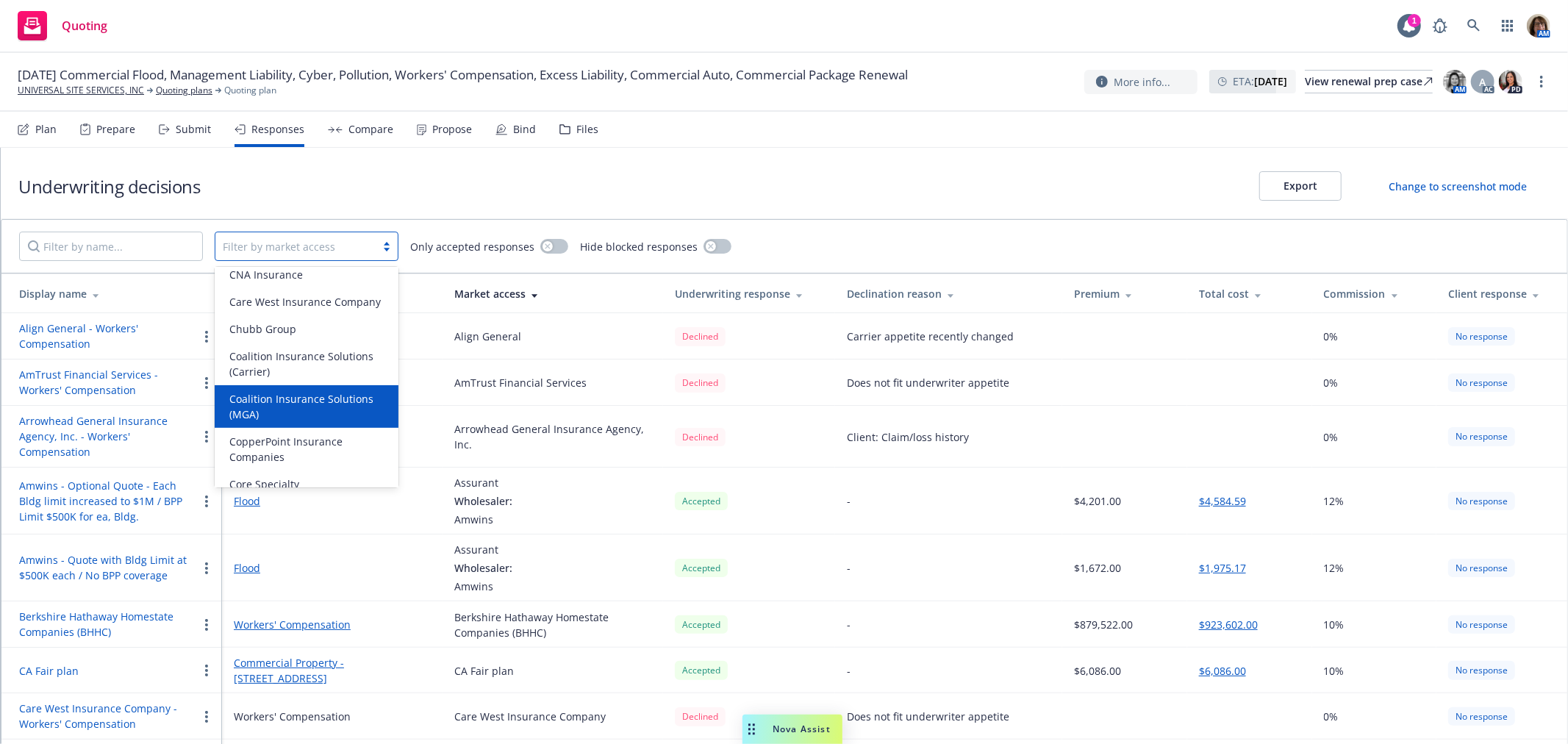
scroll to position [245, 0]
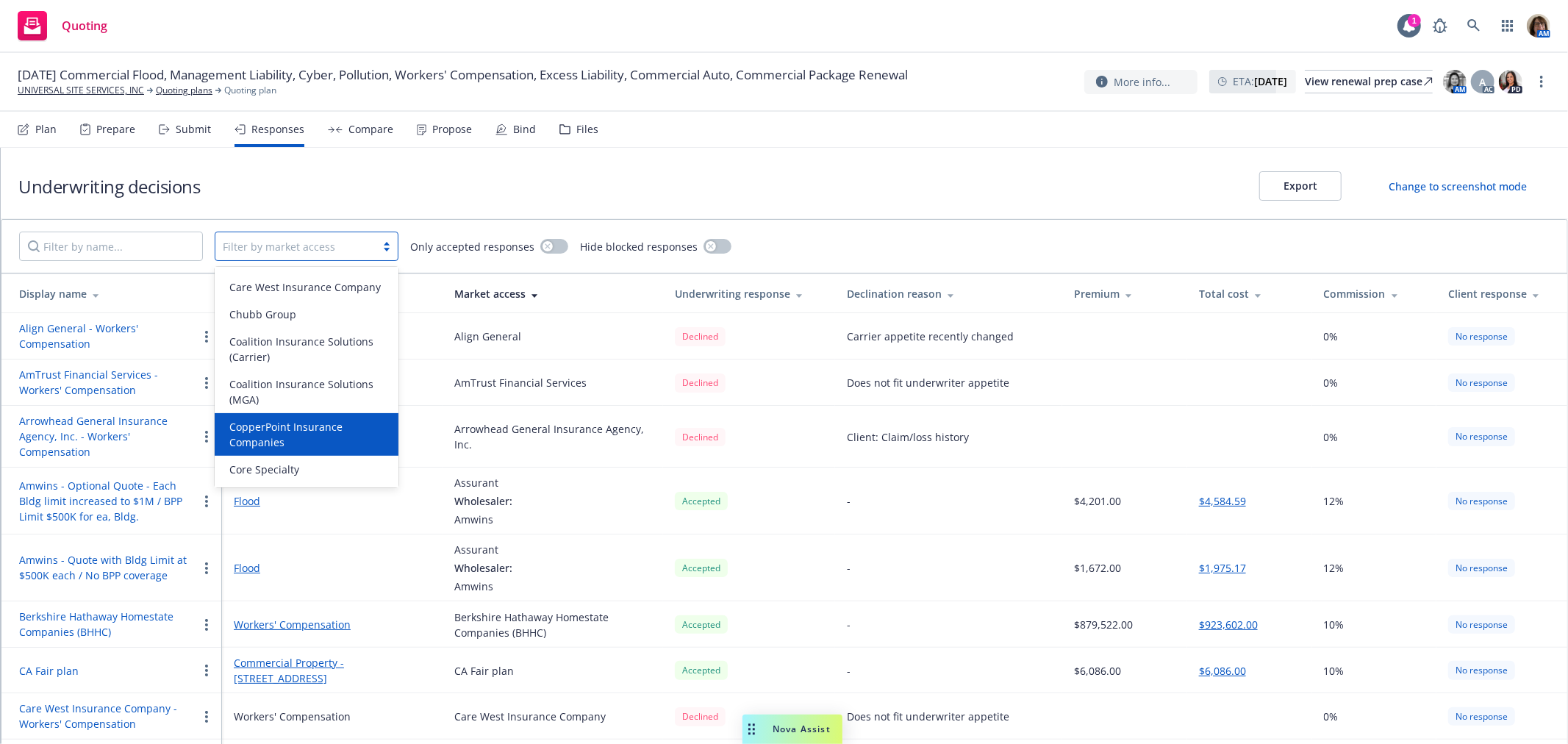
click at [282, 438] on span "CopperPoint Insurance Companies" at bounding box center [309, 435] width 160 height 30
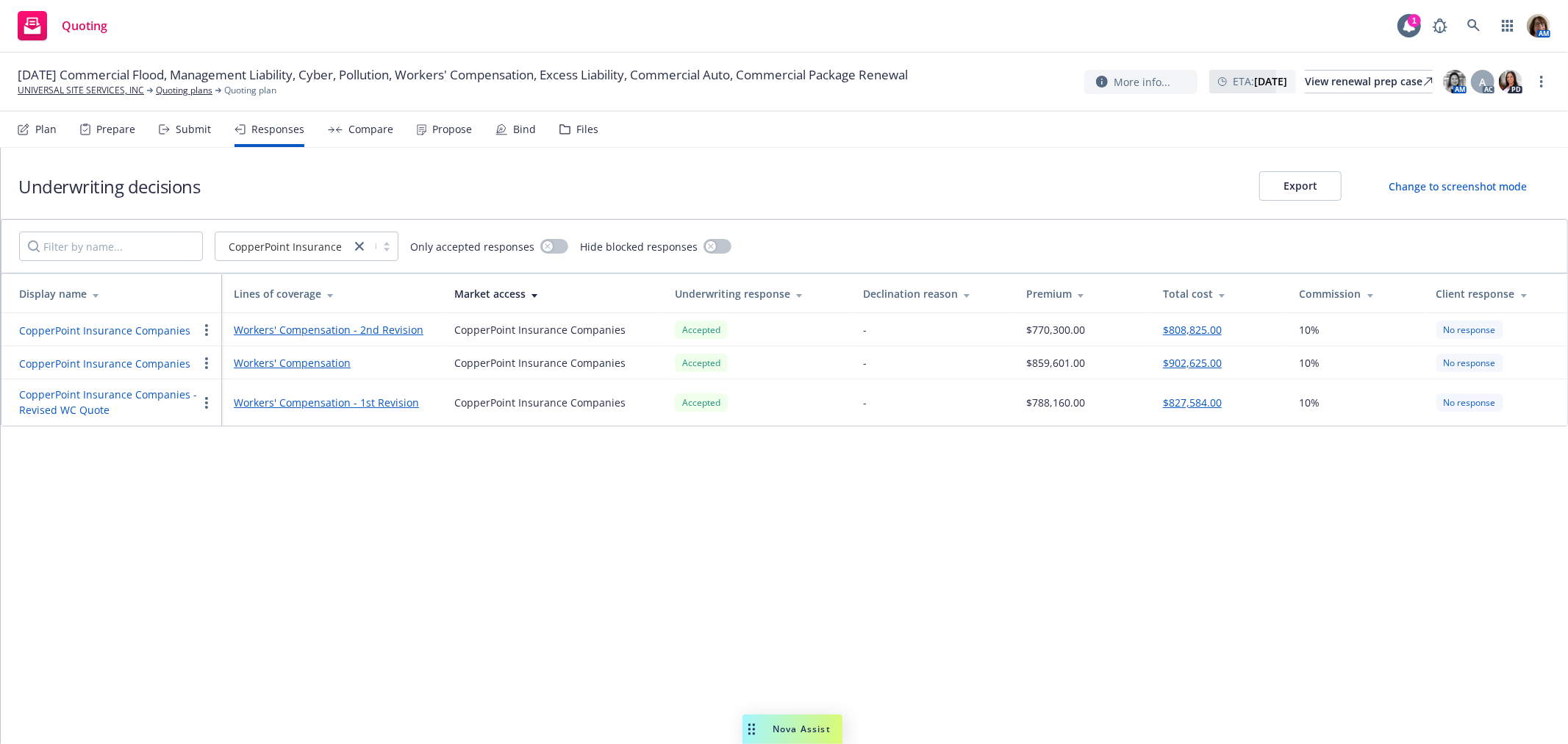
click at [265, 362] on link "Workers' Compensation" at bounding box center [333, 362] width 197 height 15
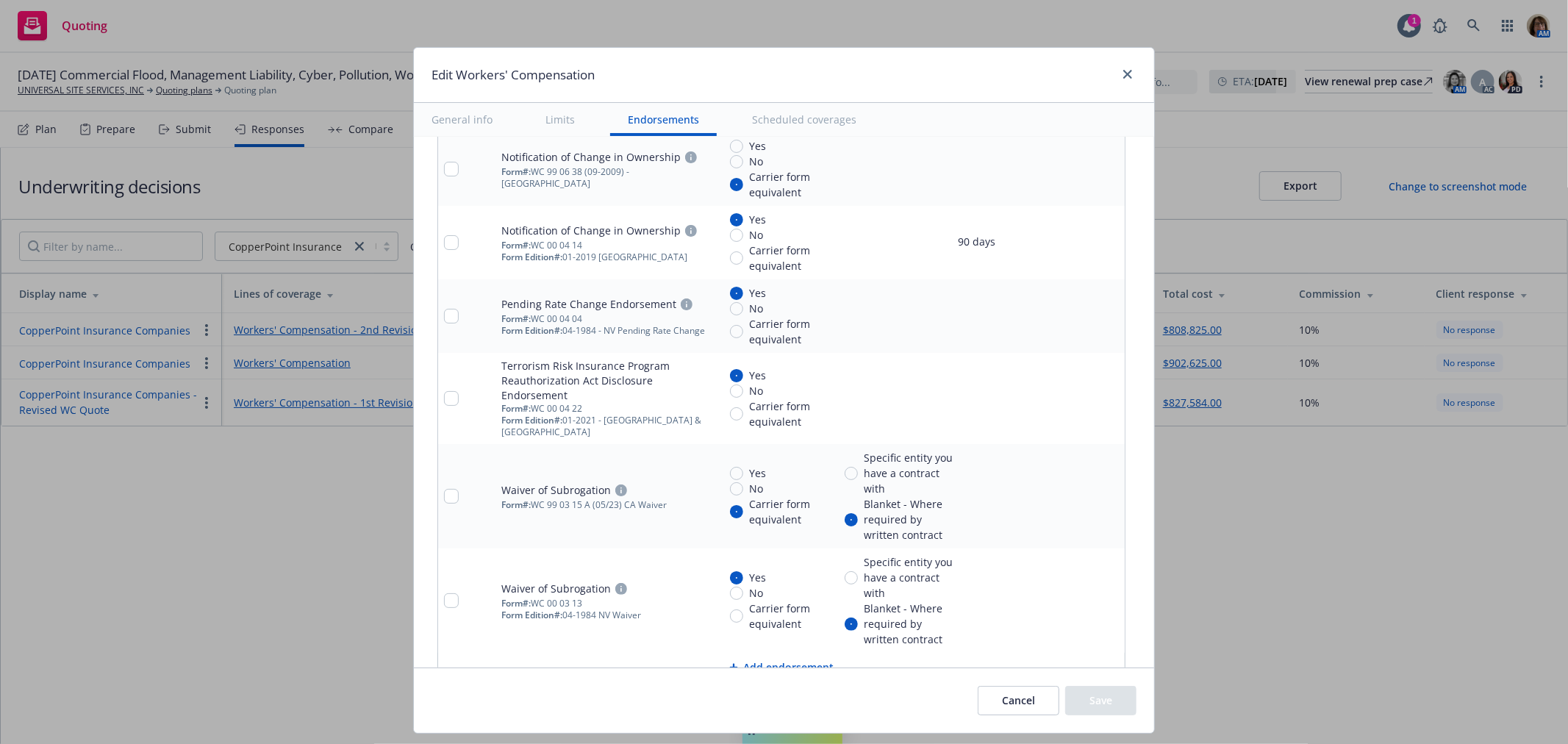
scroll to position [1772, 0]
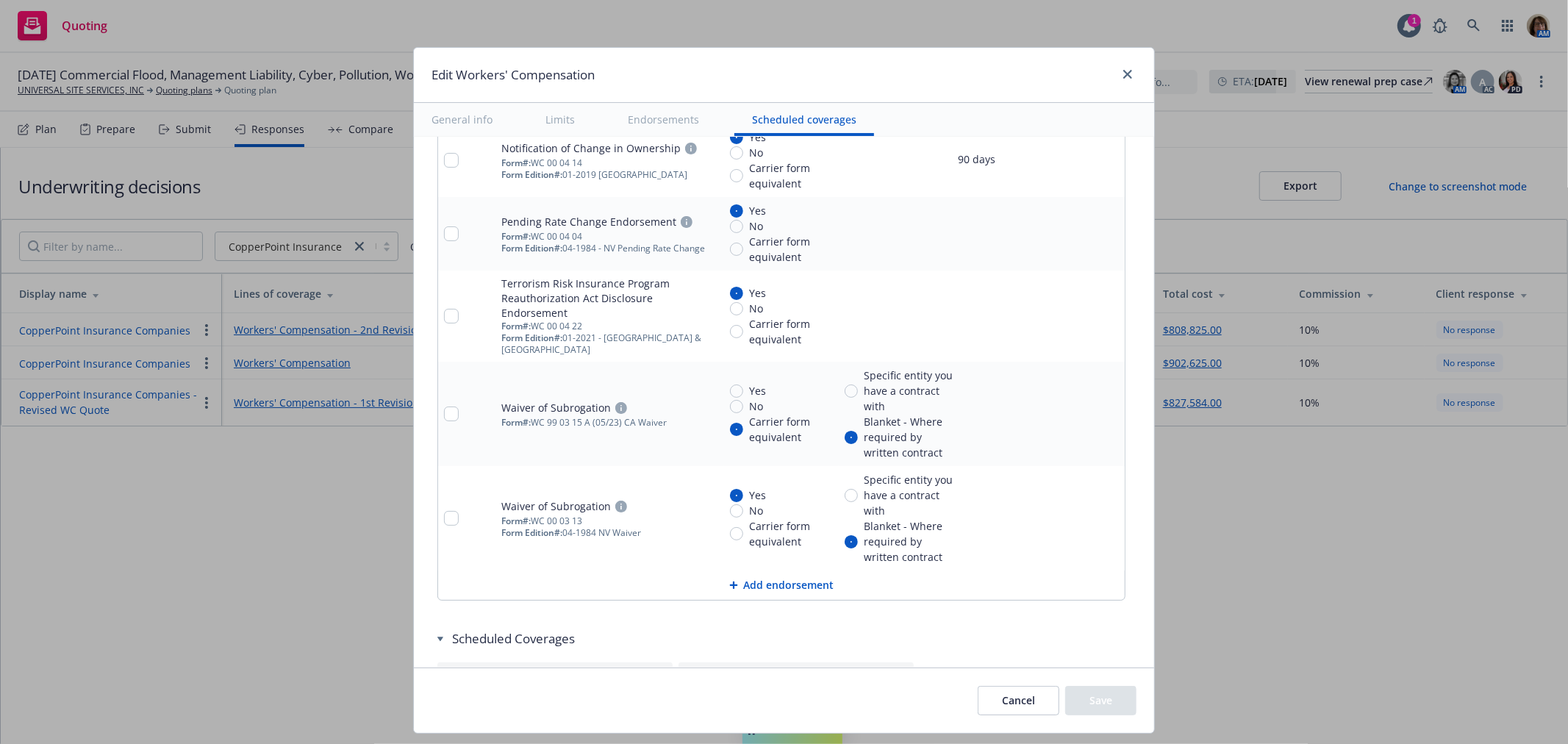
click at [1016, 703] on button "Cancel" at bounding box center [1018, 700] width 82 height 30
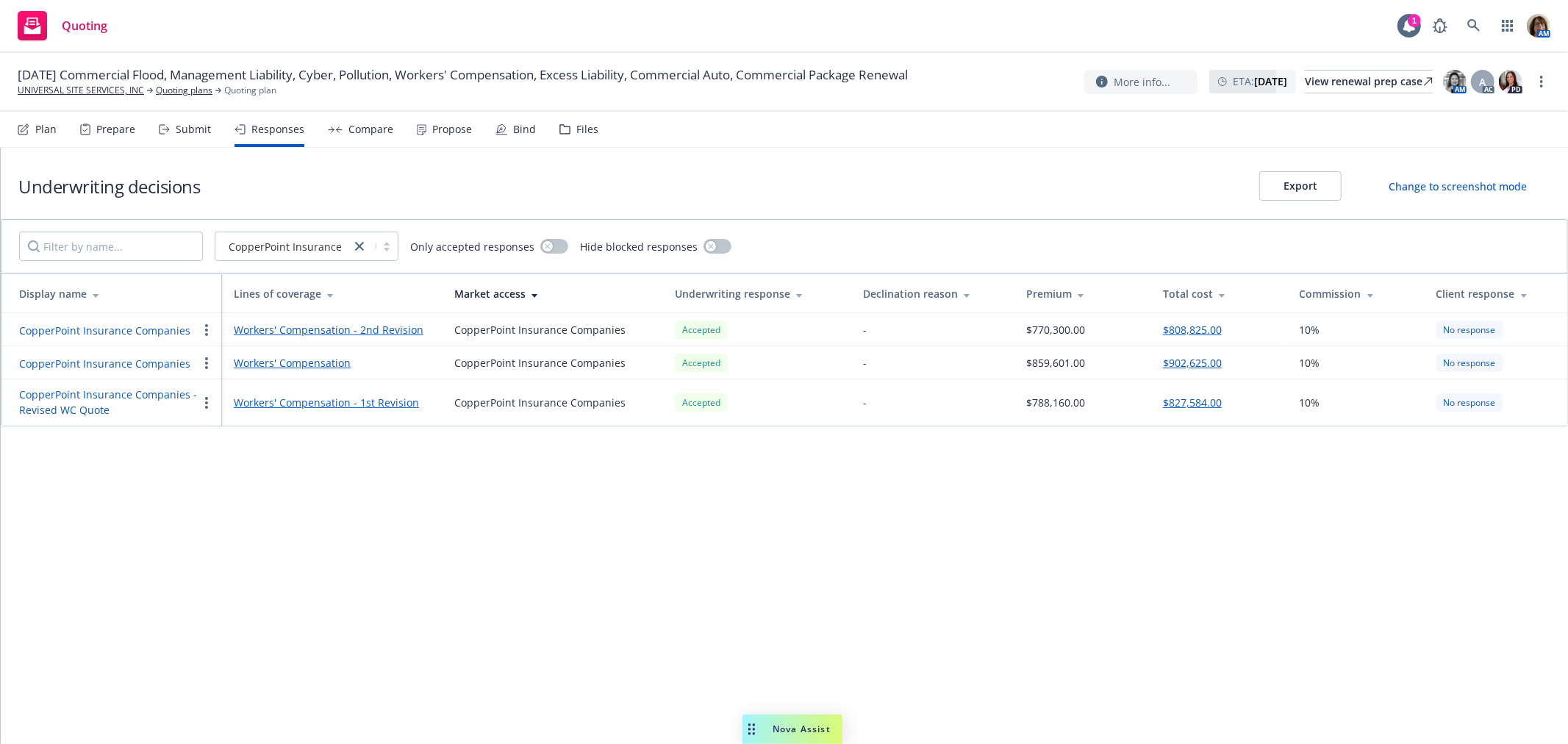
click at [89, 366] on button "CopperPoint Insurance Companies" at bounding box center [104, 363] width 171 height 15
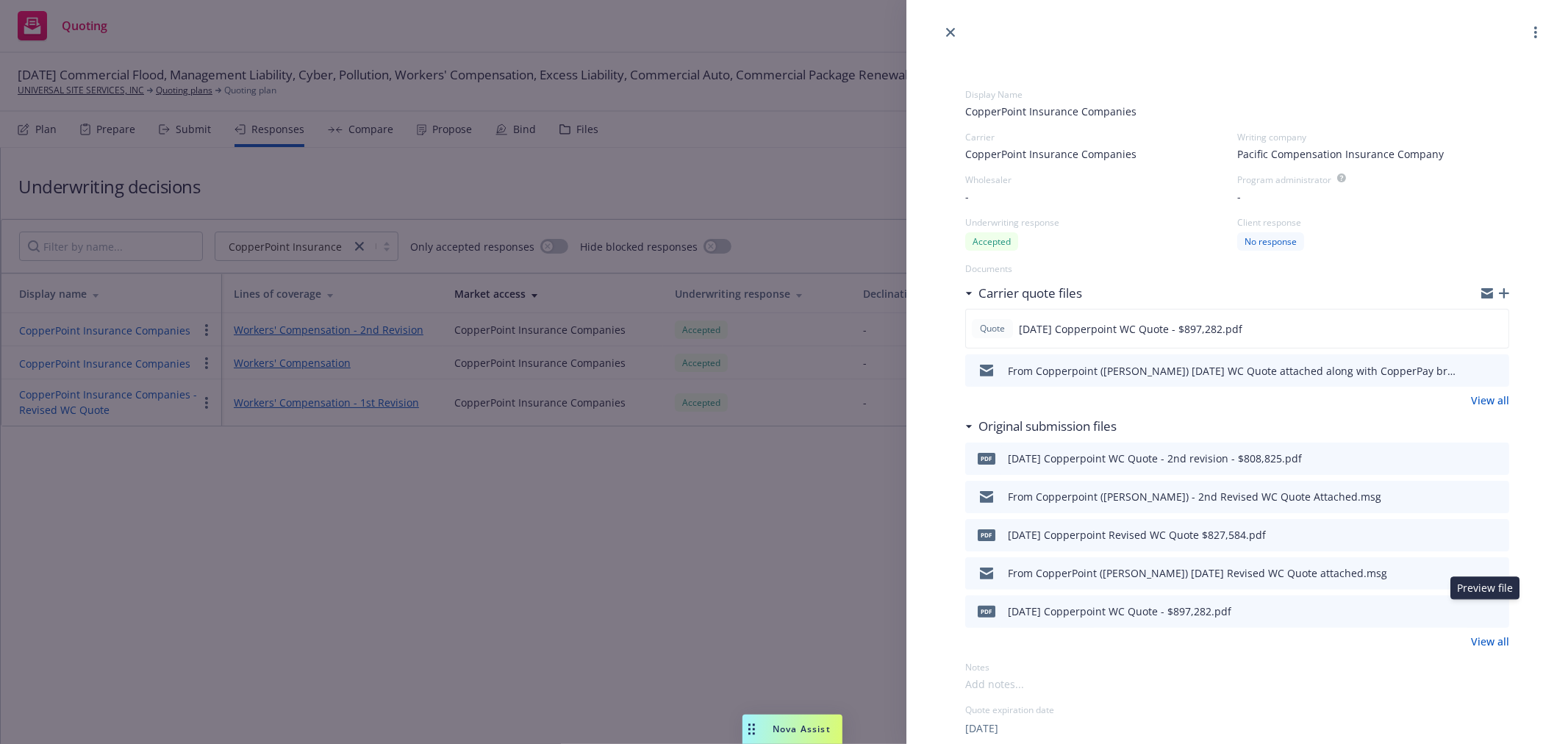
click at [1489, 607] on icon "preview file" at bounding box center [1495, 610] width 13 height 10
drag, startPoint x: 952, startPoint y: 30, endPoint x: 654, endPoint y: 219, distance: 352.9
click at [952, 30] on icon "close" at bounding box center [951, 32] width 9 height 9
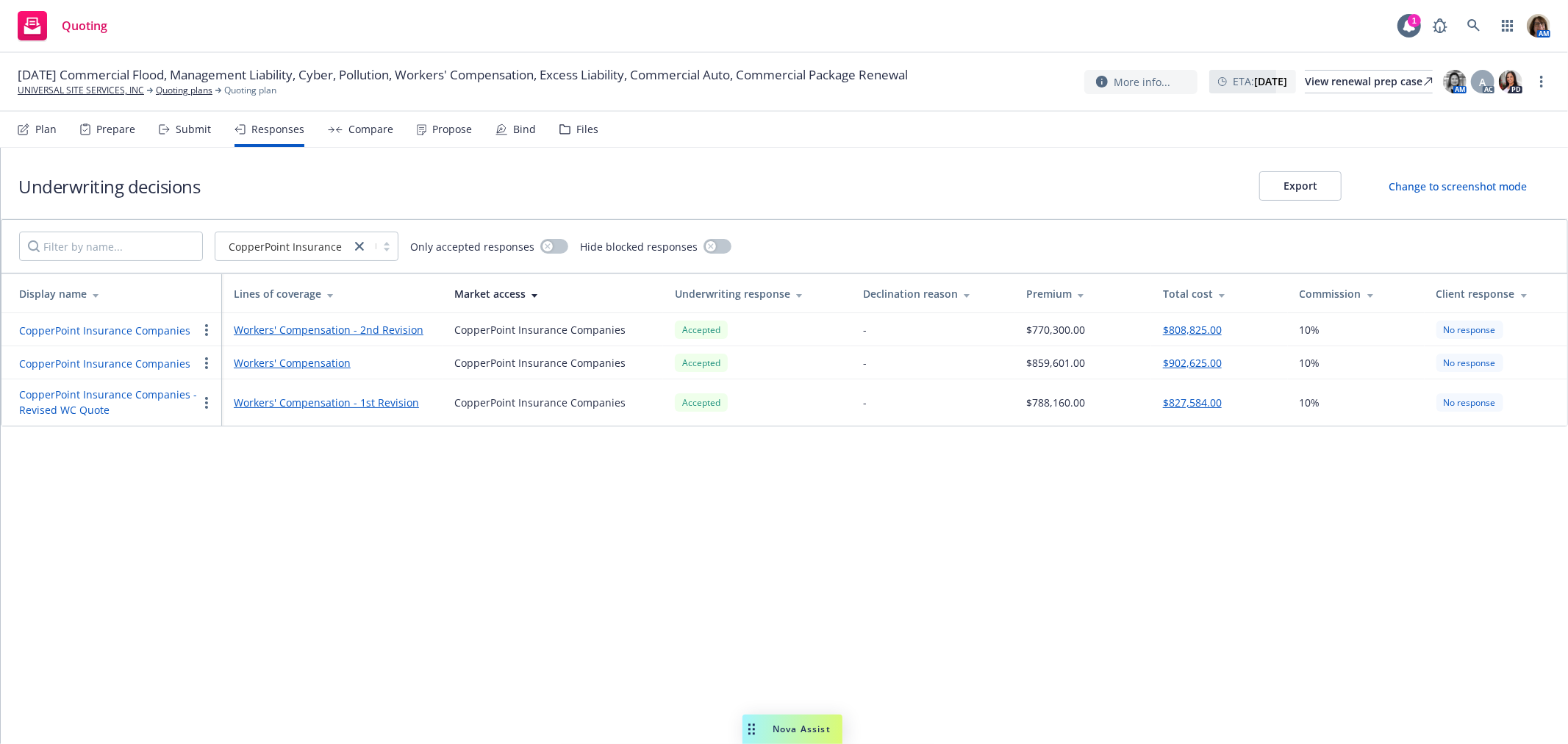
click at [306, 333] on link "Workers' Compensation - 2nd Revision" at bounding box center [333, 329] width 197 height 15
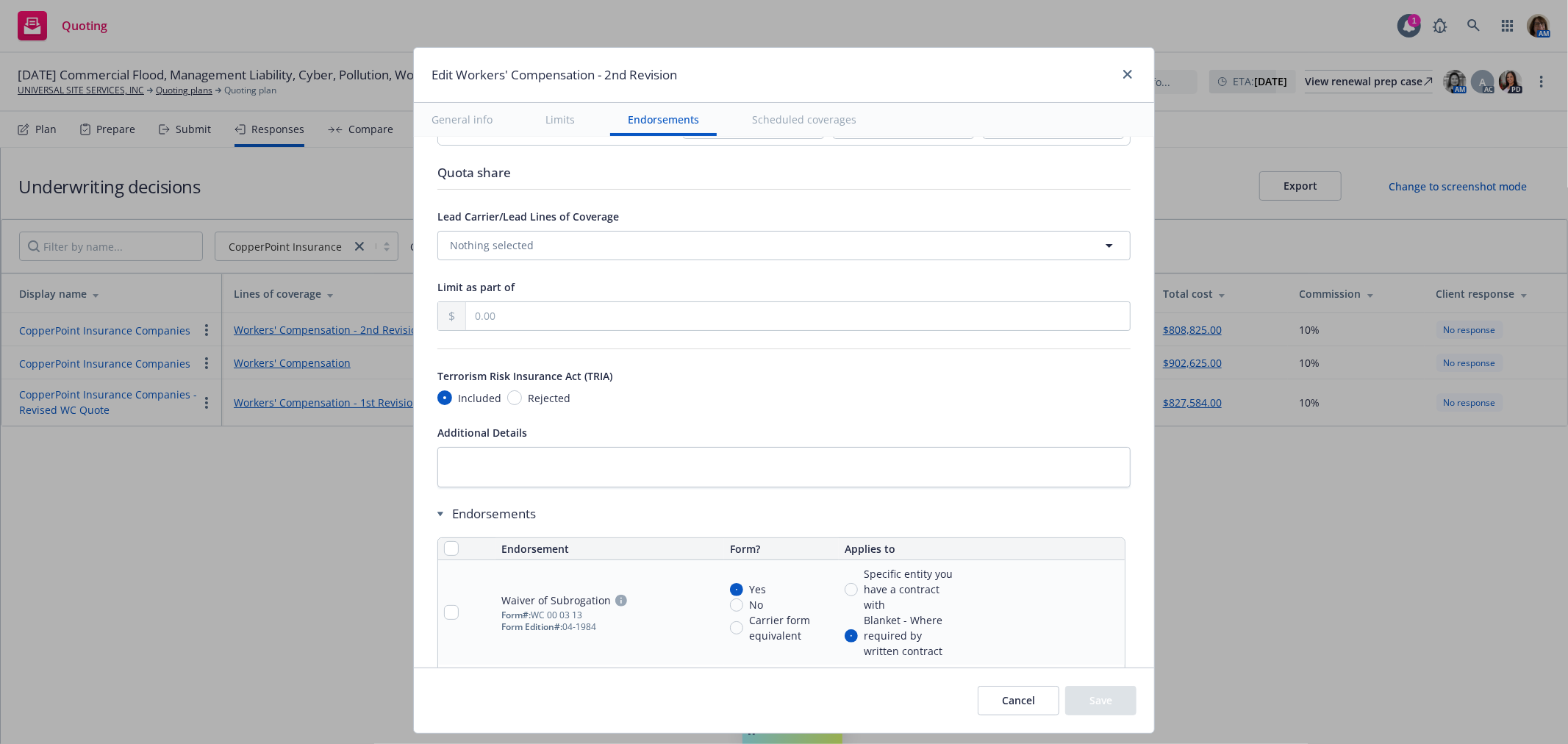
scroll to position [1307, 0]
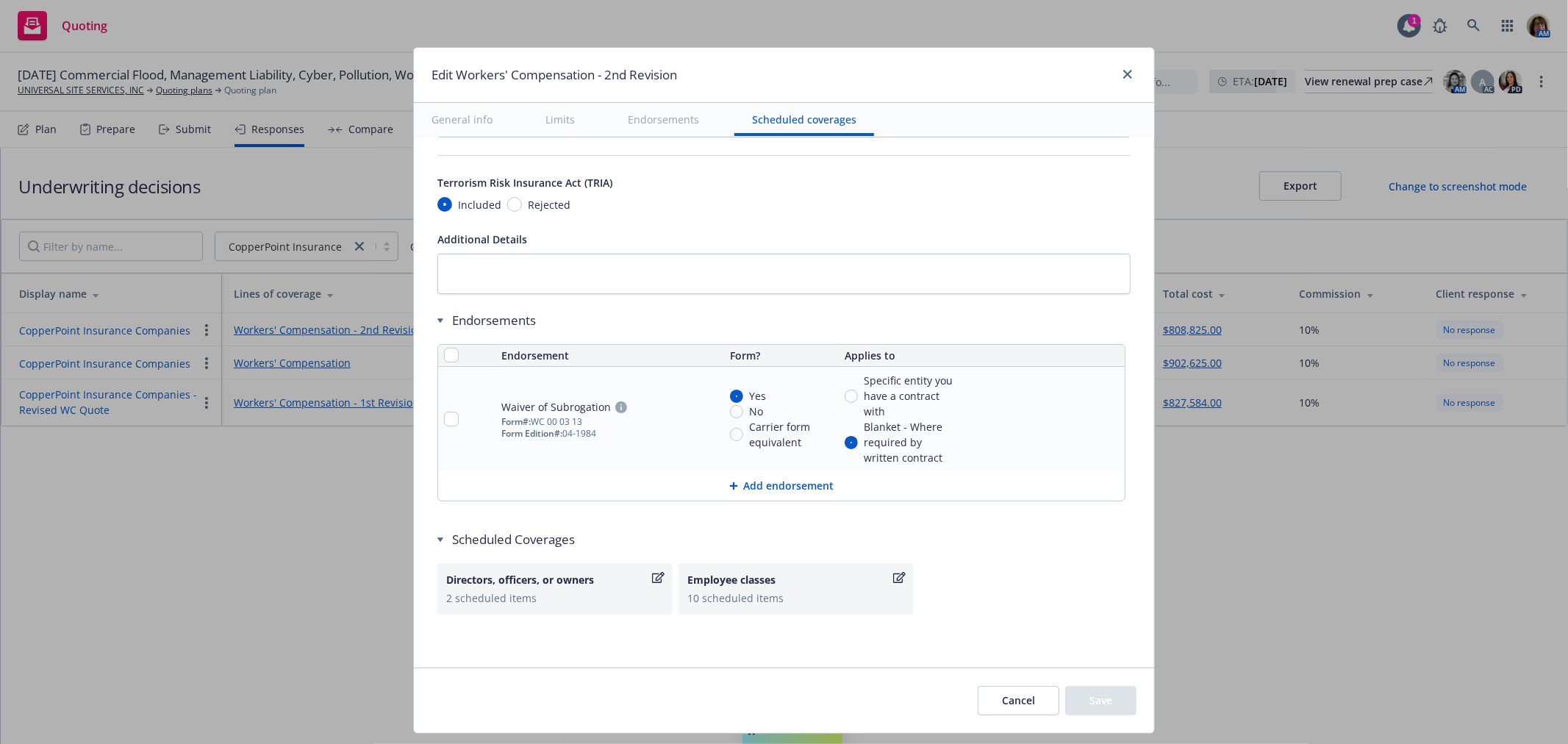
click at [784, 485] on button "Add endorsement" at bounding box center [782, 486] width 687 height 30
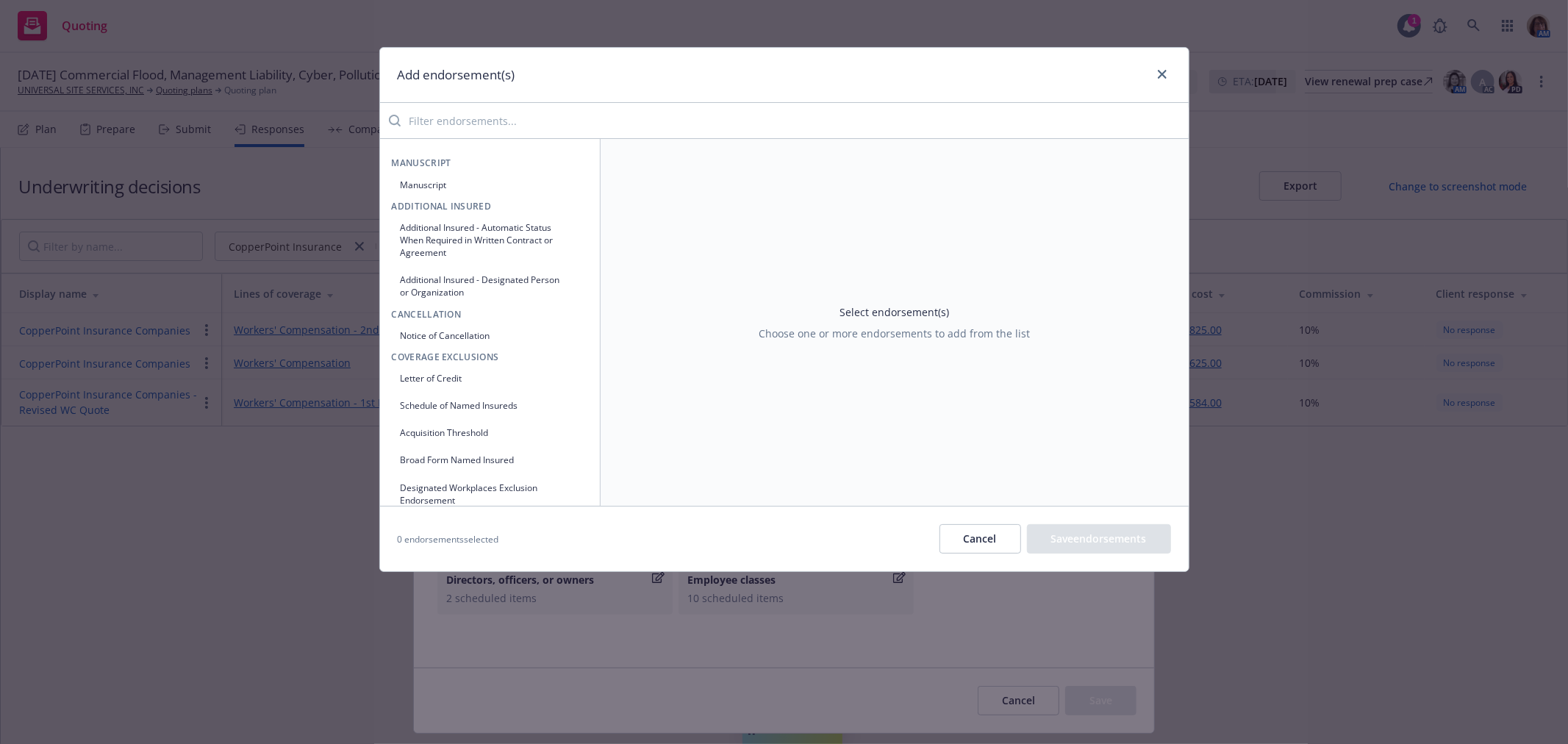
click at [429, 126] on input "search" at bounding box center [794, 120] width 788 height 30
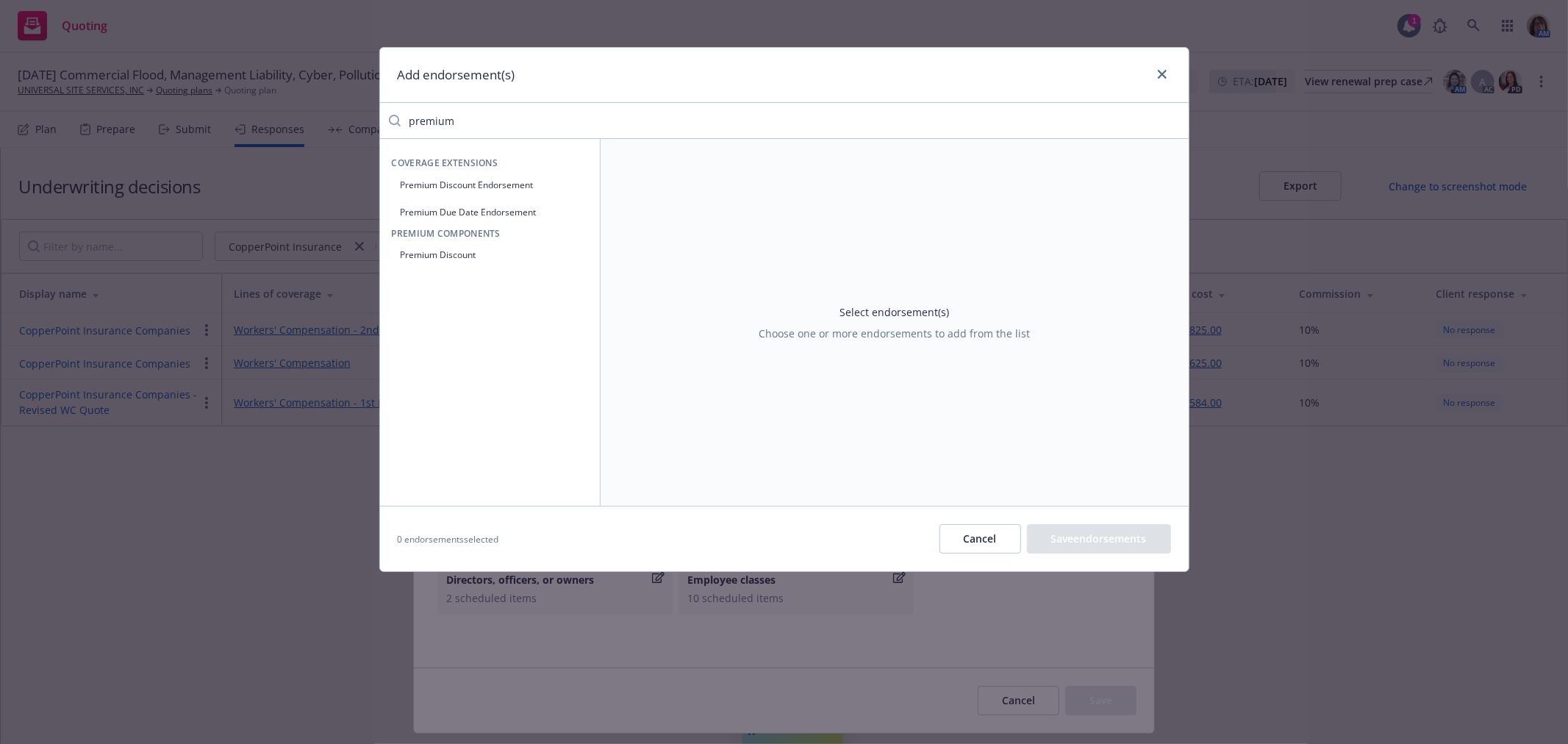
drag, startPoint x: 464, startPoint y: 122, endPoint x: 368, endPoint y: 121, distance: 96.0
click at [368, 121] on div "Add endorsement(s) premium Coverage Extensions Premium Discount Endorsement Pre…" at bounding box center [784, 372] width 1568 height 744
click at [441, 186] on button "Waiver of Subrogation" at bounding box center [489, 185] width 196 height 24
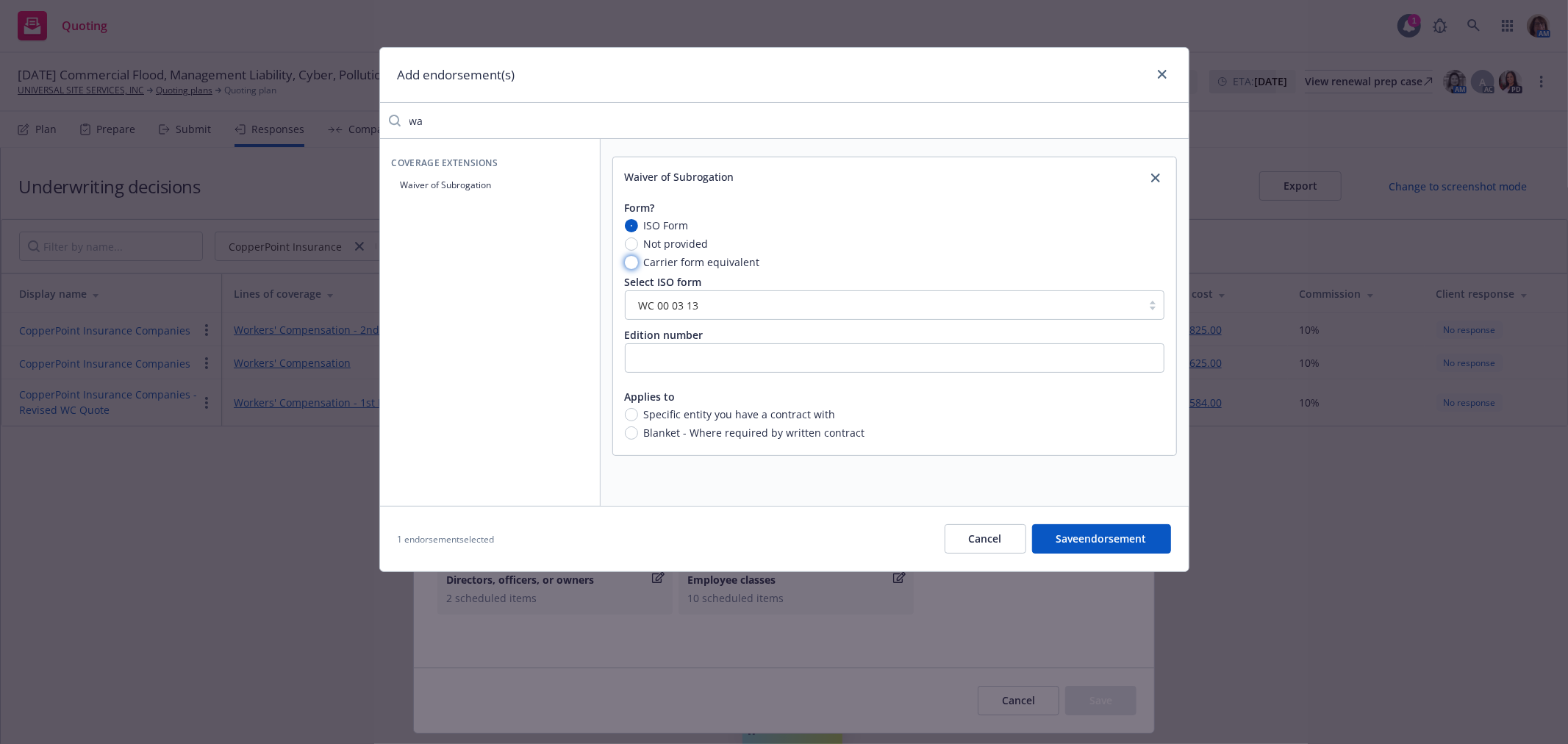
click at [634, 260] on input "Carrier form equivalent" at bounding box center [631, 262] width 13 height 13
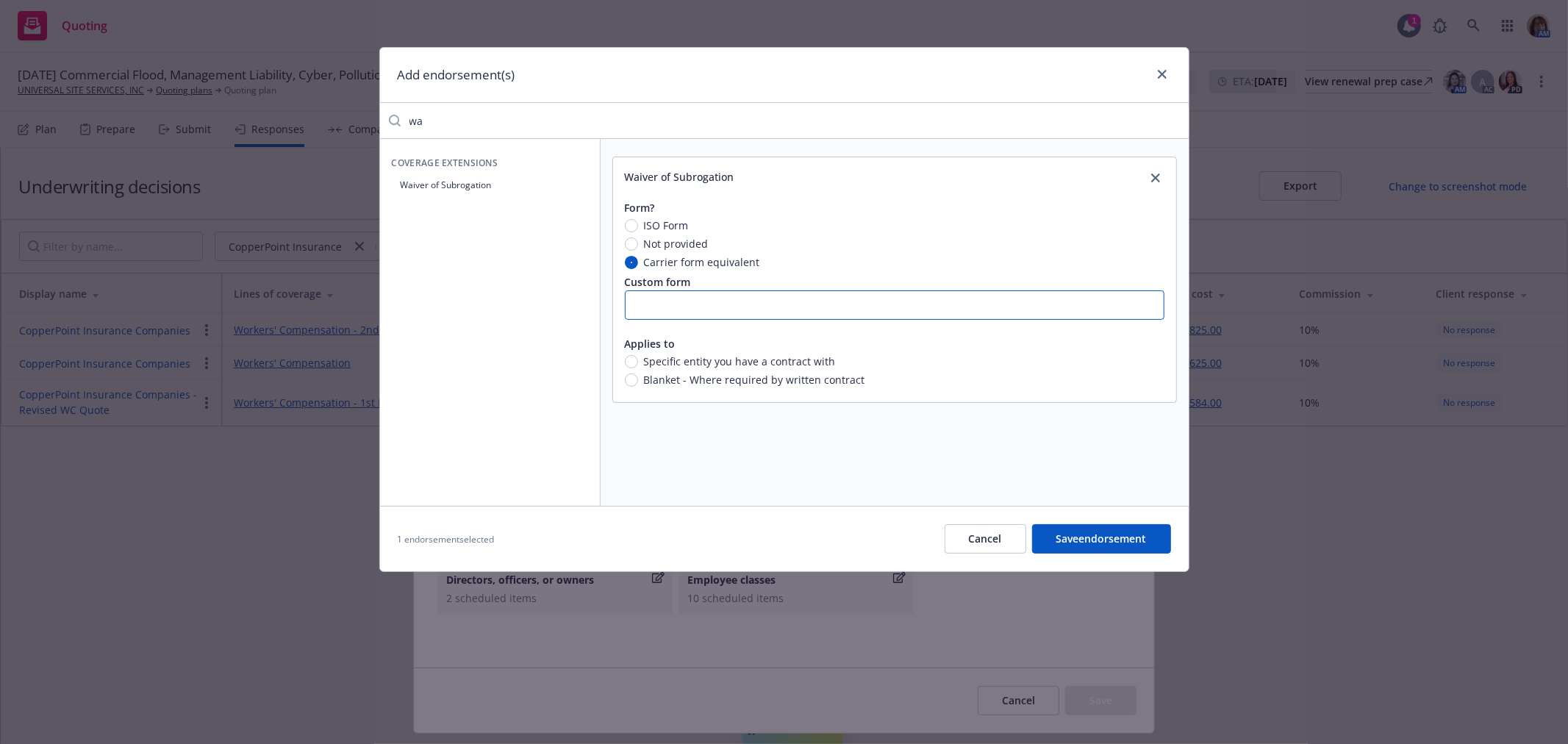
click at [651, 305] on input "text" at bounding box center [895, 305] width 540 height 30
click at [664, 305] on input "WC ** 03 15 A" at bounding box center [895, 305] width 540 height 30
click at [718, 305] on input "WC 99 03 15 A" at bounding box center [895, 305] width 540 height 30
click at [634, 378] on input "Blanket - Where required by written contract" at bounding box center [631, 380] width 13 height 13
click at [1081, 533] on button "Save endorsement" at bounding box center [1102, 539] width 139 height 30
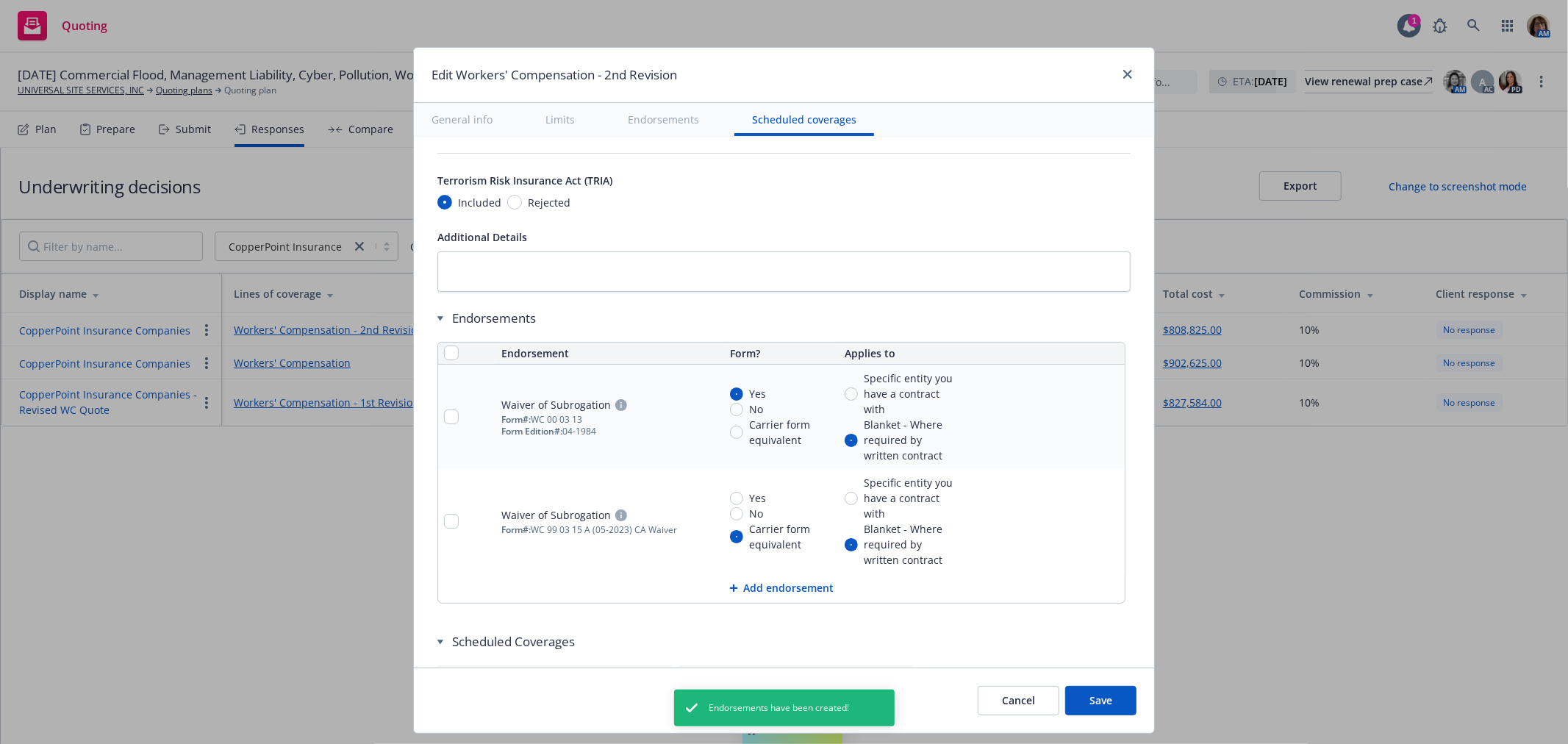
click at [1079, 415] on icon "pencil" at bounding box center [1084, 417] width 9 height 9
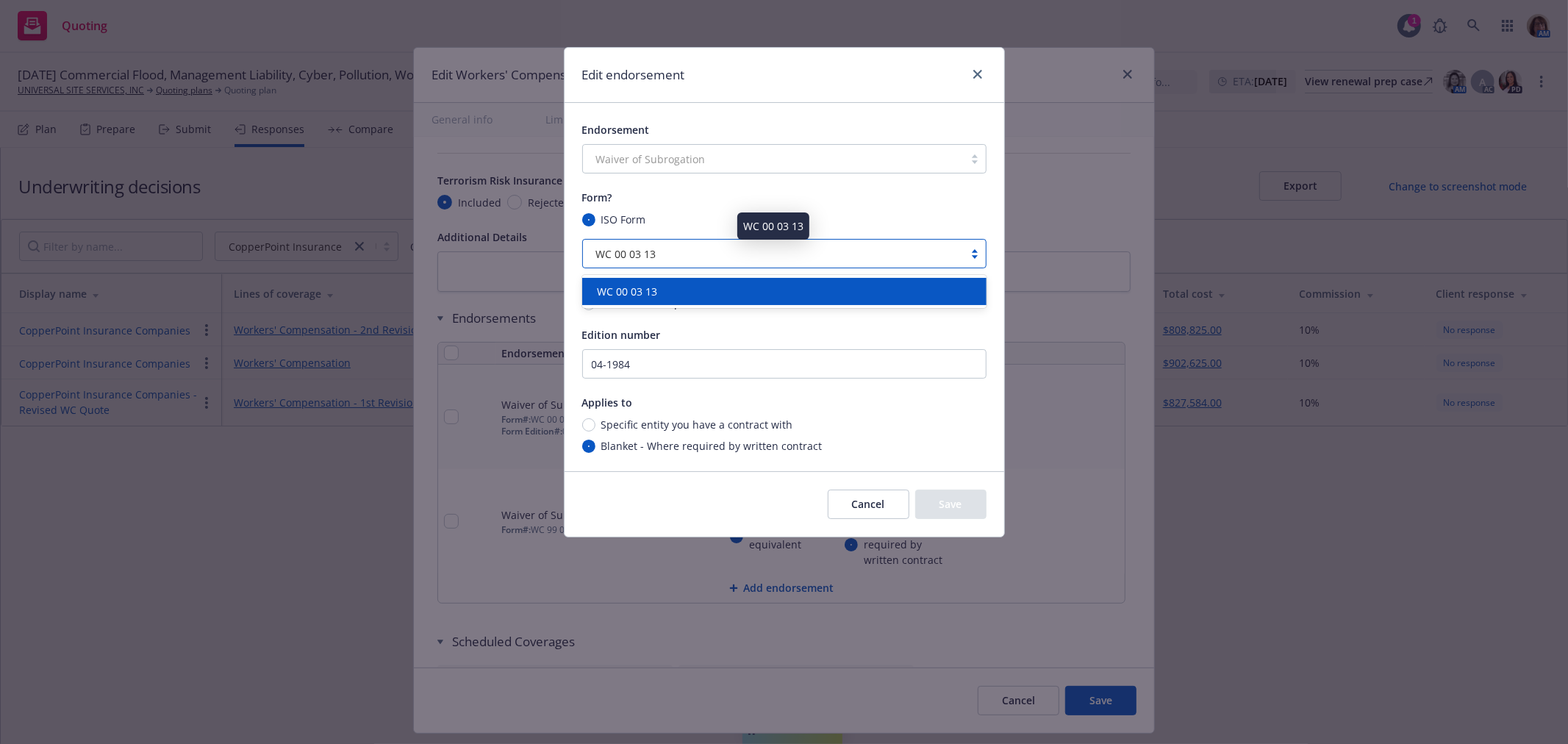
click at [674, 252] on div "WC 00 03 13" at bounding box center [774, 254] width 366 height 15
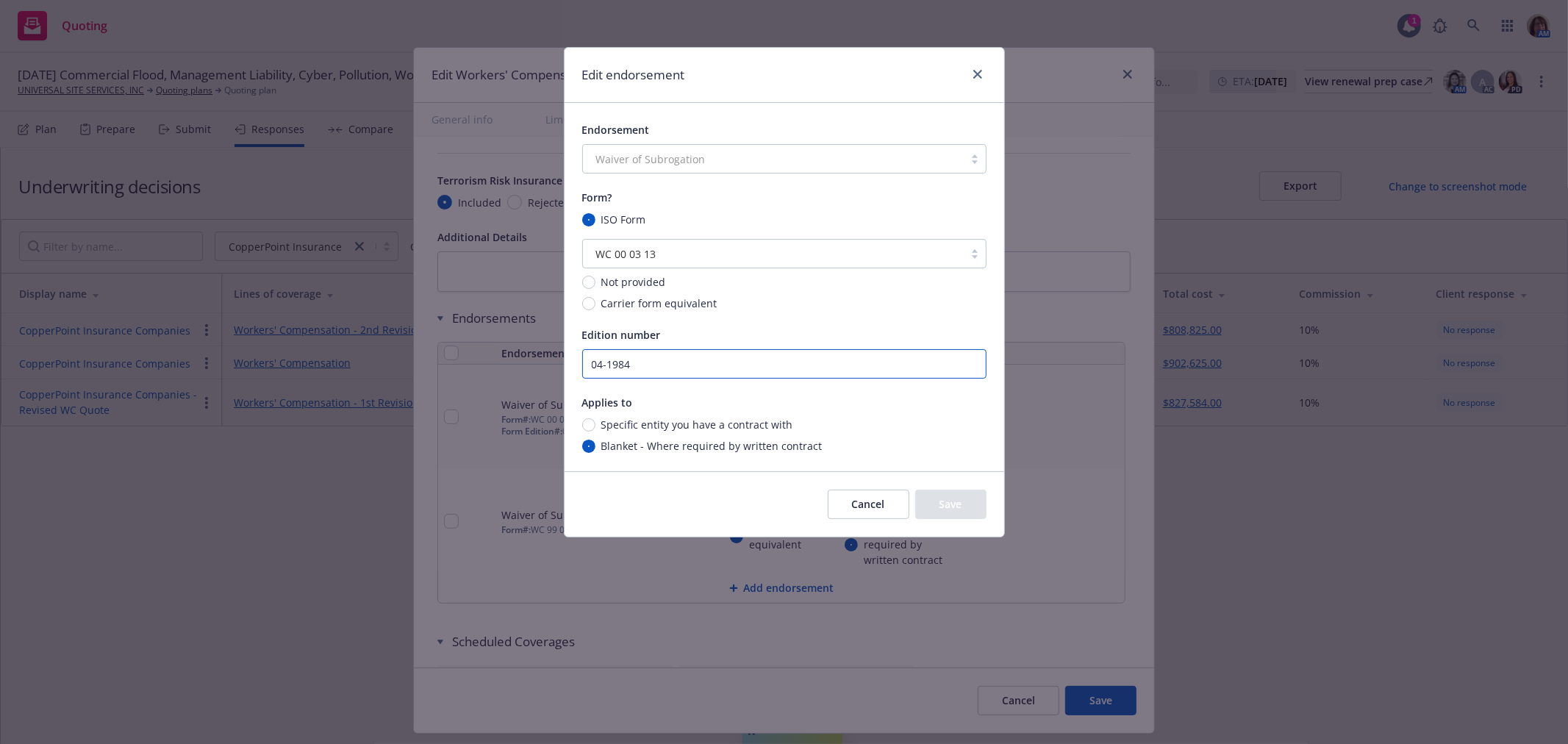
click at [640, 362] on input "04-1984" at bounding box center [784, 364] width 404 height 30
click at [594, 362] on input "04-1984)" at bounding box center [784, 364] width 404 height 30
click at [661, 357] on input "(04-1984)" at bounding box center [784, 364] width 404 height 30
click at [952, 505] on button "Save" at bounding box center [951, 504] width 72 height 30
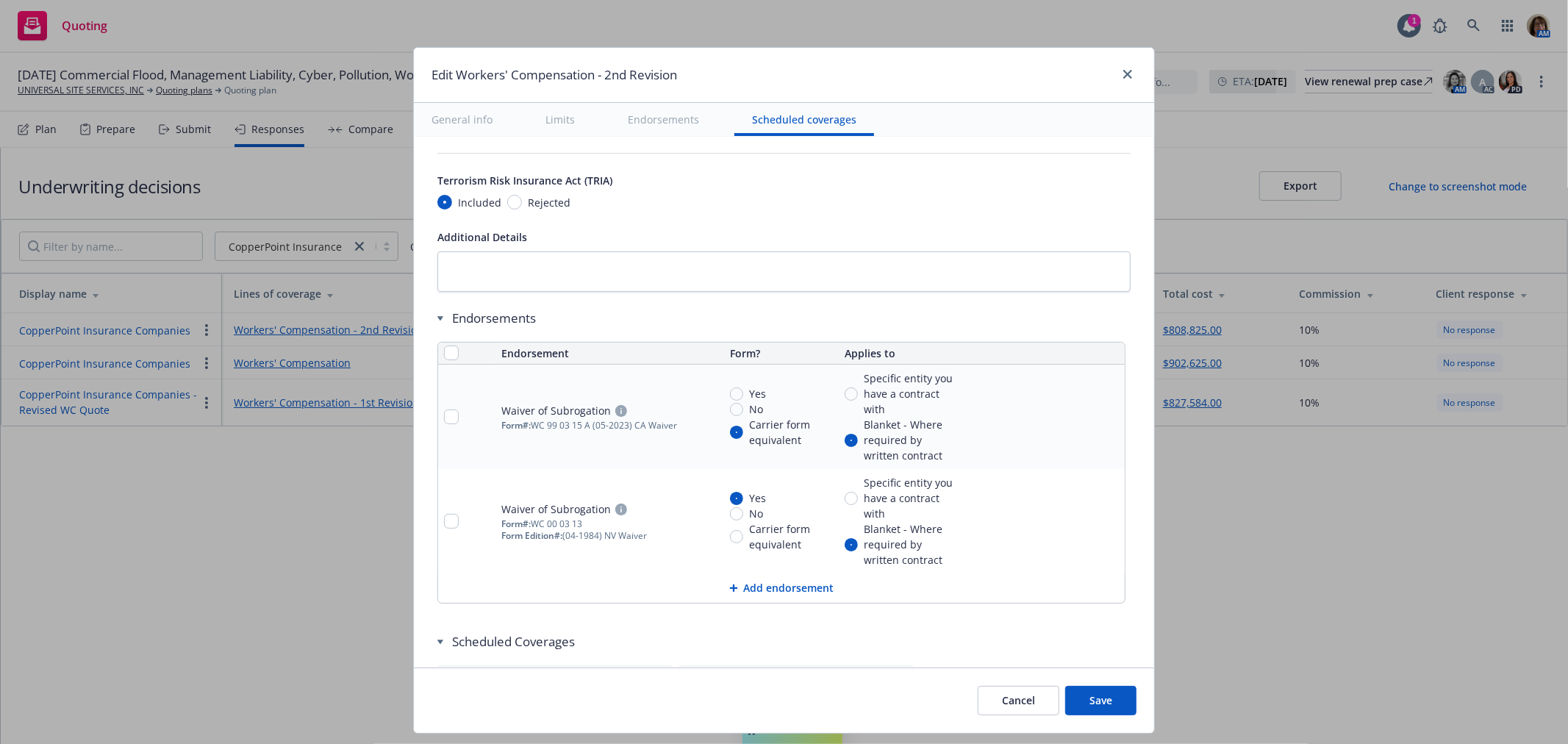
click at [763, 589] on button "Add endorsement" at bounding box center [782, 588] width 687 height 30
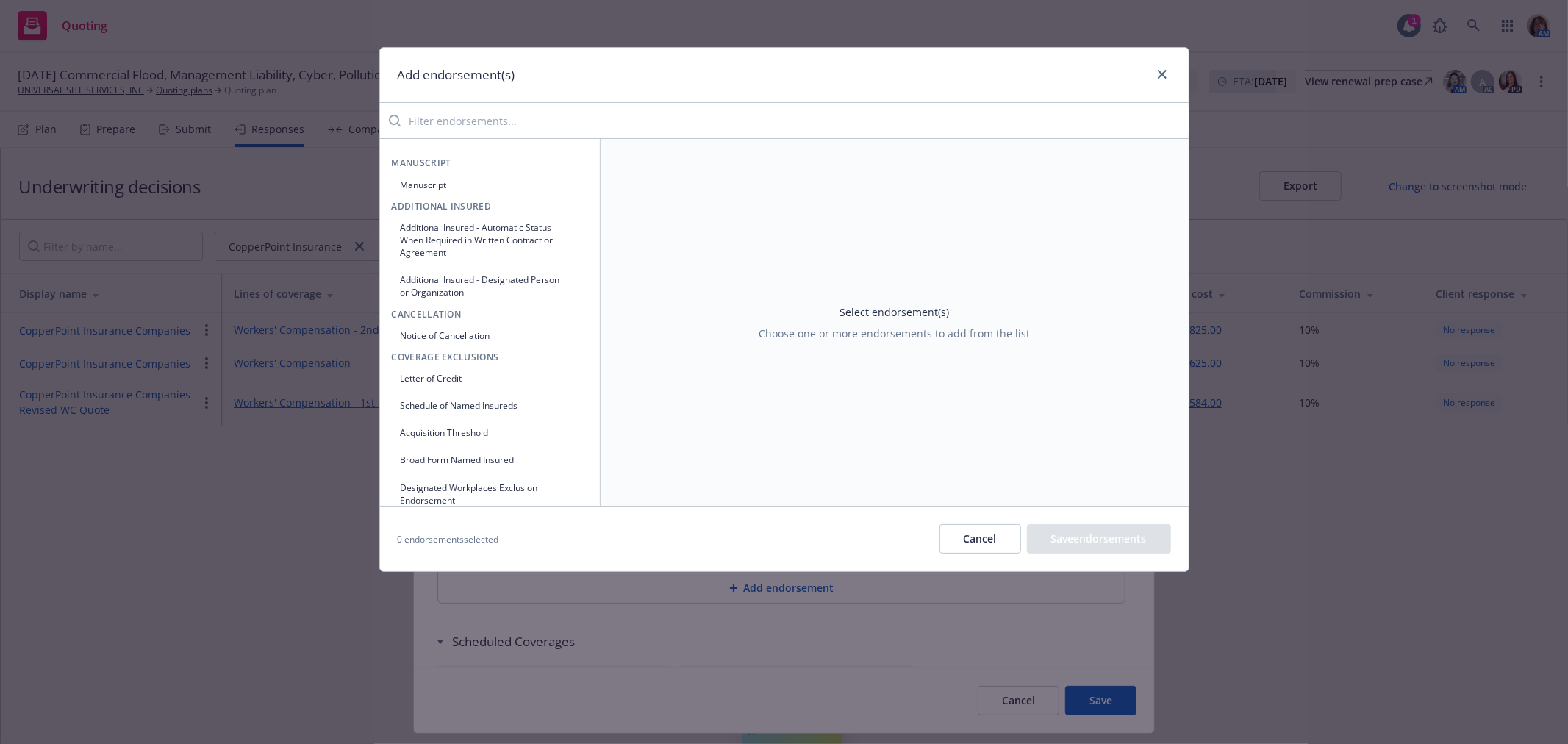
click at [459, 118] on input "search" at bounding box center [794, 120] width 788 height 30
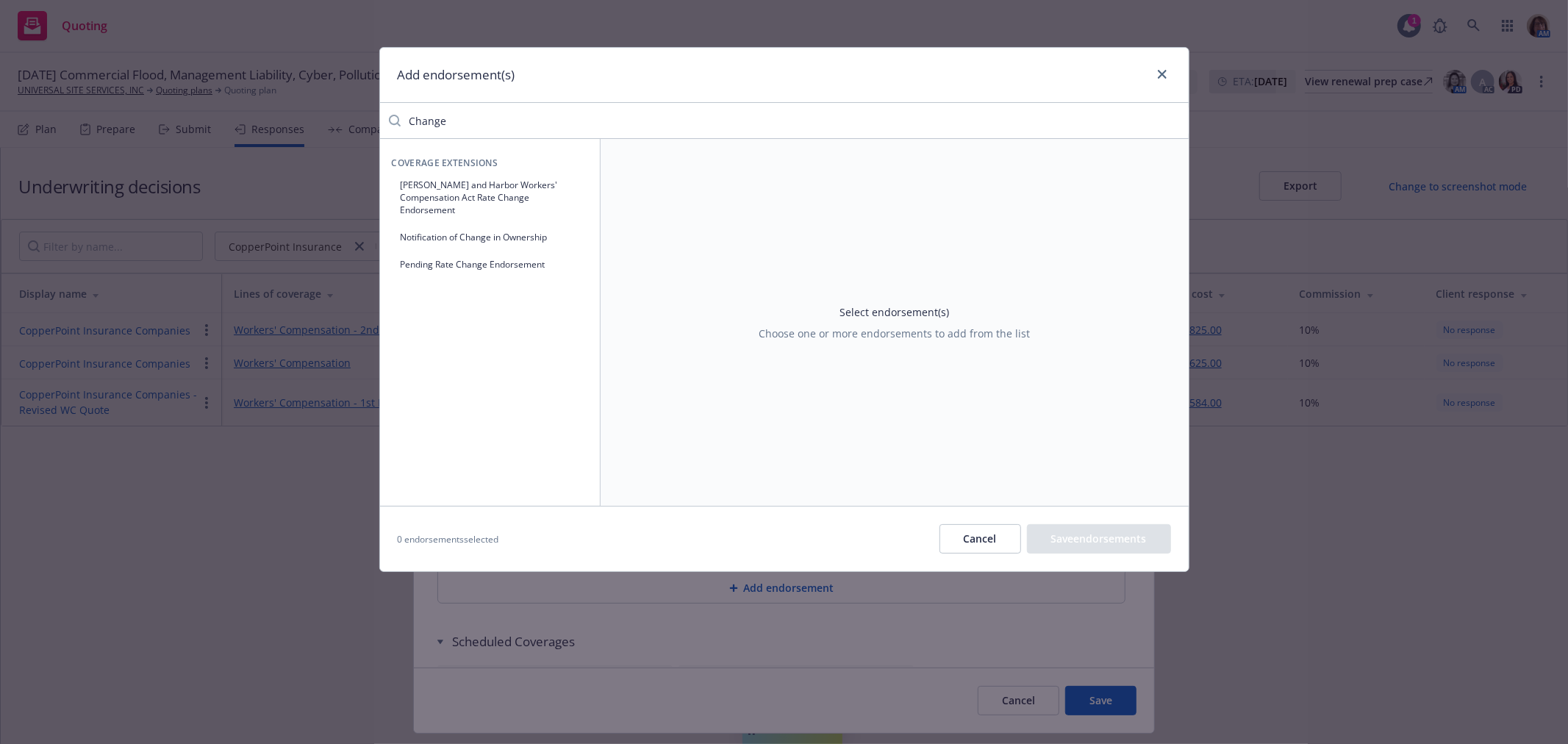
click at [493, 238] on button "Notification of Change in Ownership" at bounding box center [489, 237] width 196 height 24
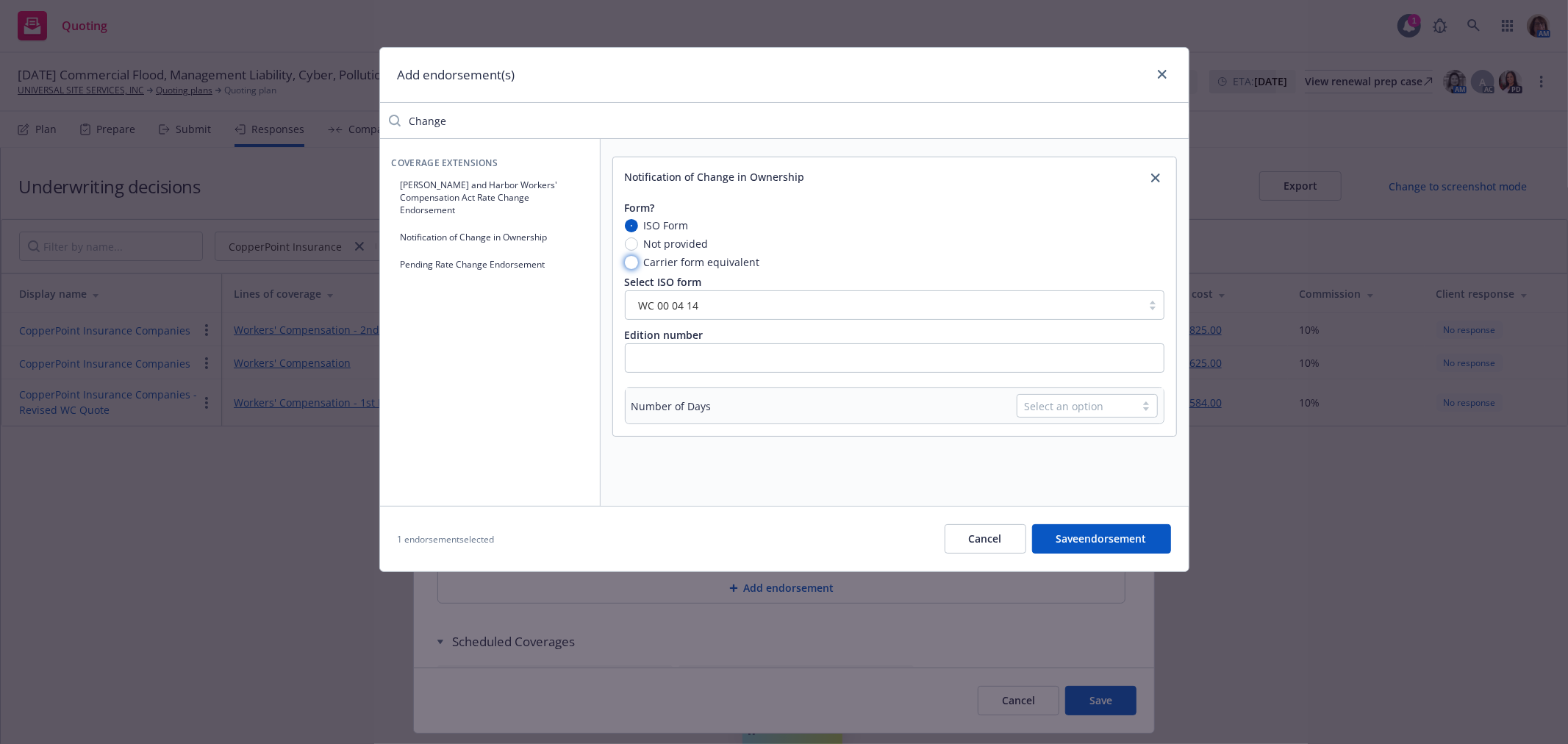
click at [630, 264] on input "Carrier form equivalent" at bounding box center [631, 262] width 13 height 13
click at [636, 303] on input "text" at bounding box center [895, 305] width 540 height 30
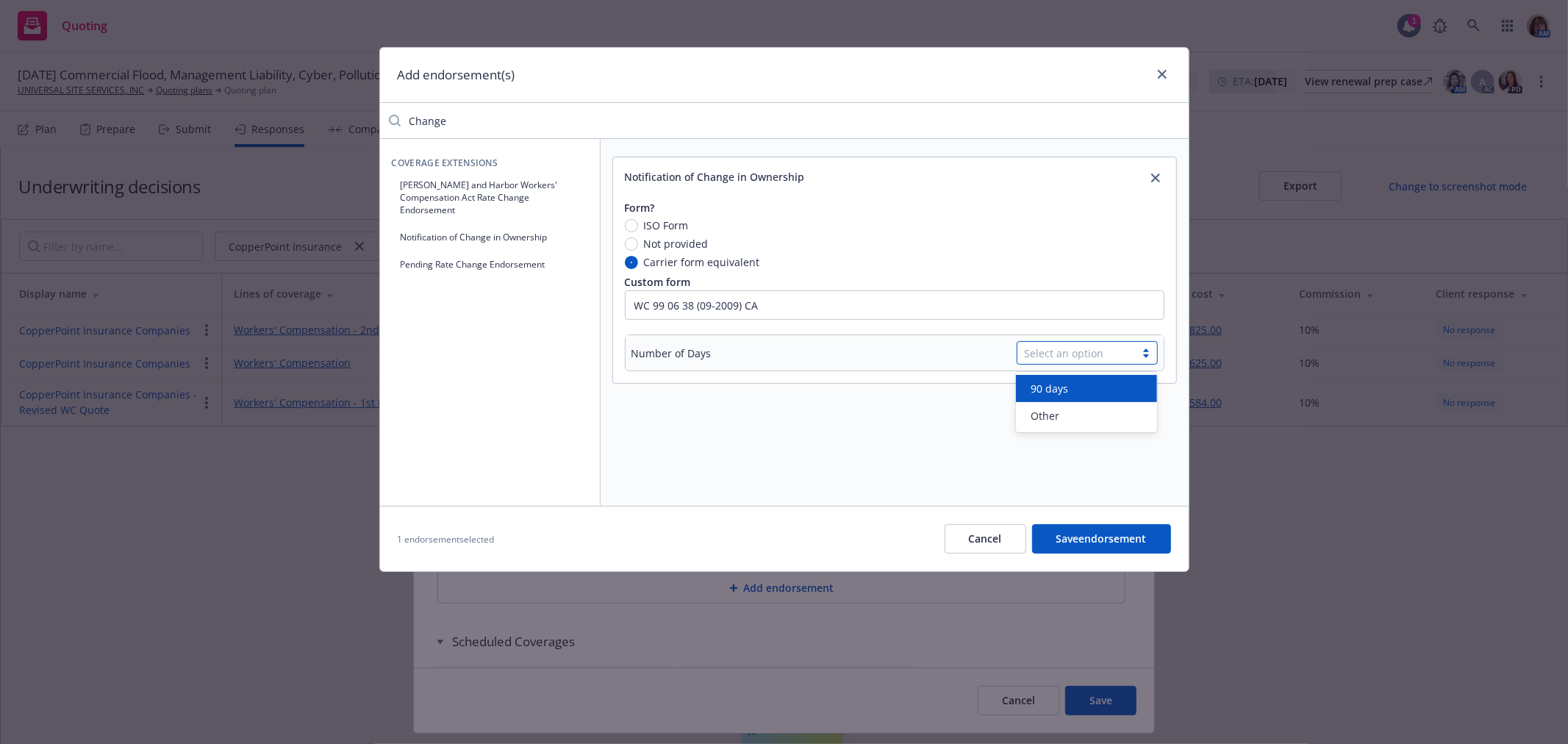
click at [1070, 350] on div "Select an option" at bounding box center [1076, 352] width 103 height 15
click at [469, 117] on input "Change" at bounding box center [794, 120] width 788 height 30
drag, startPoint x: 469, startPoint y: 117, endPoint x: 401, endPoint y: 119, distance: 68.0
click at [401, 119] on input "Change" at bounding box center [794, 120] width 788 height 30
click at [462, 234] on button "Notification of Change in Ownership" at bounding box center [489, 237] width 196 height 24
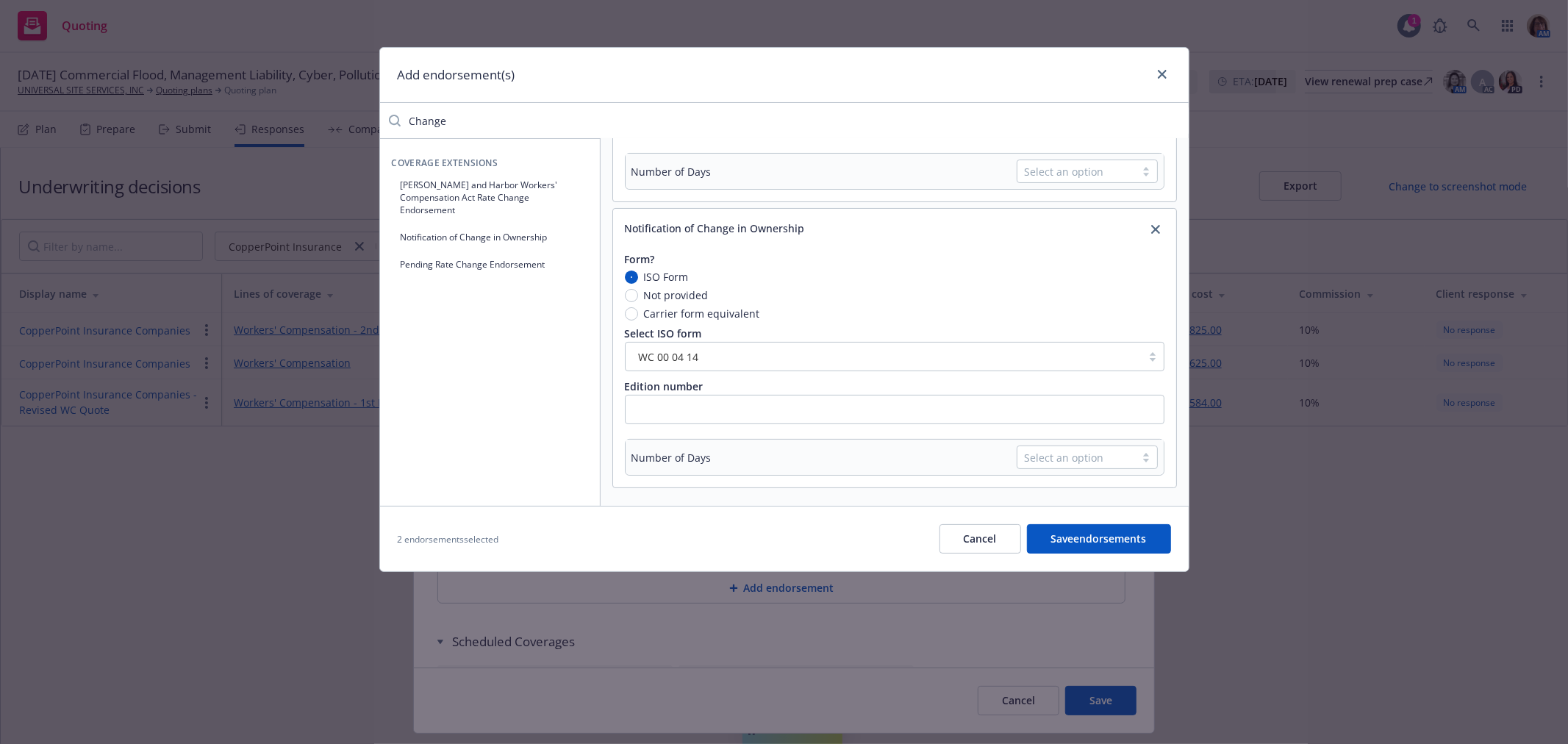
scroll to position [184, 0]
click at [648, 407] on input "text" at bounding box center [895, 409] width 540 height 30
click at [1025, 452] on div "Select an option" at bounding box center [1076, 457] width 103 height 15
click at [1033, 489] on span "90 days" at bounding box center [1038, 491] width 38 height 15
drag, startPoint x: 469, startPoint y: 117, endPoint x: 348, endPoint y: 121, distance: 121.1
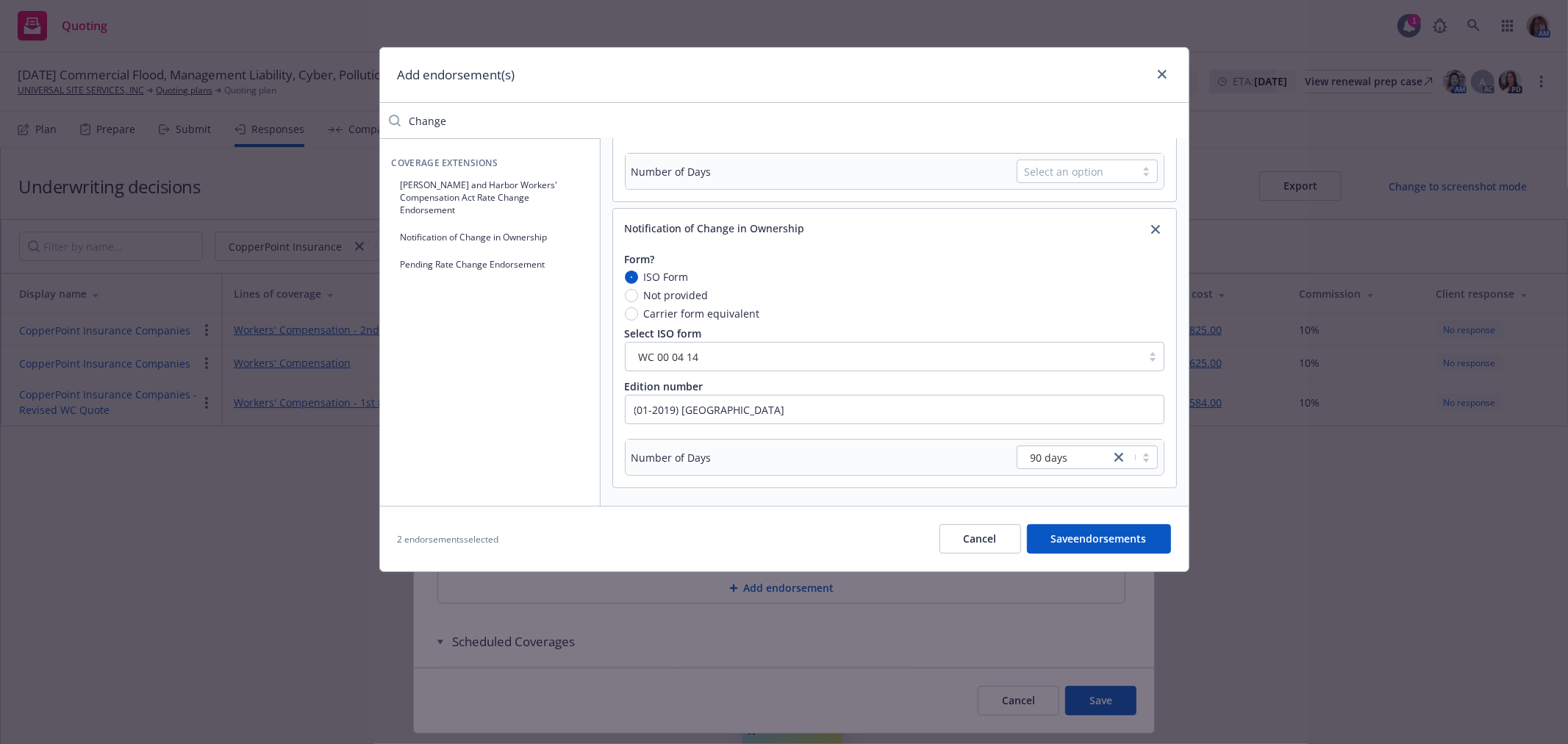
click at [348, 121] on div "Add endorsement(s) Change Coverage Extensions Longshore and Harbor Workers' Com…" at bounding box center [784, 372] width 1568 height 744
click at [449, 180] on button "Pending Rate Change Endorsement" at bounding box center [489, 185] width 196 height 24
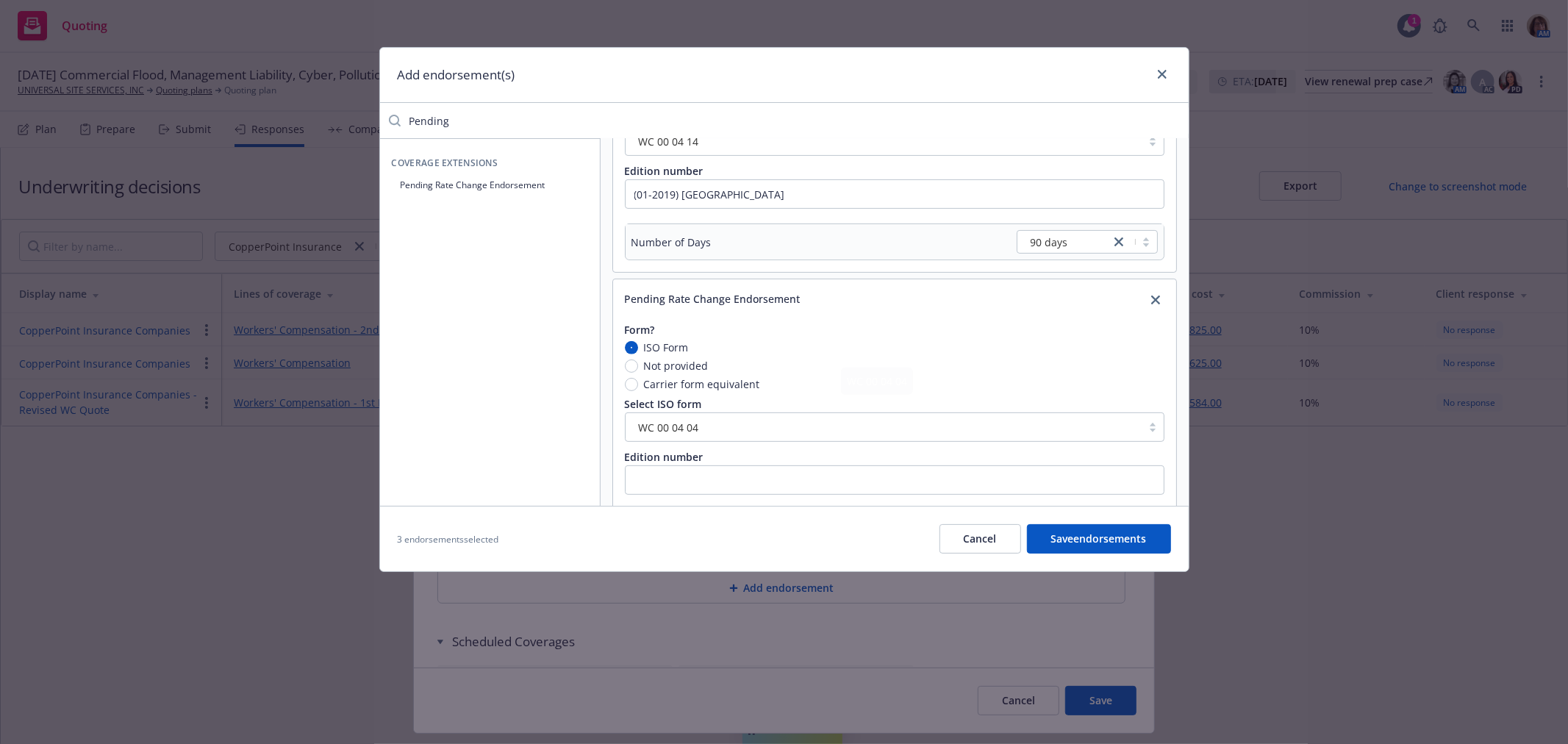
scroll to position [424, 0]
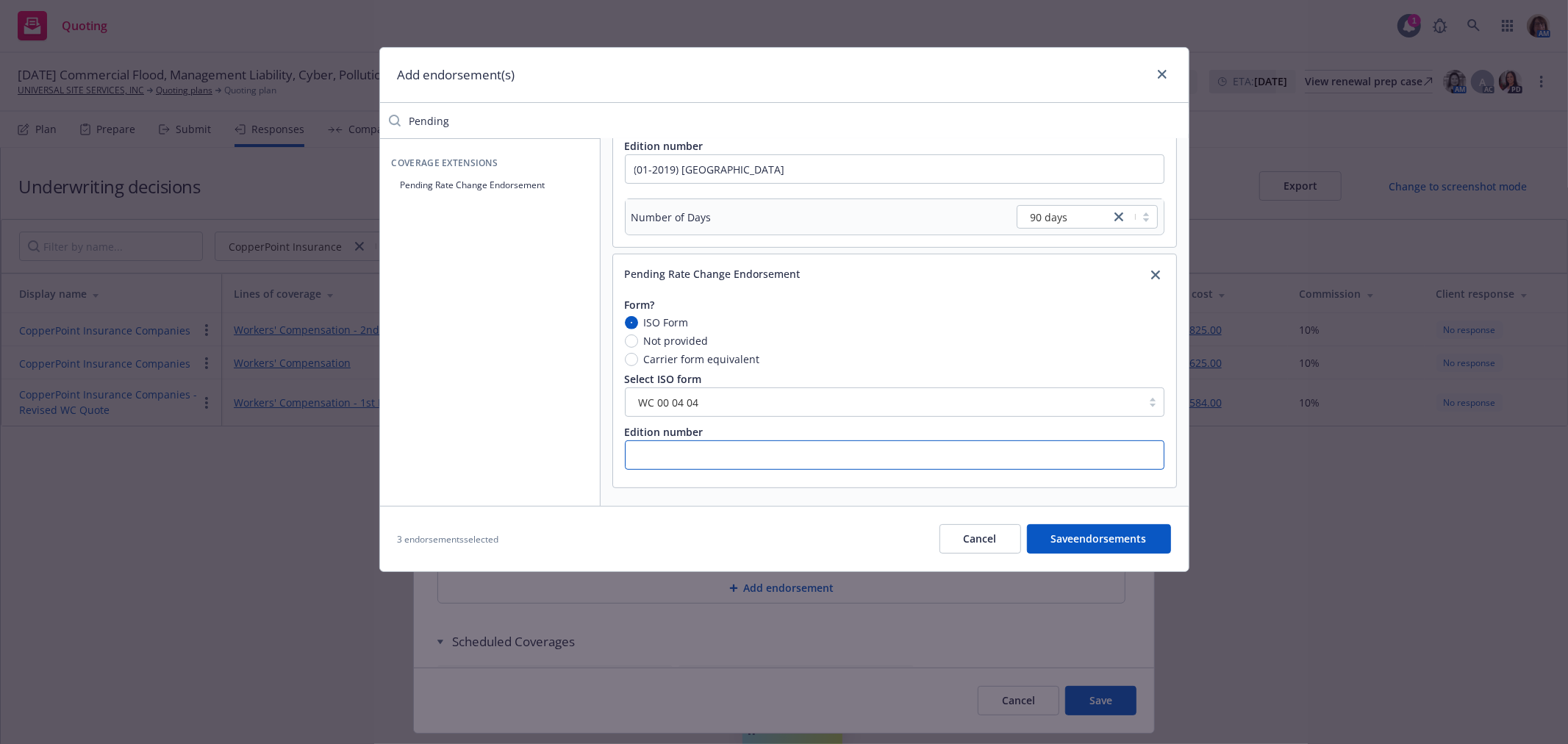
click at [650, 450] on input "text" at bounding box center [895, 454] width 540 height 30
drag, startPoint x: 463, startPoint y: 118, endPoint x: 344, endPoint y: 122, distance: 119.1
click at [344, 122] on div "Add endorsement(s) Pending Coverage Extensions Pending Rate Change Endorsement …" at bounding box center [784, 372] width 1568 height 744
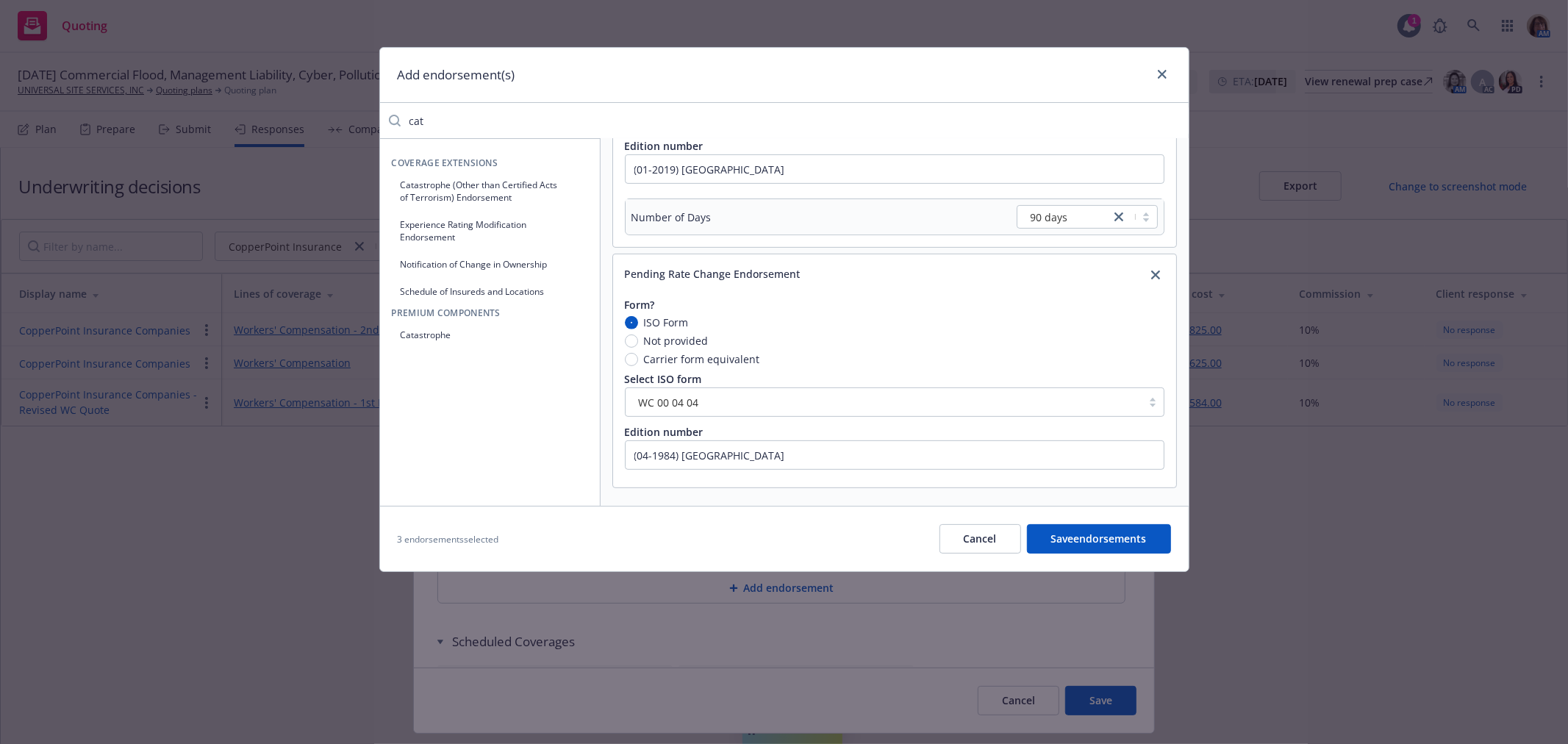
click at [437, 182] on button "Catastrophe (Other than Certified Acts of Terrorism) Endorsement" at bounding box center [489, 191] width 196 height 37
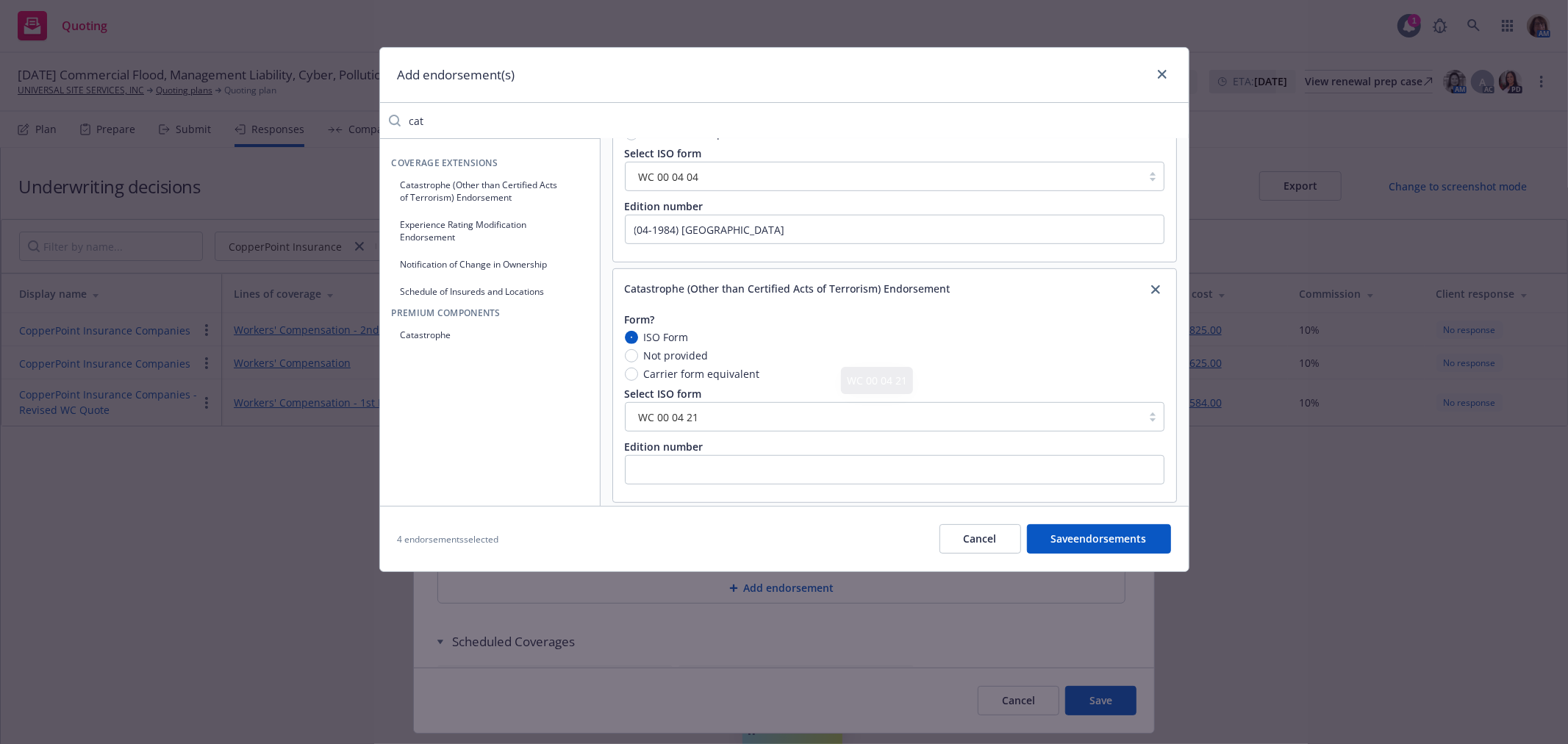
scroll to position [665, 0]
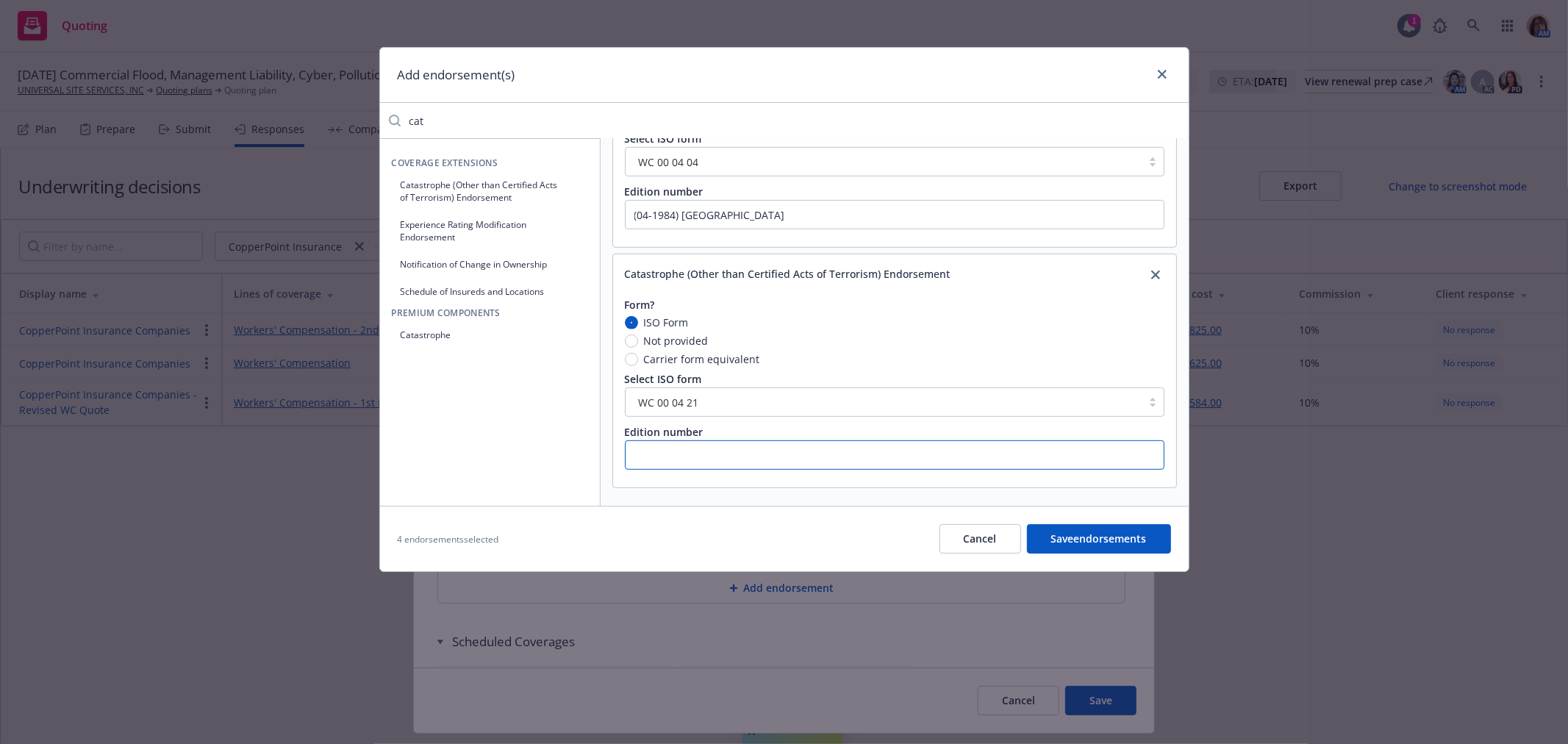
click at [648, 453] on input "text" at bounding box center [895, 454] width 540 height 30
drag, startPoint x: 444, startPoint y: 122, endPoint x: 377, endPoint y: 119, distance: 67.1
click at [377, 119] on div "Add endorsement(s) cat Coverage Extensions Catastrophe (Other than Certified Ac…" at bounding box center [784, 372] width 1568 height 744
click at [449, 224] on button "Terrorism Risk Insurance Program Reauthorization Act Disclosure Endorsement" at bounding box center [489, 237] width 196 height 49
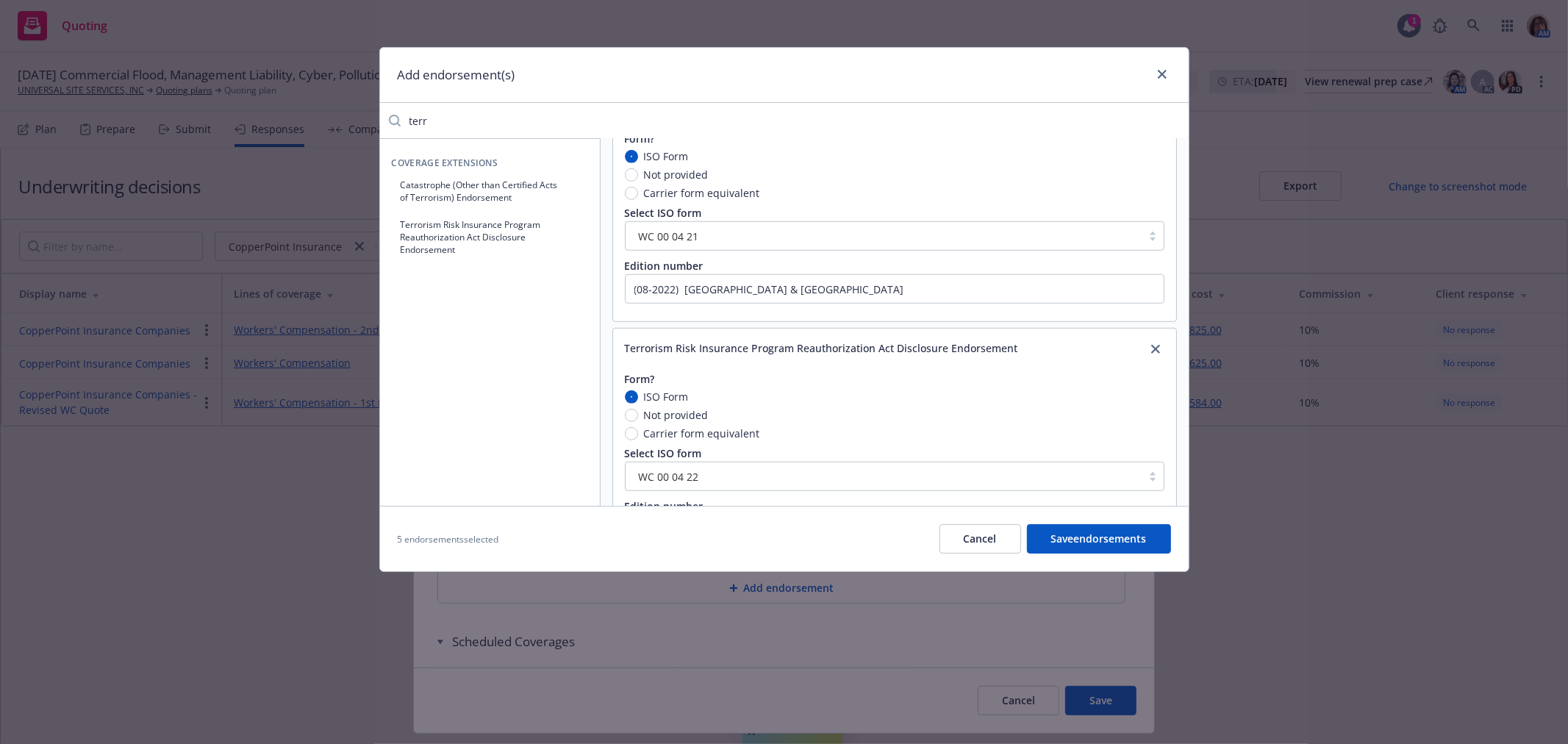
scroll to position [906, 0]
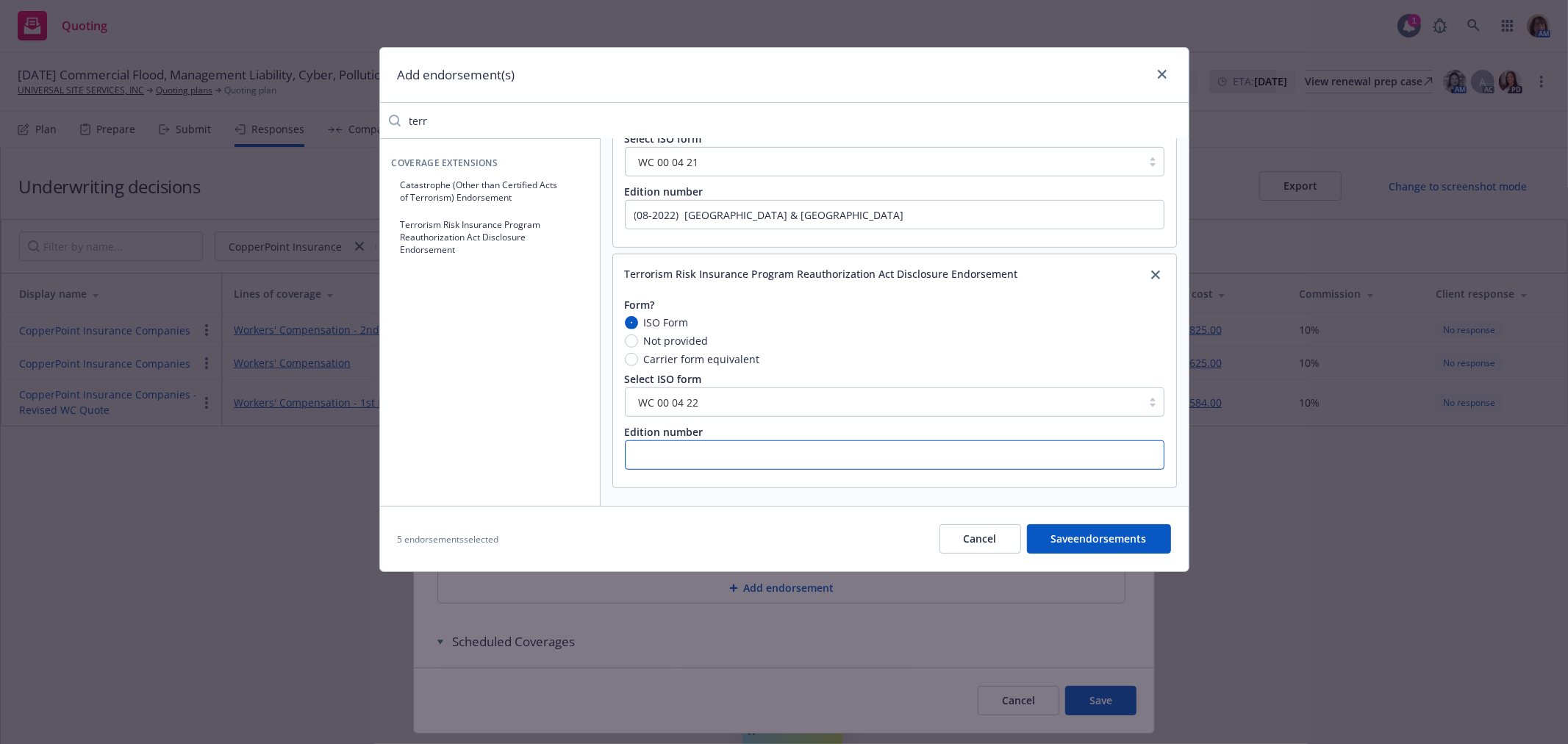
click at [643, 450] on input "text" at bounding box center [895, 454] width 540 height 30
drag, startPoint x: 434, startPoint y: 125, endPoint x: 368, endPoint y: 118, distance: 66.4
click at [368, 118] on div "Add endorsement(s) terr Coverage Extensions Catastrophe (Other than Certified A…" at bounding box center [784, 372] width 1568 height 744
click at [432, 181] on button "Audit Noncompliance Charge Endorsement" at bounding box center [489, 191] width 196 height 37
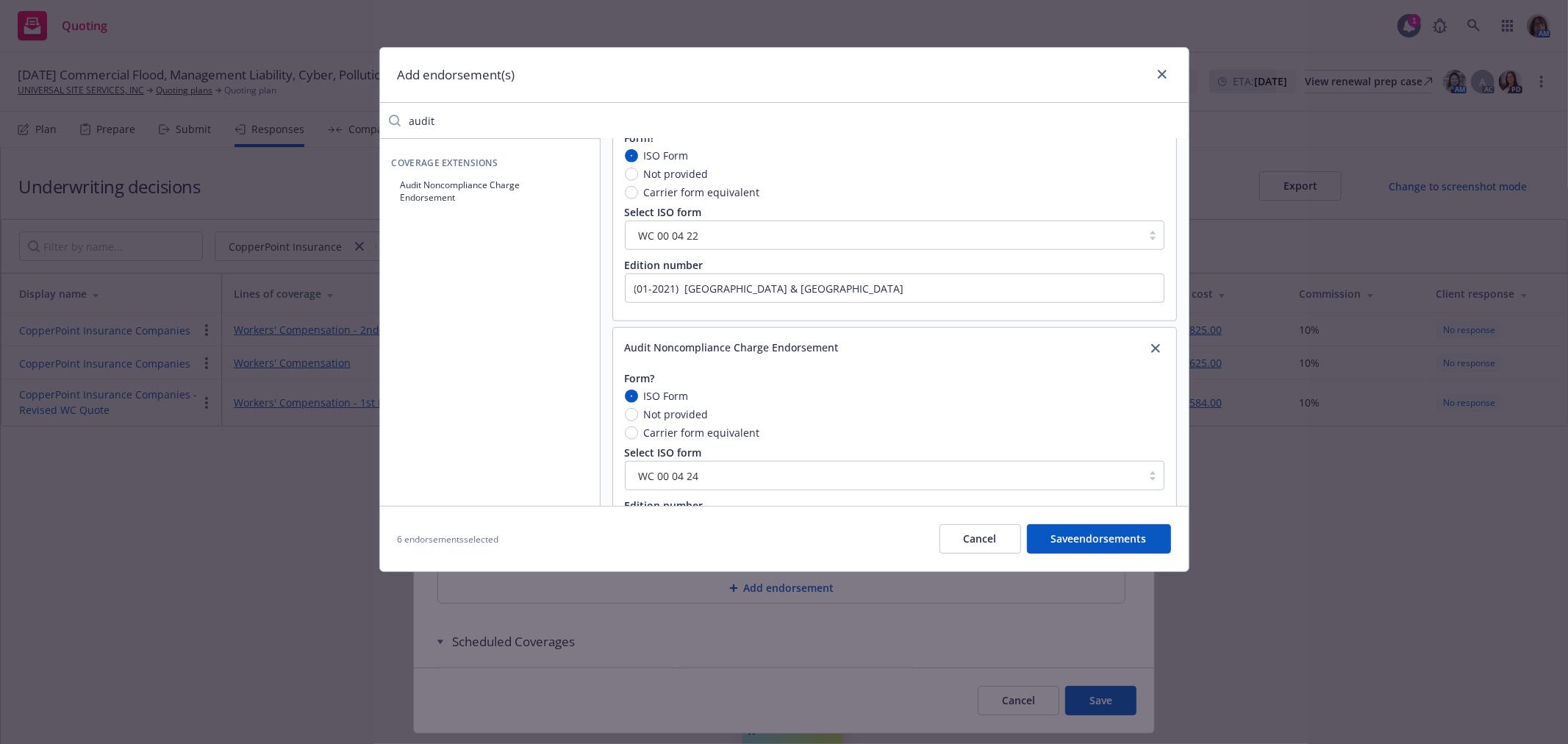
scroll to position [1148, 0]
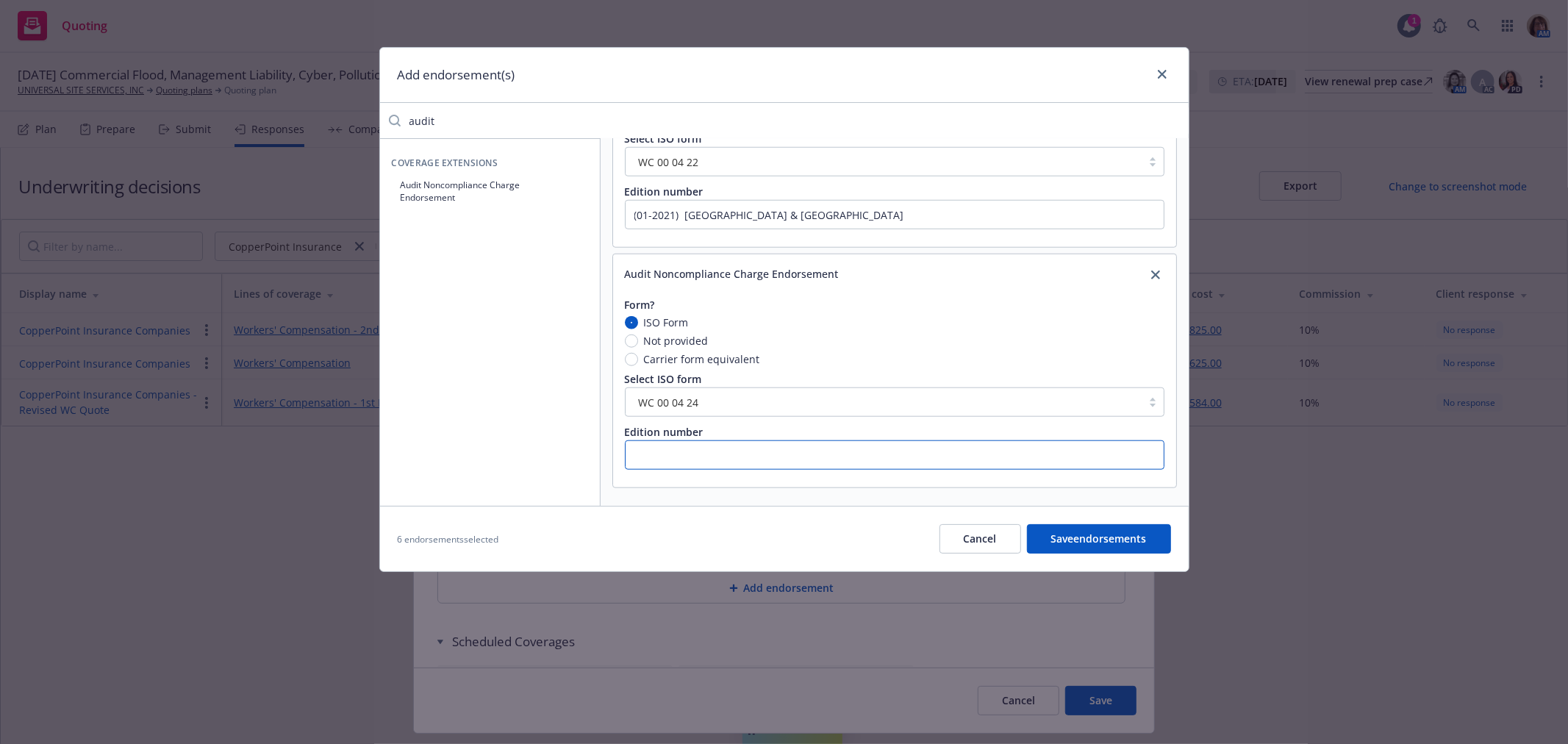
click at [642, 448] on input "text" at bounding box center [895, 454] width 540 height 30
drag, startPoint x: 445, startPoint y: 108, endPoint x: 386, endPoint y: 108, distance: 59.0
click at [386, 108] on div "audit" at bounding box center [784, 120] width 809 height 30
drag, startPoint x: 485, startPoint y: 120, endPoint x: 358, endPoint y: 119, distance: 127.0
click at [358, 119] on div "Add endorsement(s) schedule of Coverage Exclusions Schedule of Named Insureds C…" at bounding box center [784, 372] width 1568 height 744
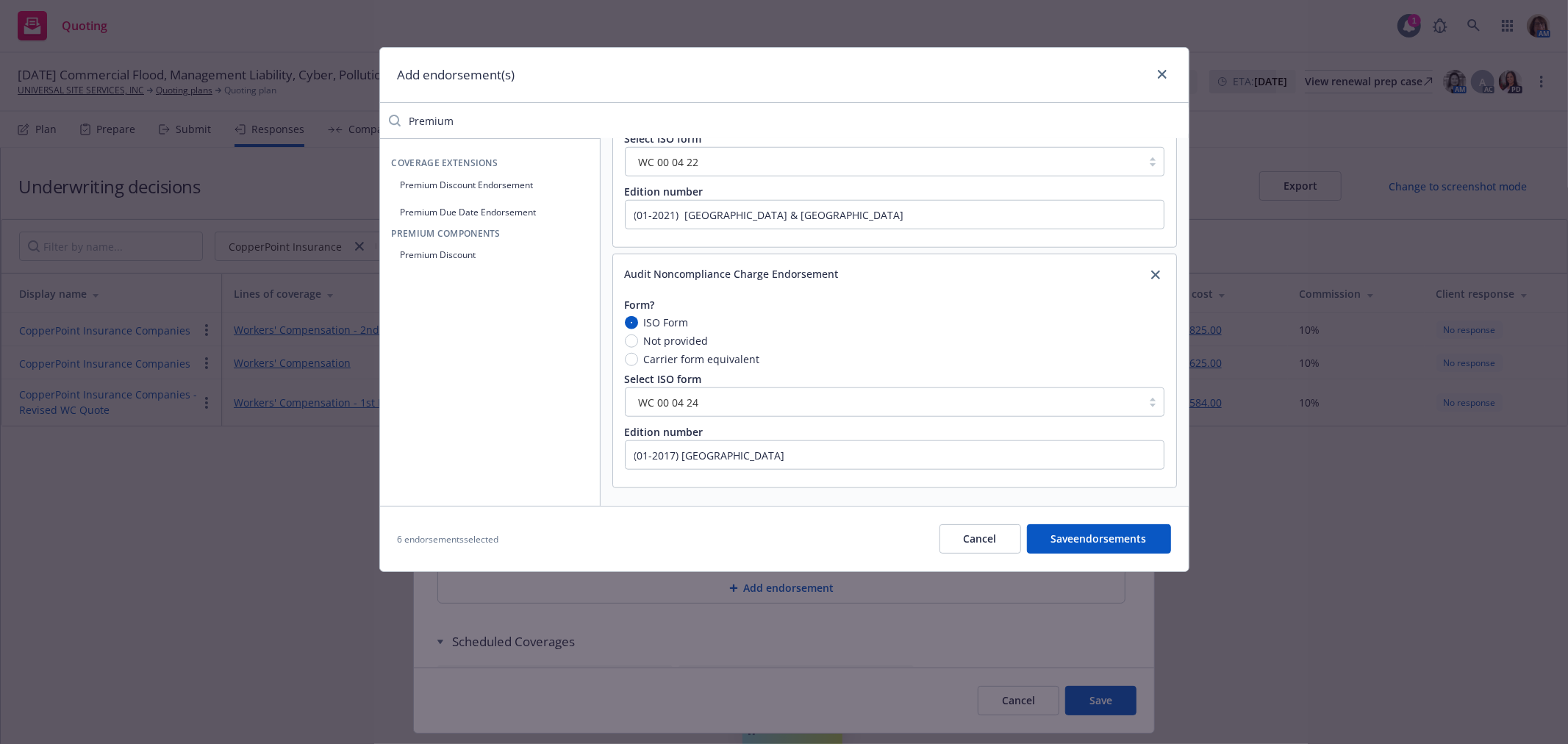
drag, startPoint x: 456, startPoint y: 121, endPoint x: 394, endPoint y: 122, distance: 62.0
click at [394, 122] on div "Premium" at bounding box center [784, 120] width 809 height 30
drag, startPoint x: 476, startPoint y: 118, endPoint x: 339, endPoint y: 123, distance: 137.1
click at [339, 123] on div "Add endorsement(s) officers dna Notification of Change in Ownership Form? ISO F…" at bounding box center [784, 372] width 1568 height 744
drag, startPoint x: 465, startPoint y: 122, endPoint x: 401, endPoint y: 122, distance: 64.0
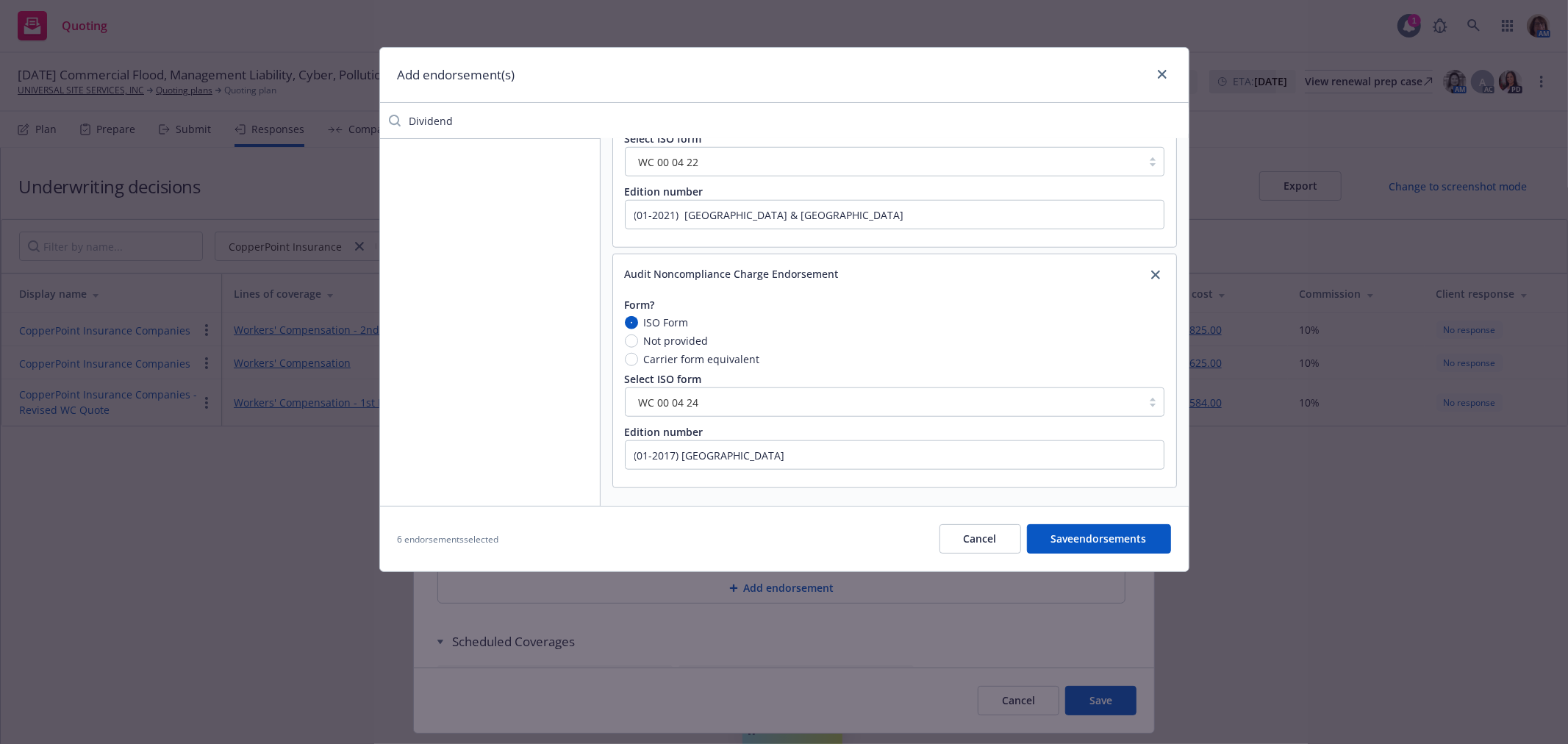
click at [401, 122] on input "Dividend" at bounding box center [794, 120] width 788 height 30
click at [1096, 541] on button "Save endorsements" at bounding box center [1099, 539] width 144 height 30
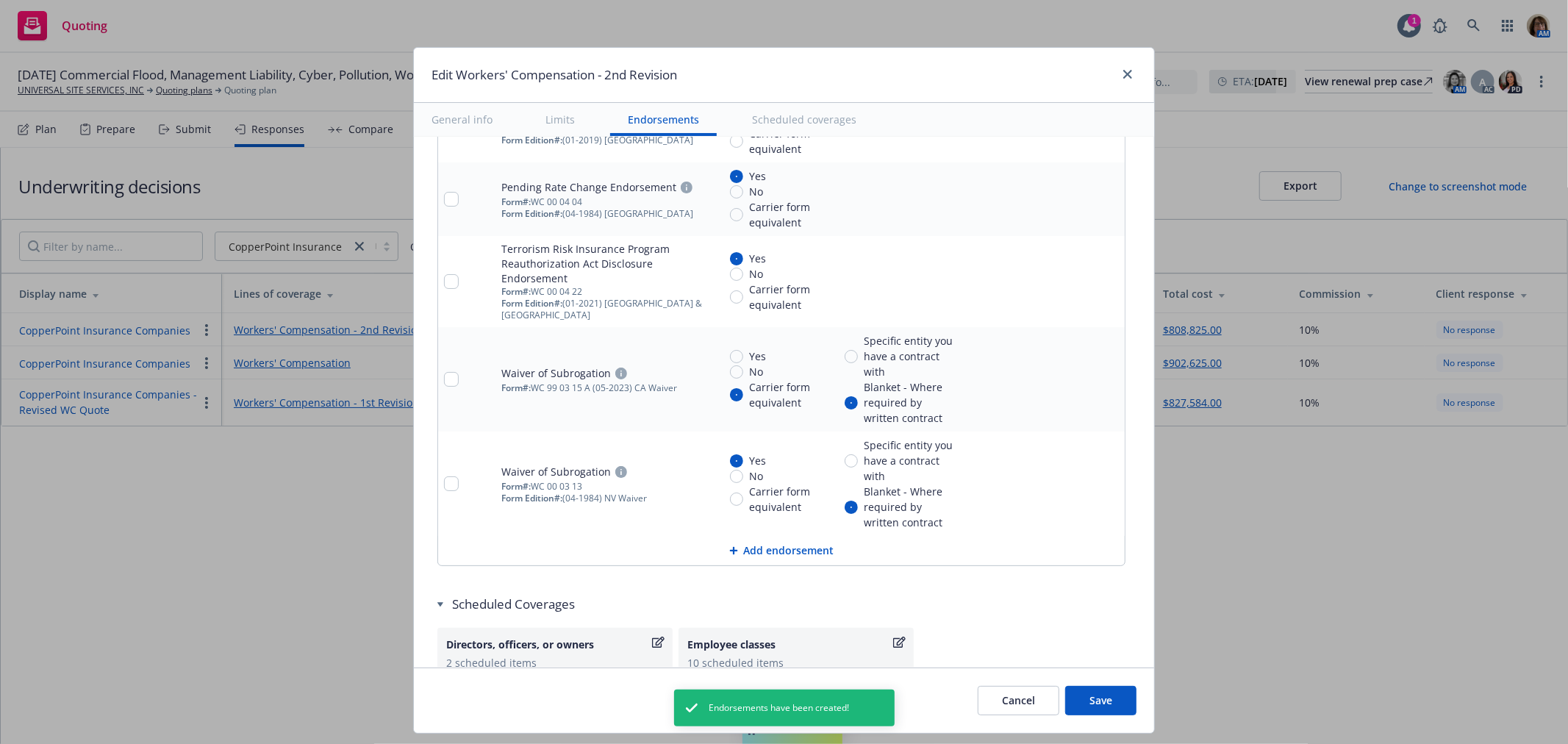
scroll to position [1854, 0]
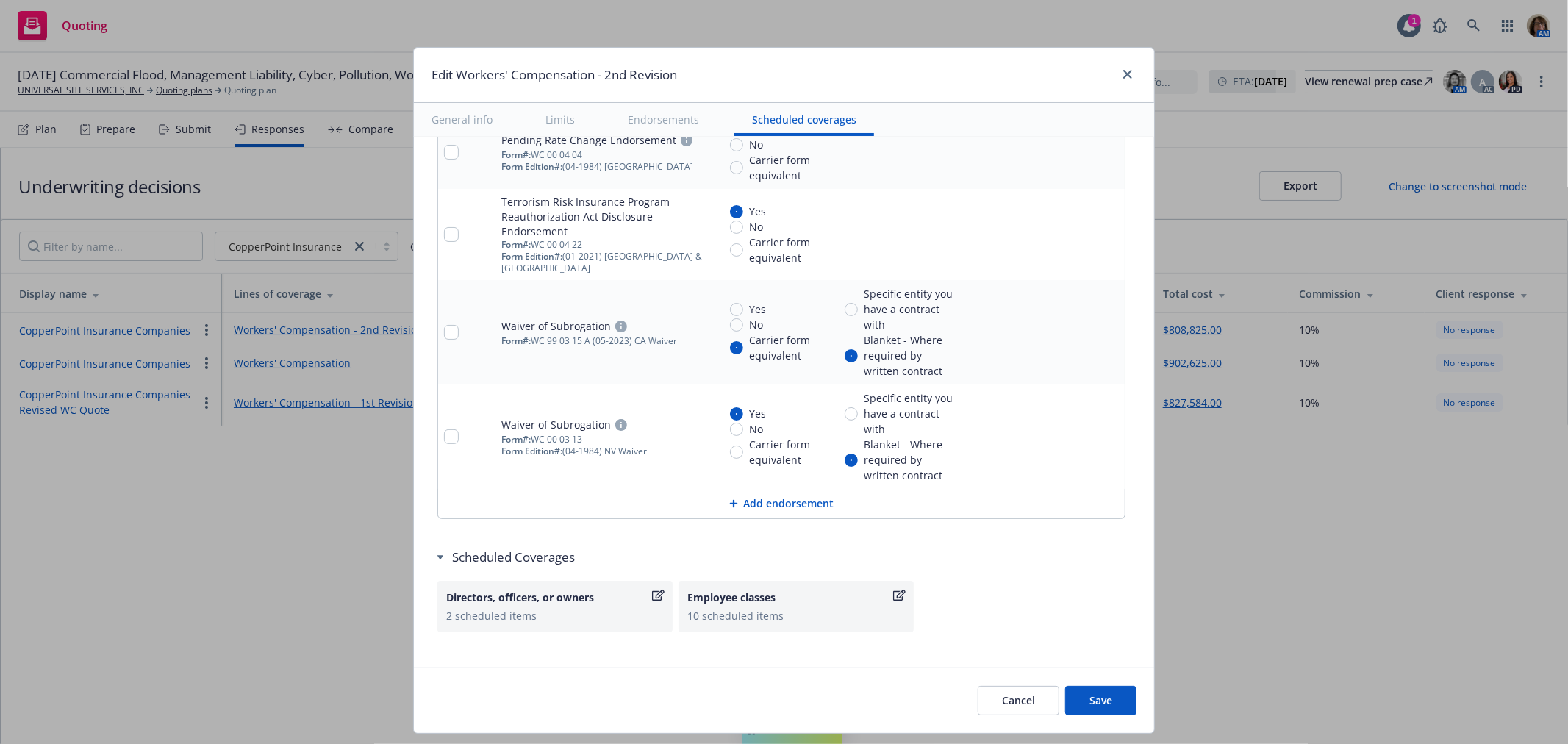
click at [1098, 698] on button "Save" at bounding box center [1101, 700] width 72 height 30
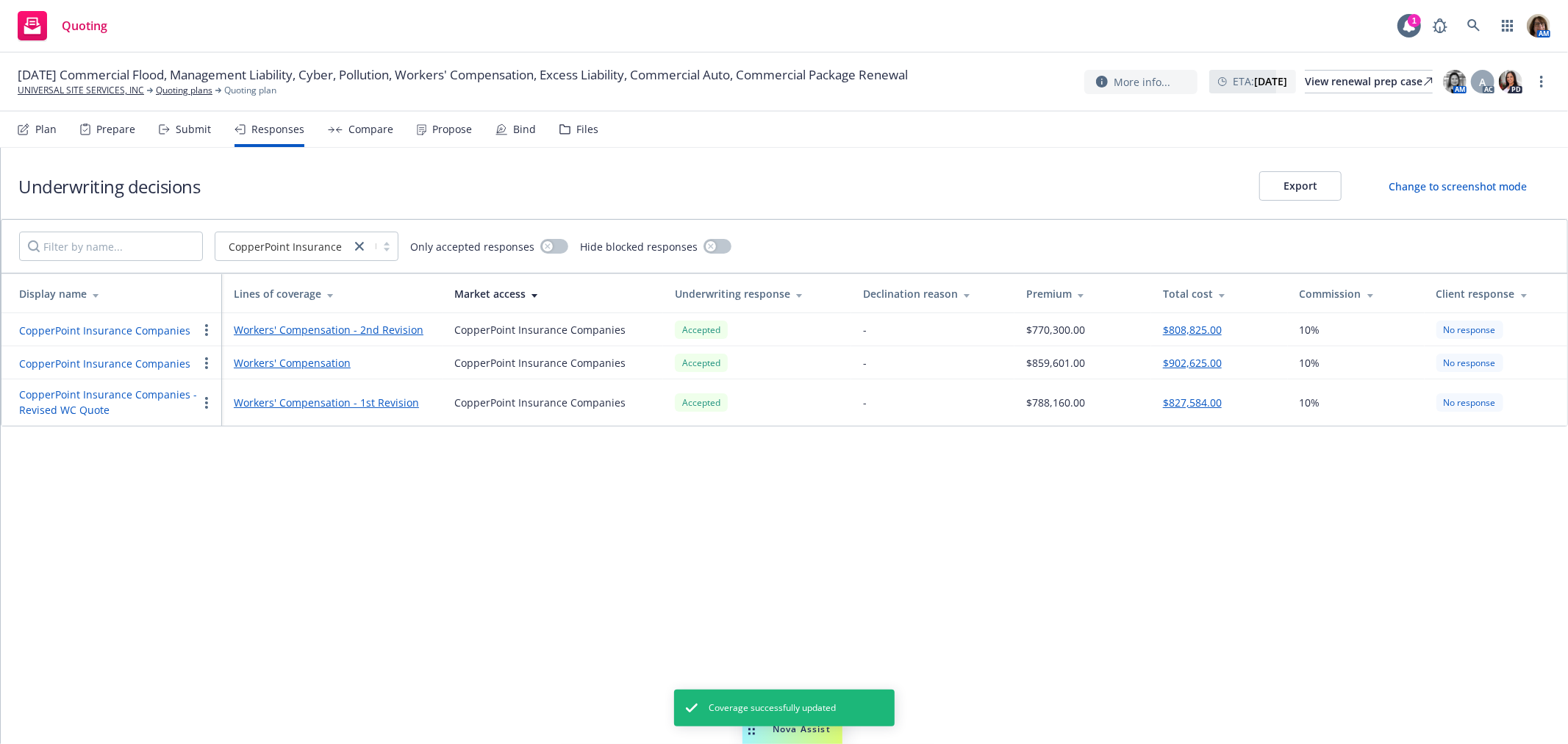
click at [360, 131] on div "Compare" at bounding box center [371, 129] width 45 height 12
